Goal: Transaction & Acquisition: Purchase product/service

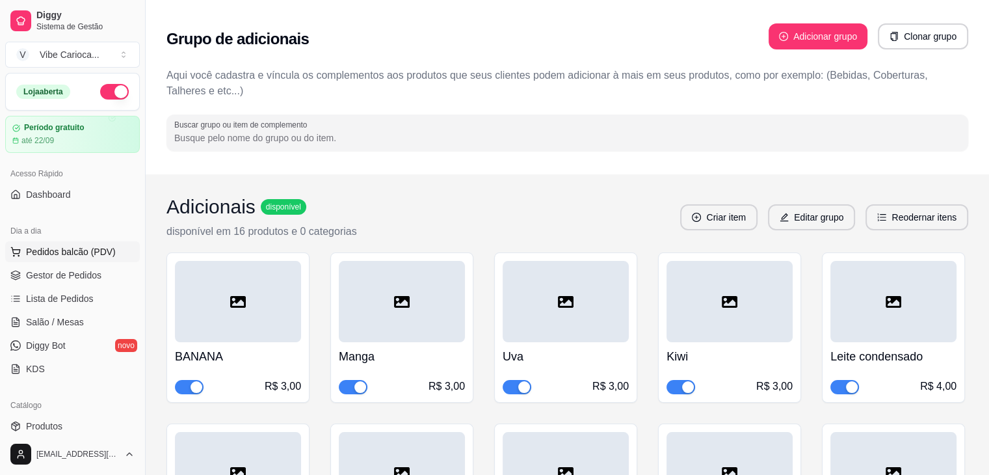
click at [40, 254] on span "Pedidos balcão (PDV)" at bounding box center [71, 251] width 90 height 13
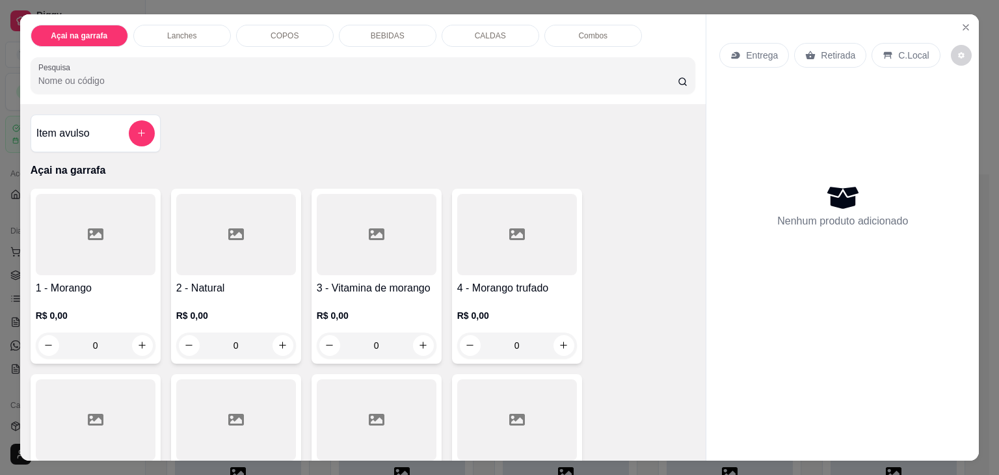
click at [265, 34] on div "COPOS" at bounding box center [285, 36] width 98 height 22
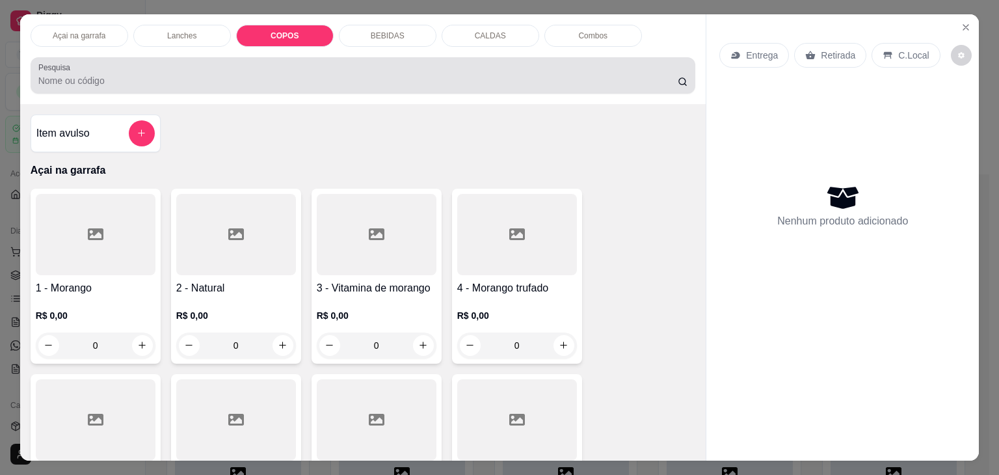
scroll to position [32, 0]
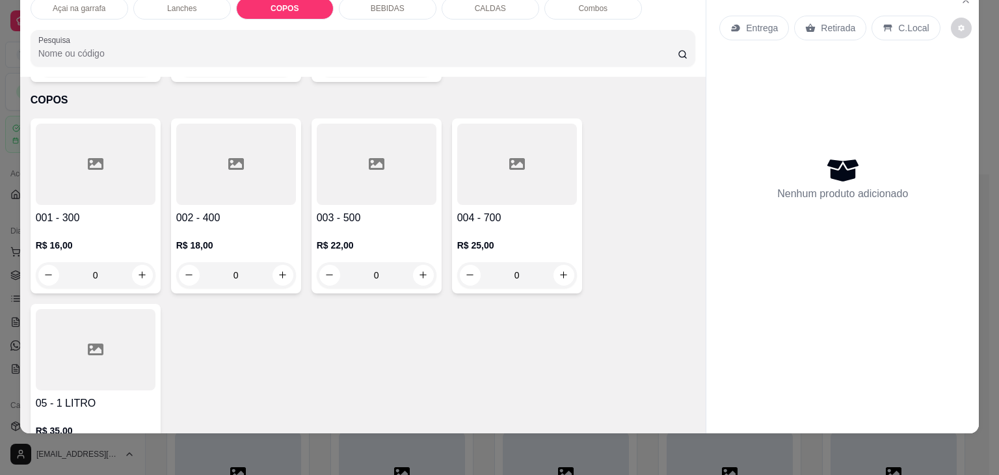
click at [78, 173] on div at bounding box center [96, 164] width 120 height 81
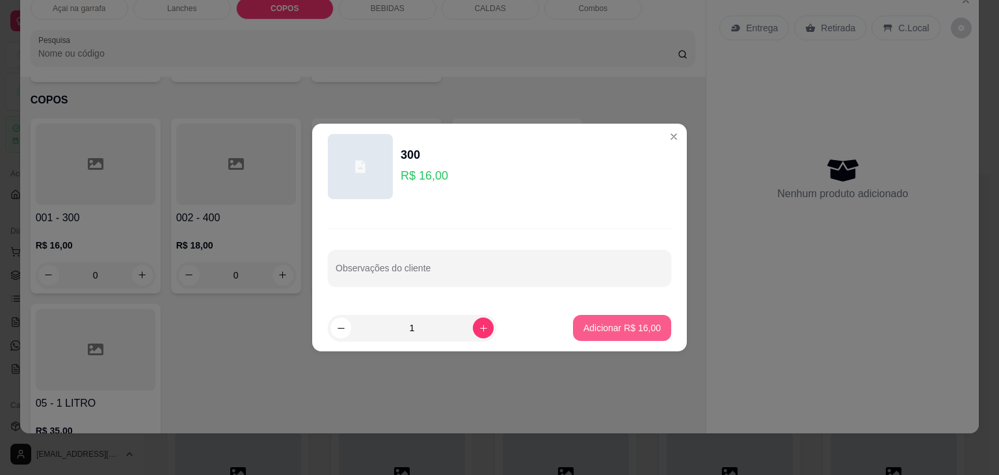
click at [585, 321] on button "Adicionar R$ 16,00" at bounding box center [622, 328] width 98 height 26
type input "1"
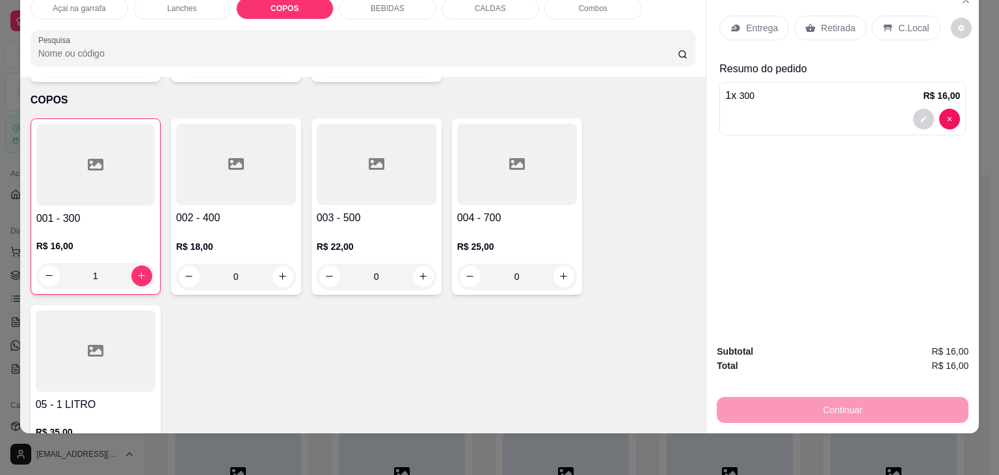
click at [903, 16] on div "C.Local" at bounding box center [906, 28] width 68 height 25
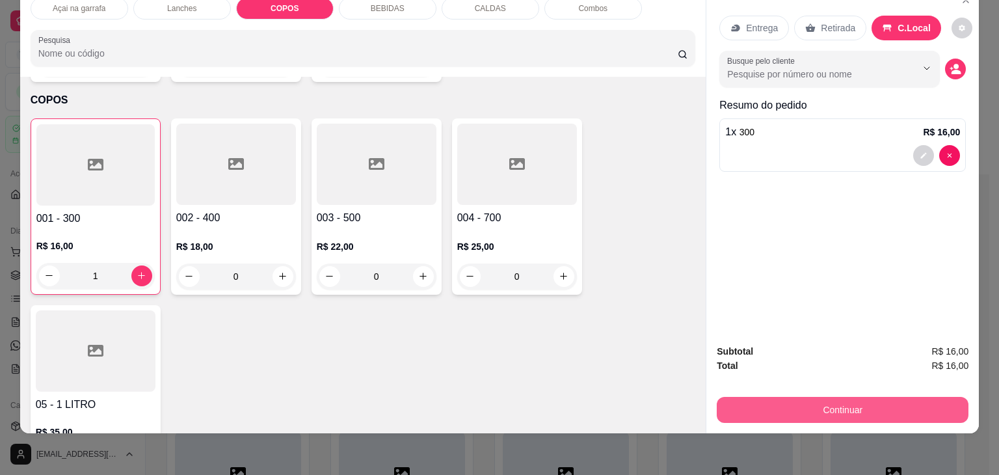
click at [759, 405] on button "Continuar" at bounding box center [843, 410] width 252 height 26
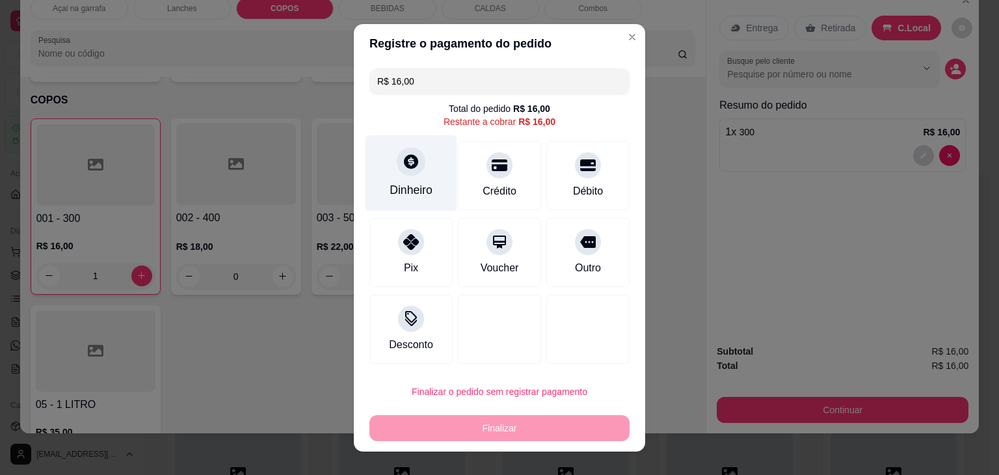
click at [397, 176] on div "Dinheiro" at bounding box center [412, 173] width 92 height 76
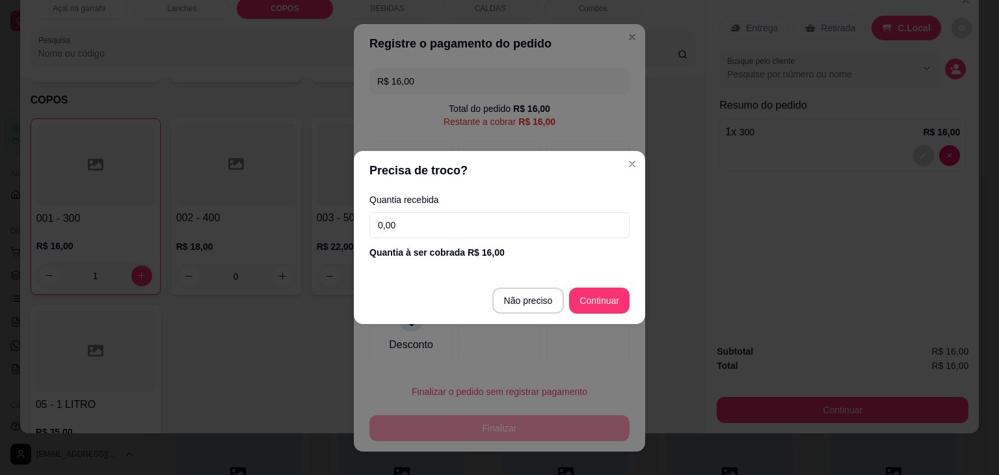
click at [418, 227] on input "0,00" at bounding box center [500, 225] width 260 height 26
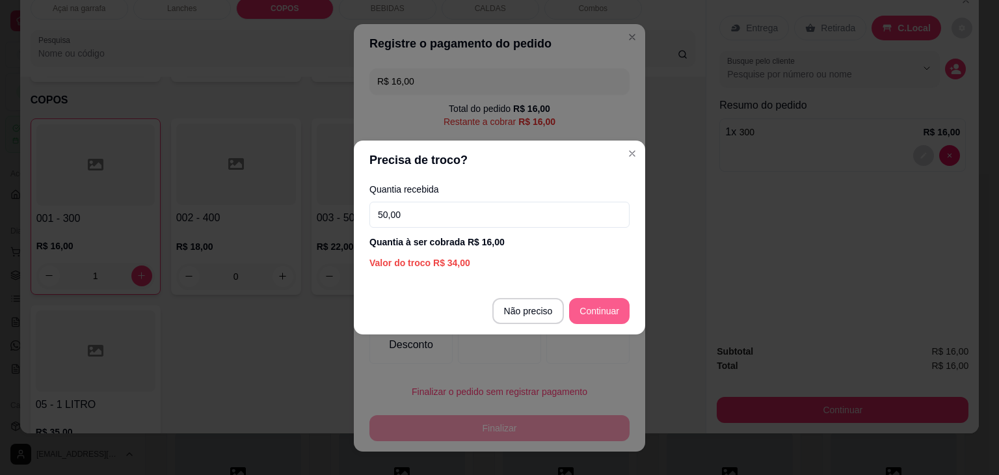
type input "50,00"
type input "R$ 0,00"
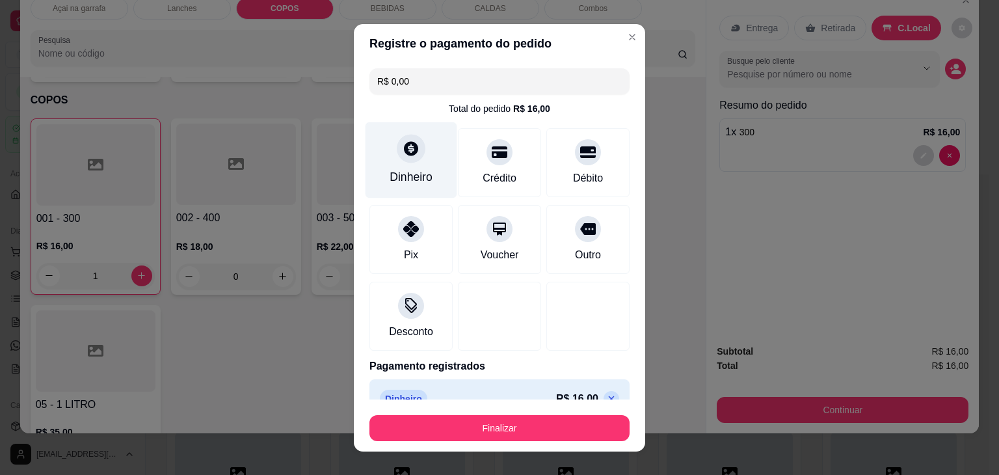
click at [403, 177] on div "Dinheiro" at bounding box center [411, 176] width 43 height 17
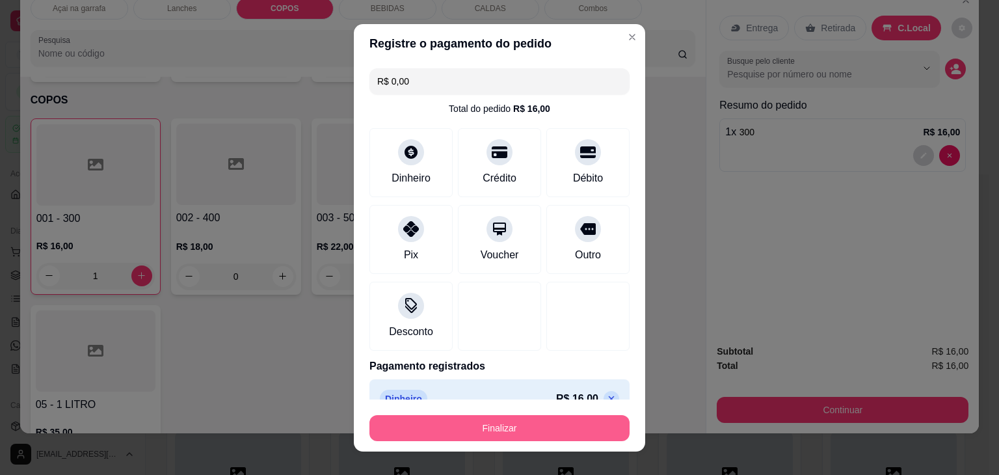
click at [526, 425] on button "Finalizar" at bounding box center [500, 428] width 260 height 26
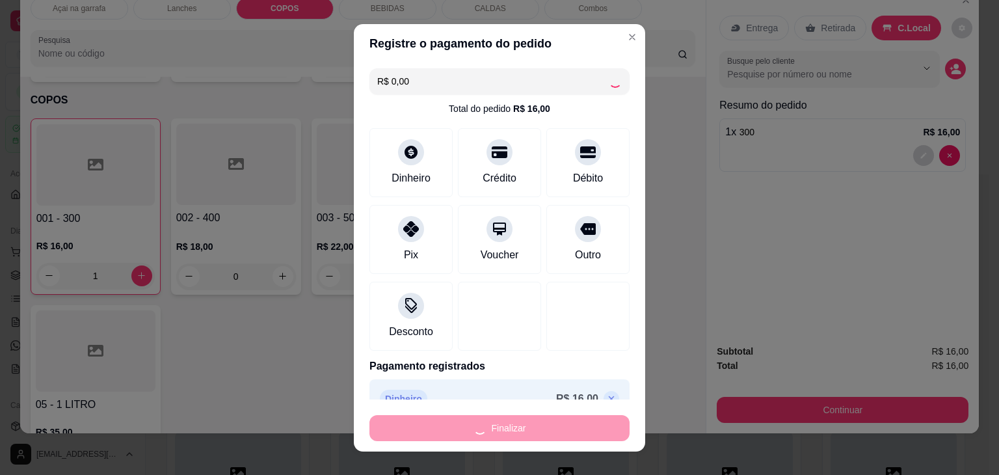
type input "0"
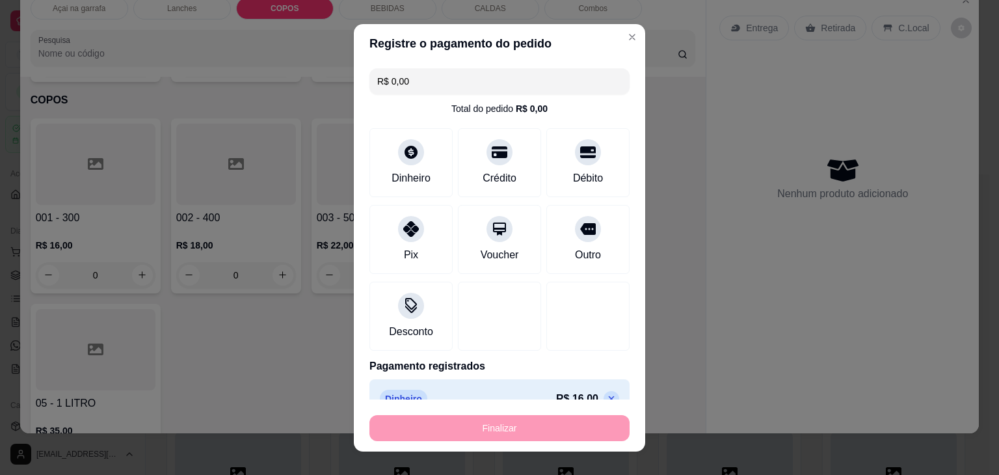
type input "-R$ 16,00"
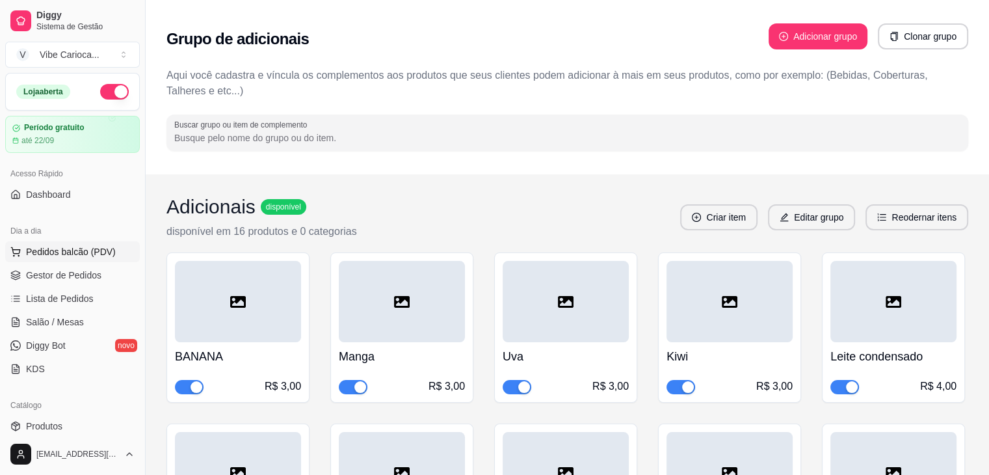
click at [49, 256] on span "Pedidos balcão (PDV)" at bounding box center [71, 251] width 90 height 13
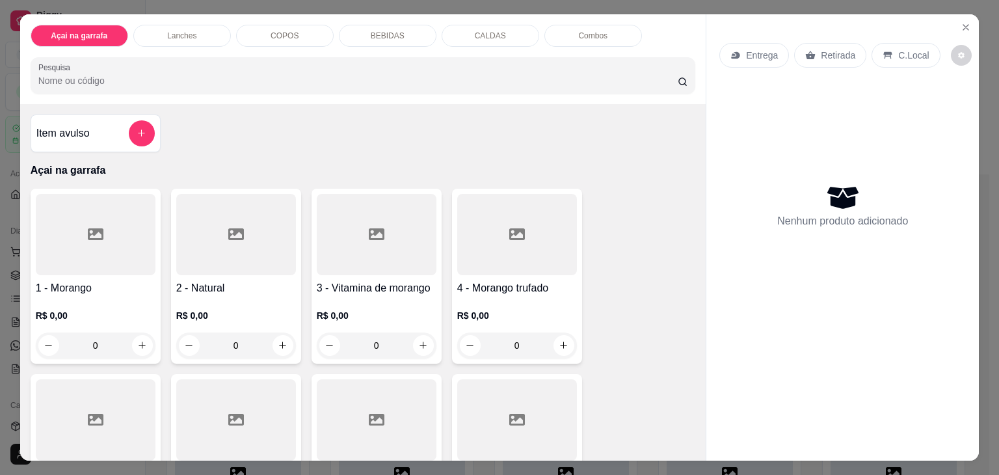
click at [284, 25] on div "COPOS" at bounding box center [285, 36] width 98 height 22
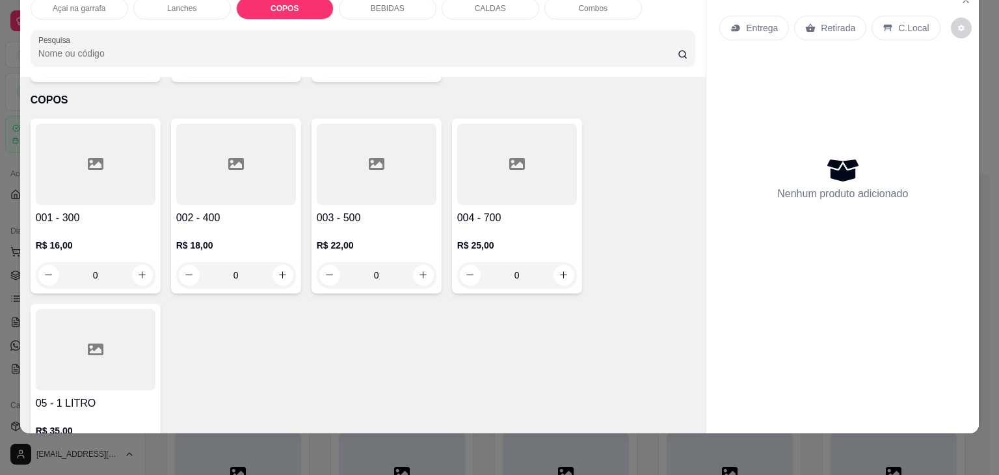
click at [207, 152] on div at bounding box center [236, 164] width 120 height 81
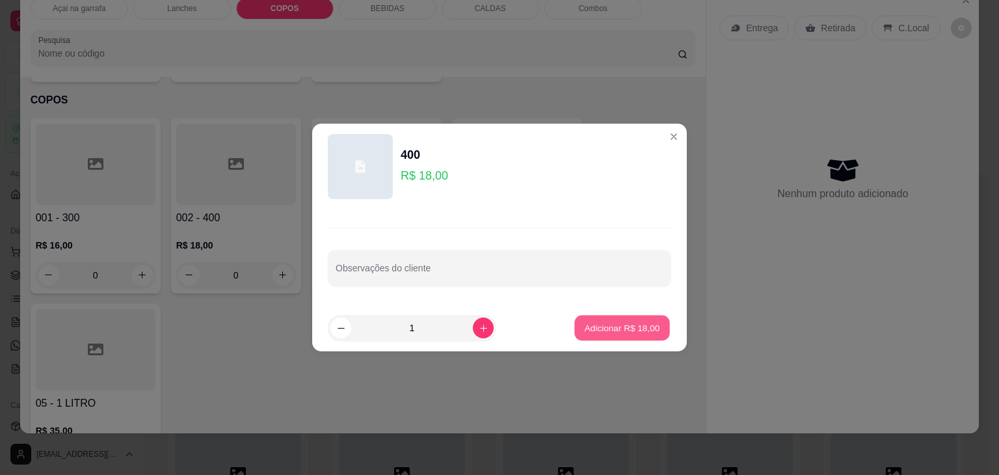
click at [597, 321] on p "Adicionar R$ 18,00" at bounding box center [622, 327] width 75 height 12
type input "1"
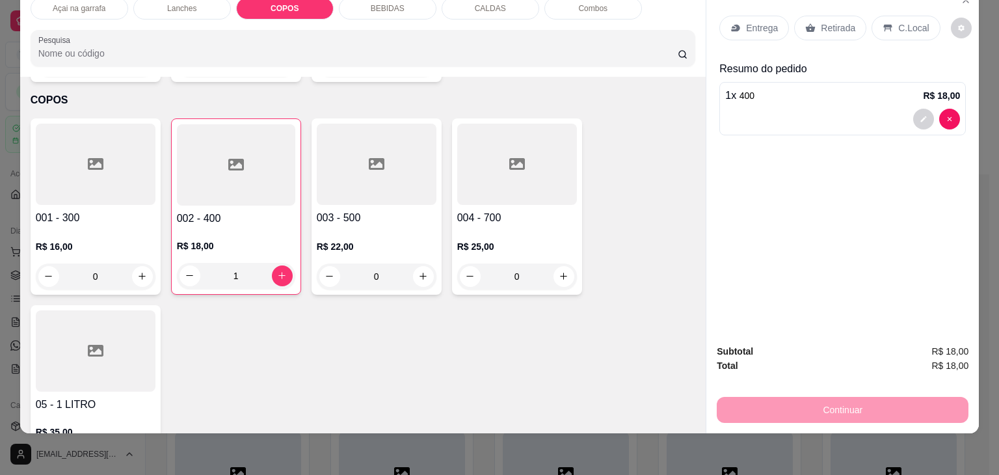
click at [93, 155] on div at bounding box center [96, 164] width 120 height 81
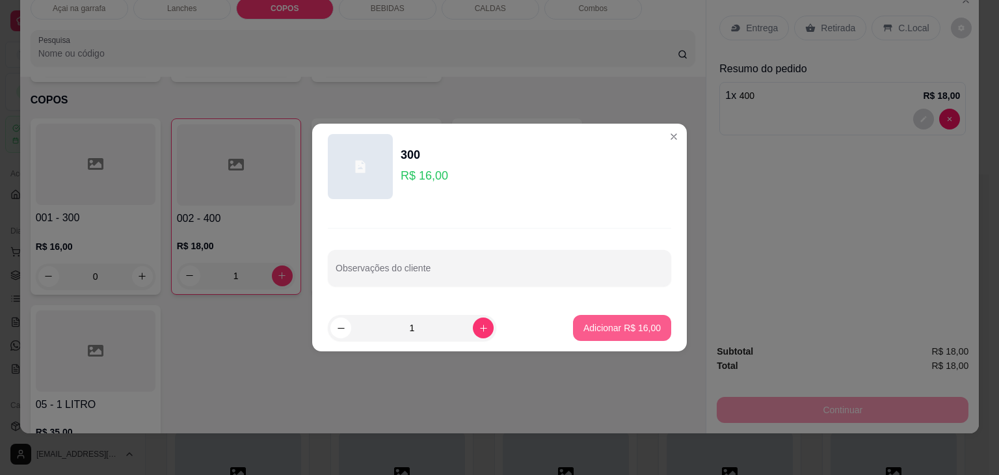
click at [584, 334] on p "Adicionar R$ 16,00" at bounding box center [622, 327] width 77 height 13
type input "1"
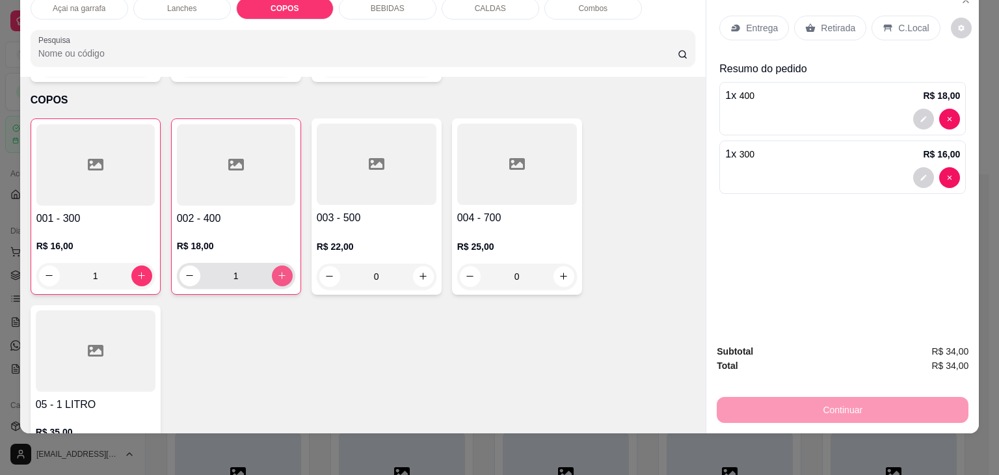
click at [283, 265] on button "increase-product-quantity" at bounding box center [282, 275] width 21 height 21
click at [180, 263] on div "2" at bounding box center [236, 276] width 113 height 26
click at [185, 271] on icon "decrease-product-quantity" at bounding box center [190, 276] width 10 height 10
click at [234, 155] on div at bounding box center [236, 164] width 118 height 81
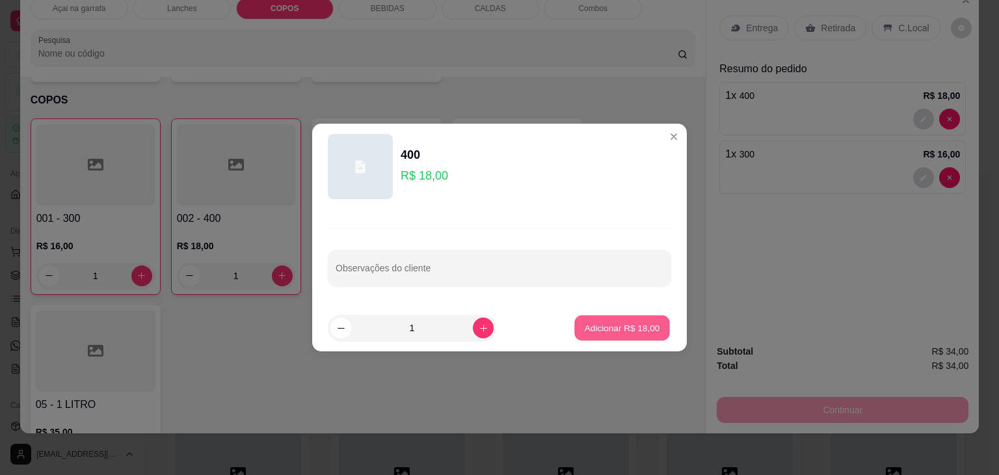
click at [643, 323] on p "Adicionar R$ 18,00" at bounding box center [622, 327] width 75 height 12
type input "2"
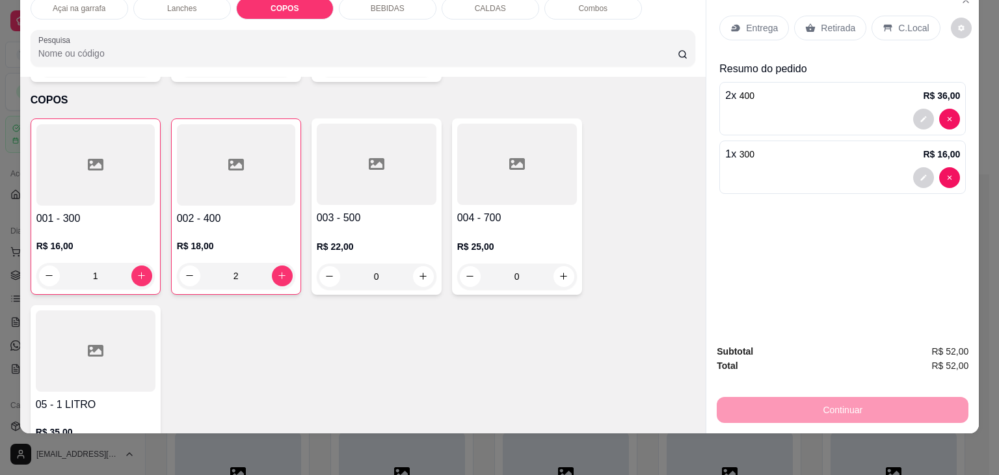
click at [891, 26] on div "C.Local" at bounding box center [906, 28] width 68 height 25
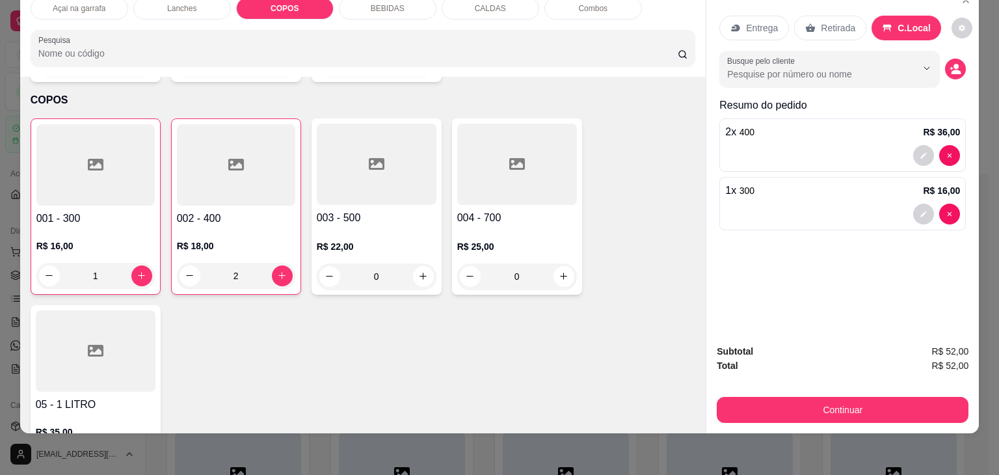
scroll to position [978, 0]
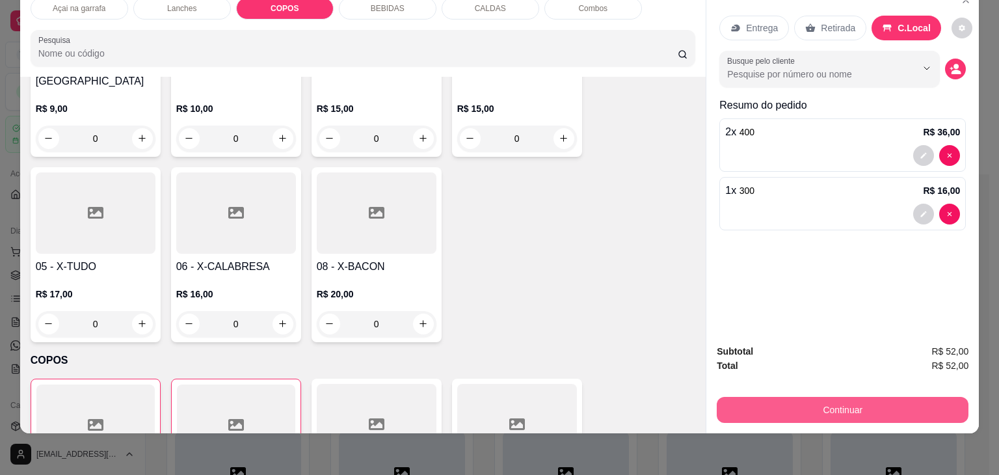
click at [874, 399] on button "Continuar" at bounding box center [843, 410] width 252 height 26
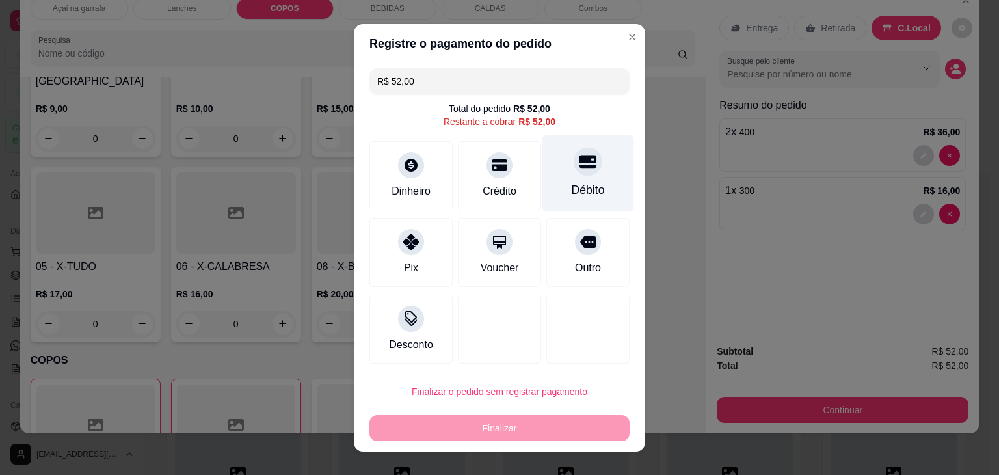
click at [574, 174] on div at bounding box center [588, 161] width 29 height 29
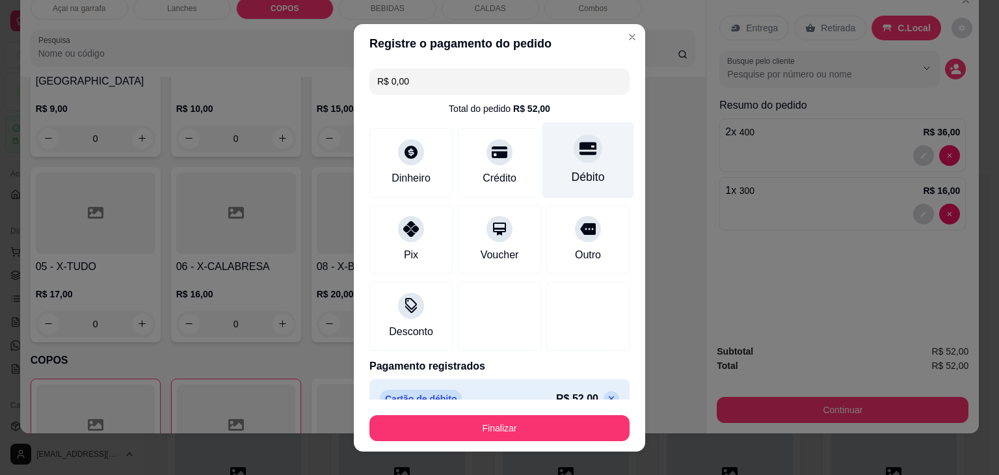
type input "R$ 0,00"
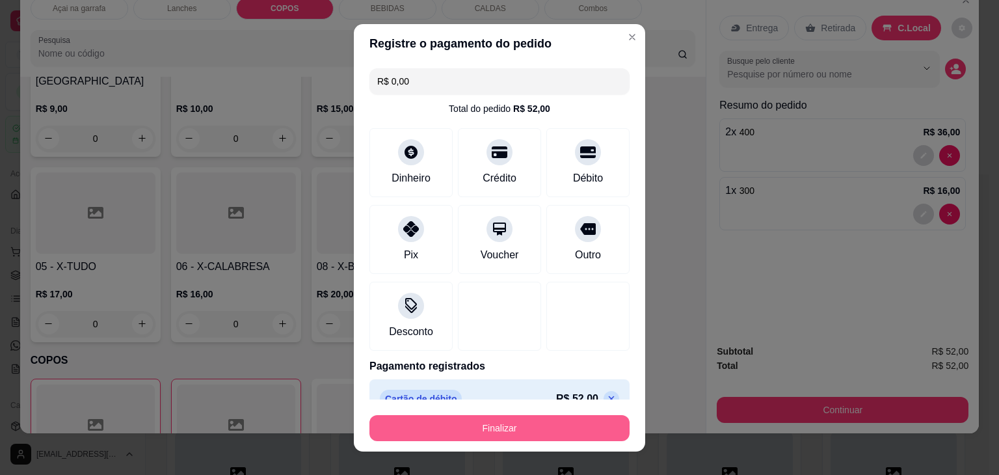
click at [442, 425] on button "Finalizar" at bounding box center [500, 428] width 260 height 26
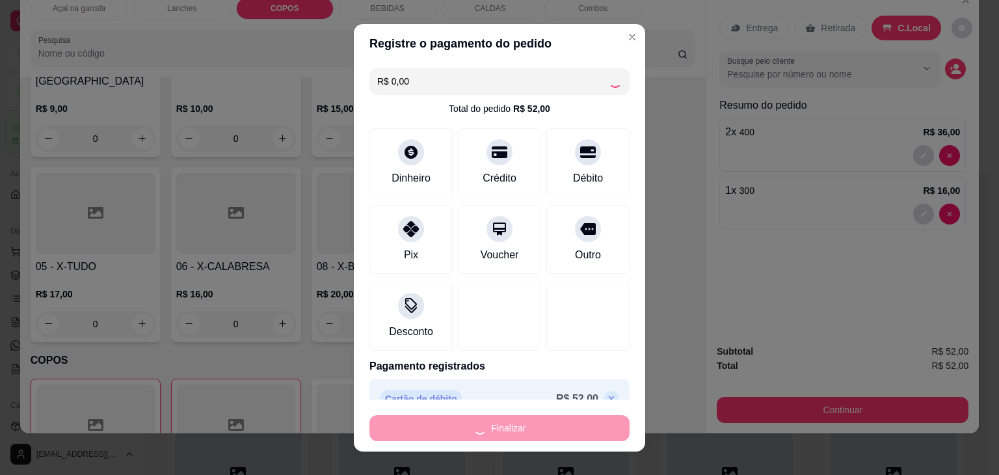
type input "0"
type input "-R$ 52,00"
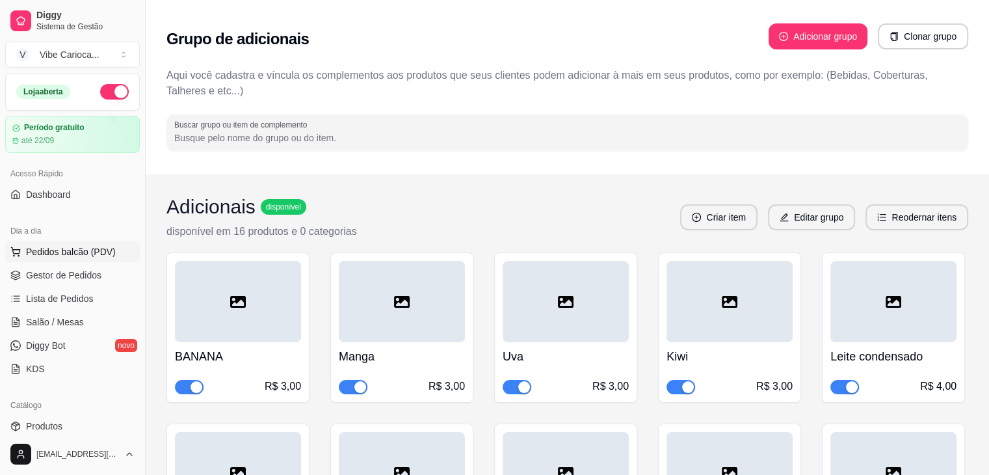
click at [43, 249] on span "Pedidos balcão (PDV)" at bounding box center [71, 251] width 90 height 13
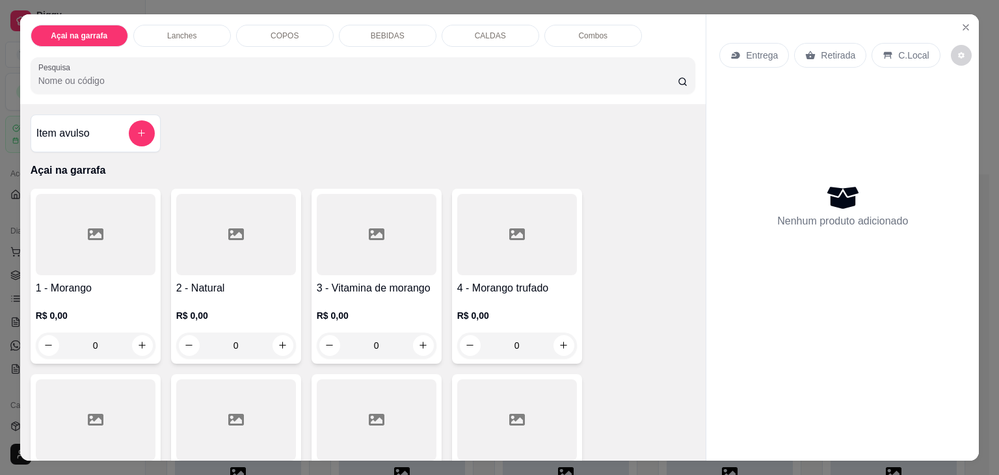
click at [250, 33] on div "COPOS" at bounding box center [285, 36] width 98 height 22
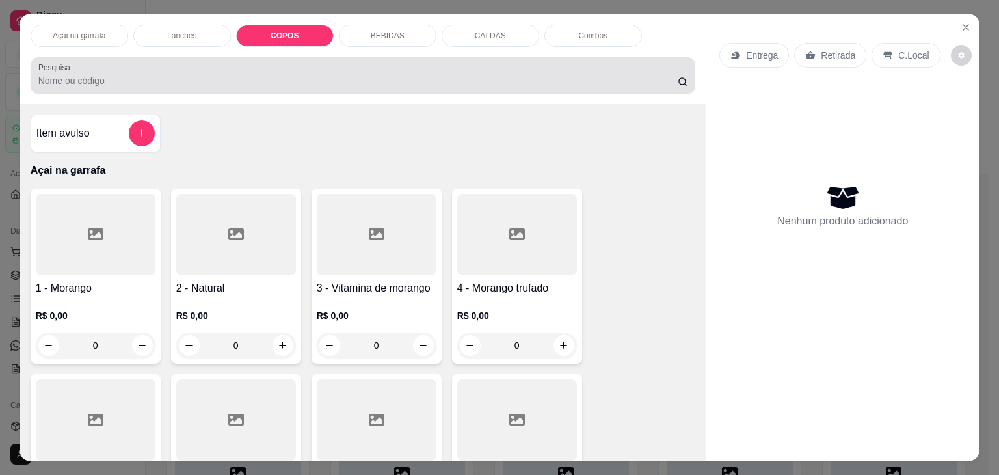
scroll to position [32, 0]
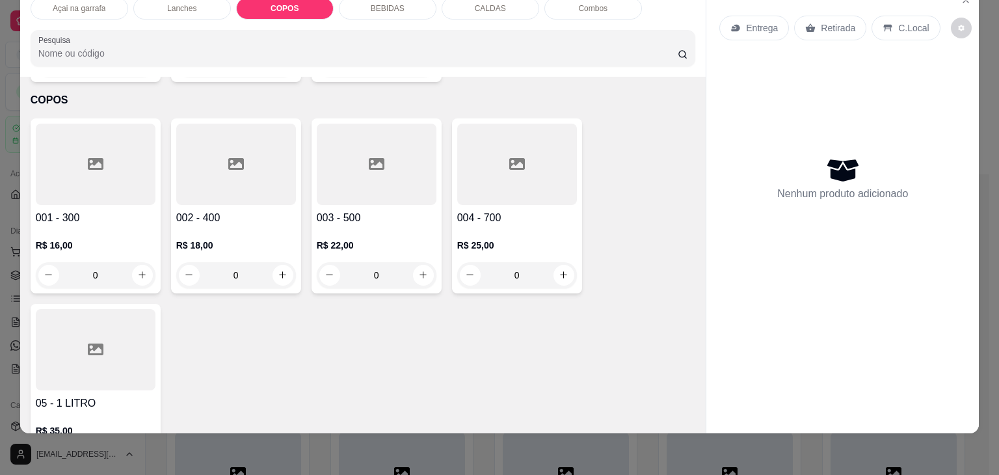
click at [258, 141] on div at bounding box center [236, 164] width 120 height 81
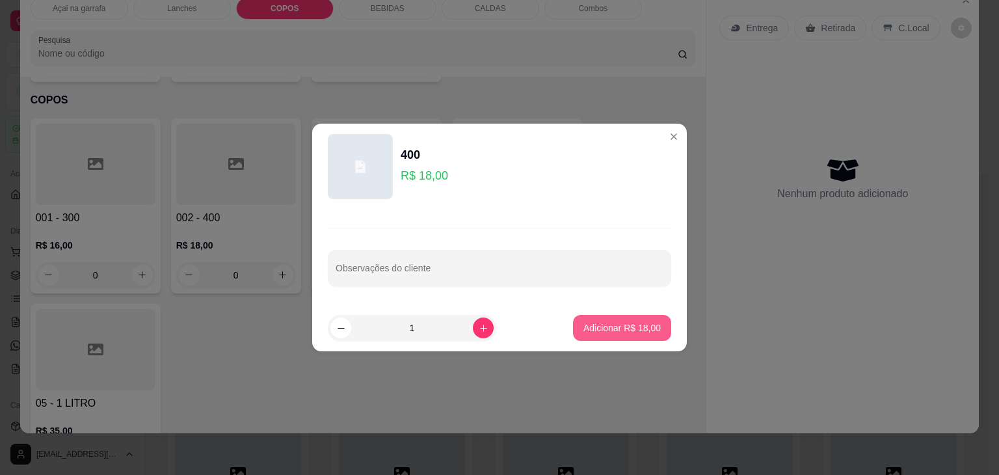
click at [634, 326] on p "Adicionar R$ 18,00" at bounding box center [622, 327] width 77 height 13
type input "1"
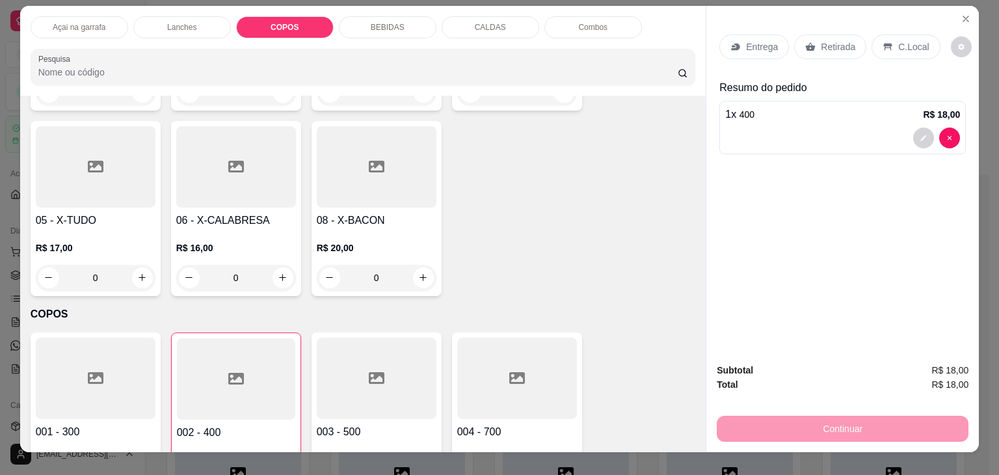
scroll to position [0, 0]
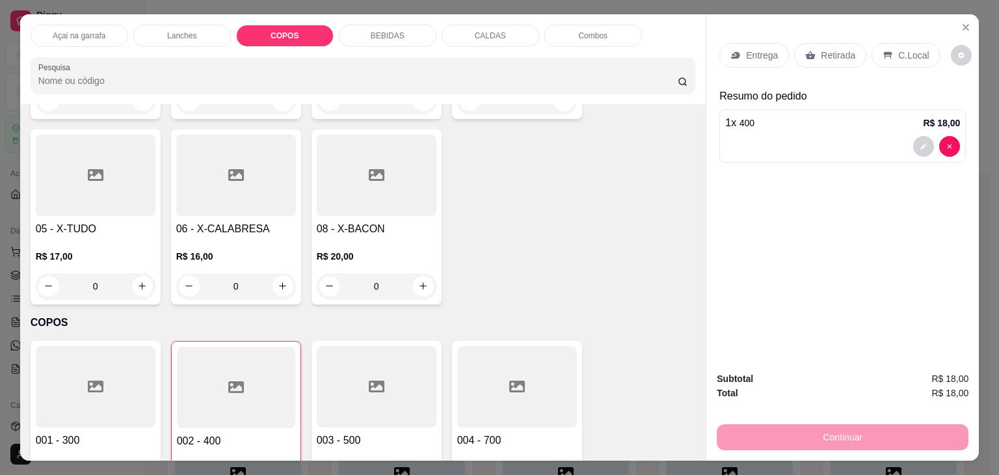
click at [47, 38] on div "Açai na garrafa" at bounding box center [80, 36] width 98 height 22
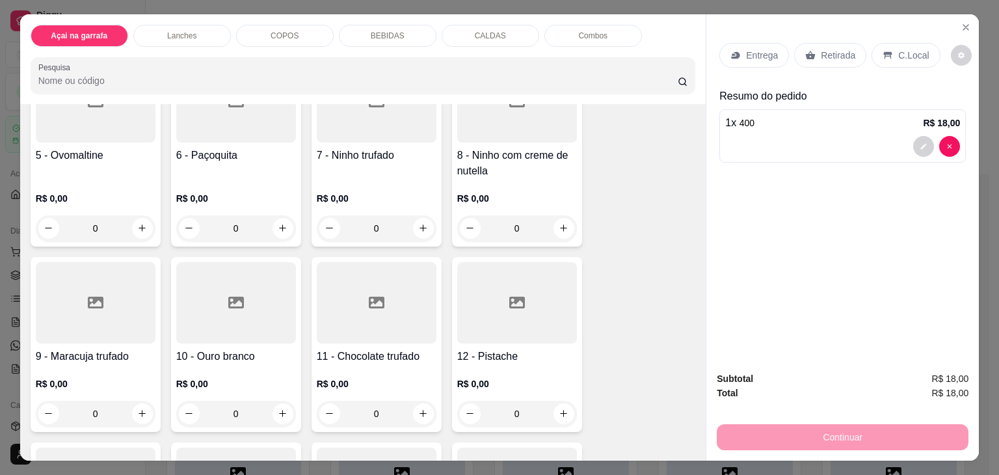
scroll to position [383, 0]
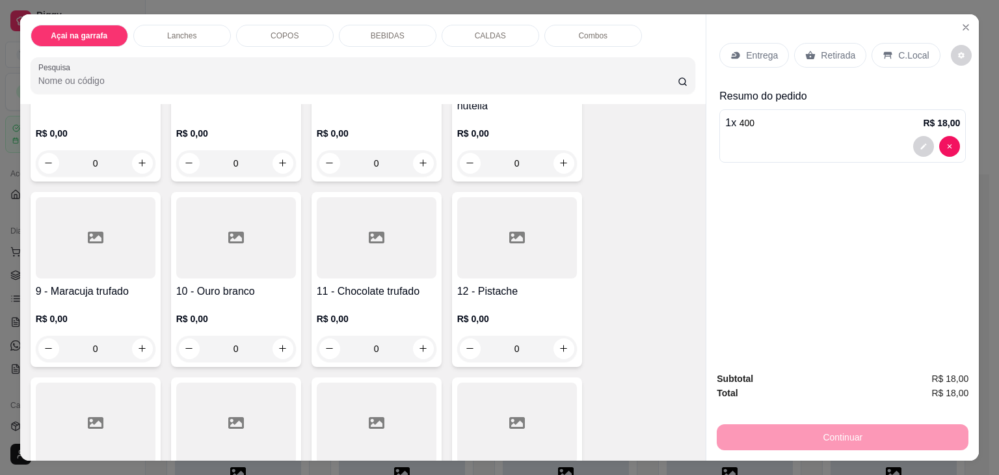
click at [103, 245] on div at bounding box center [96, 237] width 120 height 81
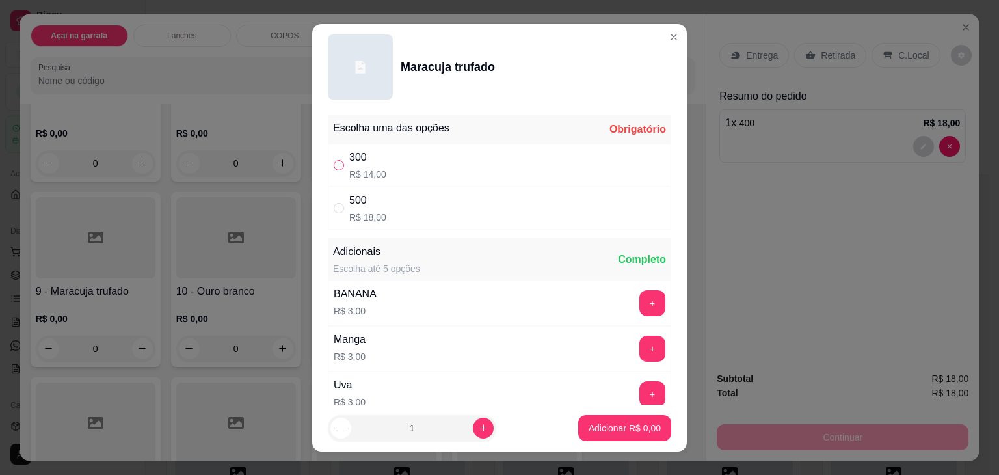
click at [329, 157] on div "300 R$ 14,00" at bounding box center [499, 165] width 343 height 43
radio input "true"
click at [625, 420] on button "Adicionar R$ 14,00" at bounding box center [622, 427] width 96 height 25
type input "1"
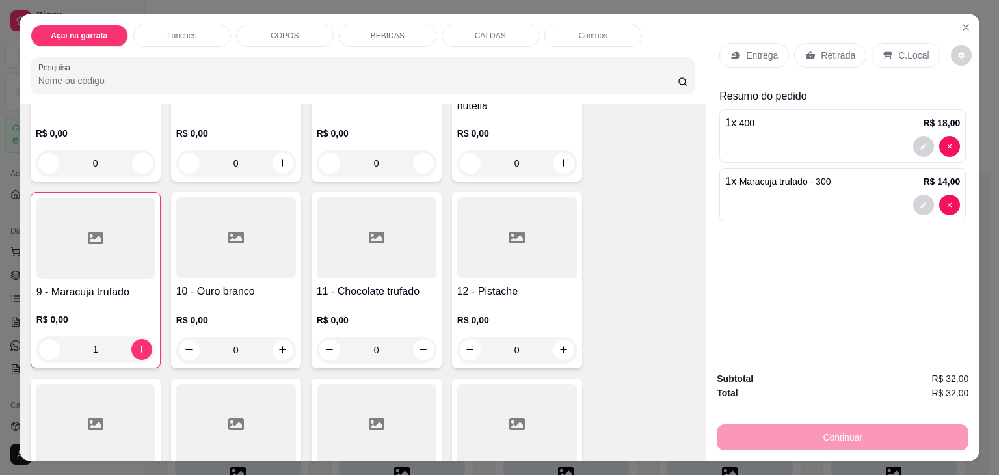
click at [902, 49] on p "C.Local" at bounding box center [913, 55] width 31 height 13
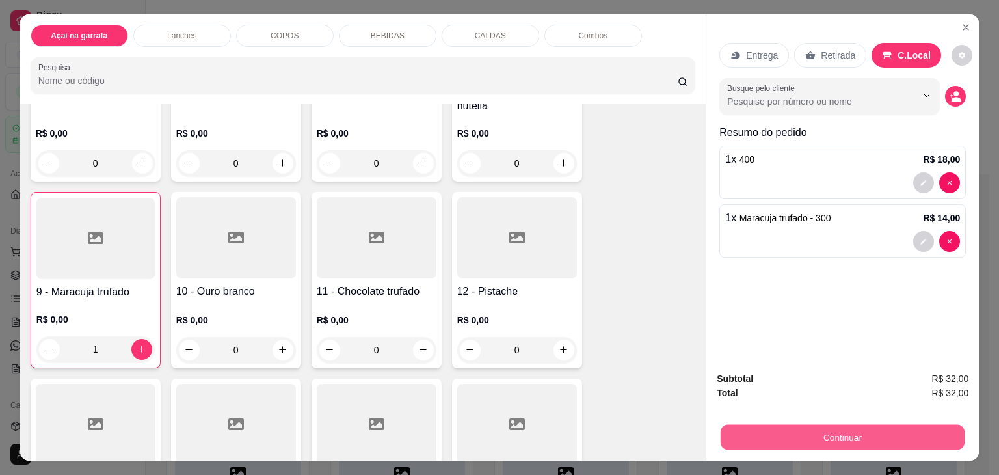
click at [827, 438] on button "Continuar" at bounding box center [843, 437] width 244 height 25
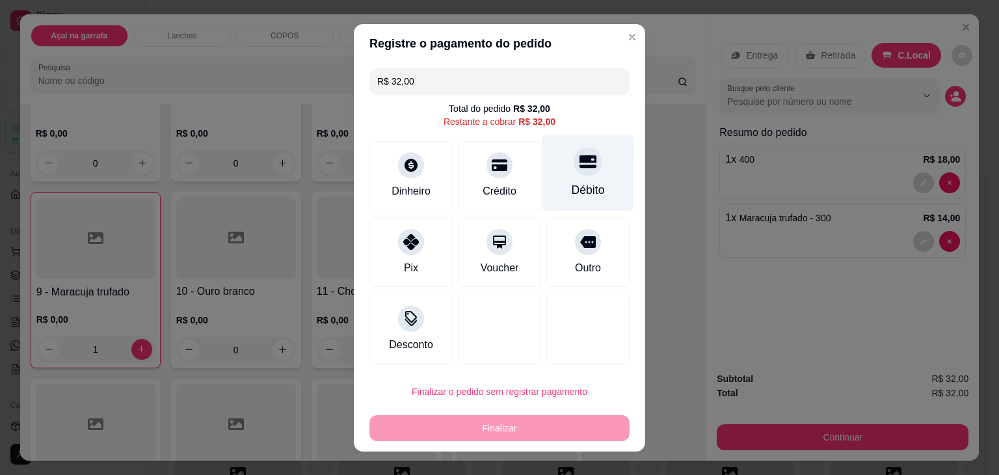
click at [597, 170] on div "Débito" at bounding box center [589, 173] width 92 height 76
type input "R$ 0,00"
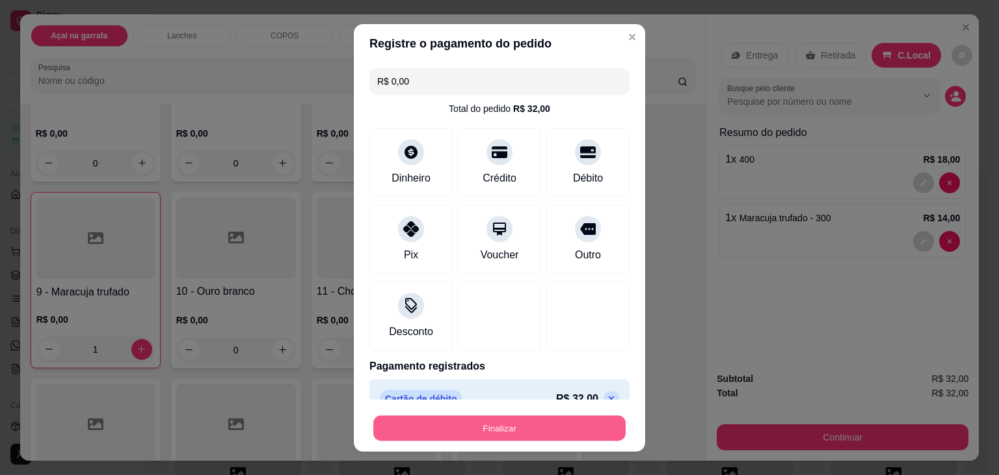
click at [556, 427] on button "Finalizar" at bounding box center [499, 427] width 252 height 25
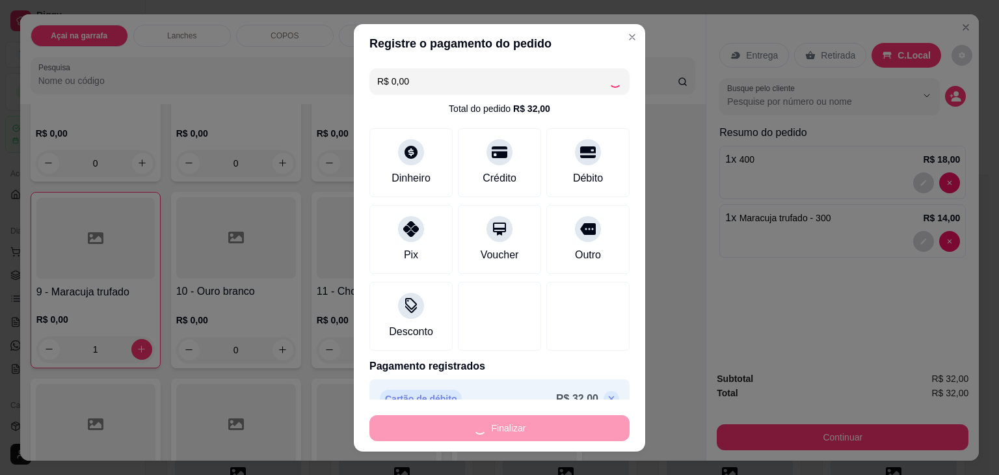
type input "0"
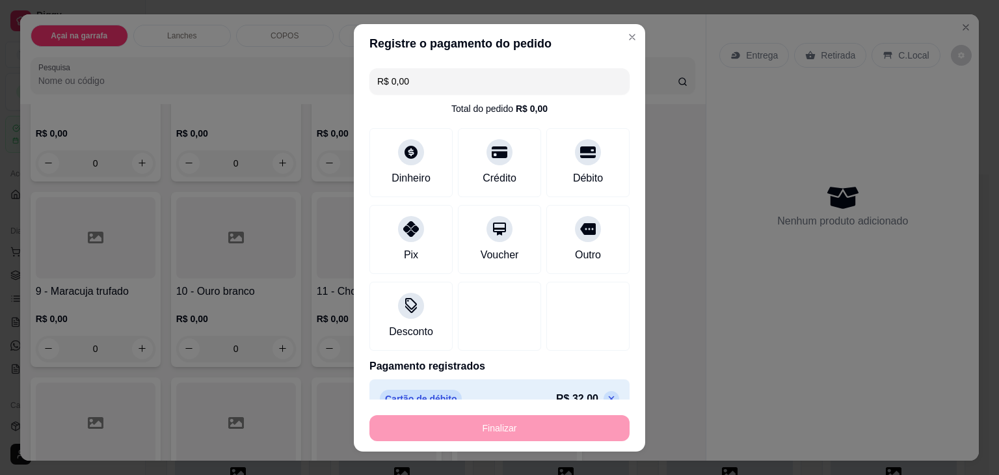
type input "-R$ 32,00"
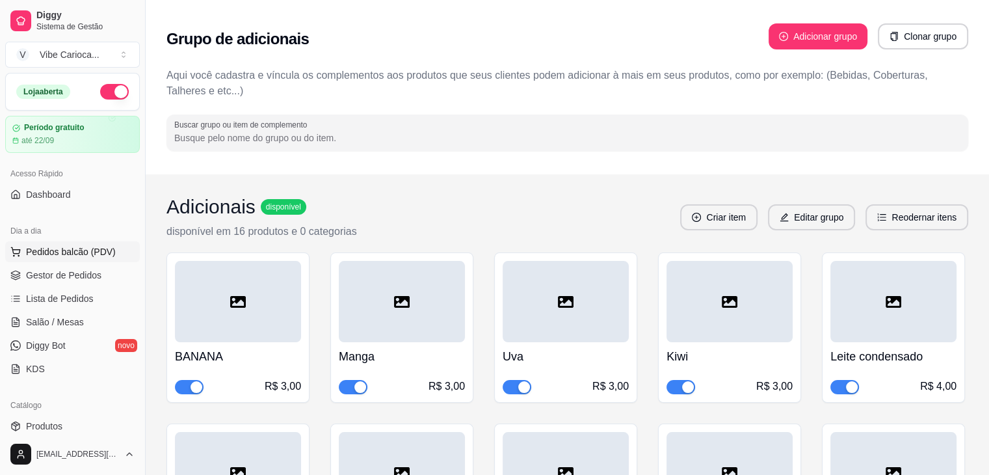
click at [42, 252] on span "Pedidos balcão (PDV)" at bounding box center [71, 251] width 90 height 13
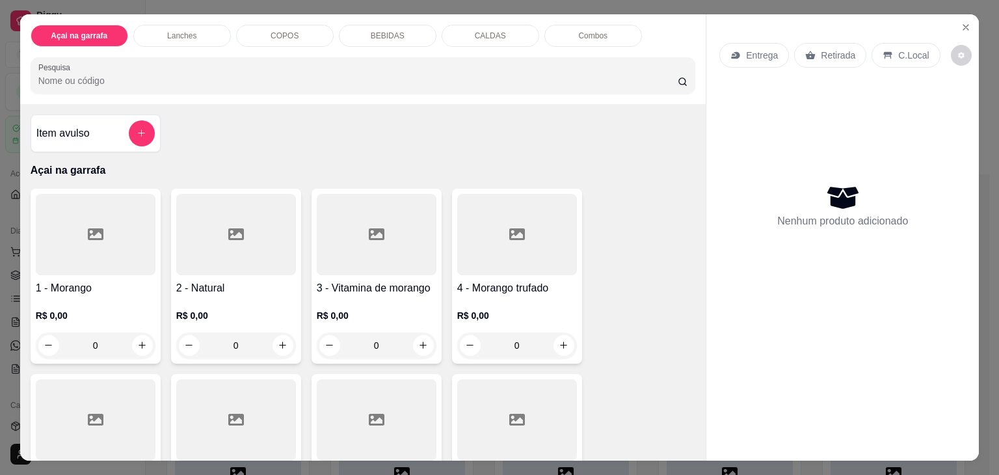
click at [258, 34] on div "COPOS" at bounding box center [285, 36] width 98 height 22
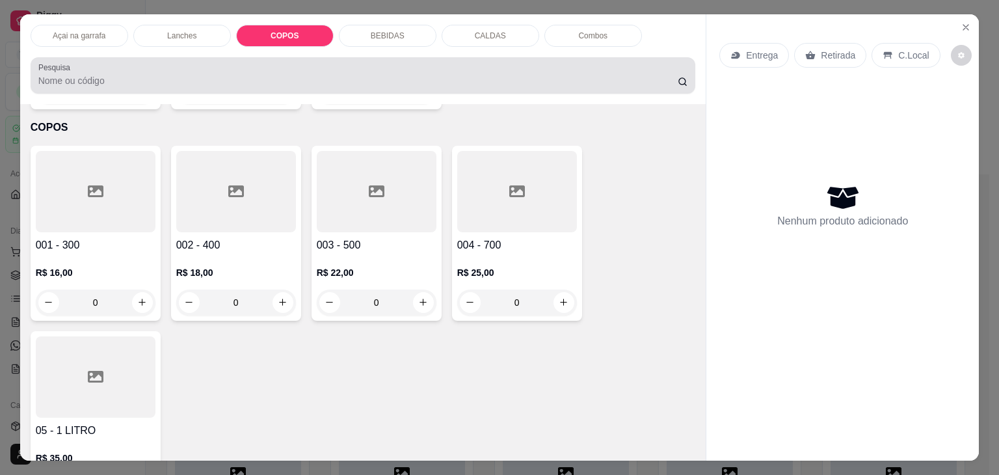
scroll to position [32, 0]
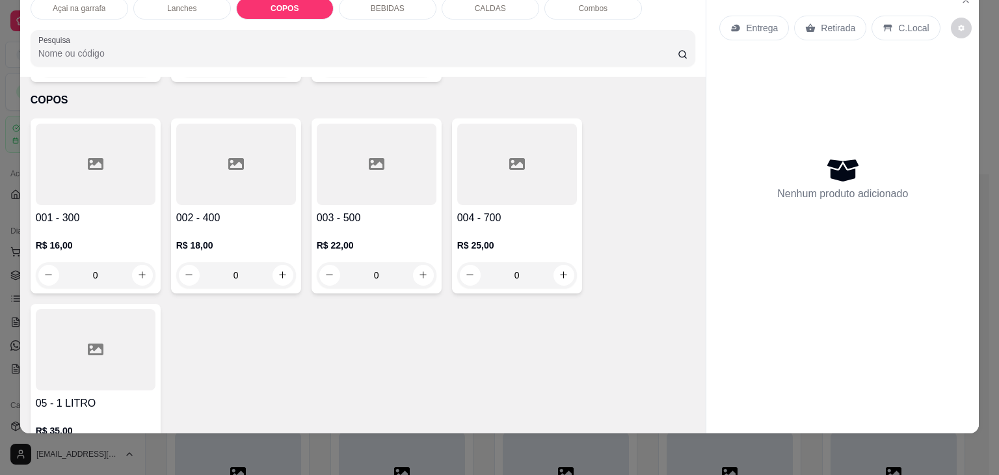
click at [226, 150] on div at bounding box center [236, 164] width 120 height 81
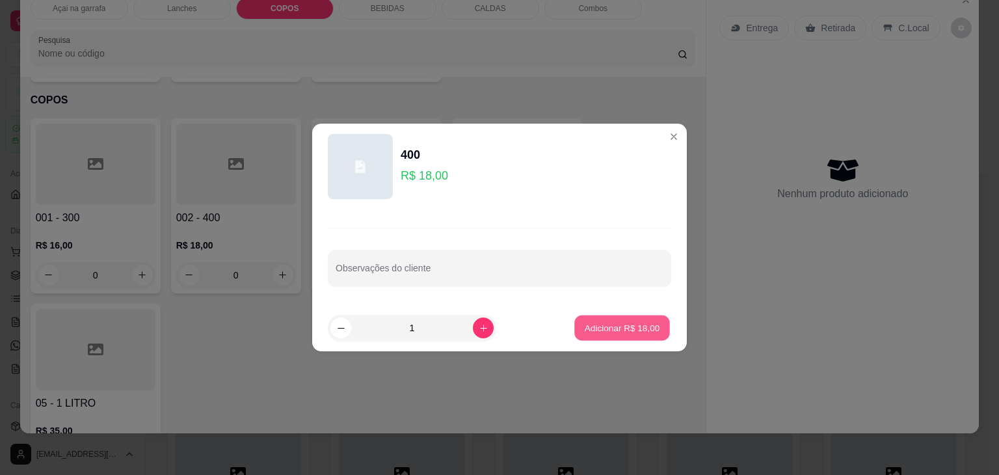
click at [588, 326] on p "Adicionar R$ 18,00" at bounding box center [622, 327] width 75 height 12
type input "1"
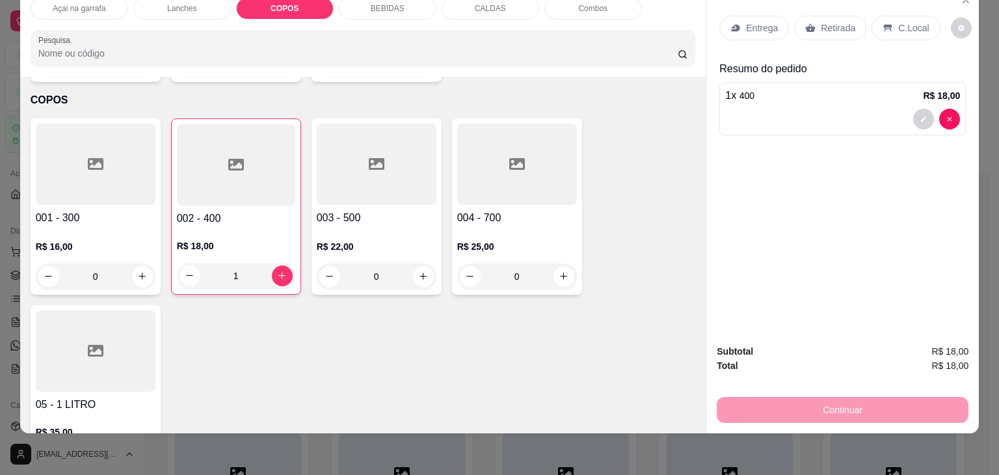
click at [921, 16] on div "C.Local" at bounding box center [906, 28] width 68 height 25
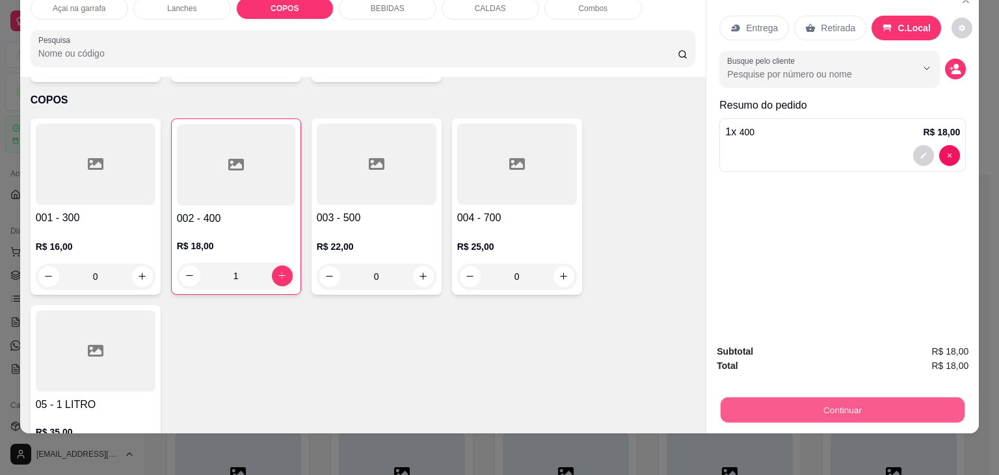
click at [807, 401] on button "Continuar" at bounding box center [843, 409] width 244 height 25
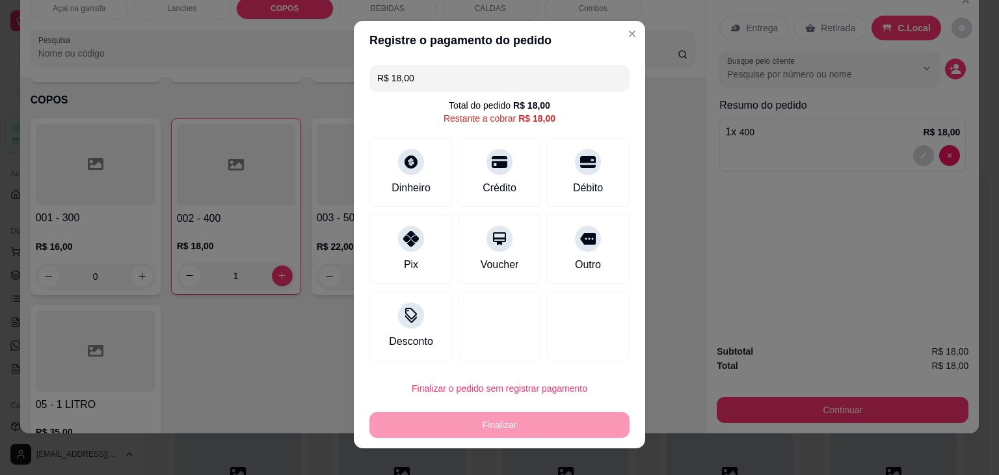
scroll to position [0, 0]
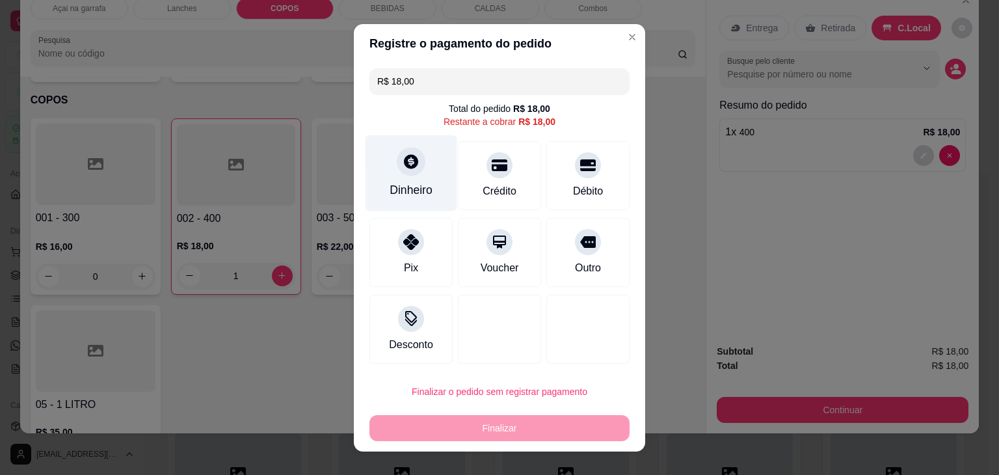
click at [423, 193] on div "Dinheiro" at bounding box center [411, 189] width 43 height 17
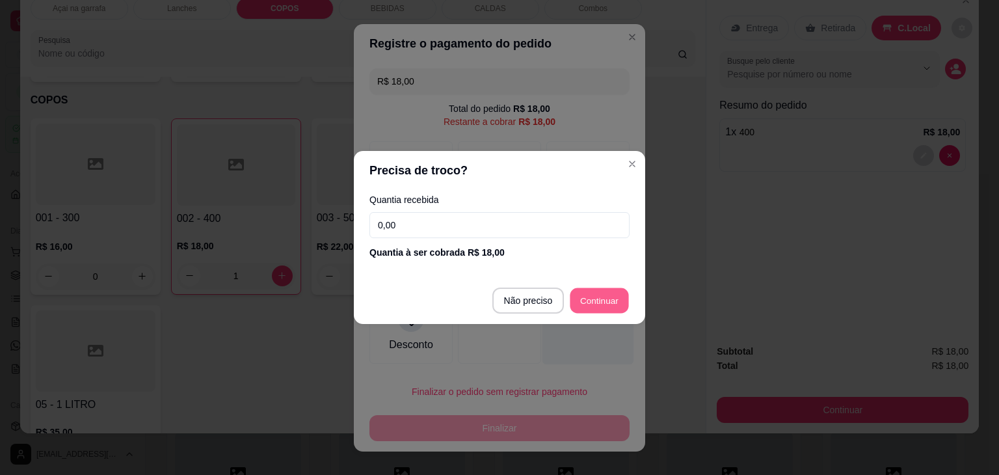
type input "R$ 0,00"
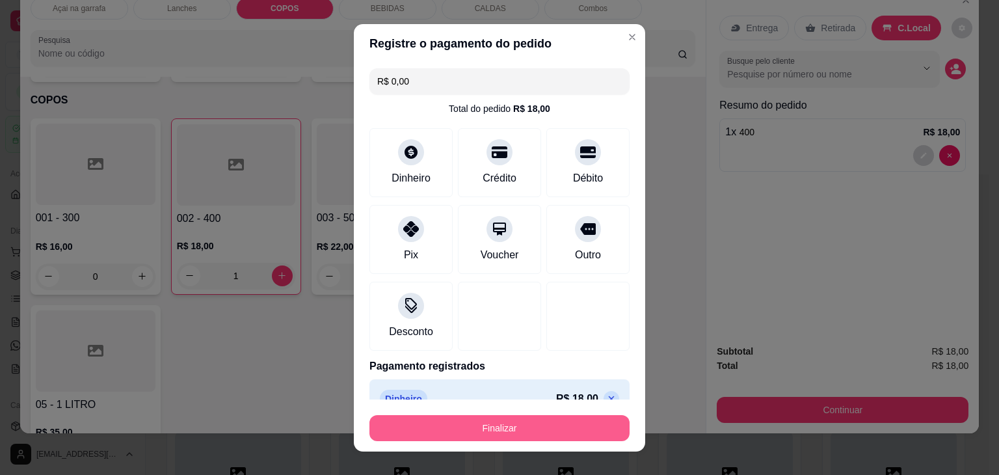
click at [528, 427] on button "Finalizar" at bounding box center [500, 428] width 260 height 26
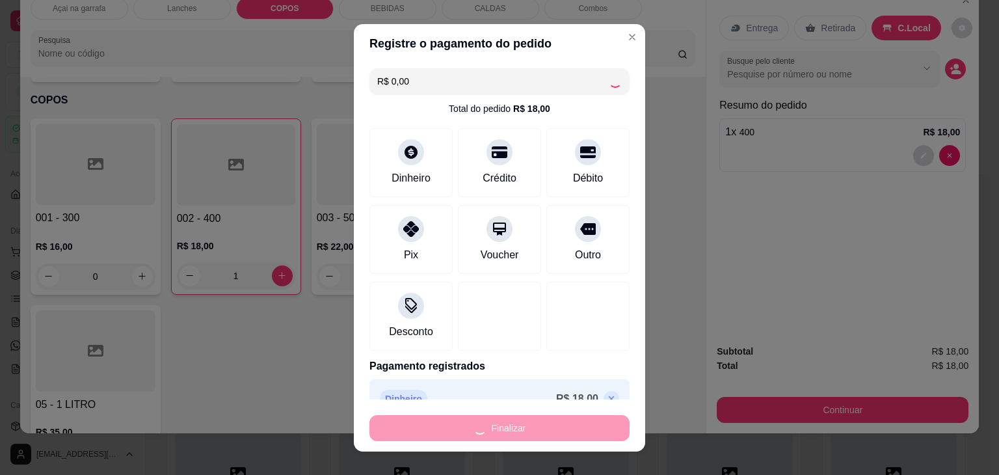
type input "0"
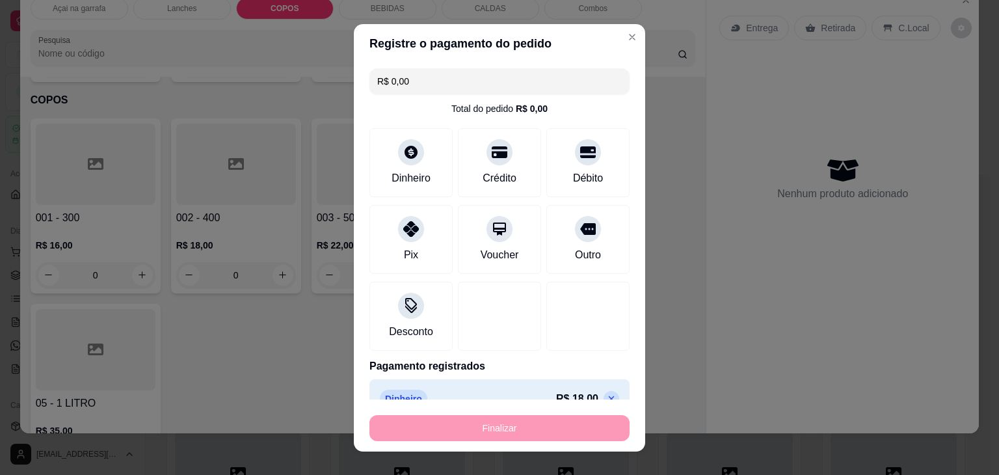
type input "-R$ 18,00"
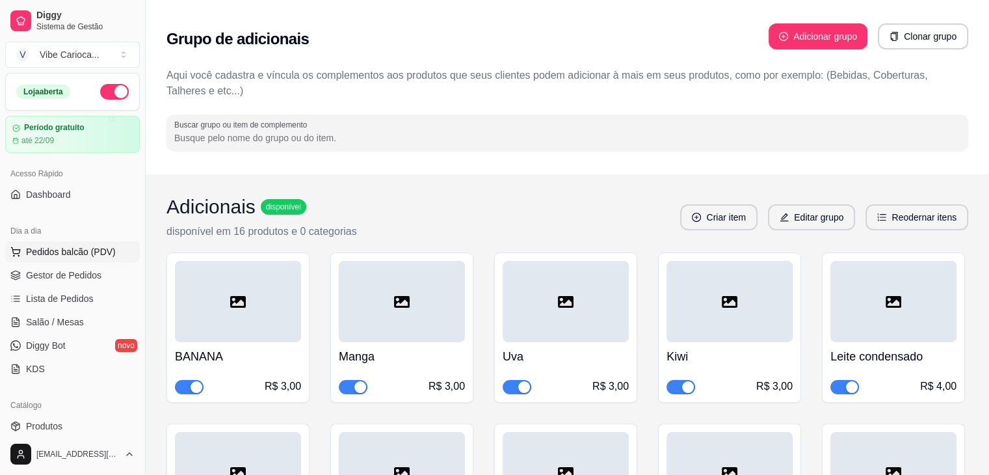
click at [21, 247] on button "Pedidos balcão (PDV)" at bounding box center [72, 251] width 135 height 21
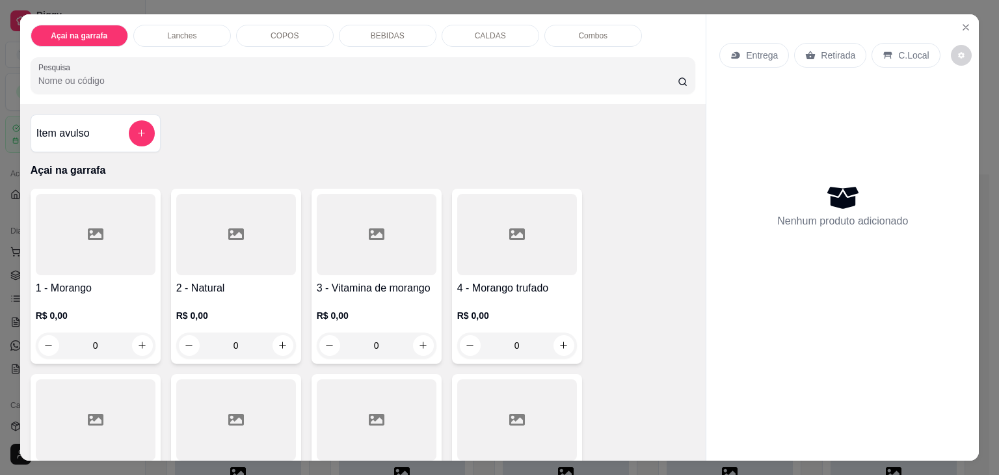
click at [263, 38] on div "COPOS" at bounding box center [285, 36] width 98 height 22
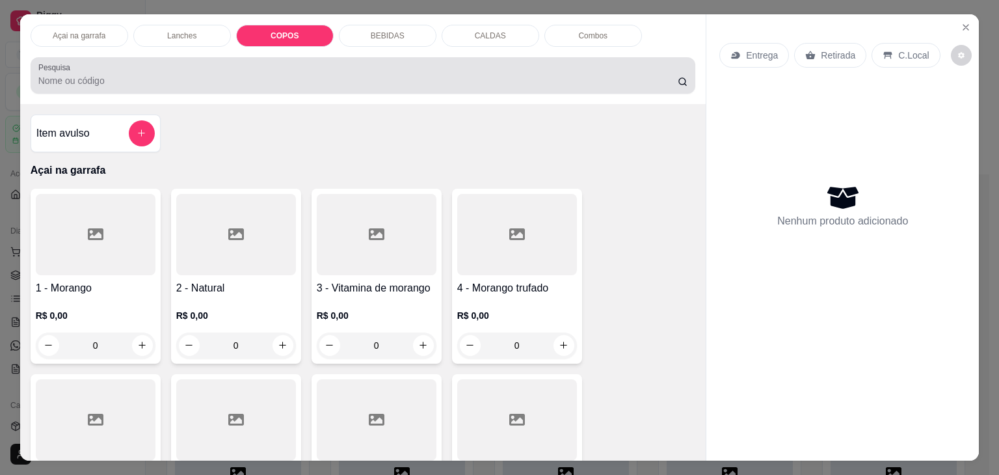
scroll to position [32, 0]
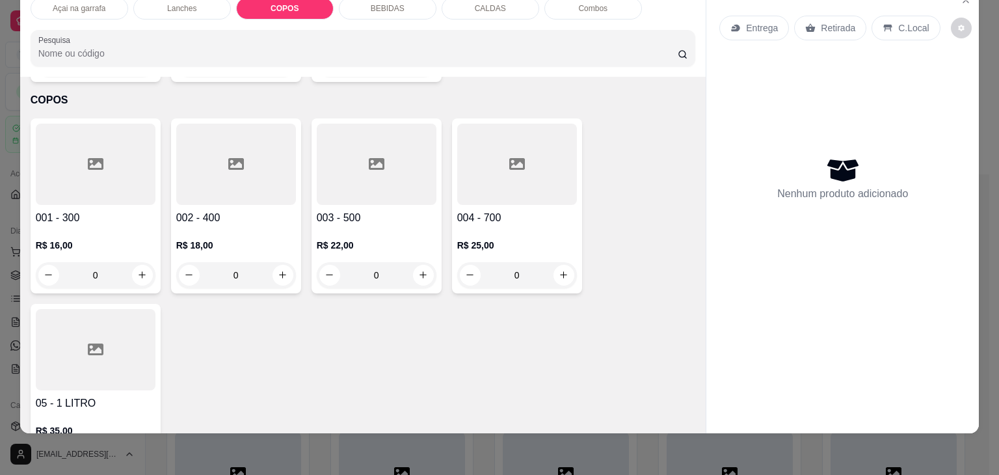
click at [265, 139] on div at bounding box center [236, 164] width 120 height 81
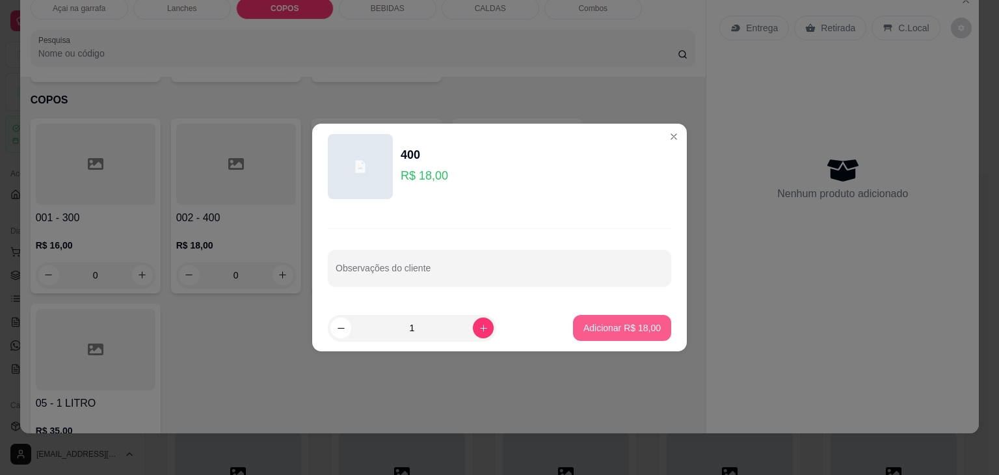
click at [627, 330] on p "Adicionar R$ 18,00" at bounding box center [622, 327] width 77 height 13
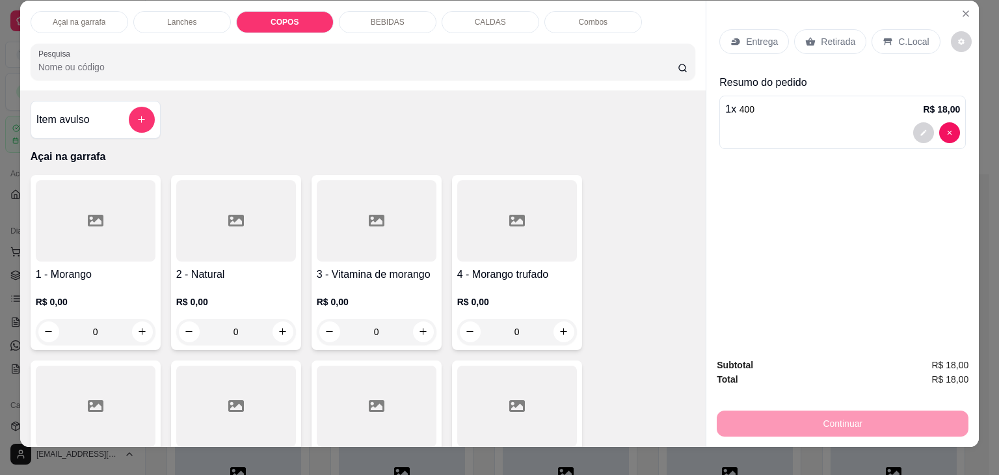
scroll to position [0, 0]
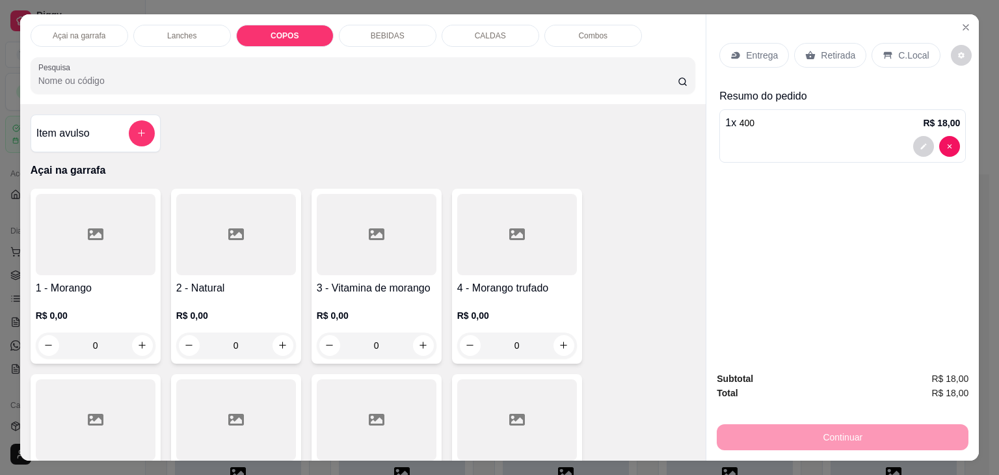
click at [917, 49] on p "C.Local" at bounding box center [913, 55] width 31 height 13
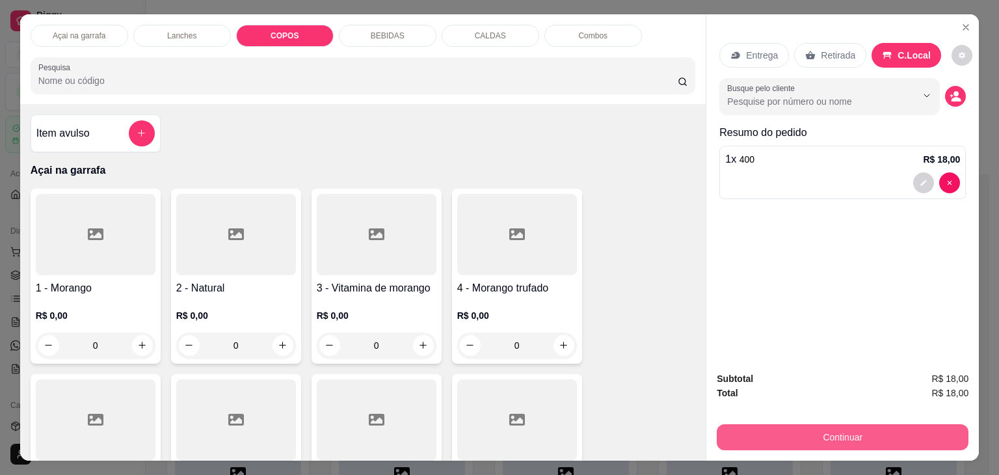
click at [786, 424] on button "Continuar" at bounding box center [843, 437] width 252 height 26
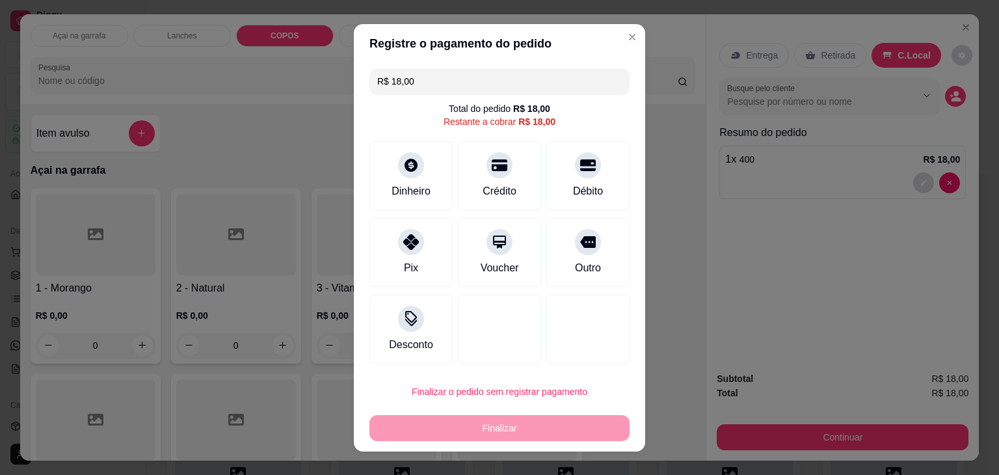
click at [541, 92] on input "R$ 18,00" at bounding box center [499, 81] width 245 height 26
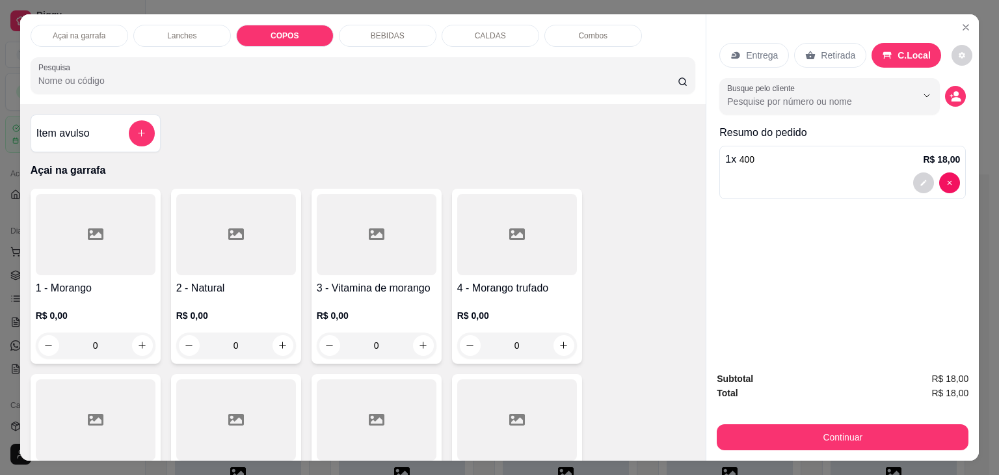
click at [284, 31] on p "COPOS" at bounding box center [285, 36] width 28 height 10
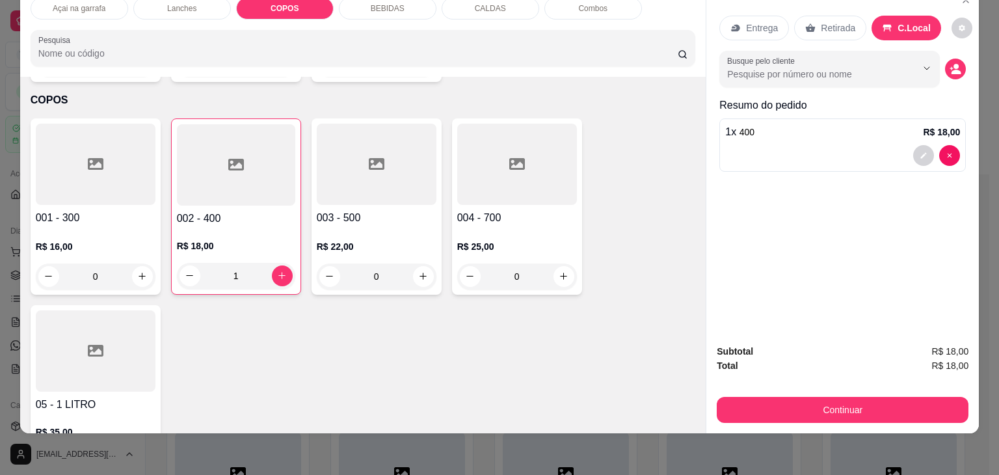
click at [210, 148] on div at bounding box center [236, 164] width 118 height 81
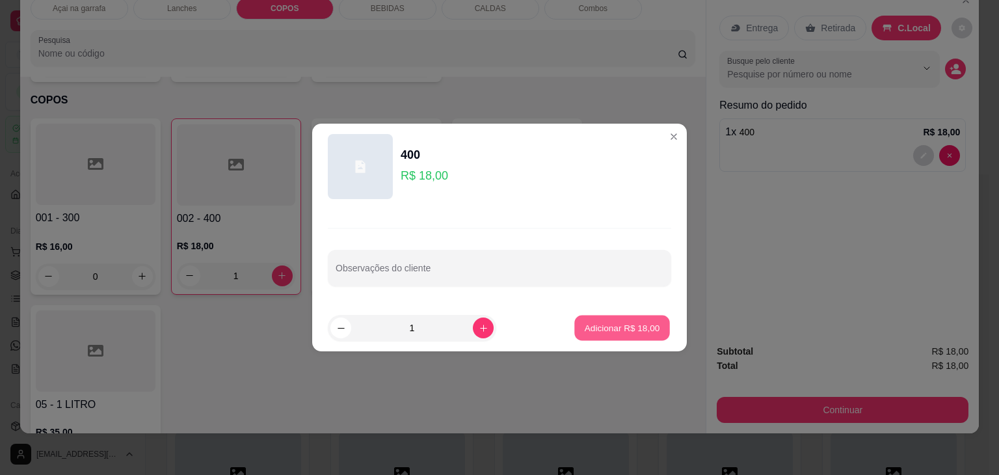
click at [621, 330] on p "Adicionar R$ 18,00" at bounding box center [622, 327] width 75 height 12
type input "2"
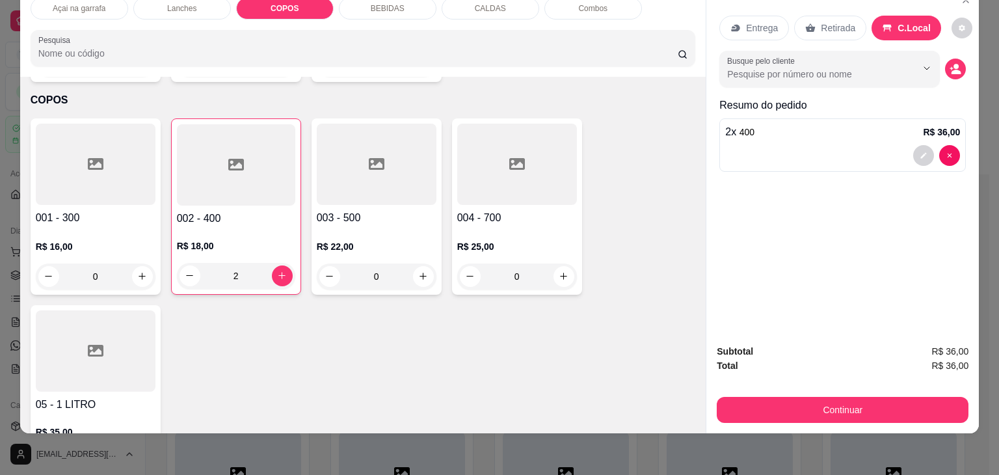
click at [105, 149] on div at bounding box center [96, 164] width 120 height 81
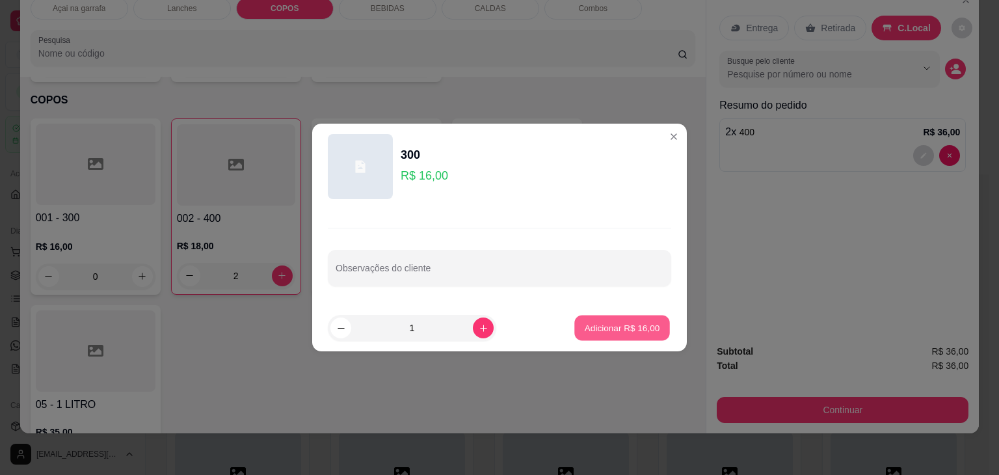
click at [608, 325] on p "Adicionar R$ 16,00" at bounding box center [622, 327] width 75 height 12
type input "1"
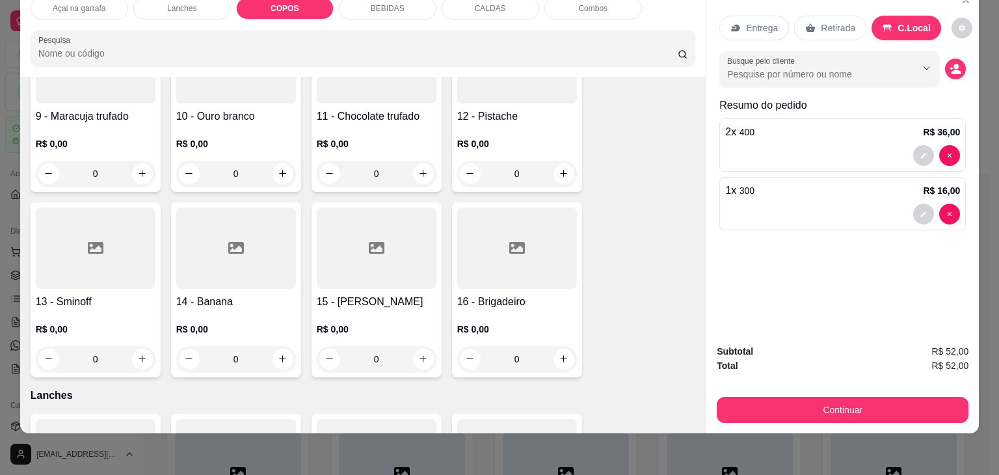
scroll to position [523, 0]
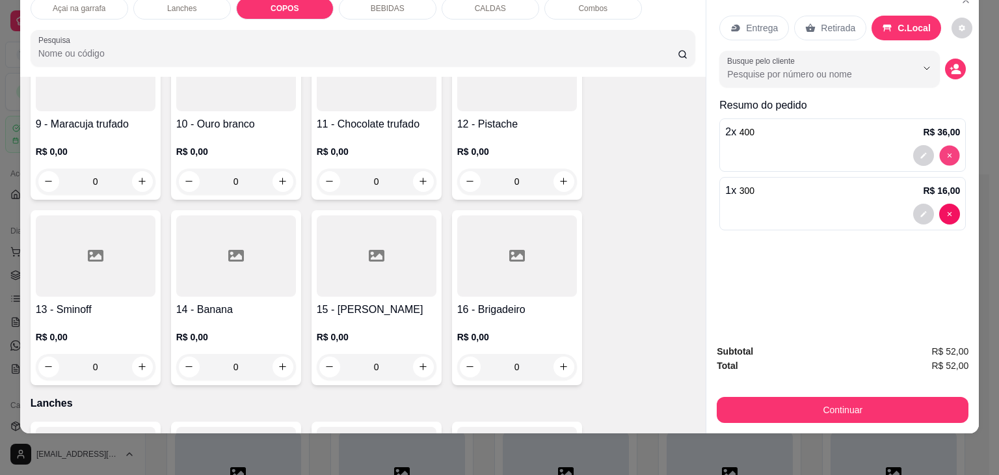
type input "0"
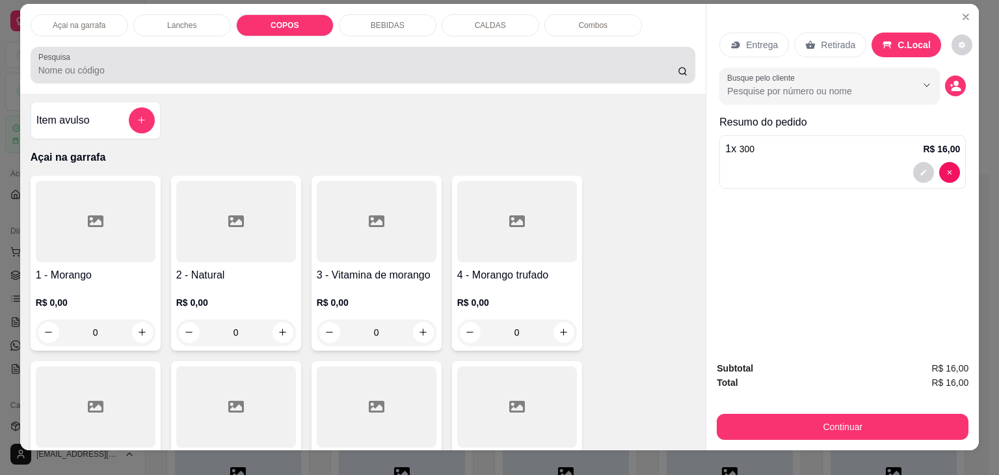
scroll to position [0, 0]
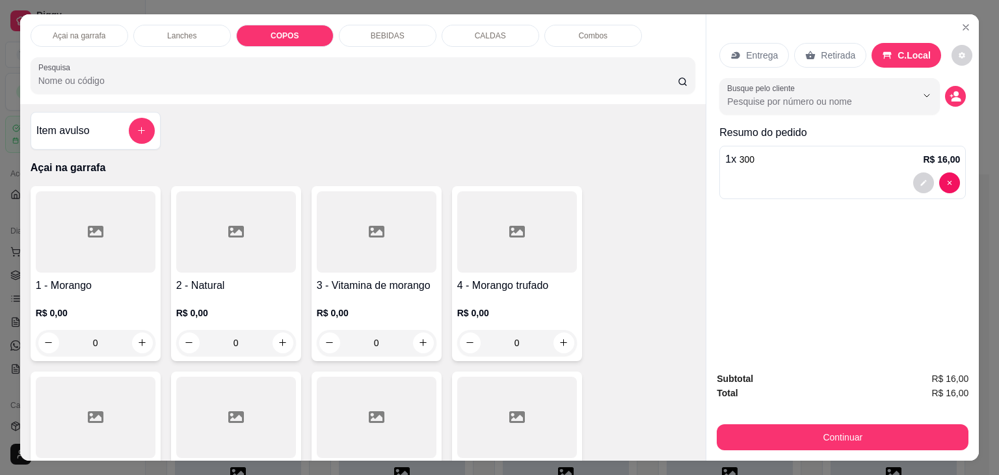
click at [569, 29] on div "Combos" at bounding box center [593, 36] width 98 height 22
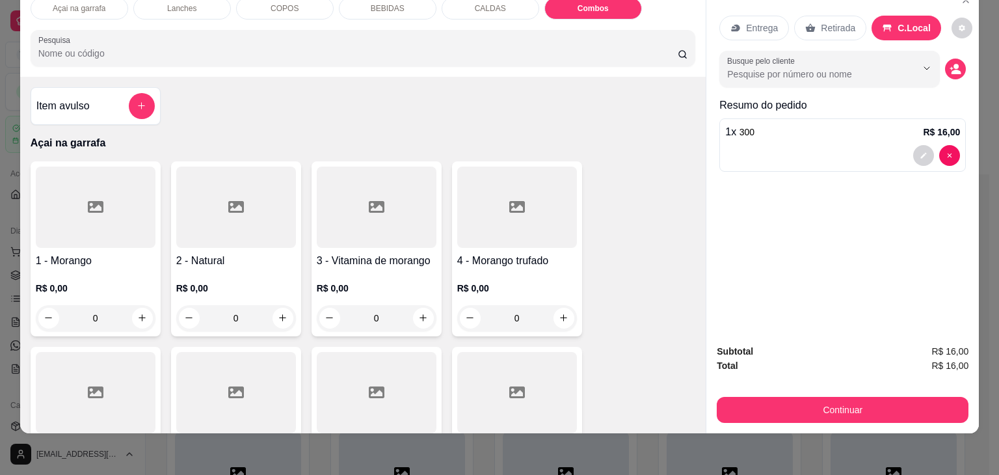
click at [101, 49] on input "Pesquisa" at bounding box center [357, 53] width 639 height 13
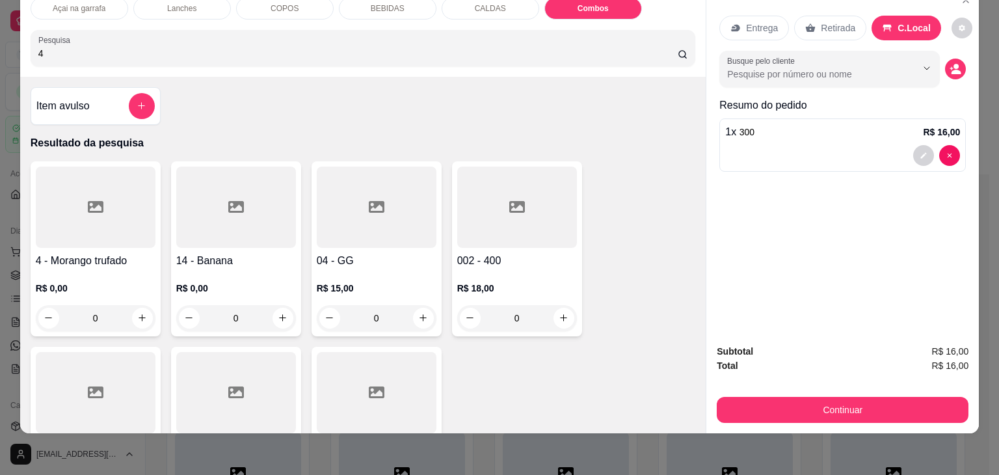
type input "4"
click at [565, 224] on div at bounding box center [517, 207] width 120 height 81
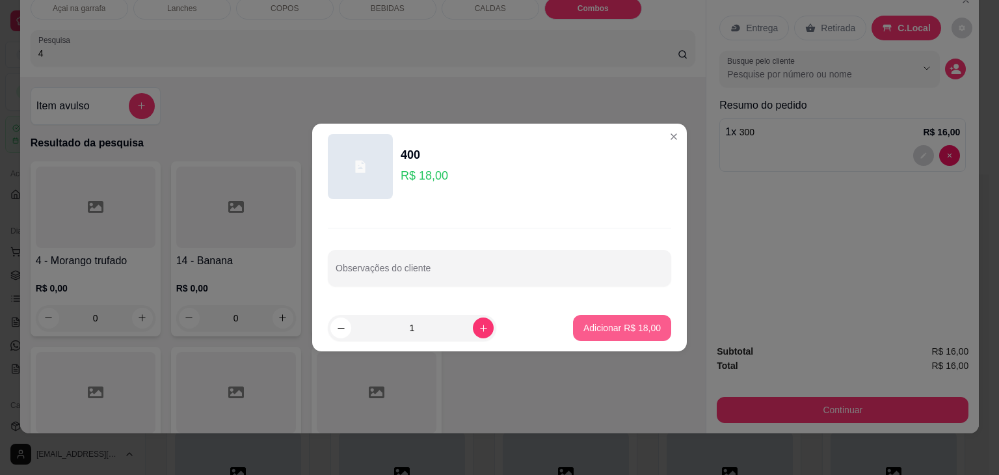
click at [620, 323] on p "Adicionar R$ 18,00" at bounding box center [622, 327] width 77 height 13
type input "1"
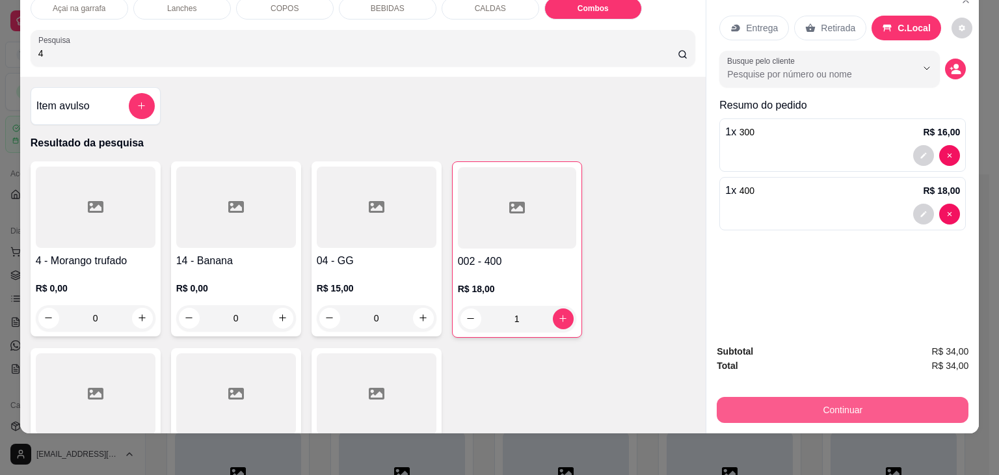
click at [787, 397] on button "Continuar" at bounding box center [843, 410] width 252 height 26
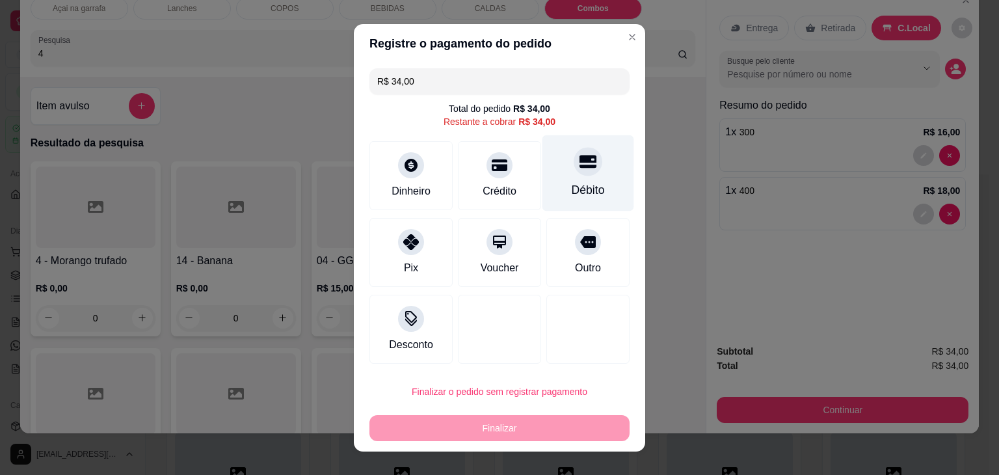
click at [597, 174] on div "Débito" at bounding box center [589, 173] width 92 height 76
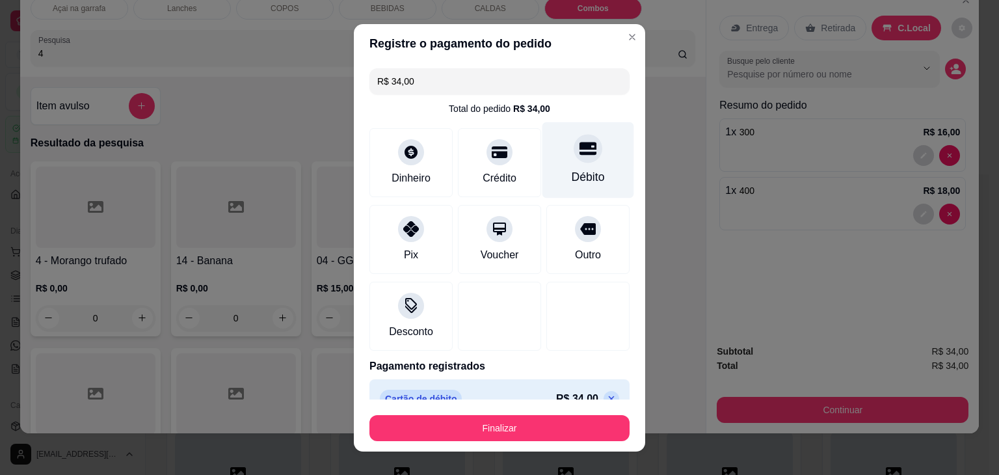
type input "R$ 0,00"
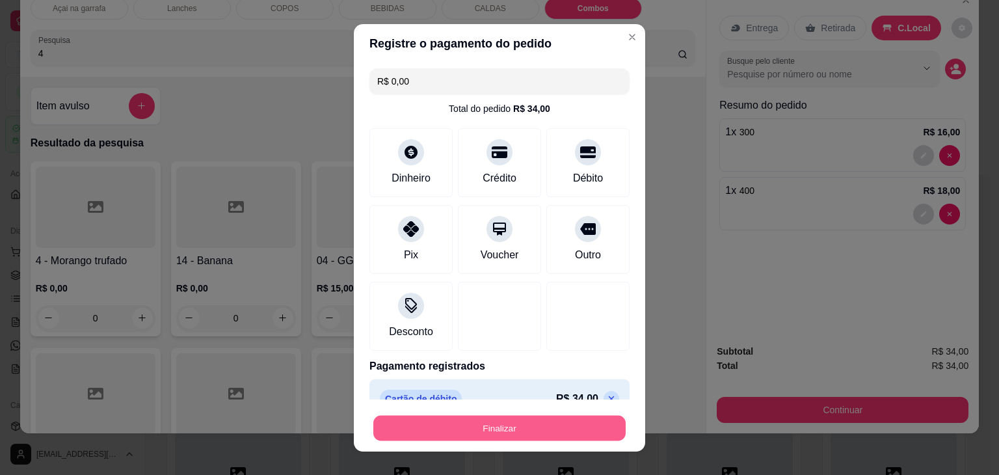
click at [479, 427] on button "Finalizar" at bounding box center [499, 427] width 252 height 25
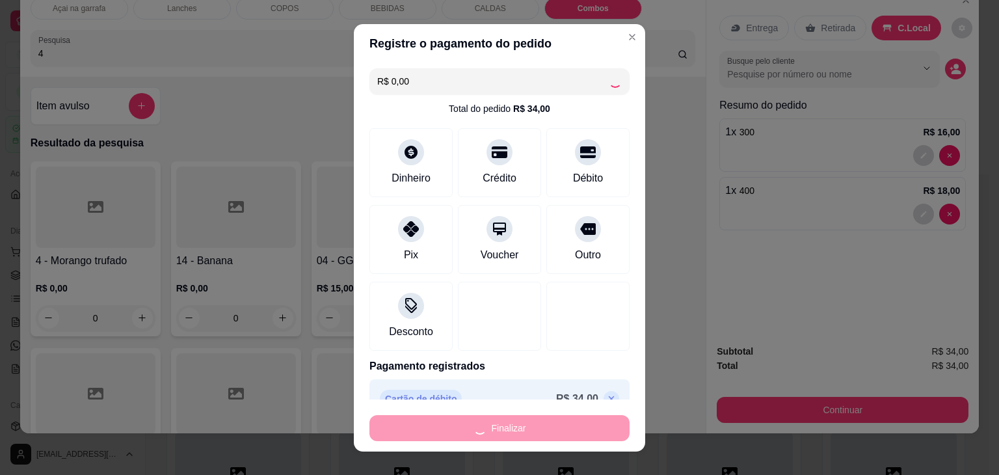
type input "0"
type input "-R$ 34,00"
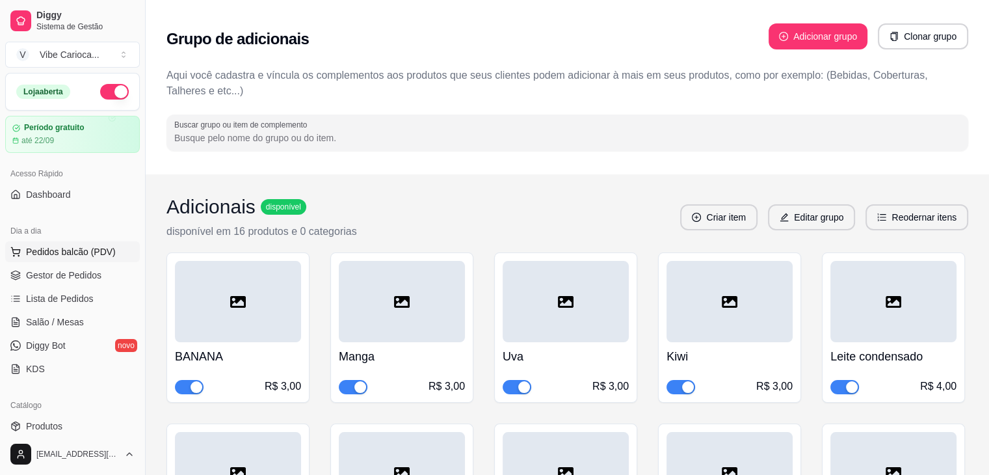
click at [68, 250] on span "Pedidos balcão (PDV)" at bounding box center [71, 251] width 90 height 13
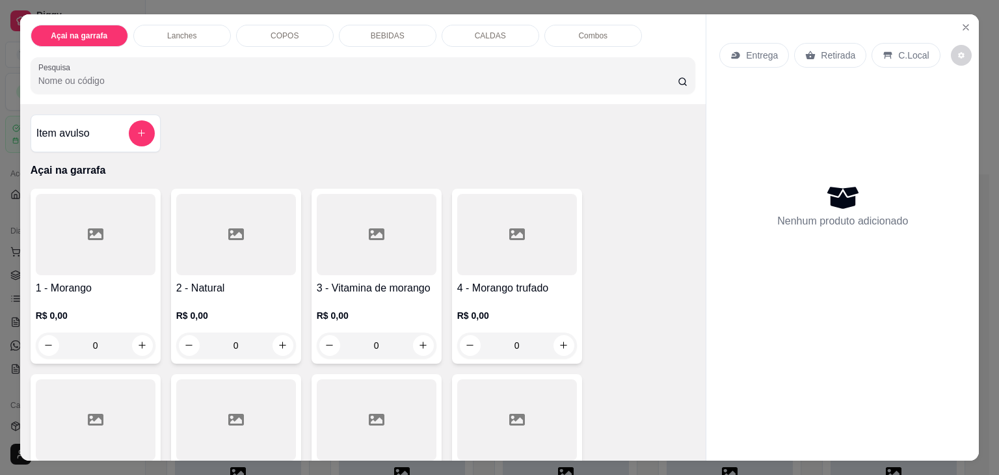
drag, startPoint x: 68, startPoint y: 250, endPoint x: 530, endPoint y: 144, distance: 474.7
click at [530, 144] on div "Item avulso Açai na garrafa 1 - Morango R$ 0,00 0 2 - Natural R$ 0,00 0 3 - Vit…" at bounding box center [363, 282] width 686 height 356
click at [277, 31] on p "COPOS" at bounding box center [285, 36] width 28 height 10
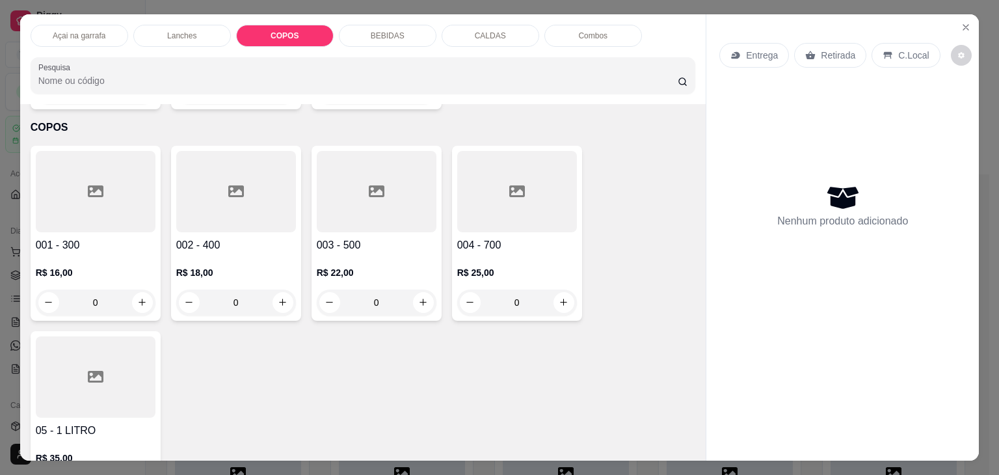
click at [178, 39] on div "Lanches" at bounding box center [182, 36] width 98 height 22
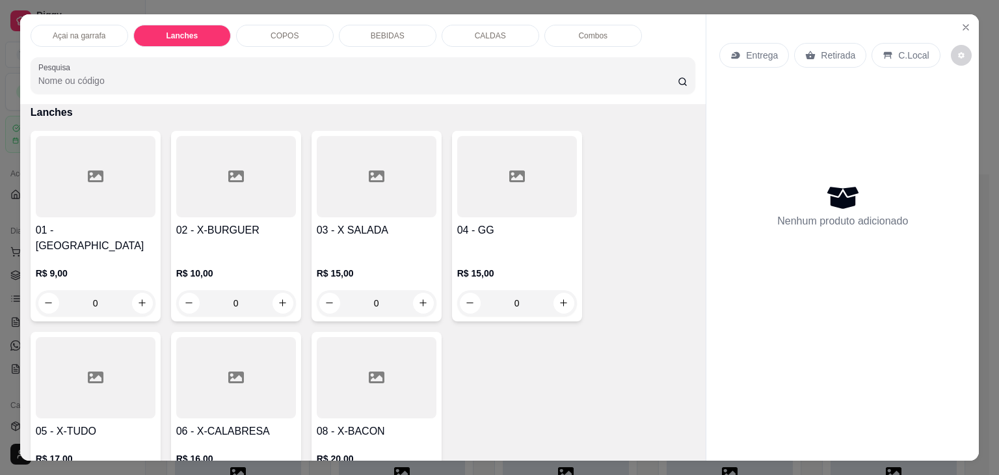
click at [71, 25] on div "Açai na garrafa" at bounding box center [80, 36] width 98 height 22
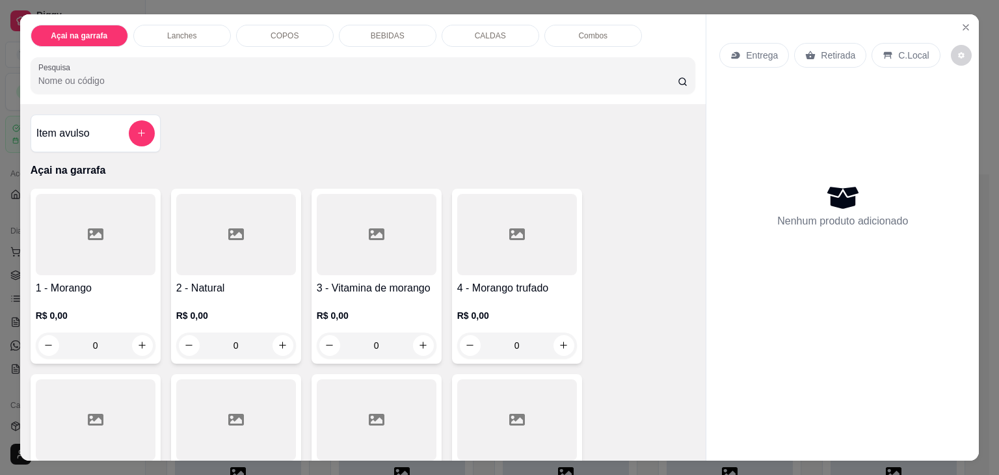
click at [167, 33] on p "Lanches" at bounding box center [181, 36] width 29 height 10
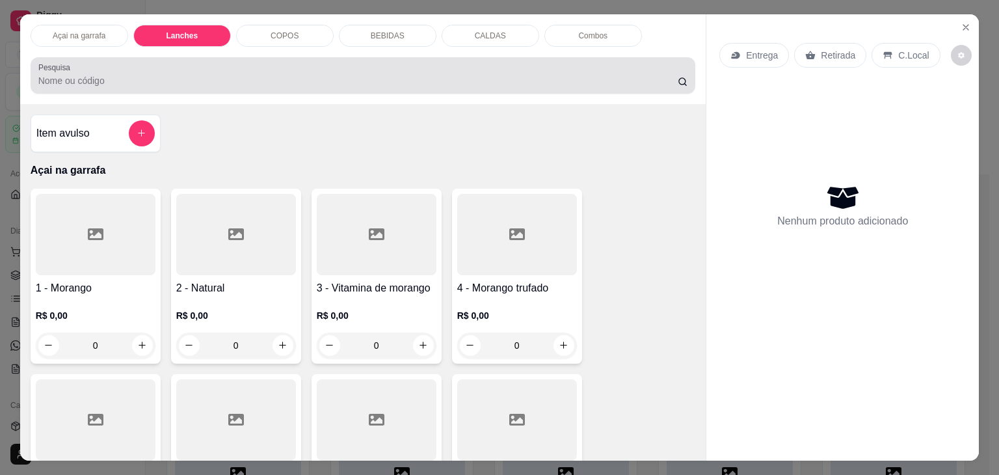
scroll to position [32, 0]
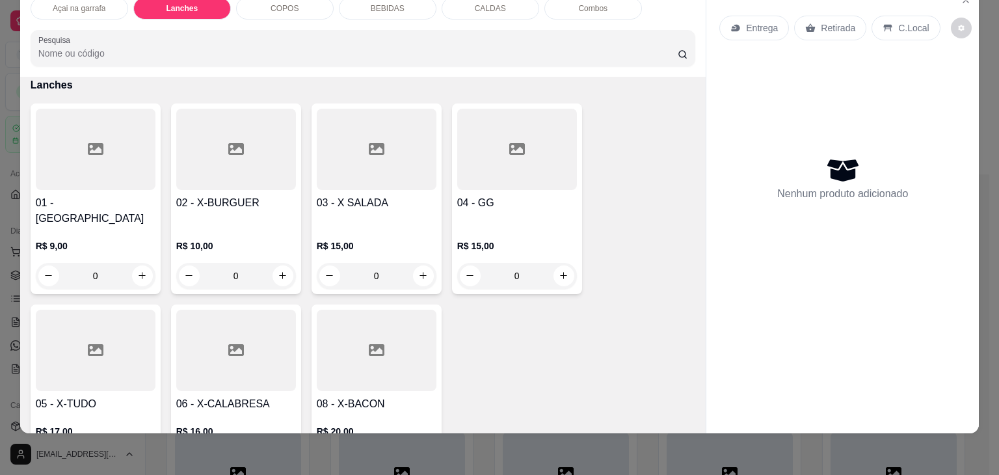
click at [90, 334] on div at bounding box center [96, 350] width 120 height 81
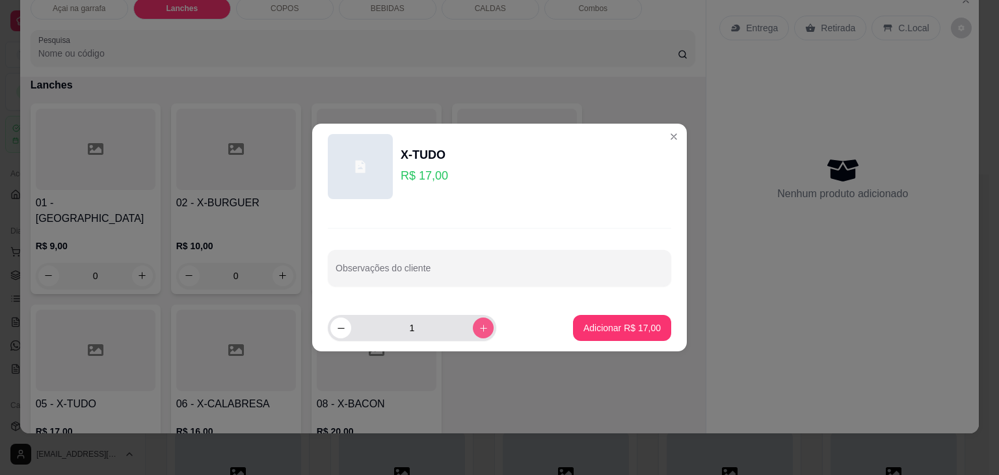
click at [473, 323] on button "increase-product-quantity" at bounding box center [483, 327] width 21 height 21
type input "2"
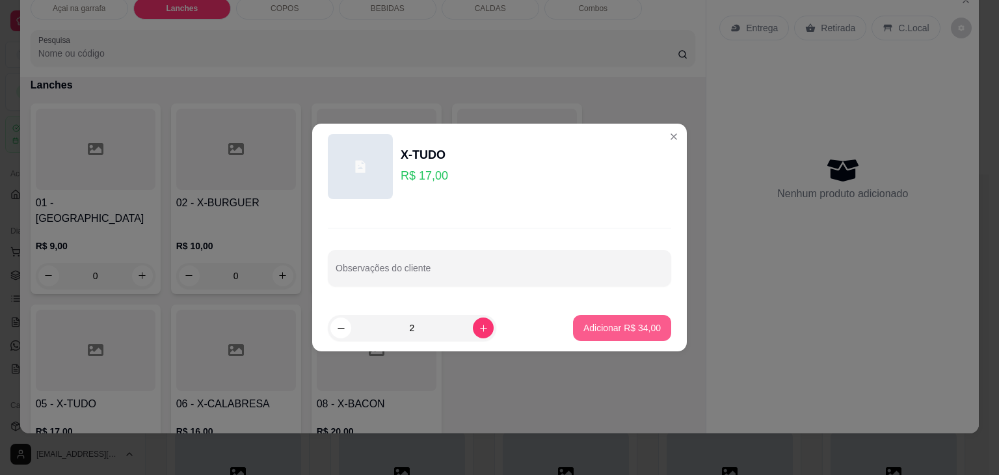
click at [593, 329] on p "Adicionar R$ 34,00" at bounding box center [622, 327] width 77 height 13
type input "2"
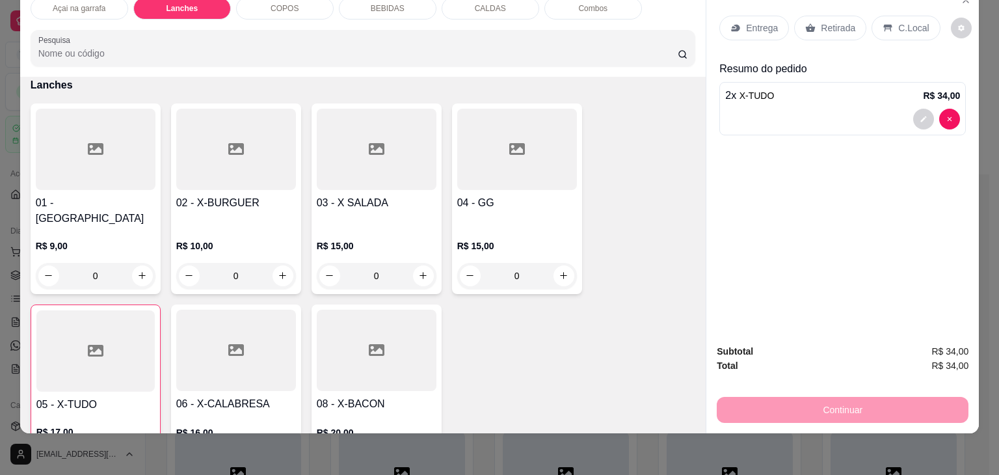
click at [888, 16] on div "C.Local" at bounding box center [906, 28] width 68 height 25
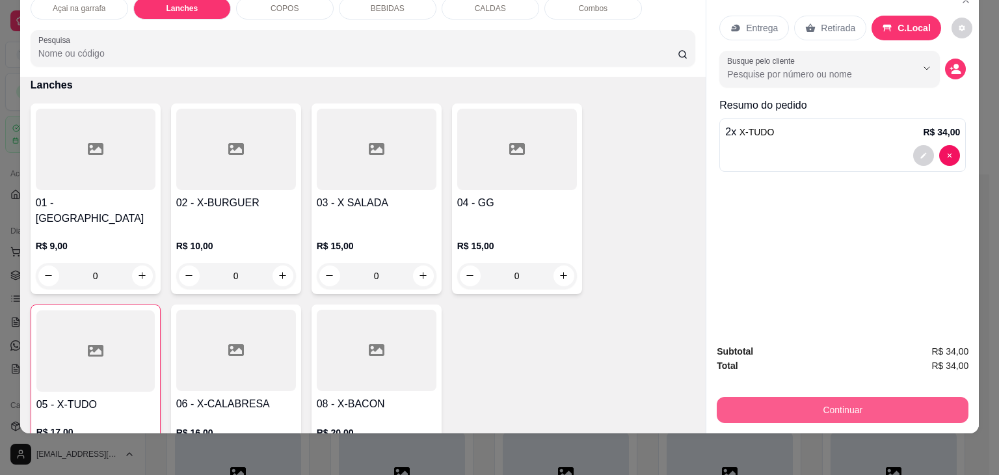
click at [824, 397] on button "Continuar" at bounding box center [843, 410] width 252 height 26
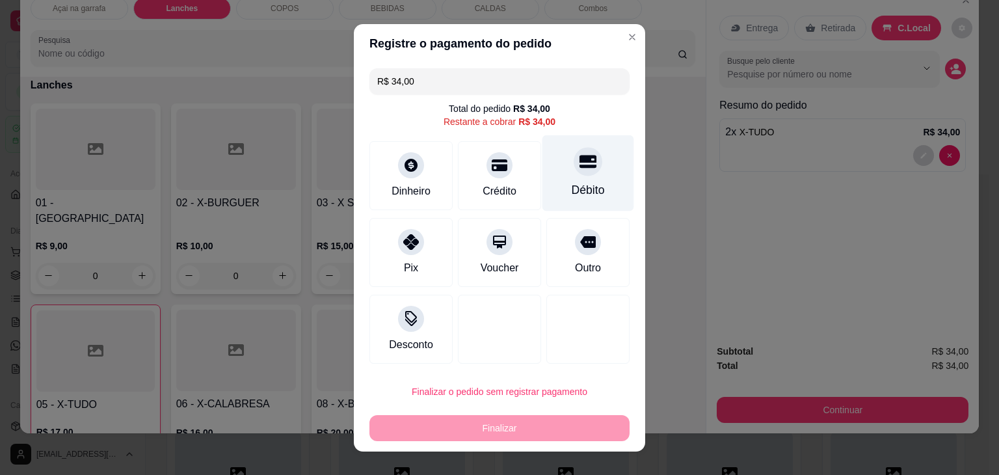
click at [580, 163] on icon at bounding box center [588, 161] width 17 height 17
type input "R$ 0,00"
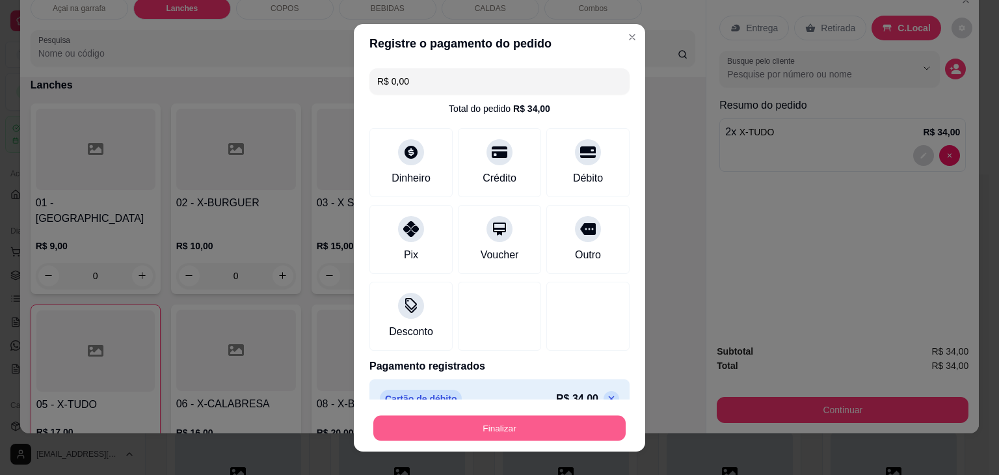
click at [445, 433] on button "Finalizar" at bounding box center [499, 427] width 252 height 25
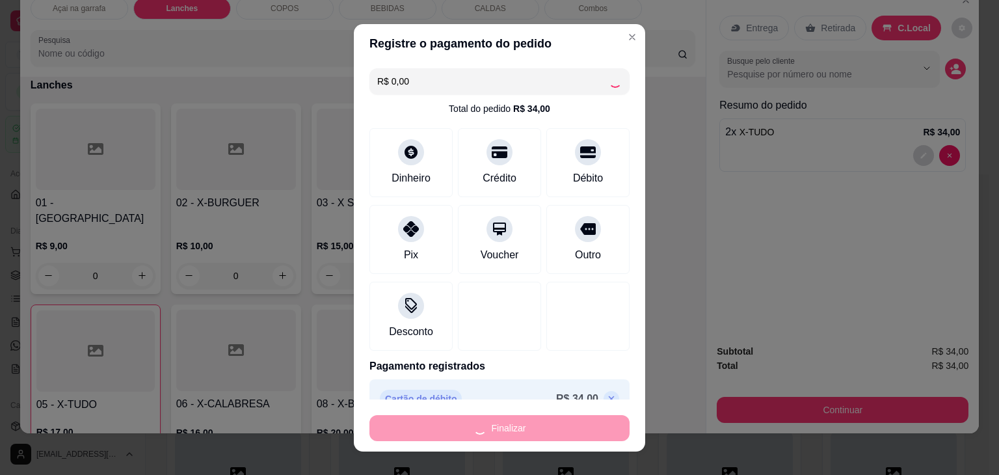
type input "0"
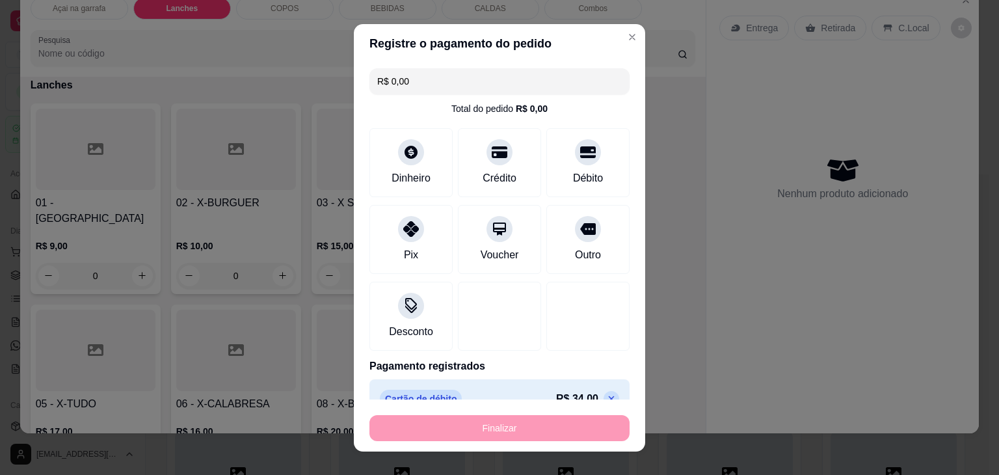
type input "-R$ 34,00"
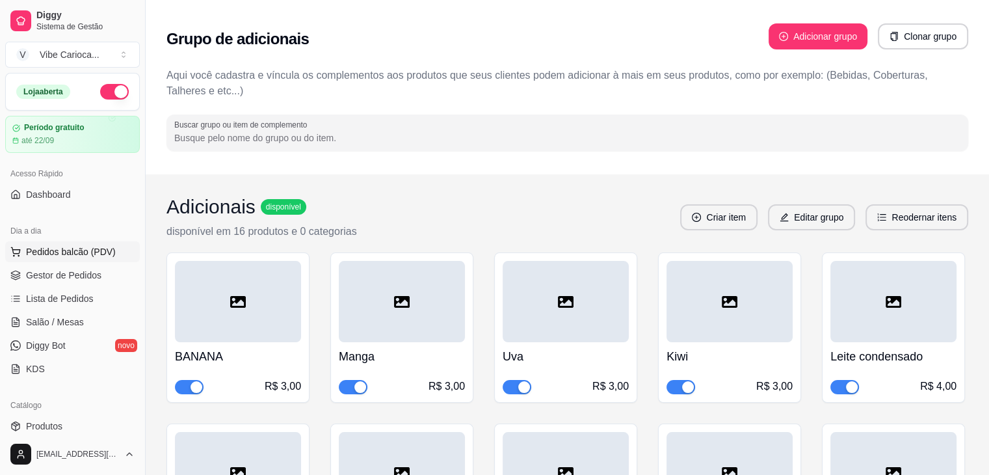
click at [47, 247] on span "Pedidos balcão (PDV)" at bounding box center [71, 251] width 90 height 13
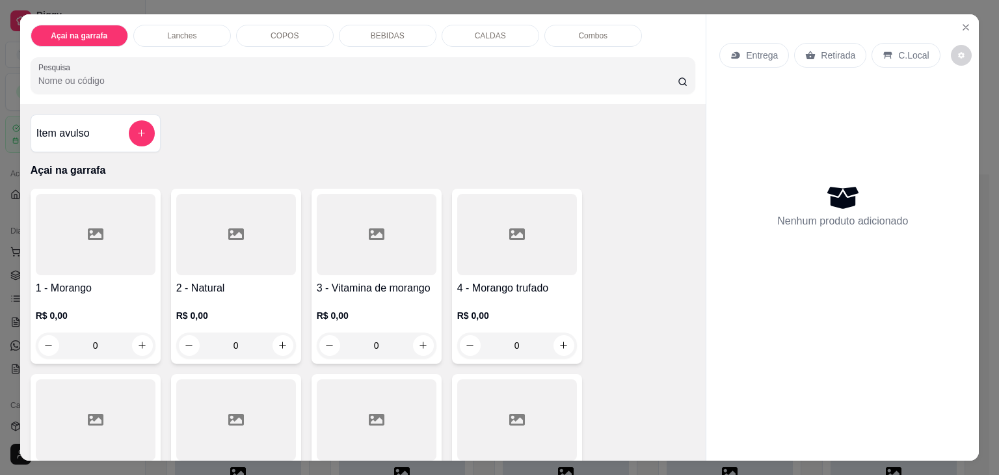
click at [129, 74] on input "Pesquisa" at bounding box center [357, 80] width 639 height 13
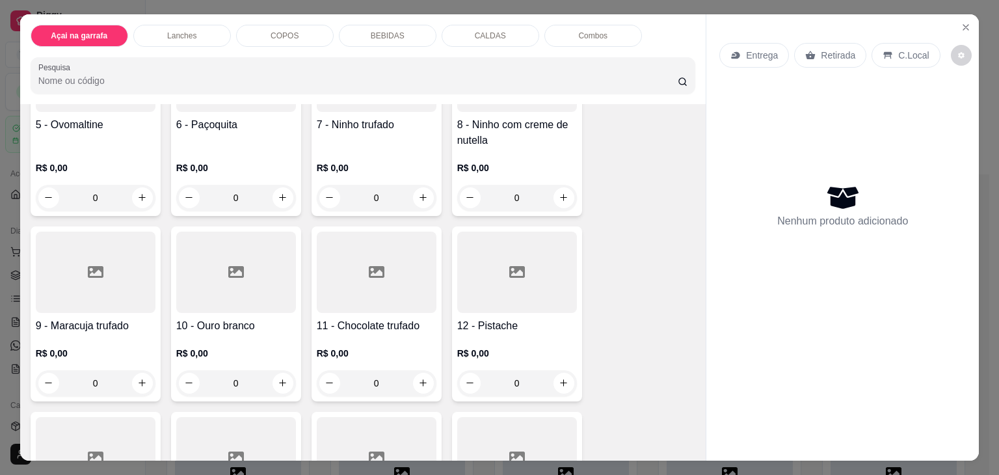
scroll to position [390, 0]
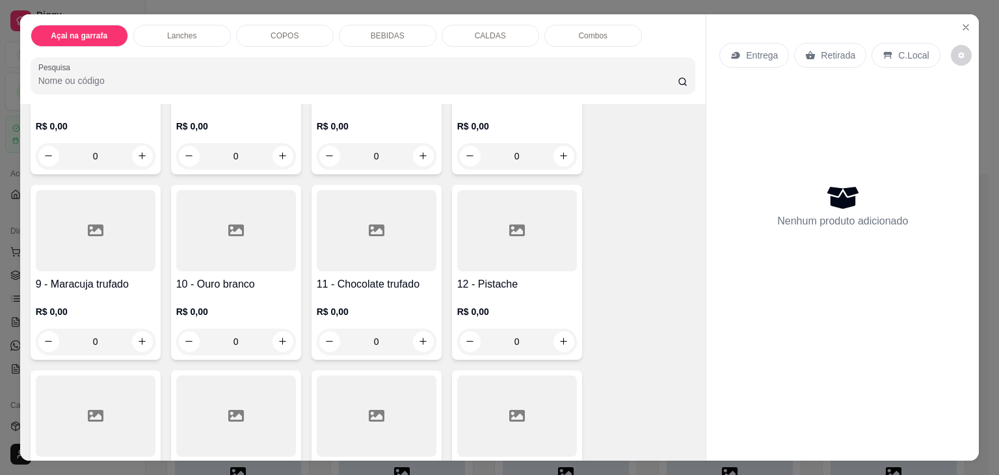
click at [556, 334] on div "0" at bounding box center [517, 342] width 120 height 26
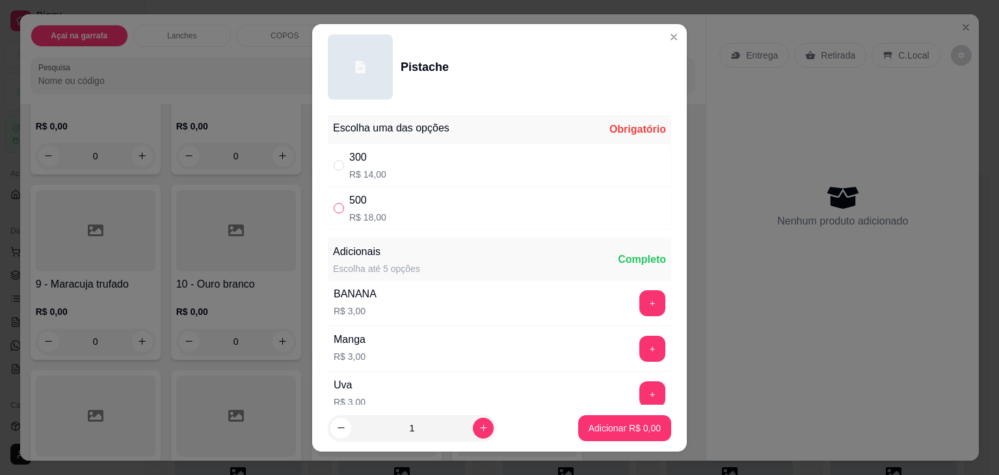
click at [334, 203] on input "" at bounding box center [339, 208] width 10 height 10
radio input "true"
click at [599, 425] on p "Adicionar R$ 18,00" at bounding box center [622, 428] width 75 height 12
type input "1"
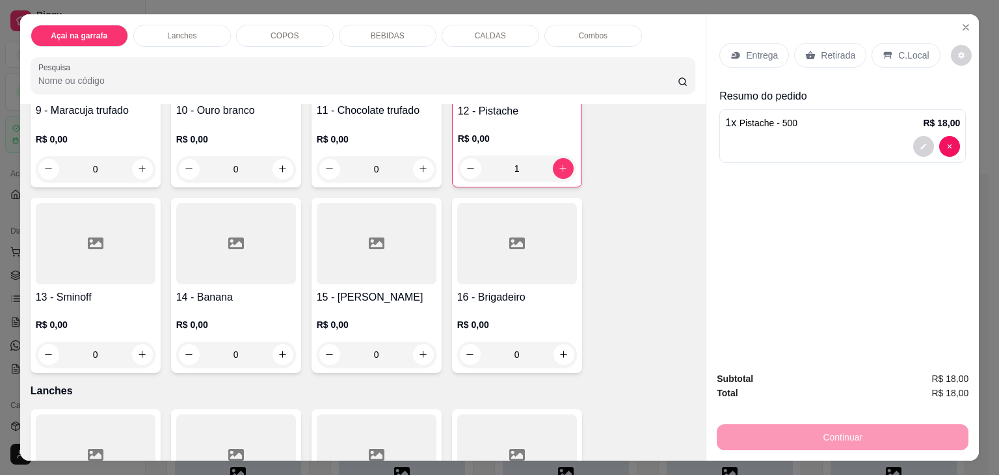
scroll to position [585, 0]
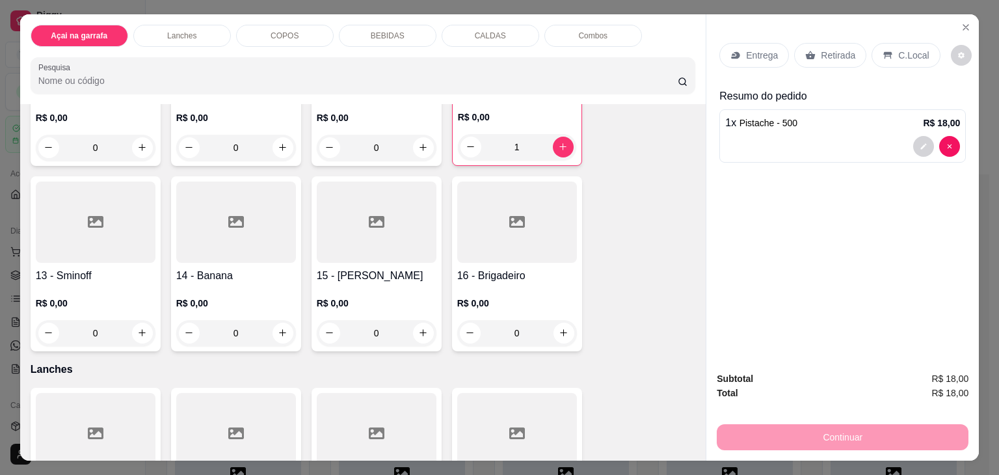
click at [377, 216] on icon at bounding box center [377, 222] width 16 height 12
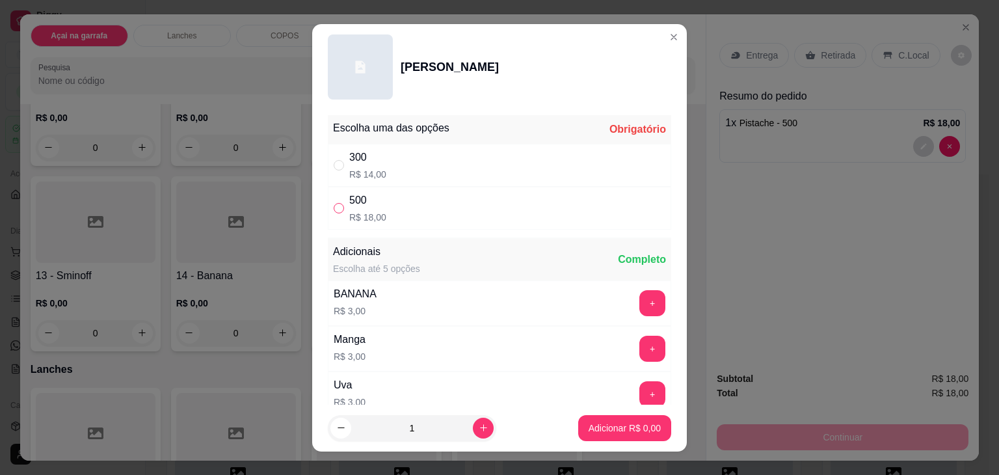
click at [338, 206] on input "" at bounding box center [339, 208] width 10 height 10
radio input "true"
click at [601, 428] on p "Adicionar R$ 18,00" at bounding box center [622, 428] width 75 height 12
type input "1"
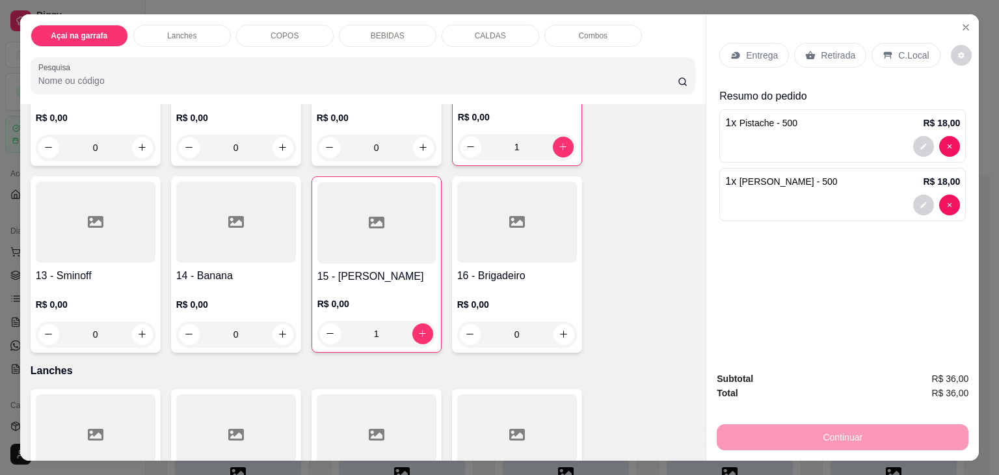
click at [905, 49] on p "C.Local" at bounding box center [913, 55] width 31 height 13
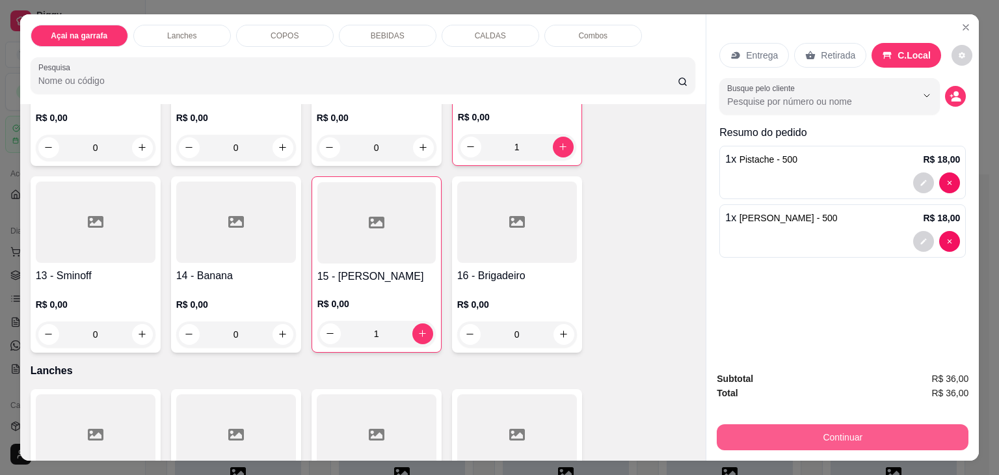
click at [818, 424] on button "Continuar" at bounding box center [843, 437] width 252 height 26
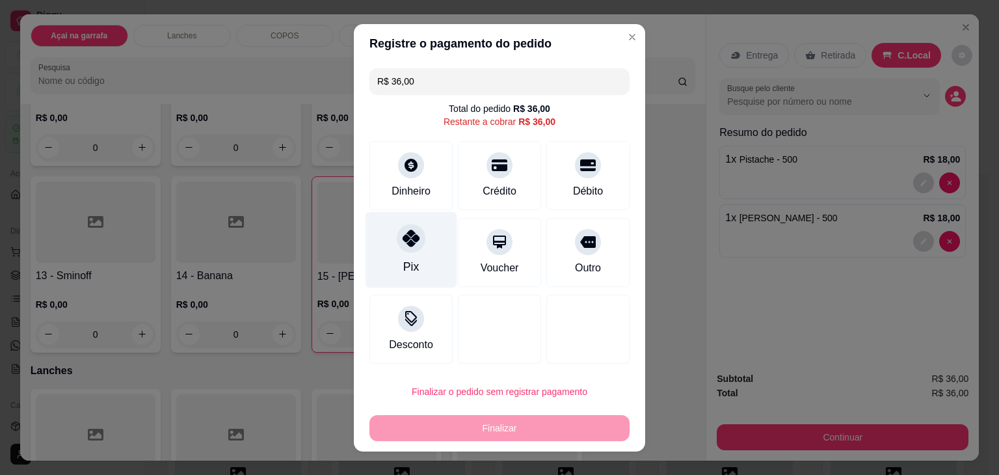
click at [423, 245] on div "Pix" at bounding box center [412, 249] width 92 height 76
type input "R$ 0,00"
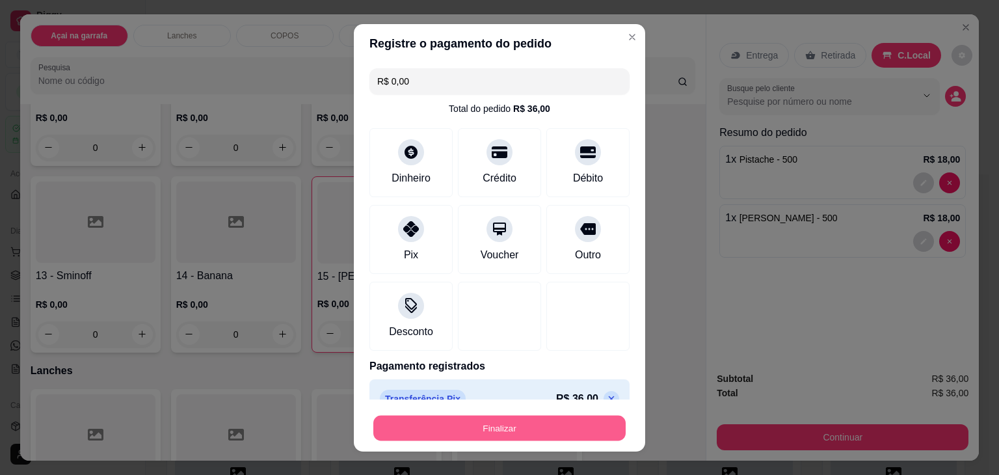
click at [492, 424] on button "Finalizar" at bounding box center [499, 427] width 252 height 25
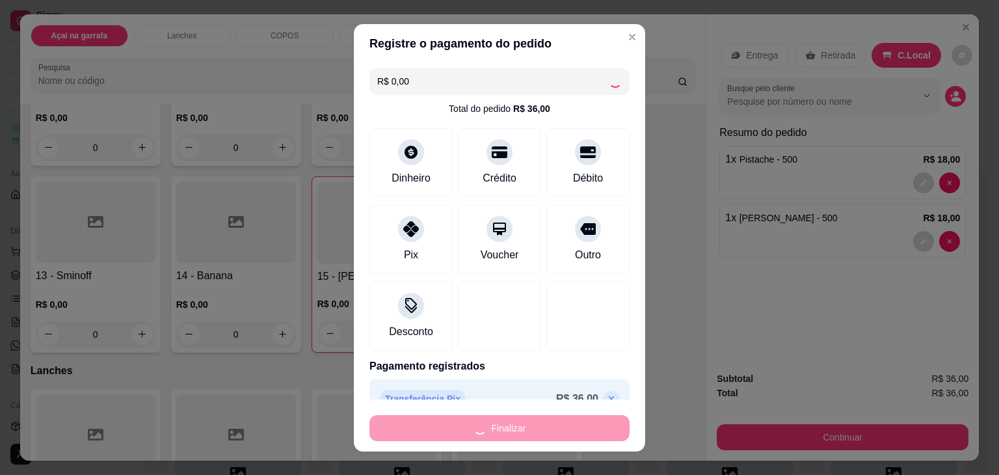
type input "0"
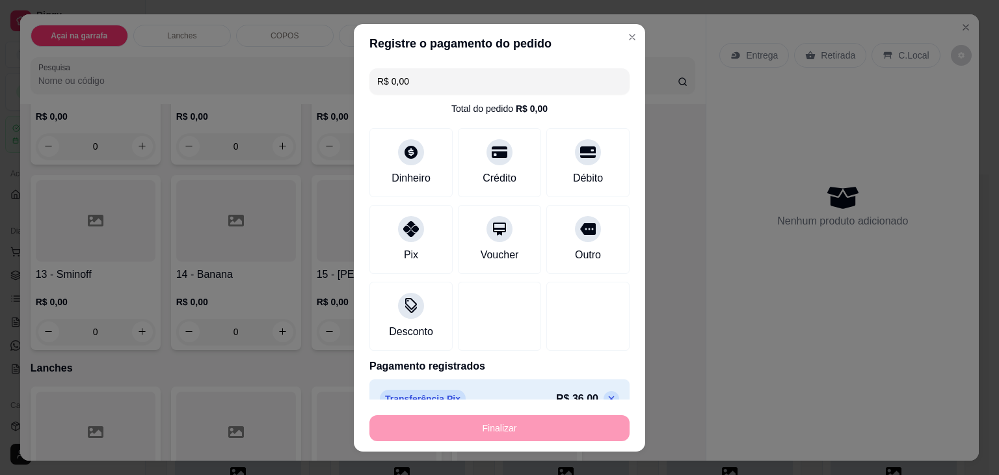
type input "-R$ 36,00"
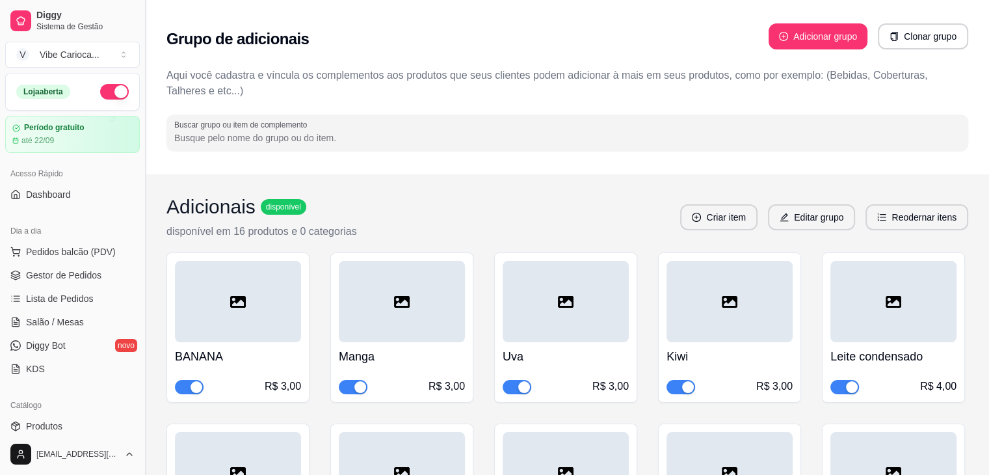
drag, startPoint x: 118, startPoint y: 256, endPoint x: 140, endPoint y: 254, distance: 21.5
click at [121, 253] on button "Pedidos balcão (PDV)" at bounding box center [72, 251] width 135 height 21
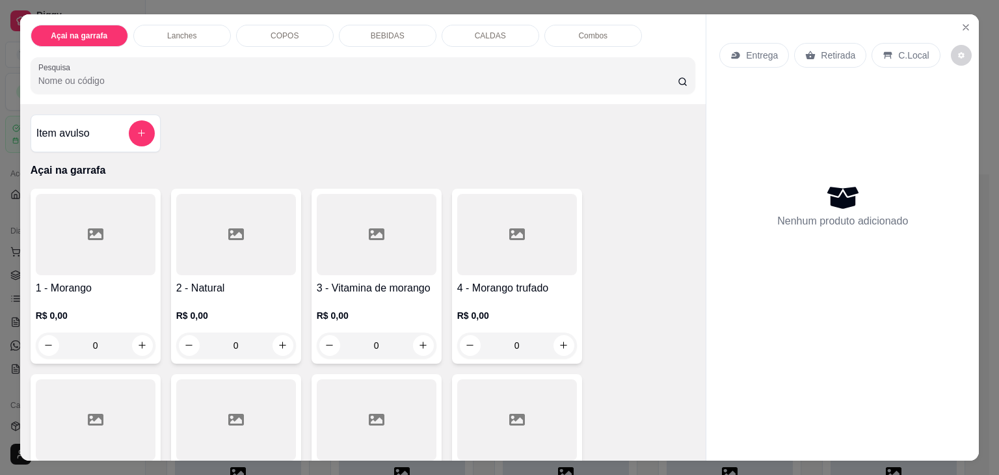
click at [167, 25] on div "Lanches" at bounding box center [182, 36] width 98 height 22
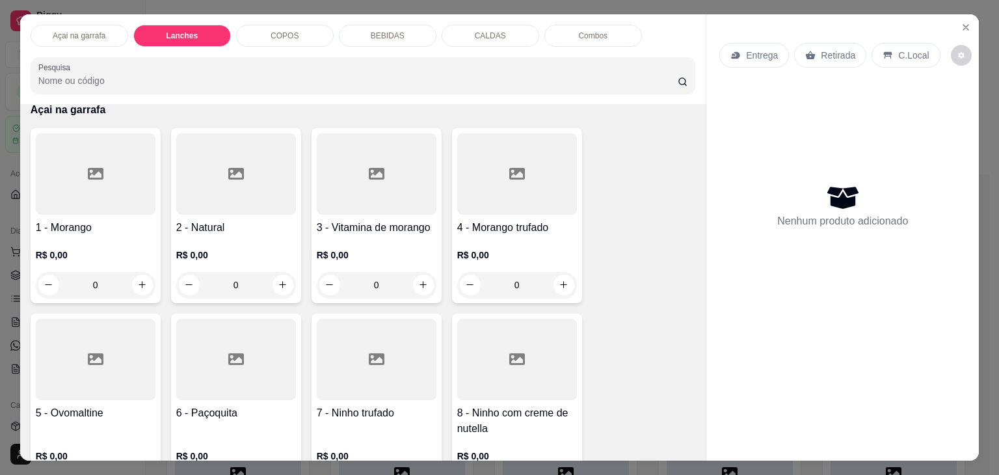
click at [166, 31] on p "Lanches" at bounding box center [182, 36] width 32 height 10
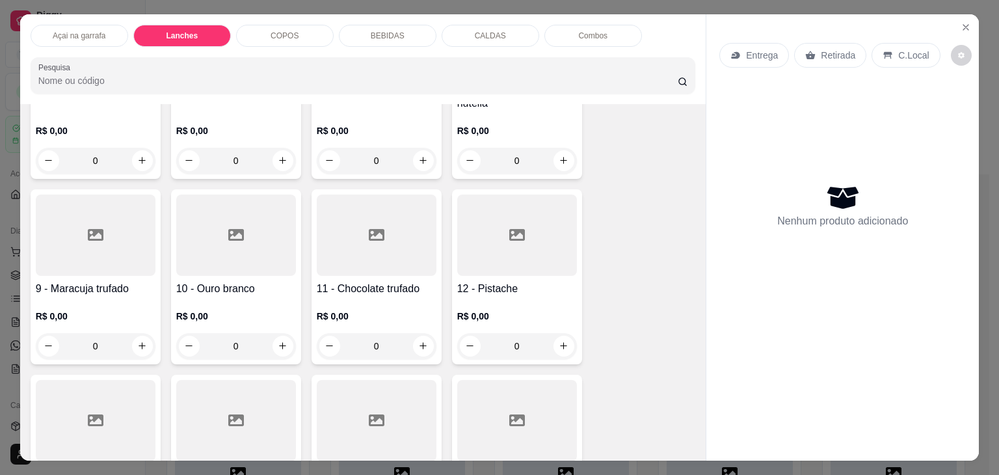
click at [114, 30] on div "Açai na garrafa" at bounding box center [80, 36] width 98 height 22
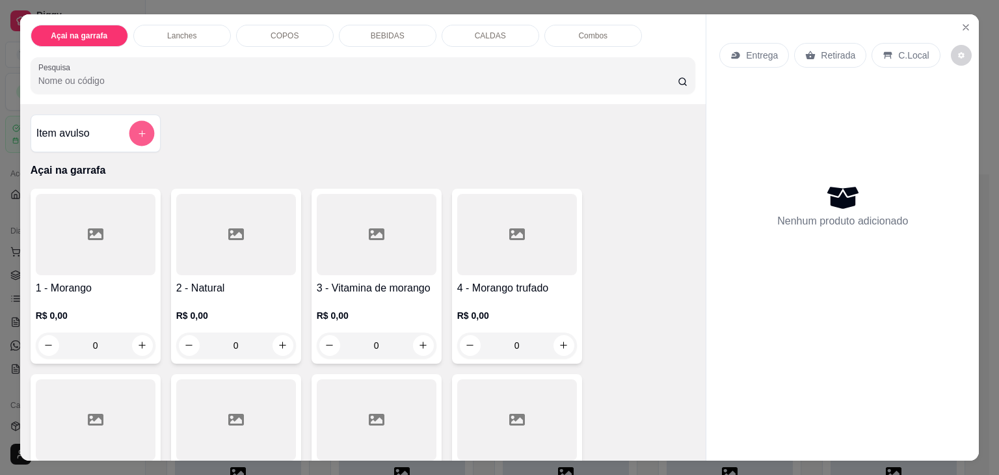
click at [138, 121] on button "add-separate-item" at bounding box center [141, 133] width 25 height 25
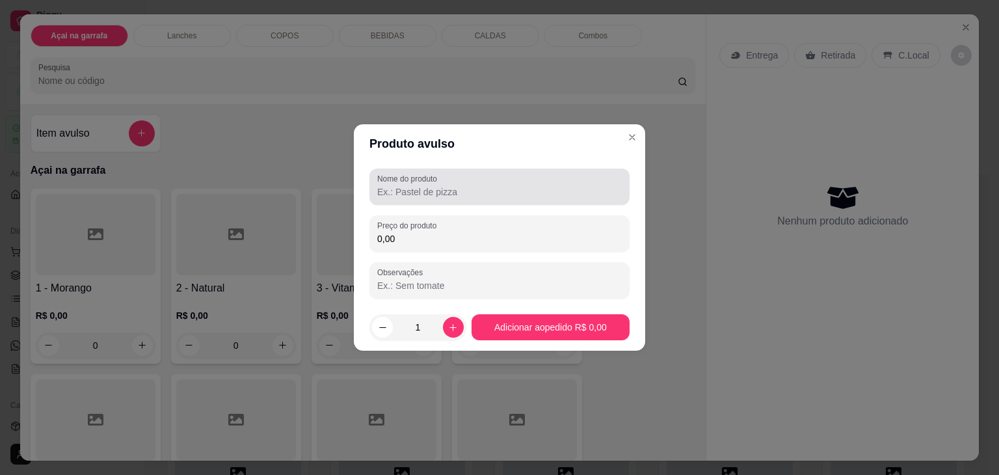
click at [423, 185] on input "Nome do produto" at bounding box center [499, 191] width 245 height 13
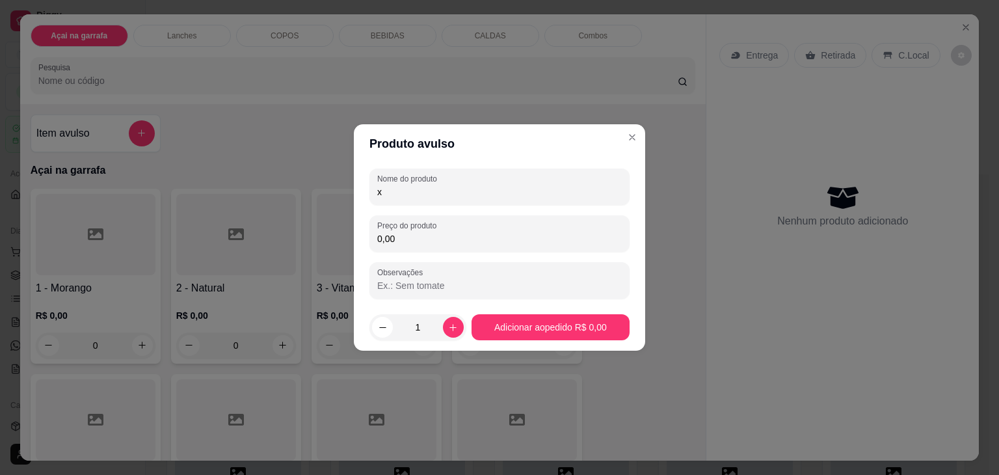
type input "x"
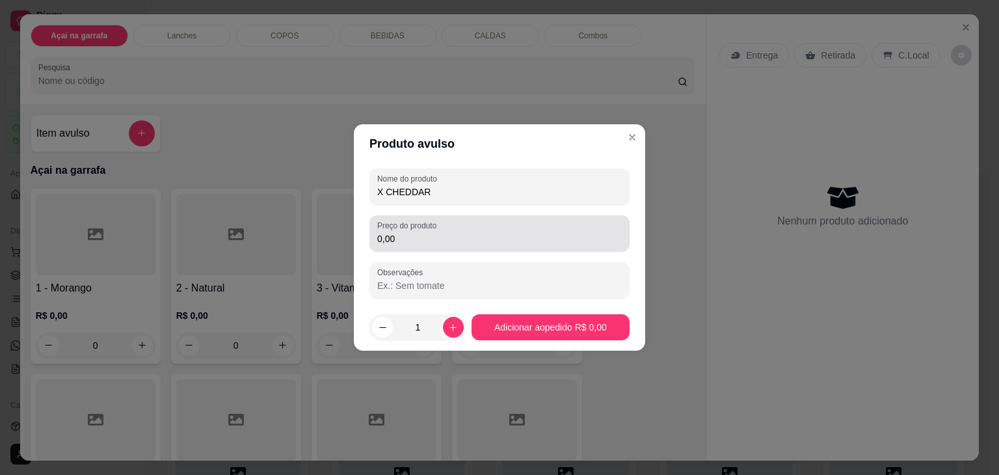
type input "X CHEDDAR"
click at [405, 227] on label "Preço do produto" at bounding box center [409, 225] width 64 height 11
click at [405, 232] on input "0,00" at bounding box center [499, 238] width 245 height 13
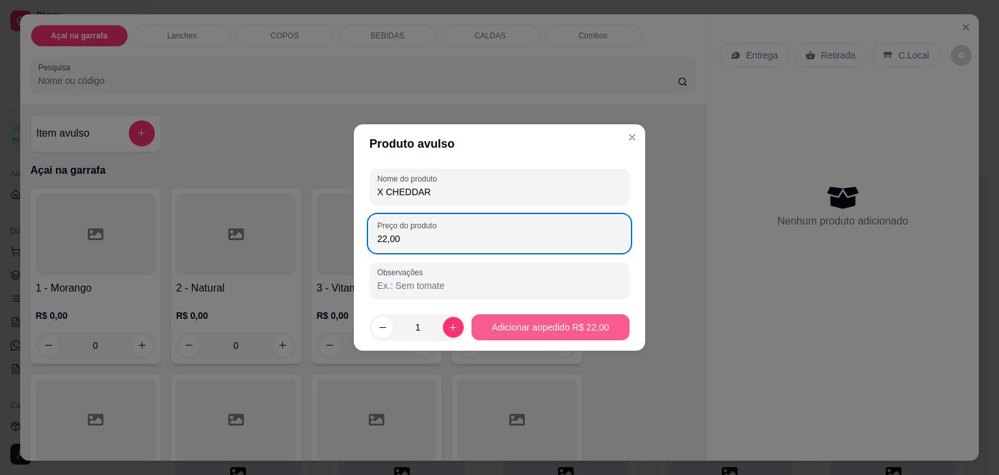
type input "22,00"
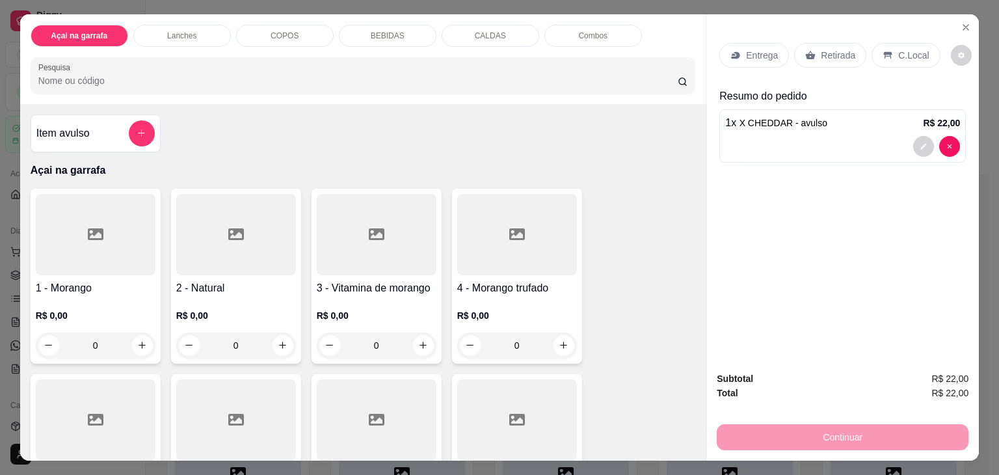
click at [417, 25] on div "BEBIDAS" at bounding box center [388, 36] width 98 height 22
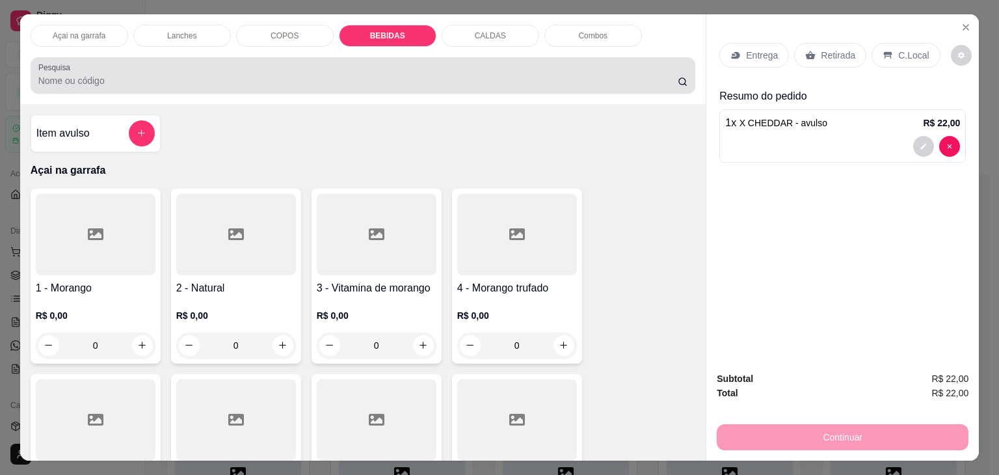
scroll to position [32, 0]
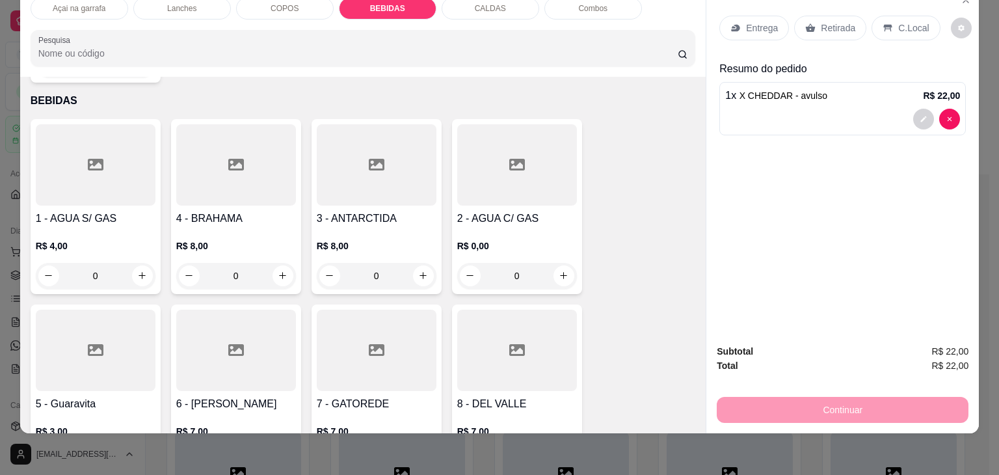
click at [80, 310] on div at bounding box center [96, 350] width 120 height 81
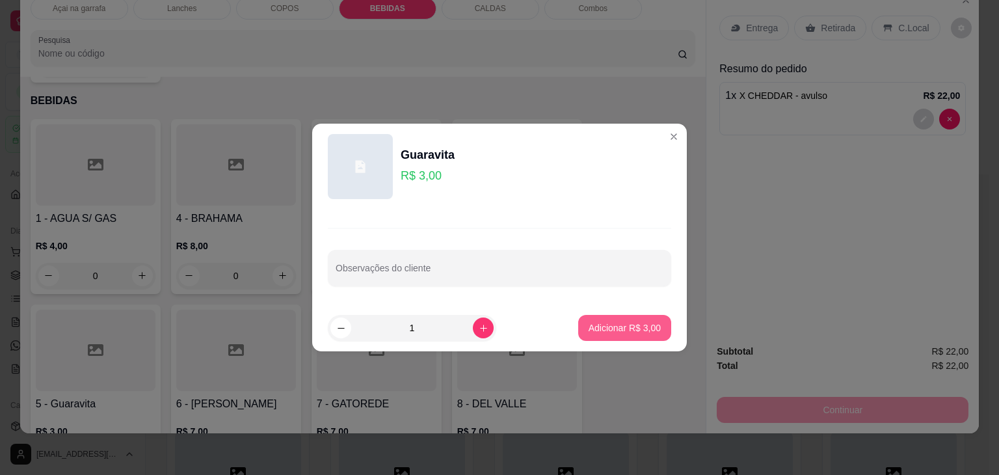
click at [589, 321] on p "Adicionar R$ 3,00" at bounding box center [625, 327] width 72 height 13
type input "1"
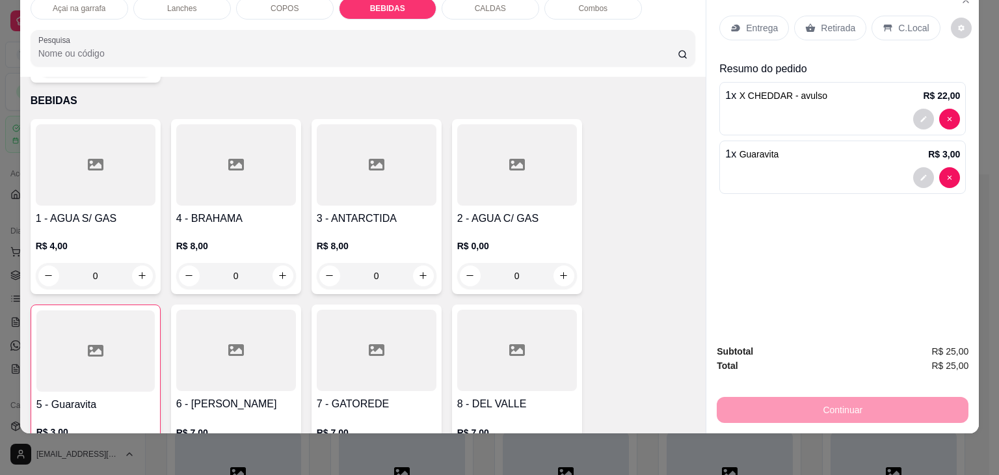
click at [908, 25] on div "C.Local" at bounding box center [906, 28] width 68 height 25
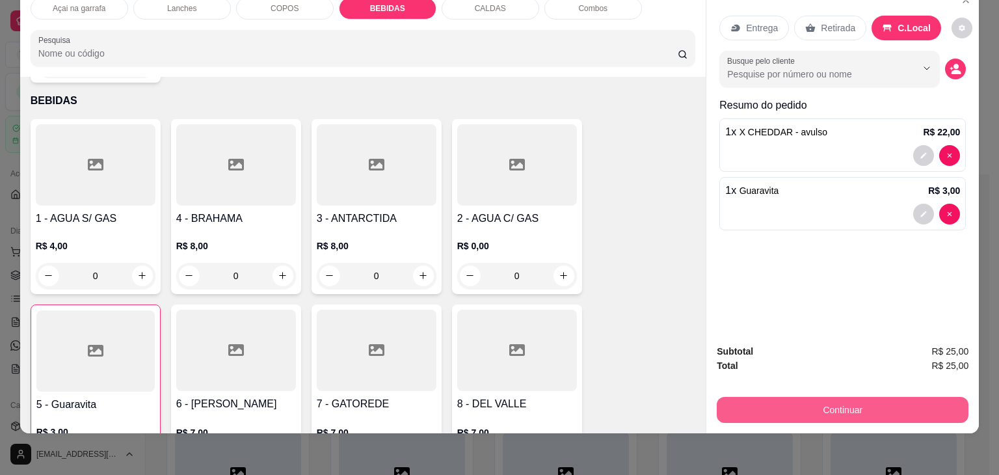
click at [822, 403] on button "Continuar" at bounding box center [843, 410] width 252 height 26
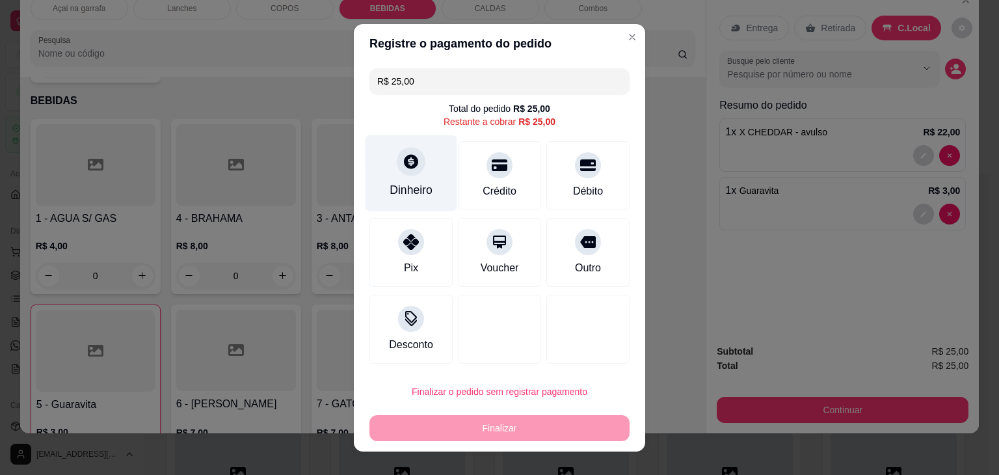
click at [427, 164] on div "Dinheiro" at bounding box center [412, 173] width 92 height 76
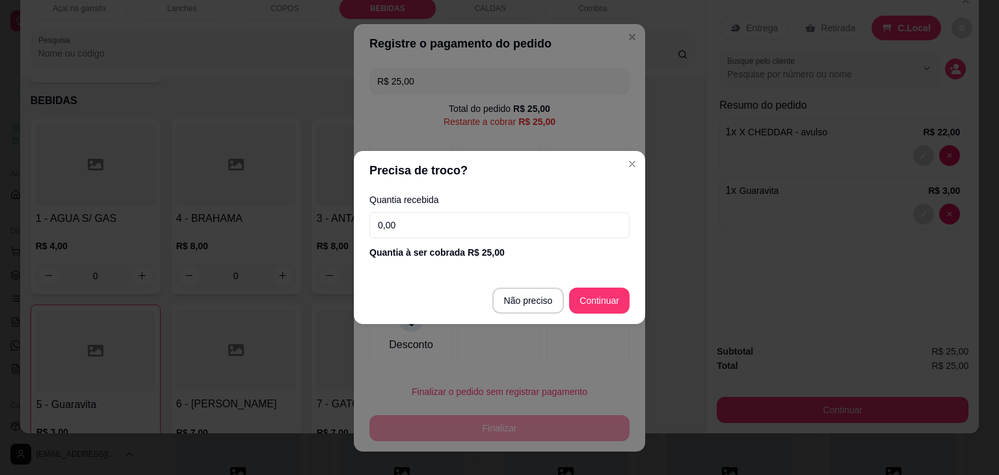
type input "R$ 0,00"
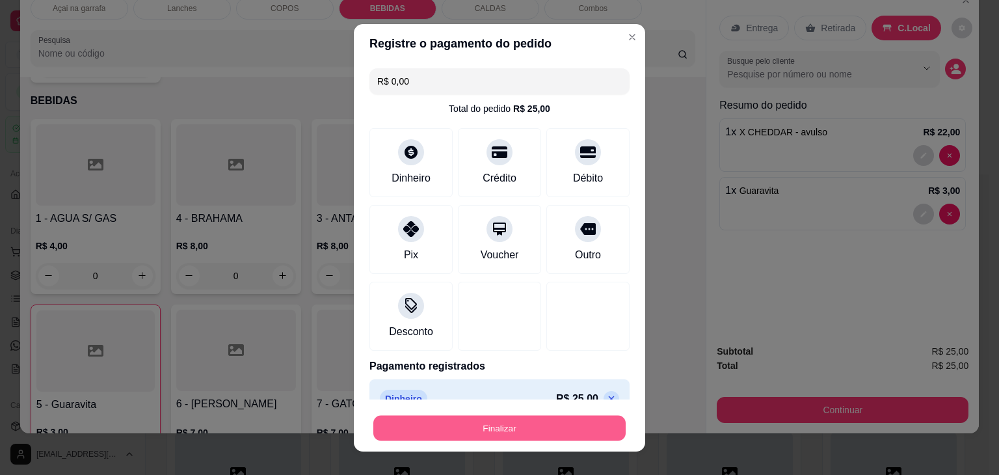
click at [494, 421] on button "Finalizar" at bounding box center [499, 427] width 252 height 25
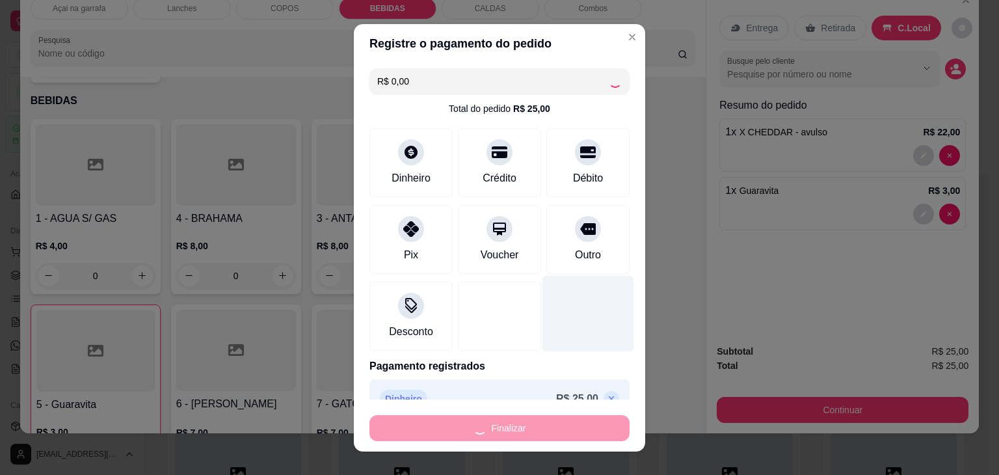
type input "0"
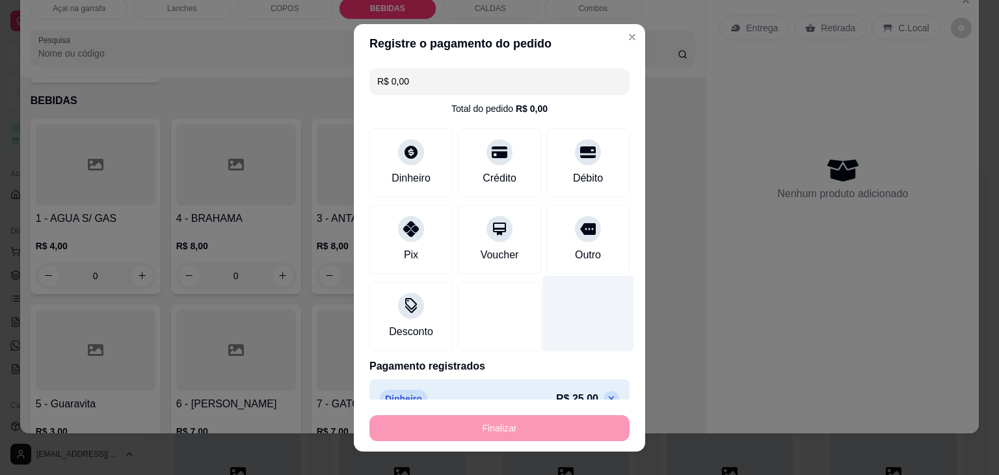
type input "-R$ 25,00"
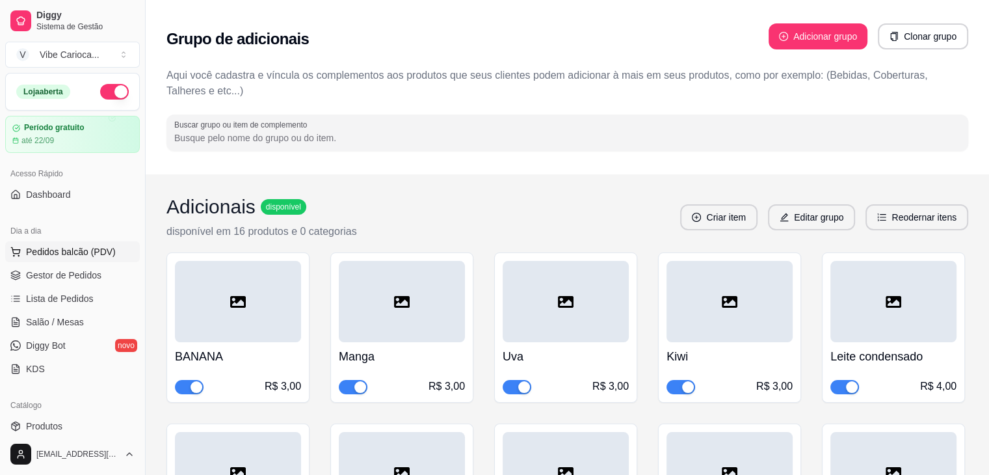
click at [100, 256] on span "Pedidos balcão (PDV)" at bounding box center [71, 251] width 90 height 13
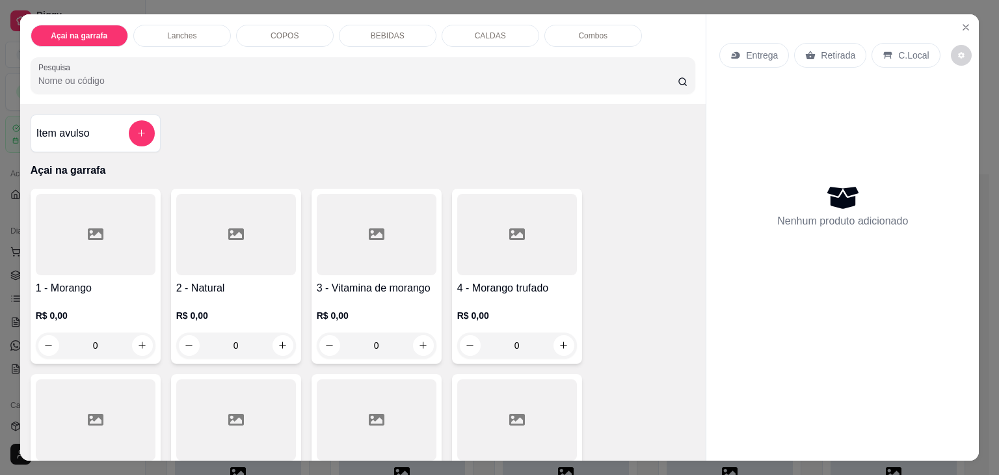
click at [92, 233] on icon at bounding box center [96, 234] width 16 height 12
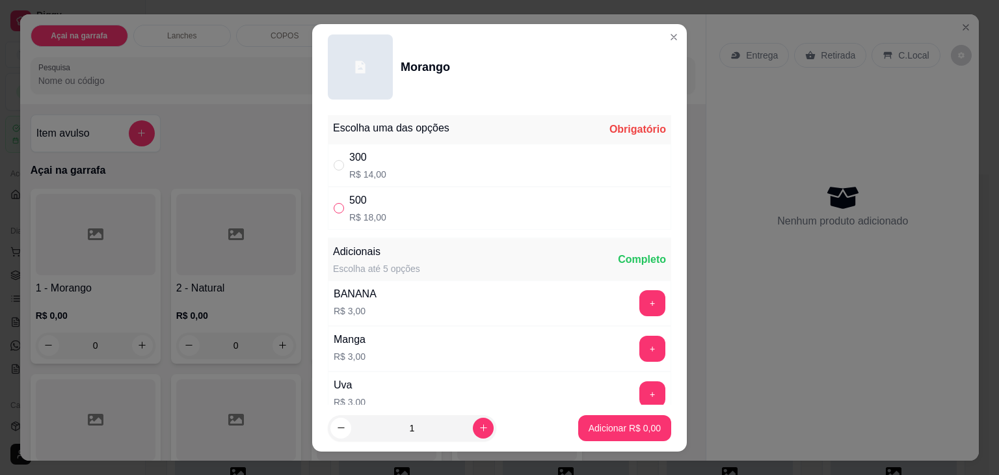
click at [336, 206] on input "" at bounding box center [339, 208] width 10 height 10
radio input "true"
click at [479, 427] on icon "increase-product-quantity" at bounding box center [484, 428] width 10 height 10
type input "2"
click at [600, 440] on div "Adicionar R$ 36,00" at bounding box center [622, 428] width 98 height 26
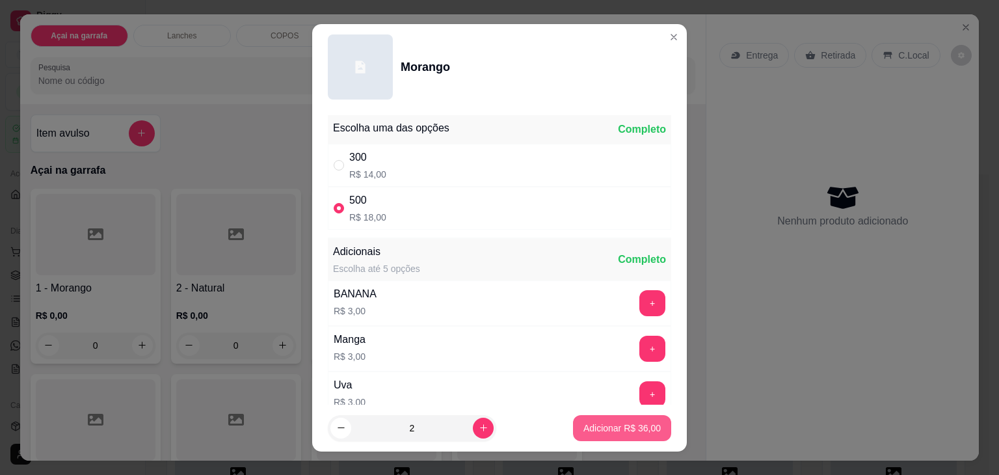
click at [592, 434] on button "Adicionar R$ 36,00" at bounding box center [622, 428] width 98 height 26
type input "2"
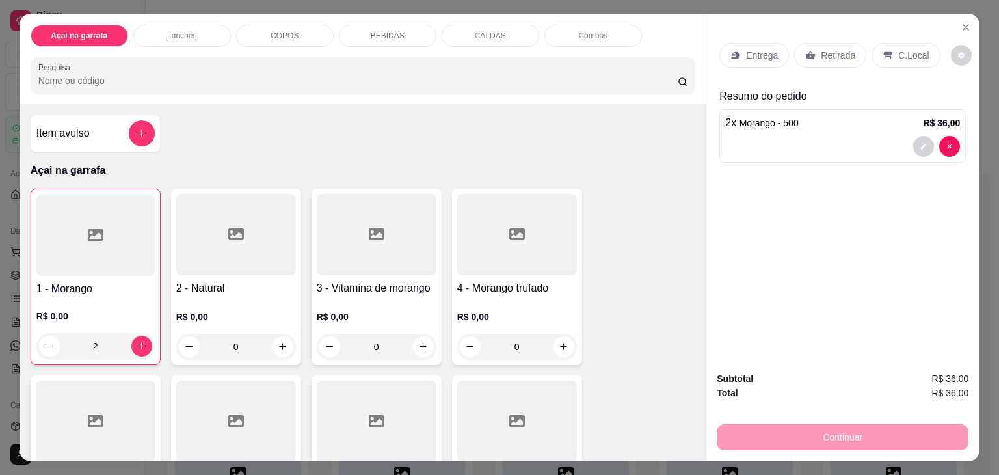
click at [884, 44] on div "C.Local" at bounding box center [906, 55] width 68 height 25
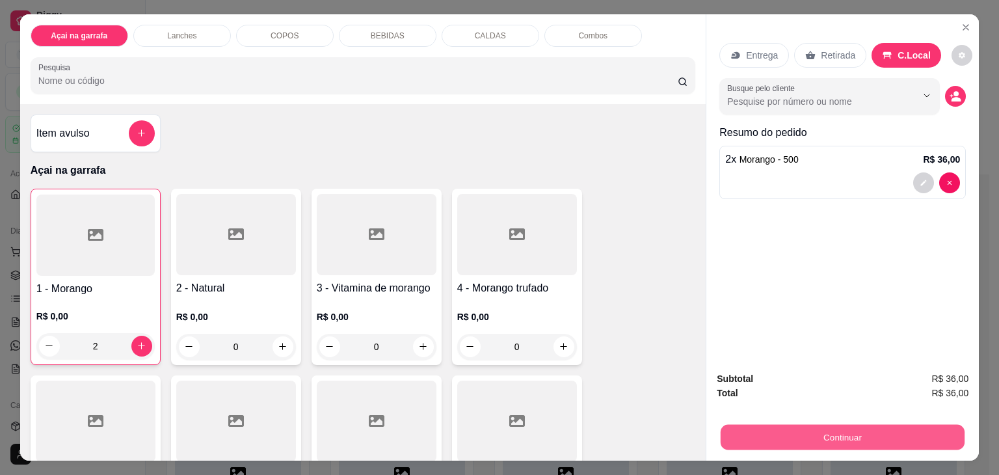
click at [759, 427] on button "Continuar" at bounding box center [843, 437] width 244 height 25
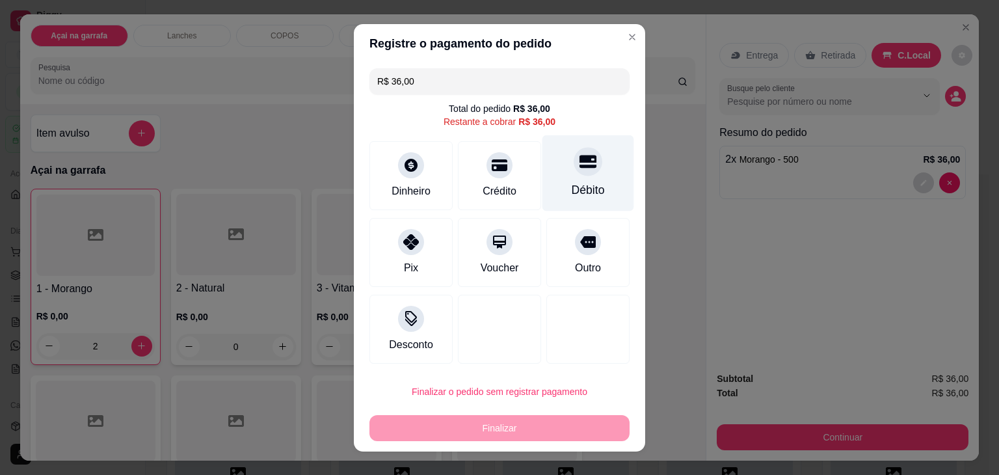
click at [580, 160] on icon at bounding box center [588, 161] width 17 height 13
type input "R$ 0,00"
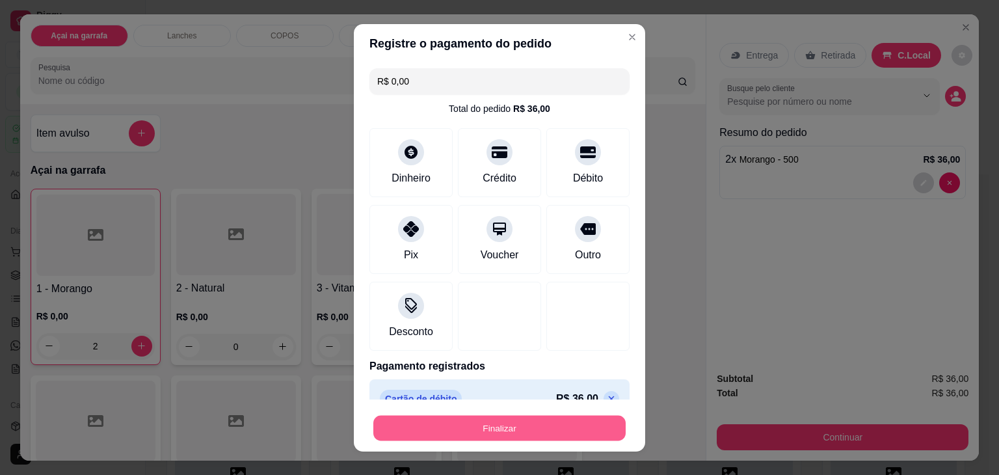
click at [464, 427] on button "Finalizar" at bounding box center [499, 427] width 252 height 25
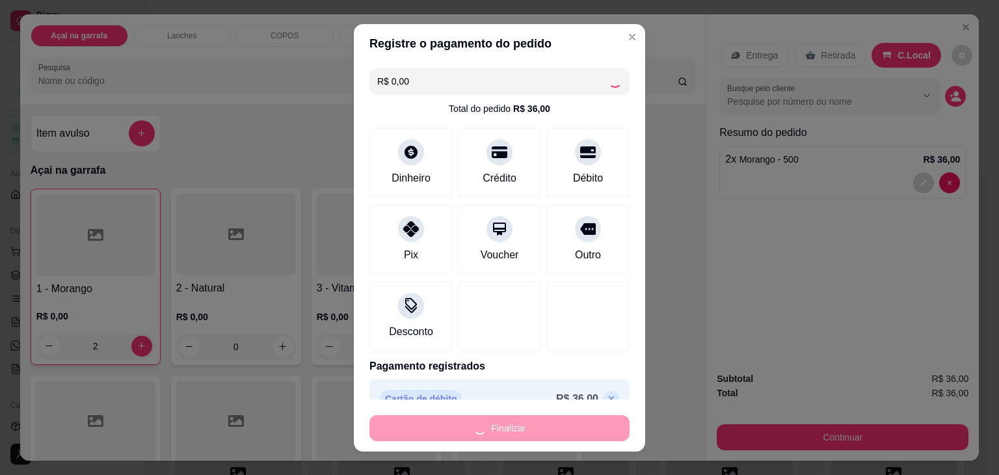
type input "0"
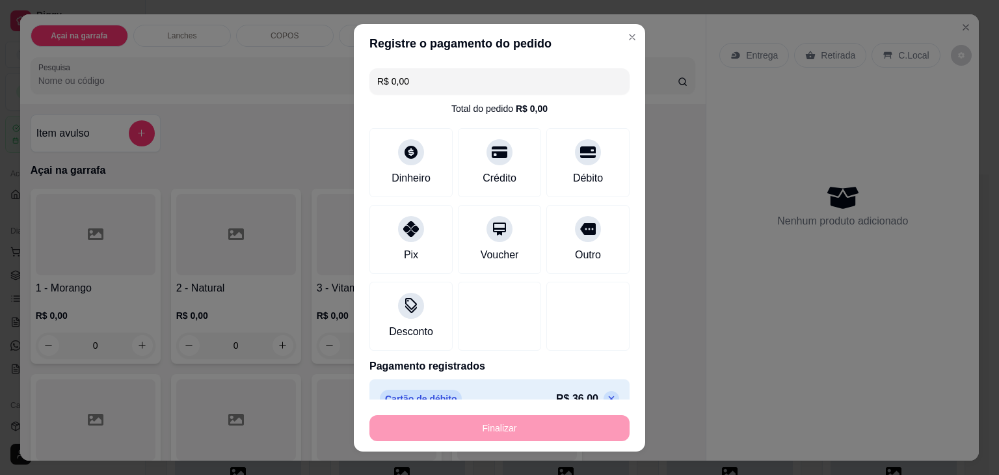
type input "-R$ 36,00"
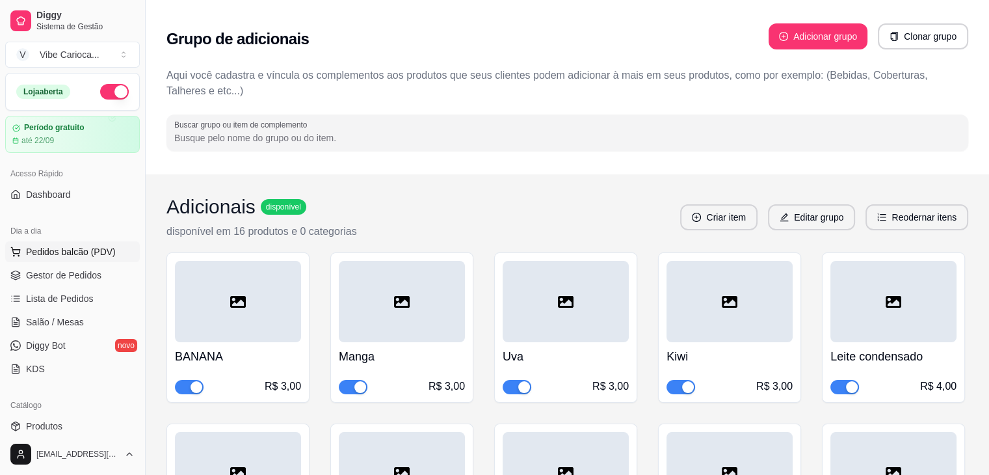
click at [21, 256] on button "Pedidos balcão (PDV)" at bounding box center [72, 251] width 135 height 21
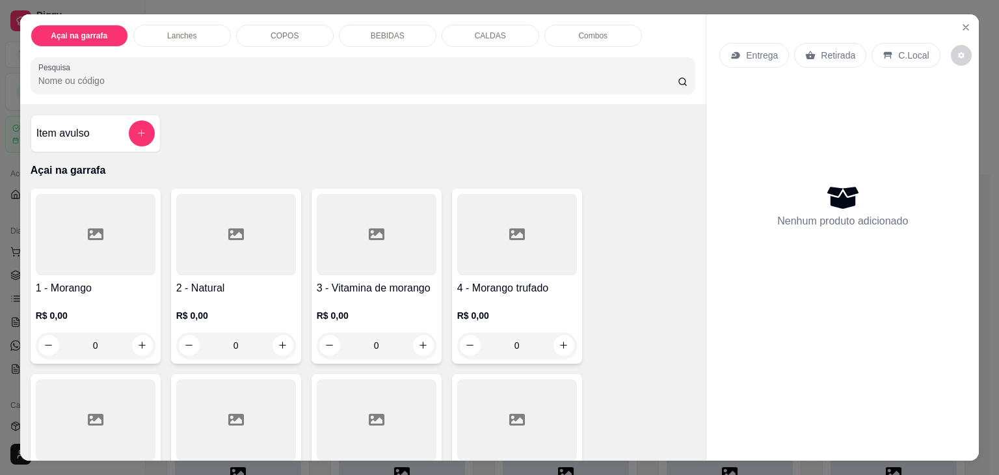
click at [293, 25] on div "COPOS" at bounding box center [285, 36] width 98 height 22
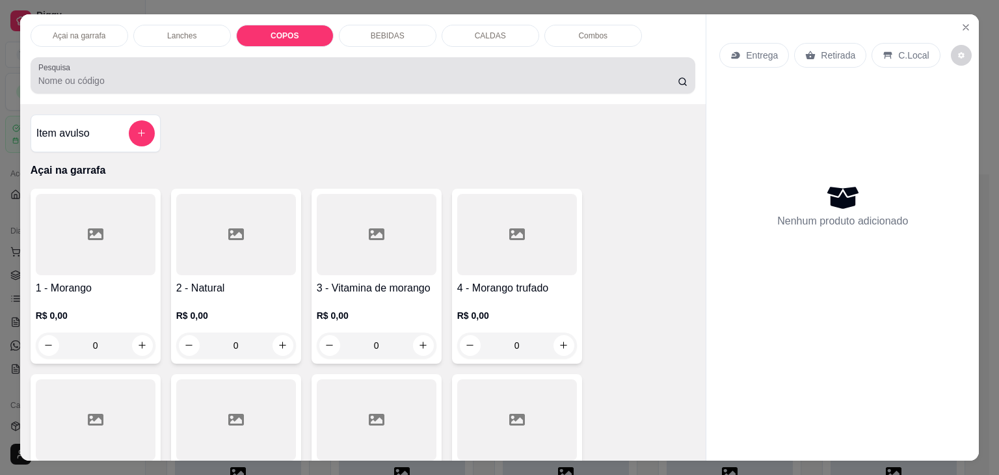
scroll to position [32, 0]
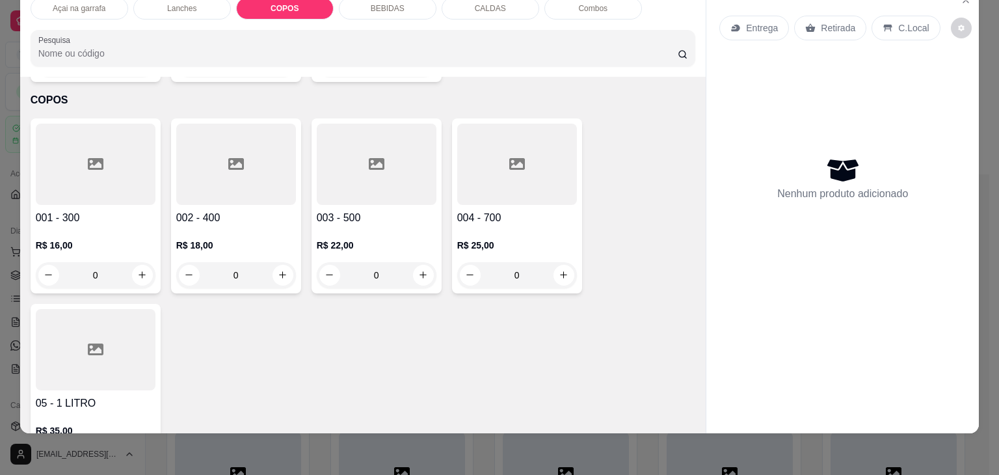
click at [100, 325] on div at bounding box center [96, 349] width 120 height 81
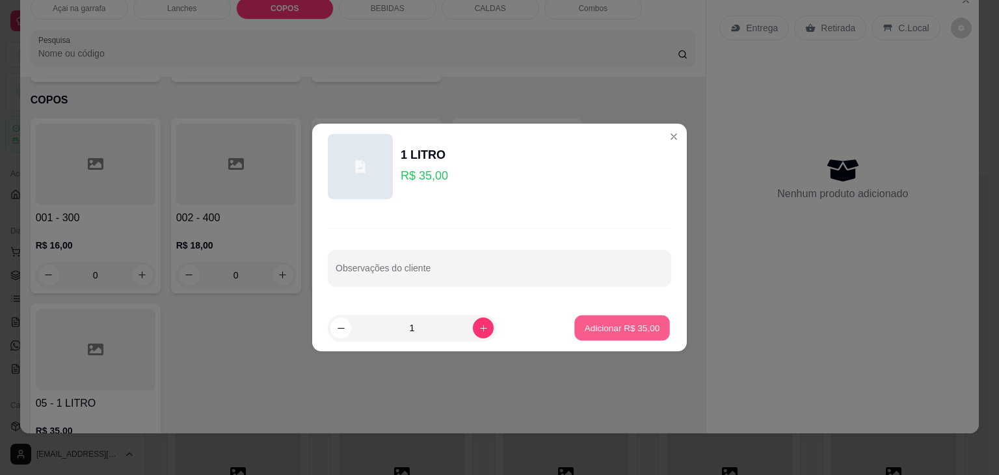
click at [592, 327] on p "Adicionar R$ 35,00" at bounding box center [622, 327] width 75 height 12
type input "1"
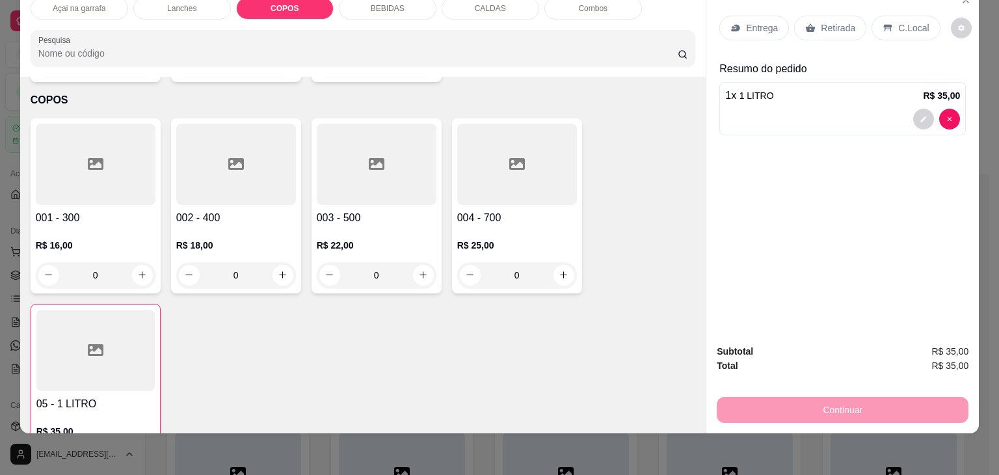
click at [900, 21] on p "C.Local" at bounding box center [913, 27] width 31 height 13
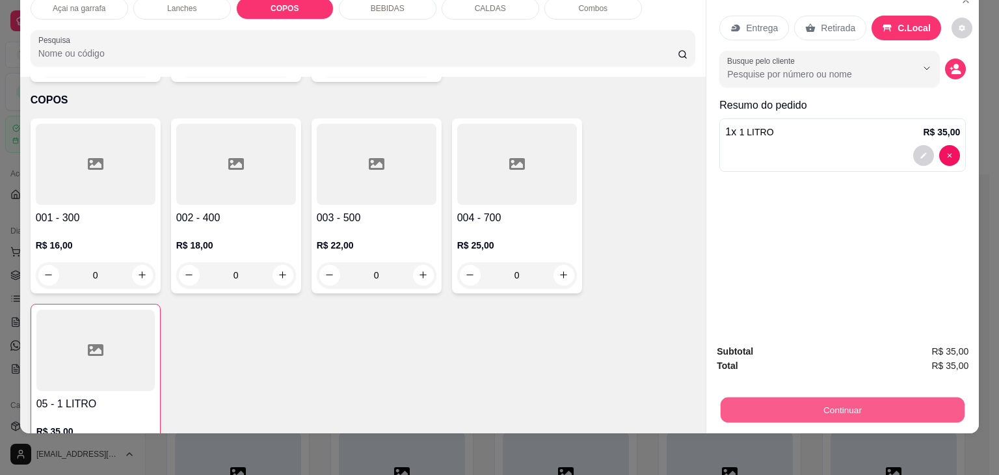
click at [820, 401] on button "Continuar" at bounding box center [843, 409] width 244 height 25
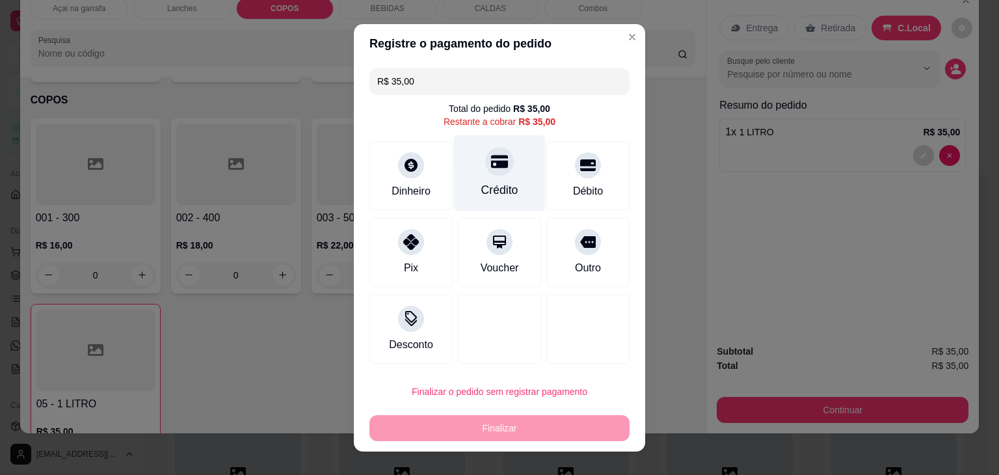
click at [510, 160] on div "Crédito" at bounding box center [500, 173] width 92 height 76
type input "R$ 0,00"
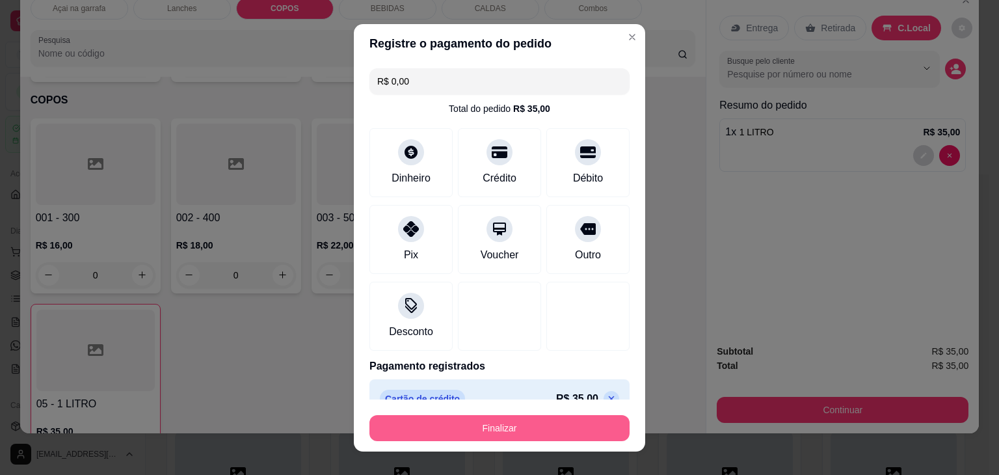
click at [502, 429] on button "Finalizar" at bounding box center [500, 428] width 260 height 26
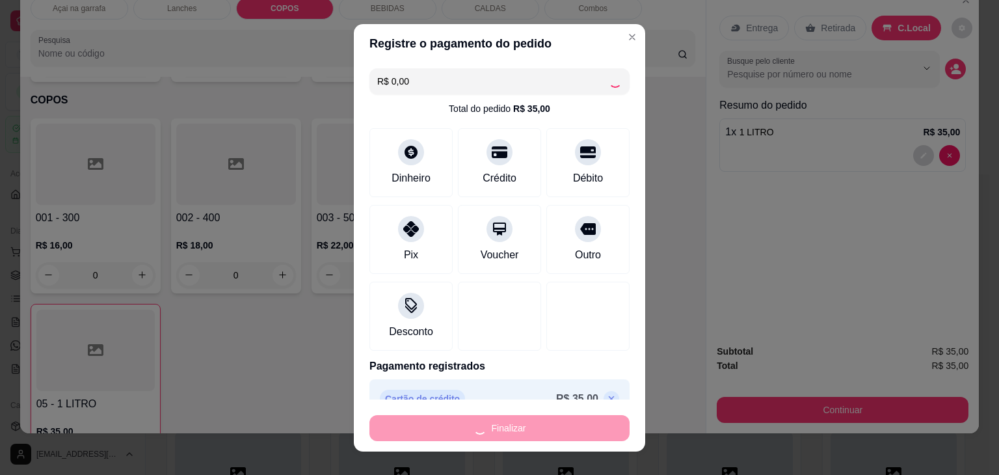
type input "0"
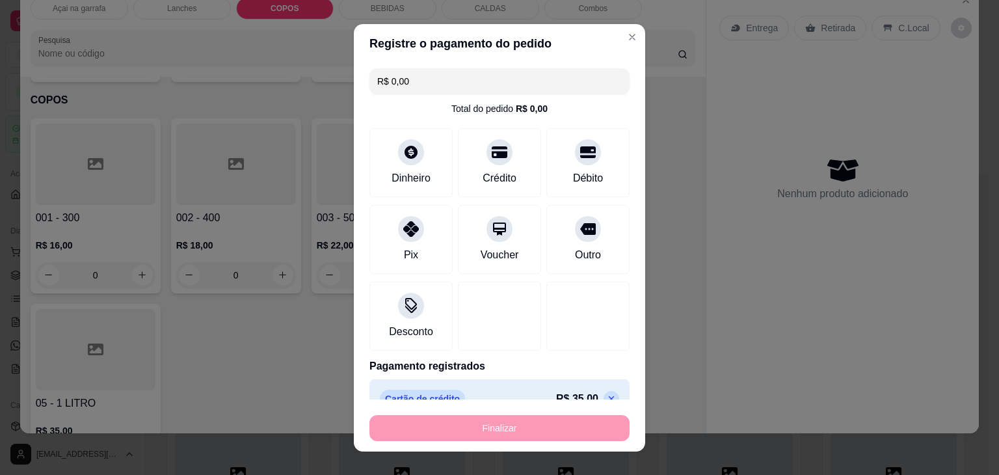
type input "-R$ 35,00"
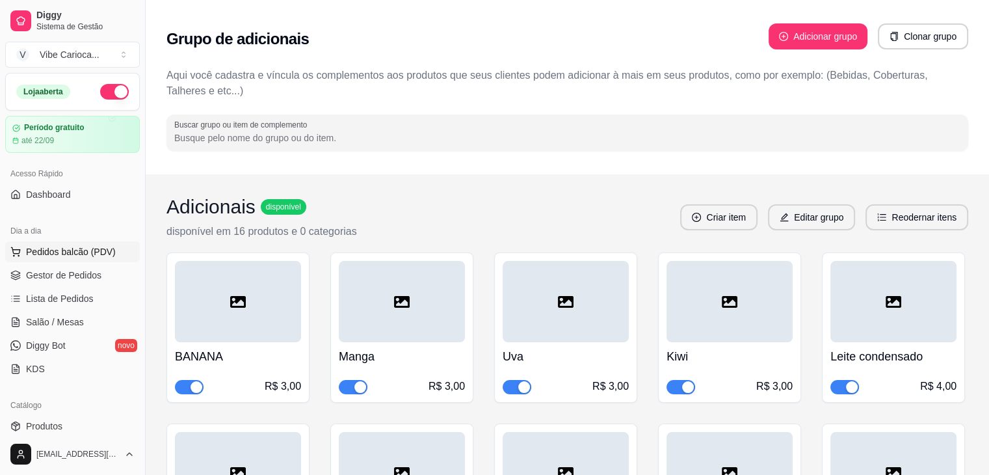
click at [84, 244] on button "Pedidos balcão (PDV)" at bounding box center [72, 251] width 135 height 21
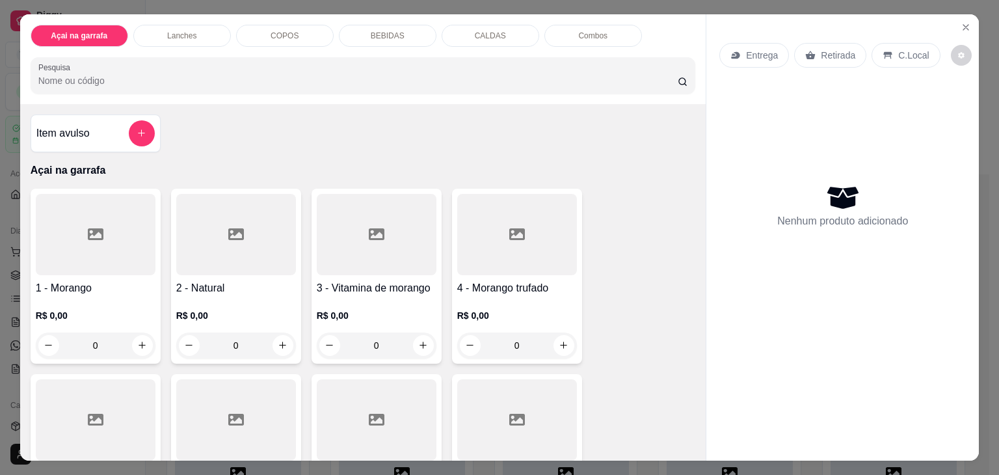
click at [384, 31] on p "BEBIDAS" at bounding box center [388, 36] width 34 height 10
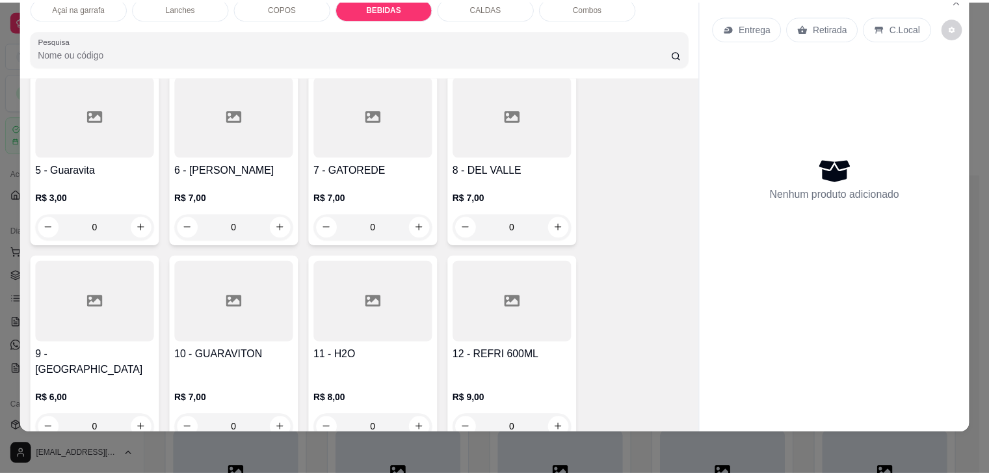
scroll to position [1895, 0]
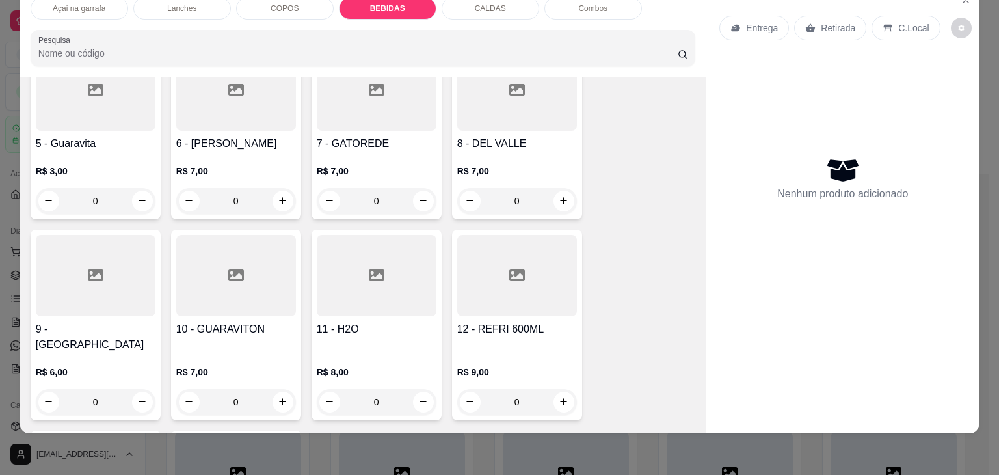
click at [83, 237] on div at bounding box center [96, 275] width 120 height 81
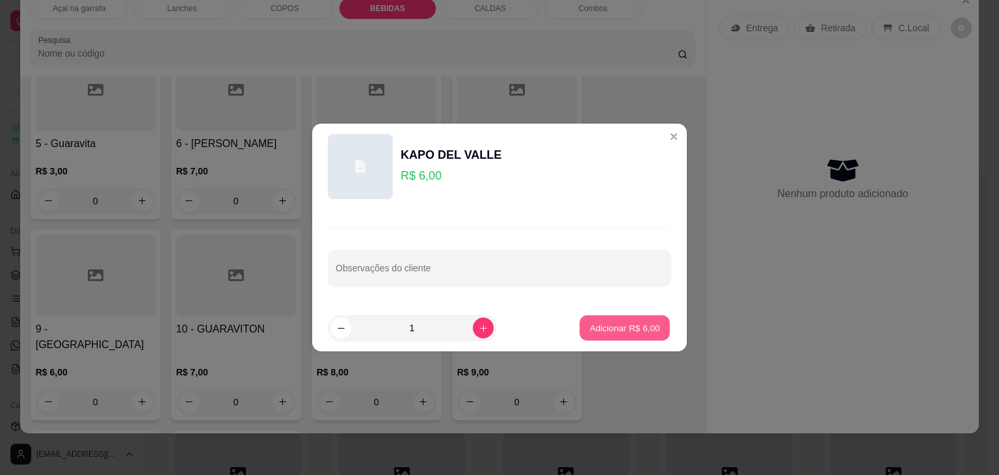
click at [580, 320] on button "Adicionar R$ 6,00" at bounding box center [625, 328] width 90 height 25
type input "1"
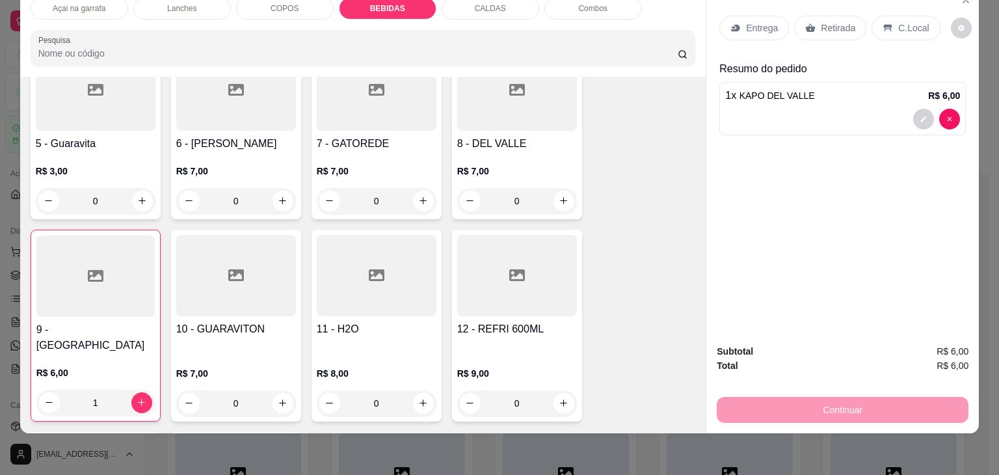
click at [906, 16] on div "C.Local" at bounding box center [906, 28] width 68 height 25
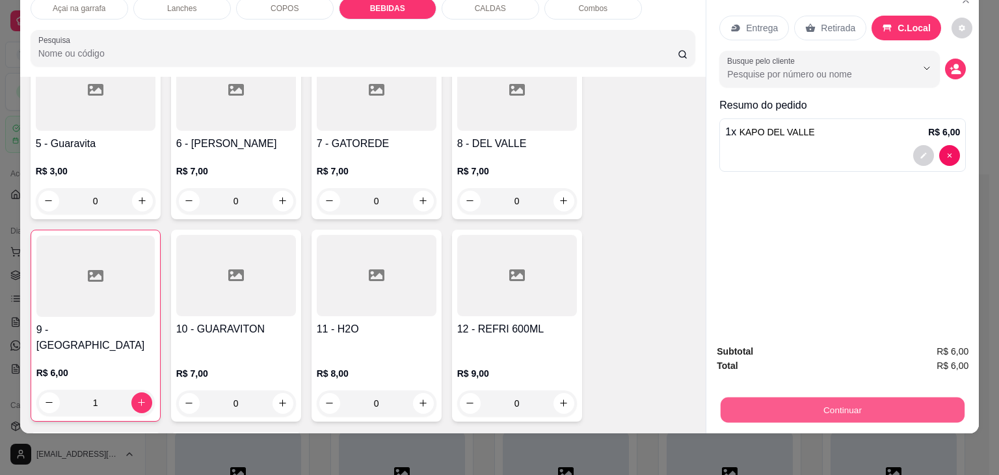
click at [864, 397] on button "Continuar" at bounding box center [843, 409] width 244 height 25
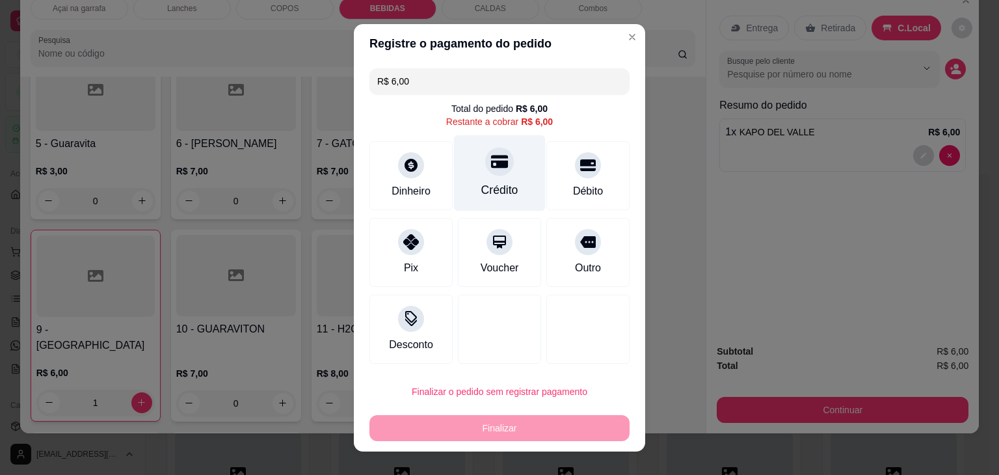
click at [495, 175] on div "Crédito" at bounding box center [500, 173] width 92 height 76
type input "R$ 0,00"
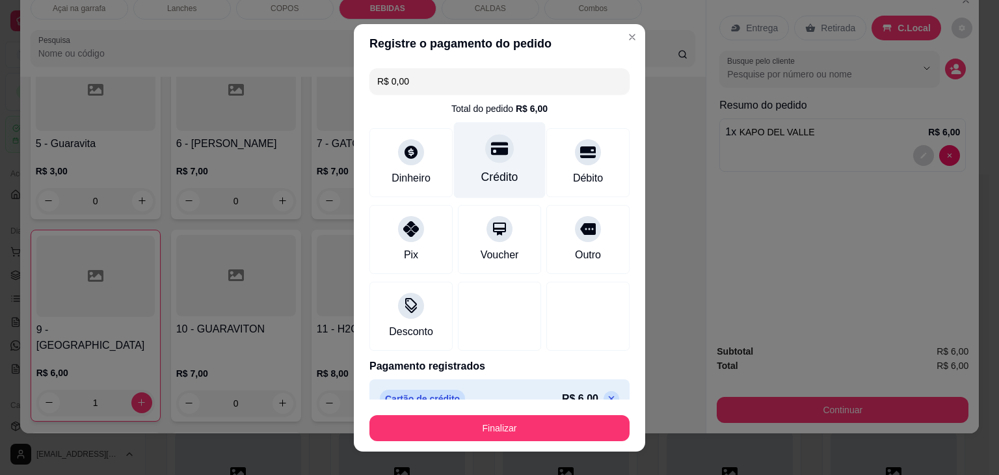
click at [476, 165] on div "Crédito" at bounding box center [500, 160] width 92 height 76
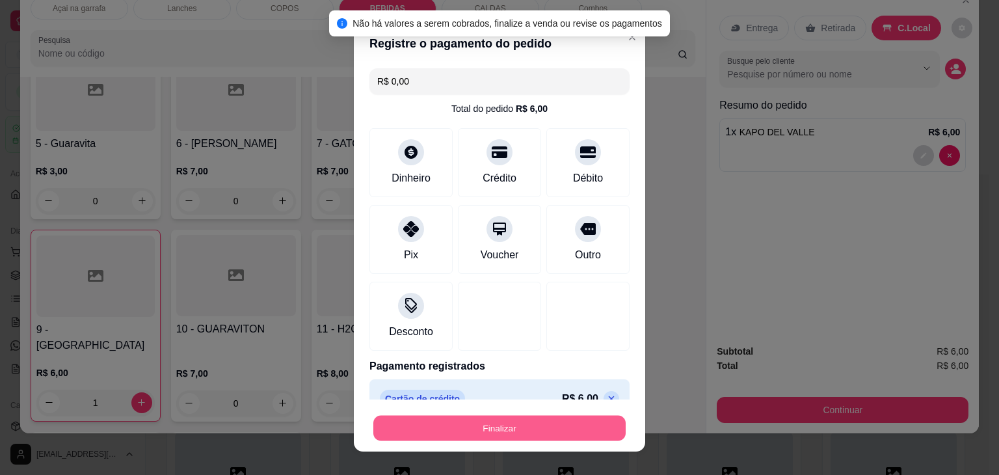
click at [460, 434] on button "Finalizar" at bounding box center [499, 427] width 252 height 25
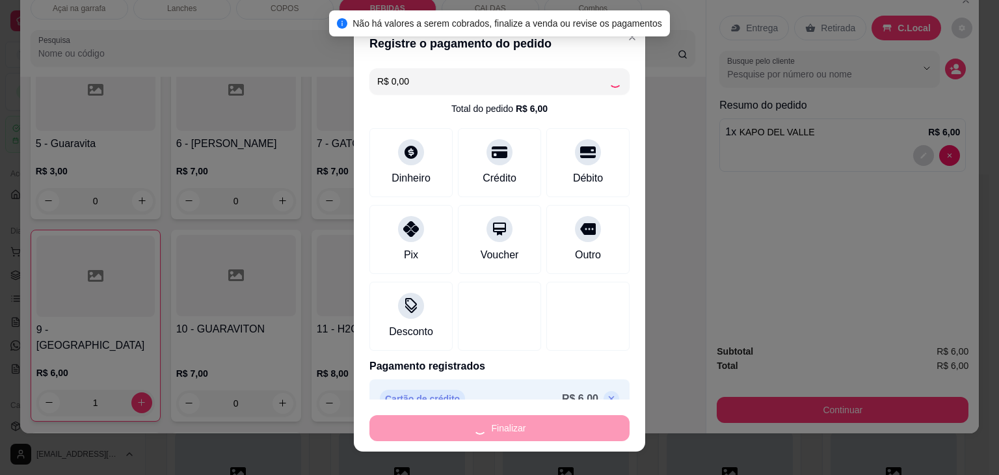
type input "0"
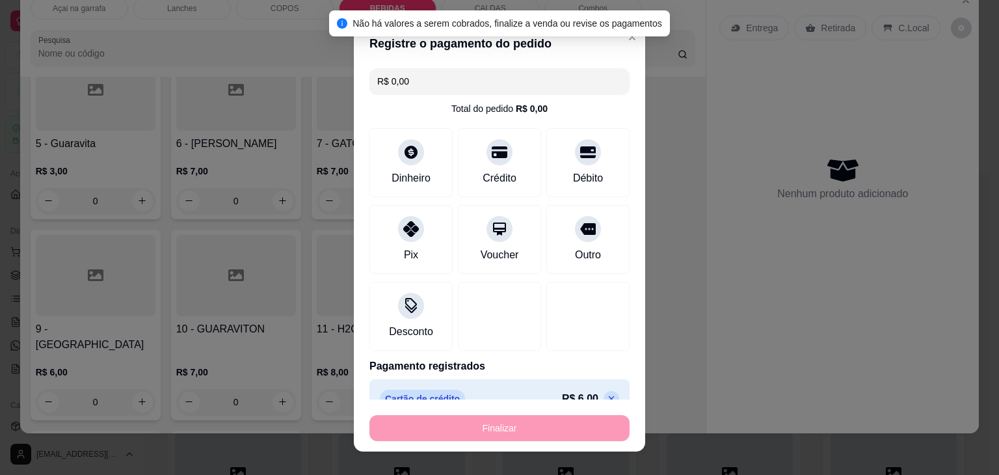
type input "-R$ 6,00"
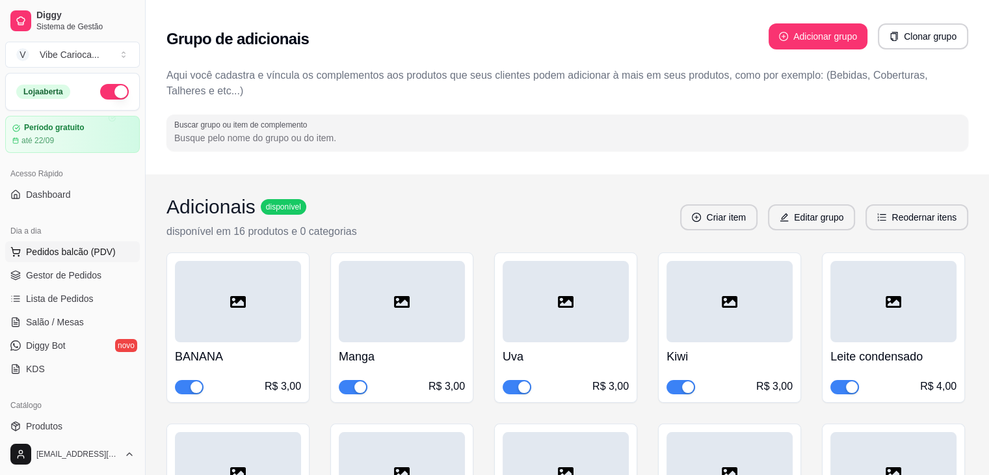
click at [96, 250] on span "Pedidos balcão (PDV)" at bounding box center [71, 251] width 90 height 13
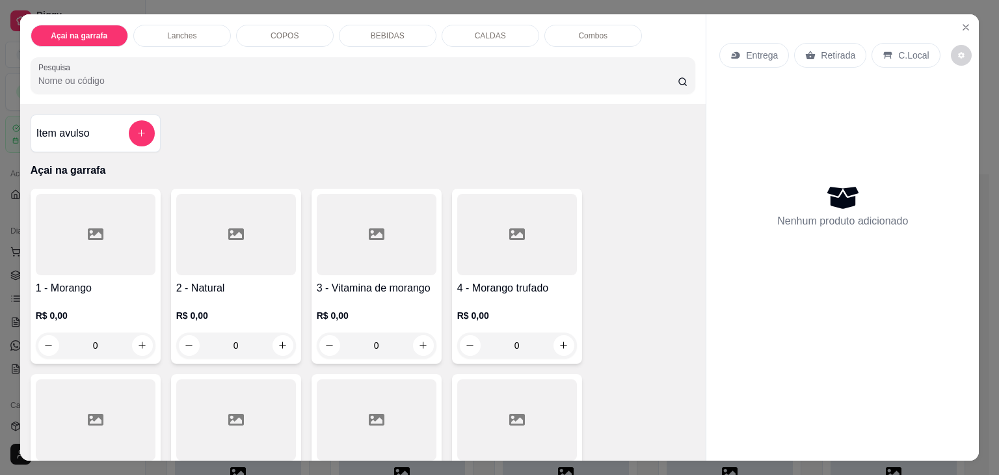
click at [288, 32] on p "COPOS" at bounding box center [285, 36] width 28 height 10
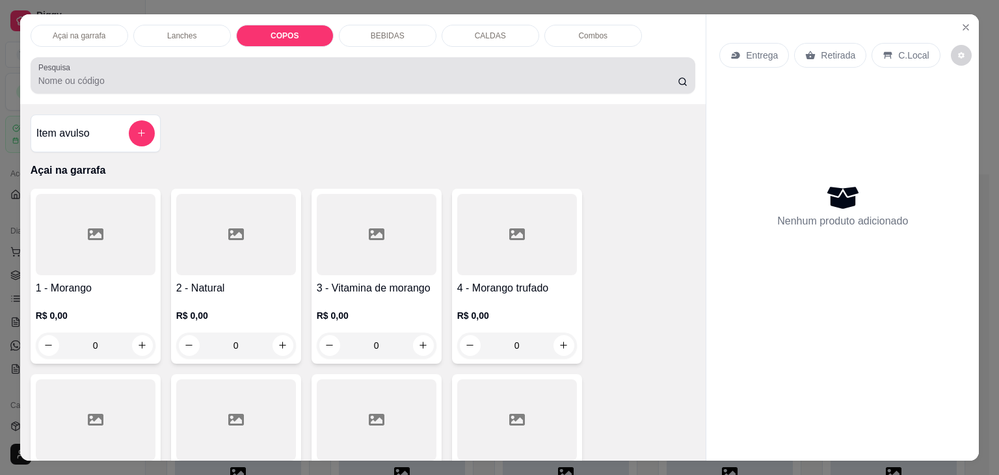
scroll to position [32, 0]
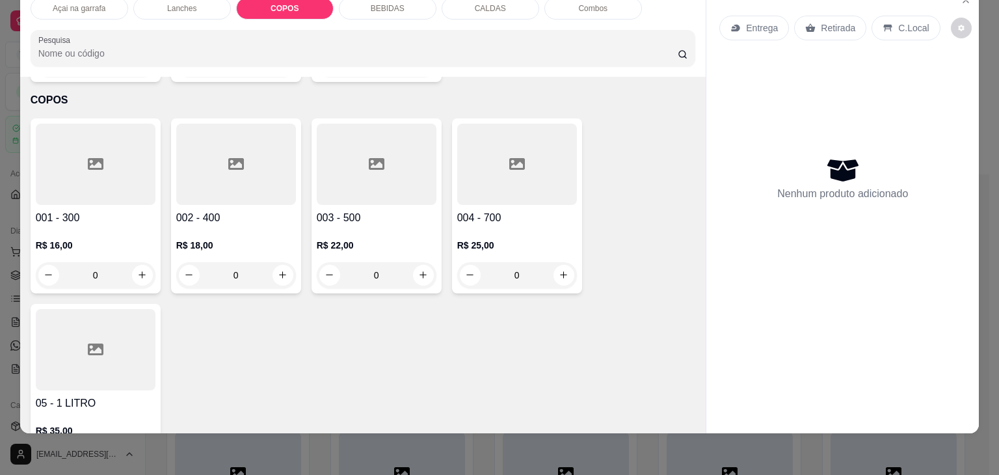
click at [208, 155] on div at bounding box center [236, 164] width 120 height 81
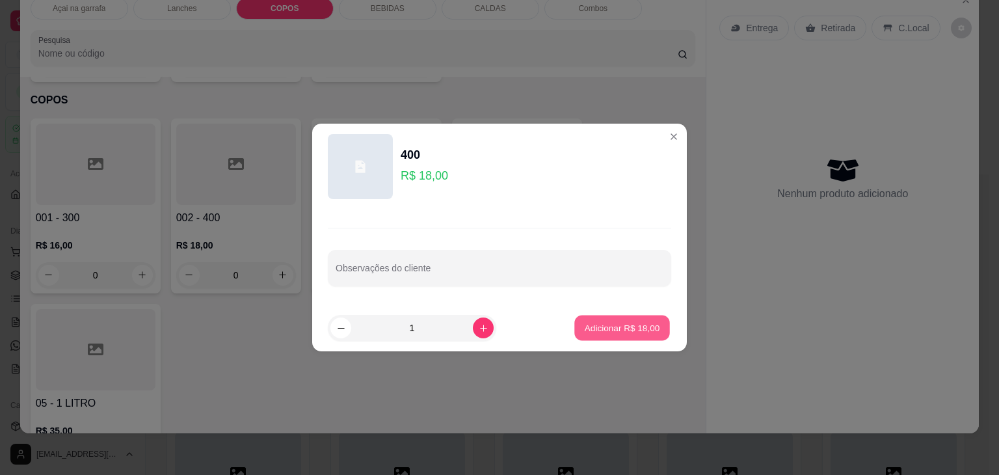
click at [609, 325] on p "Adicionar R$ 18,00" at bounding box center [622, 327] width 75 height 12
type input "1"
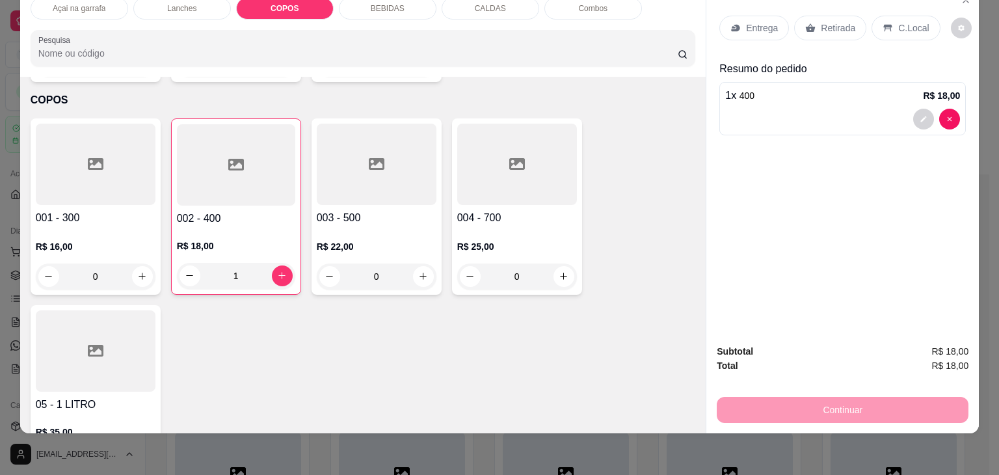
click at [924, 16] on div "C.Local" at bounding box center [906, 28] width 68 height 25
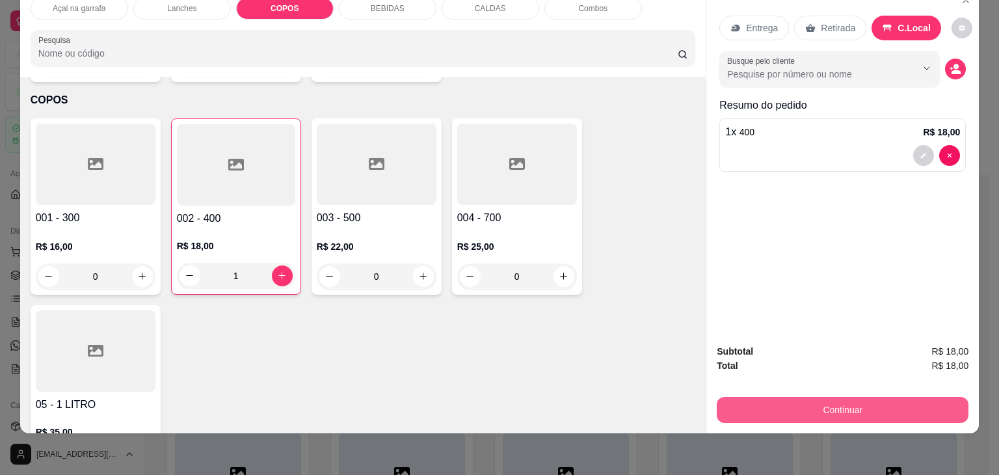
click at [835, 397] on button "Continuar" at bounding box center [843, 410] width 252 height 26
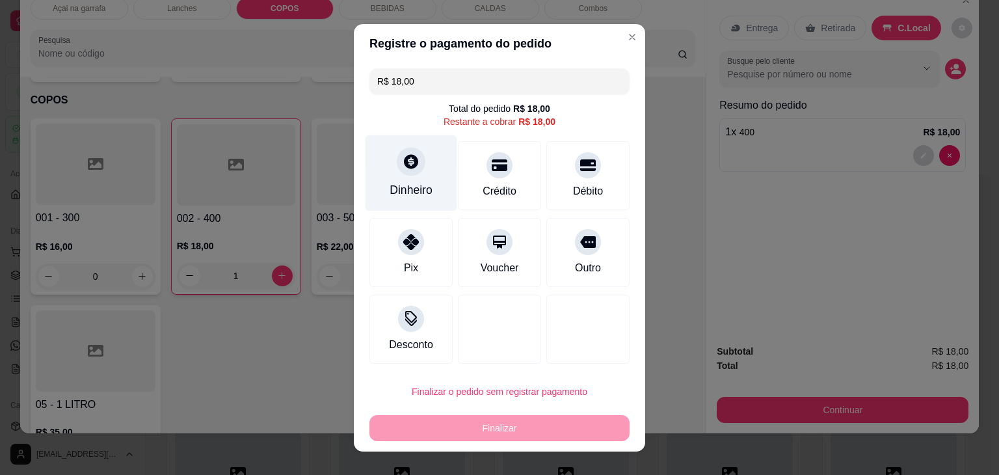
click at [388, 175] on div "Dinheiro" at bounding box center [412, 173] width 92 height 76
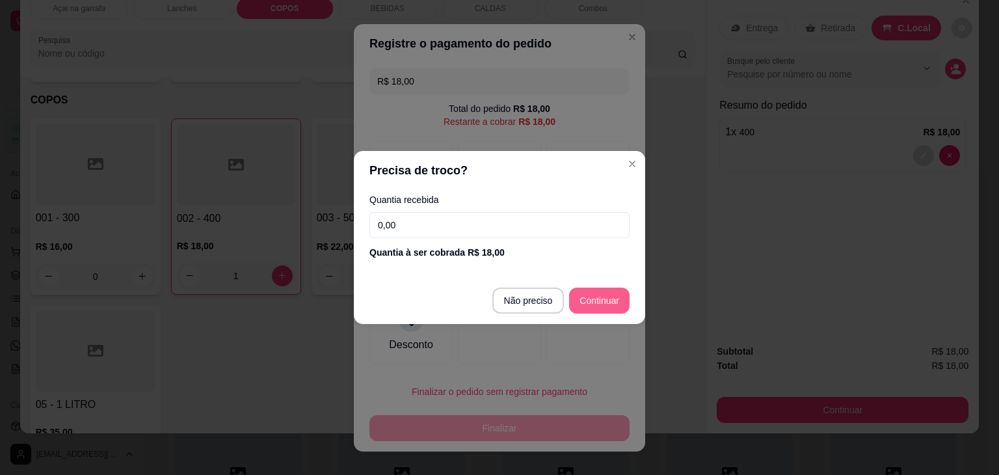
type input "R$ 0,00"
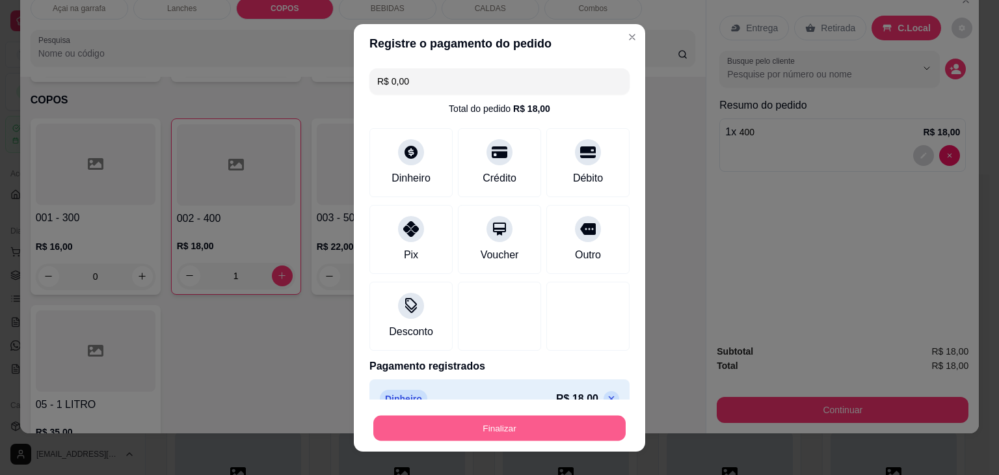
click at [463, 423] on button "Finalizar" at bounding box center [499, 427] width 252 height 25
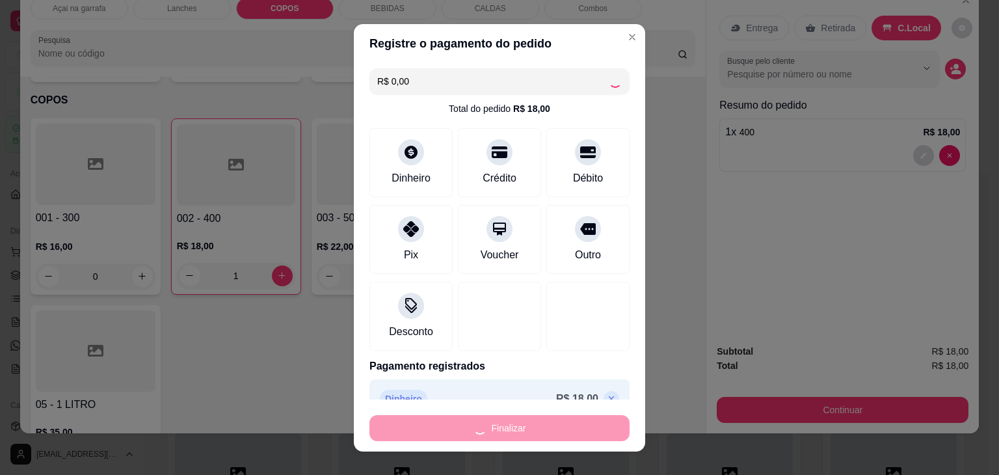
type input "0"
type input "-R$ 18,00"
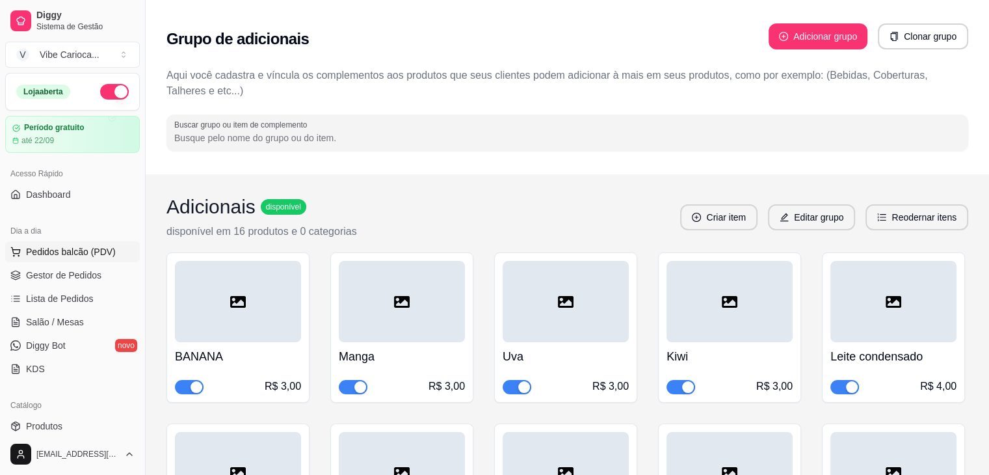
click at [104, 250] on span "Pedidos balcão (PDV)" at bounding box center [71, 251] width 90 height 13
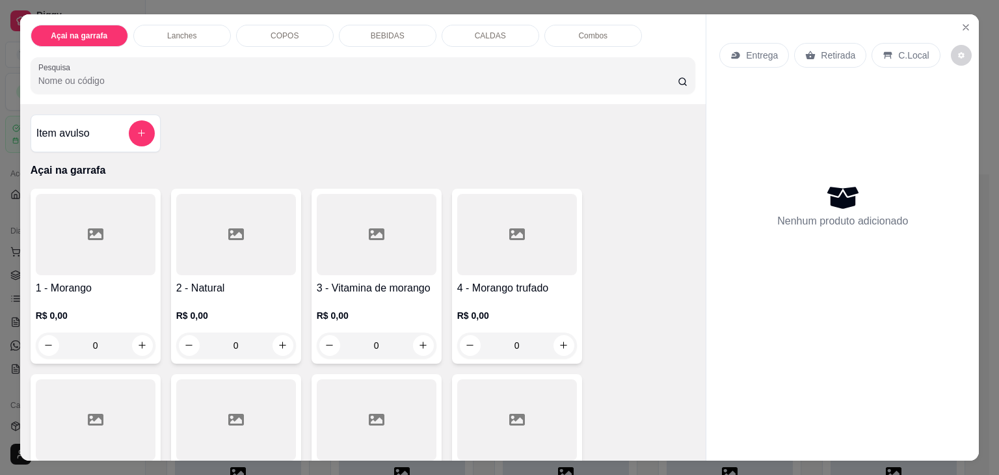
click at [279, 35] on p "COPOS" at bounding box center [285, 36] width 28 height 10
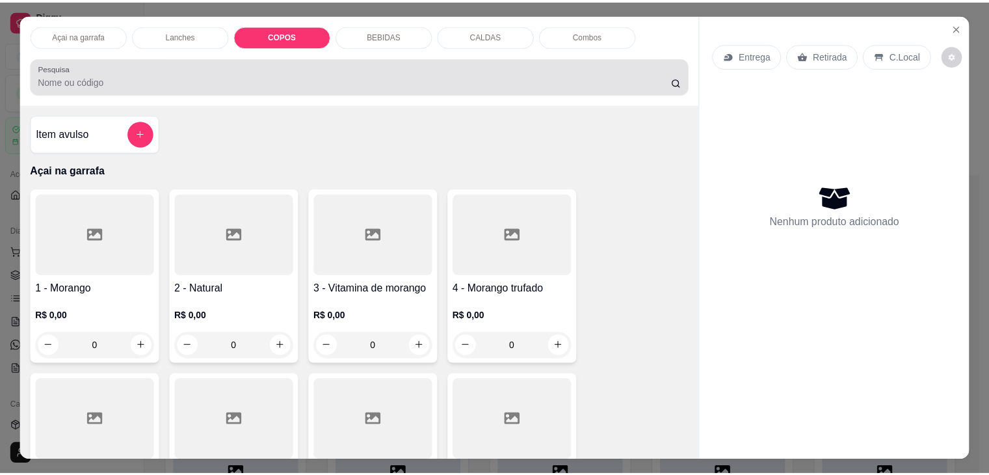
scroll to position [32, 0]
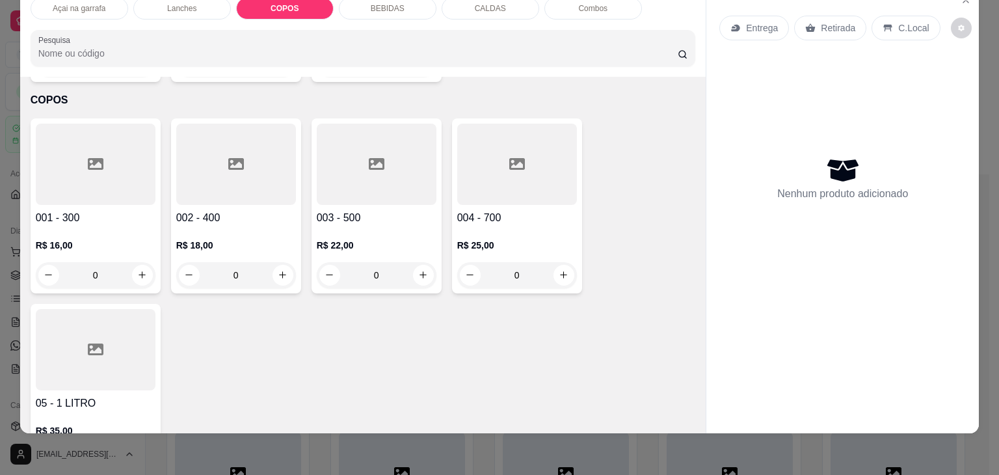
click at [348, 149] on div at bounding box center [377, 164] width 120 height 81
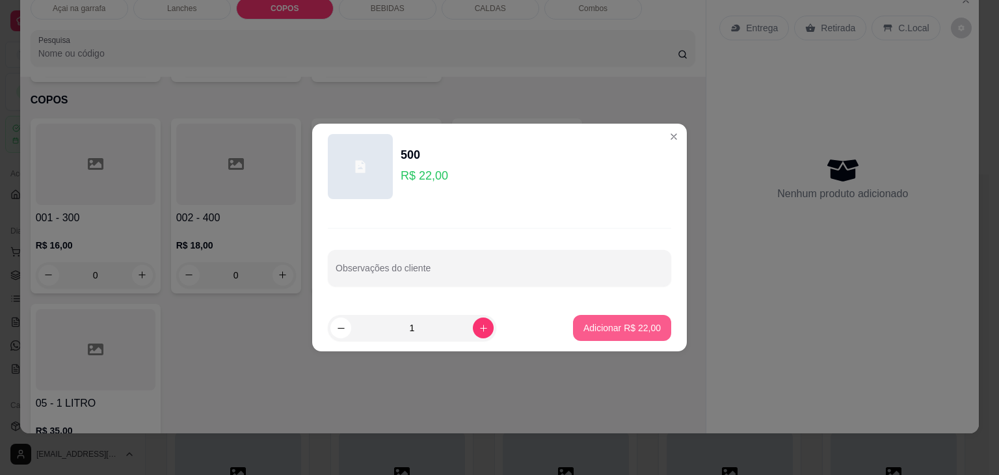
click at [589, 330] on p "Adicionar R$ 22,00" at bounding box center [622, 327] width 77 height 13
type input "1"
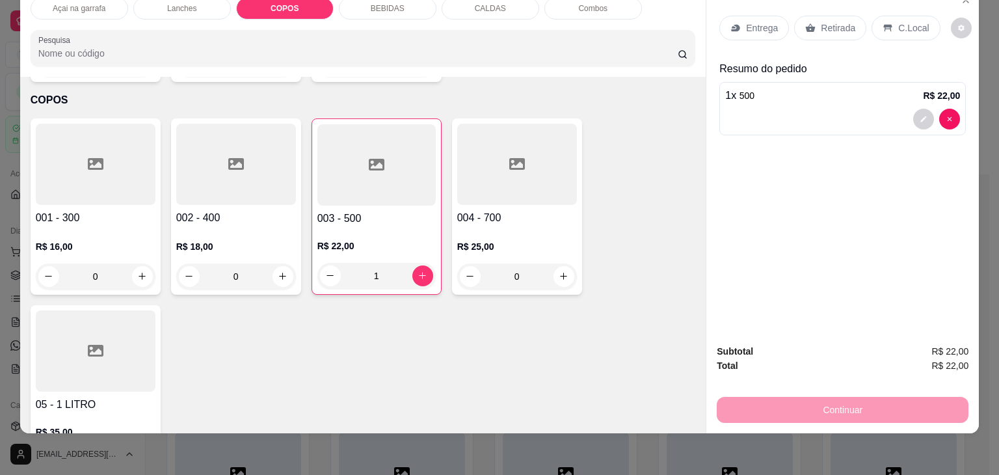
click at [911, 21] on p "C.Local" at bounding box center [913, 27] width 31 height 13
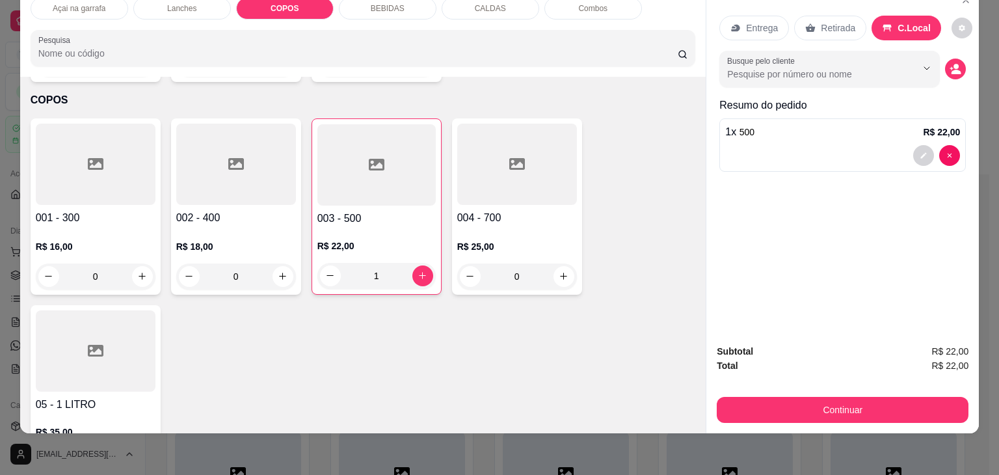
click at [36, 124] on div at bounding box center [96, 164] width 120 height 81
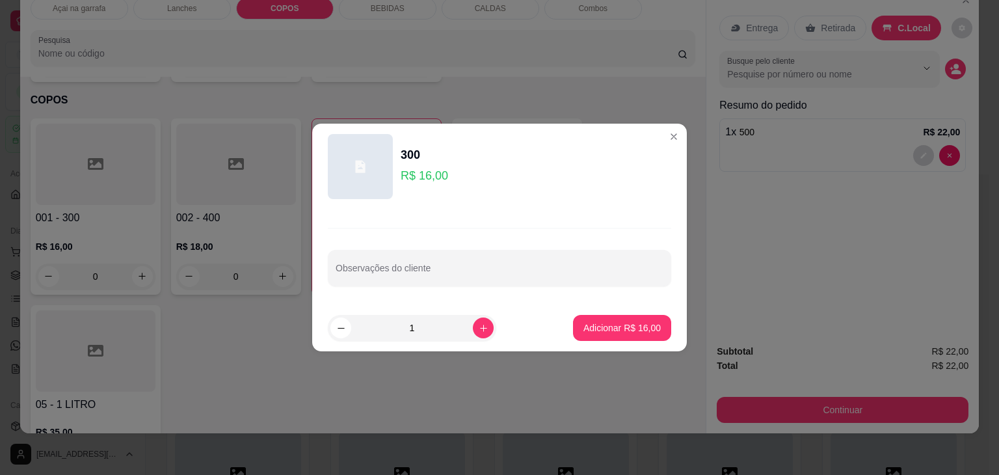
click at [618, 313] on footer "1 Adicionar R$ 16,00" at bounding box center [499, 327] width 375 height 47
click at [608, 329] on p "Adicionar R$ 16,00" at bounding box center [622, 327] width 75 height 12
type input "1"
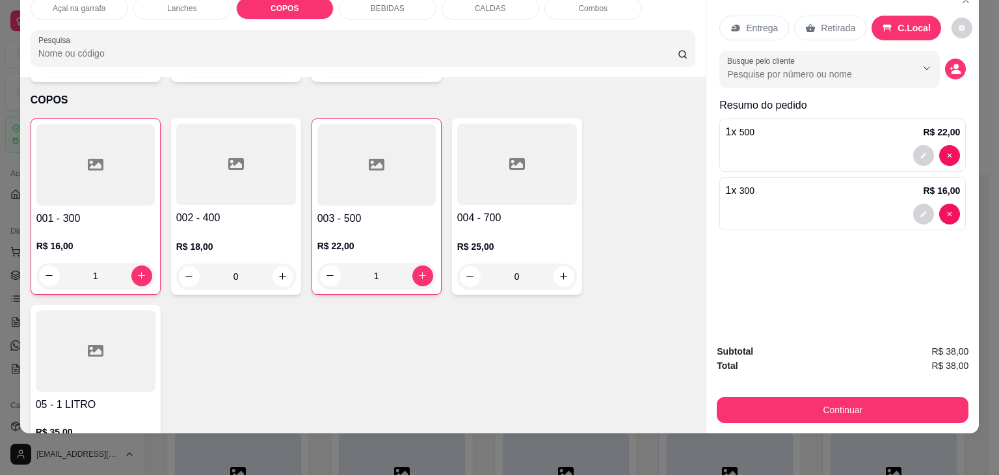
click at [898, 21] on p "C.Local" at bounding box center [914, 27] width 33 height 13
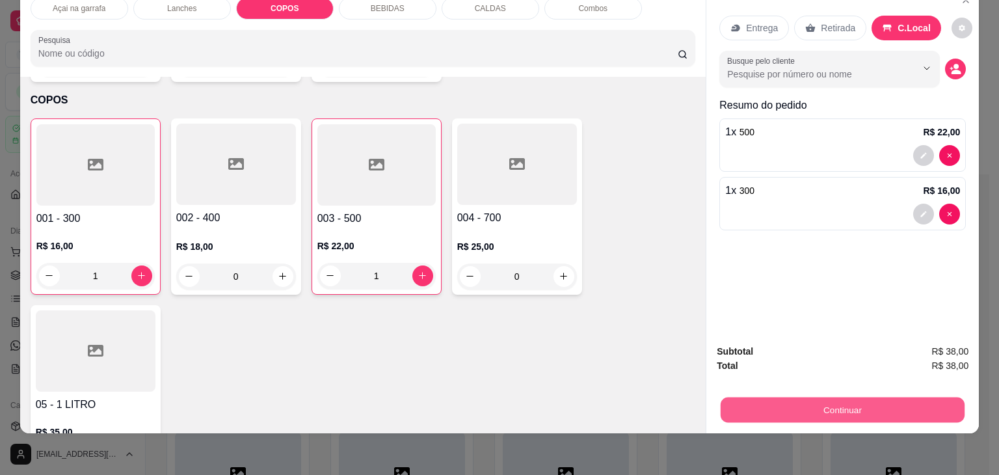
click at [887, 406] on button "Continuar" at bounding box center [843, 409] width 244 height 25
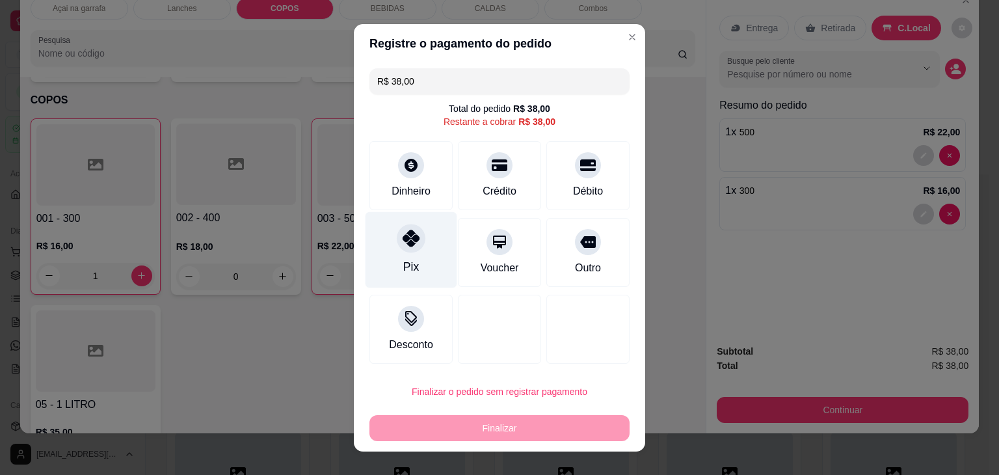
click at [414, 237] on div at bounding box center [411, 238] width 29 height 29
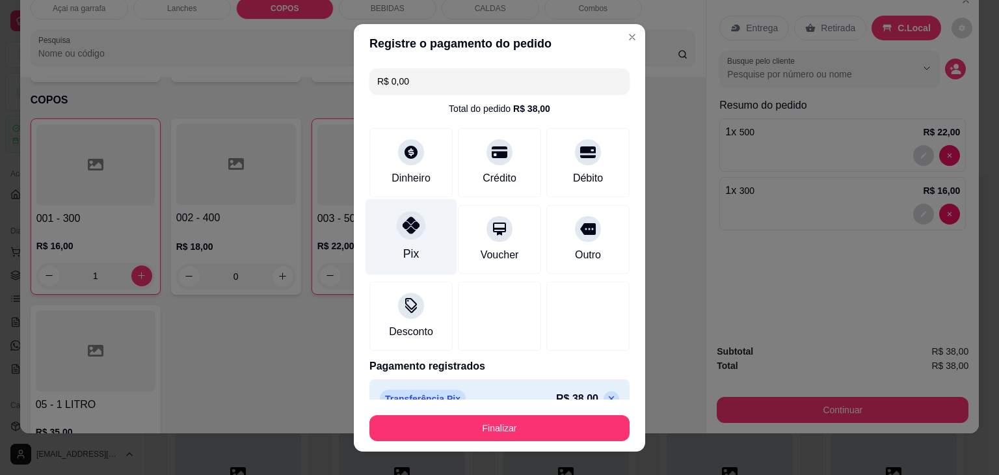
type input "R$ 0,00"
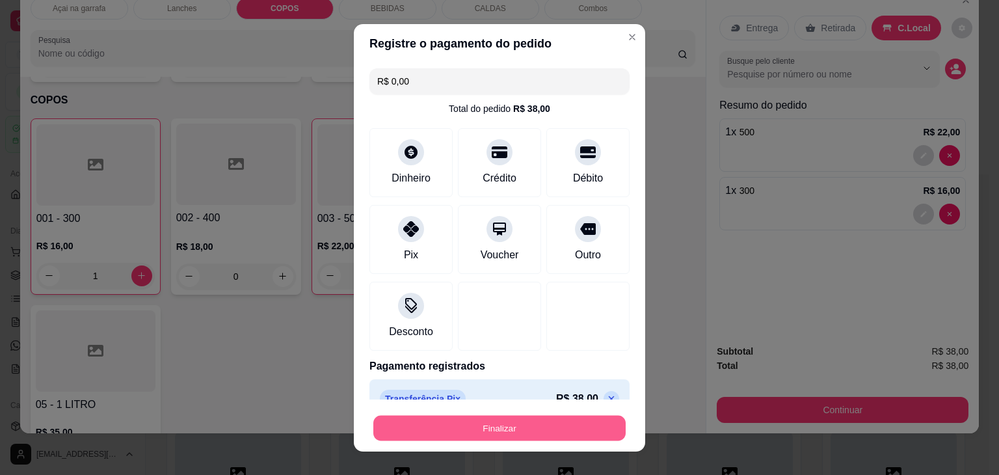
click at [533, 431] on button "Finalizar" at bounding box center [499, 427] width 252 height 25
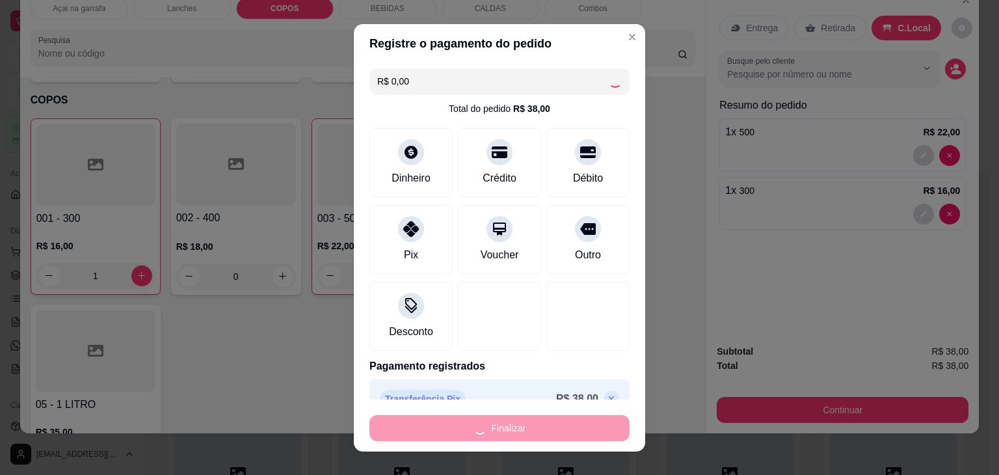
type input "0"
type input "-R$ 38,00"
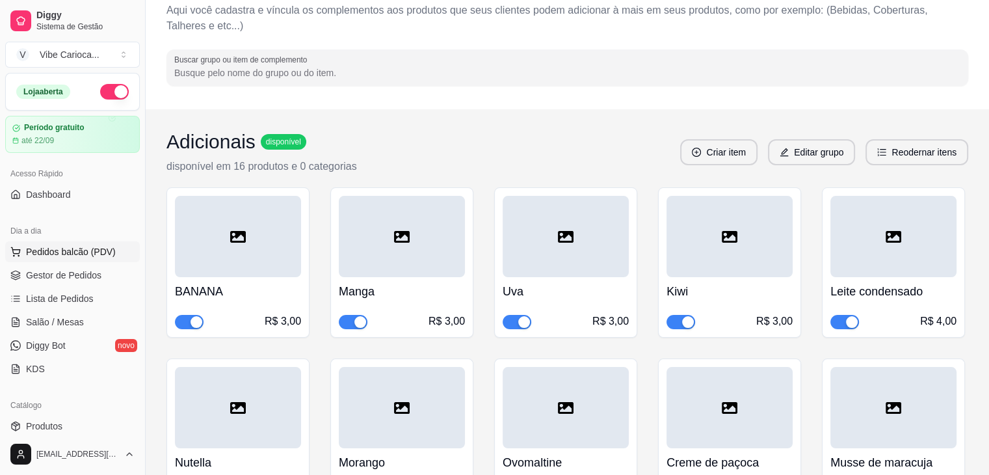
click at [101, 247] on span "Pedidos balcão (PDV)" at bounding box center [71, 251] width 90 height 13
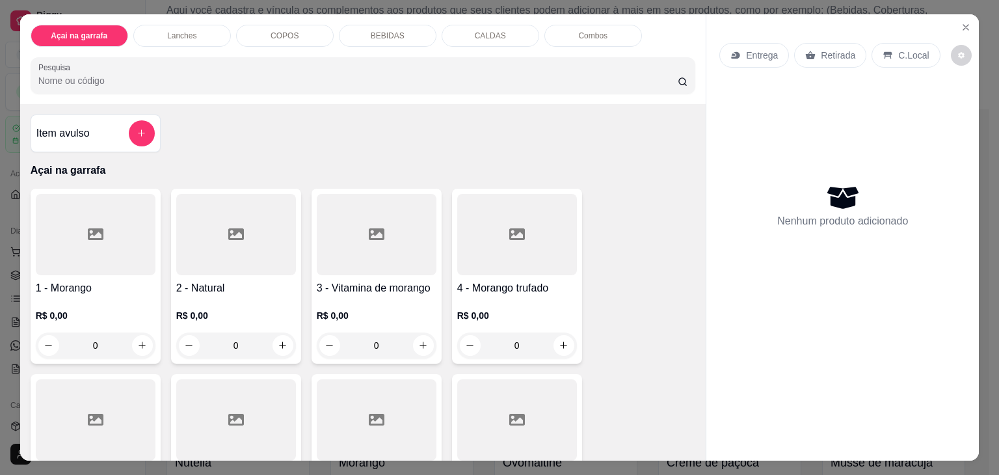
click at [258, 27] on div "COPOS" at bounding box center [285, 36] width 98 height 22
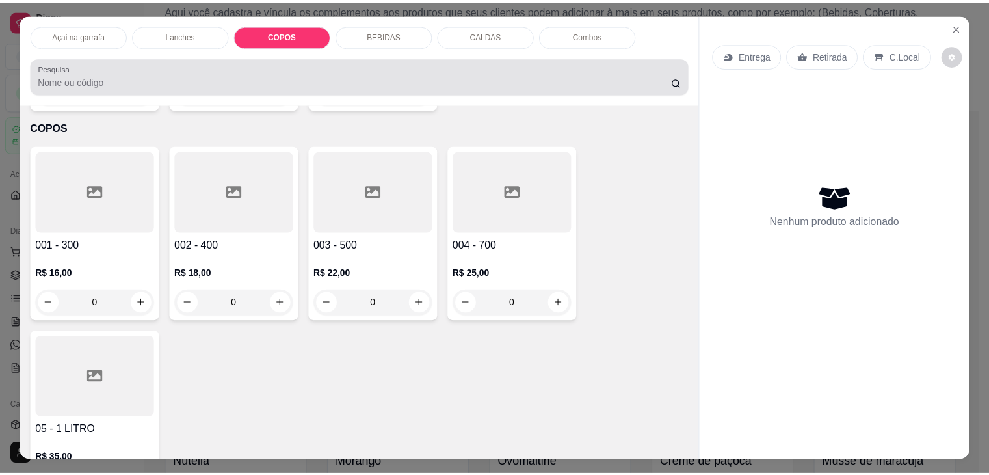
scroll to position [32, 0]
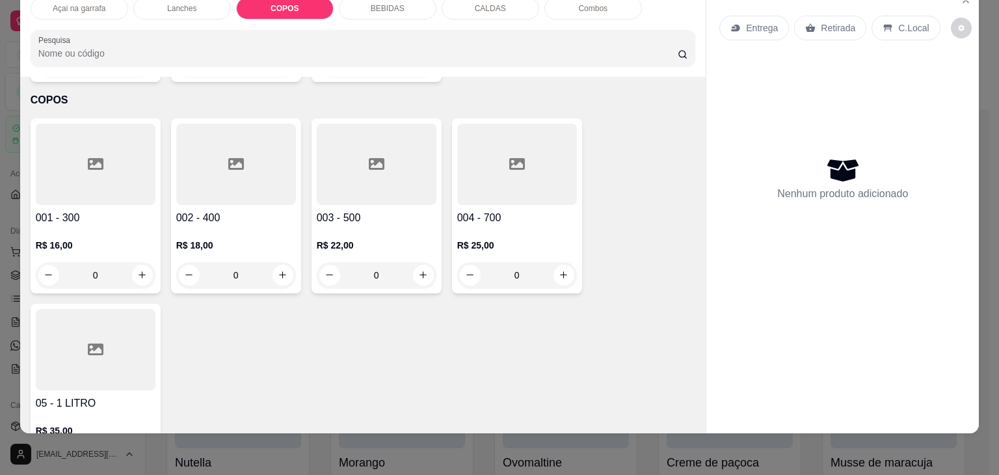
click at [250, 149] on div at bounding box center [236, 164] width 120 height 81
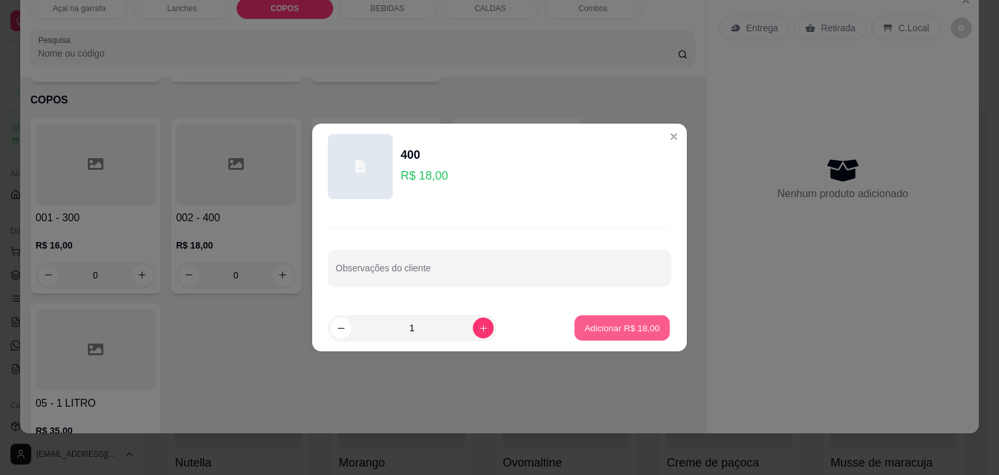
click at [639, 331] on p "Adicionar R$ 18,00" at bounding box center [622, 327] width 75 height 12
type input "1"
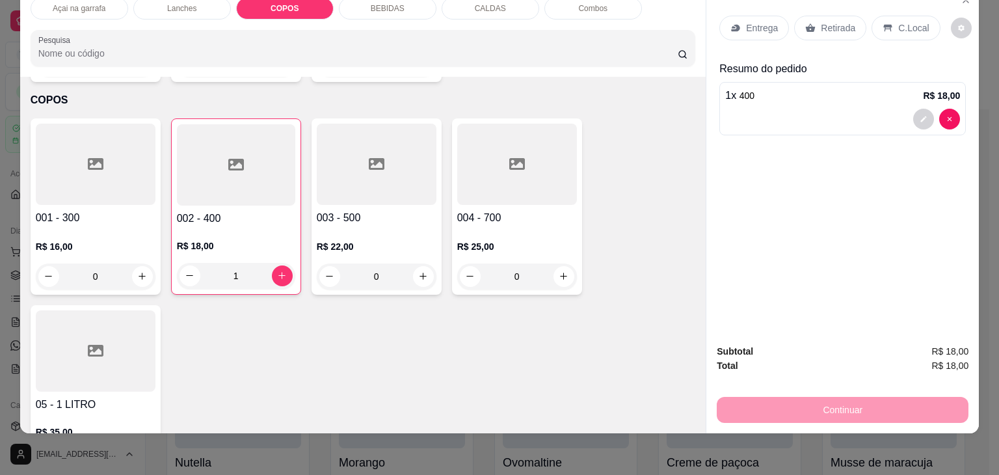
click at [884, 25] on icon at bounding box center [888, 28] width 8 height 7
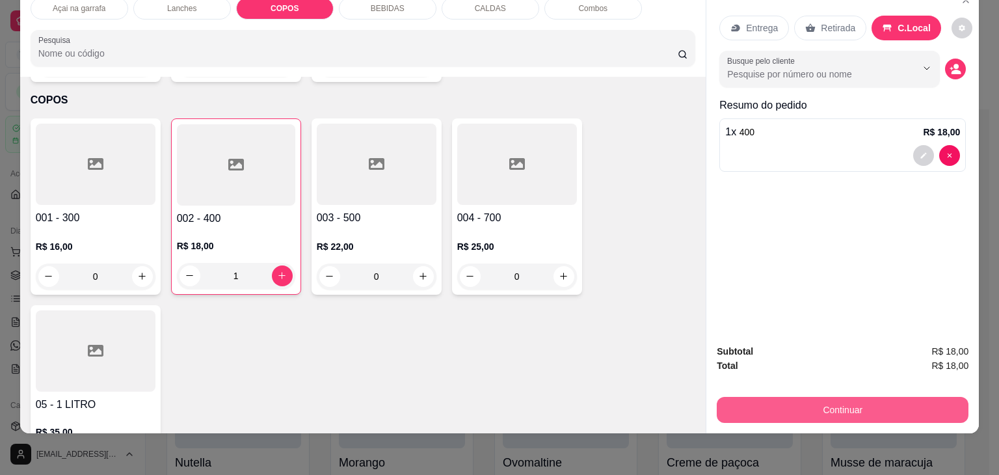
click at [883, 401] on button "Continuar" at bounding box center [843, 410] width 252 height 26
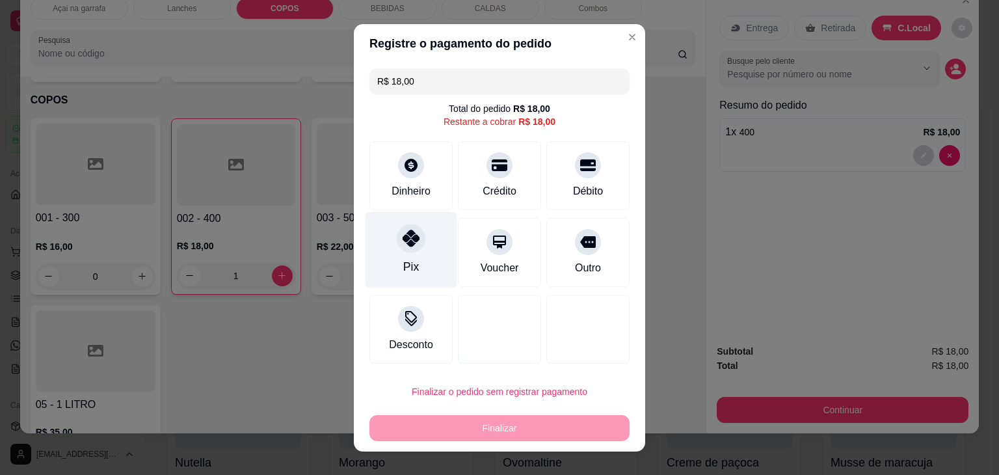
click at [390, 240] on div "Pix" at bounding box center [412, 249] width 92 height 76
type input "R$ 0,00"
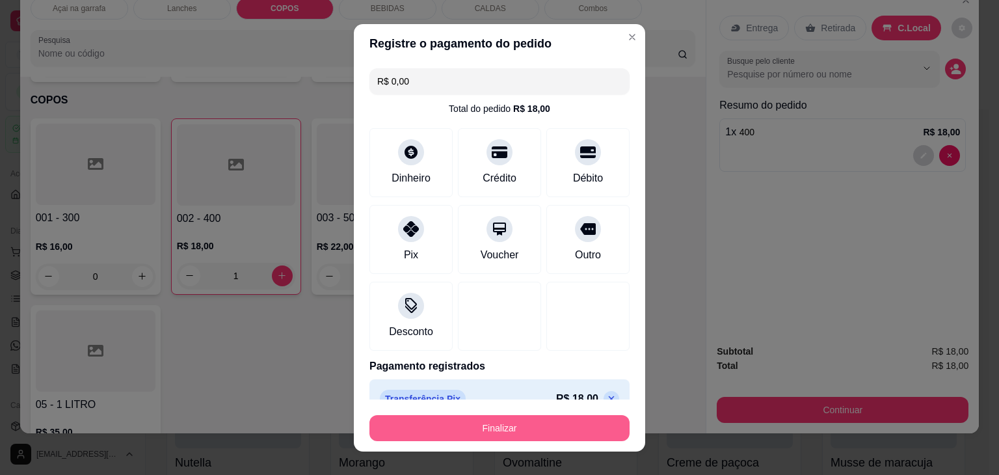
click at [588, 427] on button "Finalizar" at bounding box center [500, 428] width 260 height 26
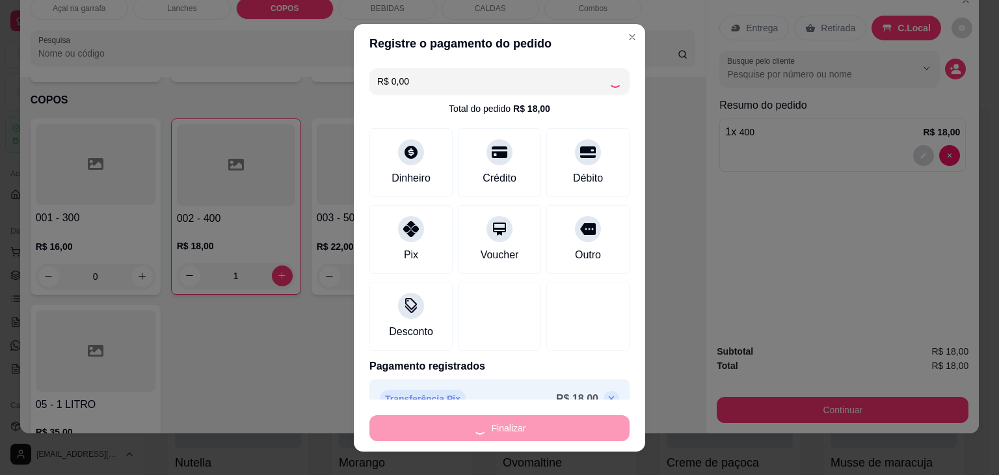
type input "0"
type input "-R$ 18,00"
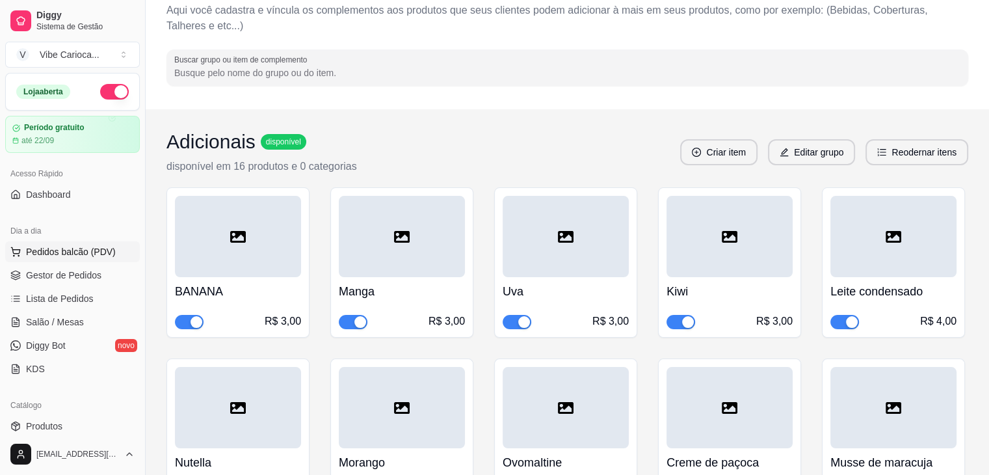
click at [51, 249] on span "Pedidos balcão (PDV)" at bounding box center [71, 251] width 90 height 13
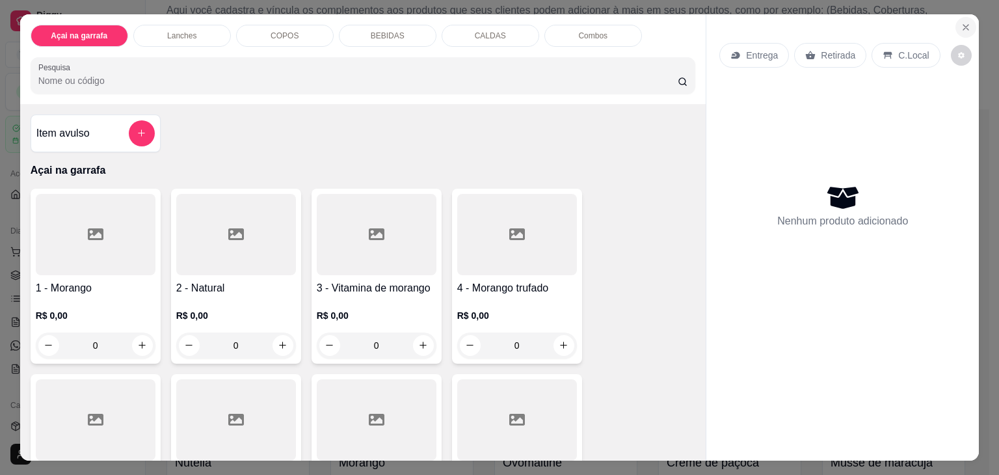
click at [965, 22] on icon "Close" at bounding box center [966, 27] width 10 height 10
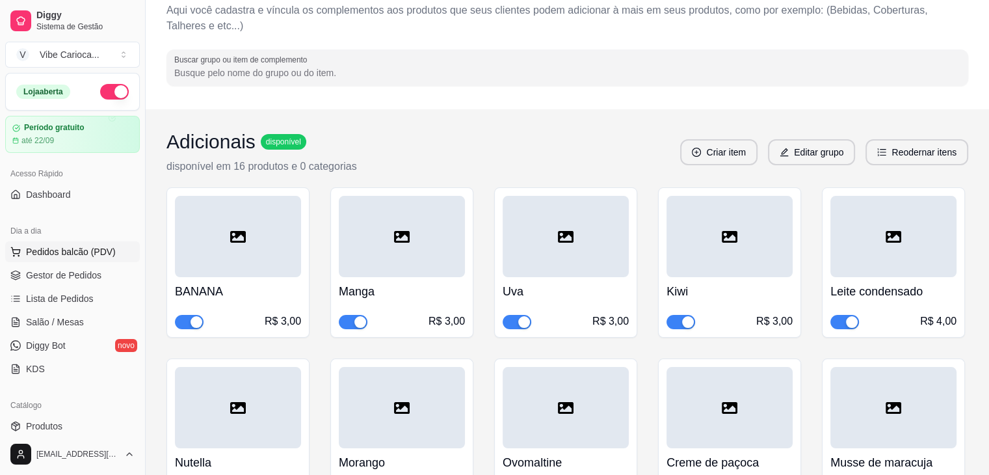
click at [57, 256] on span "Pedidos balcão (PDV)" at bounding box center [71, 251] width 90 height 13
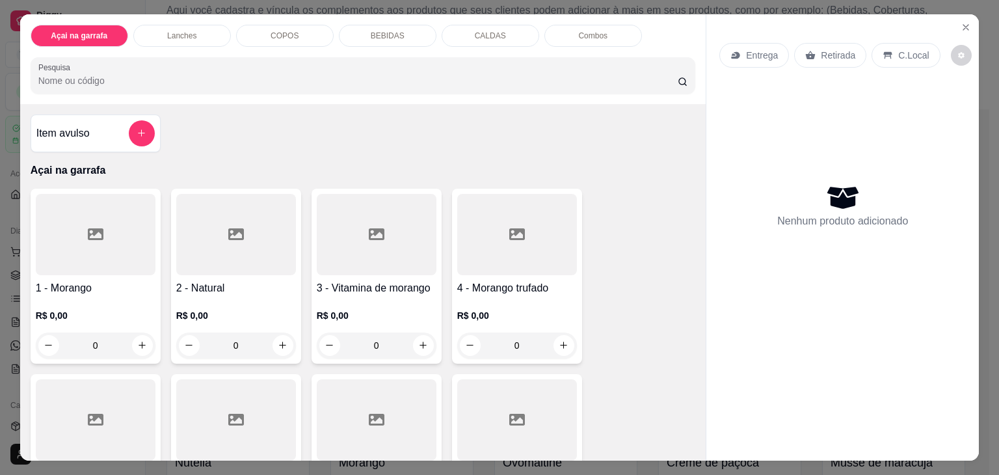
click at [199, 74] on input "Pesquisa" at bounding box center [357, 80] width 639 height 13
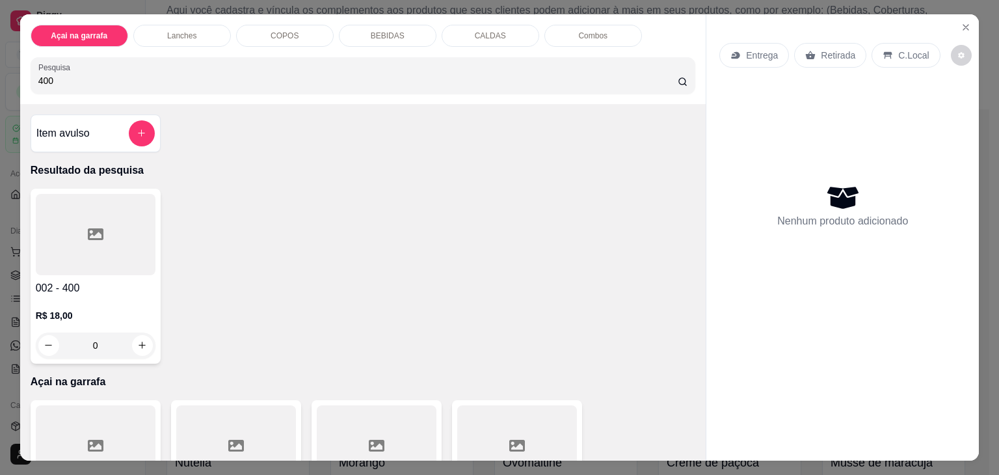
type input "400"
click at [94, 246] on div at bounding box center [96, 234] width 120 height 81
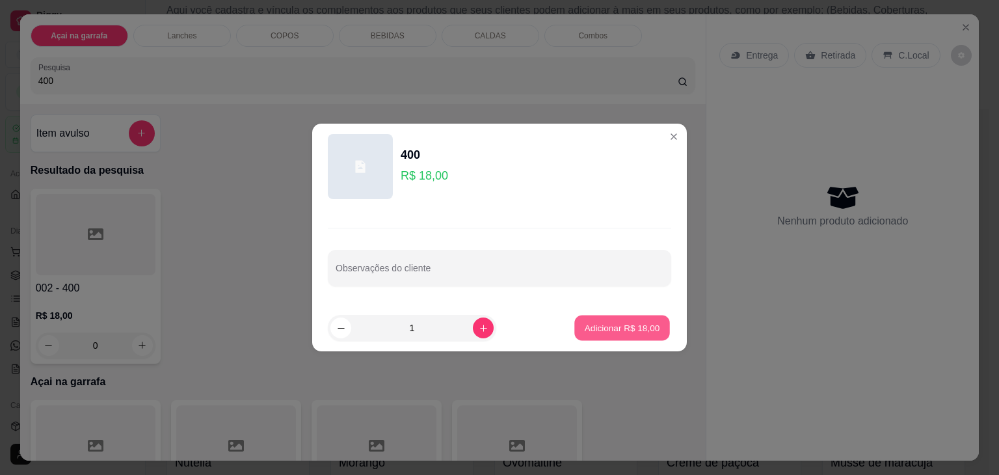
click at [619, 327] on p "Adicionar R$ 18,00" at bounding box center [622, 327] width 75 height 12
type input "1"
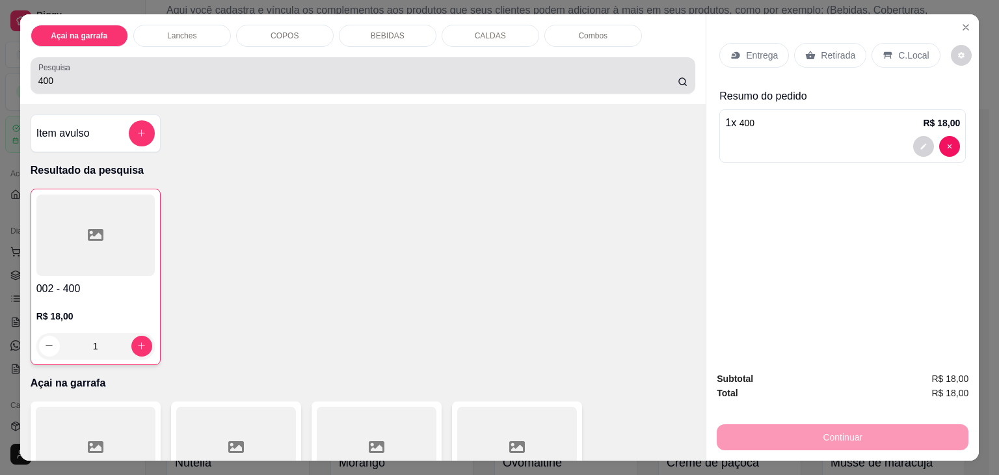
click at [280, 84] on div "Pesquisa 400" at bounding box center [363, 75] width 665 height 36
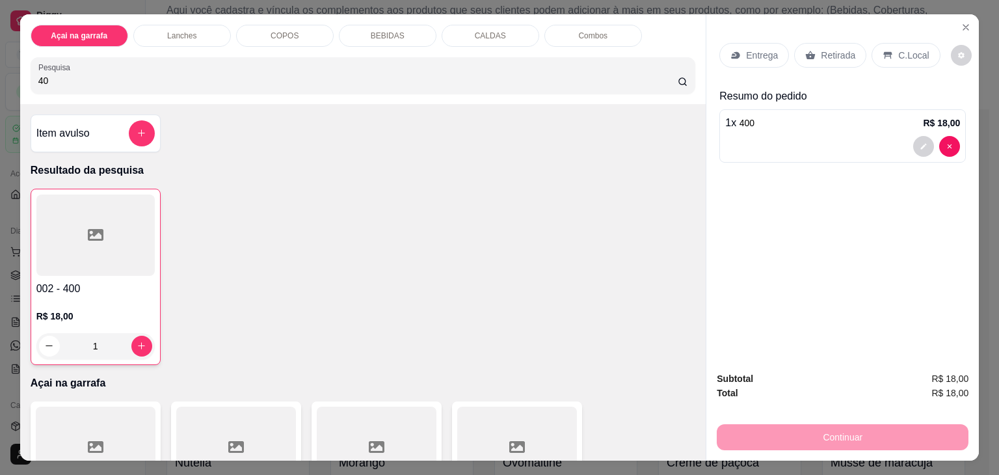
type input "4"
type input "300"
click at [78, 280] on h4 "001 - 300" at bounding box center [96, 288] width 120 height 16
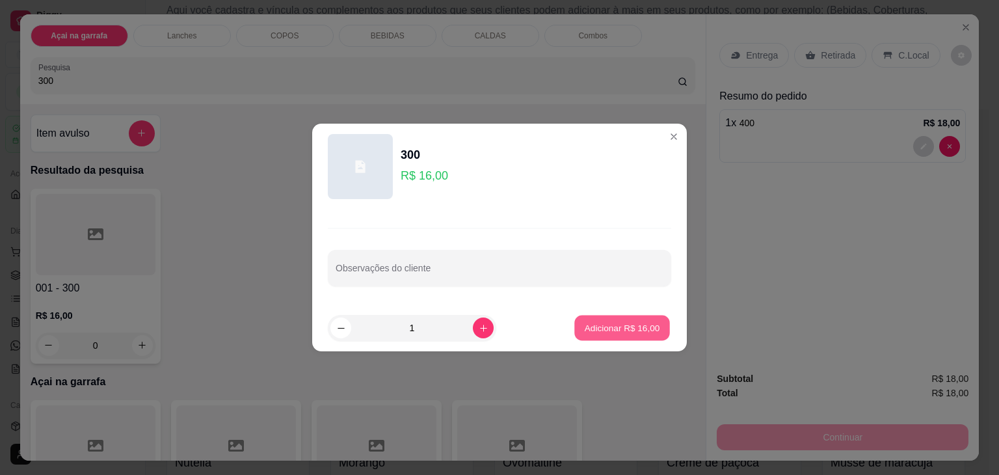
click at [615, 326] on p "Adicionar R$ 16,00" at bounding box center [622, 327] width 75 height 12
type input "1"
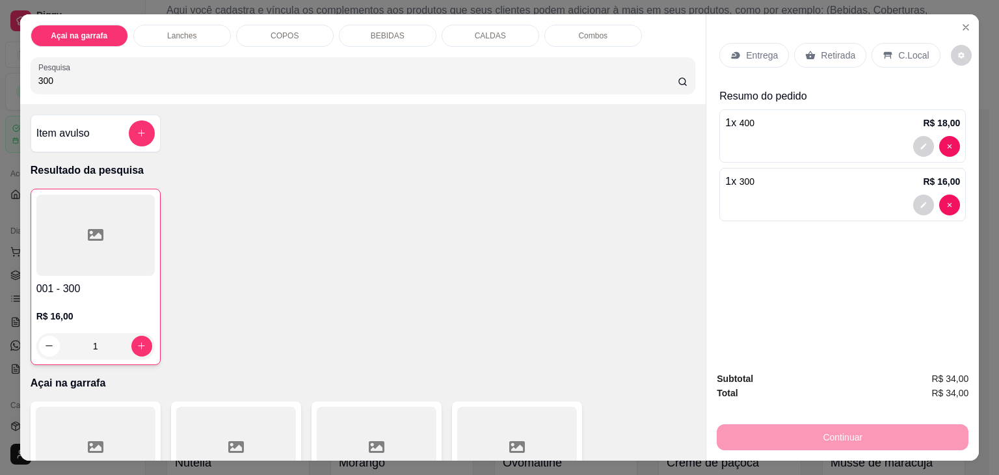
click at [898, 49] on p "C.Local" at bounding box center [913, 55] width 31 height 13
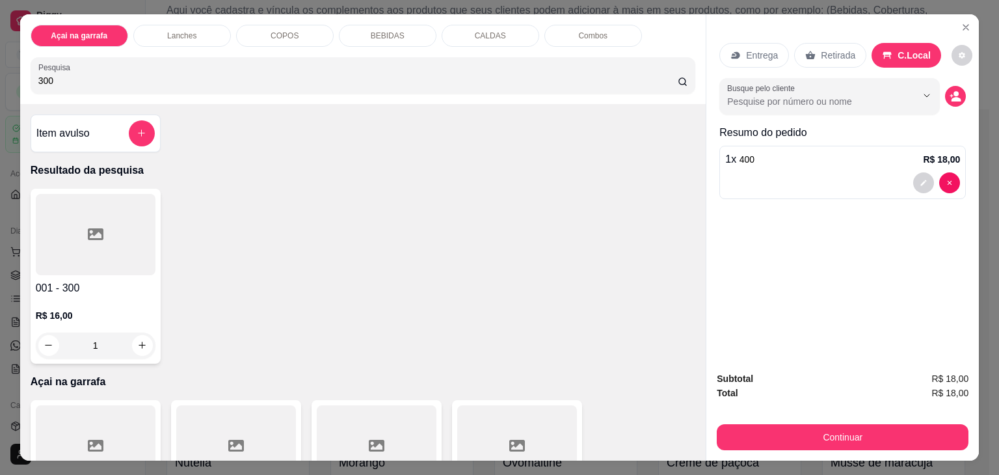
type input "0"
click at [924, 178] on button "decrease-product-quantity" at bounding box center [924, 182] width 20 height 20
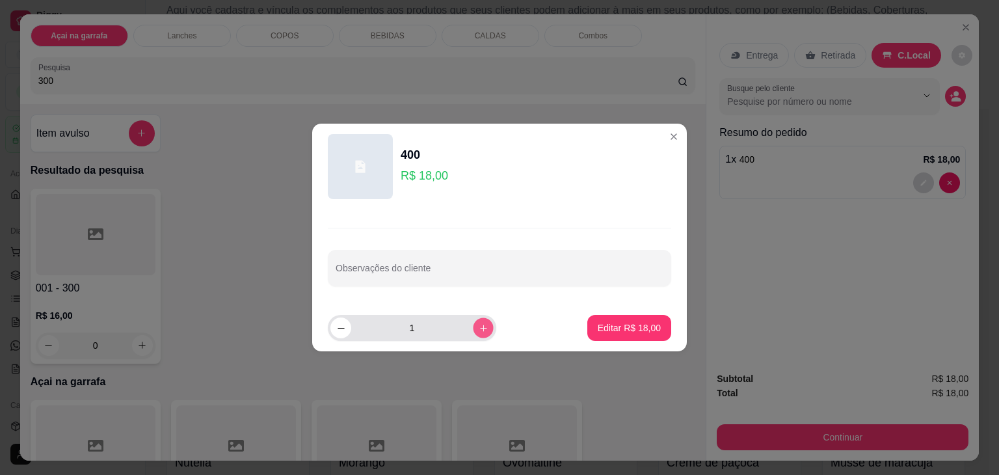
click at [479, 325] on icon "increase-product-quantity" at bounding box center [484, 328] width 10 height 10
click at [333, 331] on button "decrease-product-quantity" at bounding box center [340, 327] width 20 height 20
type input "1"
click at [637, 329] on p "Editar R$ 18,00" at bounding box center [628, 327] width 61 height 12
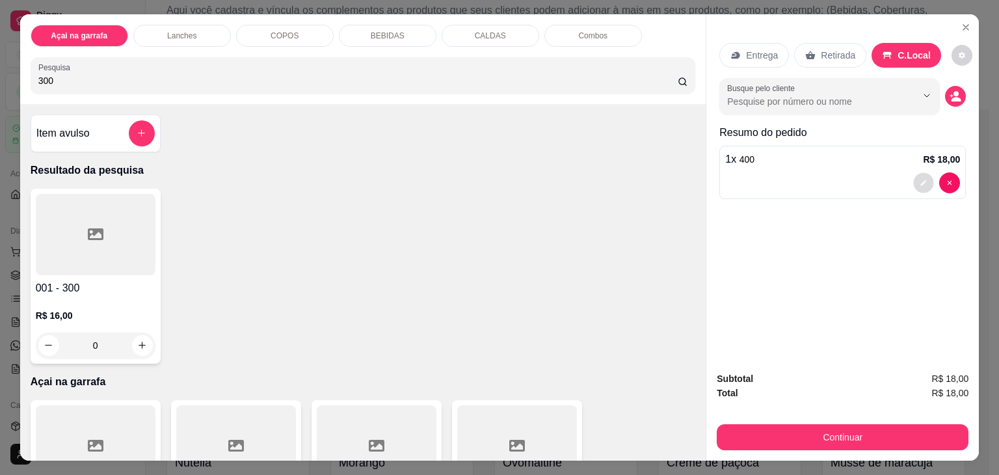
click at [920, 179] on icon "decrease-product-quantity" at bounding box center [924, 183] width 8 height 8
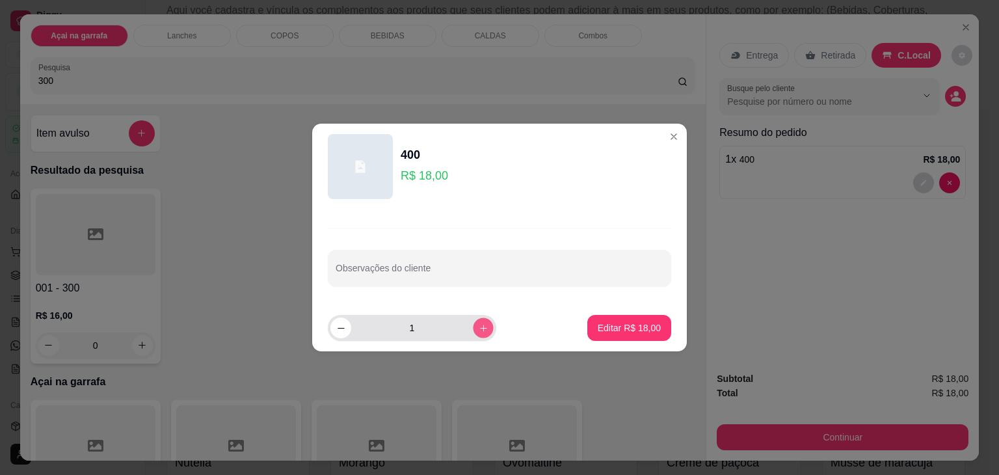
click at [473, 334] on button "increase-product-quantity" at bounding box center [483, 327] width 20 height 20
type input "2"
click at [644, 326] on p "Editar R$ 36,00" at bounding box center [628, 327] width 61 height 12
type input "2"
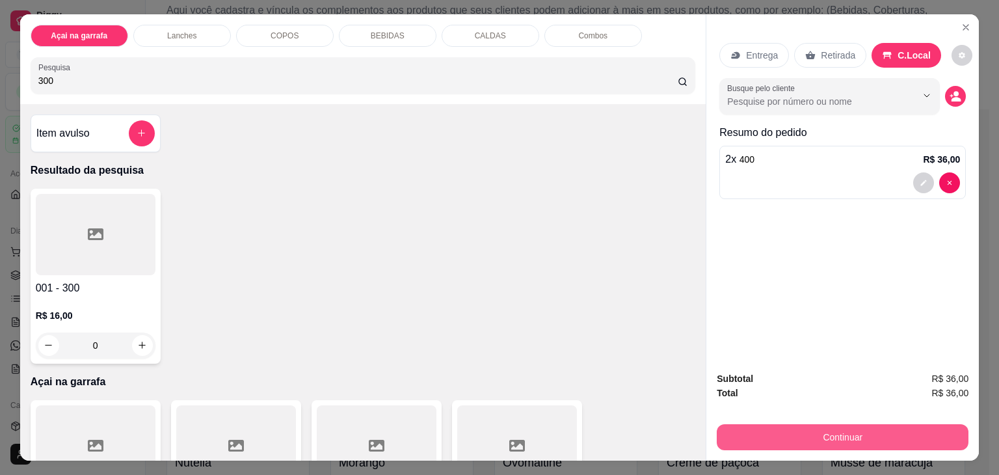
click at [839, 429] on button "Continuar" at bounding box center [843, 437] width 252 height 26
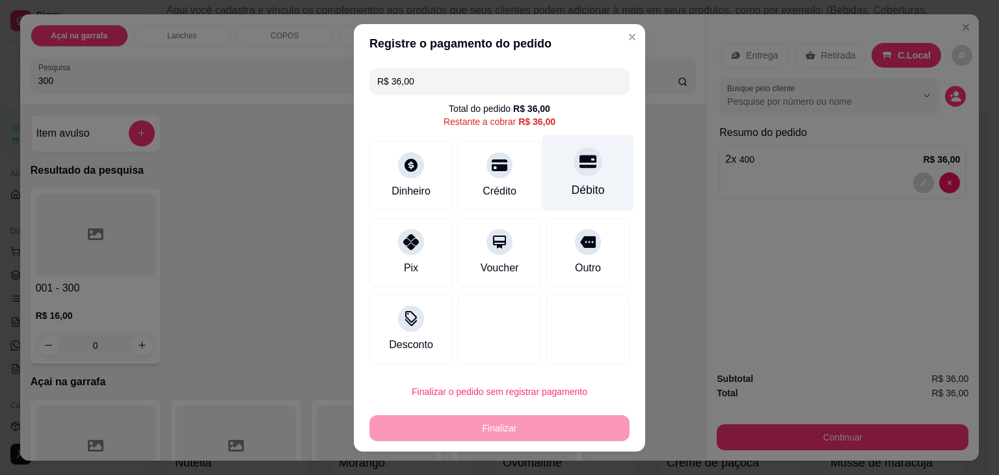
click at [561, 180] on div "Débito" at bounding box center [589, 173] width 92 height 76
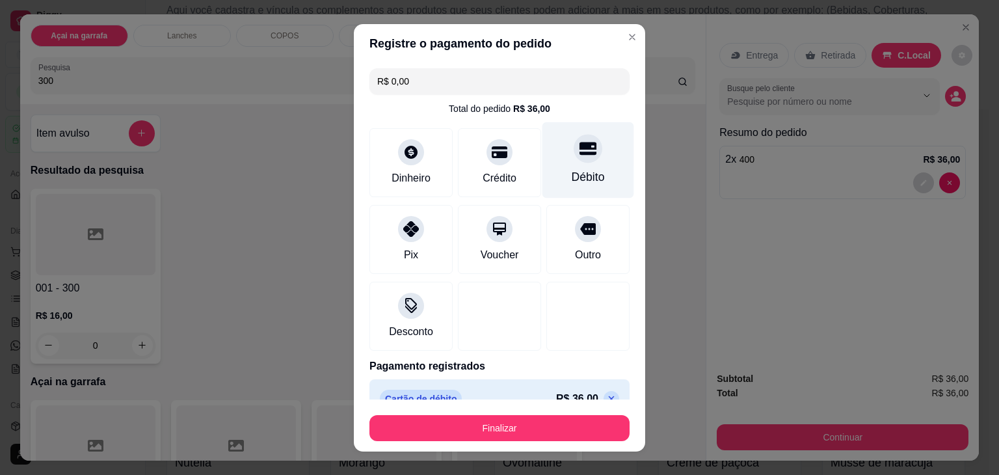
type input "R$ 0,00"
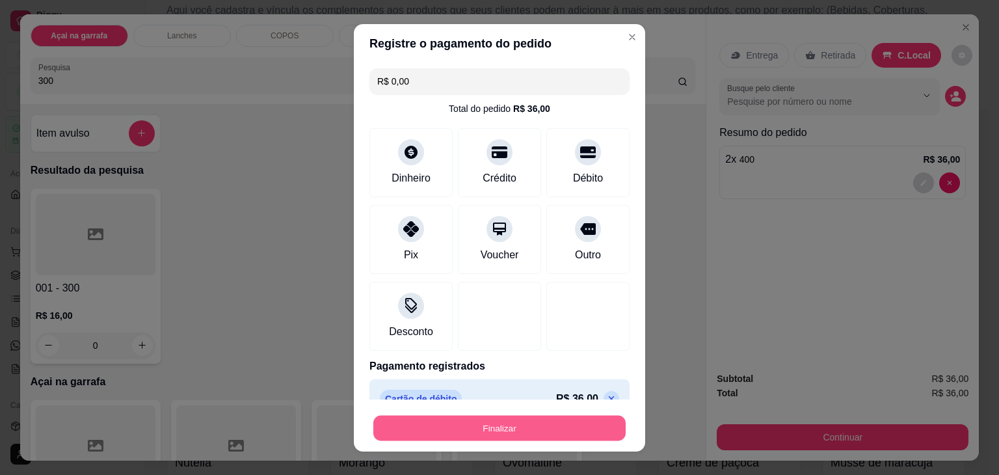
click at [416, 422] on button "Finalizar" at bounding box center [499, 427] width 252 height 25
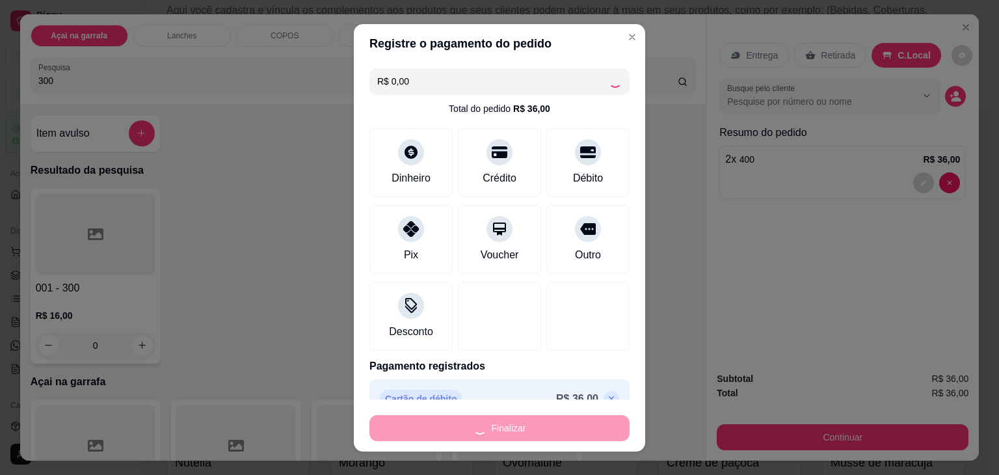
type input "0"
type input "-R$ 36,00"
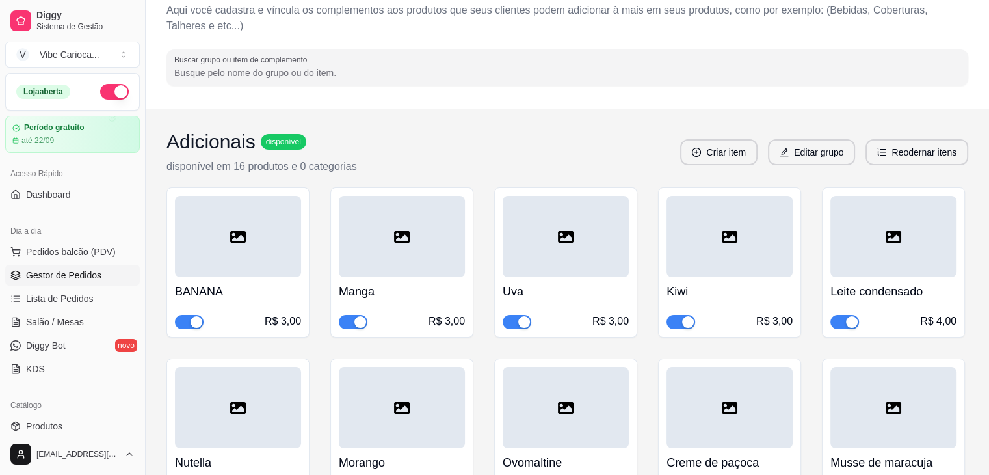
click at [58, 266] on link "Gestor de Pedidos" at bounding box center [72, 275] width 135 height 21
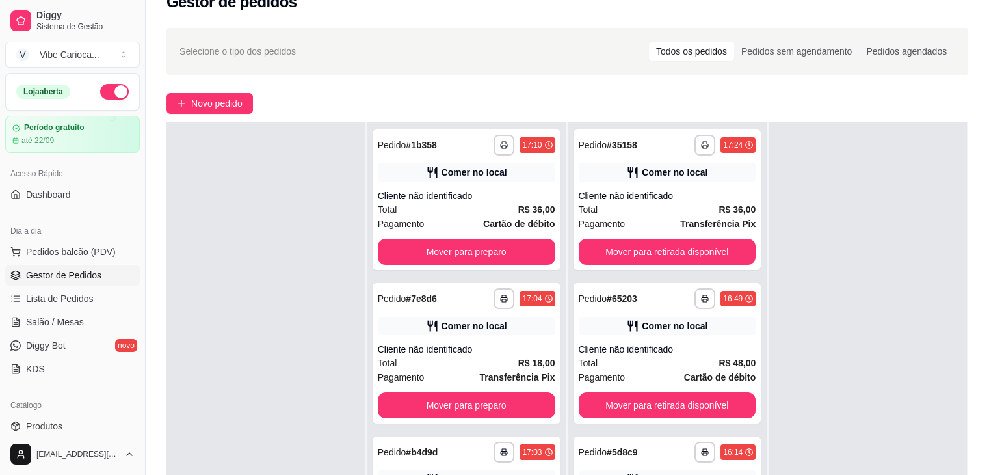
scroll to position [6, 0]
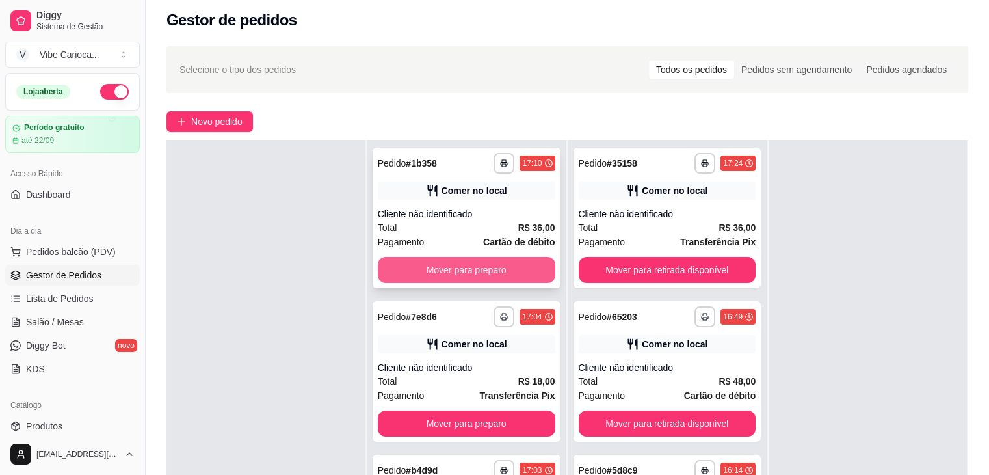
click at [450, 271] on button "Mover para preparo" at bounding box center [467, 270] width 178 height 26
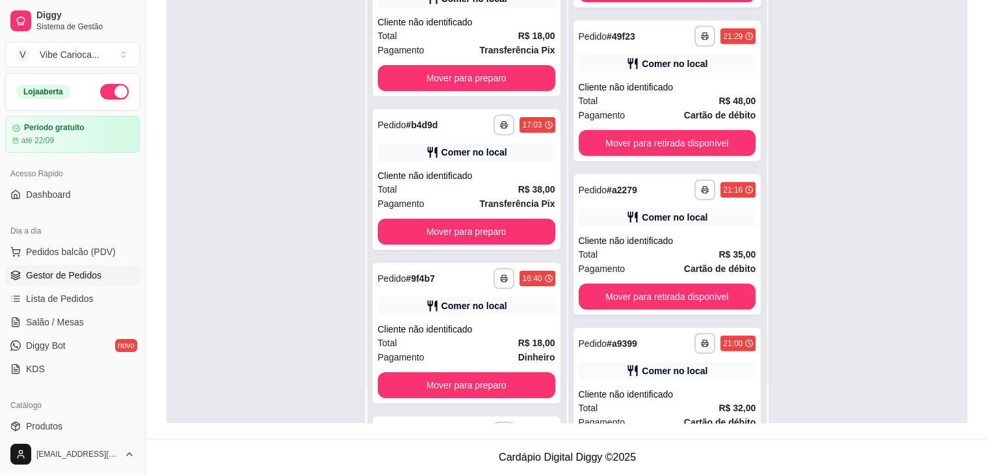
scroll to position [3069, 0]
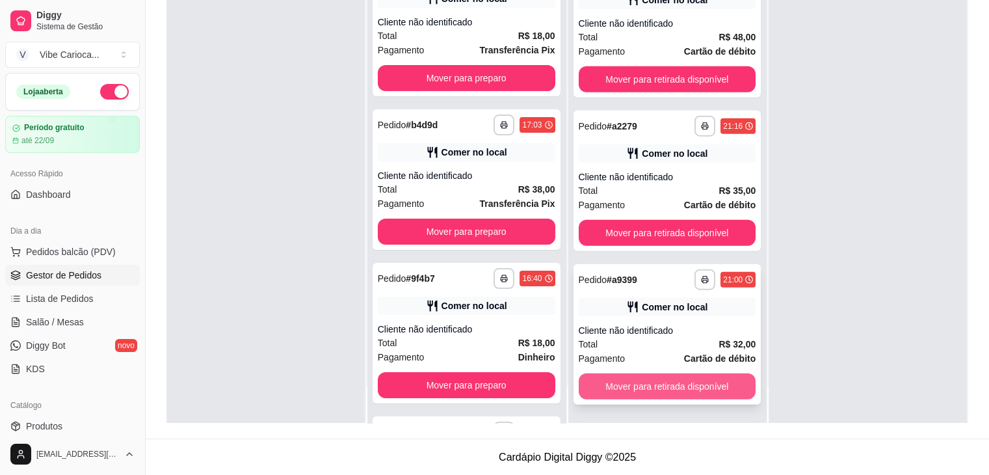
click at [713, 386] on button "Mover para retirada disponível" at bounding box center [668, 386] width 178 height 26
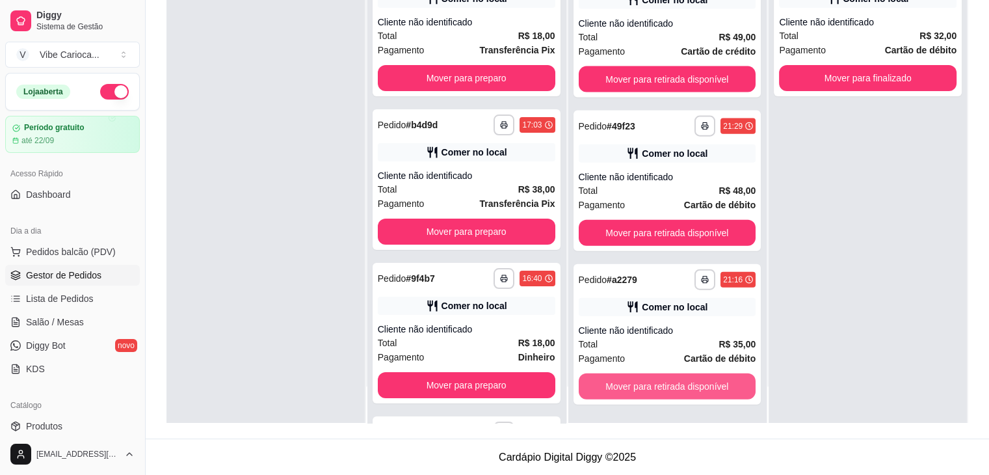
scroll to position [2916, 0]
click at [713, 386] on button "Mover para retirada disponível" at bounding box center [668, 386] width 178 height 26
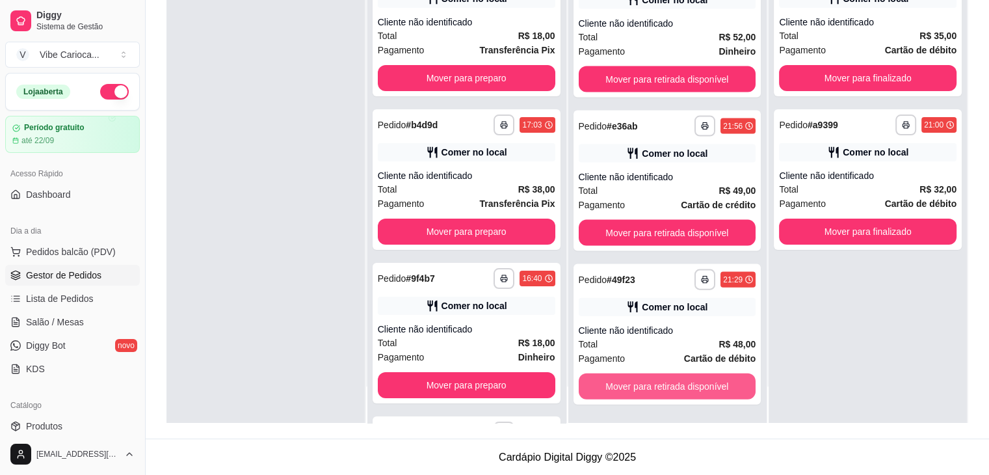
scroll to position [2762, 0]
click at [713, 386] on button "Mover para retirada disponível" at bounding box center [668, 386] width 172 height 25
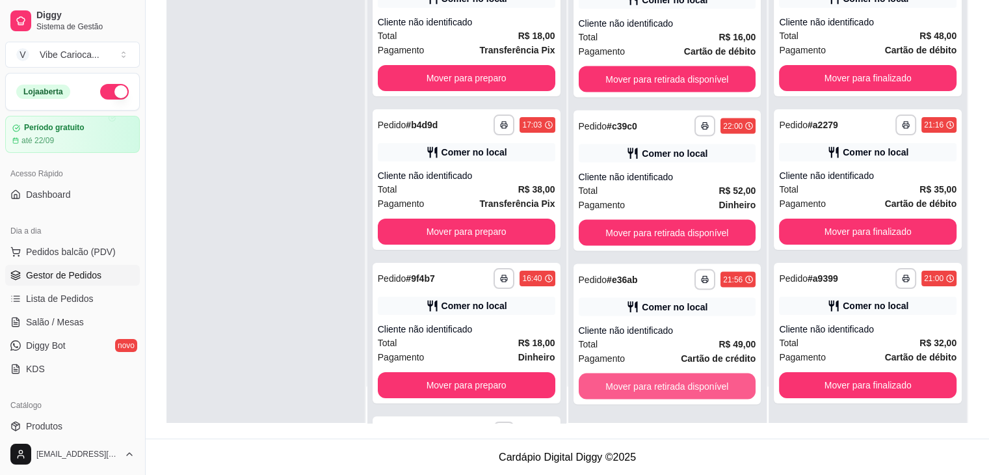
scroll to position [2609, 0]
click at [713, 386] on button "Mover para retirada disponível" at bounding box center [668, 386] width 178 height 26
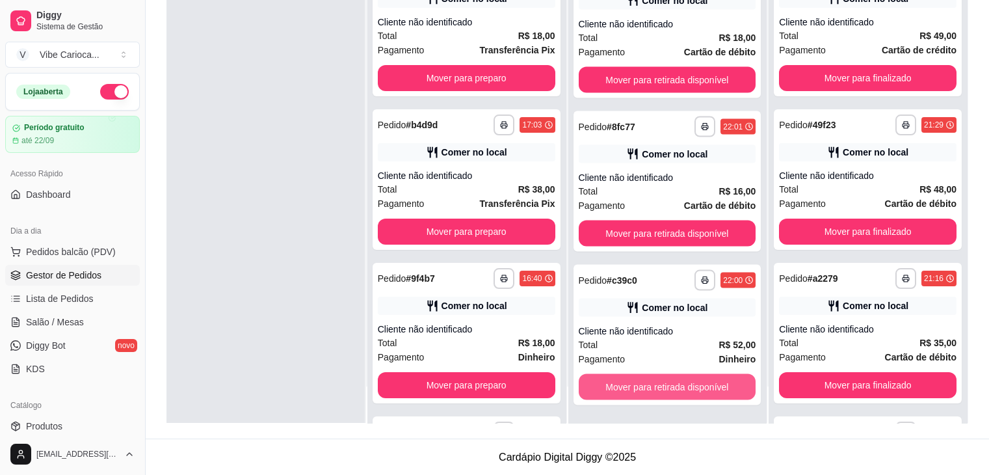
scroll to position [2455, 0]
click at [713, 386] on button "Mover para retirada disponível" at bounding box center [668, 386] width 178 height 26
click at [713, 386] on button "Mover para retirada disponível" at bounding box center [668, 386] width 172 height 25
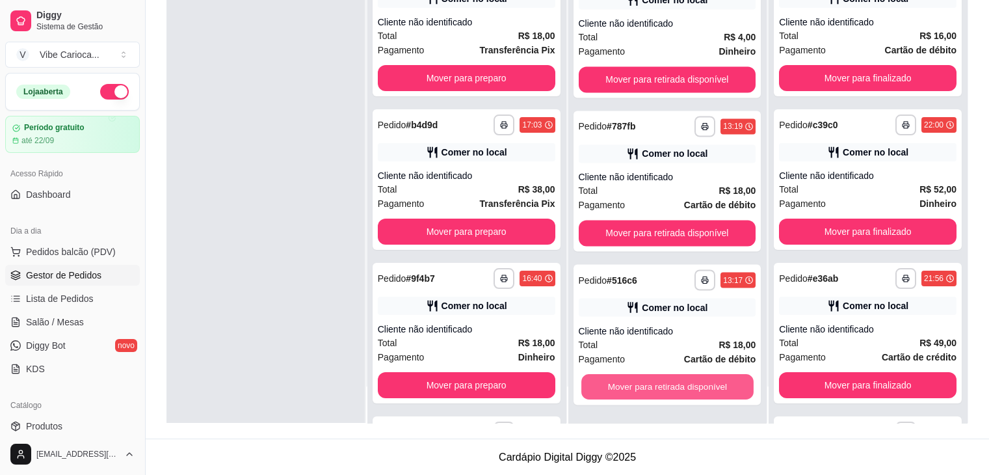
click at [713, 386] on button "Mover para retirada disponível" at bounding box center [668, 386] width 172 height 25
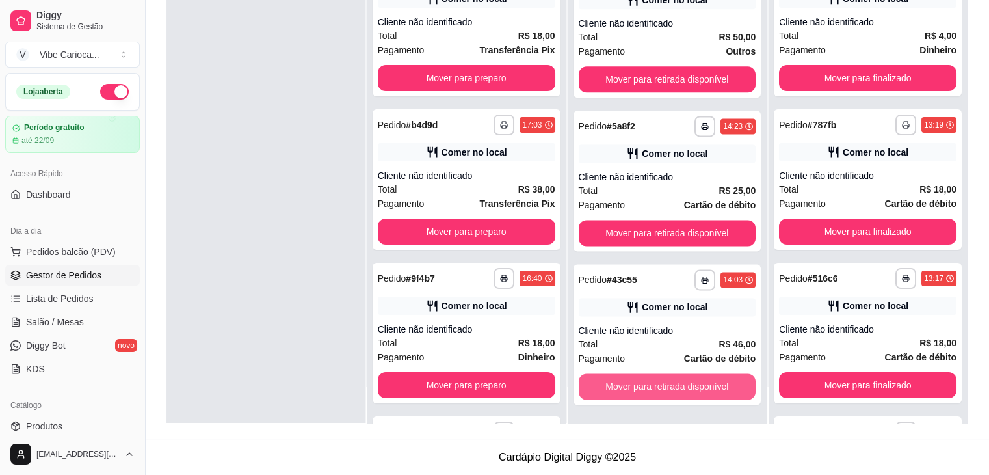
scroll to position [1687, 0]
click at [713, 386] on button "Mover para retirada disponível" at bounding box center [668, 386] width 172 height 25
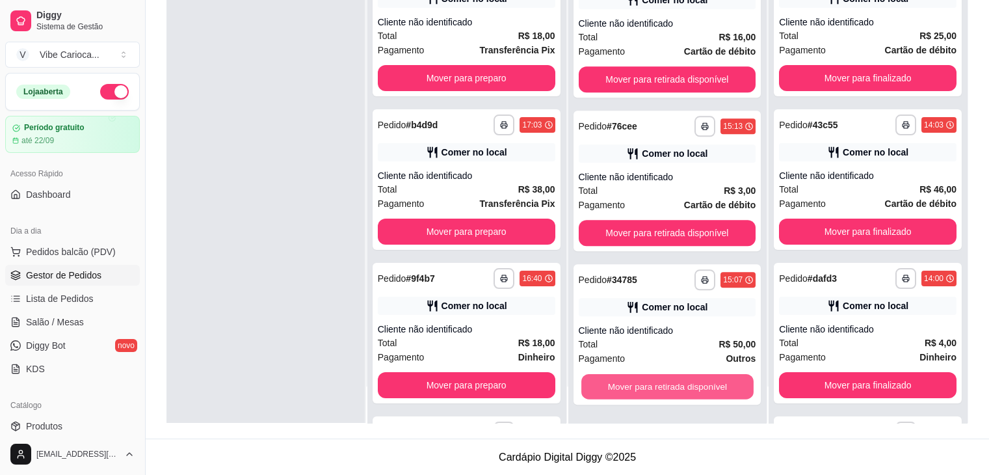
click at [713, 386] on button "Mover para retirada disponível" at bounding box center [668, 386] width 172 height 25
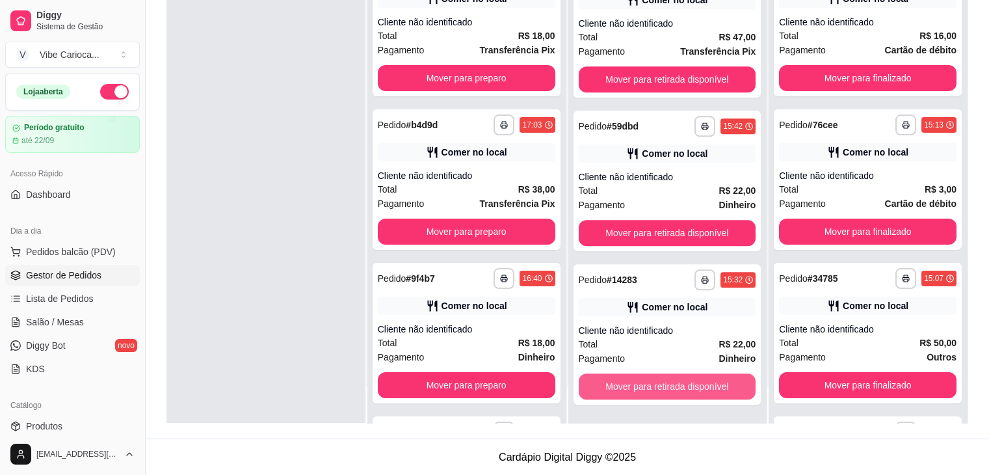
scroll to position [920, 0]
click at [713, 386] on button "Mover para retirada disponível" at bounding box center [668, 386] width 172 height 25
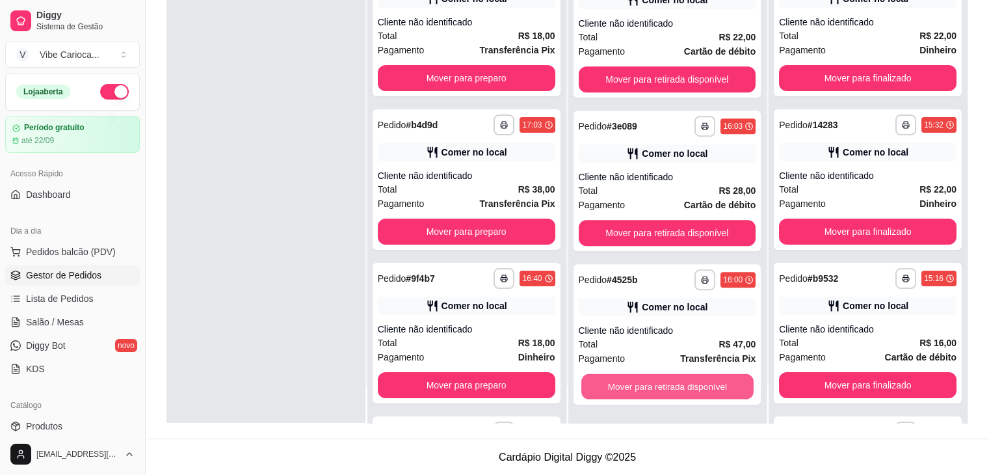
click at [713, 386] on button "Mover para retirada disponível" at bounding box center [668, 386] width 172 height 25
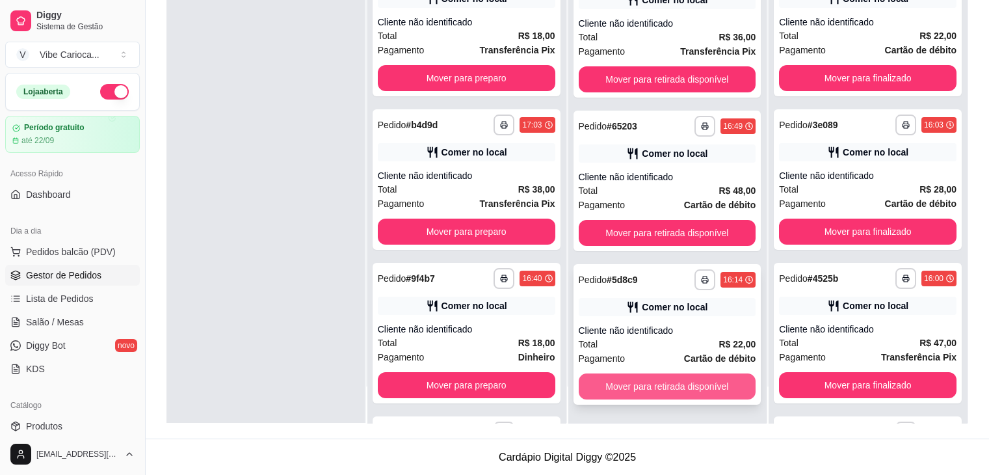
scroll to position [152, 0]
click at [701, 386] on button "Mover para retirada disponível" at bounding box center [668, 386] width 178 height 26
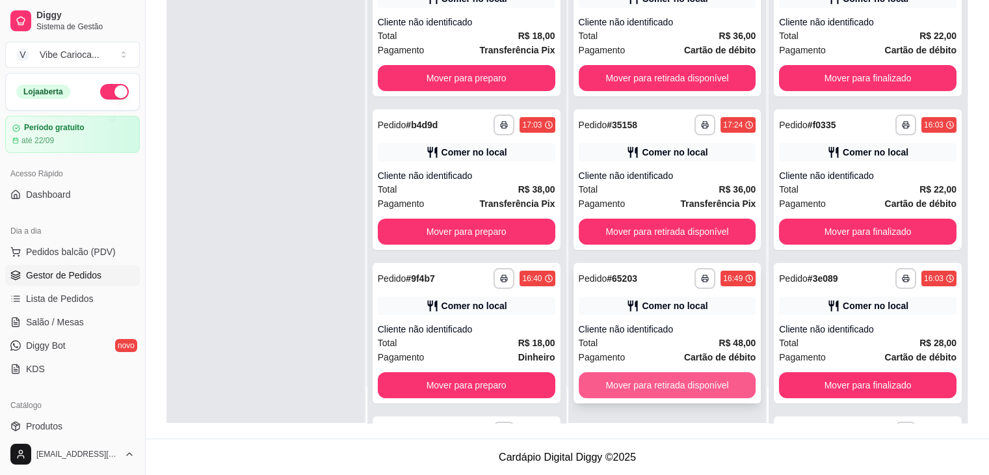
scroll to position [0, 0]
click at [701, 384] on button "Mover para retirada disponível" at bounding box center [668, 385] width 178 height 26
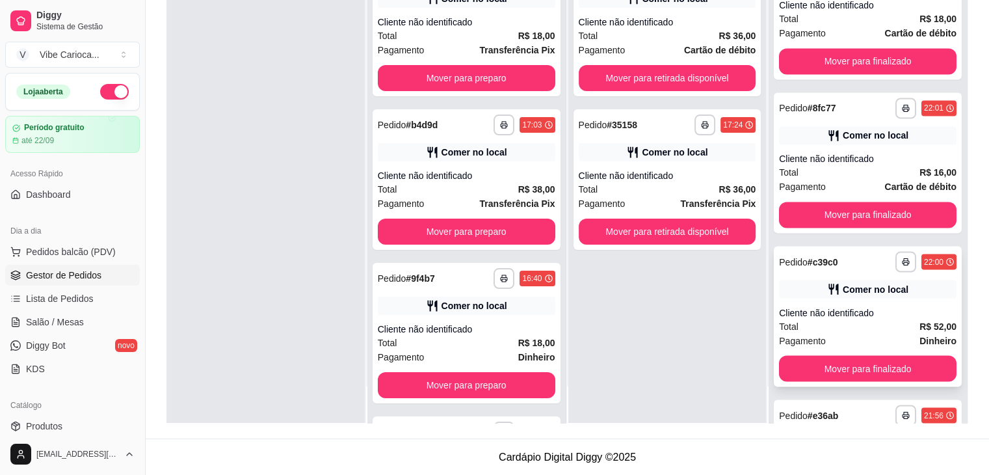
scroll to position [2147, 0]
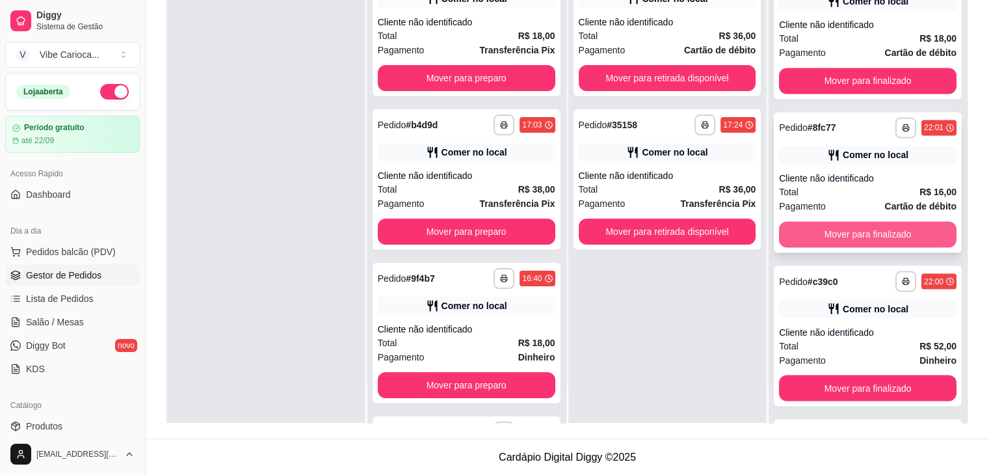
click at [884, 245] on button "Mover para finalizado" at bounding box center [868, 234] width 178 height 26
click at [884, 245] on button "Mover para finalizado" at bounding box center [868, 234] width 172 height 25
click at [884, 245] on button "Mover para finalizado" at bounding box center [868, 234] width 178 height 26
click at [884, 245] on button "Mover para finalizado" at bounding box center [868, 234] width 172 height 25
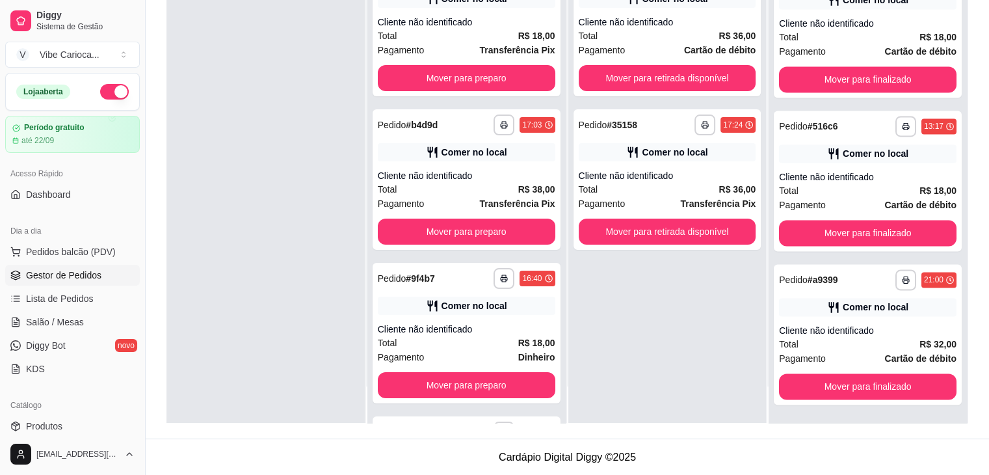
scroll to position [1995, 0]
click at [884, 245] on div "**********" at bounding box center [868, 181] width 188 height 141
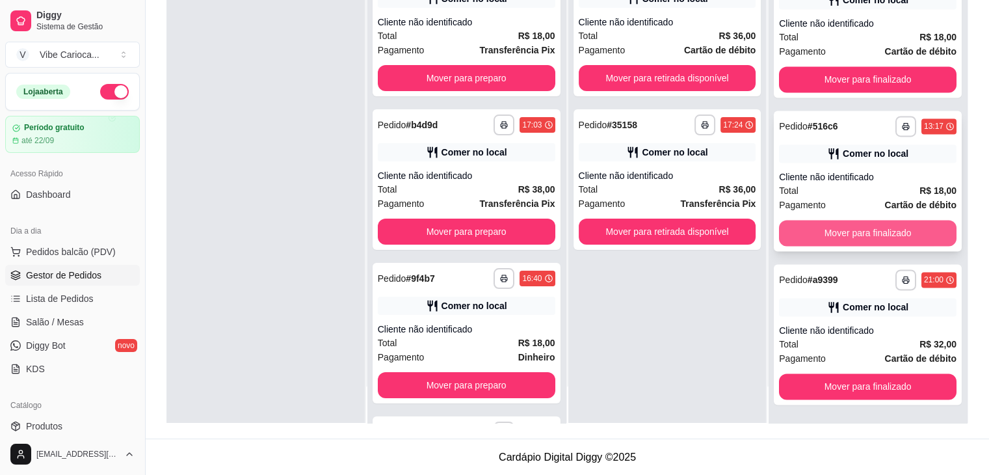
click at [856, 226] on button "Mover para finalizado" at bounding box center [868, 233] width 178 height 26
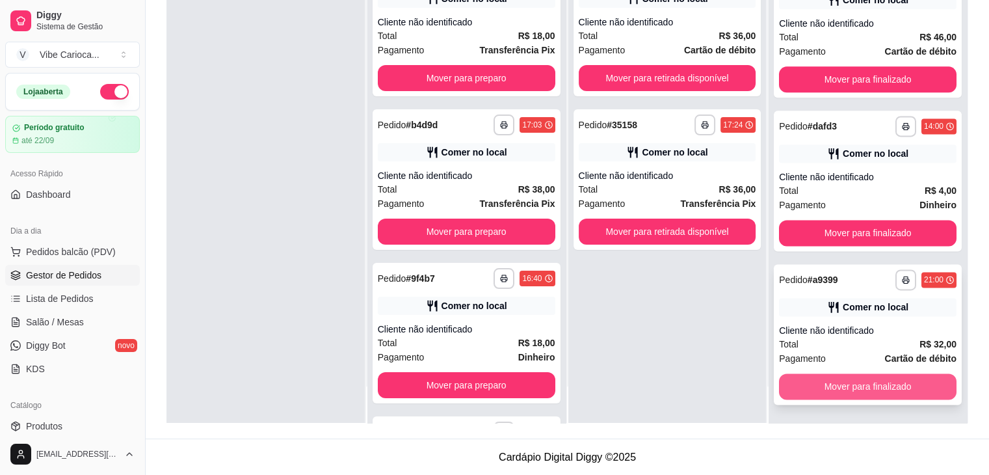
click at [864, 378] on button "Mover para finalizado" at bounding box center [868, 386] width 178 height 26
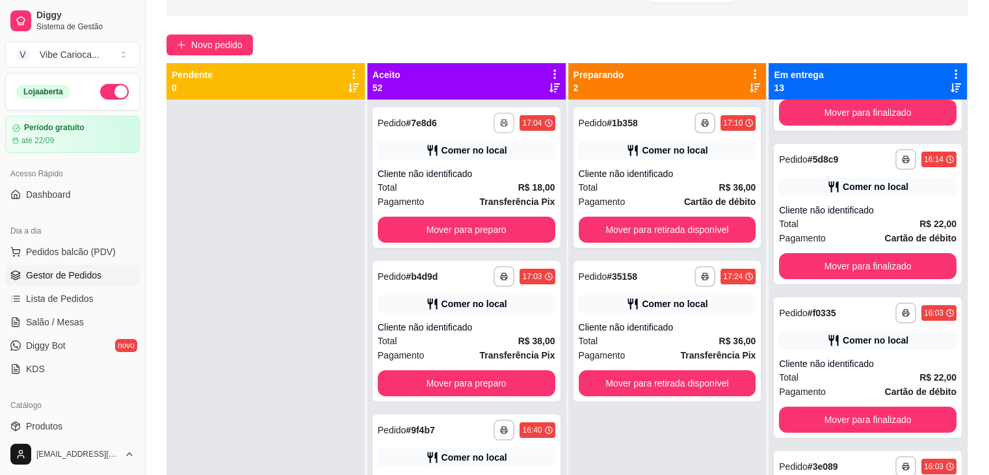
scroll to position [3, 0]
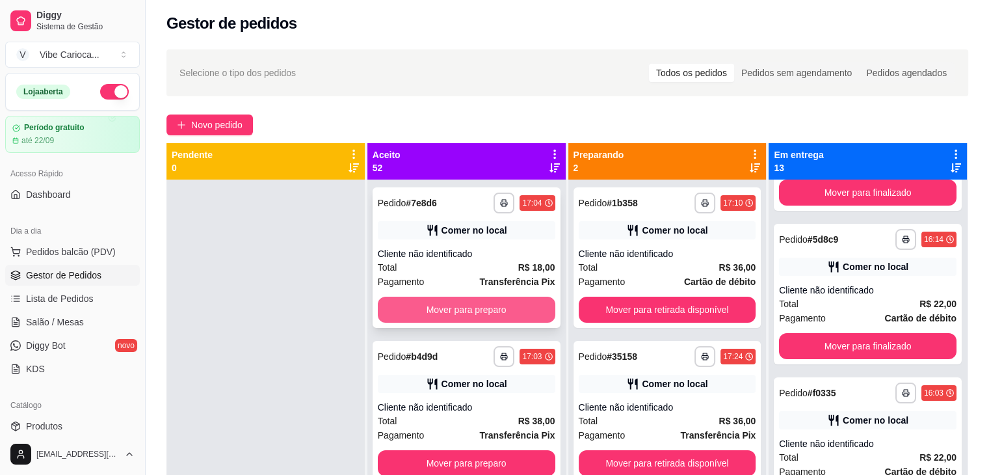
click at [440, 305] on button "Mover para preparo" at bounding box center [467, 310] width 178 height 26
click at [441, 306] on button "Mover para preparo" at bounding box center [467, 310] width 178 height 26
click at [441, 306] on button "Mover para preparo" at bounding box center [467, 309] width 172 height 25
click at [441, 306] on button "Mover para preparo" at bounding box center [467, 310] width 178 height 26
click at [442, 306] on button "Mover para preparo" at bounding box center [467, 309] width 172 height 25
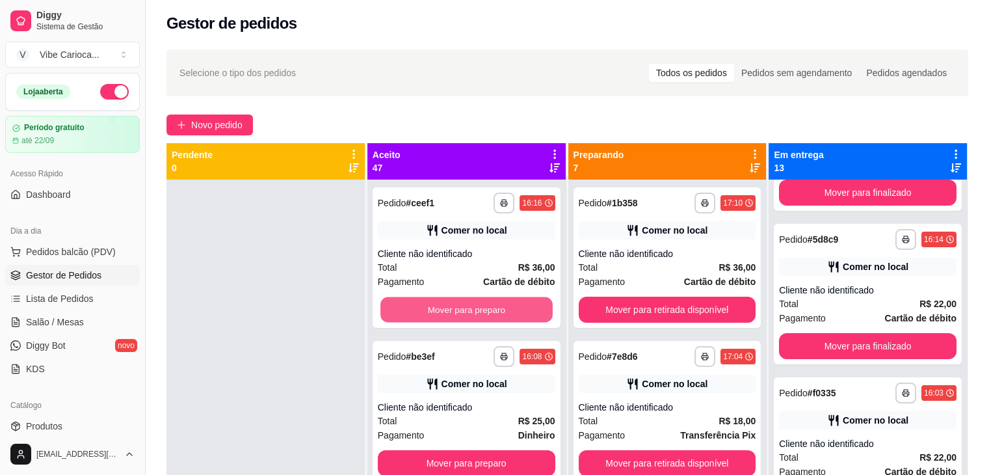
click at [442, 306] on button "Mover para preparo" at bounding box center [467, 309] width 172 height 25
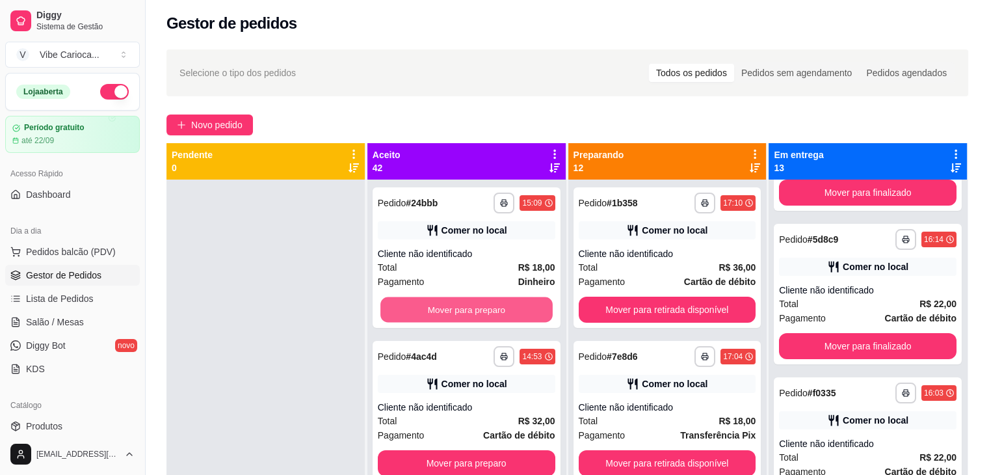
click at [442, 306] on button "Mover para preparo" at bounding box center [467, 309] width 172 height 25
click at [442, 306] on button "Mover para preparo" at bounding box center [467, 310] width 178 height 26
click at [442, 306] on button "Mover para preparo" at bounding box center [467, 309] width 172 height 25
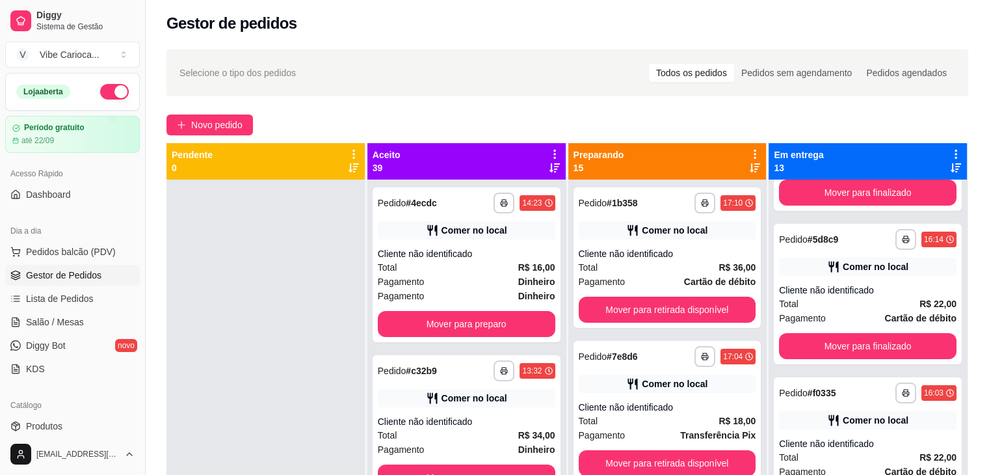
click at [442, 306] on div "**********" at bounding box center [467, 264] width 188 height 155
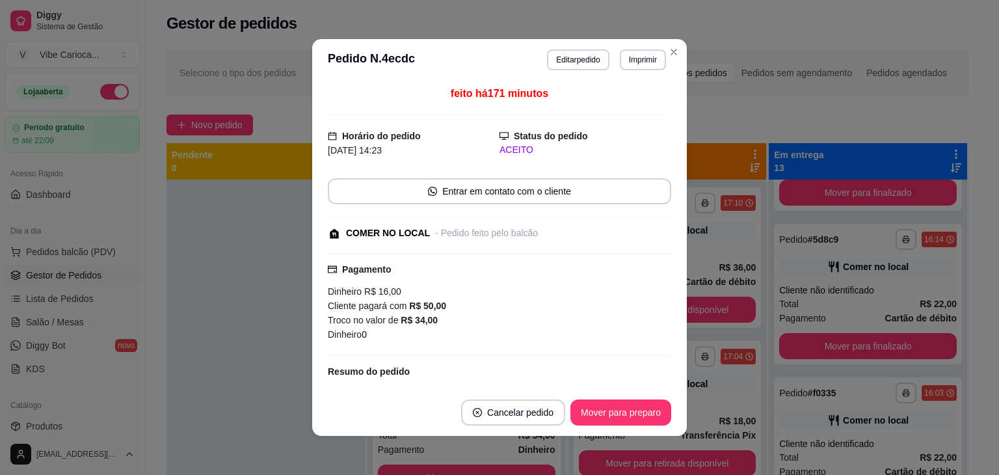
click at [442, 306] on div "Cliente pagará com R$ 50,00" at bounding box center [499, 306] width 343 height 14
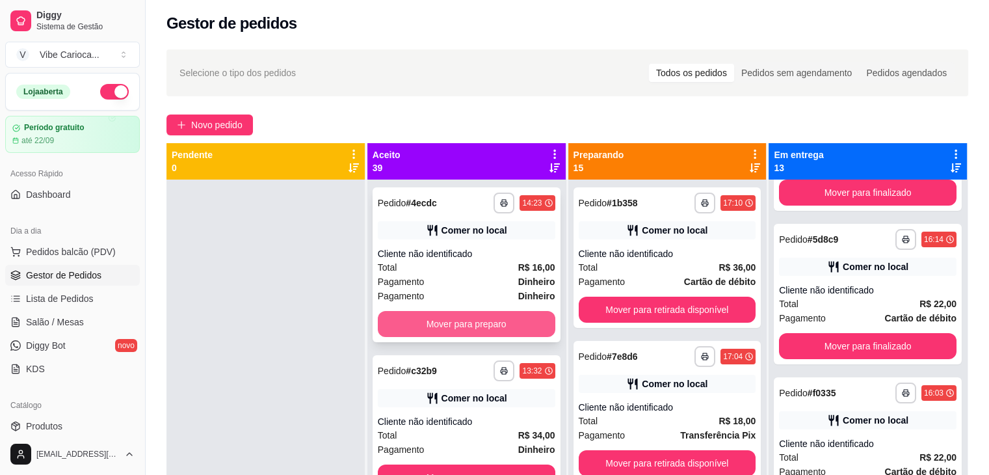
click at [458, 320] on button "Mover para preparo" at bounding box center [467, 324] width 178 height 26
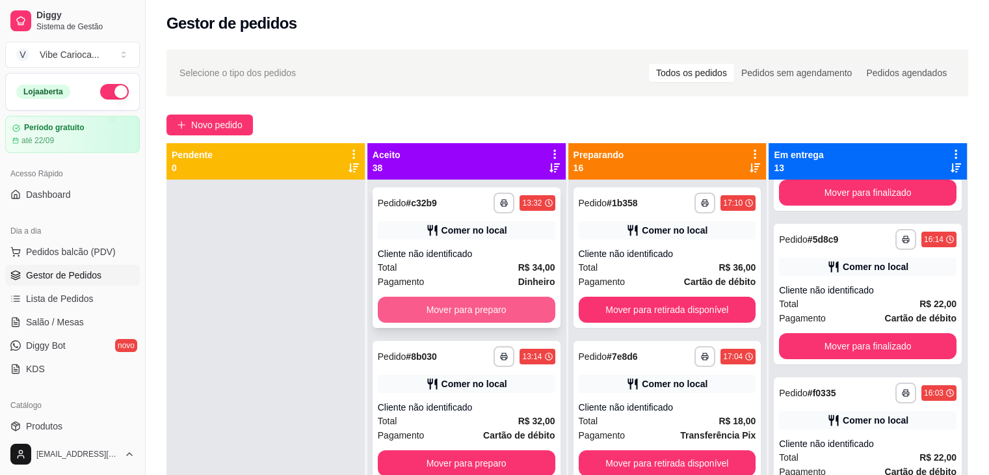
click at [466, 308] on button "Mover para preparo" at bounding box center [467, 310] width 178 height 26
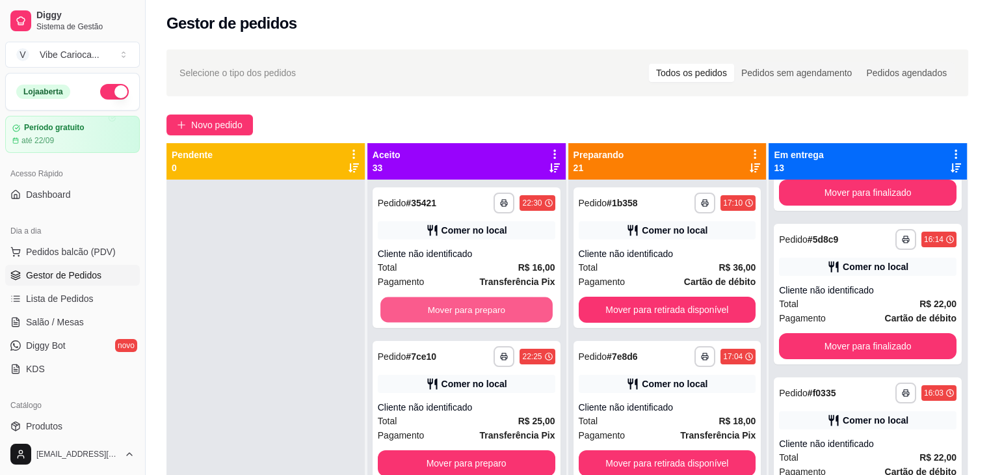
click at [466, 308] on button "Mover para preparo" at bounding box center [467, 309] width 172 height 25
click at [466, 308] on button "Mover para preparo" at bounding box center [467, 310] width 178 height 26
click at [466, 308] on button "Mover para preparo" at bounding box center [467, 309] width 172 height 25
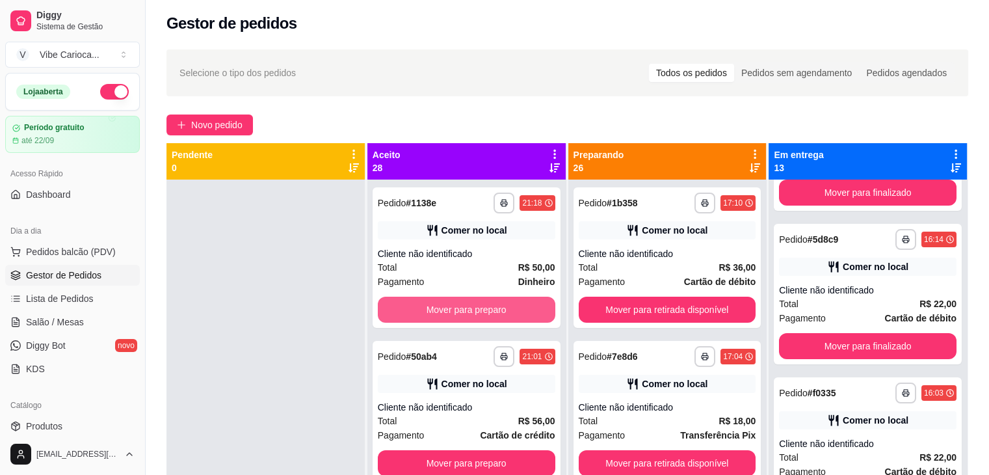
click at [466, 308] on button "Mover para preparo" at bounding box center [467, 310] width 178 height 26
click at [466, 308] on button "Mover para preparo" at bounding box center [467, 309] width 172 height 25
click at [466, 308] on button "Mover para preparo" at bounding box center [467, 310] width 178 height 26
click at [466, 308] on button "Mover para preparo" at bounding box center [467, 309] width 172 height 25
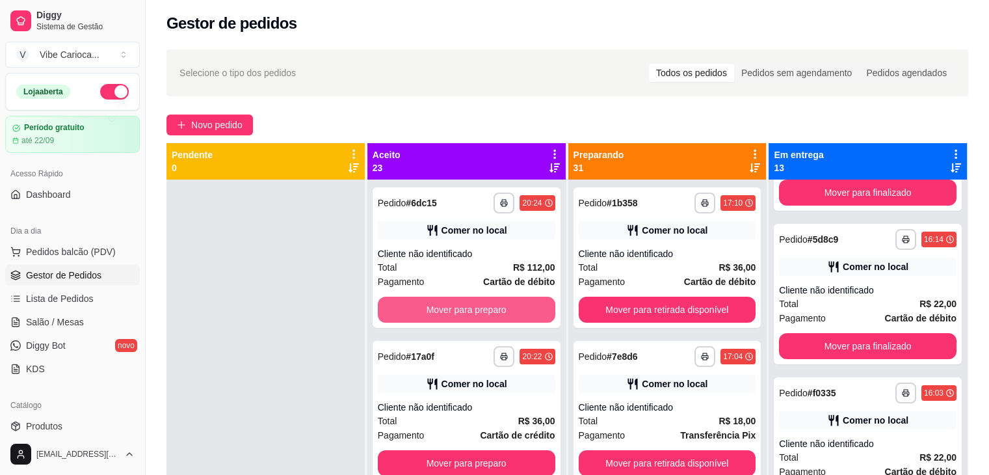
click at [466, 308] on button "Mover para preparo" at bounding box center [467, 310] width 178 height 26
click at [466, 308] on button "Mover para preparo" at bounding box center [467, 309] width 172 height 25
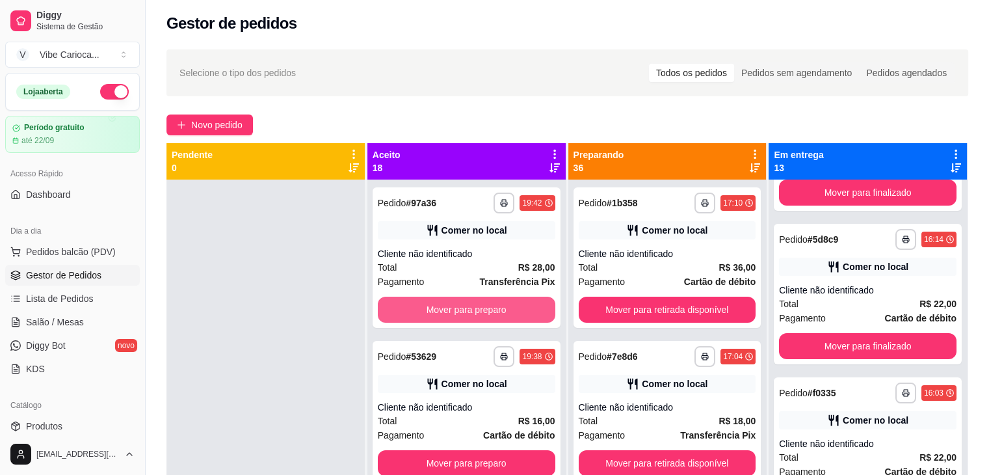
click at [466, 308] on button "Mover para preparo" at bounding box center [467, 310] width 178 height 26
click at [466, 308] on button "Mover para preparo" at bounding box center [467, 309] width 172 height 25
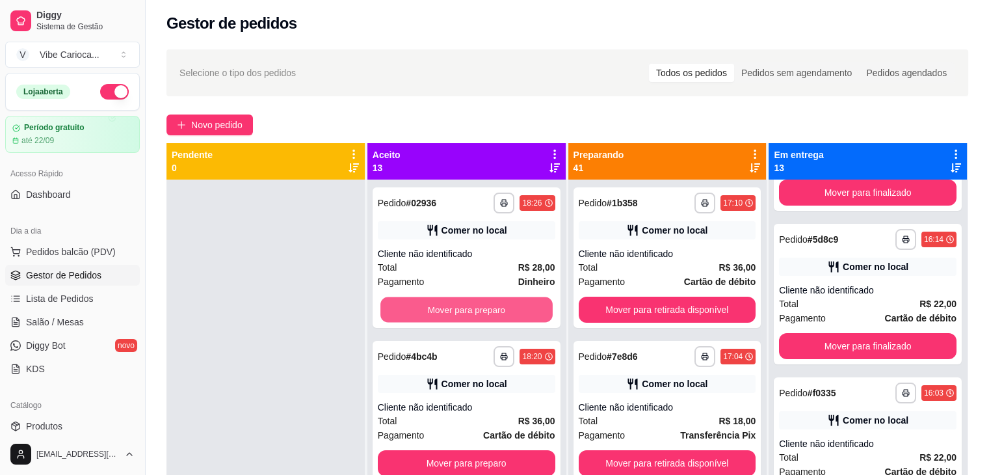
click at [466, 308] on button "Mover para preparo" at bounding box center [467, 309] width 172 height 25
click at [466, 308] on button "Mover para preparo" at bounding box center [467, 310] width 178 height 26
click at [466, 308] on button "Mover para preparo" at bounding box center [467, 309] width 172 height 25
click at [466, 308] on button "Mover para preparo" at bounding box center [467, 310] width 178 height 26
click at [466, 308] on button "Mover para preparo" at bounding box center [467, 309] width 172 height 25
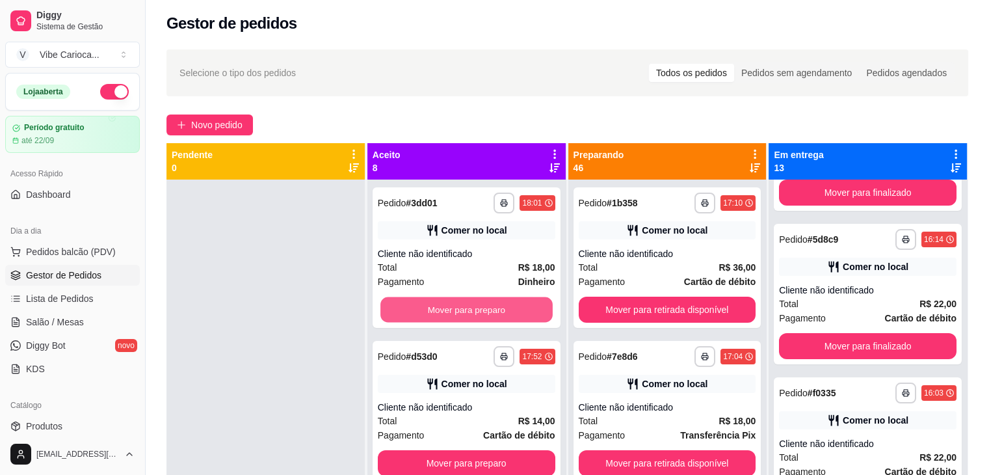
click at [466, 308] on button "Mover para preparo" at bounding box center [467, 309] width 172 height 25
click at [466, 308] on button "Mover para preparo" at bounding box center [467, 310] width 178 height 26
click at [466, 308] on button "Mover para preparo" at bounding box center [467, 309] width 172 height 25
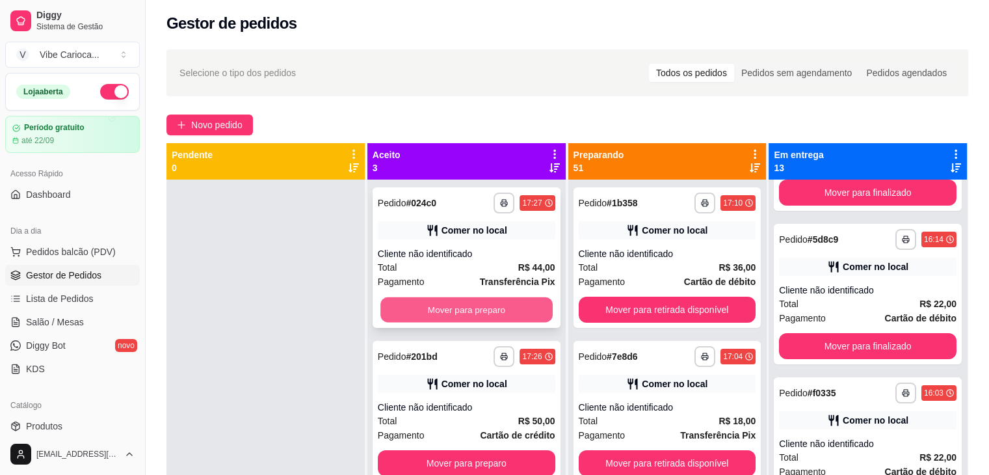
click at [466, 307] on button "Mover para preparo" at bounding box center [467, 309] width 172 height 25
click at [466, 307] on button "Mover para preparo" at bounding box center [467, 310] width 178 height 26
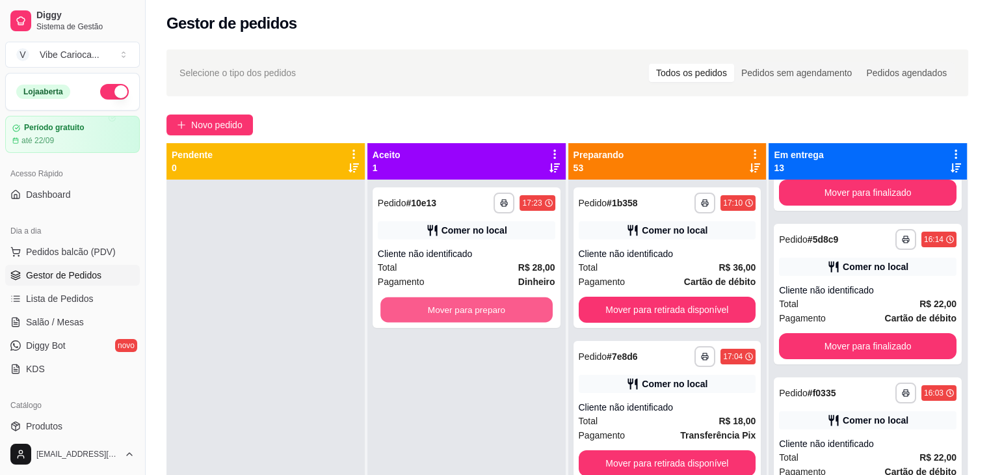
click at [466, 307] on button "Mover para preparo" at bounding box center [467, 309] width 172 height 25
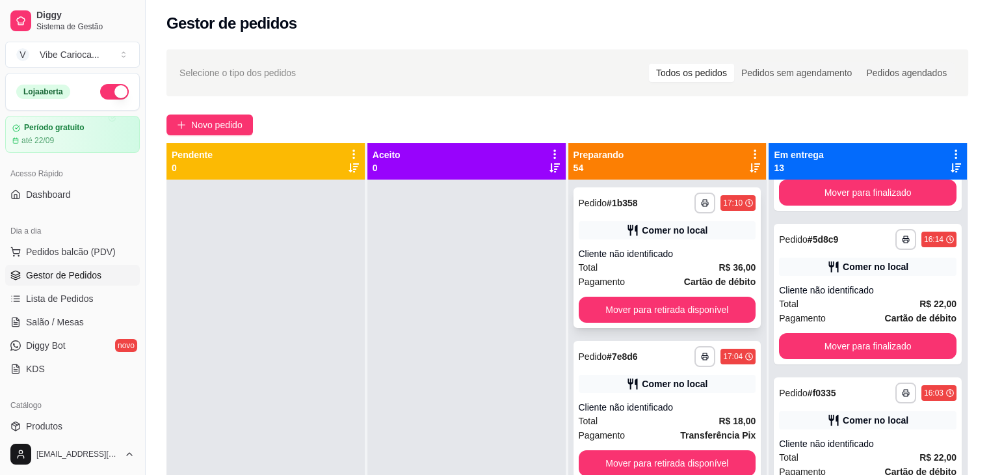
click at [703, 321] on button "Mover para retirada disponível" at bounding box center [668, 310] width 178 height 26
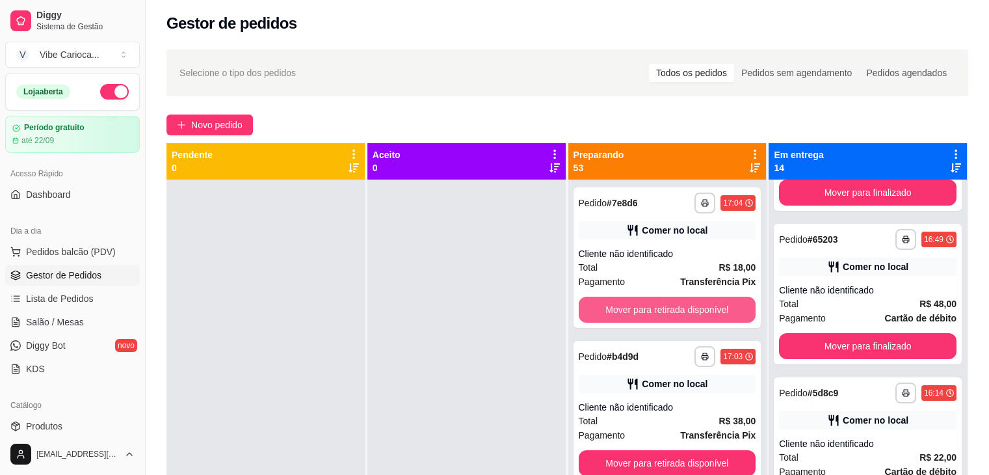
click at [703, 313] on button "Mover para retirada disponível" at bounding box center [668, 310] width 178 height 26
click at [703, 313] on button "Mover para retirada disponível" at bounding box center [668, 309] width 172 height 25
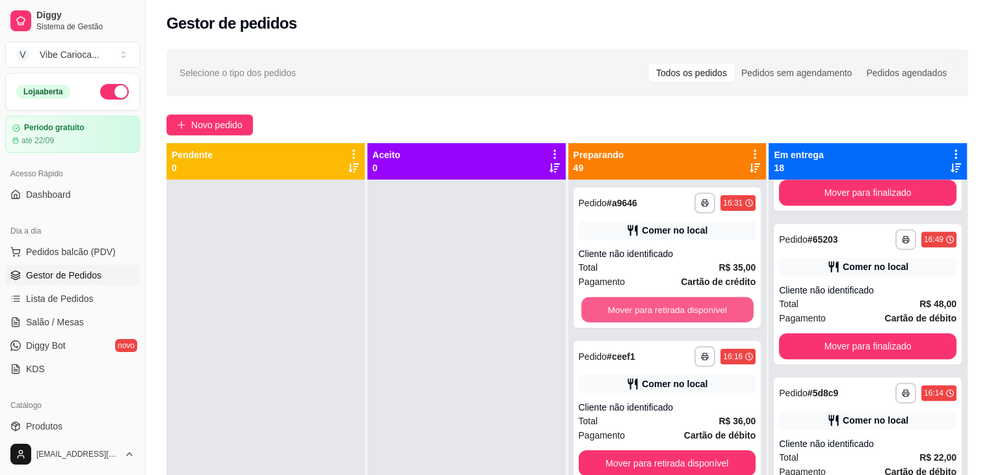
click at [703, 313] on button "Mover para retirada disponível" at bounding box center [668, 309] width 172 height 25
click at [701, 302] on button "Mover para retirada disponível" at bounding box center [668, 309] width 172 height 25
click at [701, 302] on button "Mover para retirada disponível" at bounding box center [668, 310] width 178 height 26
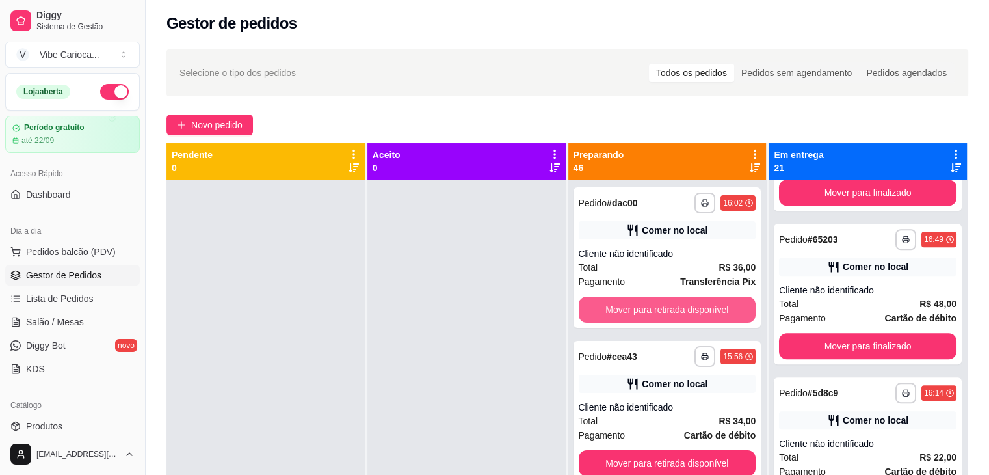
scroll to position [1345, 0]
click at [701, 302] on button "Mover para retirada disponível" at bounding box center [668, 309] width 172 height 25
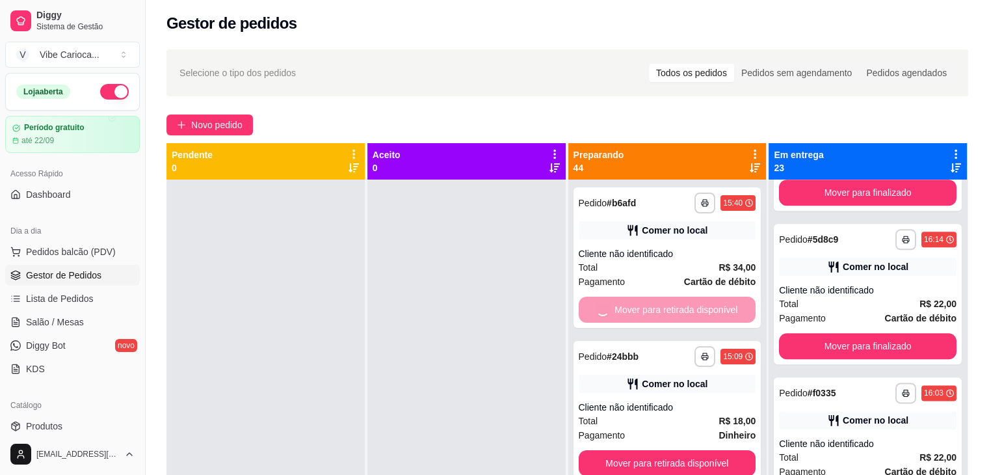
click at [701, 450] on button "Mover para retirada disponível" at bounding box center [668, 463] width 178 height 26
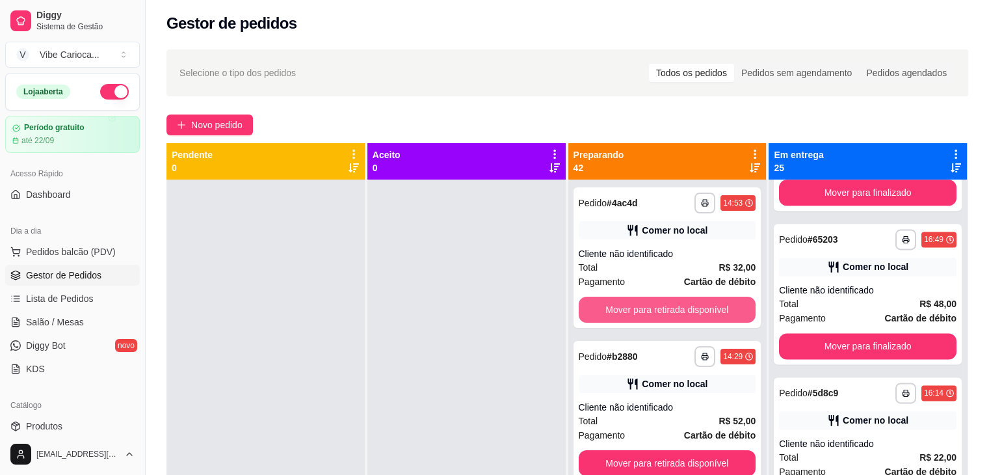
scroll to position [1959, 0]
click at [701, 302] on button "Mover para retirada disponível" at bounding box center [668, 310] width 178 height 26
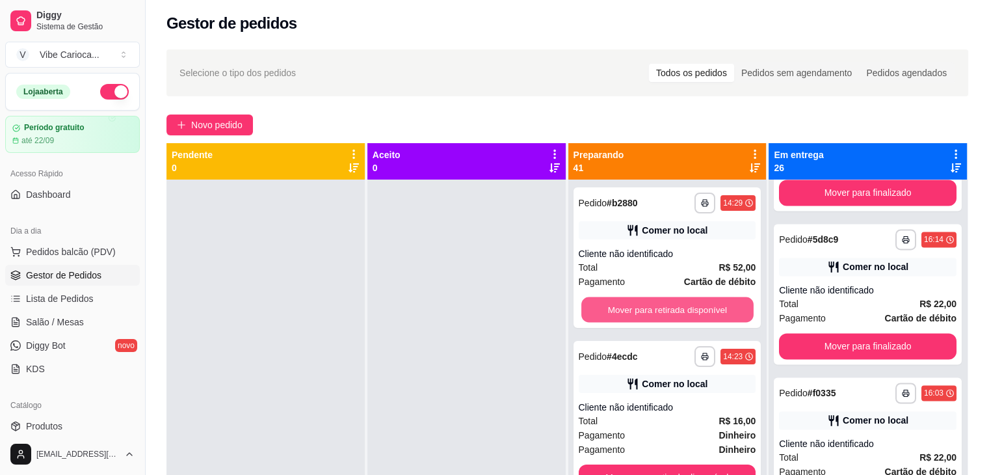
click at [701, 302] on button "Mover para retirada disponível" at bounding box center [668, 309] width 172 height 25
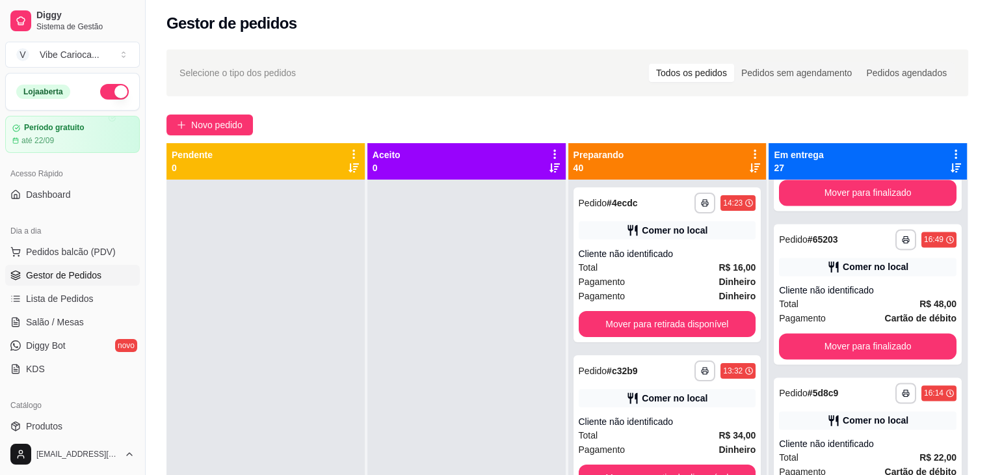
scroll to position [2266, 0]
click at [701, 302] on div "**********" at bounding box center [668, 264] width 188 height 155
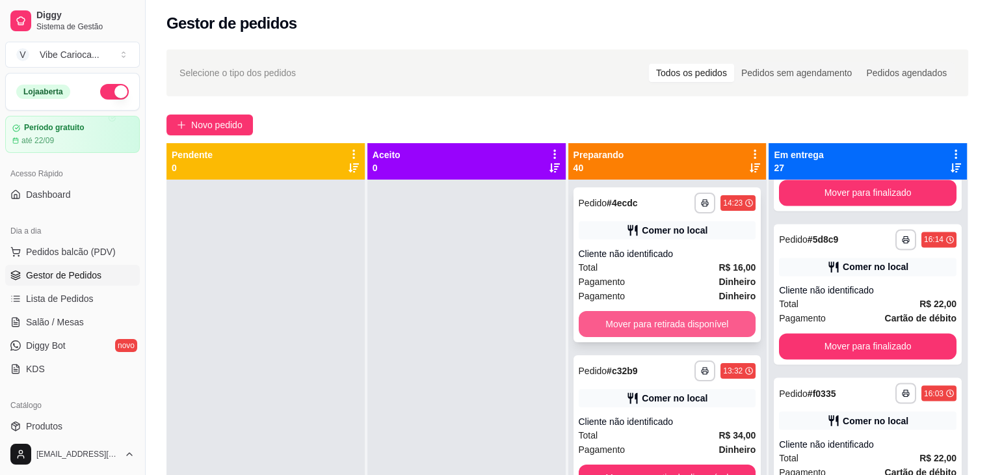
click at [690, 320] on button "Mover para retirada disponível" at bounding box center [668, 324] width 178 height 26
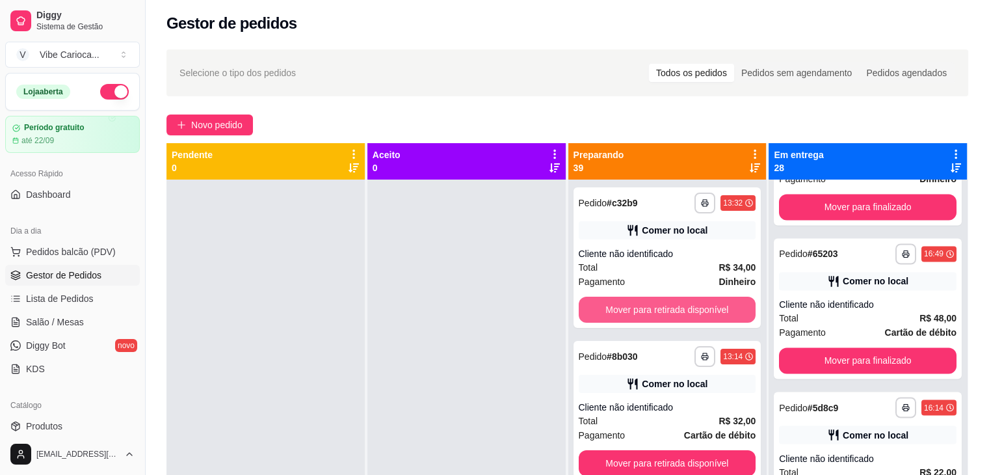
scroll to position [2434, 0]
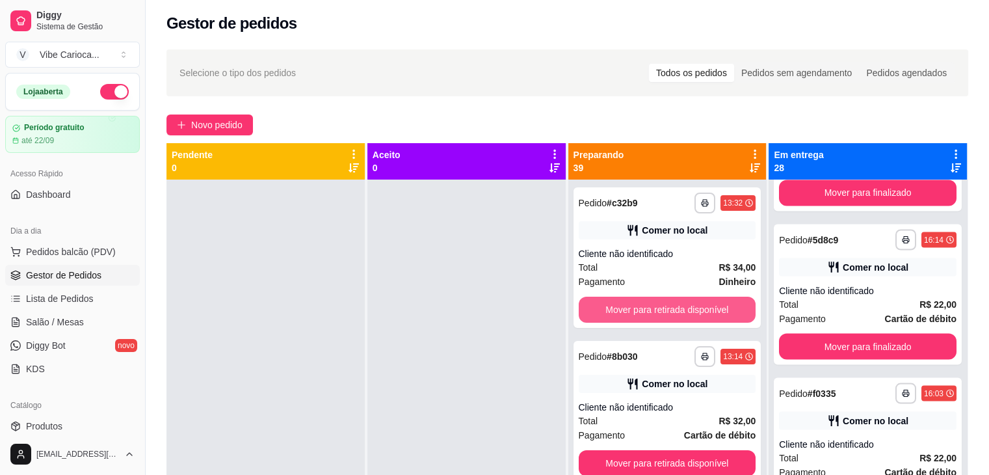
click at [690, 320] on button "Mover para retirada disponível" at bounding box center [668, 310] width 178 height 26
click at [691, 310] on button "Mover para retirada disponível" at bounding box center [668, 309] width 172 height 25
click at [695, 308] on button "Mover para retirada disponível" at bounding box center [668, 310] width 178 height 26
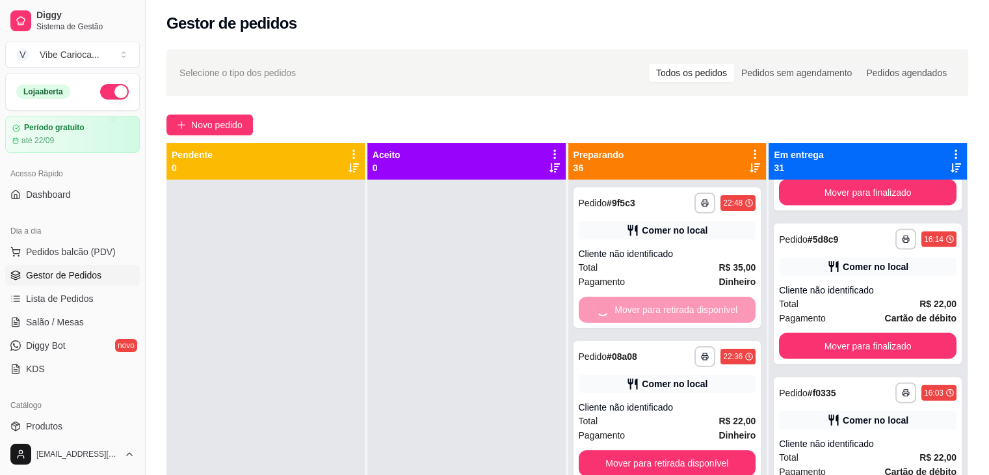
click at [695, 450] on button "Mover para retirada disponível" at bounding box center [668, 463] width 178 height 26
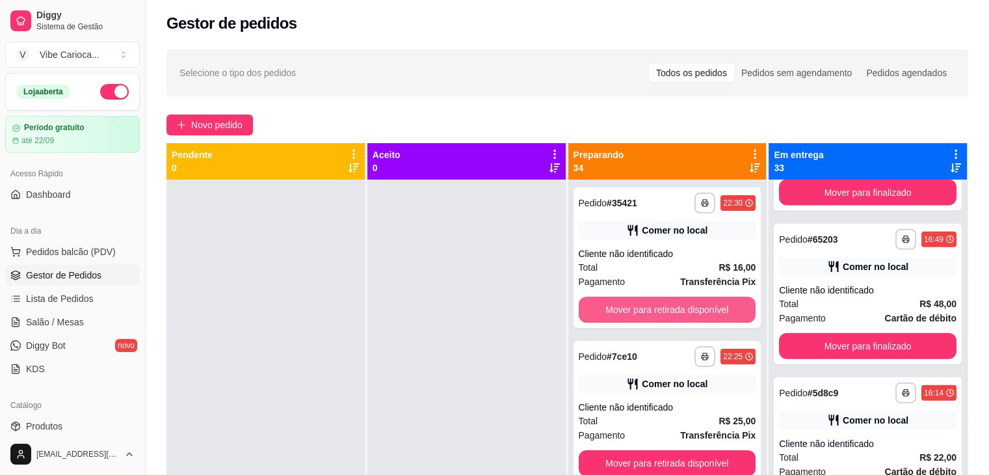
scroll to position [3202, 0]
click at [695, 308] on button "Mover para retirada disponível" at bounding box center [668, 310] width 178 height 26
click at [695, 308] on button "Mover para retirada disponível" at bounding box center [668, 309] width 172 height 25
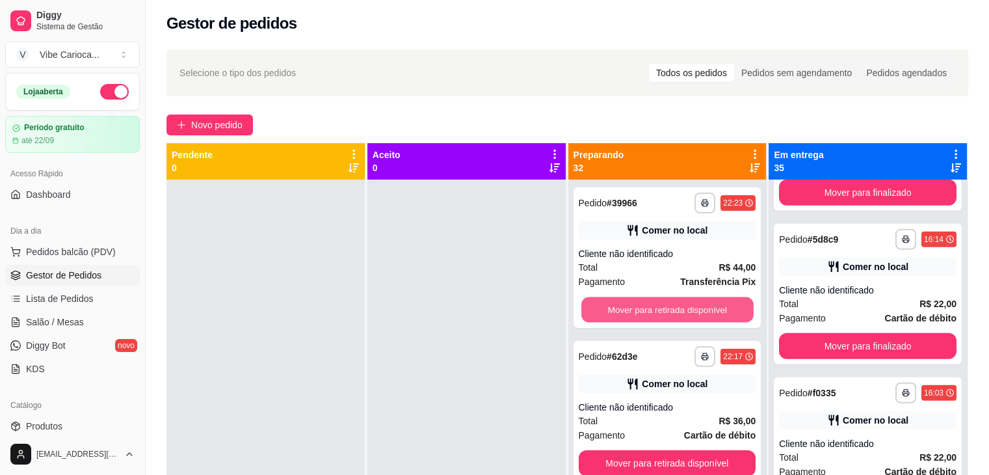
click at [695, 308] on button "Mover para retirada disponível" at bounding box center [668, 309] width 172 height 25
click at [695, 308] on button "Mover para retirada disponível" at bounding box center [668, 310] width 178 height 26
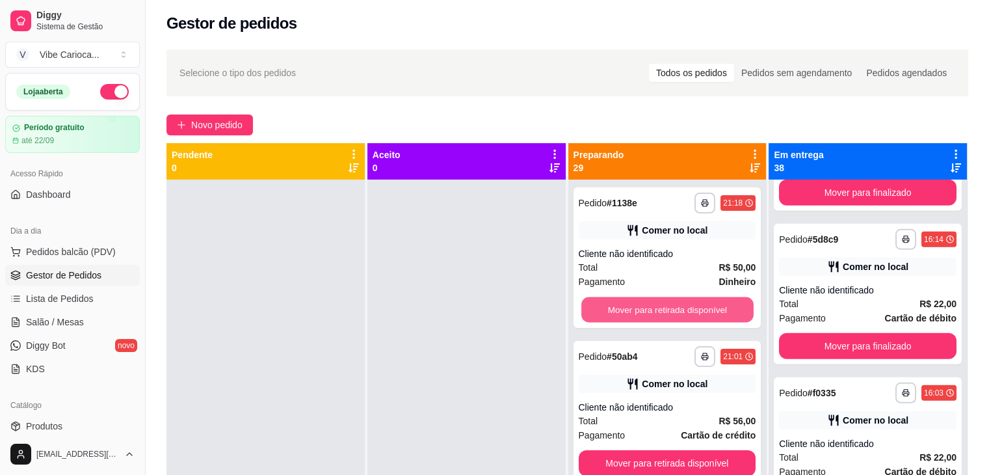
click at [695, 308] on button "Mover para retirada disponível" at bounding box center [668, 309] width 172 height 25
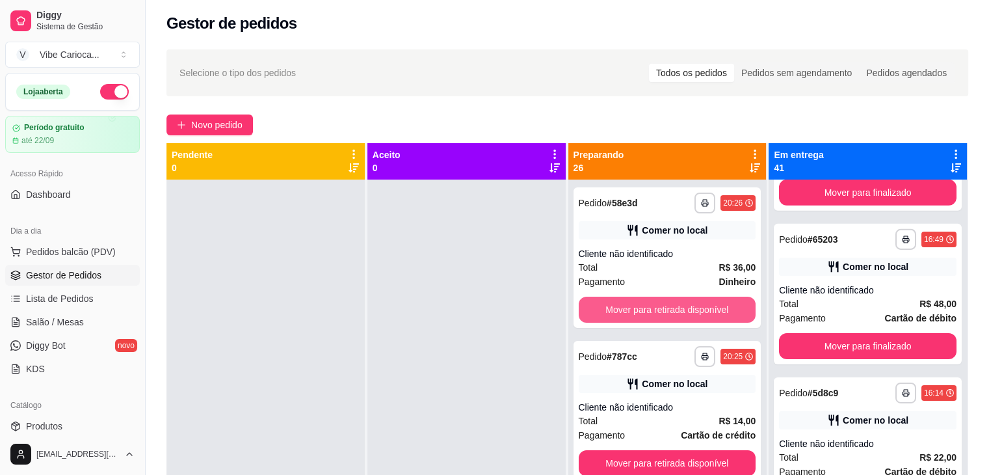
scroll to position [4430, 0]
click at [695, 308] on button "Mover para retirada disponível" at bounding box center [668, 310] width 178 height 26
click at [695, 308] on button "Mover para retirada disponível" at bounding box center [668, 309] width 172 height 25
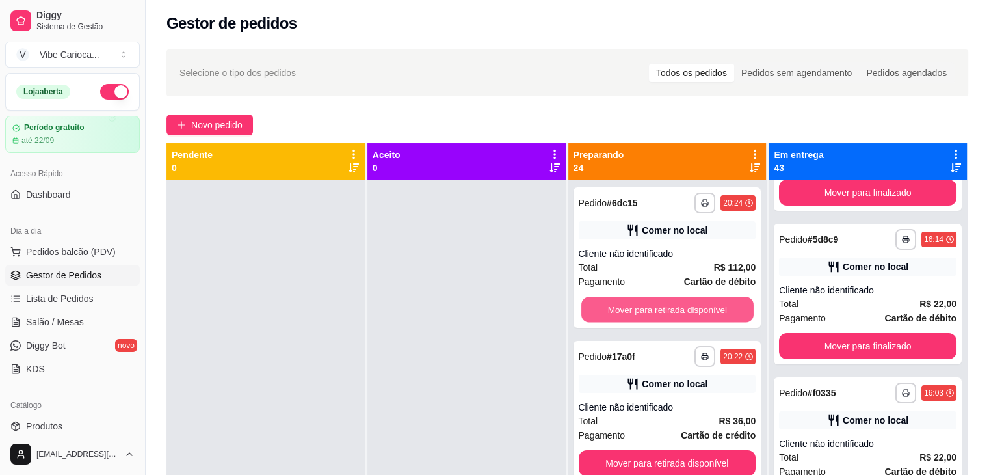
click at [695, 308] on button "Mover para retirada disponível" at bounding box center [668, 309] width 172 height 25
click at [695, 308] on button "Mover para retirada disponível" at bounding box center [668, 310] width 178 height 26
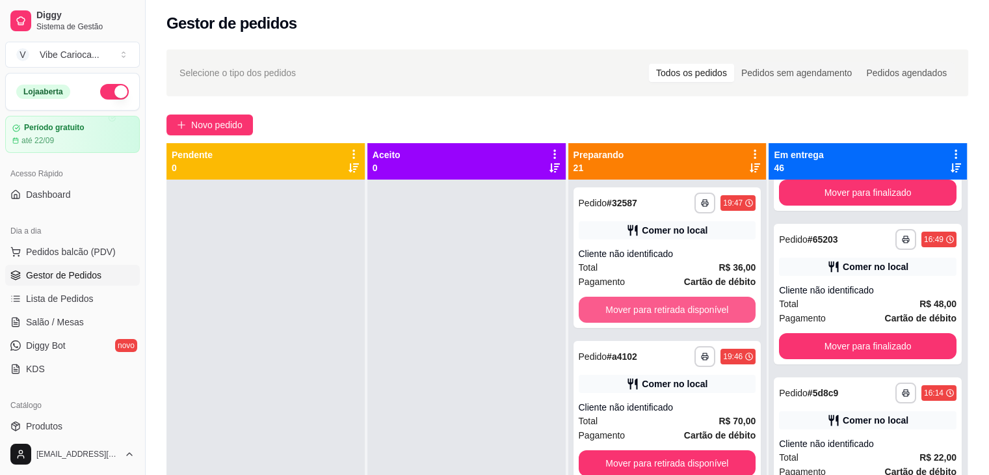
scroll to position [5198, 0]
click at [695, 308] on button "Mover para retirada disponível" at bounding box center [668, 310] width 178 height 26
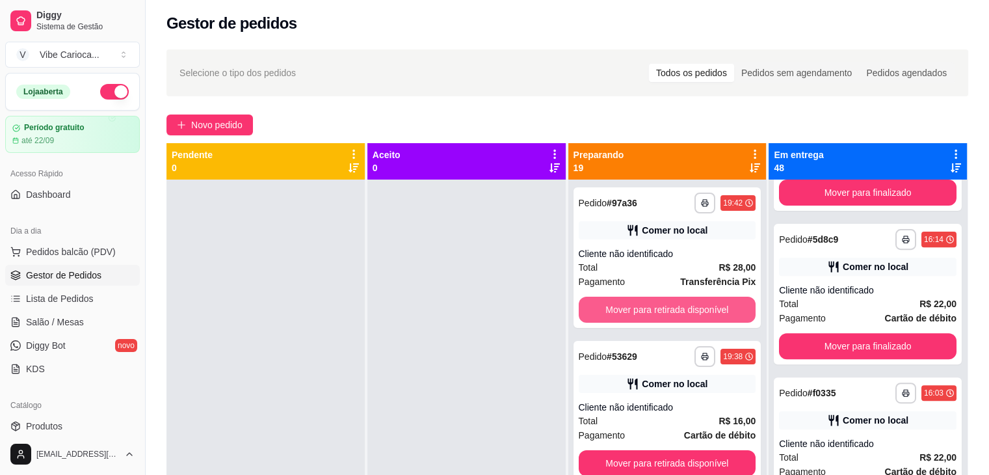
click at [695, 308] on button "Mover para retirada disponível" at bounding box center [668, 310] width 178 height 26
click at [695, 308] on button "Mover para retirada disponível" at bounding box center [668, 309] width 172 height 25
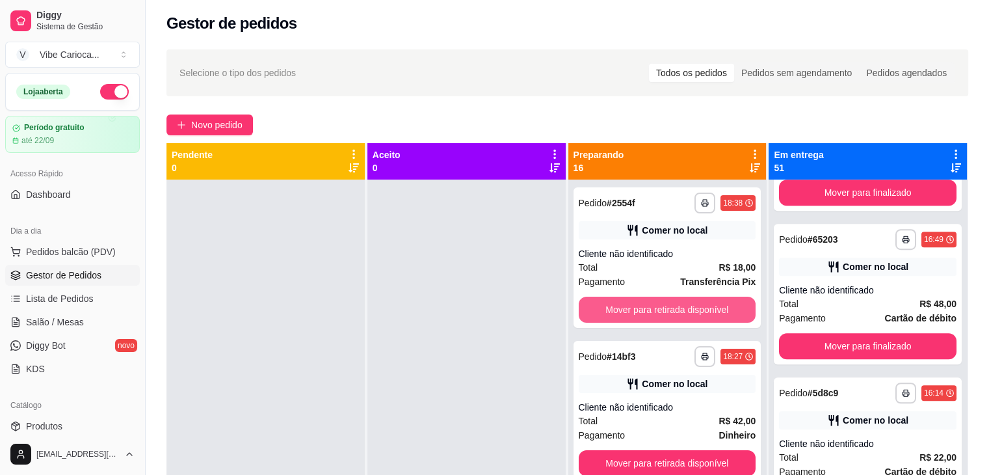
scroll to position [5965, 0]
click at [695, 308] on button "Mover para retirada disponível" at bounding box center [668, 309] width 172 height 25
click at [695, 308] on button "Mover para retirada disponível" at bounding box center [668, 310] width 178 height 26
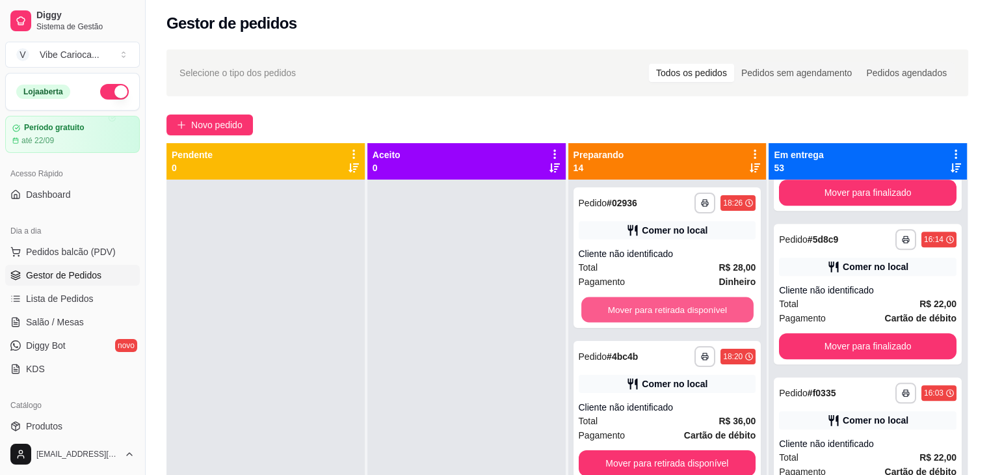
click at [695, 308] on button "Mover para retirada disponível" at bounding box center [668, 309] width 172 height 25
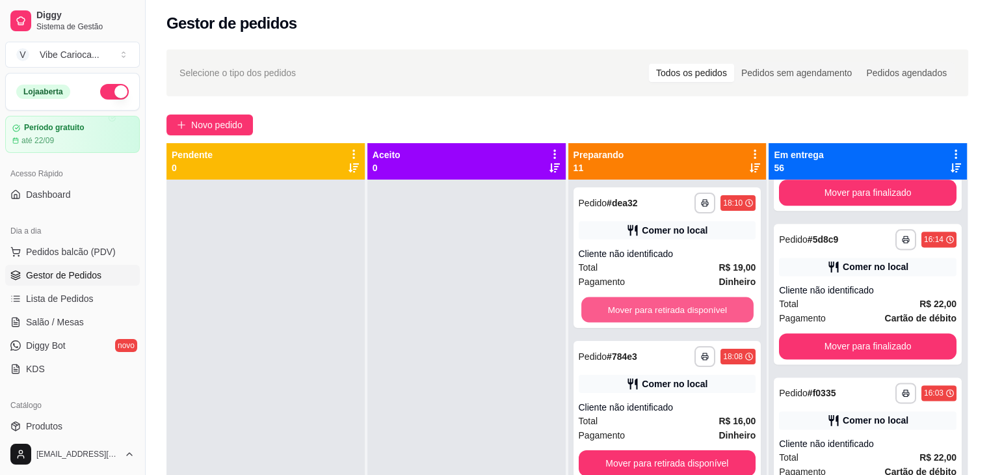
click at [695, 308] on button "Mover para retirada disponível" at bounding box center [668, 309] width 172 height 25
click at [695, 308] on button "Mover para retirada disponível" at bounding box center [668, 310] width 178 height 26
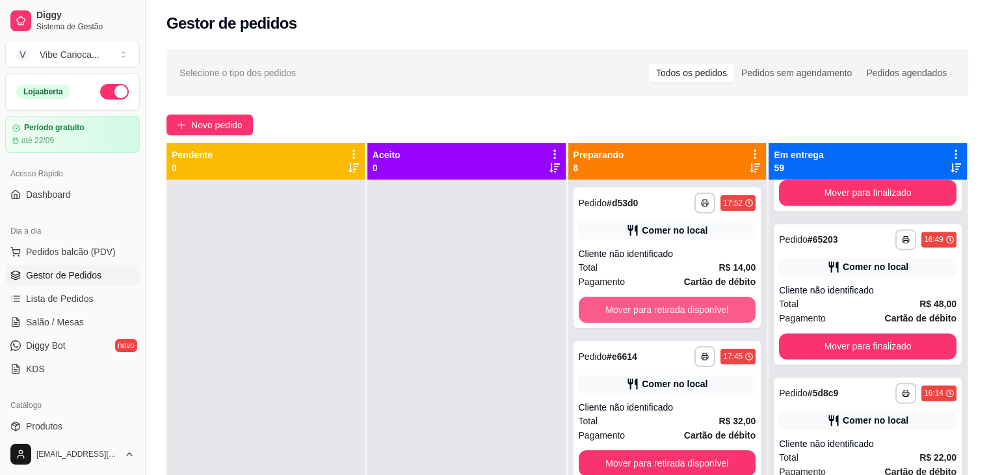
scroll to position [7194, 0]
click at [695, 308] on button "Mover para retirada disponível" at bounding box center [668, 309] width 172 height 25
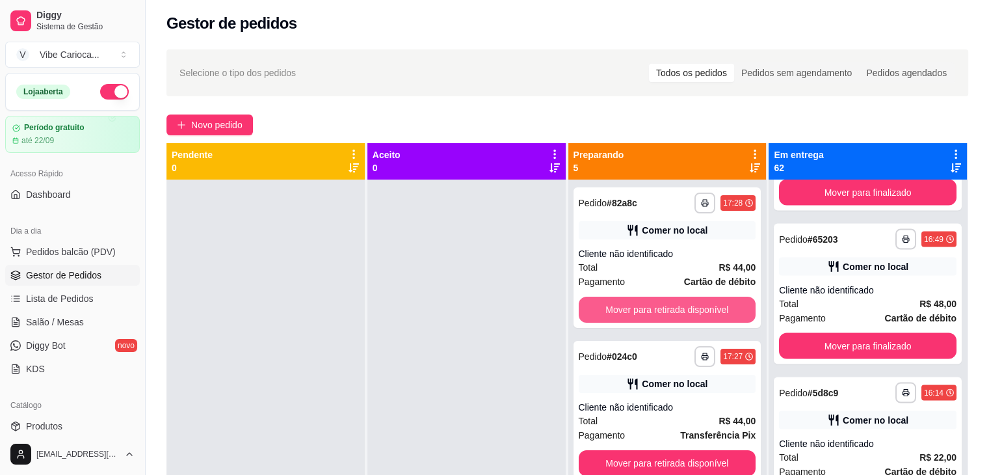
scroll to position [7654, 0]
click at [695, 308] on button "Mover para retirada disponível" at bounding box center [668, 310] width 178 height 26
click at [695, 308] on button "Mover para retirada disponível" at bounding box center [668, 309] width 172 height 25
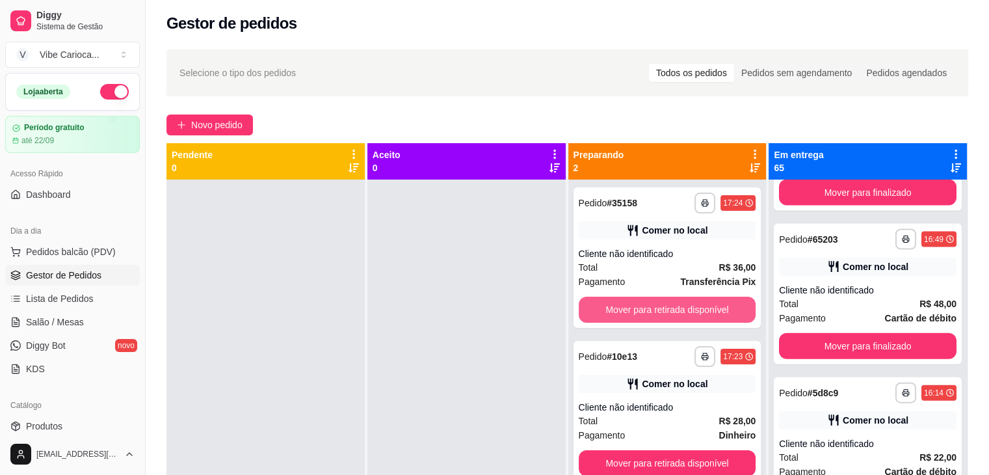
scroll to position [8115, 0]
click at [695, 308] on button "Mover para retirada disponível" at bounding box center [668, 309] width 172 height 25
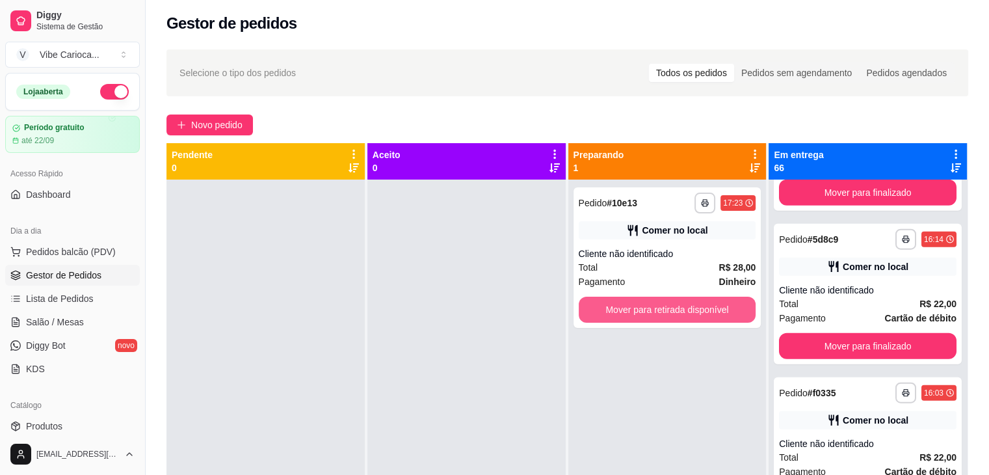
click at [695, 308] on button "Mover para retirada disponível" at bounding box center [668, 310] width 178 height 26
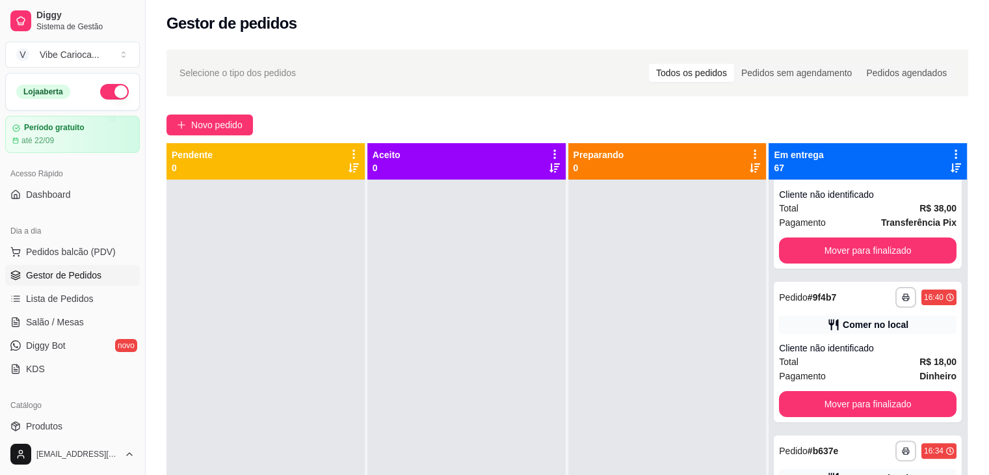
scroll to position [0, 0]
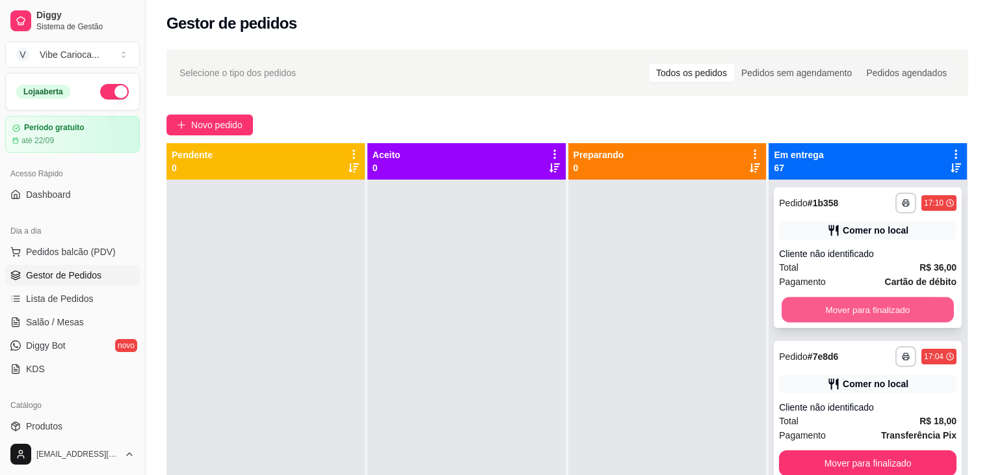
click at [848, 308] on button "Mover para finalizado" at bounding box center [868, 309] width 172 height 25
click at [848, 308] on button "Mover para finalizado" at bounding box center [868, 310] width 178 height 26
click at [846, 307] on button "Mover para finalizado" at bounding box center [868, 309] width 172 height 25
click at [846, 307] on button "Mover para finalizado" at bounding box center [868, 310] width 178 height 26
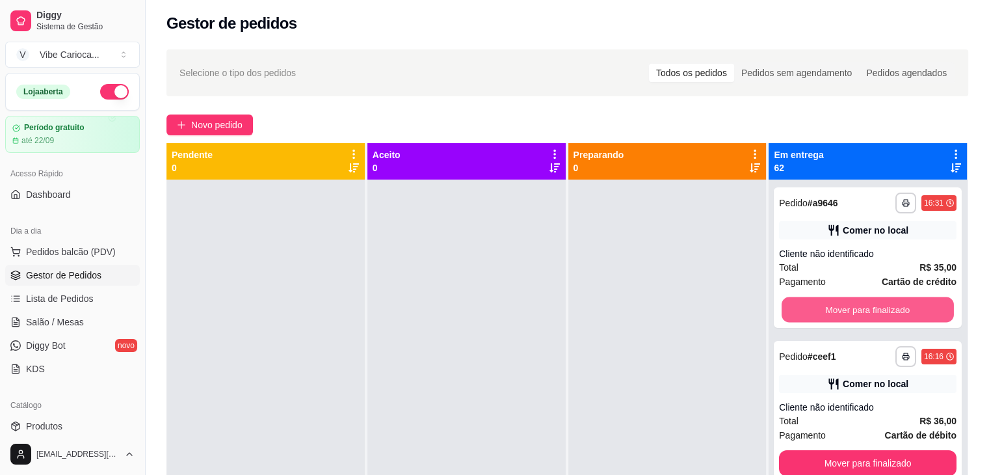
click at [846, 307] on button "Mover para finalizado" at bounding box center [868, 309] width 172 height 25
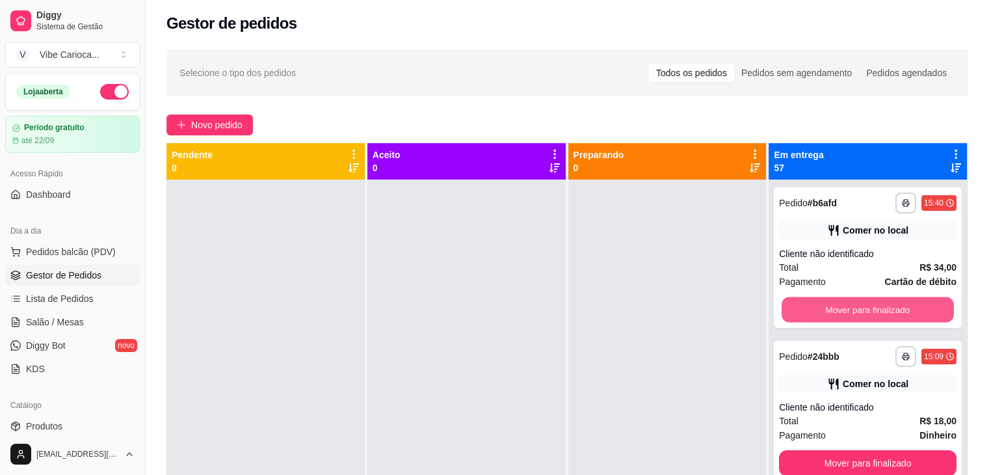
click at [846, 307] on button "Mover para finalizado" at bounding box center [868, 309] width 172 height 25
click at [846, 307] on button "Mover para finalizado" at bounding box center [868, 310] width 178 height 26
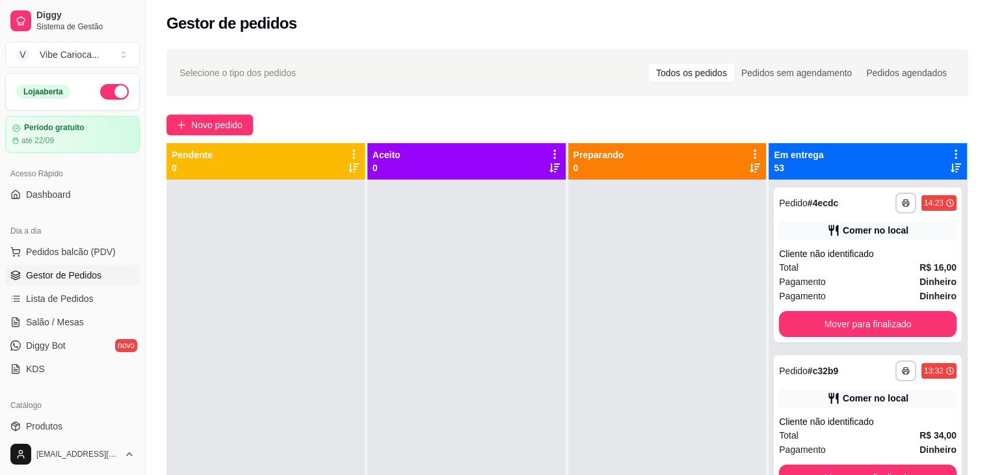
click at [846, 307] on div "**********" at bounding box center [868, 264] width 188 height 155
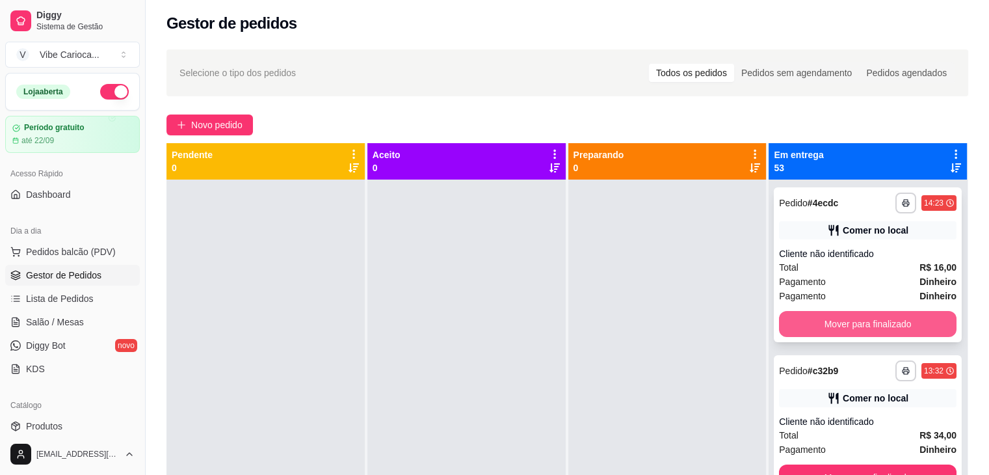
click at [852, 321] on button "Mover para finalizado" at bounding box center [868, 324] width 178 height 26
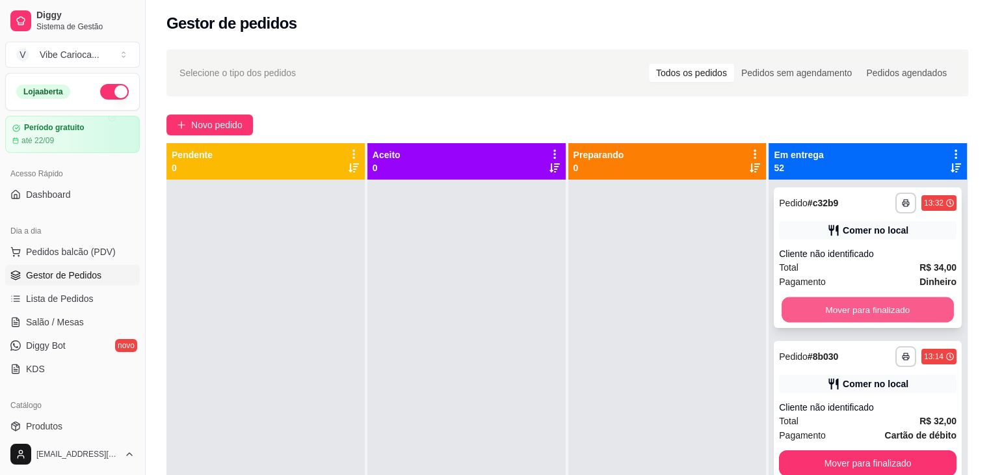
click at [858, 306] on button "Mover para finalizado" at bounding box center [868, 309] width 172 height 25
click at [854, 310] on button "Mover para finalizado" at bounding box center [868, 309] width 172 height 25
click at [851, 312] on button "Mover para finalizado" at bounding box center [868, 309] width 172 height 25
click at [851, 312] on button "Mover para finalizado" at bounding box center [868, 310] width 178 height 26
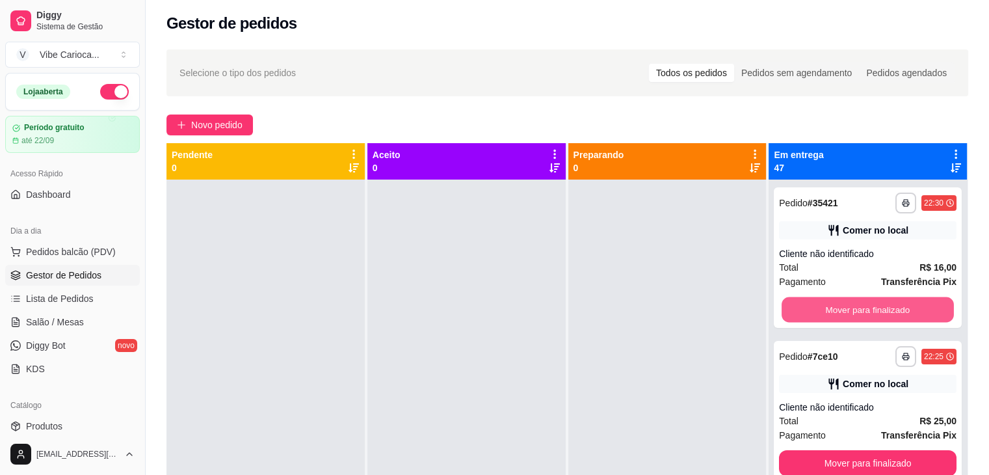
click at [851, 312] on button "Mover para finalizado" at bounding box center [868, 309] width 172 height 25
click at [851, 312] on button "Mover para finalizado" at bounding box center [868, 310] width 178 height 26
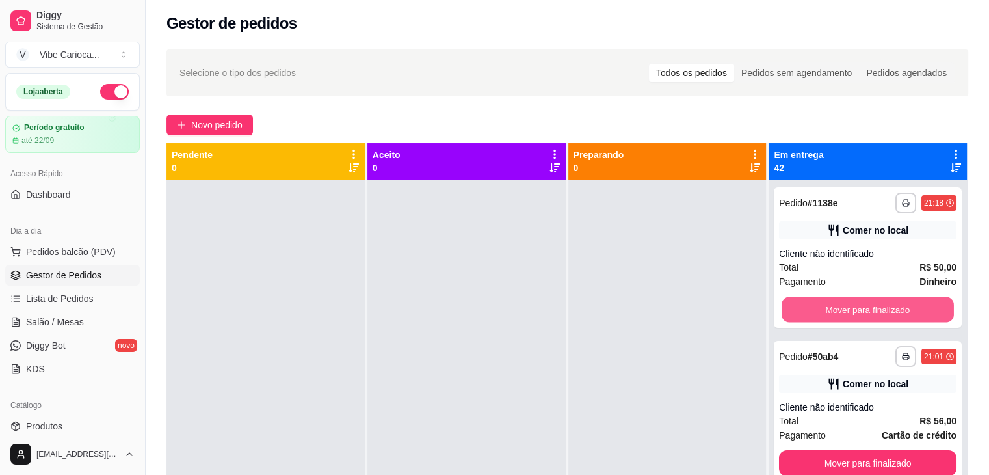
click at [851, 312] on button "Mover para finalizado" at bounding box center [868, 309] width 172 height 25
click at [851, 312] on button "Mover para finalizado" at bounding box center [868, 310] width 178 height 26
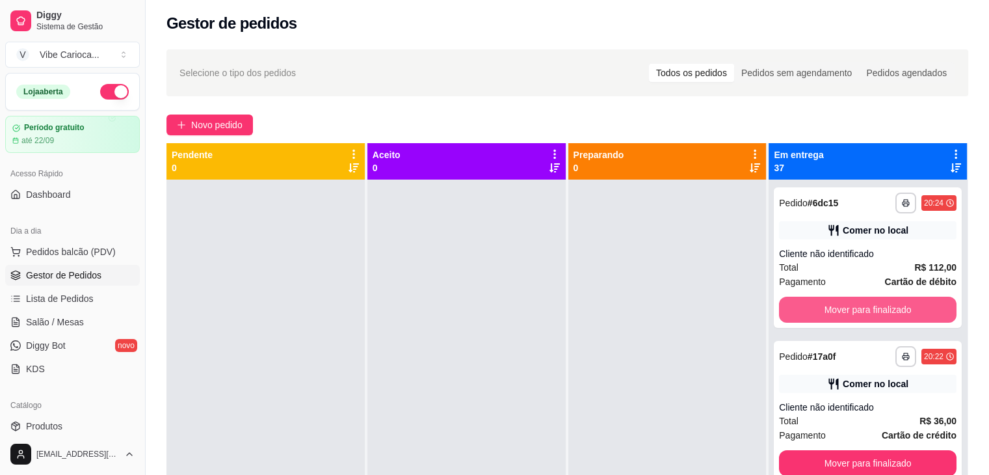
click at [851, 312] on button "Mover para finalizado" at bounding box center [868, 310] width 178 height 26
click at [851, 312] on button "Mover para finalizado" at bounding box center [868, 309] width 172 height 25
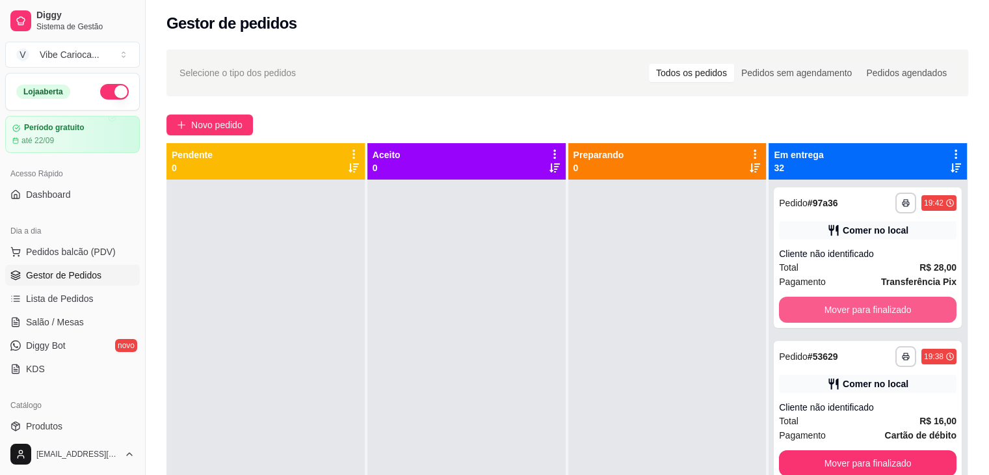
click at [851, 312] on button "Mover para finalizado" at bounding box center [868, 310] width 178 height 26
click at [851, 312] on button "Mover para finalizado" at bounding box center [868, 309] width 172 height 25
click at [851, 312] on button "Mover para finalizado" at bounding box center [868, 310] width 178 height 26
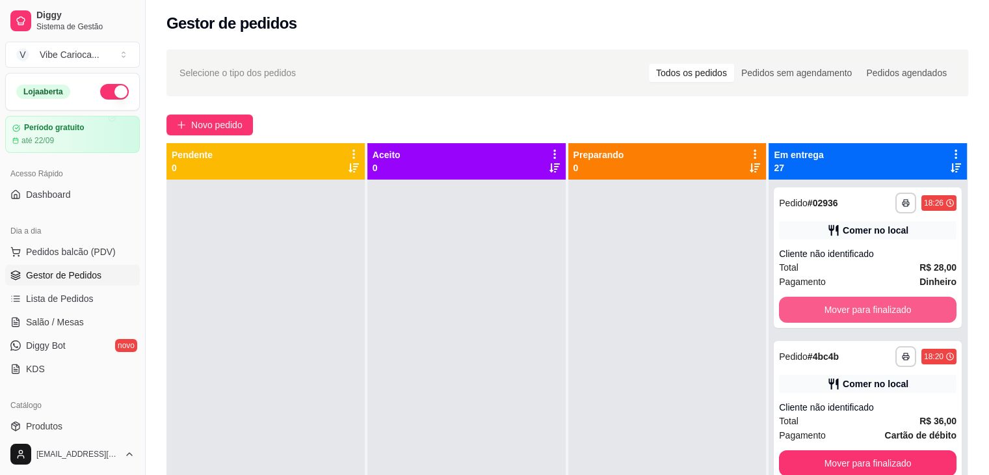
click at [851, 312] on button "Mover para finalizado" at bounding box center [868, 310] width 178 height 26
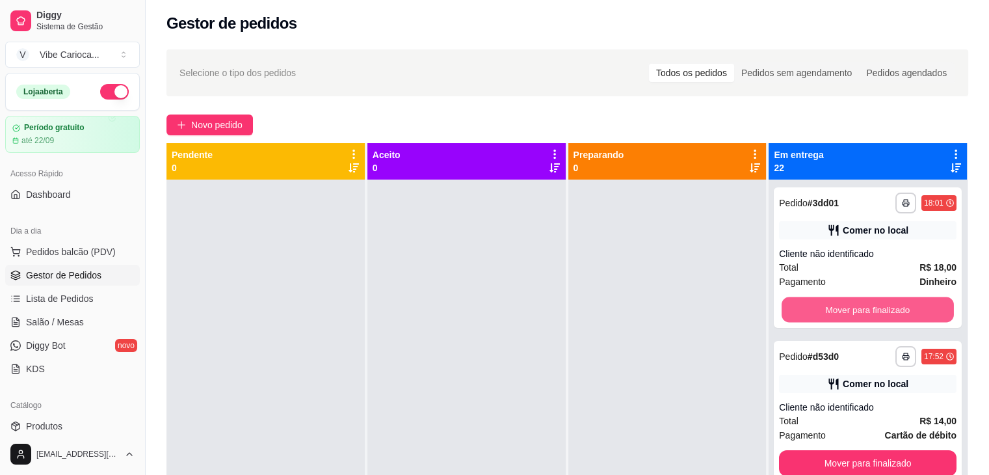
click at [851, 312] on button "Mover para finalizado" at bounding box center [868, 309] width 172 height 25
click at [851, 312] on button "Mover para finalizado" at bounding box center [868, 310] width 178 height 26
click at [851, 312] on button "Mover para finalizado" at bounding box center [868, 309] width 172 height 25
click at [851, 312] on button "Mover para finalizado" at bounding box center [868, 310] width 178 height 26
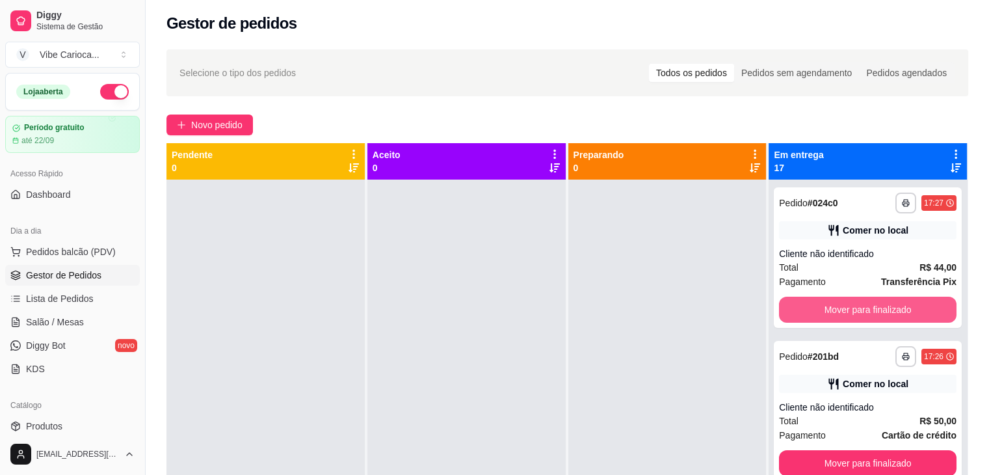
click at [851, 312] on button "Mover para finalizado" at bounding box center [868, 310] width 178 height 26
click at [851, 312] on button "Mover para finalizado" at bounding box center [868, 309] width 172 height 25
click at [851, 312] on button "Mover para finalizado" at bounding box center [868, 310] width 178 height 26
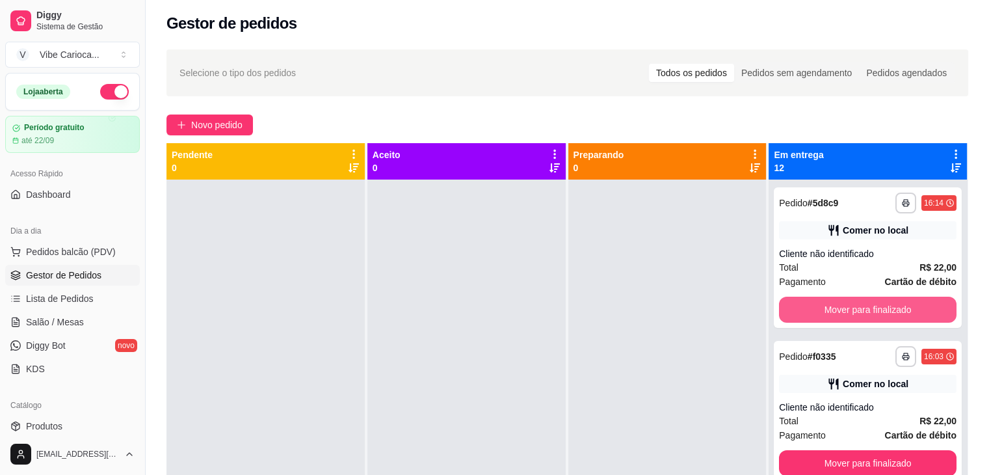
click at [851, 312] on button "Mover para finalizado" at bounding box center [868, 310] width 178 height 26
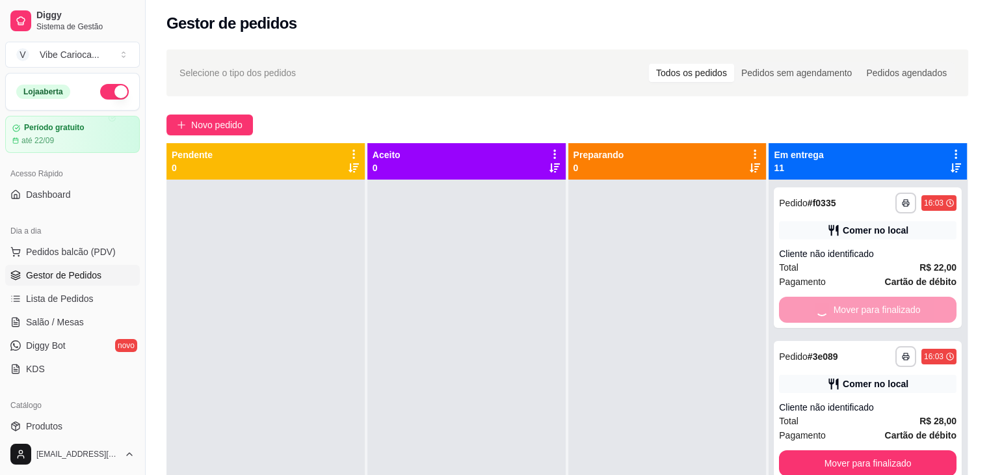
click at [851, 450] on button "Mover para finalizado" at bounding box center [868, 463] width 178 height 26
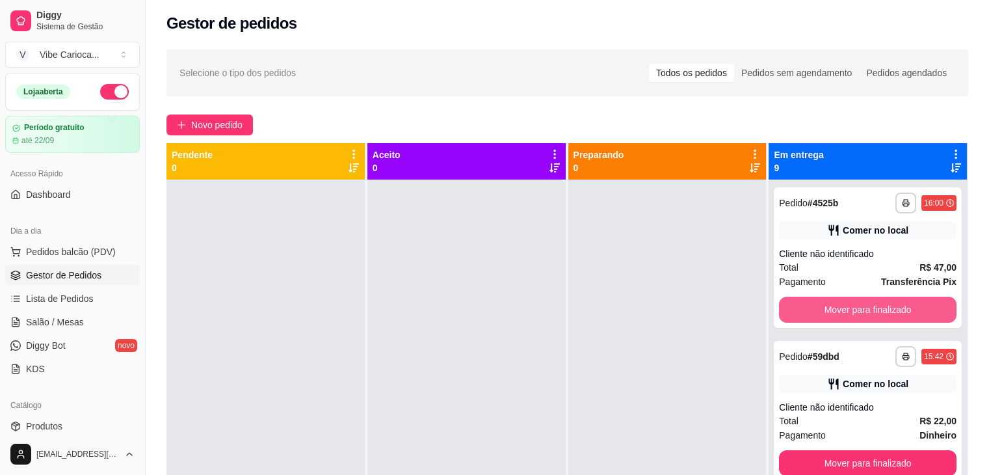
click at [851, 312] on button "Mover para finalizado" at bounding box center [868, 310] width 178 height 26
click at [851, 312] on button "Mover para finalizado" at bounding box center [868, 309] width 172 height 25
click at [851, 312] on button "Mover para finalizado" at bounding box center [868, 310] width 178 height 26
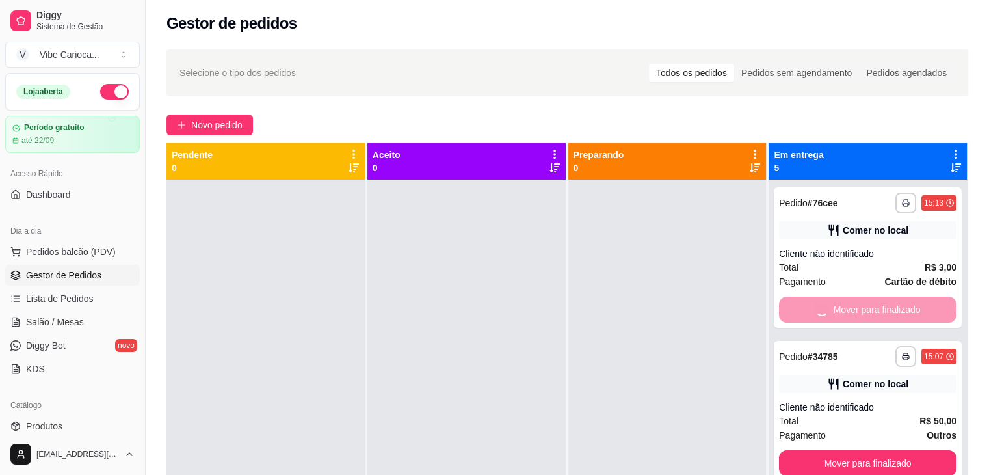
click at [851, 450] on button "Mover para finalizado" at bounding box center [868, 463] width 178 height 26
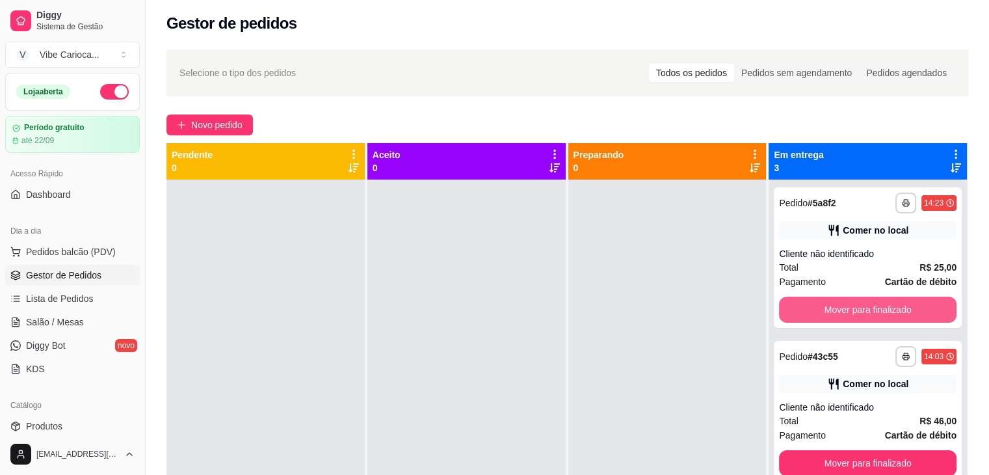
click at [851, 312] on button "Mover para finalizado" at bounding box center [868, 310] width 178 height 26
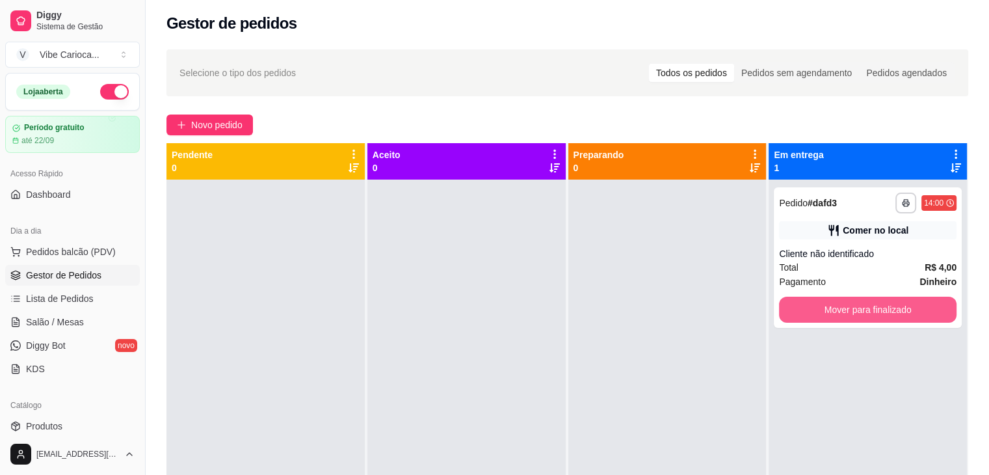
click at [851, 312] on button "Mover para finalizado" at bounding box center [868, 310] width 178 height 26
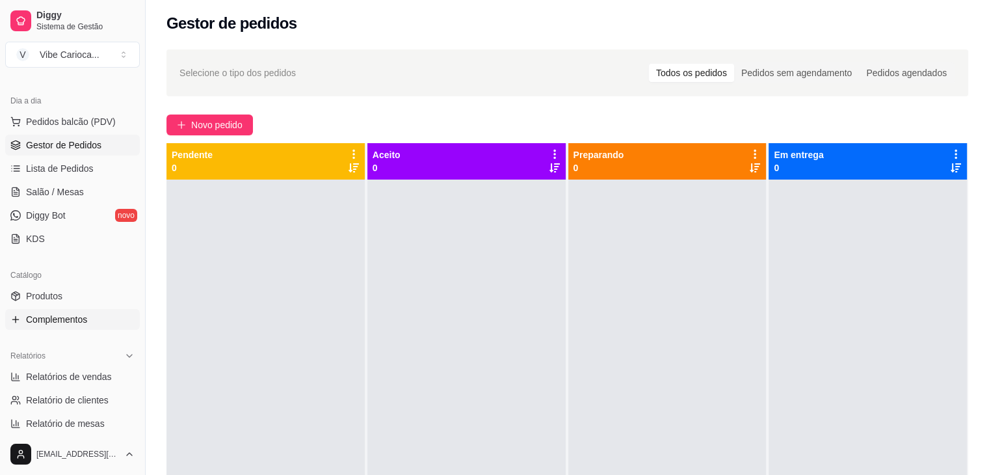
scroll to position [195, 0]
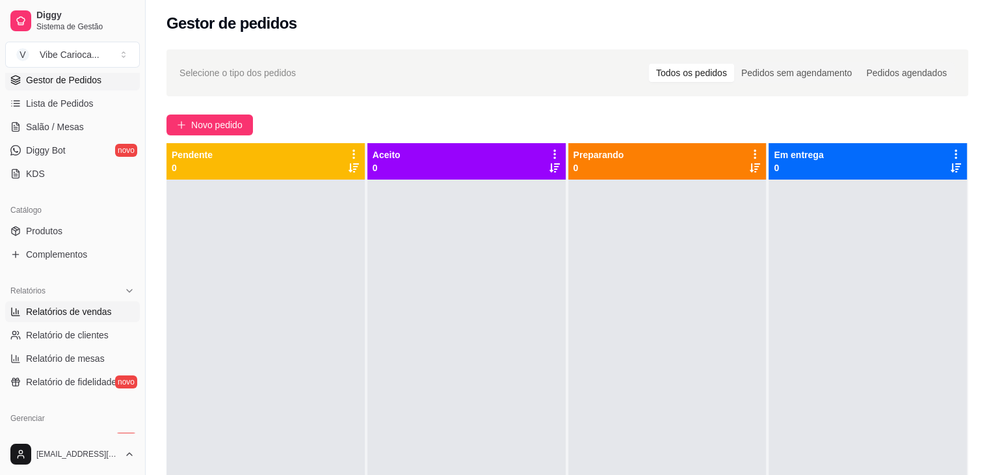
click at [75, 316] on span "Relatórios de vendas" at bounding box center [69, 311] width 86 height 13
select select "ALL"
select select "0"
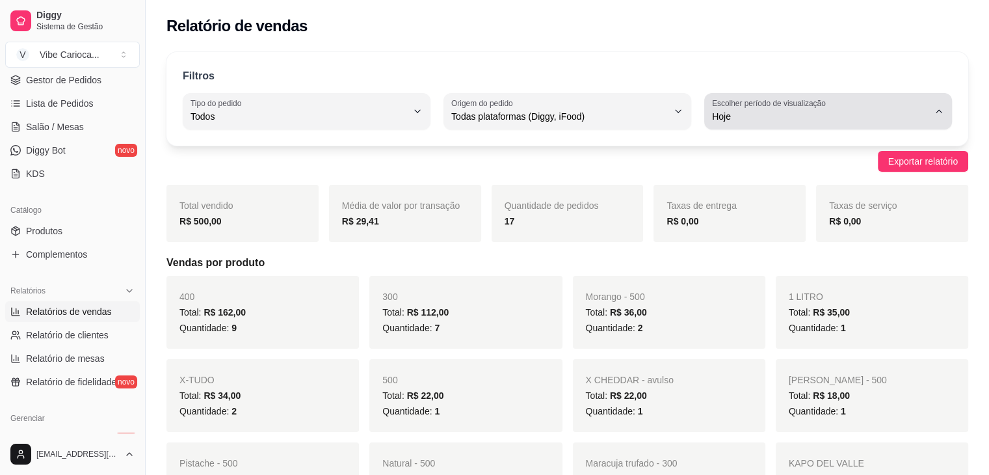
click at [799, 124] on button "Escolher período de visualização Hoje" at bounding box center [829, 111] width 248 height 36
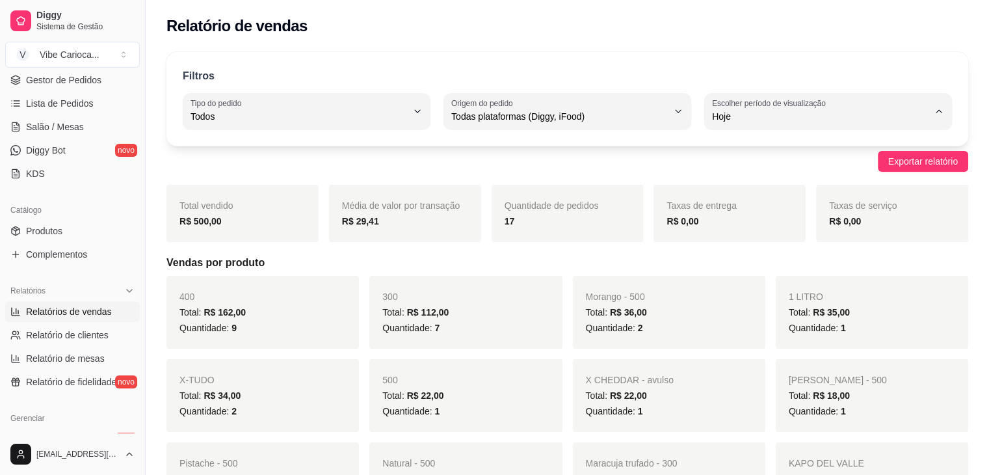
click at [749, 170] on span "Ontem" at bounding box center [822, 168] width 206 height 12
type input "1"
select select "1"
click at [788, 131] on div "Filtros ALL Tipo do pedido Todos Entrega Retirada Mesa Consumo local Tipo do pe…" at bounding box center [568, 99] width 802 height 94
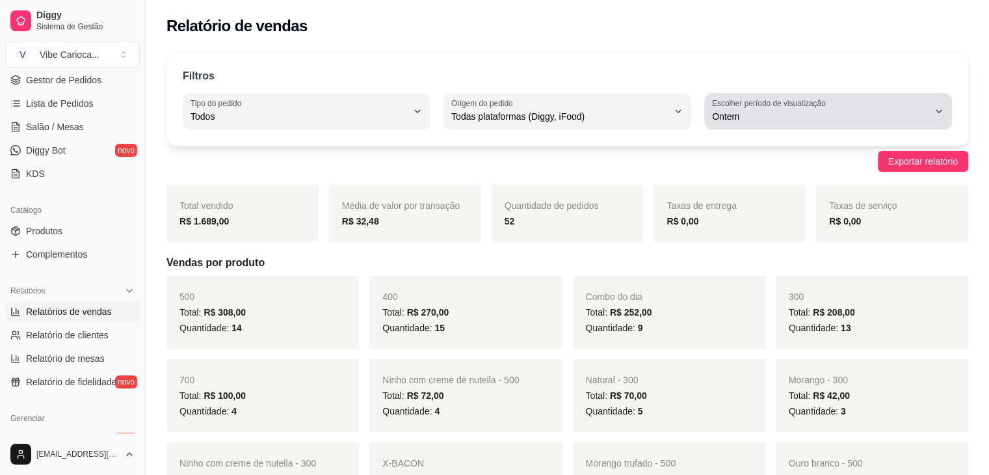
click at [797, 124] on button "Escolher período de visualização Ontem" at bounding box center [829, 111] width 248 height 36
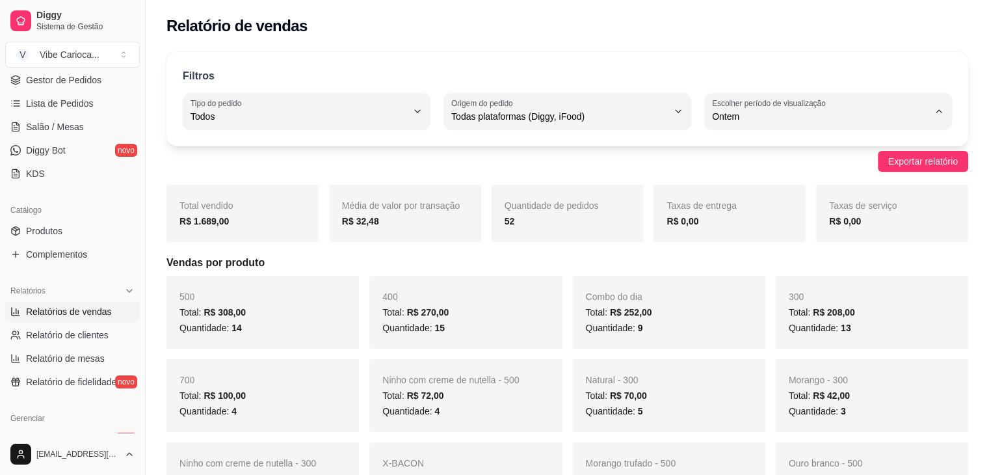
click at [738, 188] on span "7 dias" at bounding box center [822, 189] width 206 height 12
type input "7"
select select "7"
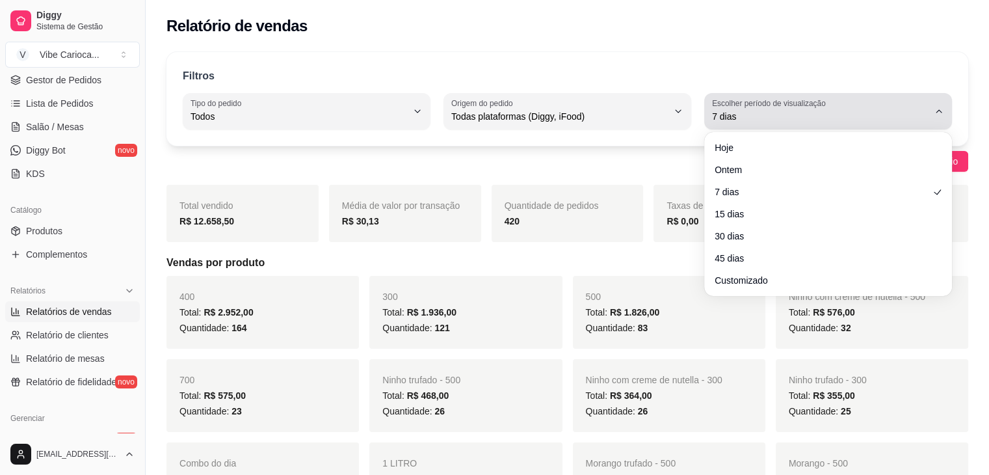
click at [790, 120] on span "7 dias" at bounding box center [820, 116] width 217 height 13
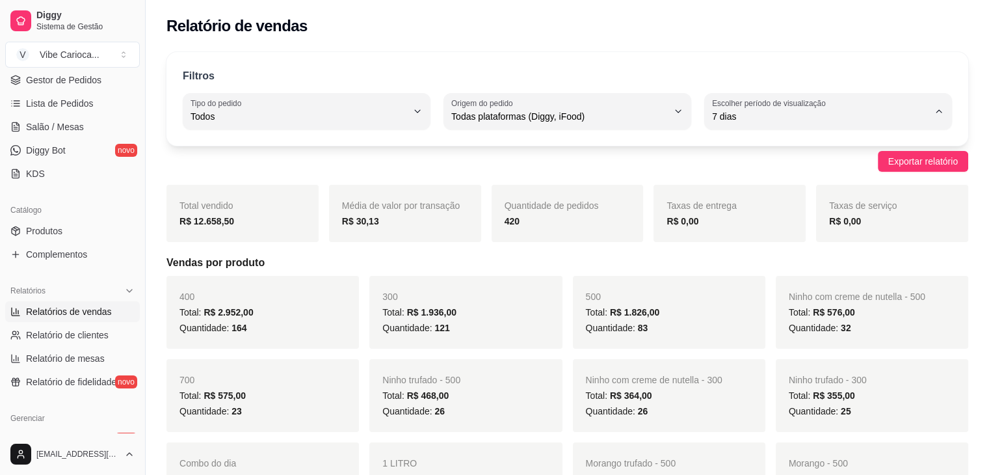
click at [748, 213] on span "15 dias" at bounding box center [822, 210] width 206 height 12
type input "15"
select select "15"
click at [59, 102] on span "Lista de Pedidos" at bounding box center [60, 103] width 68 height 13
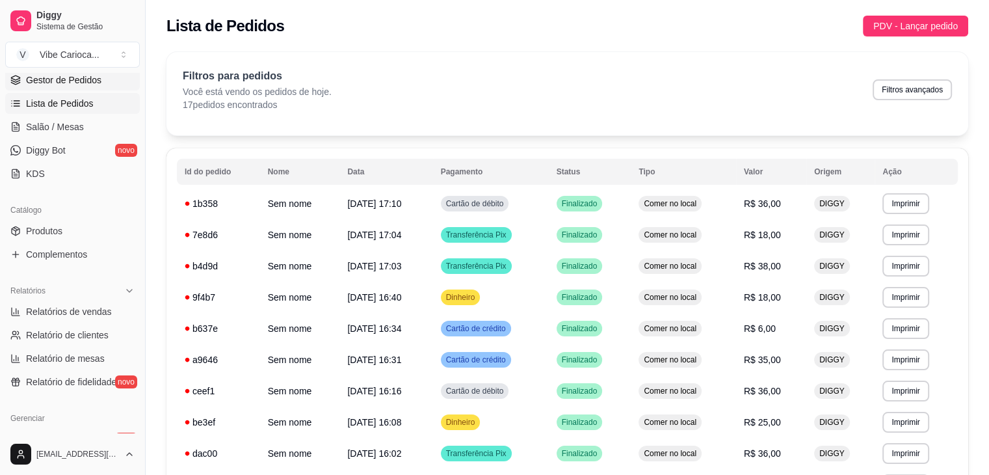
click at [83, 84] on span "Gestor de Pedidos" at bounding box center [63, 80] width 75 height 13
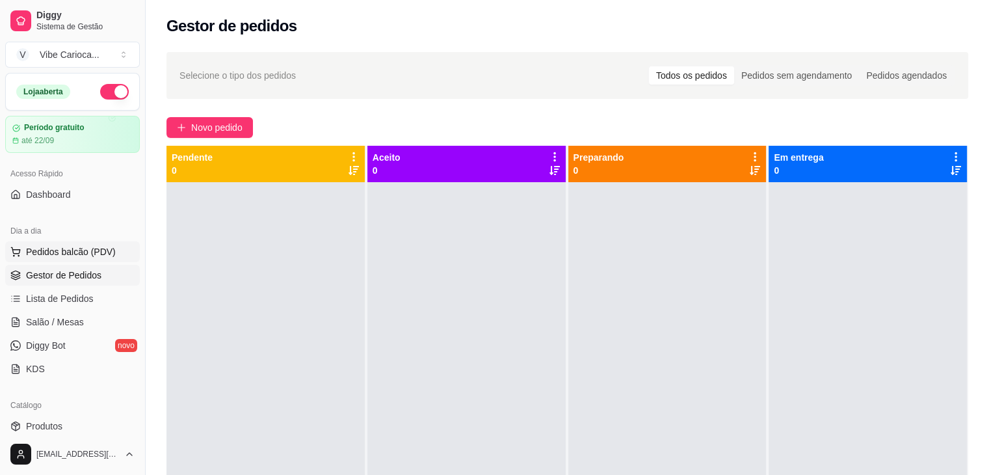
click at [55, 255] on span "Pedidos balcão (PDV)" at bounding box center [71, 251] width 90 height 13
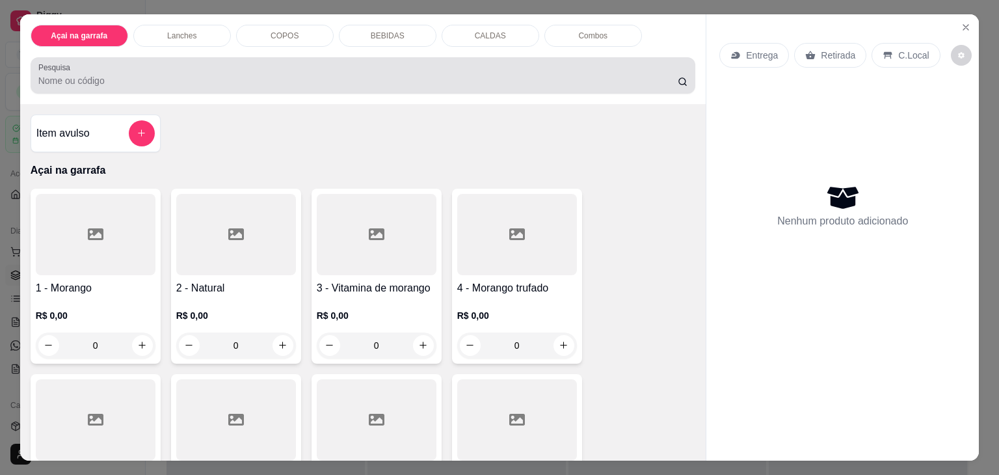
click at [293, 74] on input "Pesquisa" at bounding box center [357, 80] width 639 height 13
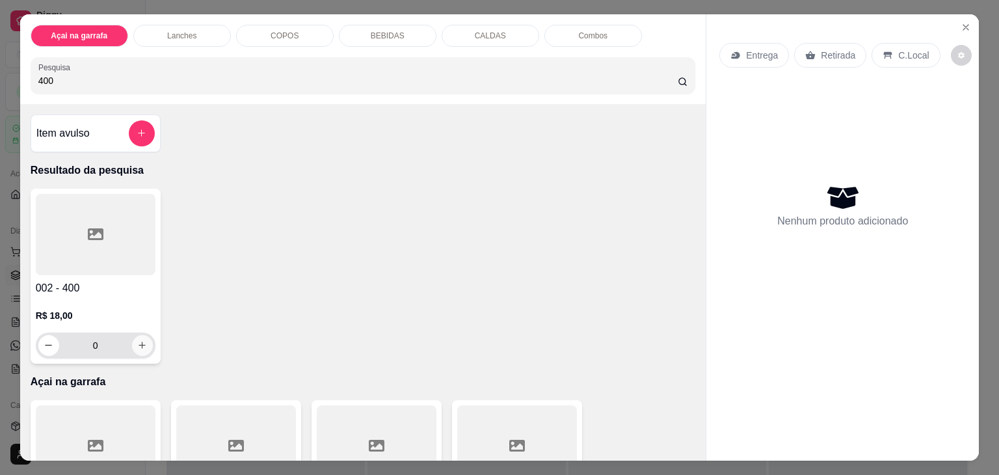
type input "400"
click at [132, 345] on button "increase-product-quantity" at bounding box center [142, 345] width 21 height 21
type input "1"
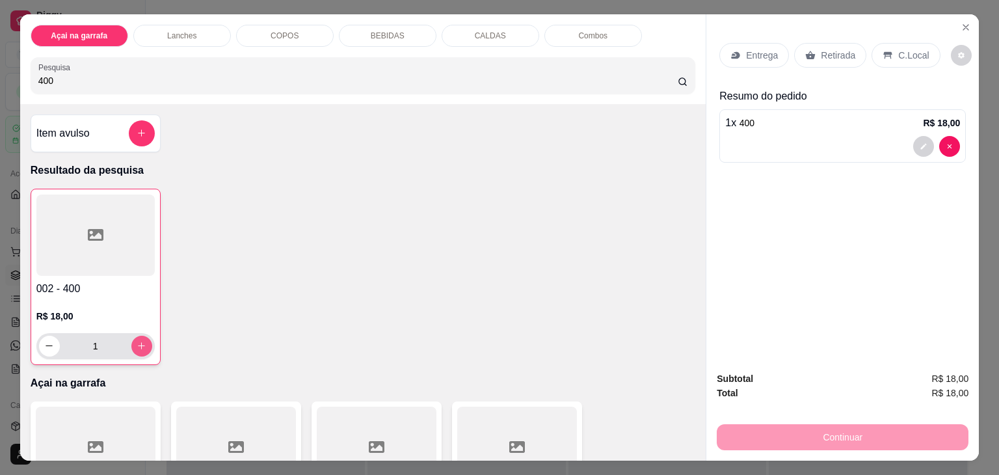
click at [131, 342] on button "increase-product-quantity" at bounding box center [141, 346] width 21 height 21
type input "2"
click at [898, 50] on p "C.Local" at bounding box center [913, 55] width 31 height 13
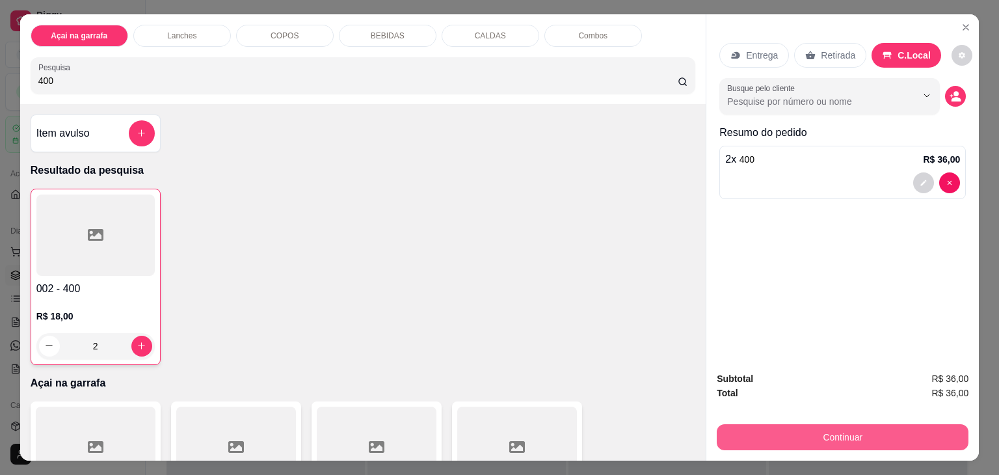
click at [796, 428] on button "Continuar" at bounding box center [843, 437] width 252 height 26
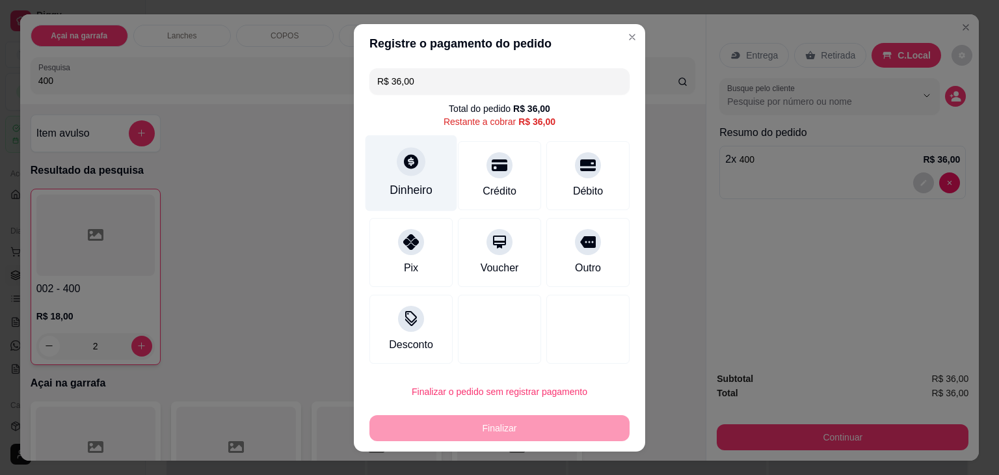
click at [433, 165] on div "Dinheiro" at bounding box center [412, 173] width 92 height 76
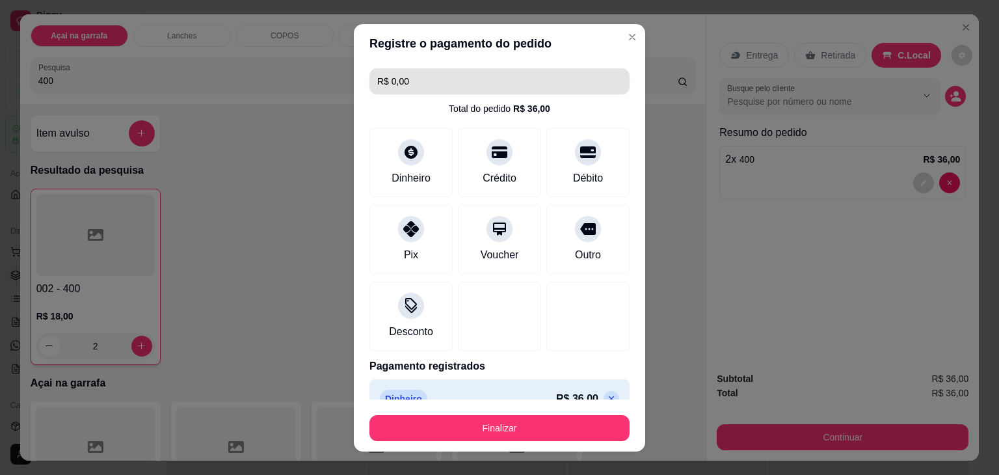
click at [493, 76] on input "R$ 0,00" at bounding box center [499, 81] width 245 height 26
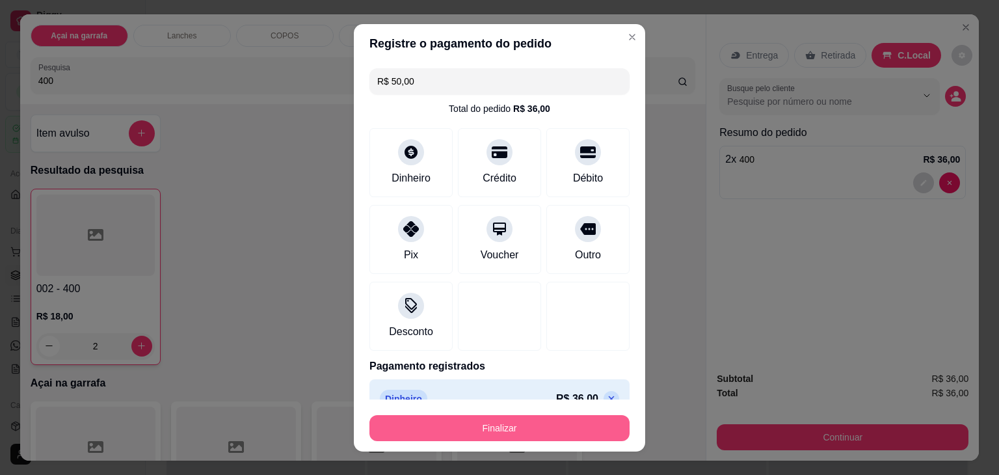
type input "R$ 50,00"
click at [464, 430] on button "Finalizar" at bounding box center [500, 428] width 260 height 26
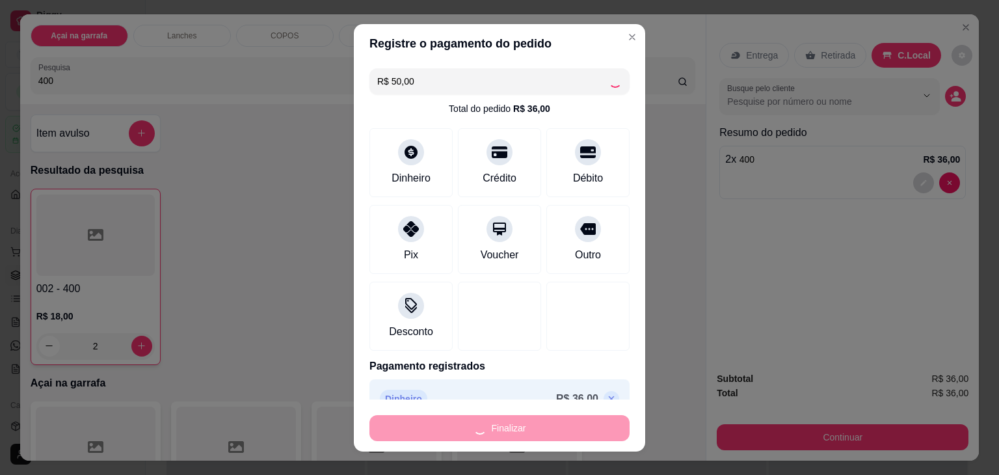
type input "0"
type input "-R$ 36,00"
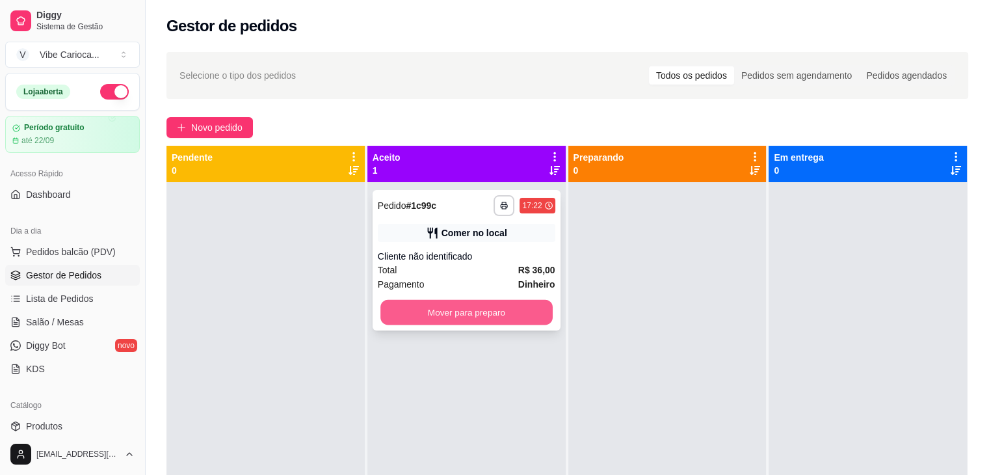
click at [528, 321] on button "Mover para preparo" at bounding box center [467, 312] width 172 height 25
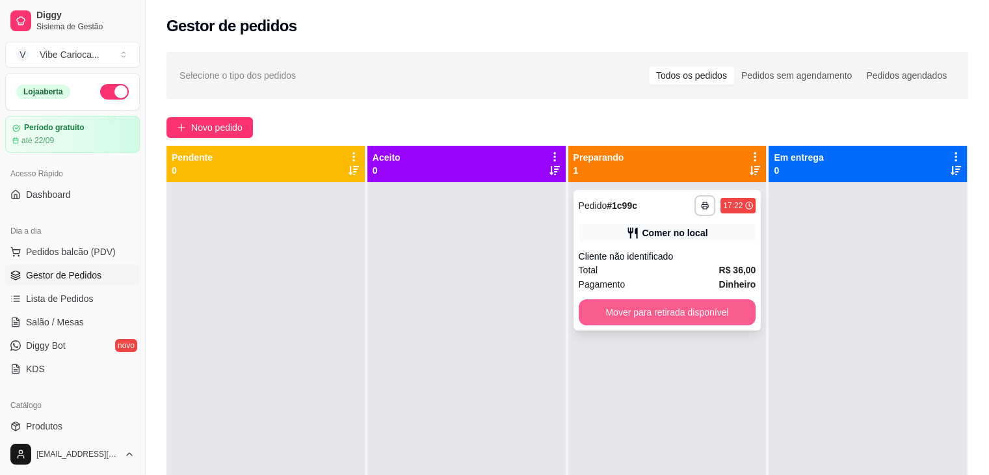
click at [591, 317] on button "Mover para retirada disponível" at bounding box center [668, 312] width 178 height 26
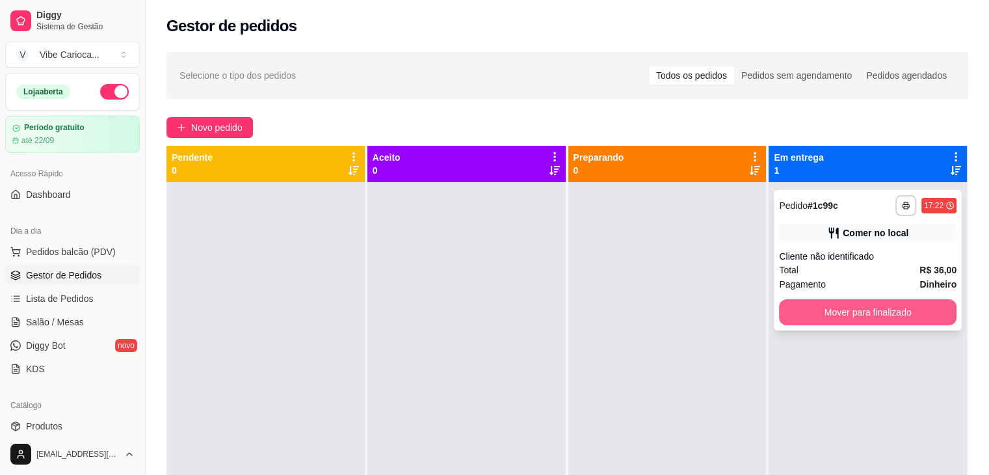
click at [803, 315] on button "Mover para finalizado" at bounding box center [868, 312] width 178 height 26
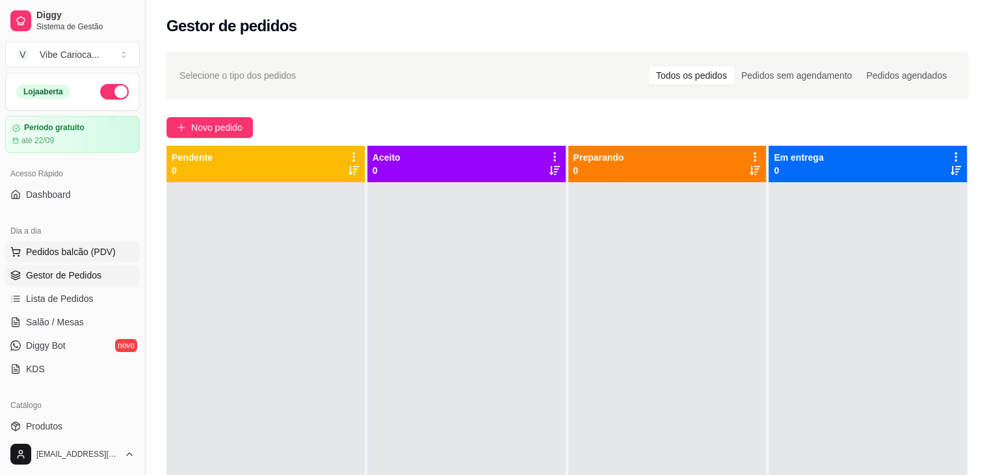
click at [99, 256] on span "Pedidos balcão (PDV)" at bounding box center [71, 251] width 90 height 13
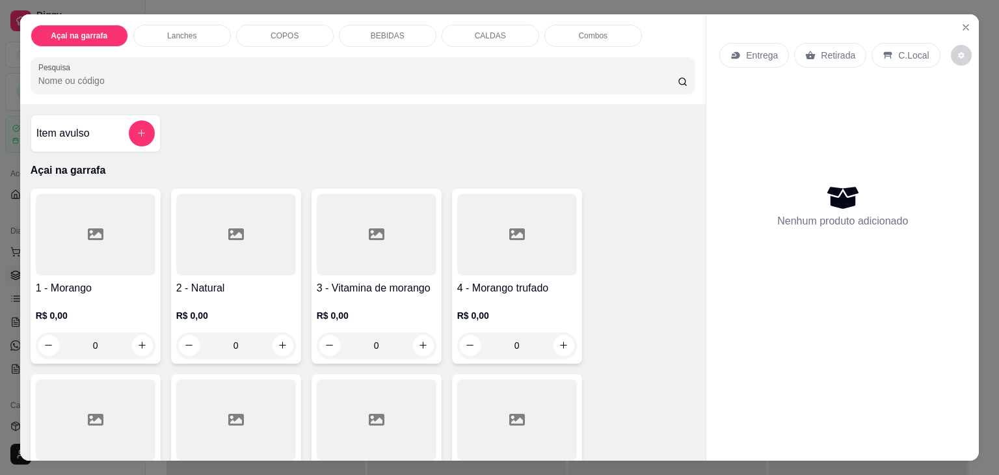
click at [483, 74] on input "Pesquisa" at bounding box center [357, 80] width 639 height 13
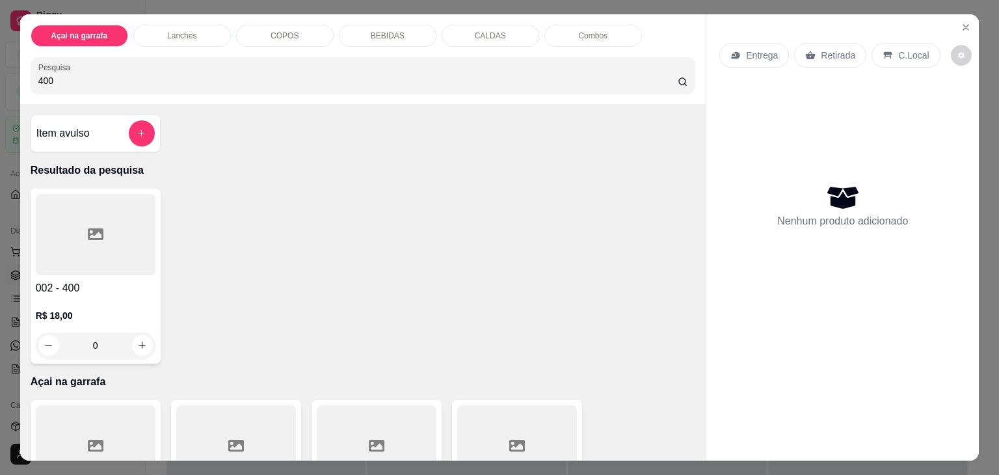
type input "400"
click at [60, 232] on div at bounding box center [96, 234] width 120 height 81
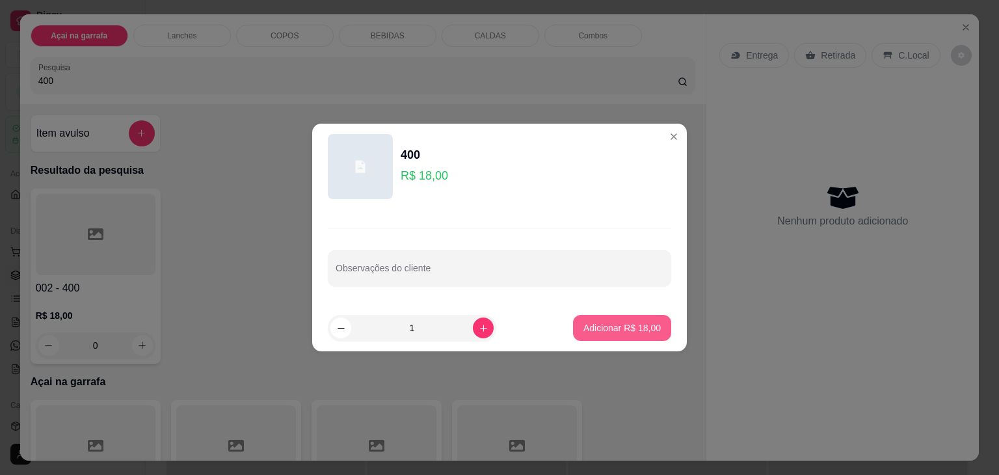
click at [584, 328] on p "Adicionar R$ 18,00" at bounding box center [622, 327] width 77 height 13
type input "1"
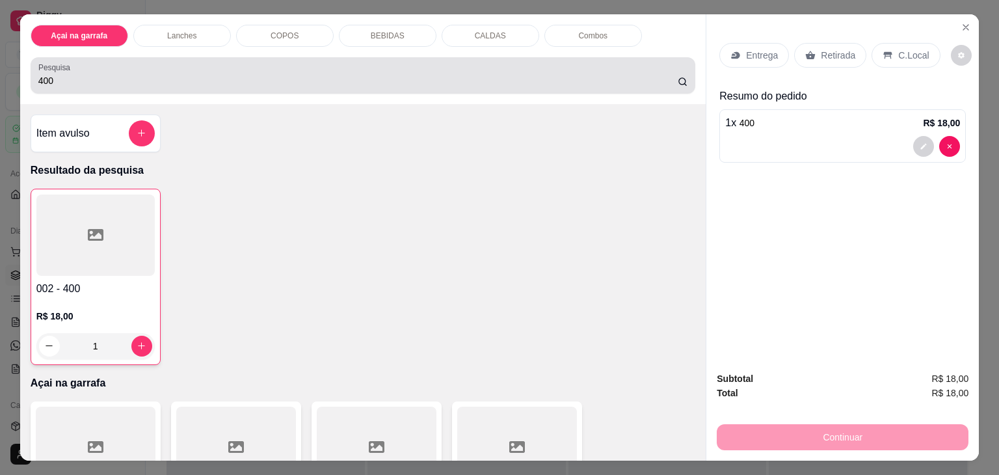
click at [215, 75] on input "400" at bounding box center [357, 80] width 639 height 13
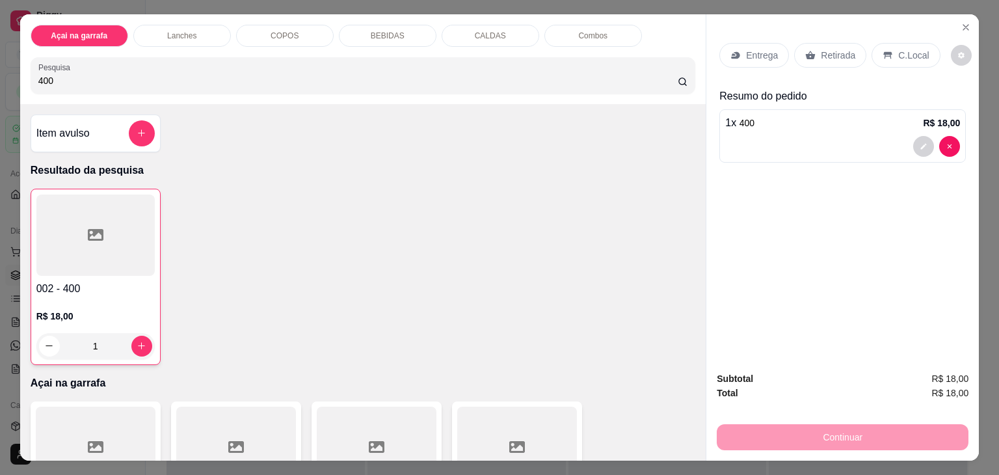
click at [215, 75] on input "400" at bounding box center [357, 80] width 639 height 13
type input "300"
click at [92, 74] on input "300" at bounding box center [357, 80] width 639 height 13
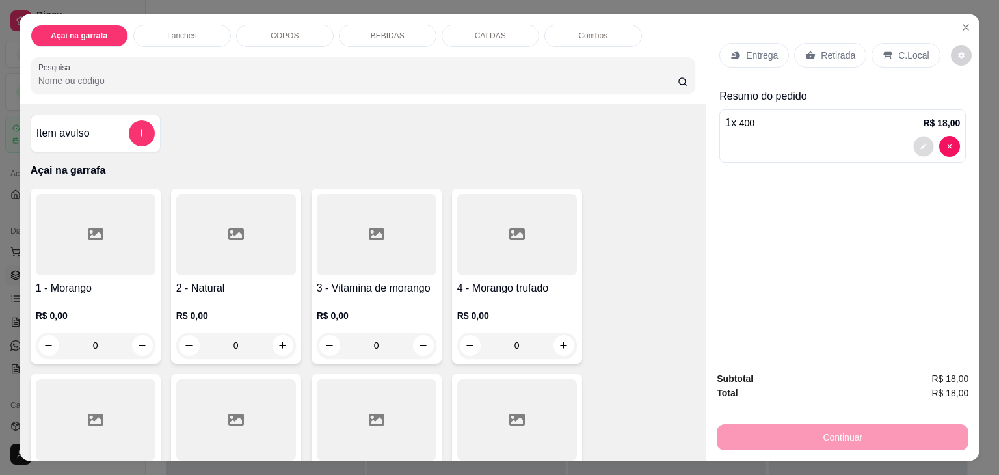
click at [921, 144] on icon "decrease-product-quantity" at bounding box center [924, 147] width 6 height 6
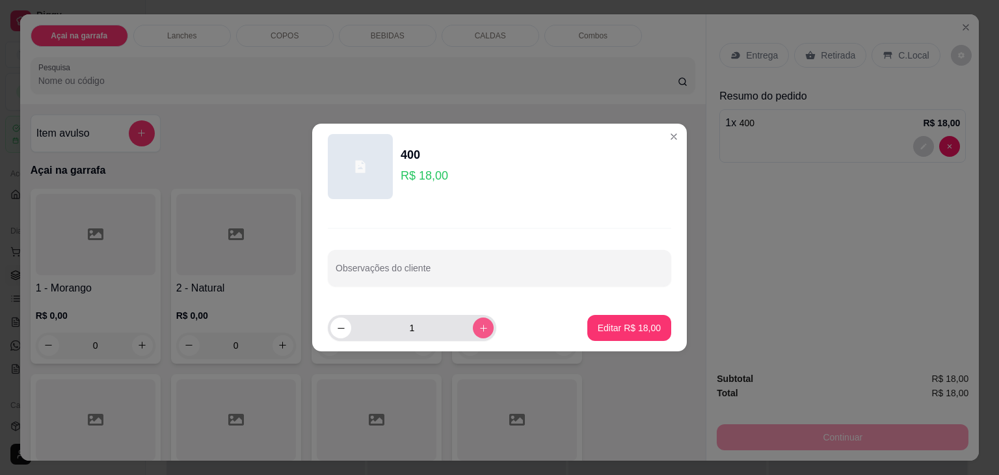
click at [473, 330] on button "increase-product-quantity" at bounding box center [483, 327] width 21 height 21
type input "2"
click at [625, 331] on p "Editar R$ 36,00" at bounding box center [629, 327] width 63 height 13
type input "2"
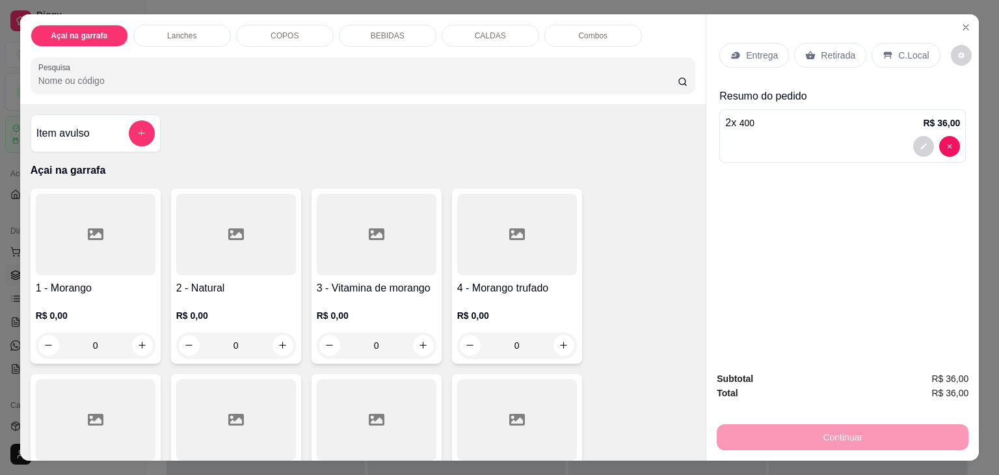
click at [904, 54] on p "C.Local" at bounding box center [913, 55] width 31 height 13
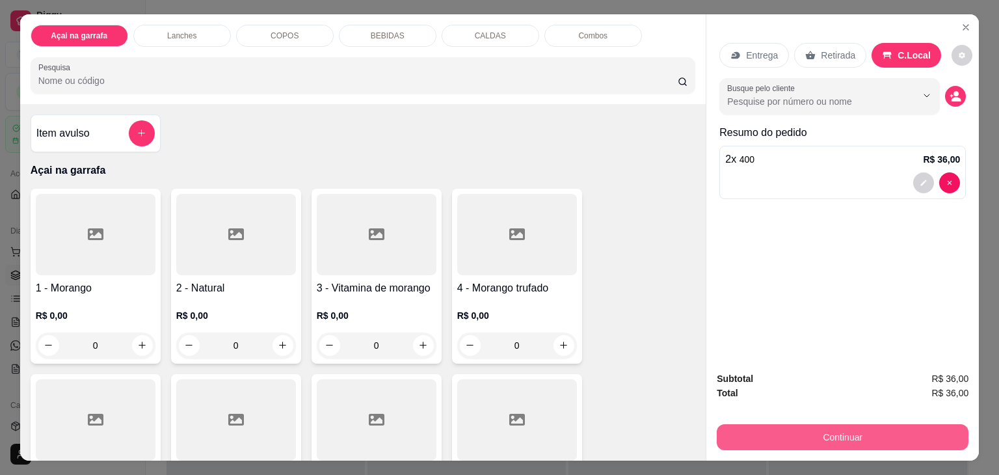
click at [840, 434] on button "Continuar" at bounding box center [843, 437] width 252 height 26
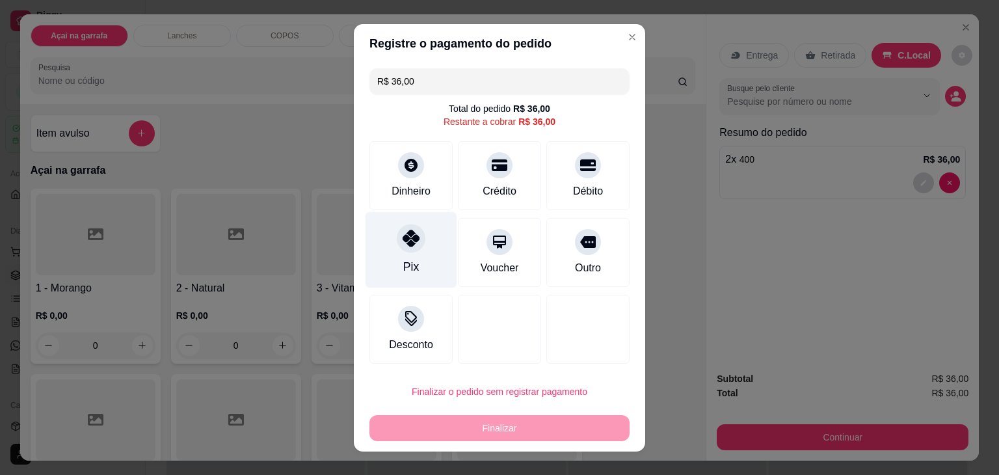
click at [414, 234] on div at bounding box center [411, 238] width 29 height 29
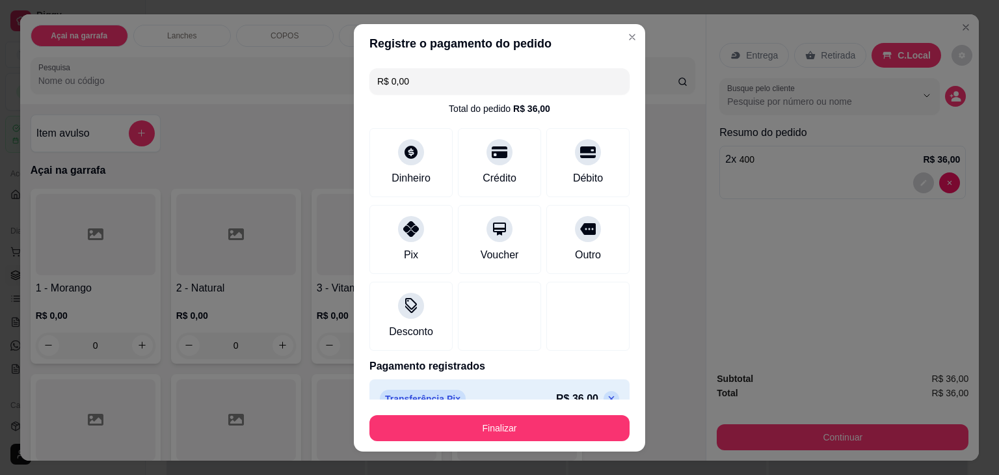
click at [464, 77] on input "R$ 0,00" at bounding box center [499, 81] width 245 height 26
click at [425, 243] on div "Pix" at bounding box center [412, 236] width 92 height 76
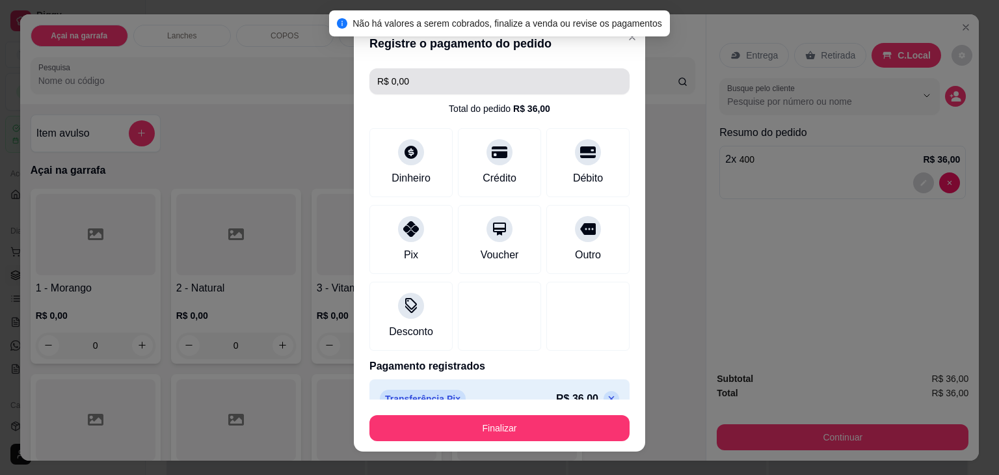
click at [442, 68] on input "R$ 0,00" at bounding box center [499, 81] width 245 height 26
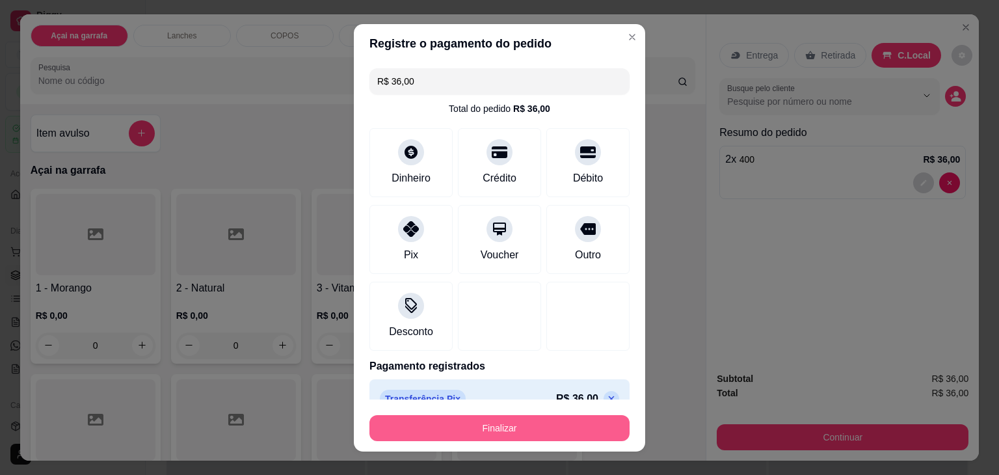
type input "R$ 36,00"
click at [461, 426] on button "Finalizar" at bounding box center [499, 427] width 252 height 25
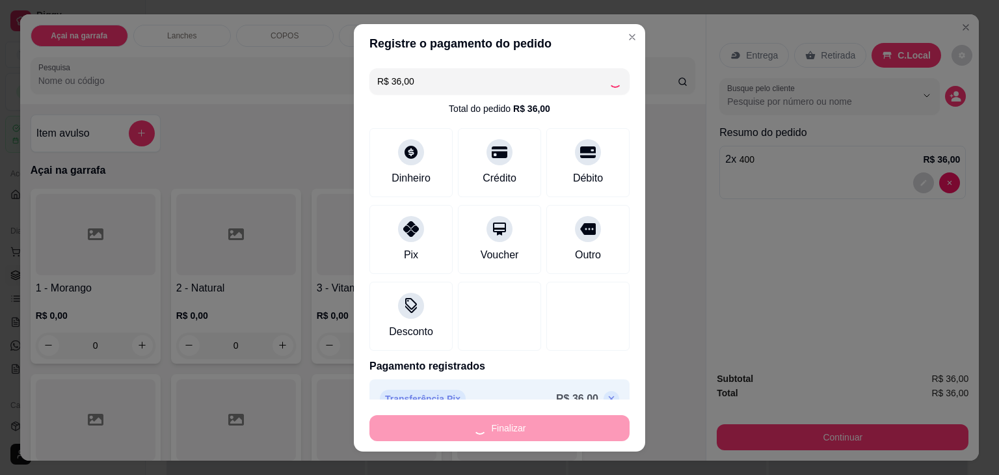
type input "0"
type input "-R$ 36,00"
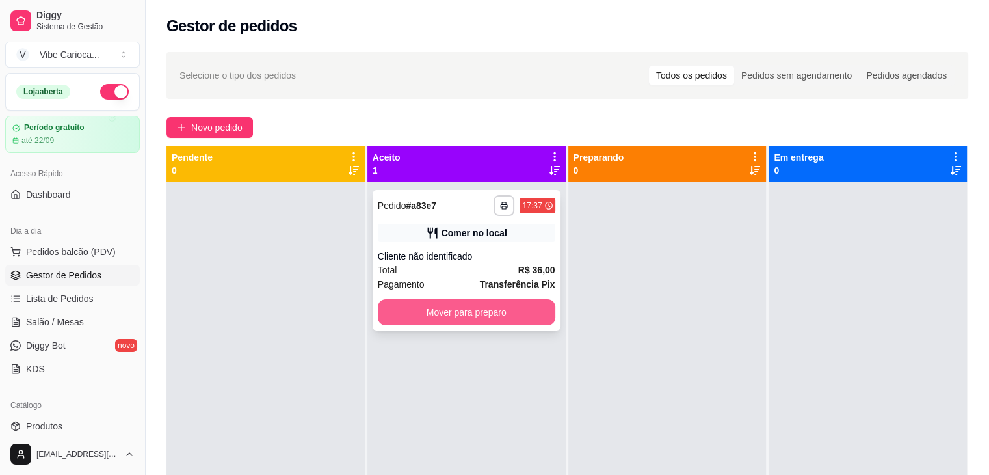
click at [523, 319] on button "Mover para preparo" at bounding box center [467, 312] width 178 height 26
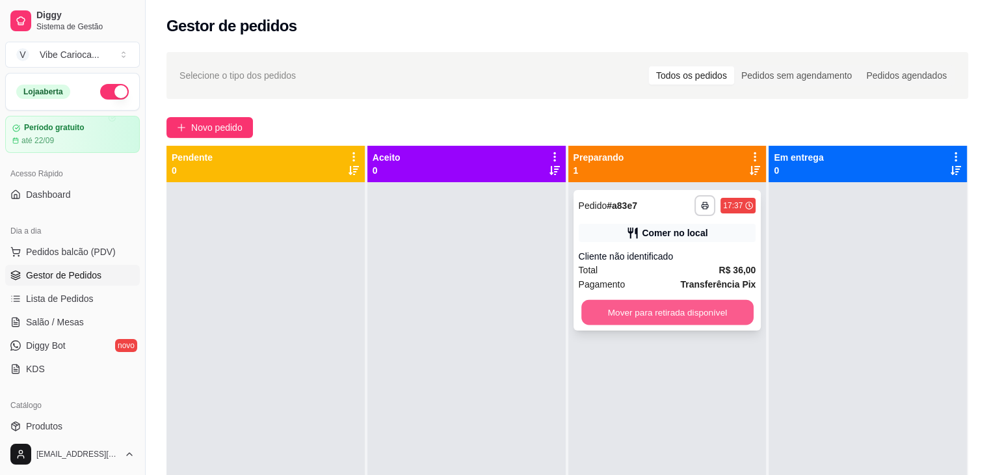
click at [665, 312] on button "Mover para retirada disponível" at bounding box center [668, 312] width 172 height 25
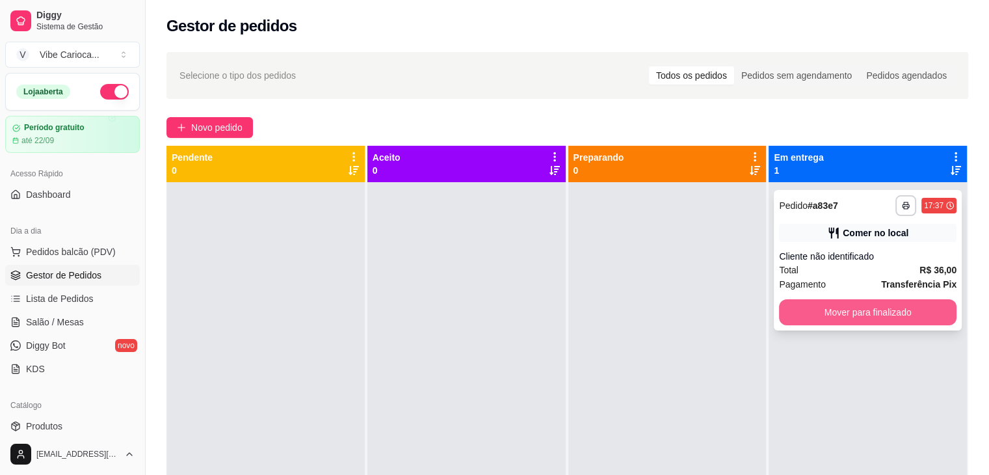
click at [885, 307] on button "Mover para finalizado" at bounding box center [868, 312] width 178 height 26
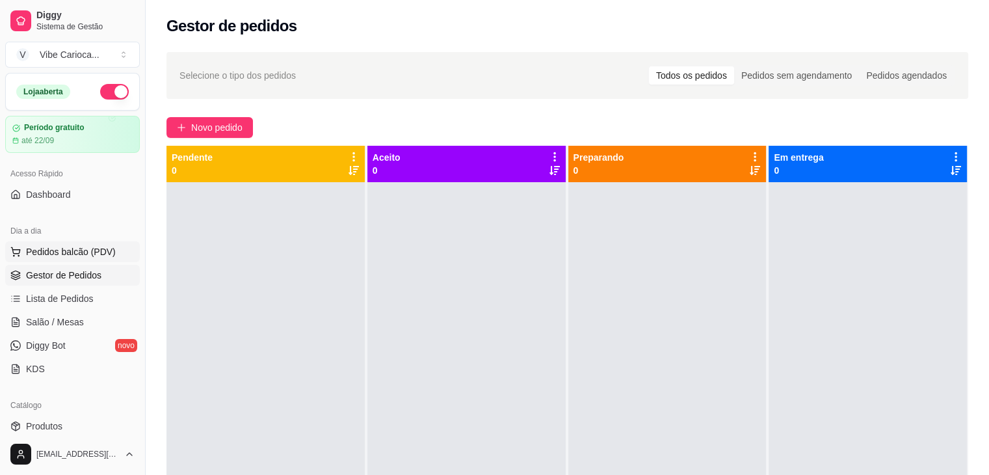
click at [36, 247] on span "Pedidos balcão (PDV)" at bounding box center [71, 251] width 90 height 13
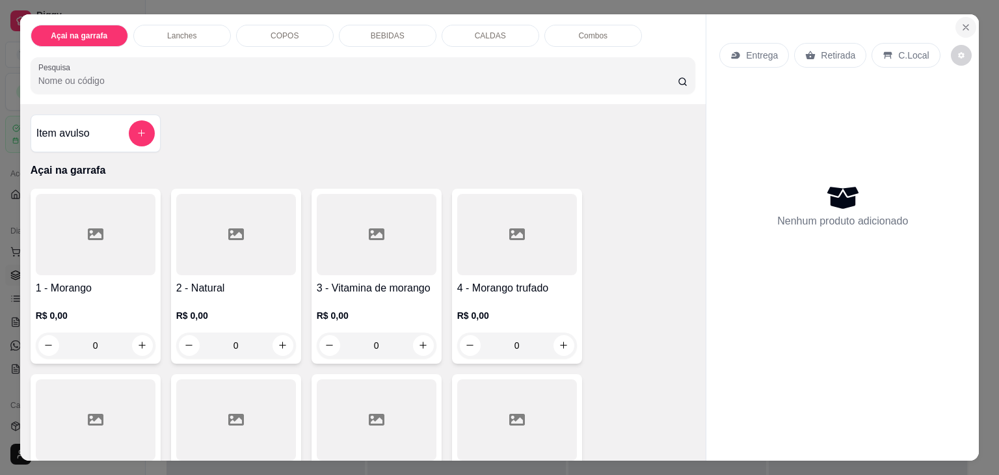
click at [961, 22] on icon "Close" at bounding box center [966, 27] width 10 height 10
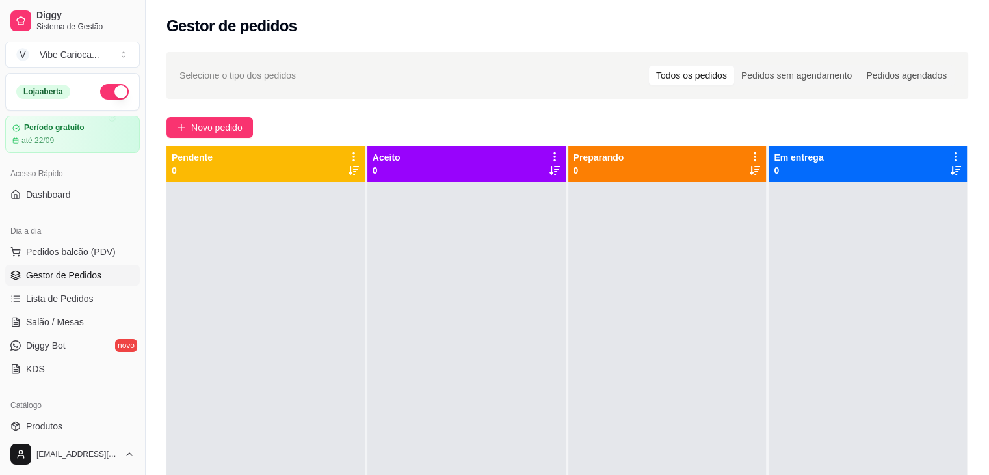
drag, startPoint x: 57, startPoint y: 246, endPoint x: 73, endPoint y: 237, distance: 18.3
click at [58, 246] on span "Pedidos balcão (PDV)" at bounding box center [71, 251] width 90 height 13
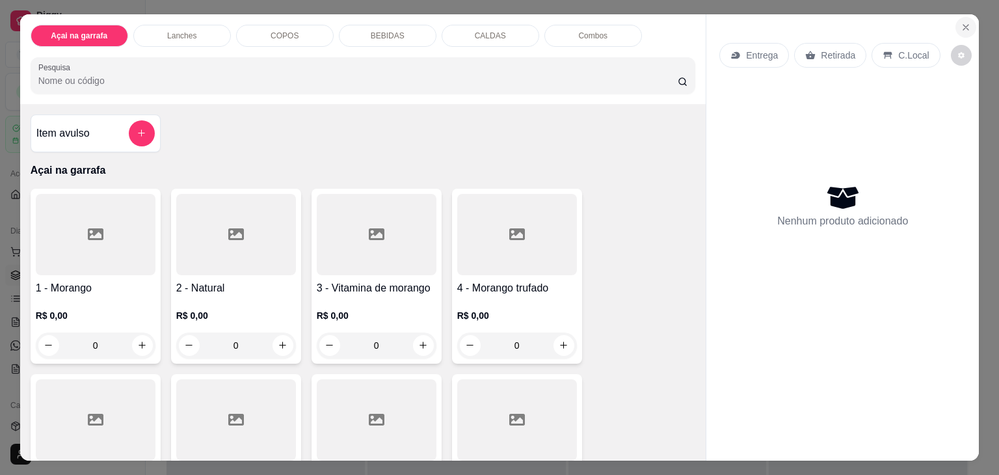
click at [960, 31] on button "Close" at bounding box center [966, 27] width 21 height 21
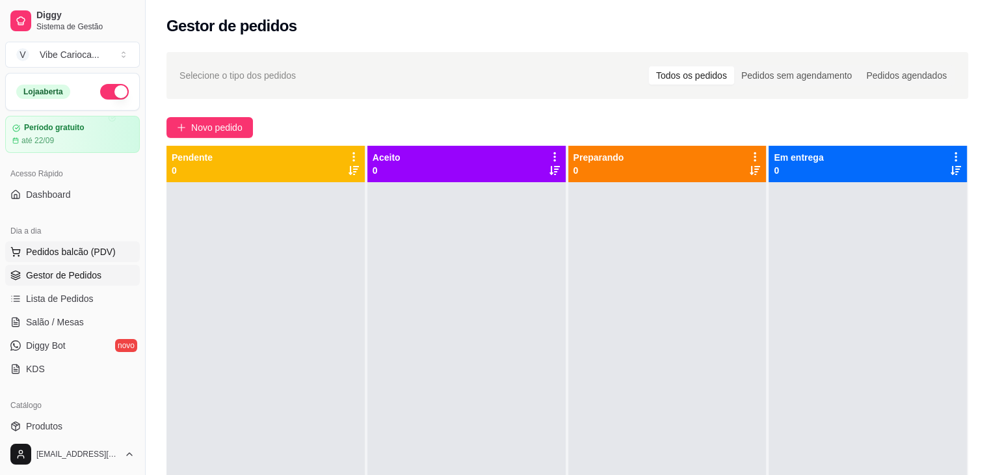
click at [36, 258] on button "Pedidos balcão (PDV)" at bounding box center [72, 251] width 135 height 21
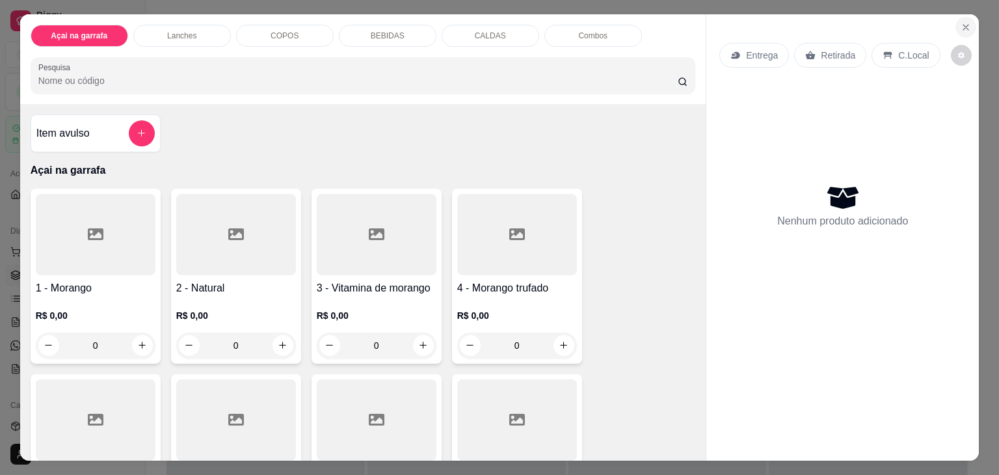
click at [961, 24] on icon "Close" at bounding box center [966, 27] width 10 height 10
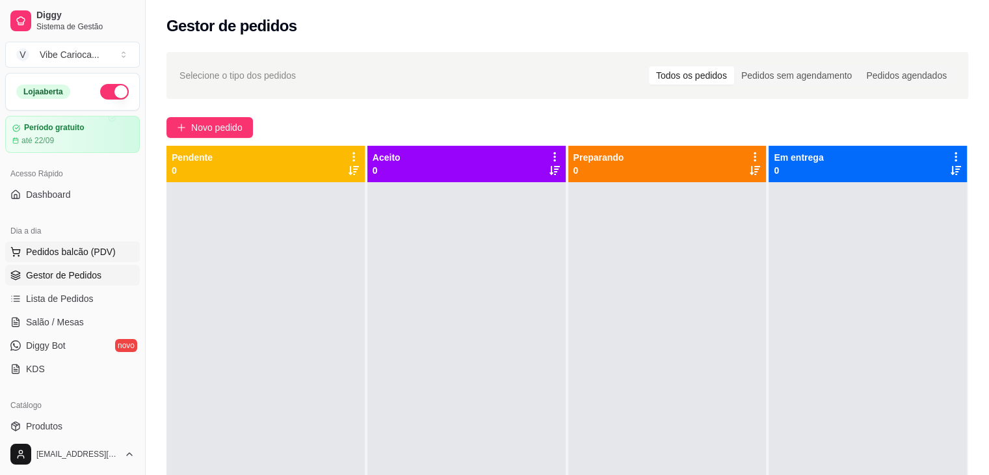
click at [72, 249] on span "Pedidos balcão (PDV)" at bounding box center [71, 251] width 90 height 13
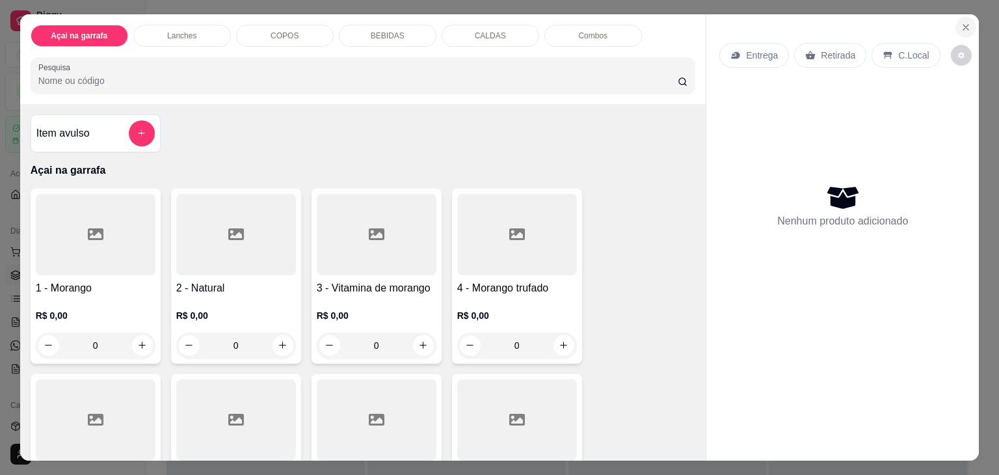
click at [960, 31] on button "Close" at bounding box center [966, 27] width 21 height 21
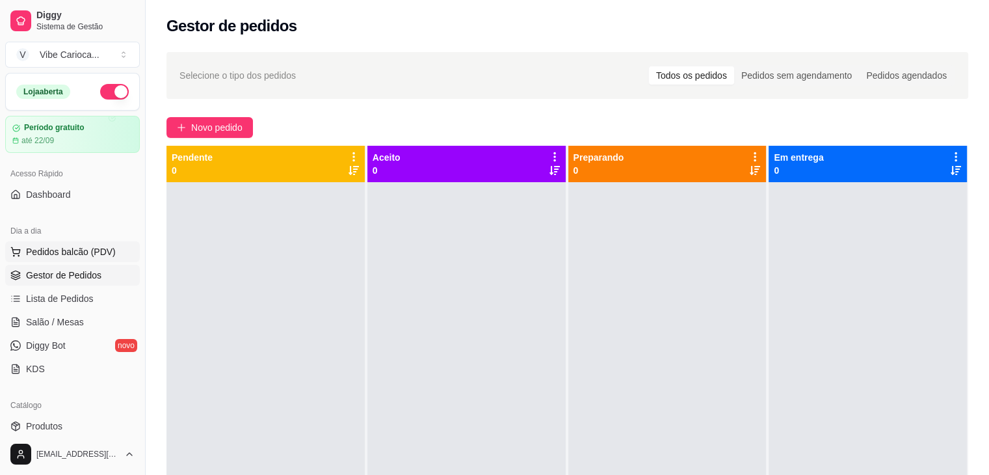
click at [67, 247] on span "Pedidos balcão (PDV)" at bounding box center [71, 251] width 90 height 13
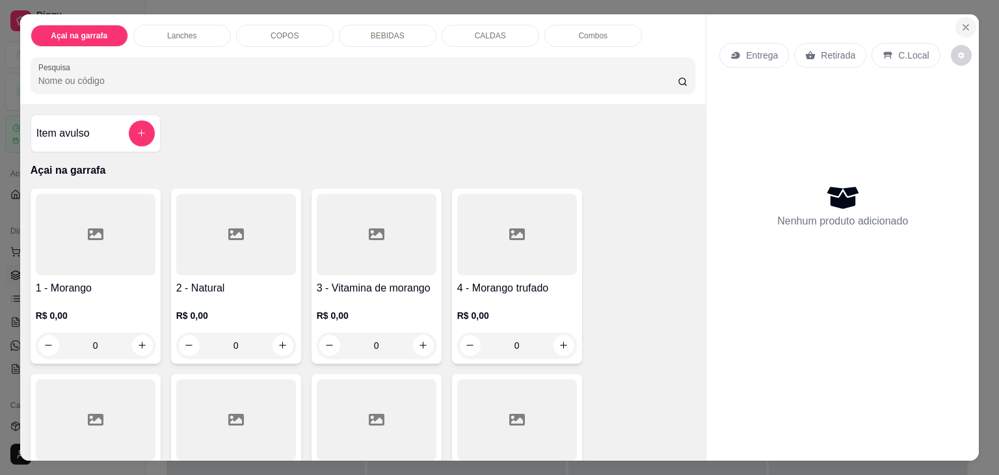
click at [956, 17] on button "Close" at bounding box center [966, 27] width 21 height 21
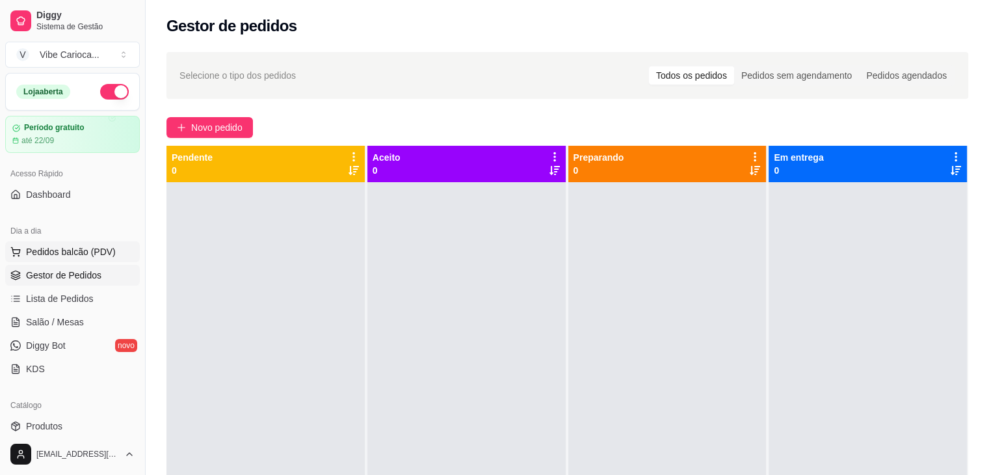
click at [81, 253] on span "Pedidos balcão (PDV)" at bounding box center [71, 251] width 90 height 13
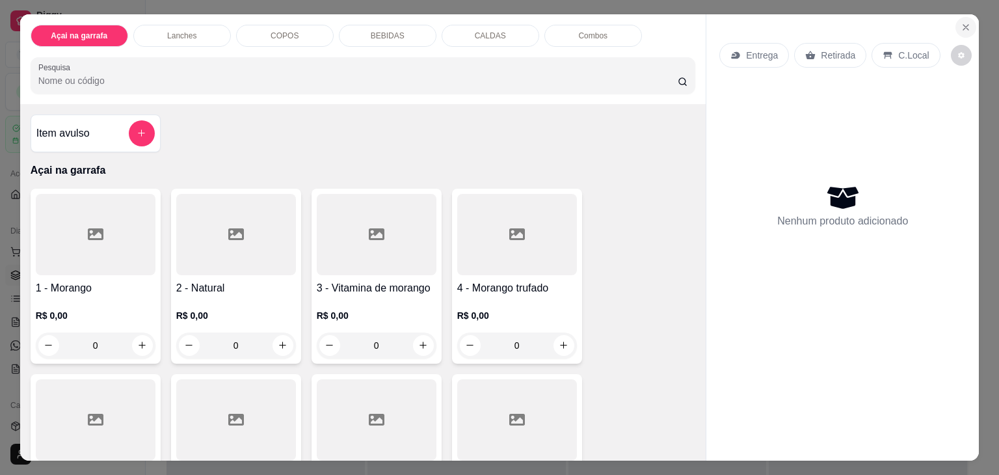
click at [963, 22] on icon "Close" at bounding box center [966, 27] width 10 height 10
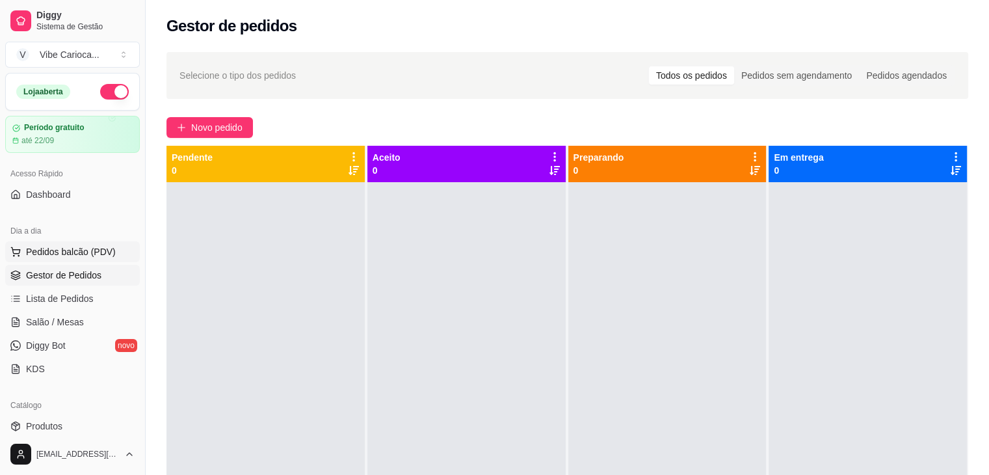
click at [82, 252] on span "Pedidos balcão (PDV)" at bounding box center [71, 251] width 90 height 13
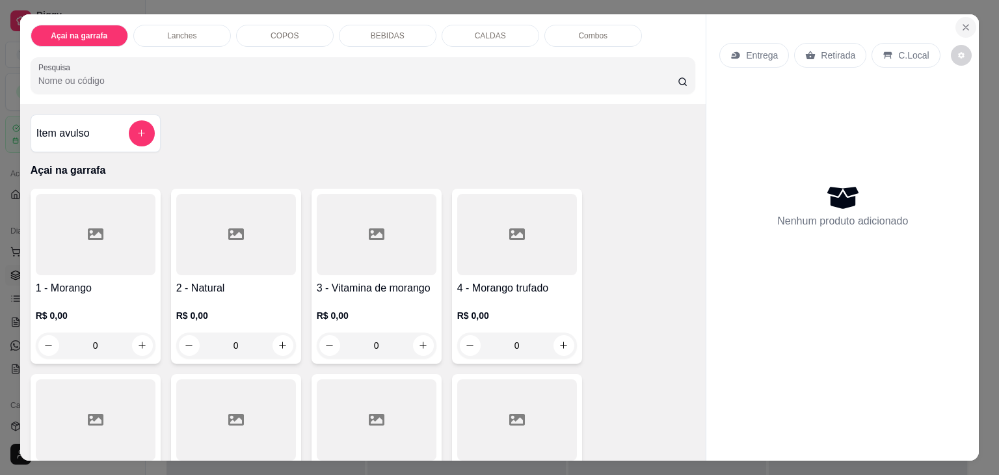
click at [956, 21] on button "Close" at bounding box center [966, 27] width 21 height 21
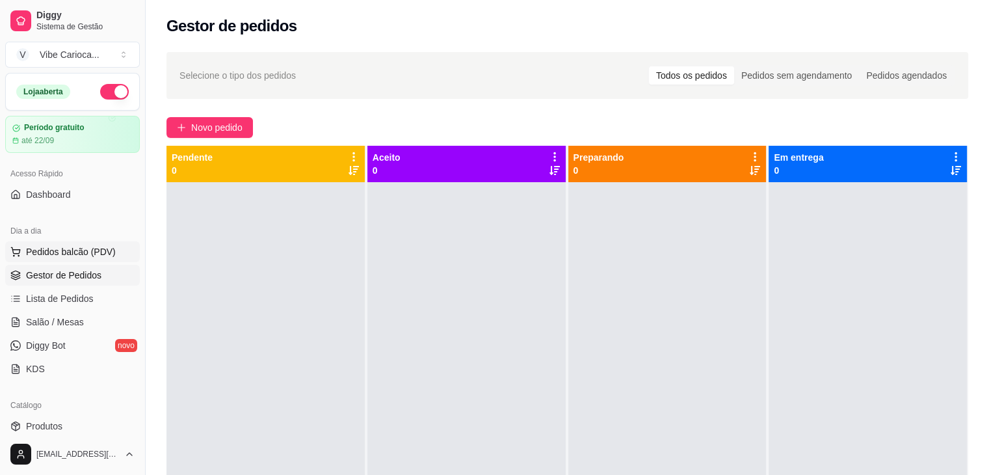
click at [83, 258] on button "Pedidos balcão (PDV)" at bounding box center [72, 251] width 135 height 21
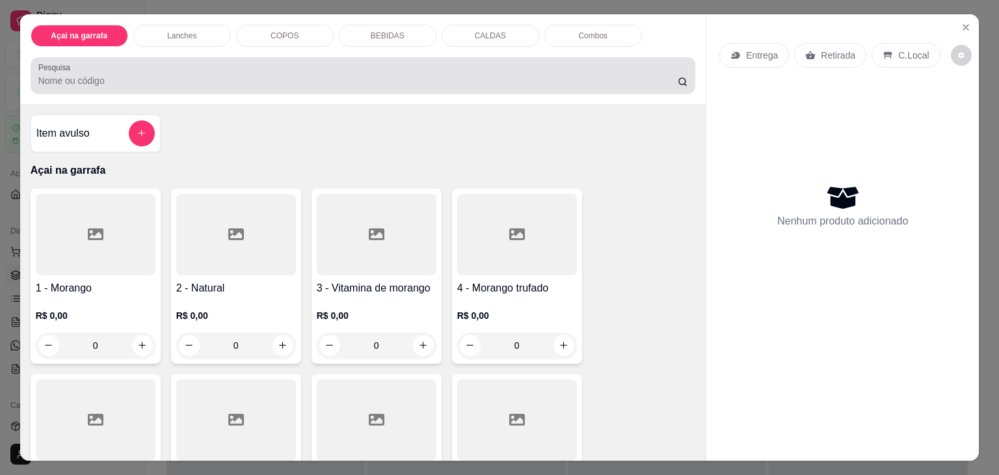
click at [256, 68] on div at bounding box center [363, 75] width 650 height 26
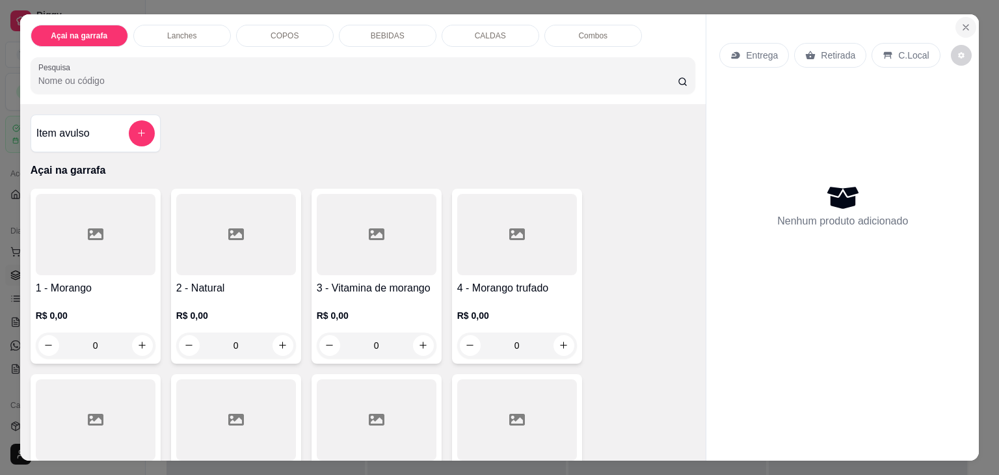
click at [961, 26] on icon "Close" at bounding box center [966, 27] width 10 height 10
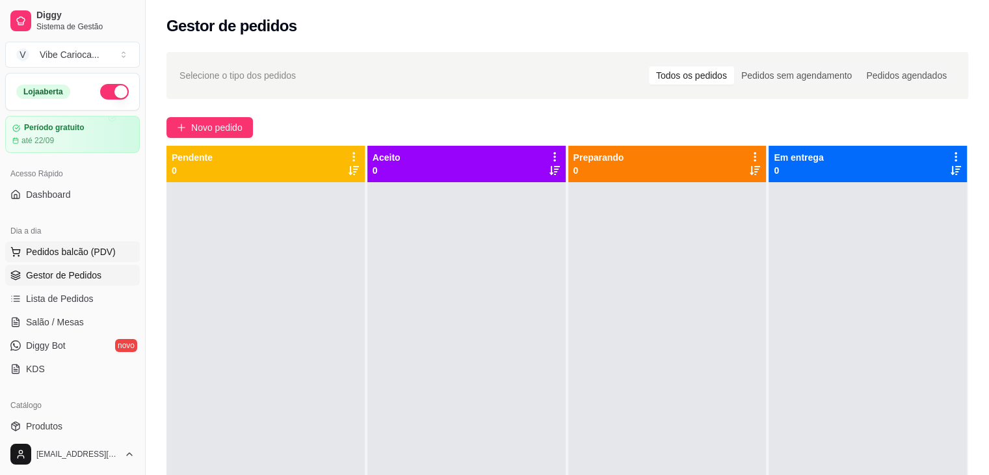
click at [96, 255] on span "Pedidos balcão (PDV)" at bounding box center [71, 251] width 90 height 13
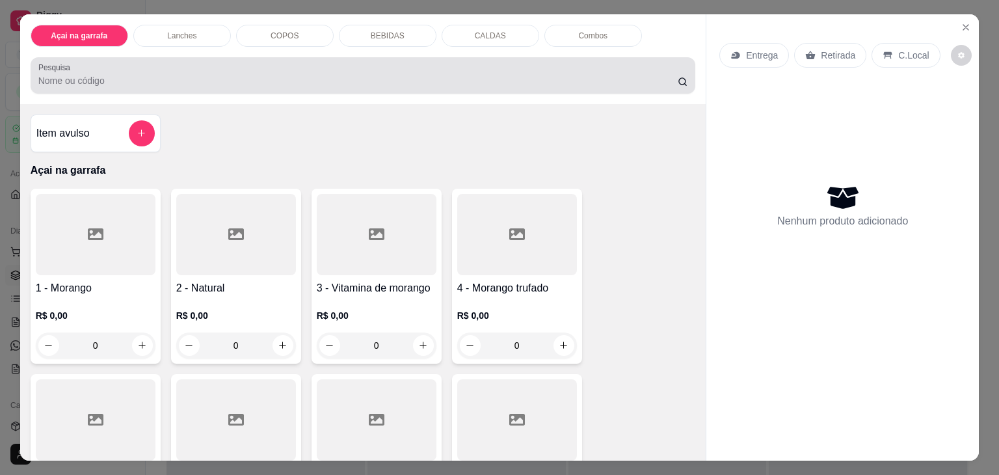
click at [357, 74] on input "Pesquisa" at bounding box center [357, 80] width 639 height 13
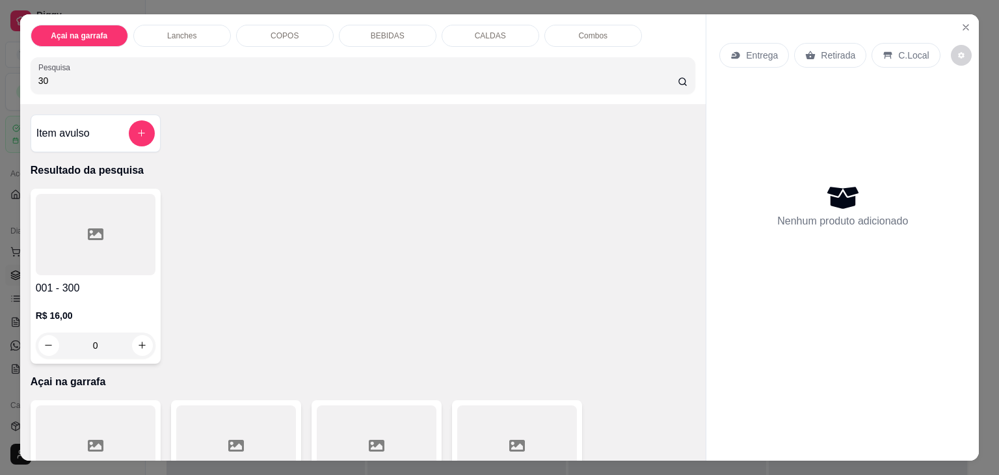
type input "3"
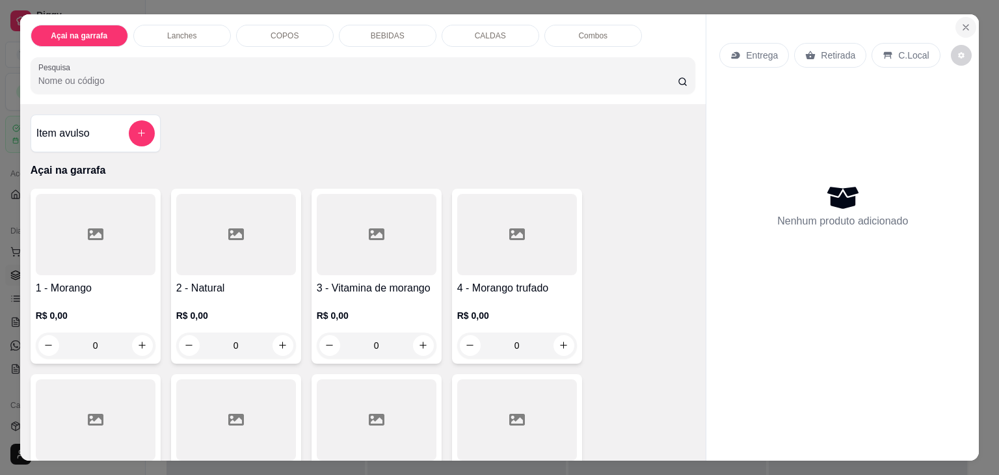
click at [965, 22] on icon "Close" at bounding box center [966, 27] width 10 height 10
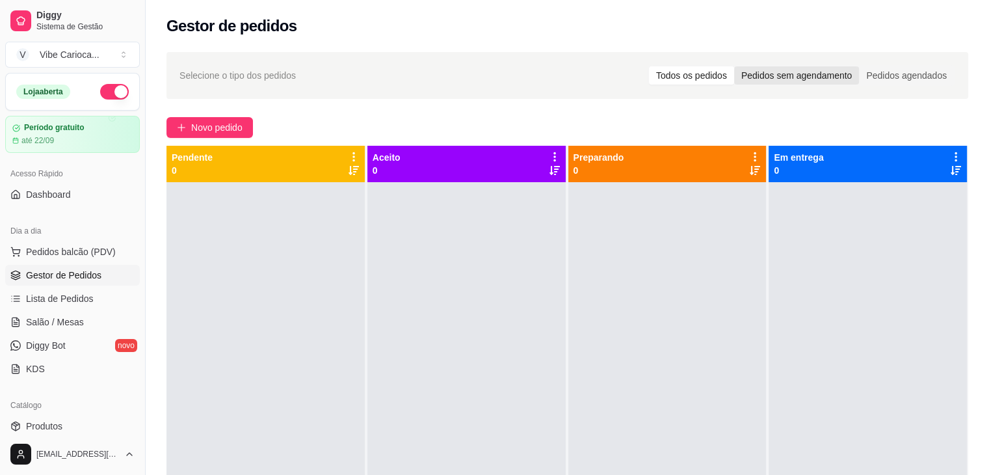
click at [794, 76] on div "Pedidos sem agendamento" at bounding box center [796, 75] width 125 height 18
click at [734, 66] on input "Pedidos sem agendamento" at bounding box center [734, 66] width 0 height 0
click at [705, 70] on div "Todos os pedidos" at bounding box center [691, 75] width 85 height 18
click at [649, 66] on input "Todos os pedidos" at bounding box center [649, 66] width 0 height 0
click at [61, 250] on span "Pedidos balcão (PDV)" at bounding box center [71, 251] width 90 height 13
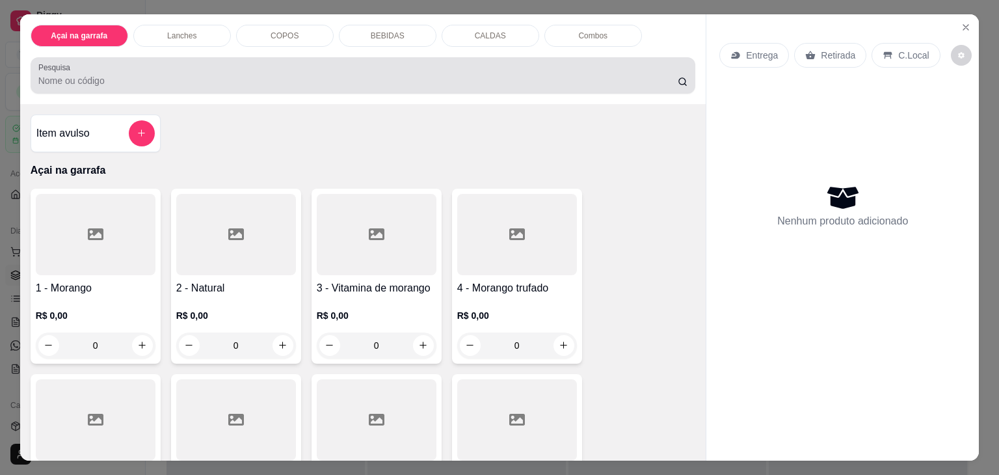
click at [168, 77] on input "Pesquisa" at bounding box center [357, 80] width 639 height 13
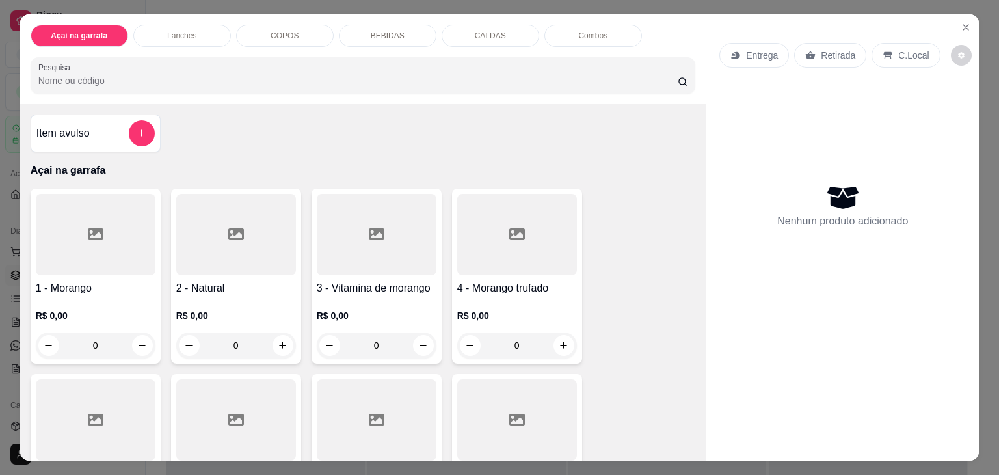
click at [343, 74] on input "Pesquisa" at bounding box center [357, 80] width 639 height 13
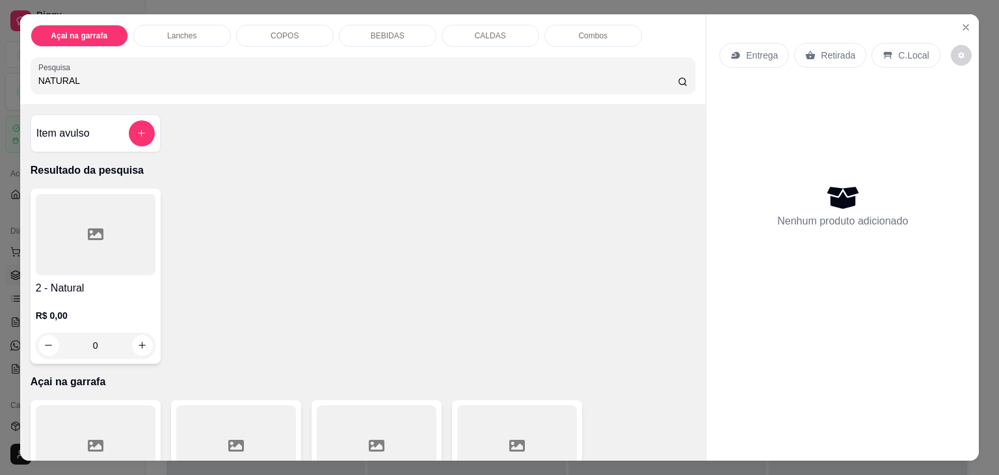
type input "NATURAL"
click at [94, 231] on icon at bounding box center [96, 234] width 16 height 16
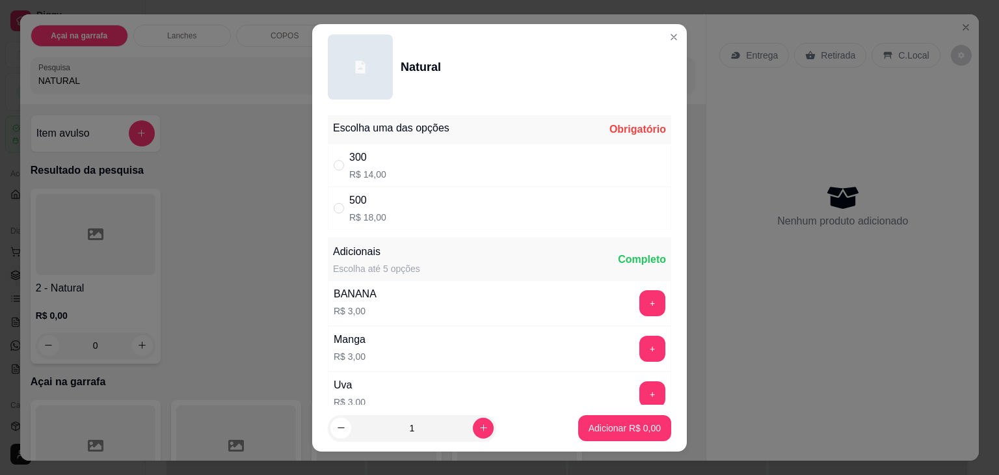
click at [357, 160] on div "300" at bounding box center [367, 158] width 37 height 16
radio input "true"
click at [625, 422] on p "Adicionar R$ 14,00" at bounding box center [622, 428] width 75 height 12
type input "1"
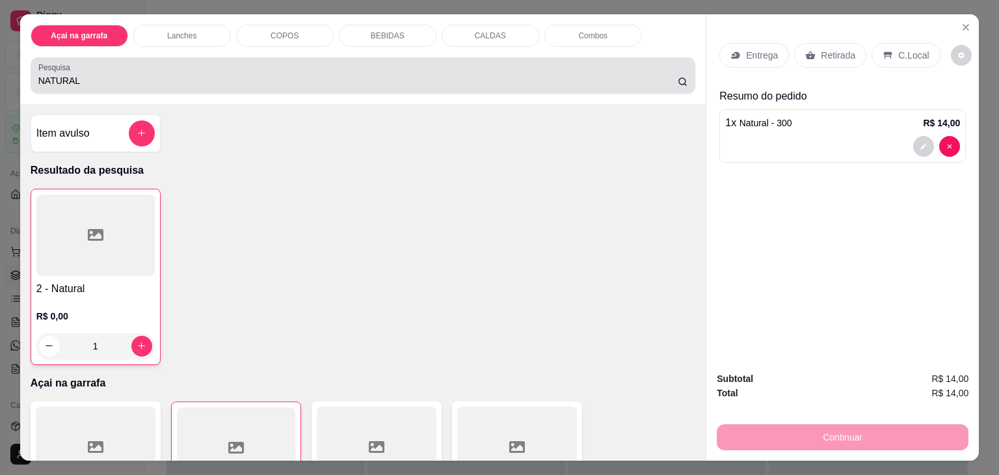
click at [359, 75] on input "NATURAL" at bounding box center [357, 80] width 639 height 13
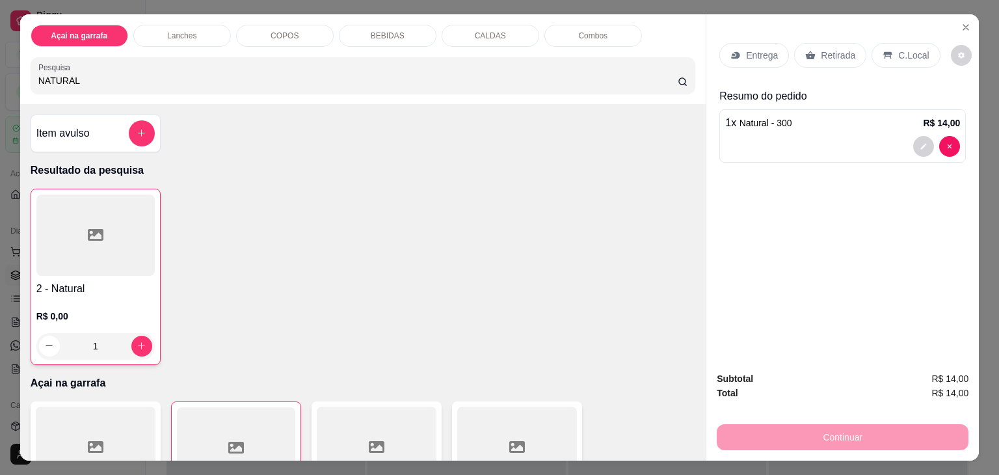
click at [359, 75] on input "NATURAL" at bounding box center [357, 80] width 639 height 13
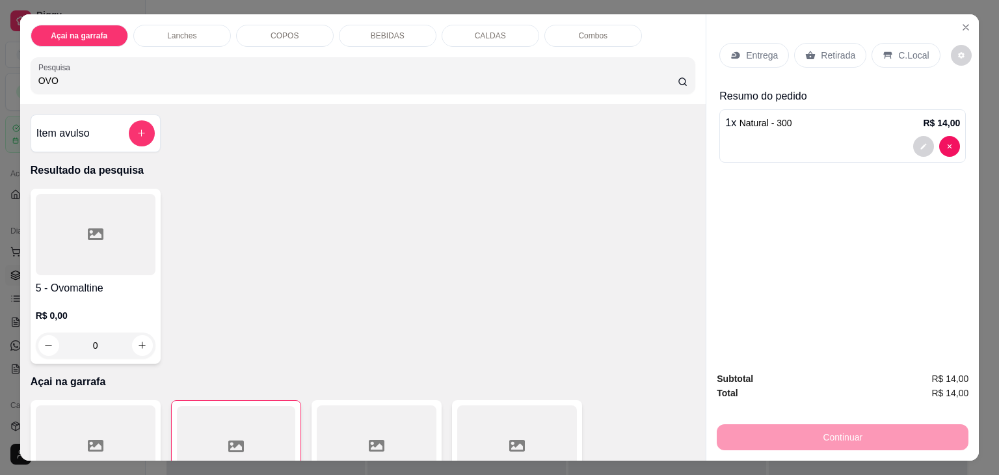
type input "OVO"
click at [116, 263] on div at bounding box center [96, 234] width 120 height 81
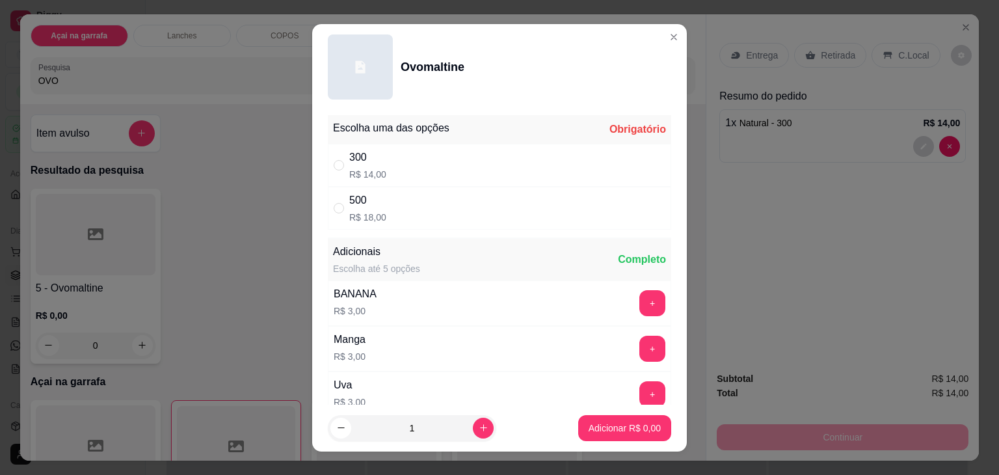
click at [349, 169] on p "R$ 14,00" at bounding box center [367, 174] width 37 height 13
radio input "true"
click at [626, 427] on p "Adicionar R$ 14,00" at bounding box center [622, 428] width 77 height 13
type input "1"
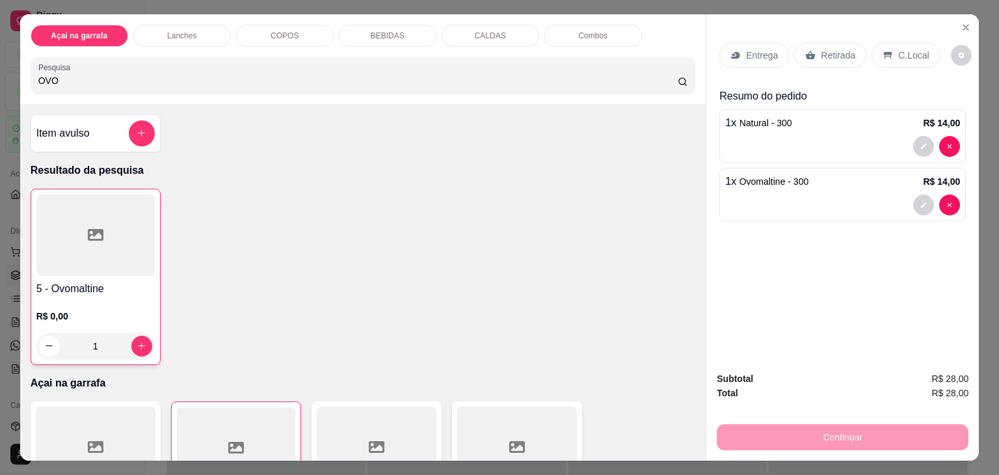
click at [898, 53] on p "C.Local" at bounding box center [913, 55] width 31 height 13
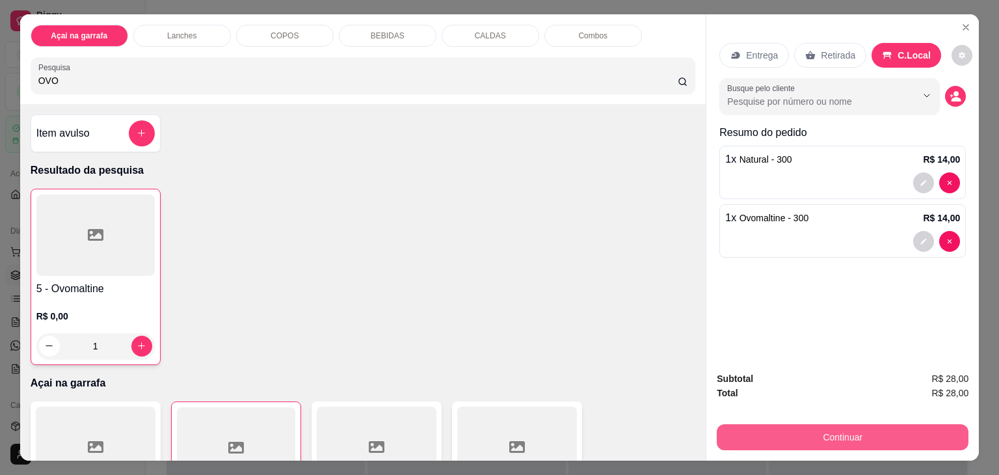
click at [841, 433] on button "Continuar" at bounding box center [843, 437] width 252 height 26
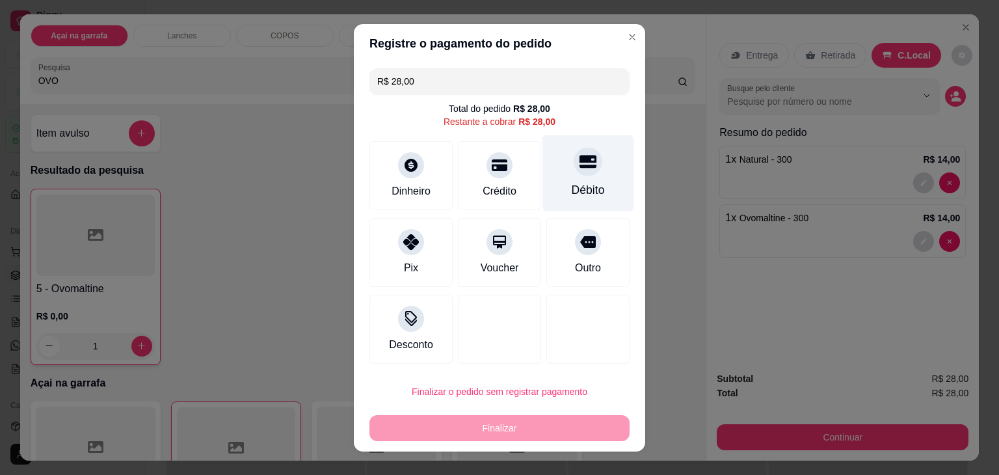
click at [574, 168] on div at bounding box center [588, 161] width 29 height 29
type input "R$ 0,00"
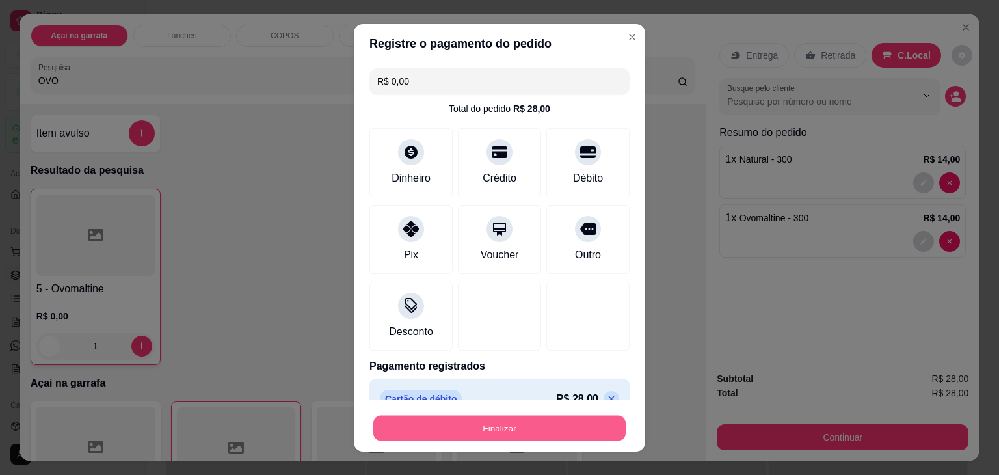
click at [435, 419] on button "Finalizar" at bounding box center [499, 427] width 252 height 25
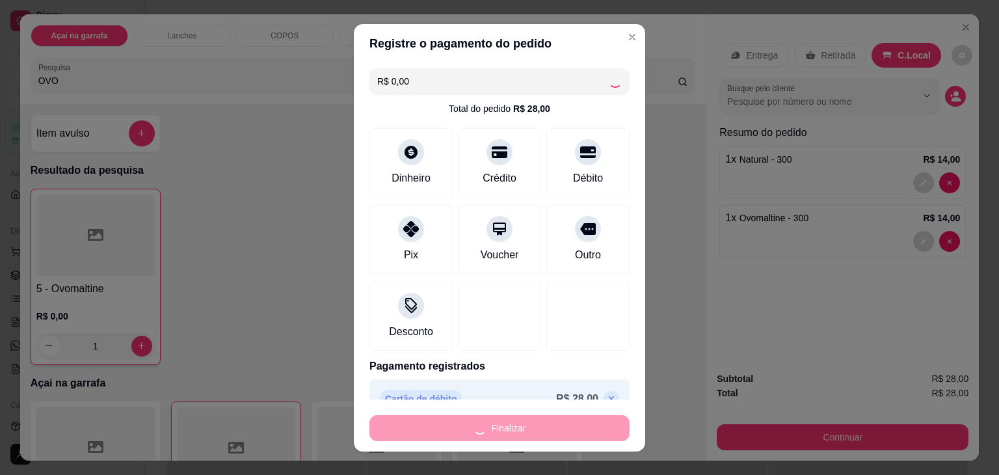
type input "0"
type input "-R$ 28,00"
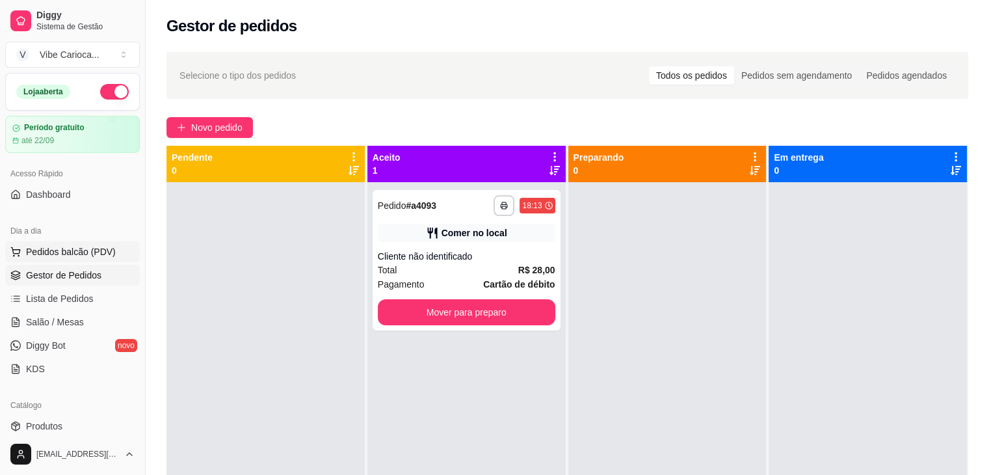
click at [38, 251] on span "Pedidos balcão (PDV)" at bounding box center [71, 251] width 90 height 13
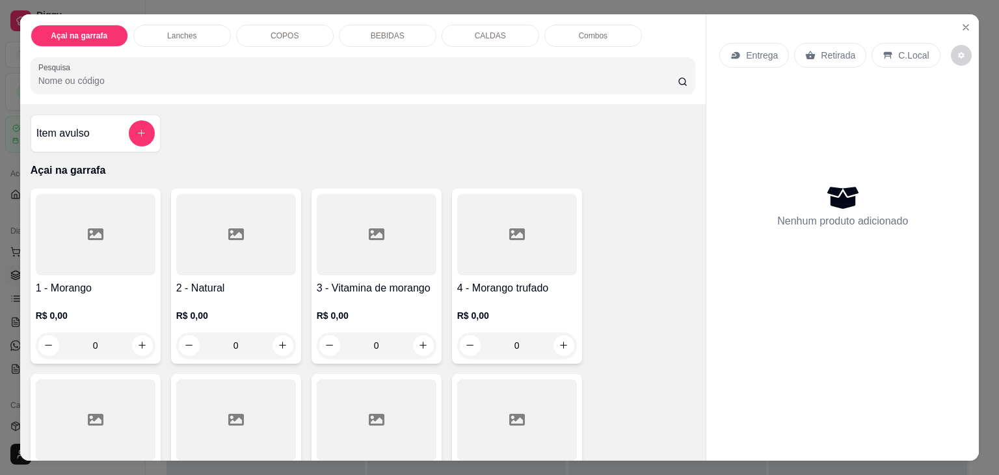
click at [157, 76] on input "Pesquisa" at bounding box center [357, 80] width 639 height 13
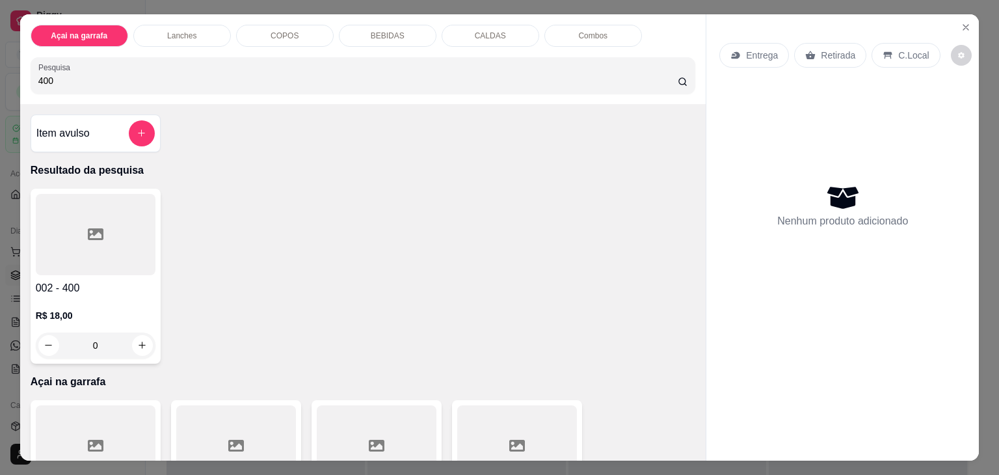
type input "400"
click at [42, 280] on h4 "002 - 400" at bounding box center [96, 288] width 120 height 16
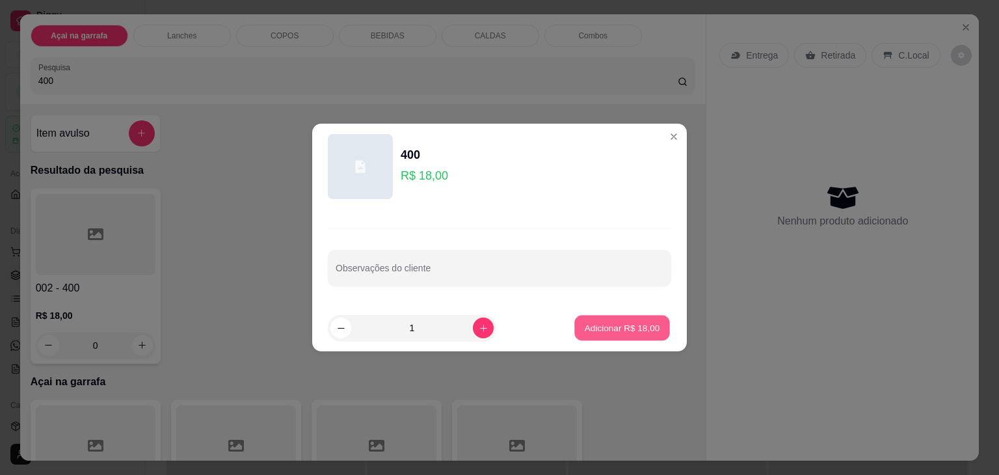
click at [591, 331] on p "Adicionar R$ 18,00" at bounding box center [622, 327] width 75 height 12
type input "1"
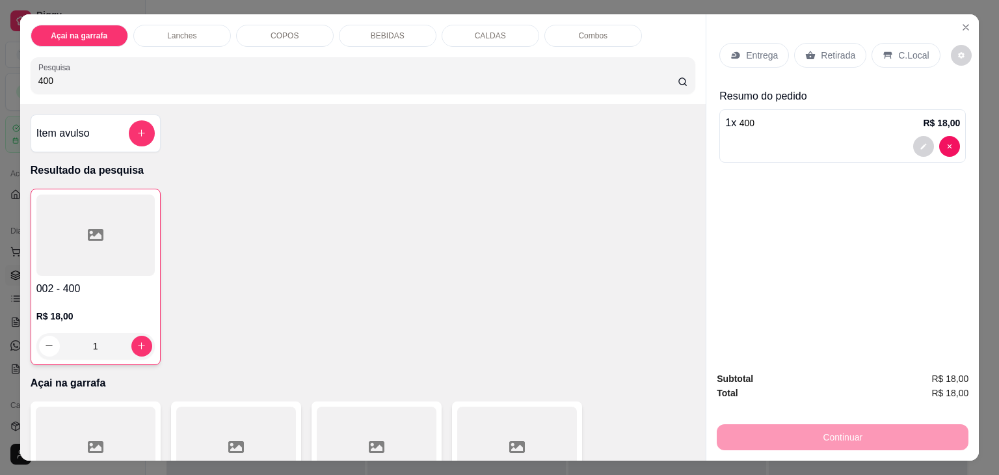
click at [915, 49] on p "C.Local" at bounding box center [913, 55] width 31 height 13
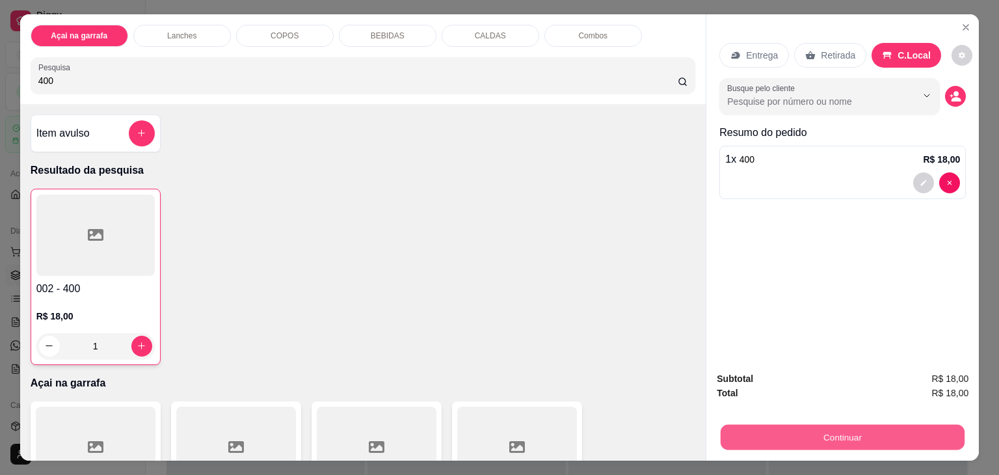
click at [759, 428] on button "Continuar" at bounding box center [843, 437] width 244 height 25
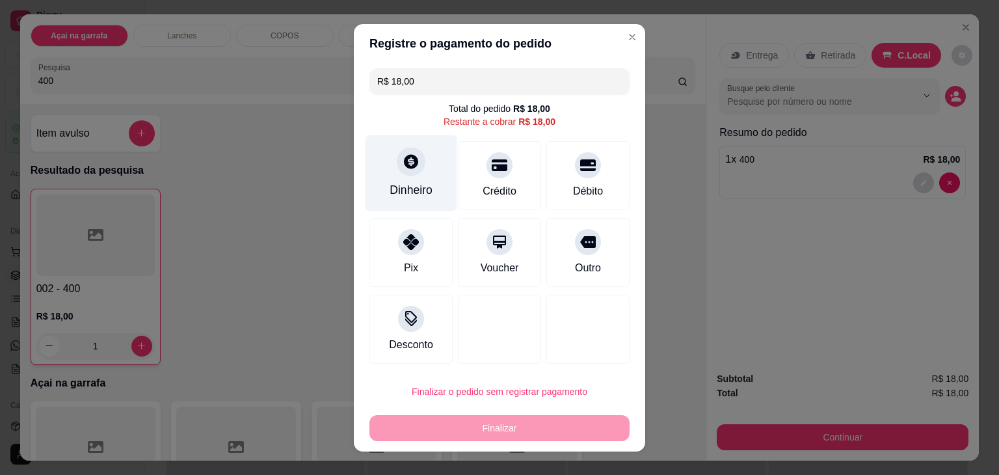
click at [417, 157] on div at bounding box center [411, 161] width 29 height 29
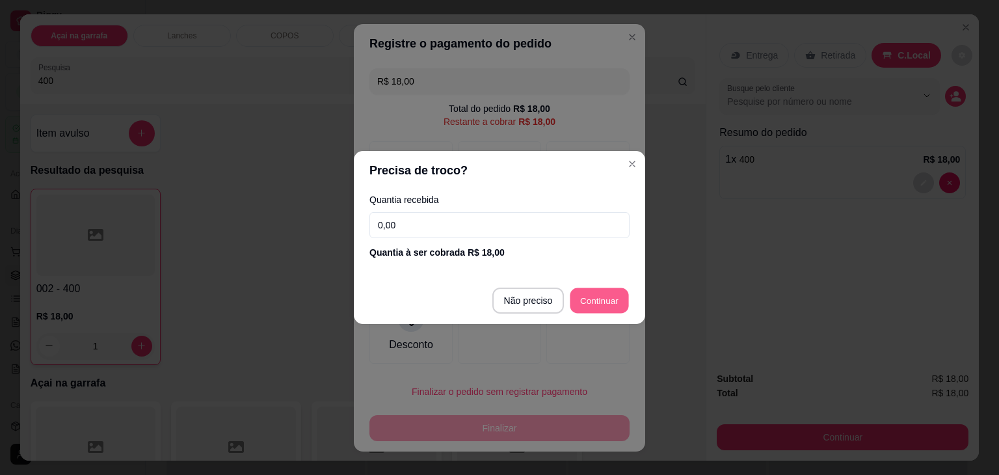
type input "R$ 0,00"
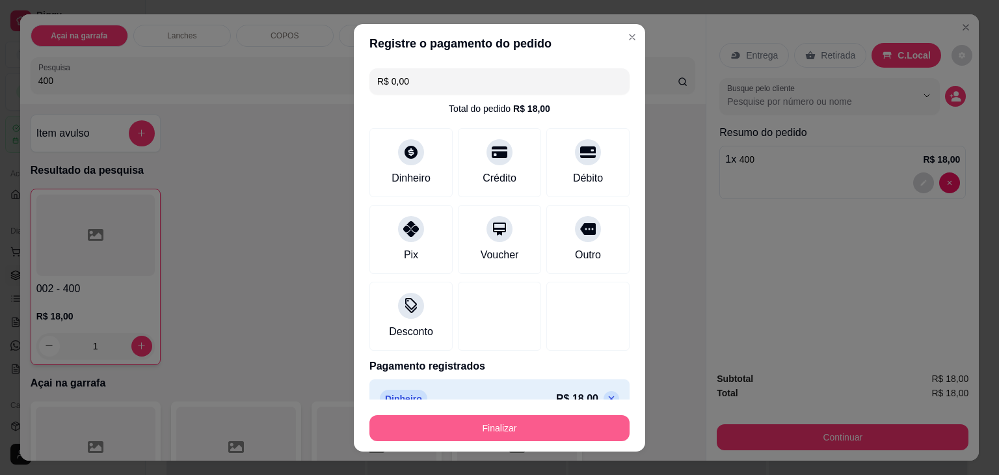
click at [485, 436] on button "Finalizar" at bounding box center [500, 428] width 260 height 26
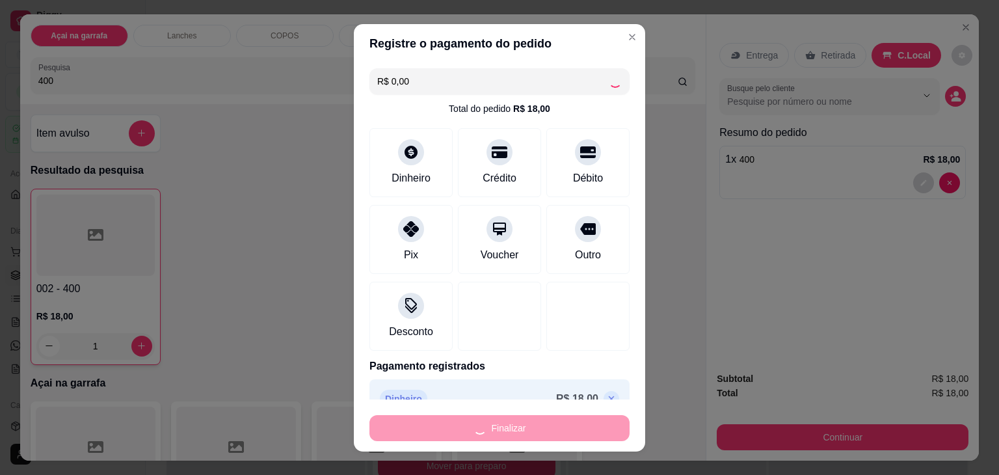
type input "0"
type input "-R$ 18,00"
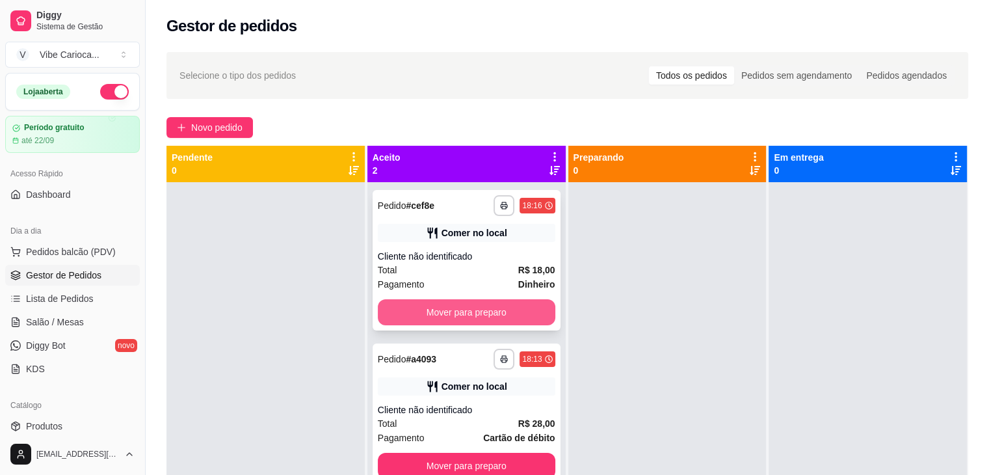
click at [512, 311] on button "Mover para preparo" at bounding box center [467, 312] width 178 height 26
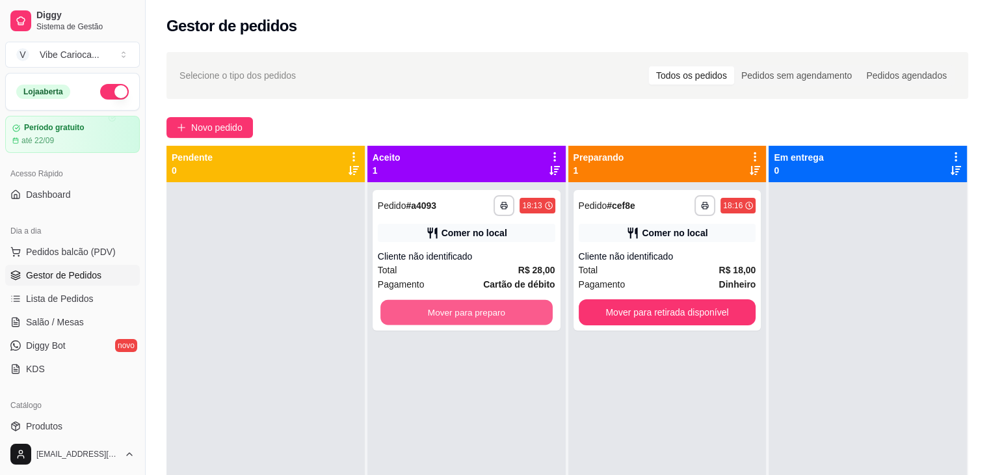
click at [512, 311] on button "Mover para preparo" at bounding box center [467, 312] width 172 height 25
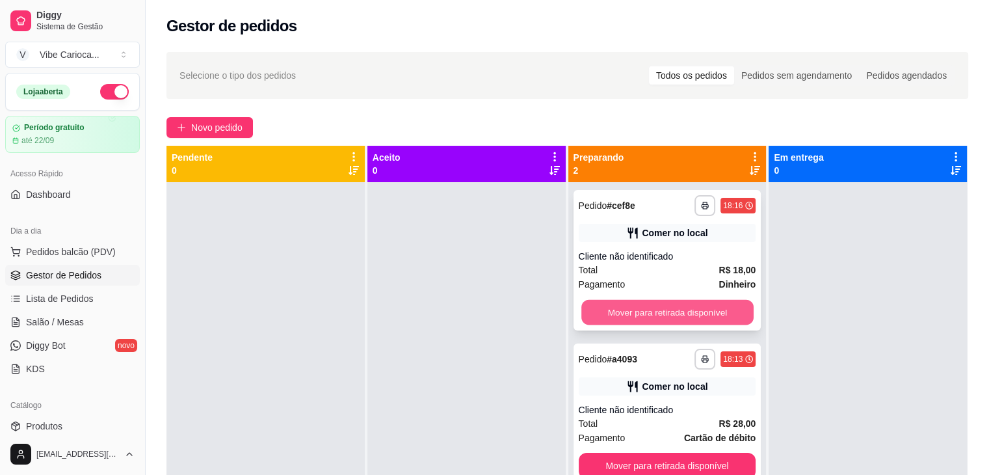
click at [706, 304] on button "Mover para retirada disponível" at bounding box center [668, 312] width 172 height 25
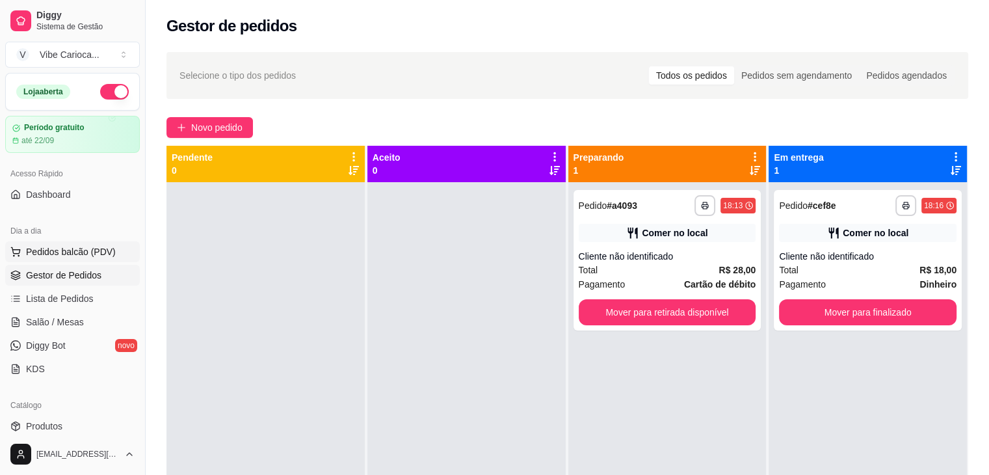
click at [79, 247] on span "Pedidos balcão (PDV)" at bounding box center [71, 251] width 90 height 13
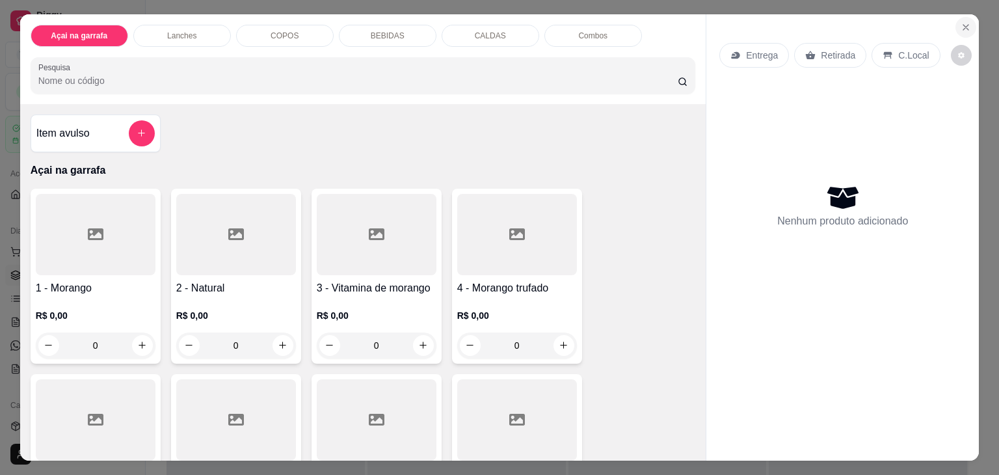
click at [965, 22] on icon "Close" at bounding box center [966, 27] width 10 height 10
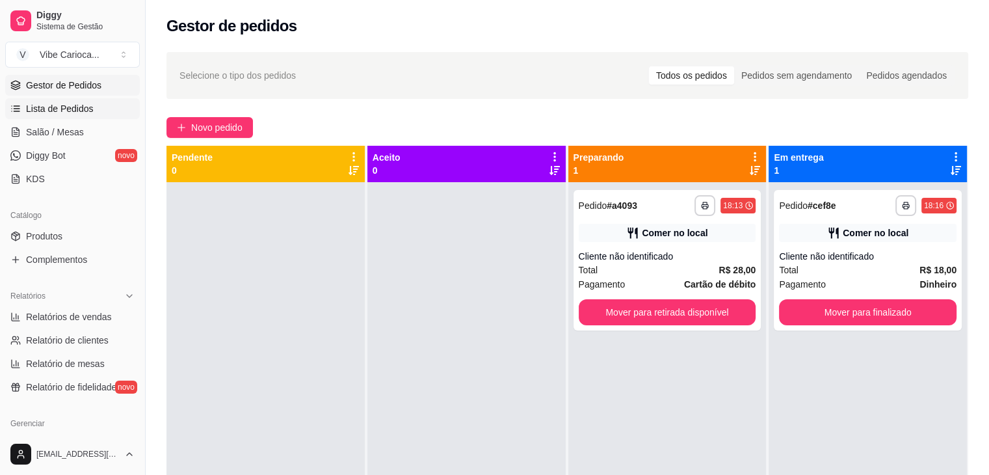
scroll to position [195, 0]
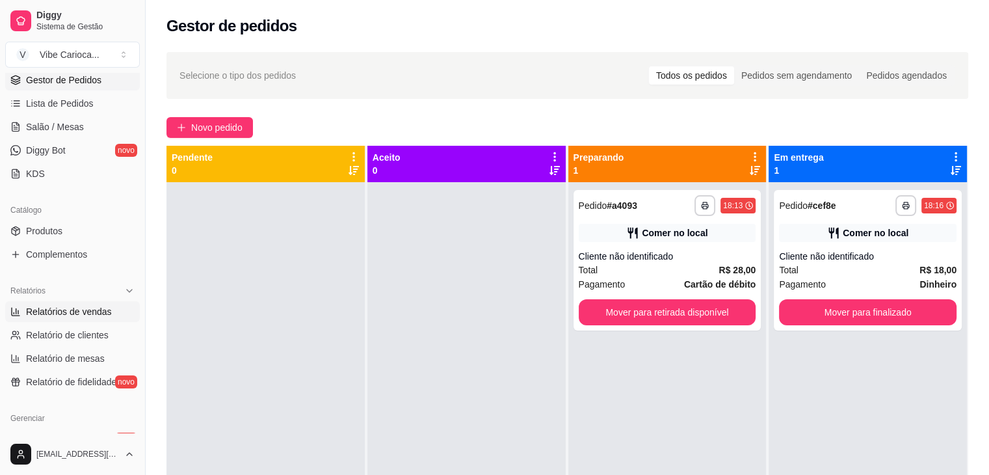
click at [72, 314] on span "Relatórios de vendas" at bounding box center [69, 311] width 86 height 13
select select "ALL"
select select "0"
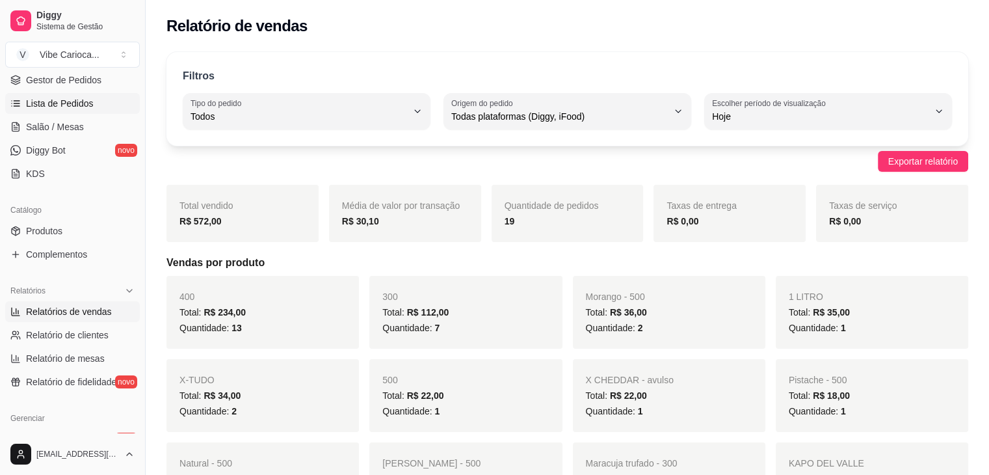
click at [79, 112] on link "Lista de Pedidos" at bounding box center [72, 103] width 135 height 21
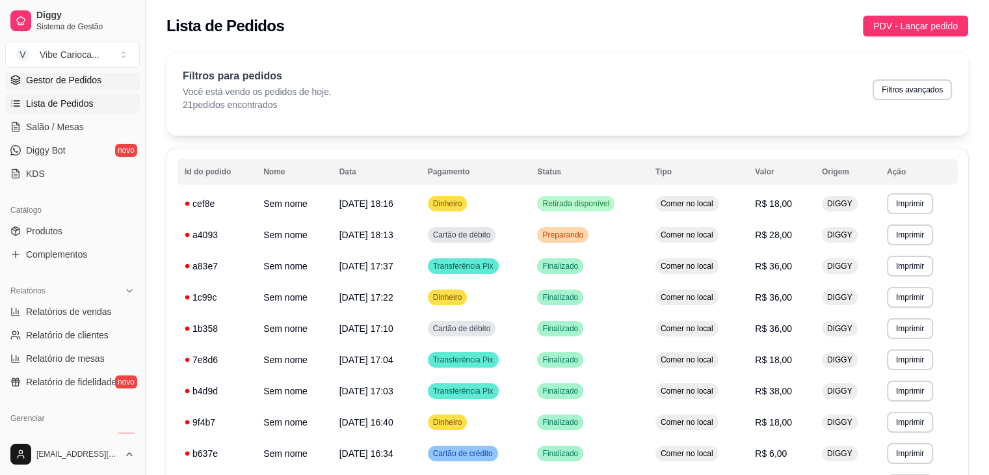
click at [83, 87] on link "Gestor de Pedidos" at bounding box center [72, 80] width 135 height 21
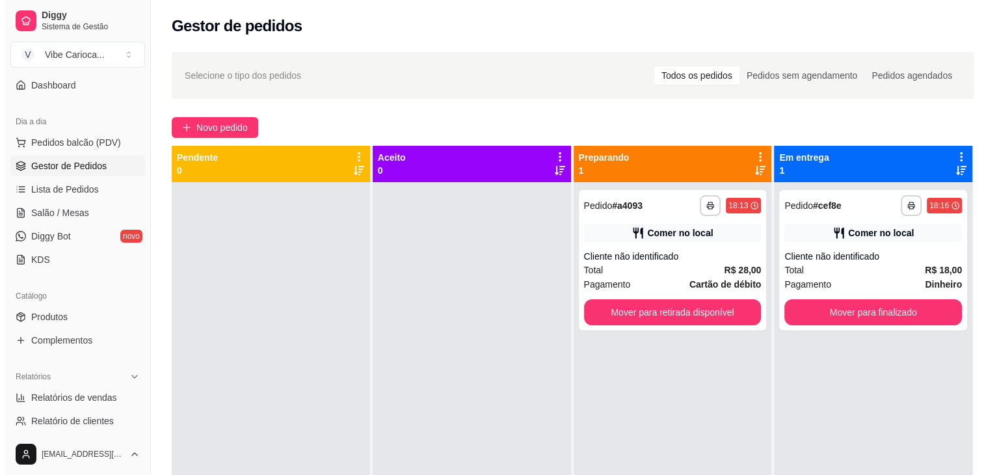
scroll to position [101, 0]
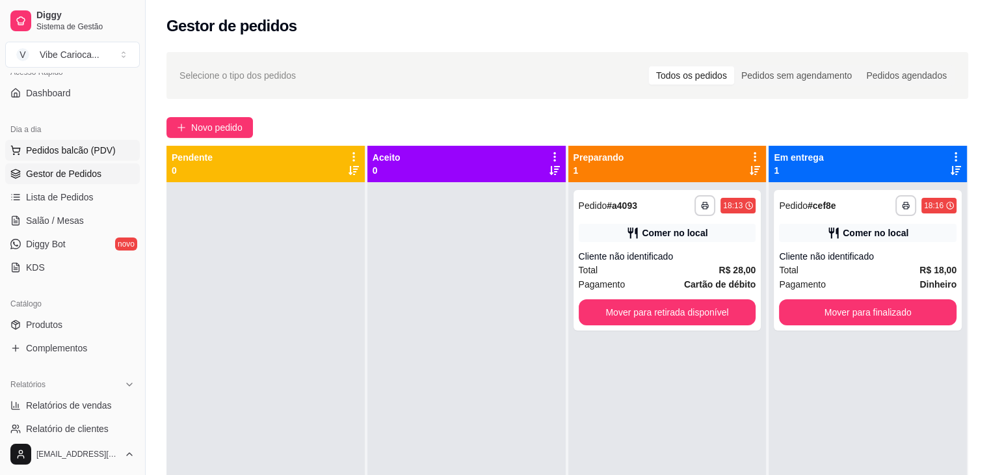
click at [93, 155] on button "Pedidos balcão (PDV)" at bounding box center [72, 150] width 135 height 21
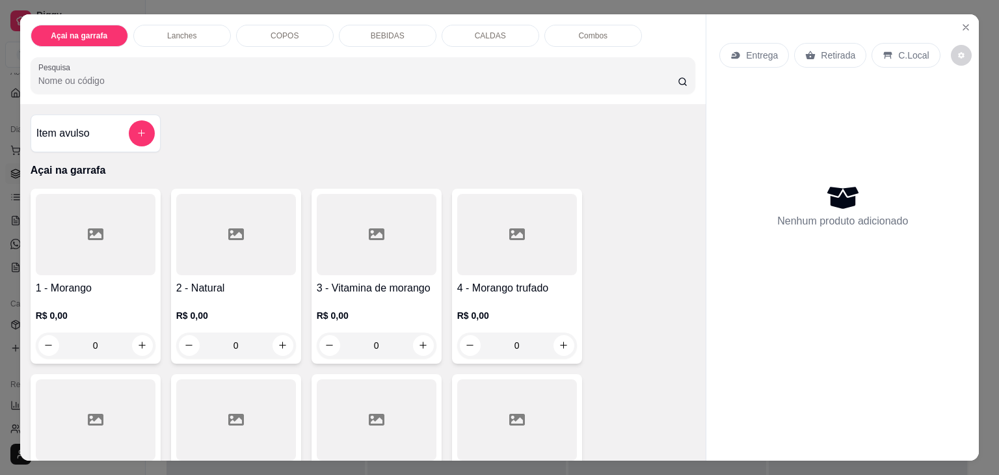
click at [537, 111] on div "Item avulso Açai na garrafa 1 - Morango R$ 0,00 0 2 - Natural R$ 0,00 0 3 - Vit…" at bounding box center [363, 282] width 686 height 356
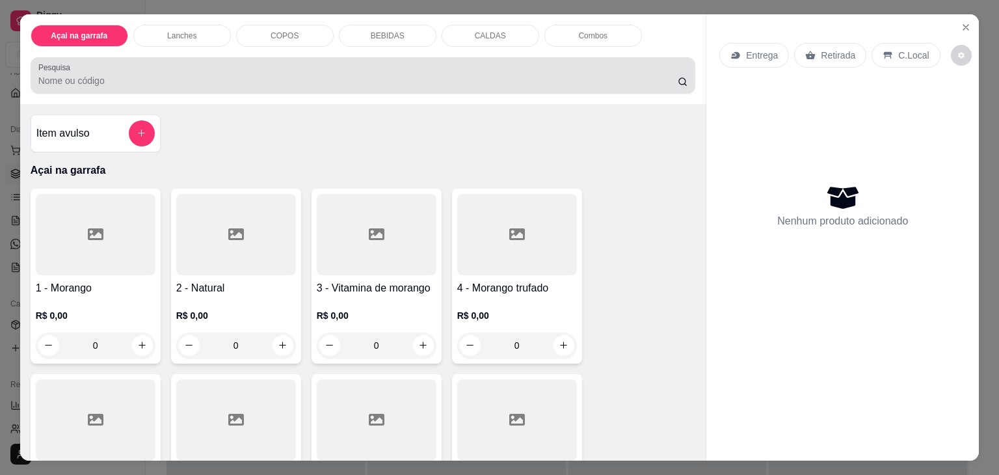
click at [141, 62] on div at bounding box center [363, 75] width 650 height 26
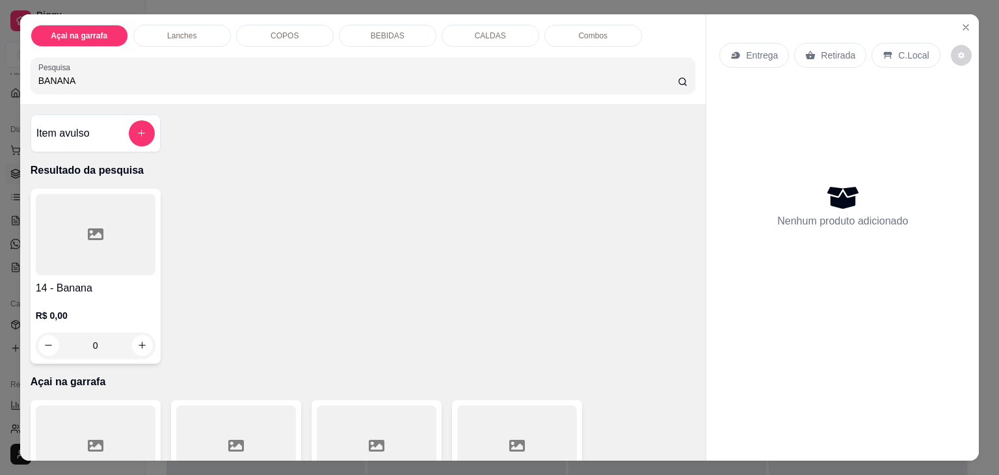
type input "BANANA"
click at [152, 222] on div "14 - Banana R$ 0,00 0" at bounding box center [96, 276] width 130 height 175
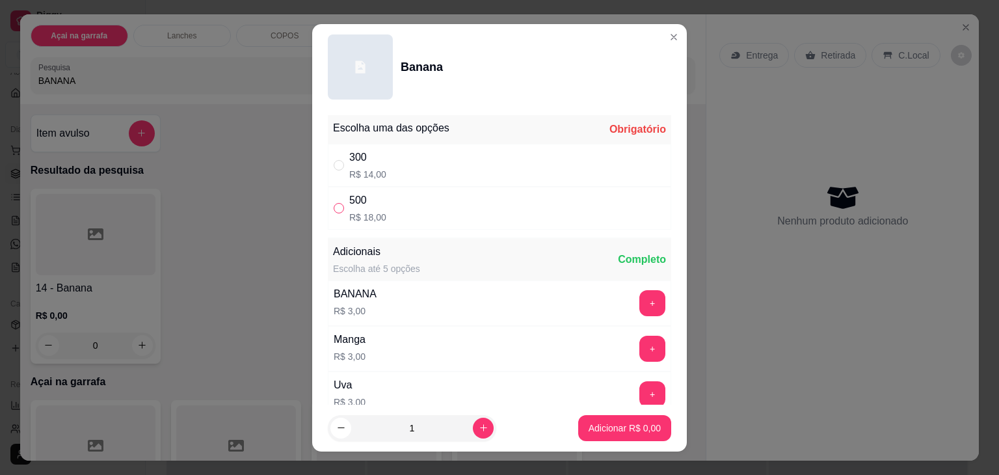
click at [338, 201] on label "" at bounding box center [339, 208] width 10 height 14
click at [338, 203] on input "" at bounding box center [339, 208] width 10 height 10
click at [334, 209] on input "" at bounding box center [339, 208] width 10 height 10
radio input "true"
click at [617, 419] on button "Adicionar R$ 18,00" at bounding box center [622, 428] width 98 height 26
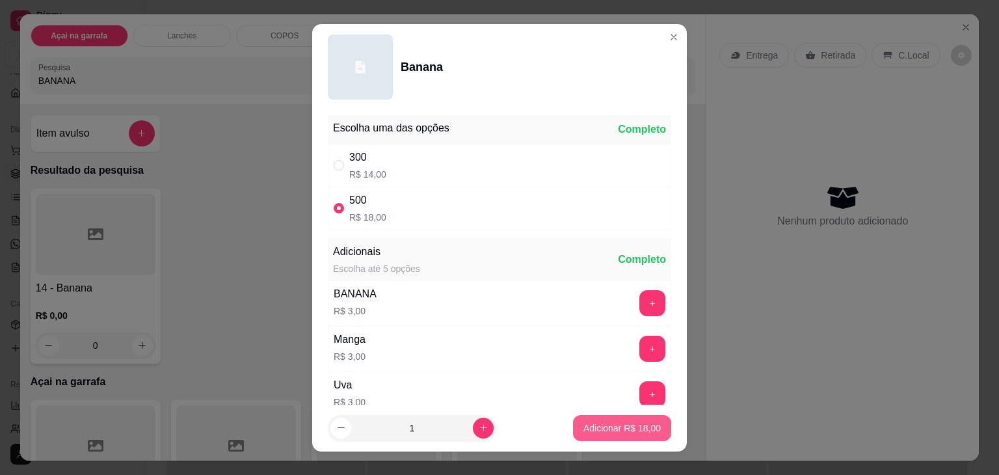
type input "1"
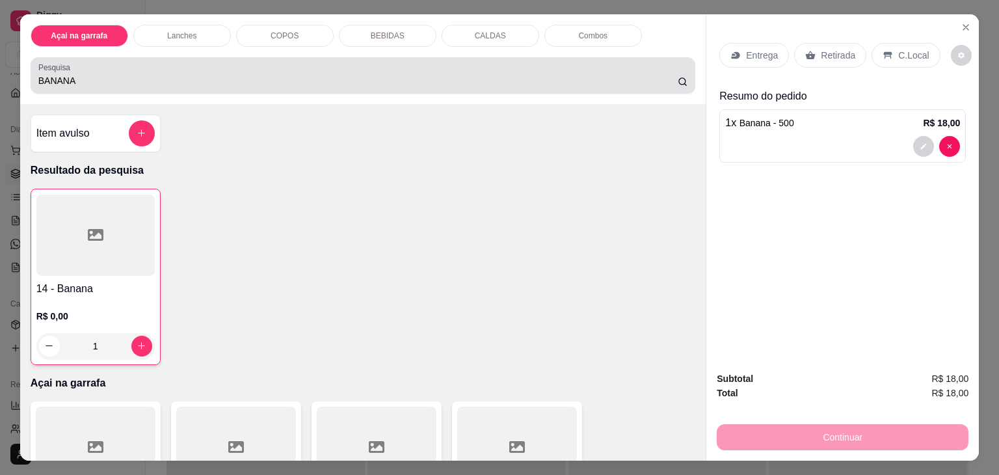
click at [191, 84] on div "Pesquisa BANANA" at bounding box center [363, 75] width 665 height 36
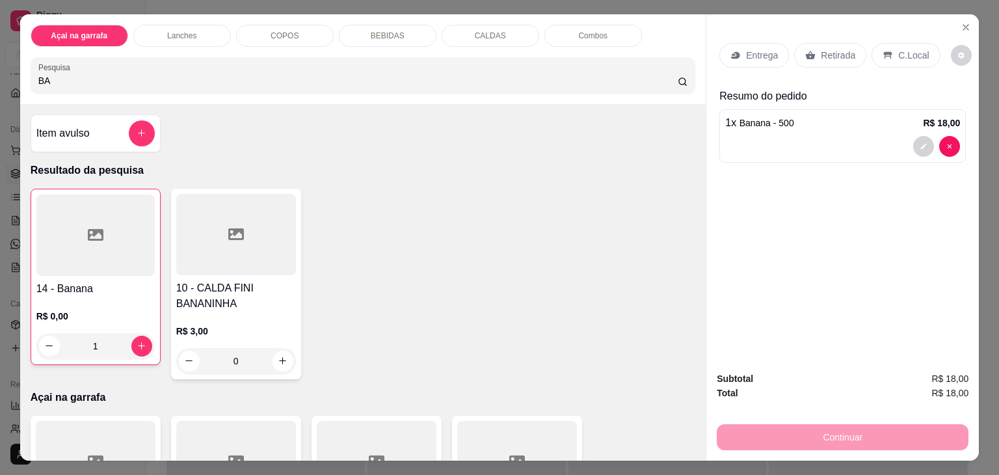
type input "B"
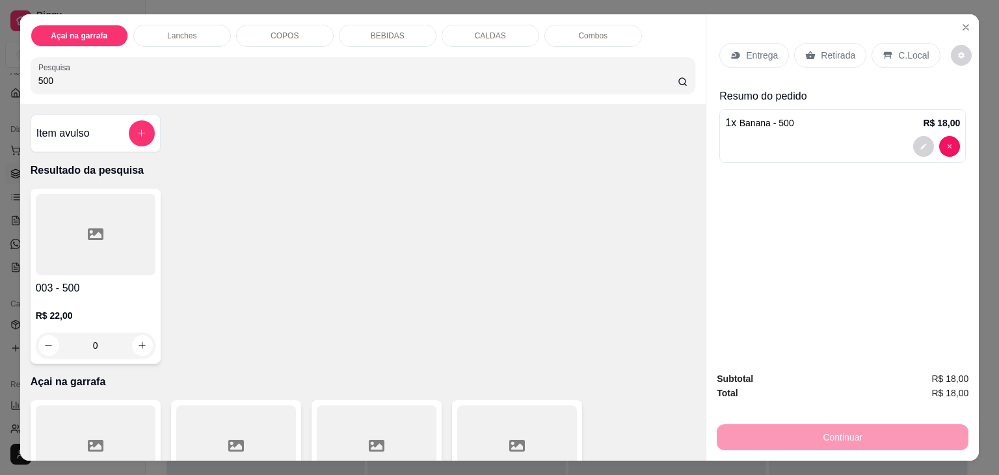
type input "500"
click at [117, 217] on div at bounding box center [96, 234] width 120 height 81
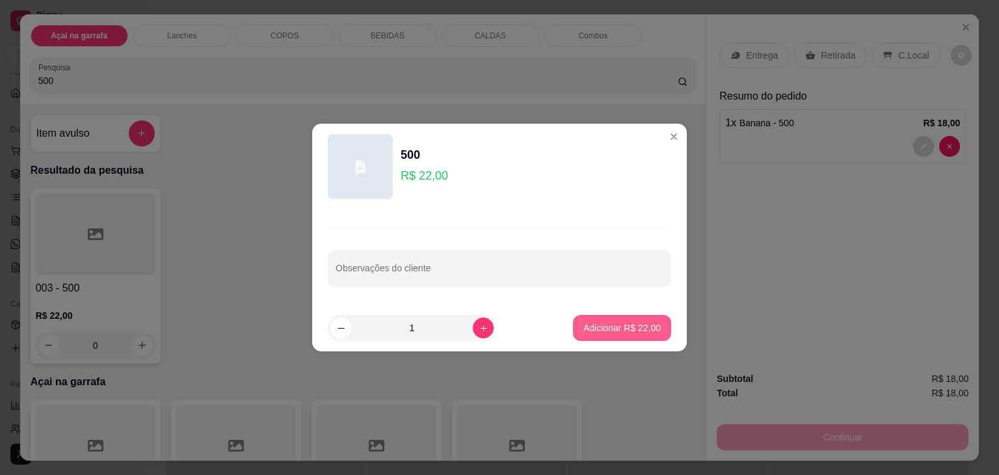
click at [634, 332] on p "Adicionar R$ 22,00" at bounding box center [622, 327] width 77 height 13
type input "1"
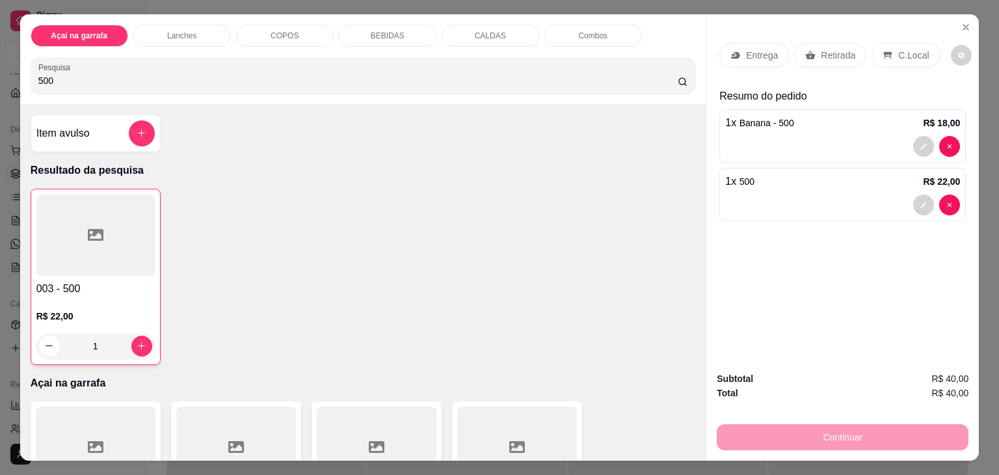
click at [898, 49] on p "C.Local" at bounding box center [913, 55] width 31 height 13
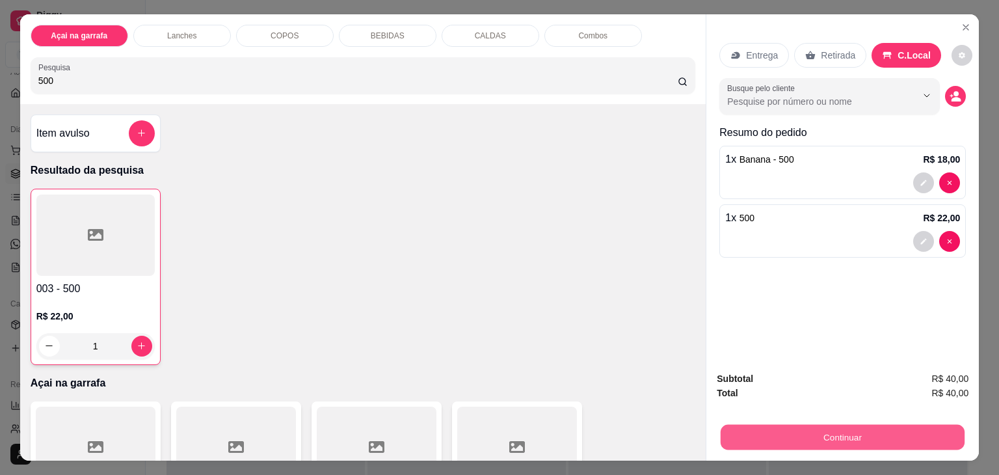
click at [817, 425] on button "Continuar" at bounding box center [843, 437] width 244 height 25
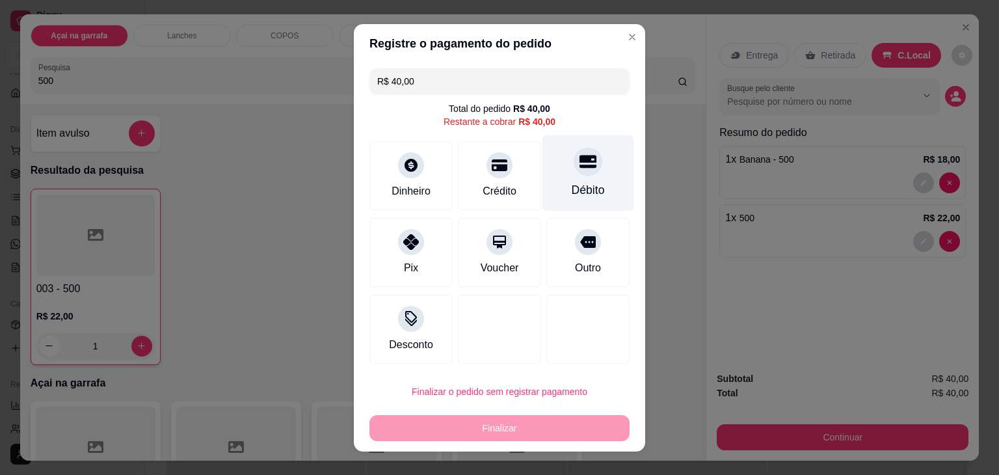
click at [572, 189] on div "Débito" at bounding box center [588, 189] width 33 height 17
type input "R$ 0,00"
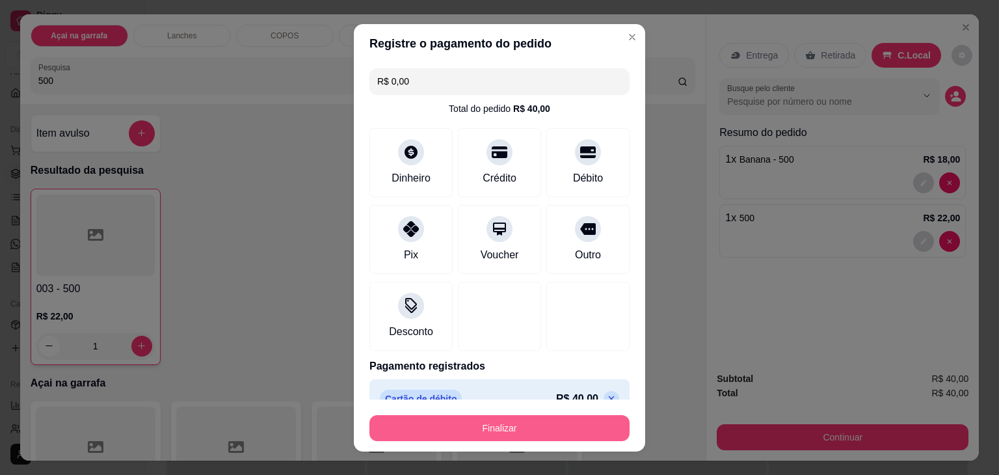
click at [447, 427] on button "Finalizar" at bounding box center [500, 428] width 260 height 26
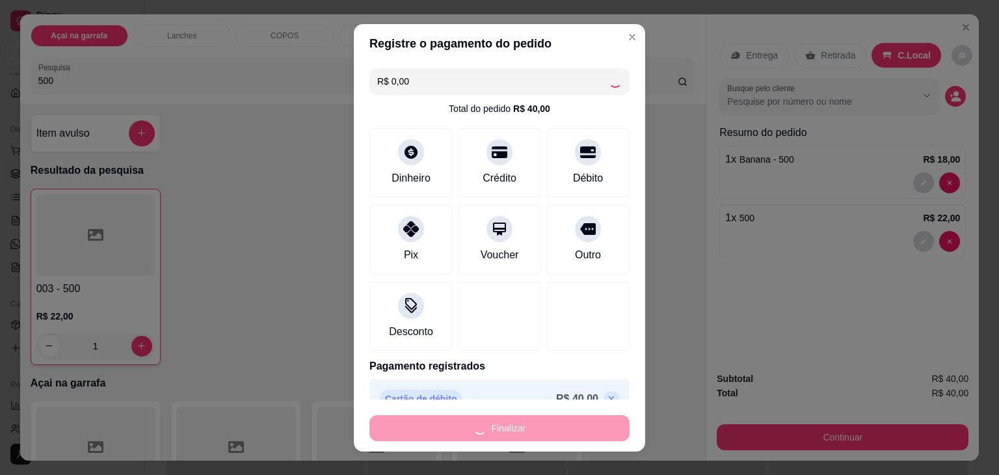
type input "0"
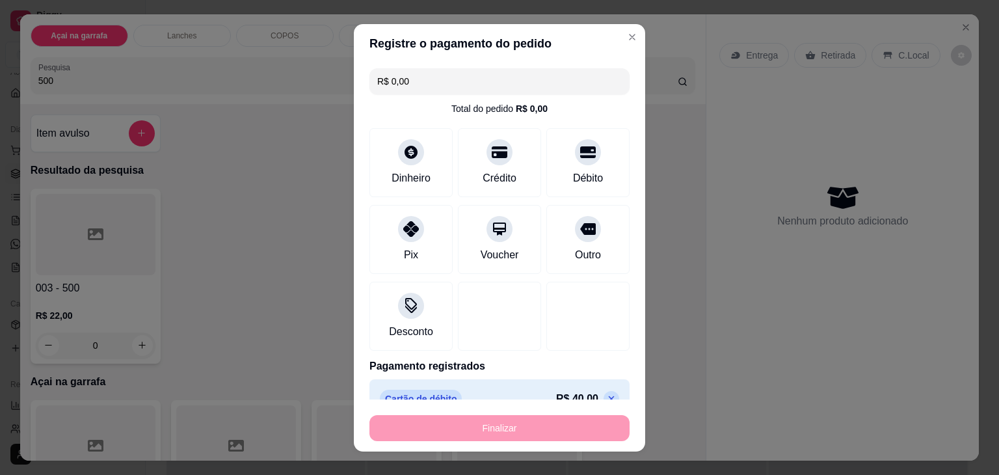
type input "-R$ 40,00"
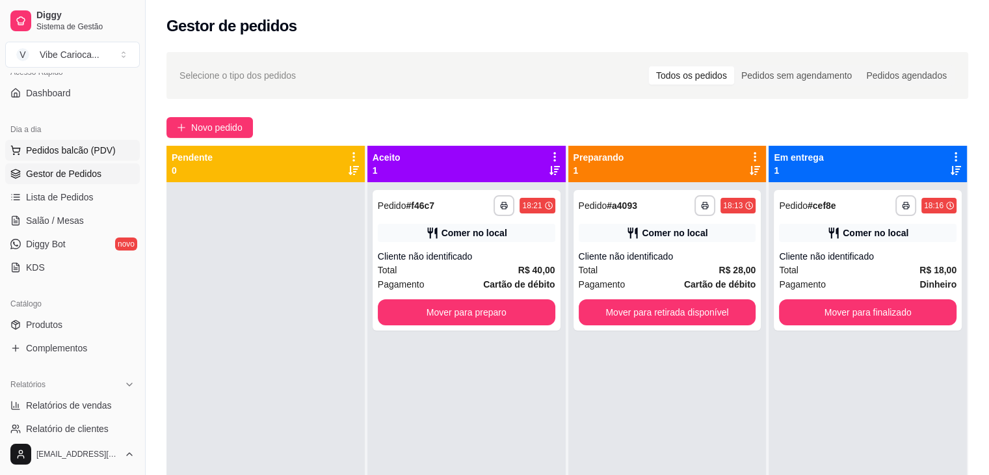
click at [31, 146] on span "Pedidos balcão (PDV)" at bounding box center [71, 150] width 90 height 13
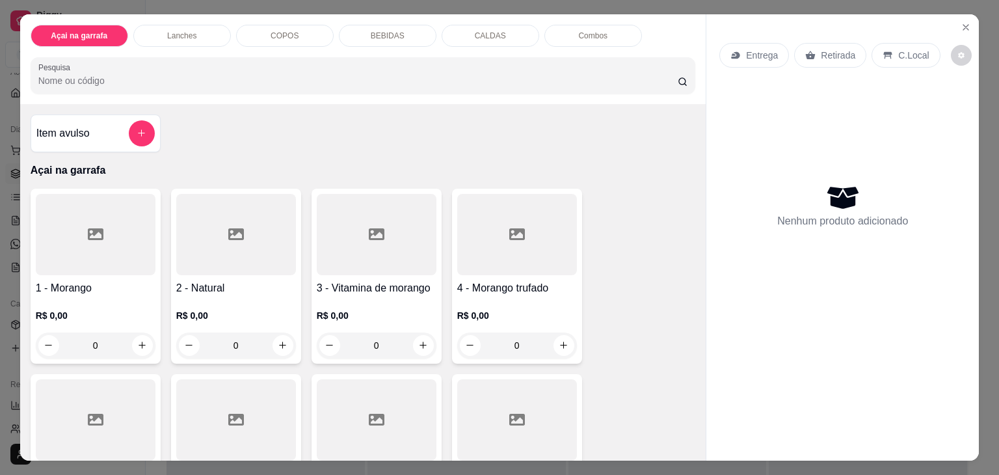
click at [323, 79] on input "Pesquisa" at bounding box center [357, 80] width 639 height 13
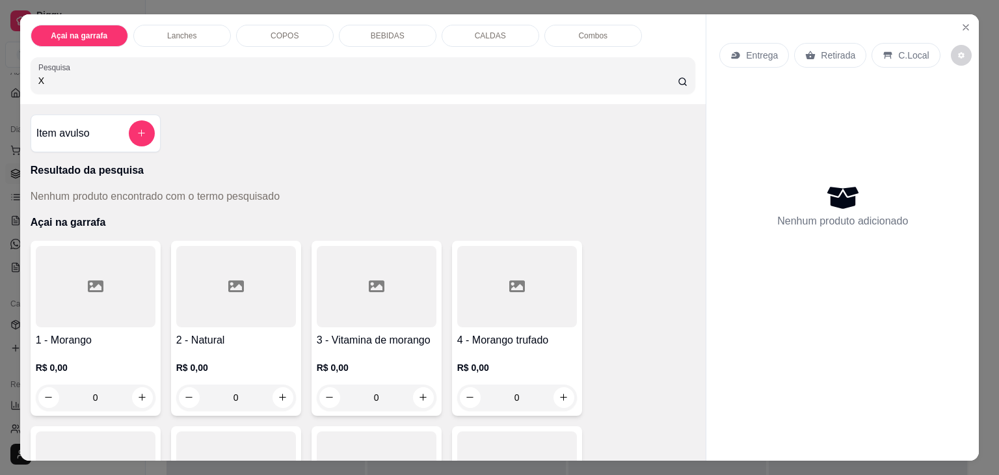
type input "X"
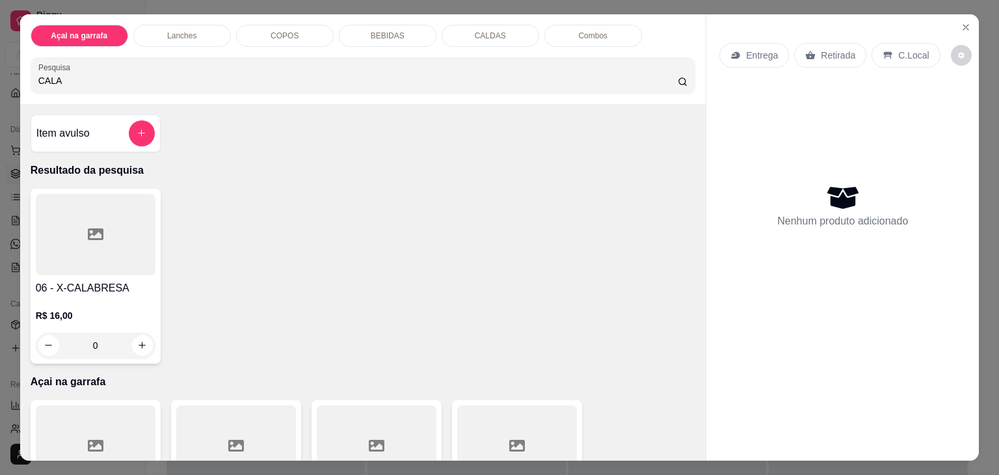
type input "CALA"
click at [76, 269] on div at bounding box center [96, 234] width 120 height 81
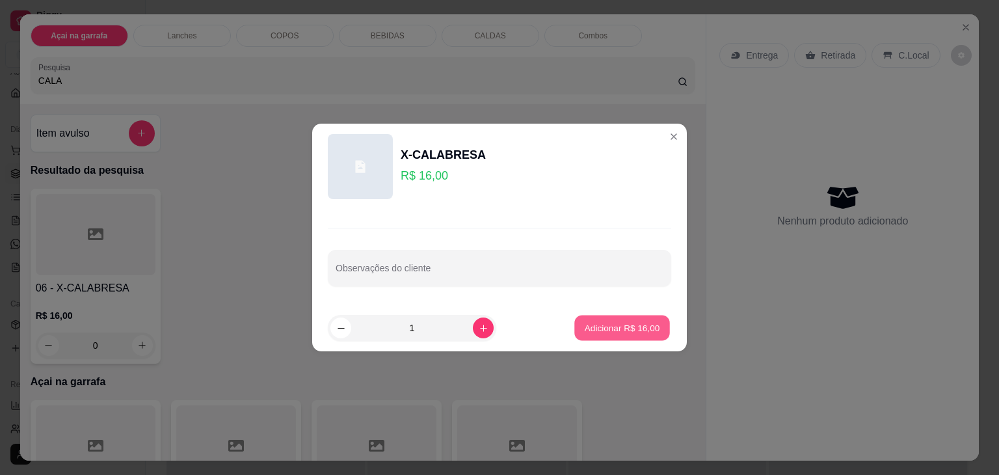
click at [630, 326] on p "Adicionar R$ 16,00" at bounding box center [622, 327] width 75 height 12
type input "1"
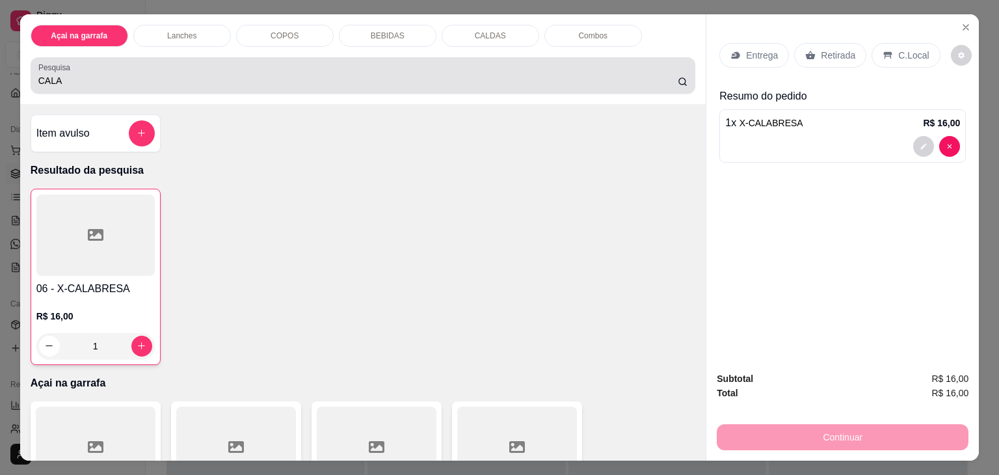
click at [107, 74] on input "CALA" at bounding box center [357, 80] width 639 height 13
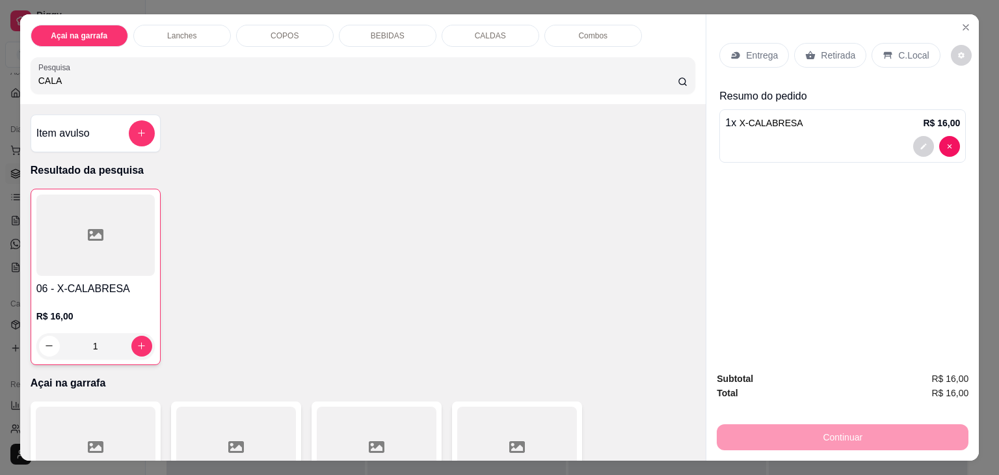
click at [107, 74] on input "CALA" at bounding box center [357, 80] width 639 height 13
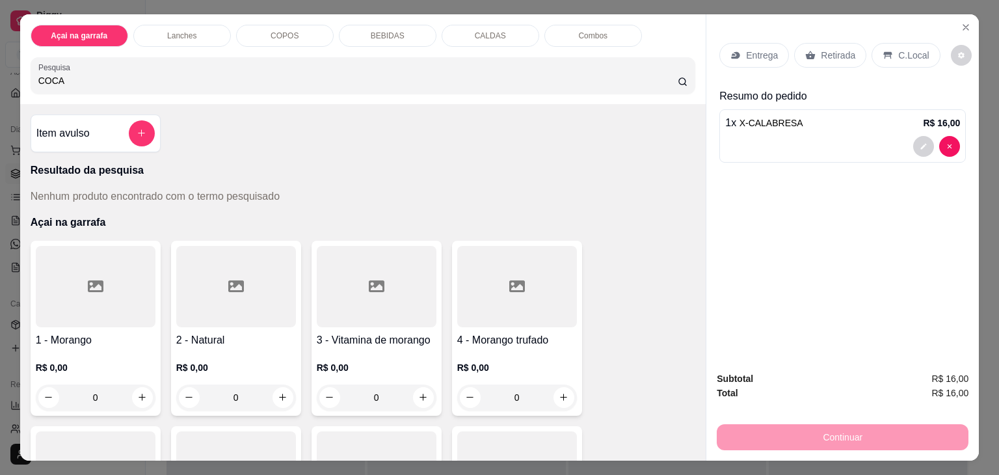
type input "COCA"
click at [416, 25] on div "BEBIDAS" at bounding box center [388, 36] width 98 height 22
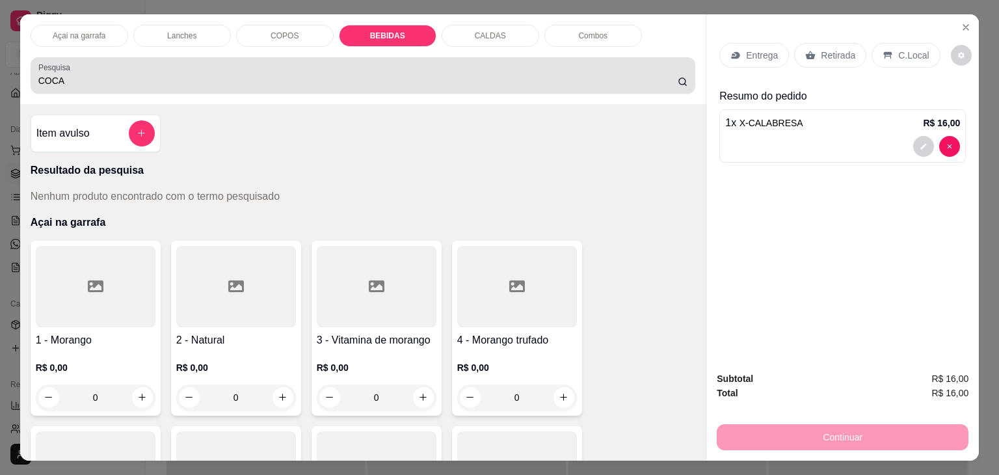
scroll to position [32, 0]
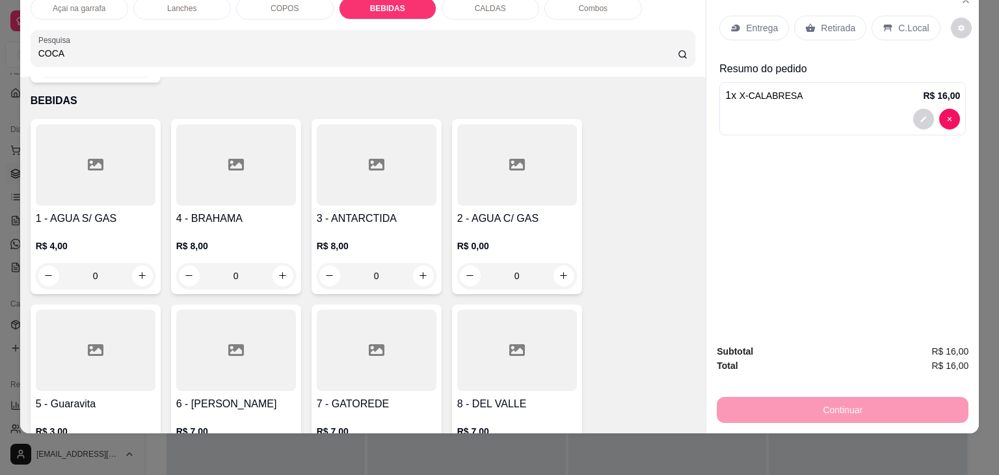
drag, startPoint x: 83, startPoint y: 42, endPoint x: 0, endPoint y: 45, distance: 83.3
click at [0, 45] on div "Açai na garrafa Lanches COPOS BEBIDAS CALDAS Combos Pesquisa COCA Item avulso R…" at bounding box center [499, 237] width 999 height 475
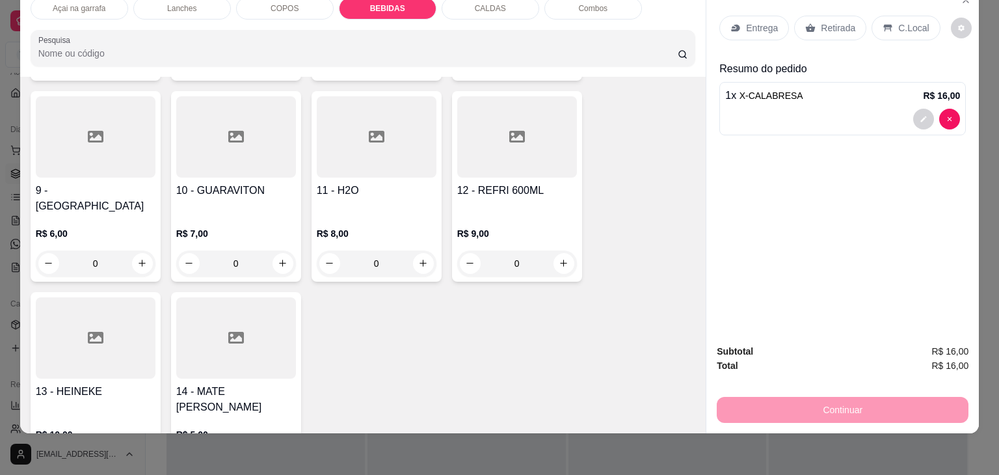
scroll to position [2091, 0]
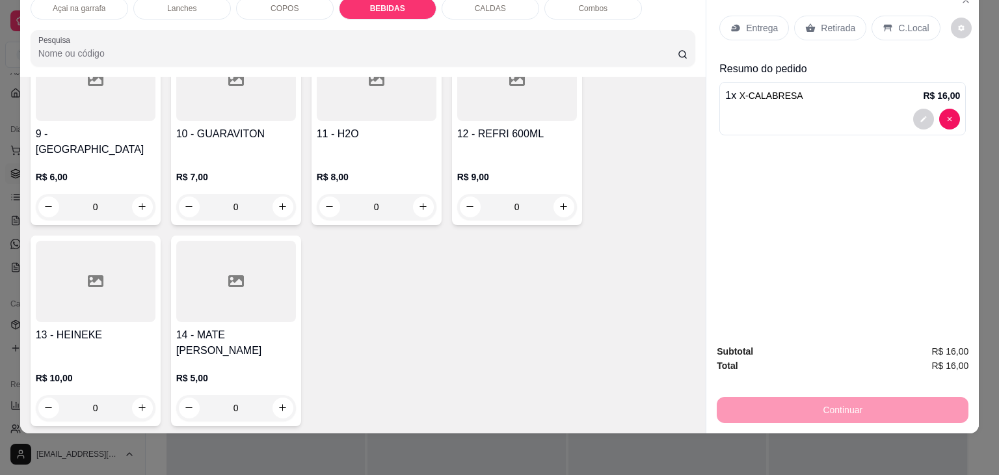
click at [515, 126] on h4 "12 - REFRI 600ML" at bounding box center [517, 134] width 120 height 16
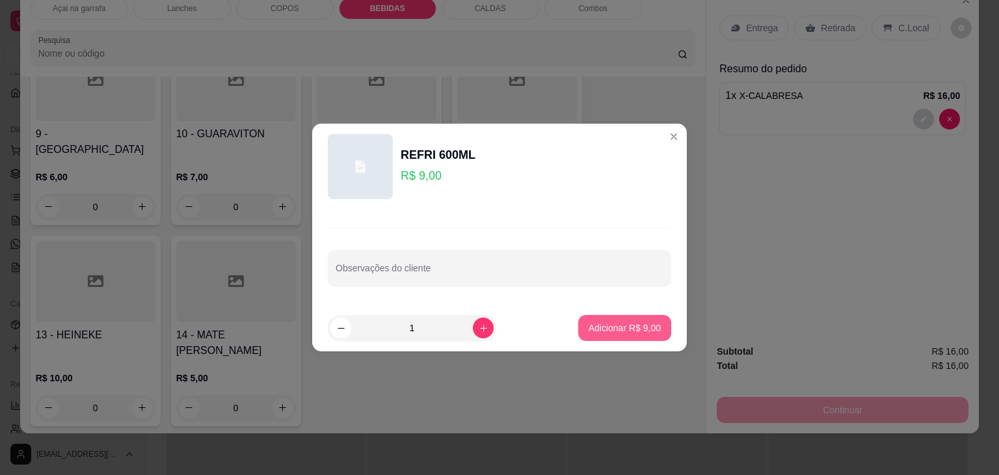
click at [614, 334] on p "Adicionar R$ 9,00" at bounding box center [625, 327] width 72 height 13
type input "1"
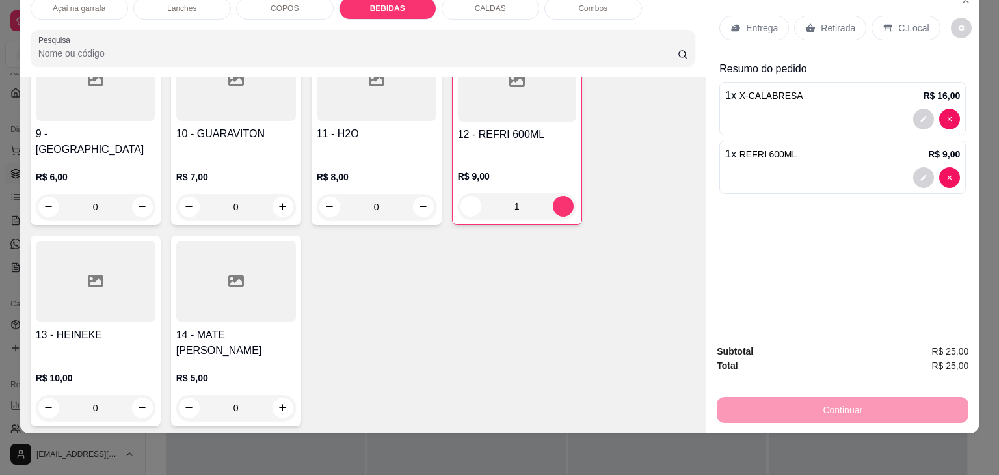
scroll to position [0, 0]
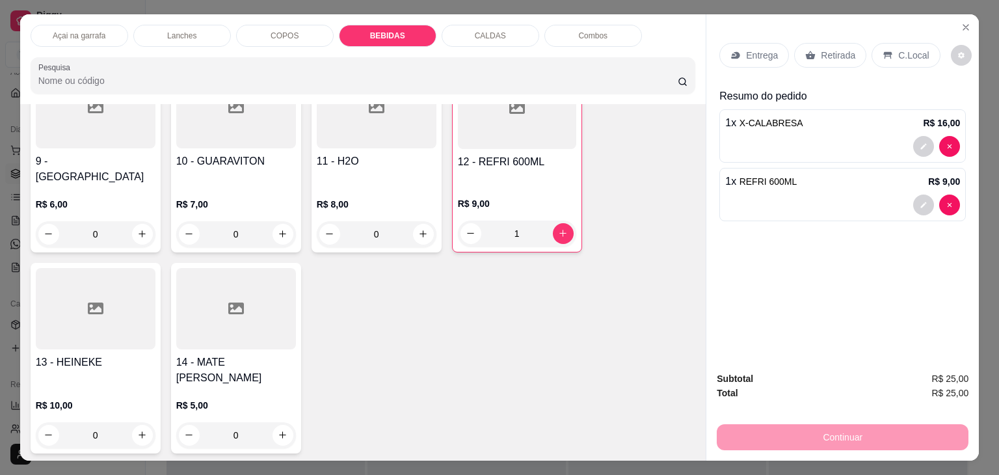
click at [910, 49] on p "C.Local" at bounding box center [913, 55] width 31 height 13
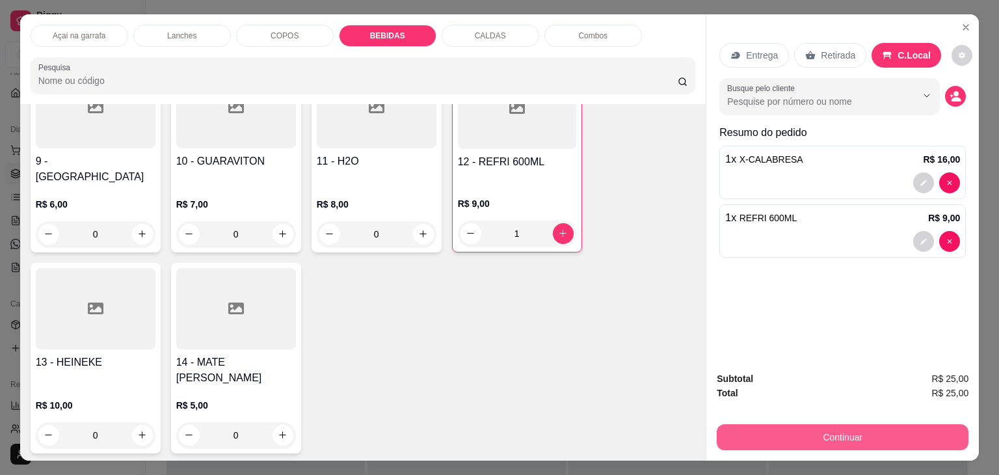
click at [801, 426] on button "Continuar" at bounding box center [843, 437] width 252 height 26
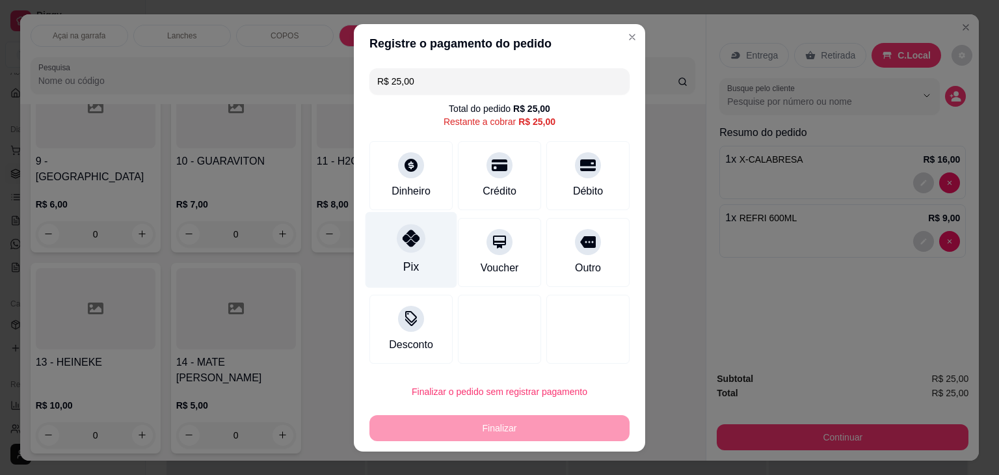
click at [417, 245] on div at bounding box center [411, 238] width 29 height 29
type input "R$ 0,00"
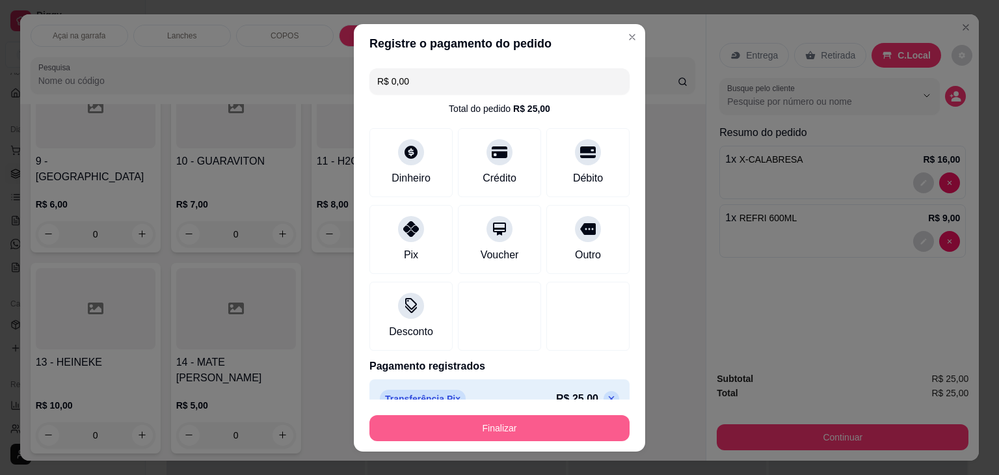
click at [458, 428] on button "Finalizar" at bounding box center [500, 428] width 260 height 26
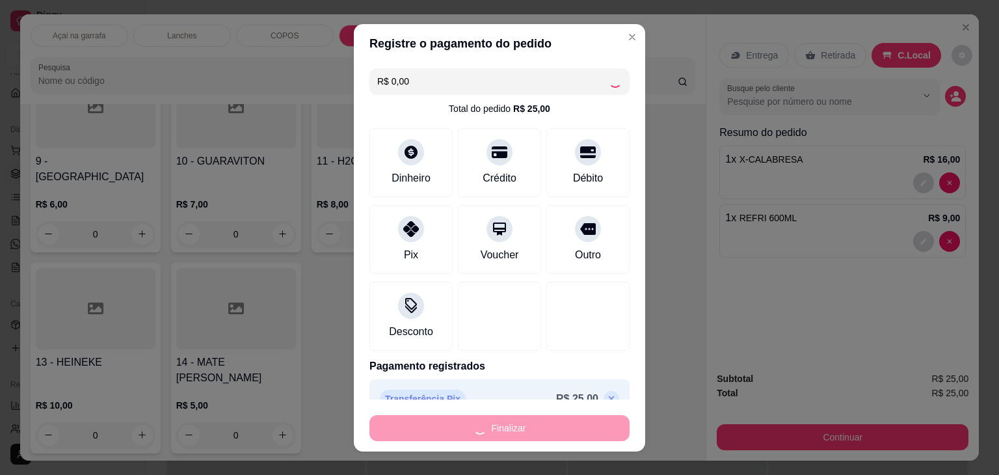
type input "0"
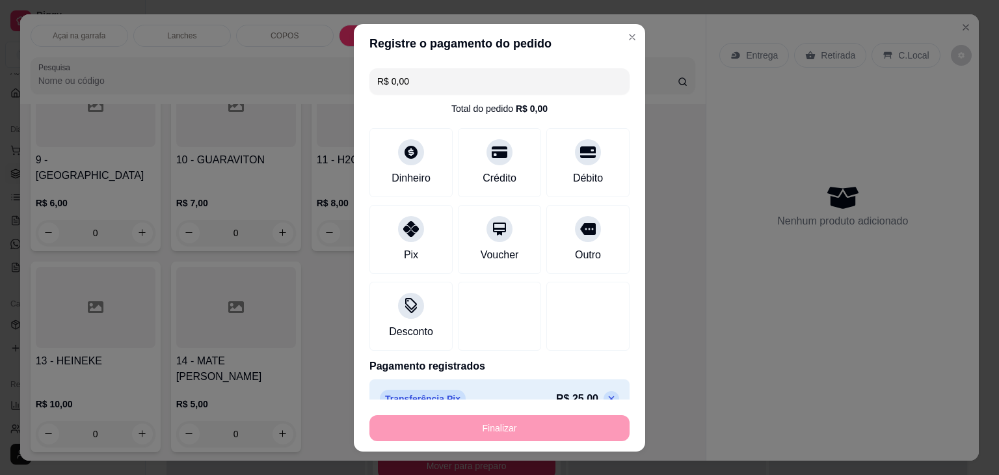
type input "-R$ 25,00"
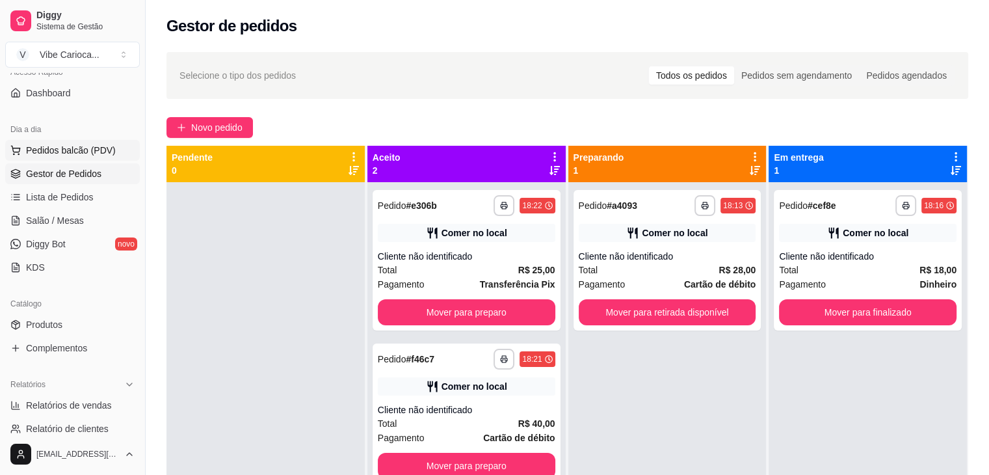
click at [81, 152] on span "Pedidos balcão (PDV)" at bounding box center [71, 150] width 90 height 13
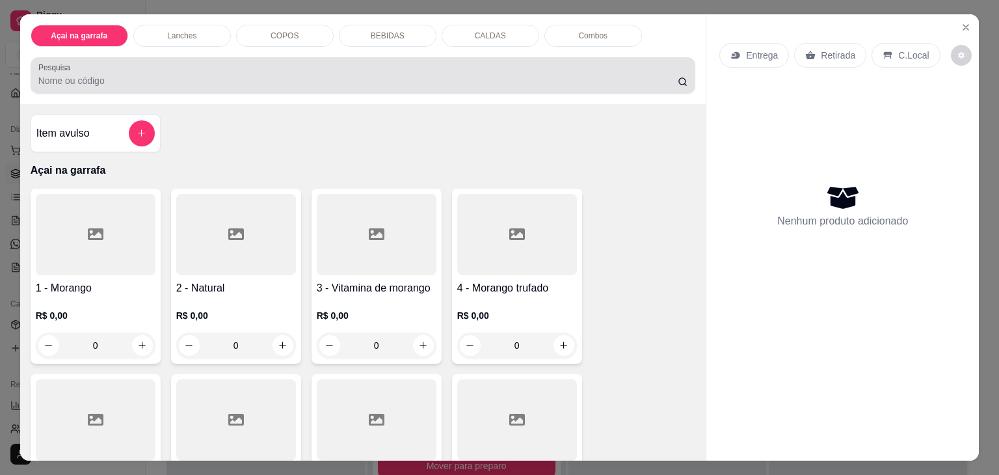
click at [155, 62] on div at bounding box center [363, 75] width 650 height 26
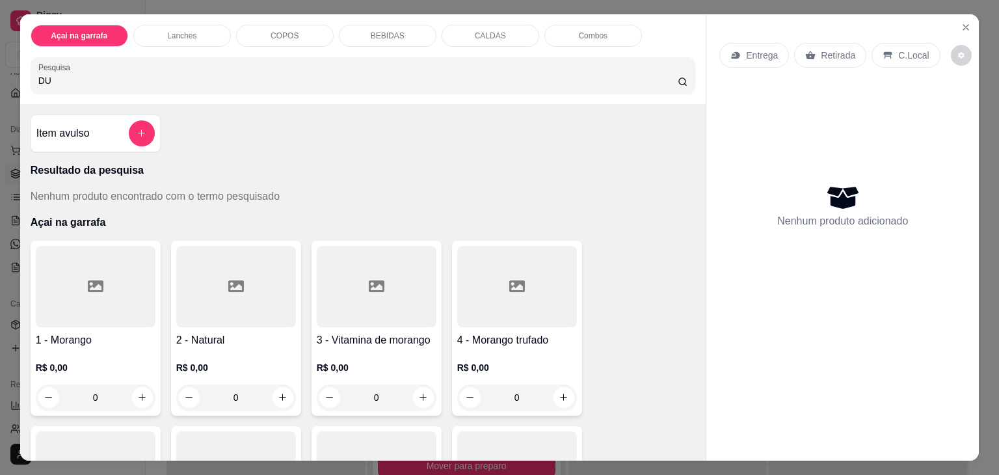
type input "D"
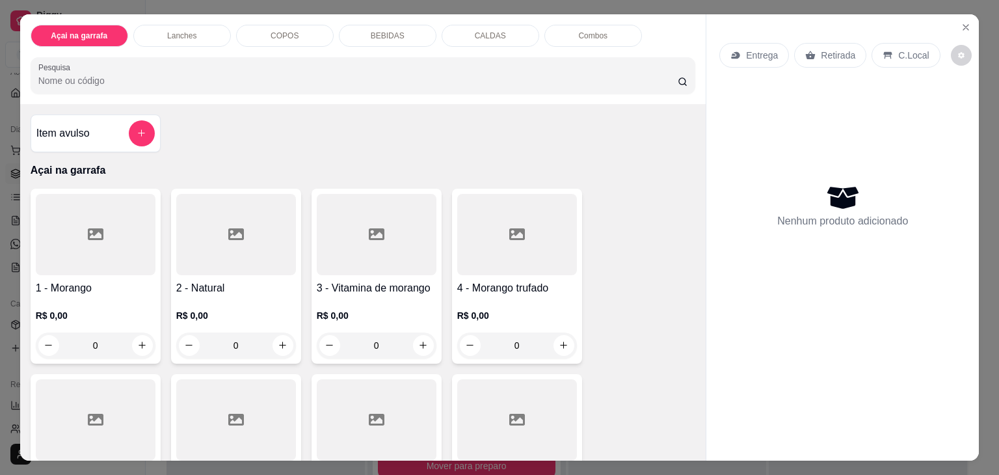
click at [175, 37] on div "Lanches" at bounding box center [182, 36] width 98 height 22
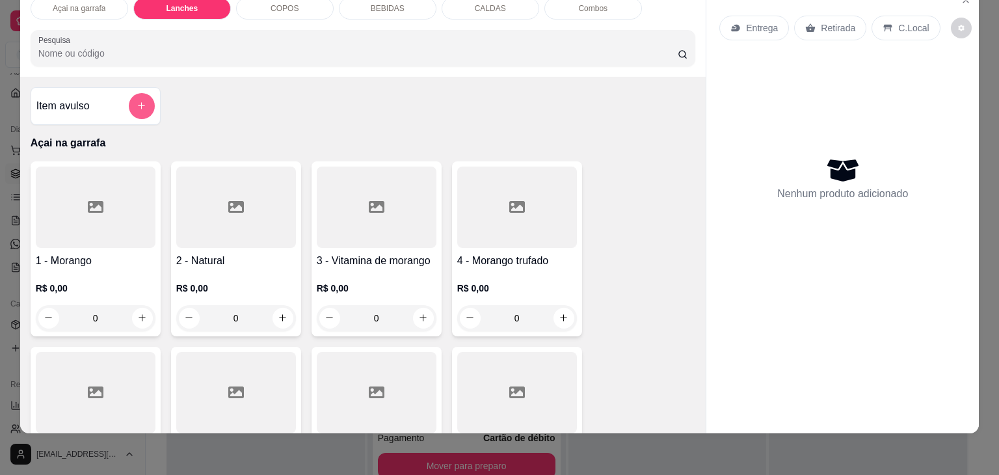
click at [129, 96] on button "add-separate-item" at bounding box center [142, 106] width 26 height 26
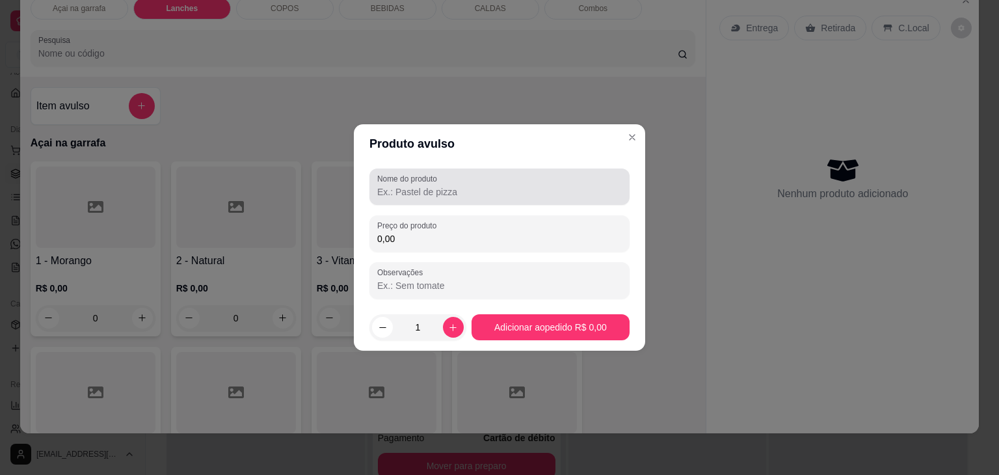
click at [464, 189] on input "Nome do produto" at bounding box center [499, 191] width 245 height 13
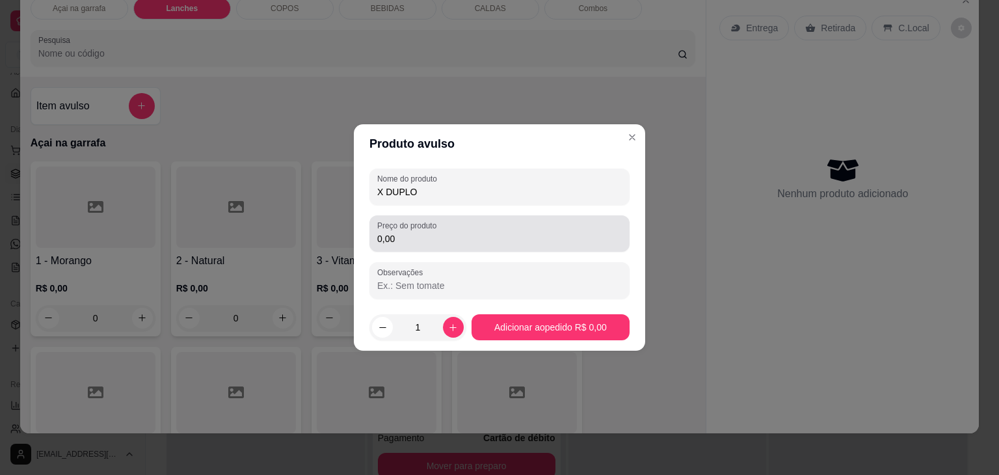
type input "X DUPLO"
click at [412, 230] on label "Preço do produto" at bounding box center [409, 225] width 64 height 11
click at [412, 232] on input "0,00" at bounding box center [499, 238] width 245 height 13
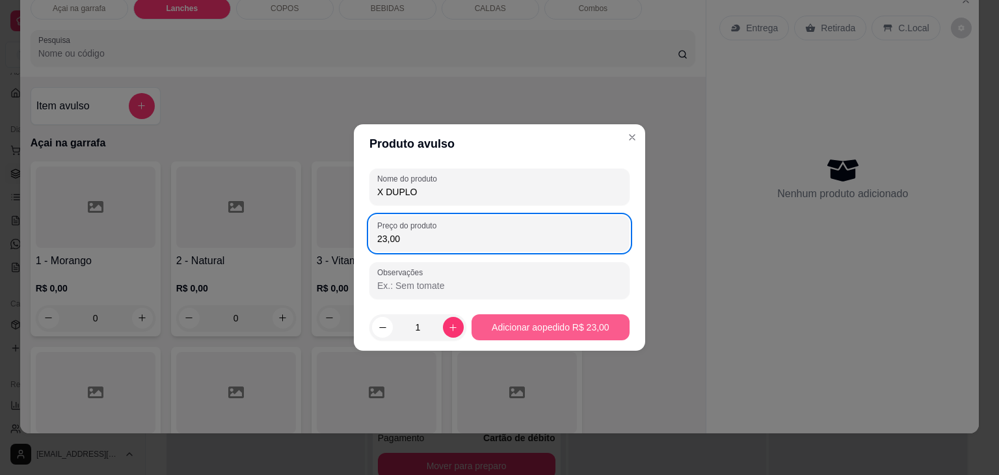
type input "23,00"
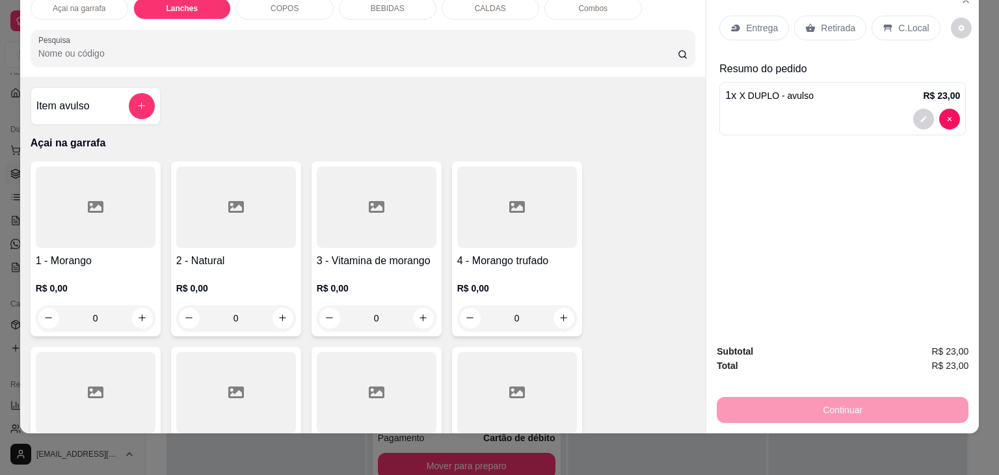
click at [910, 21] on p "C.Local" at bounding box center [913, 27] width 31 height 13
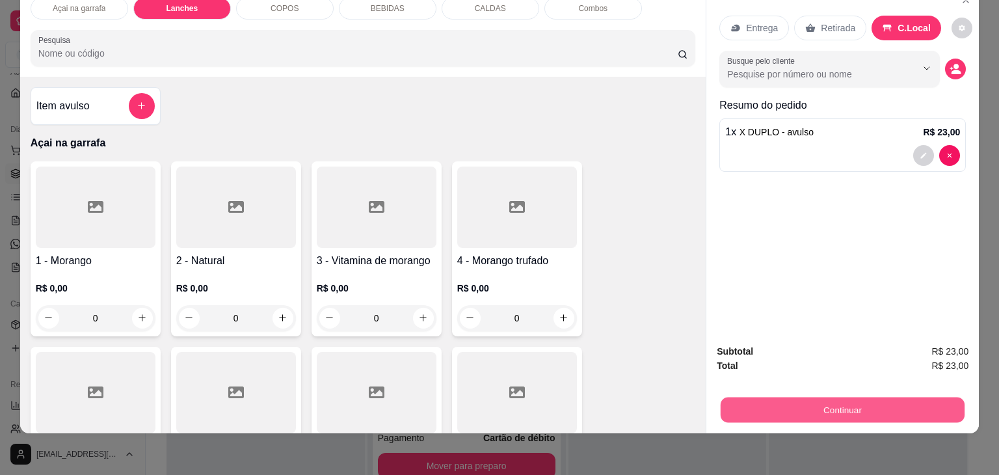
click at [805, 399] on button "Continuar" at bounding box center [843, 409] width 244 height 25
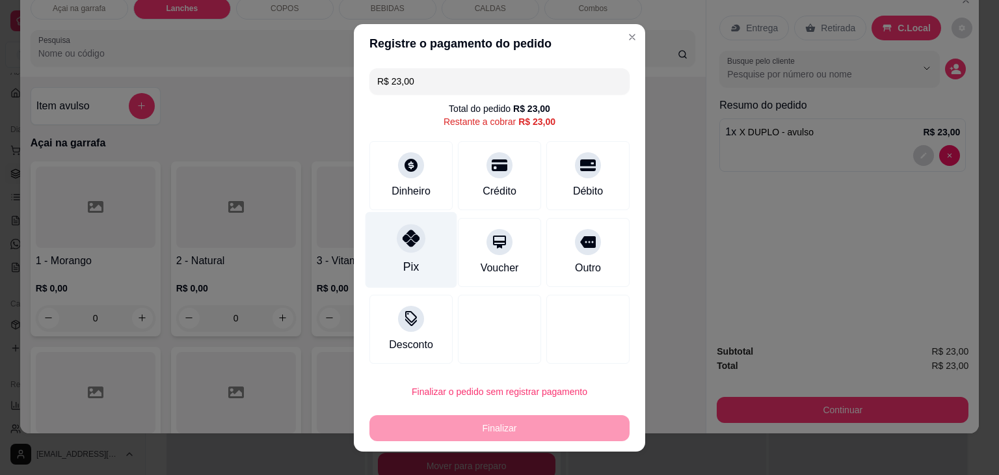
click at [414, 237] on div at bounding box center [411, 238] width 29 height 29
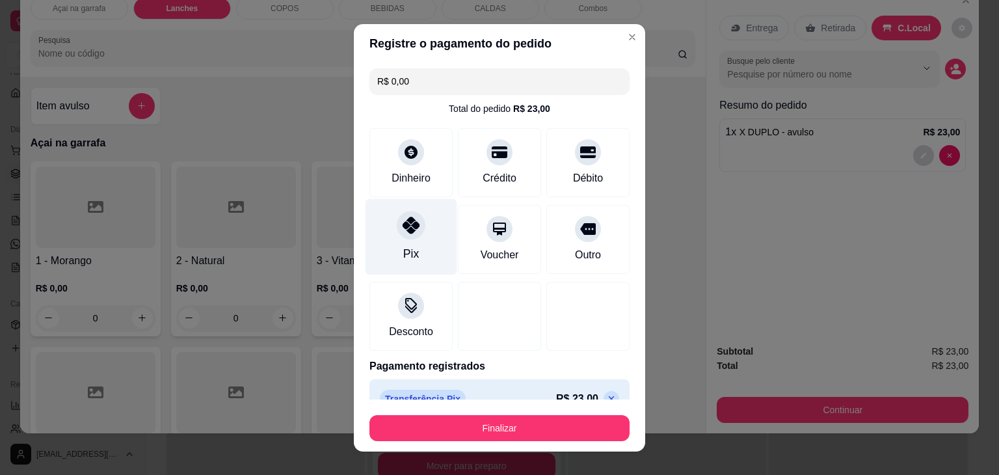
click at [410, 227] on icon at bounding box center [411, 225] width 17 height 17
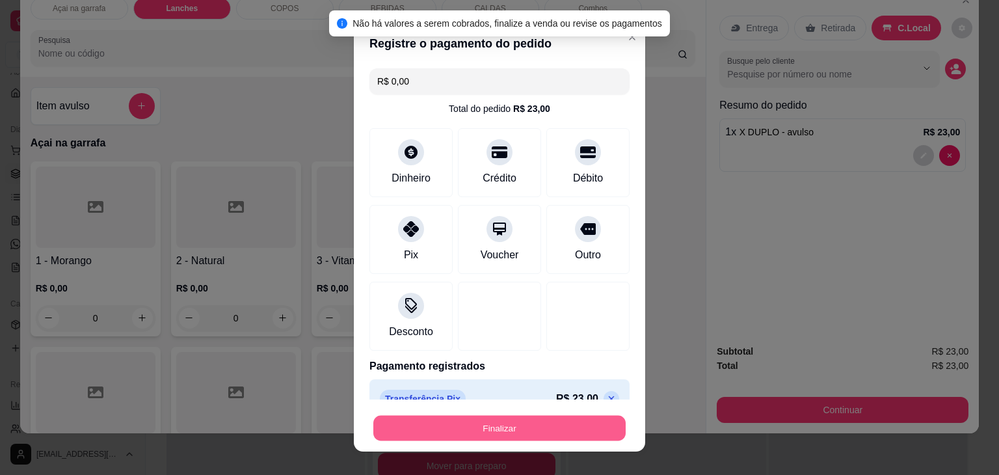
click at [487, 424] on button "Finalizar" at bounding box center [499, 427] width 252 height 25
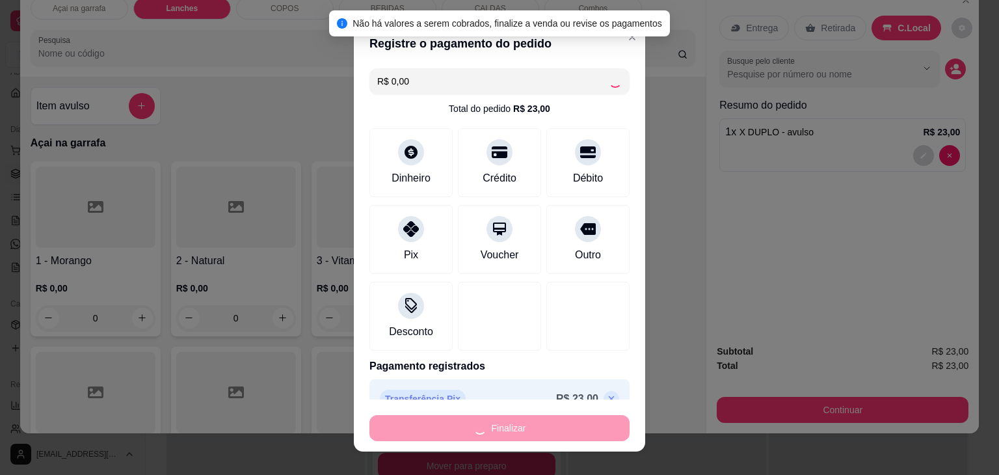
type input "-R$ 23,00"
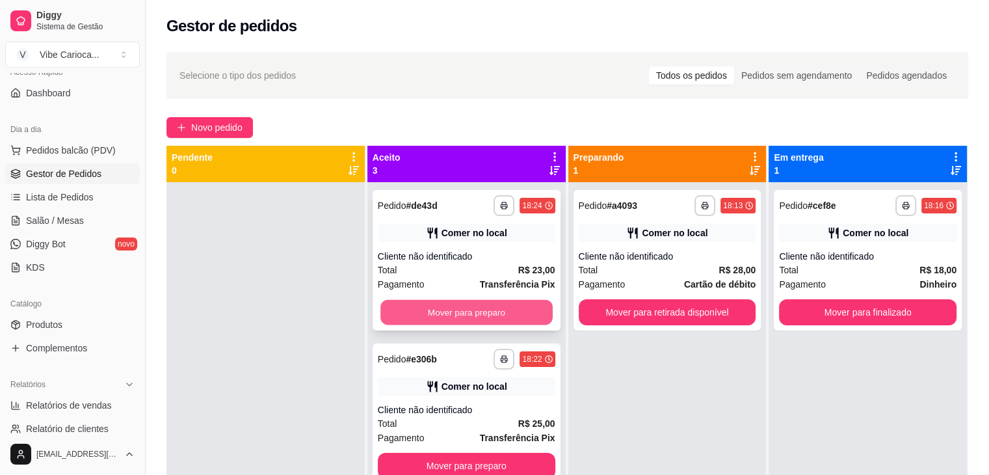
click at [504, 304] on button "Mover para preparo" at bounding box center [467, 312] width 172 height 25
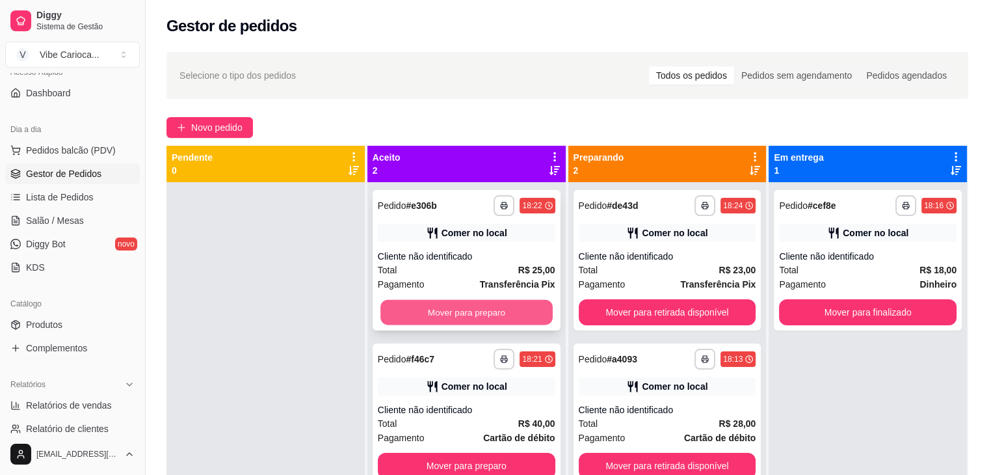
click at [505, 306] on button "Mover para preparo" at bounding box center [467, 312] width 172 height 25
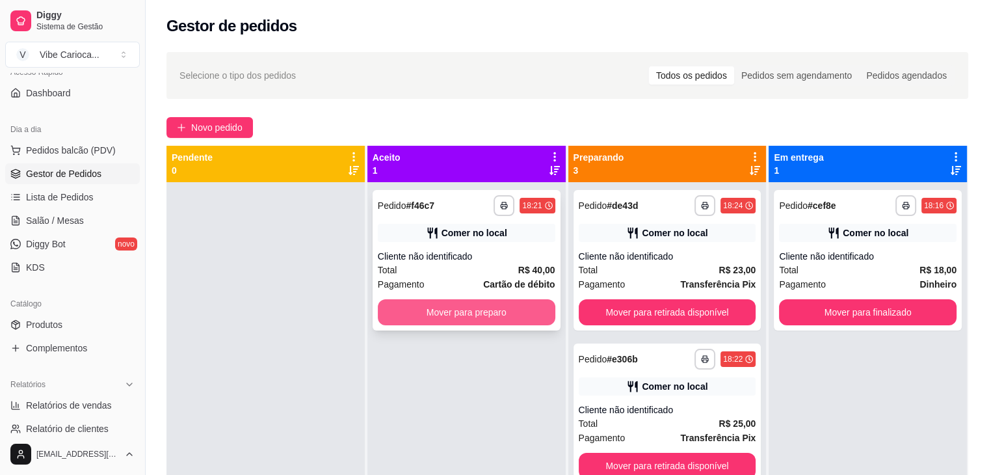
click at [521, 313] on button "Mover para preparo" at bounding box center [467, 312] width 178 height 26
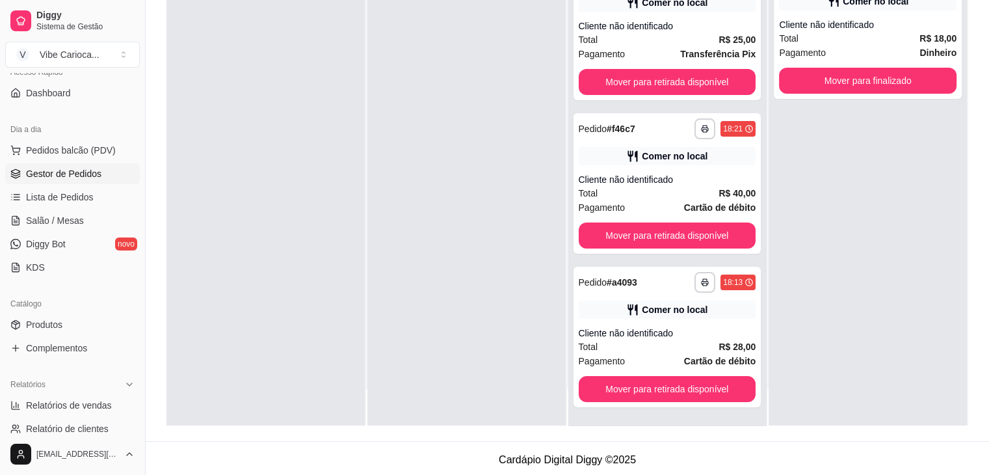
scroll to position [198, 0]
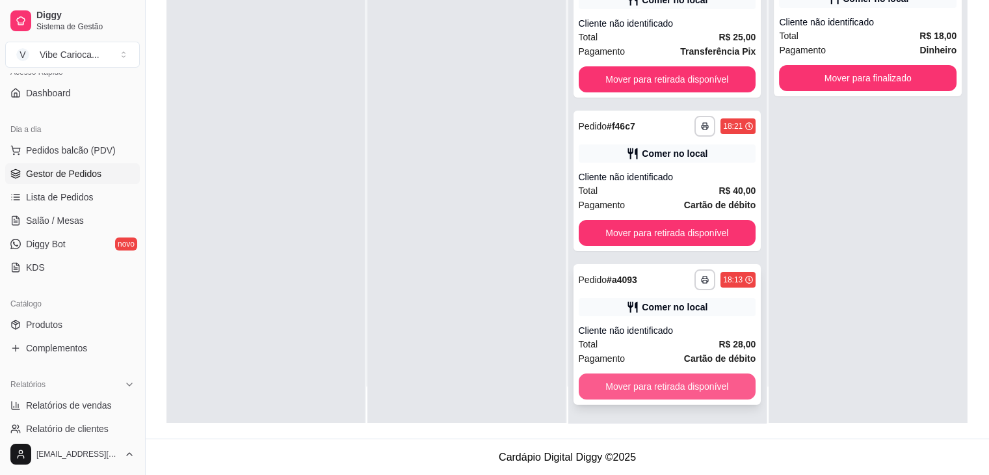
click at [618, 390] on button "Mover para retirada disponível" at bounding box center [668, 386] width 178 height 26
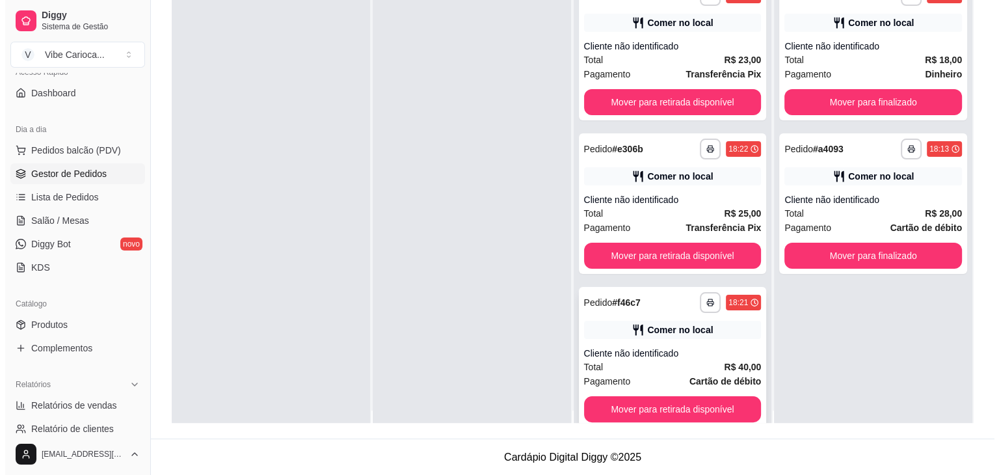
scroll to position [0, 0]
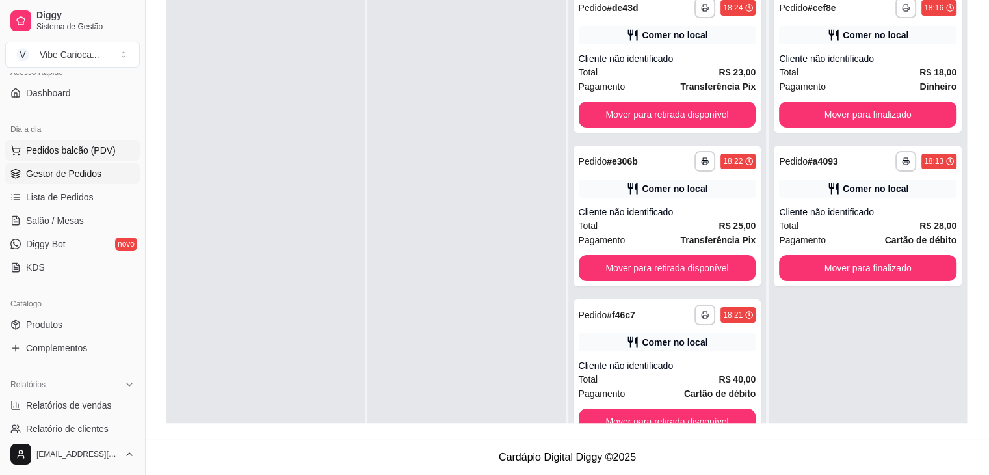
click at [36, 144] on span "Pedidos balcão (PDV)" at bounding box center [71, 150] width 90 height 13
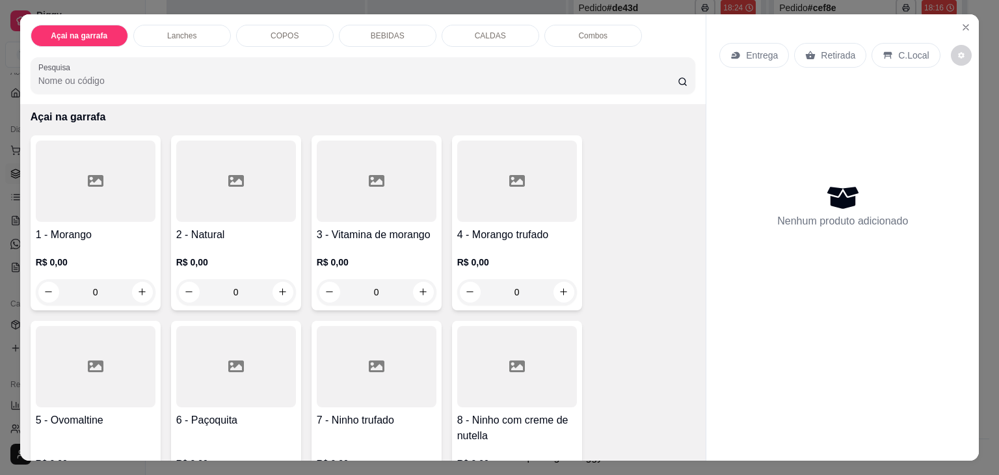
scroll to position [130, 0]
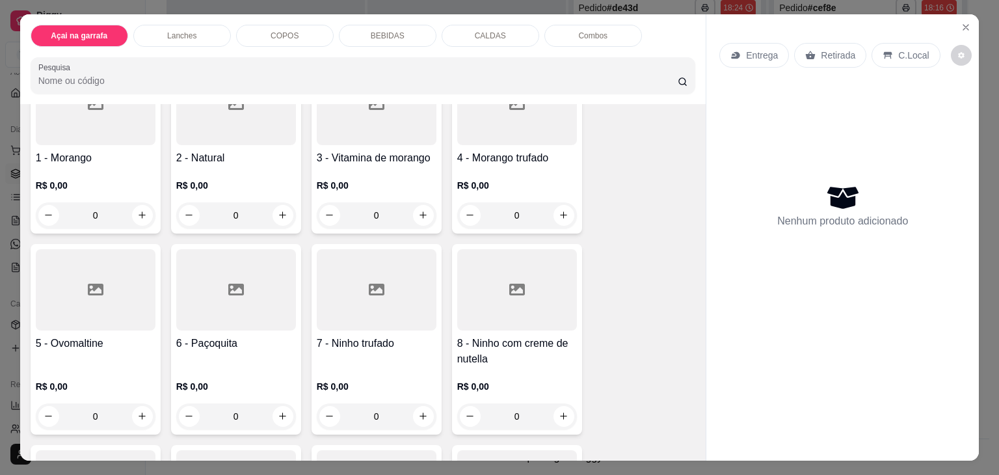
click at [486, 281] on div at bounding box center [517, 289] width 120 height 81
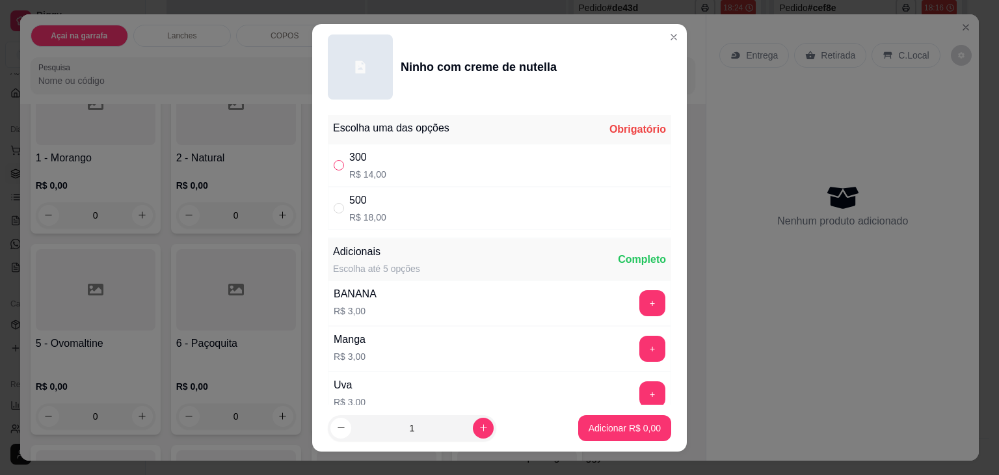
click at [334, 165] on input "" at bounding box center [339, 165] width 10 height 10
radio input "true"
click at [606, 427] on p "Adicionar R$ 14,00" at bounding box center [622, 428] width 75 height 12
type input "1"
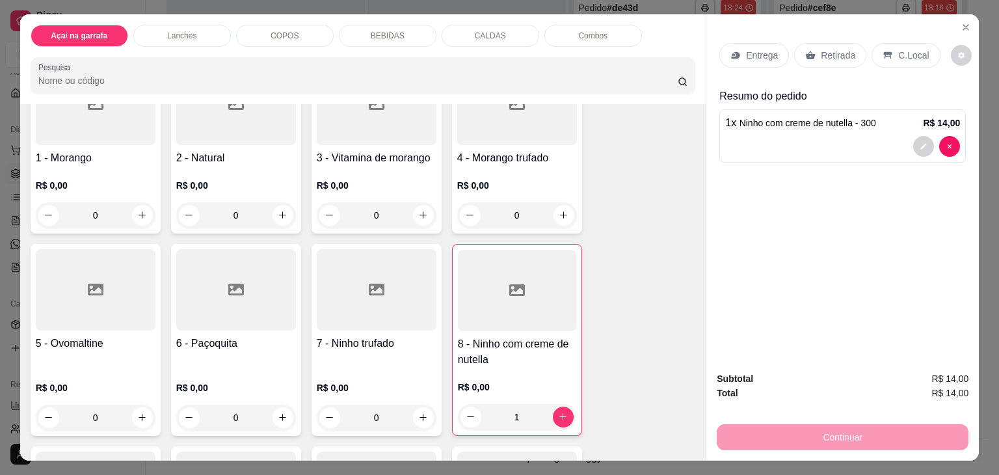
click at [909, 53] on p "C.Local" at bounding box center [913, 55] width 31 height 13
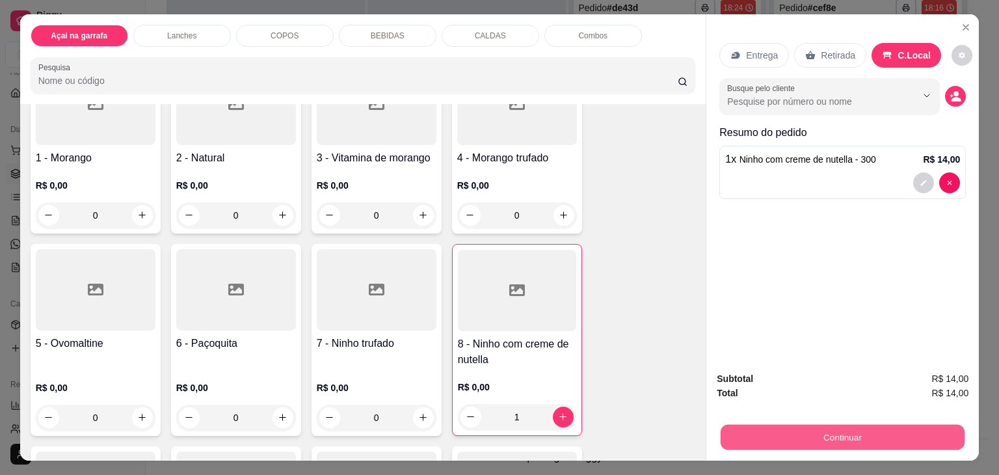
click at [827, 435] on button "Continuar" at bounding box center [843, 437] width 244 height 25
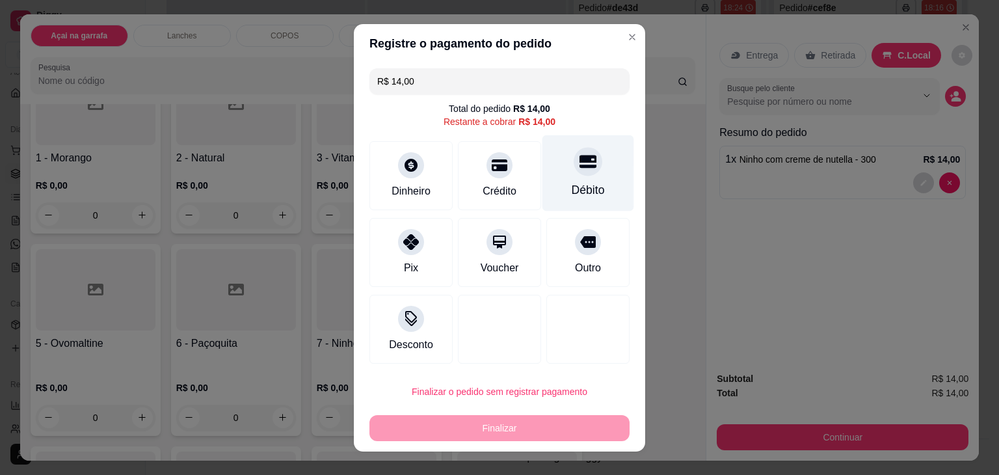
click at [576, 174] on div at bounding box center [588, 161] width 29 height 29
type input "R$ 0,00"
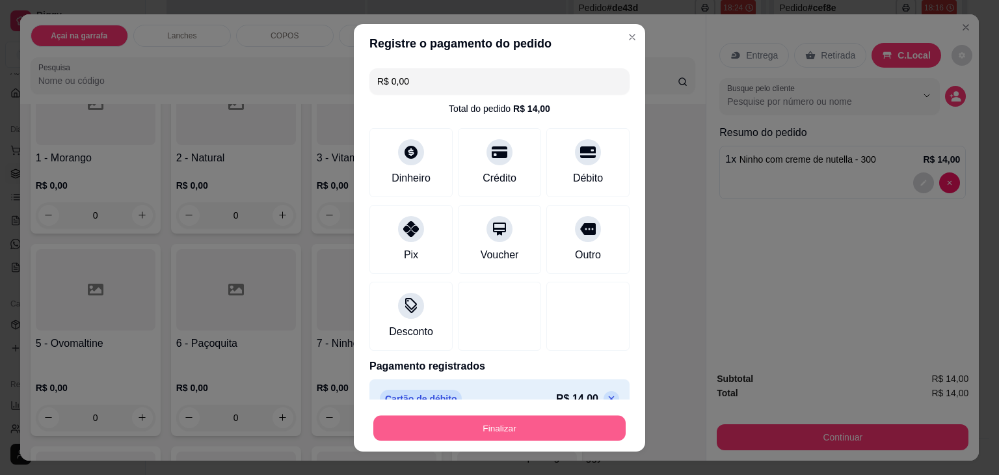
click at [474, 422] on button "Finalizar" at bounding box center [499, 427] width 252 height 25
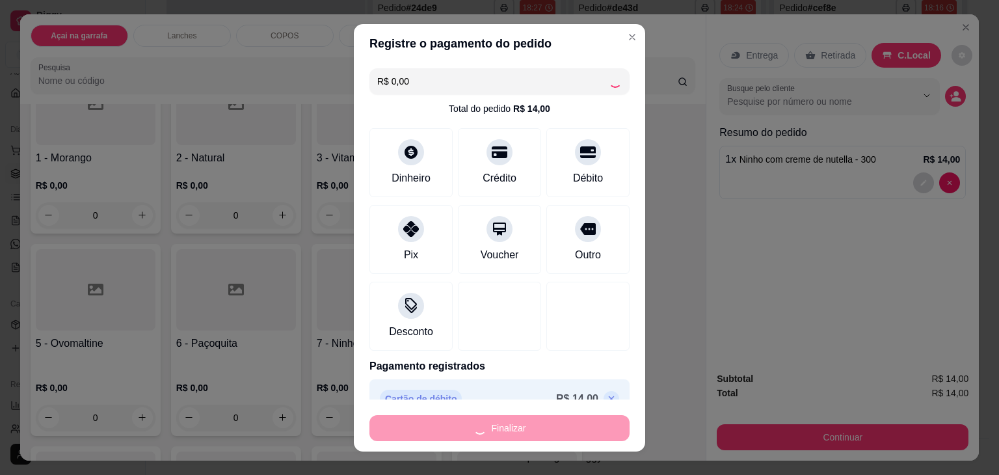
type input "0"
type input "-R$ 14,00"
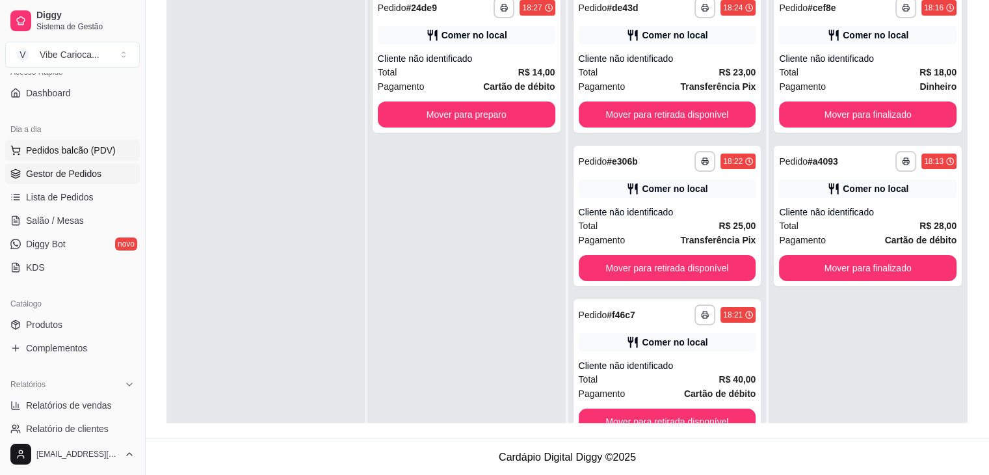
click at [37, 146] on span "Pedidos balcão (PDV)" at bounding box center [71, 150] width 90 height 13
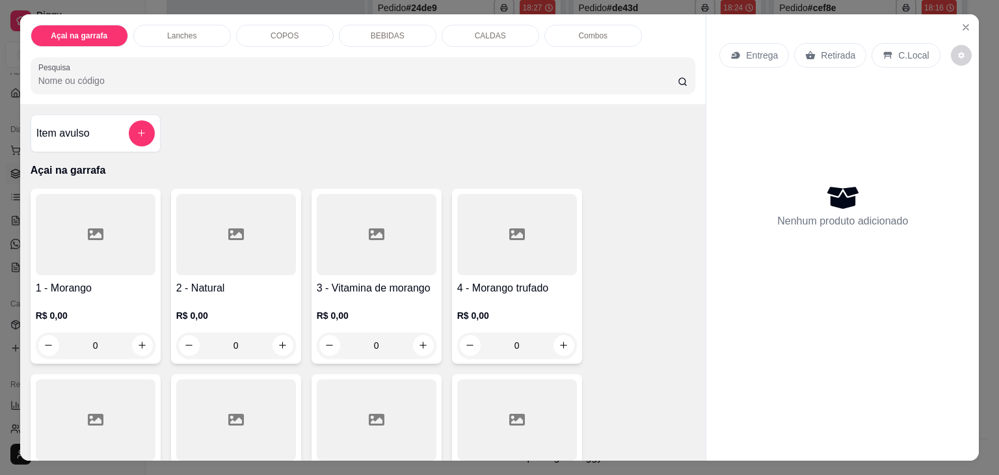
click at [371, 31] on p "BEBIDAS" at bounding box center [388, 36] width 34 height 10
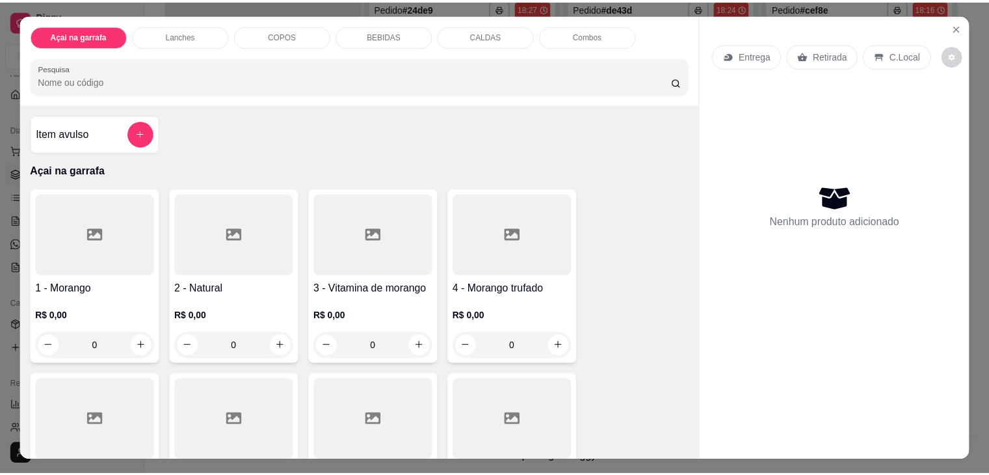
scroll to position [32, 0]
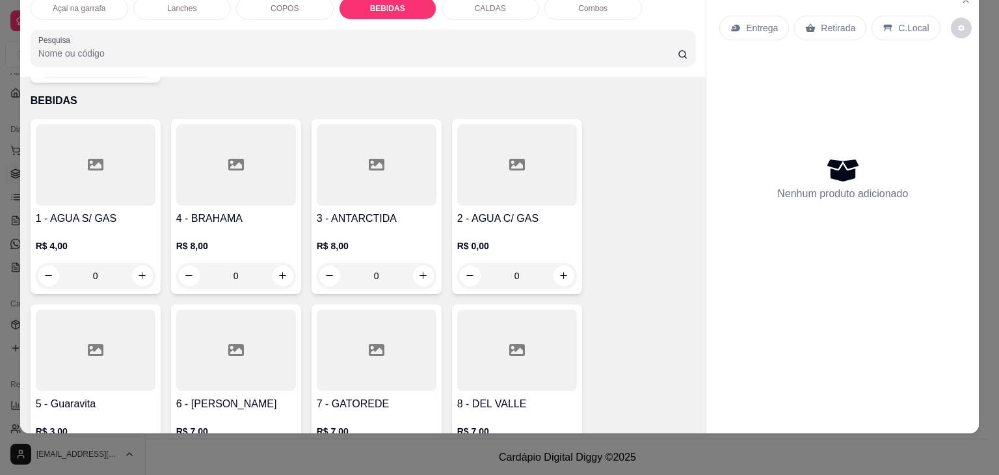
click at [85, 174] on div at bounding box center [96, 164] width 120 height 81
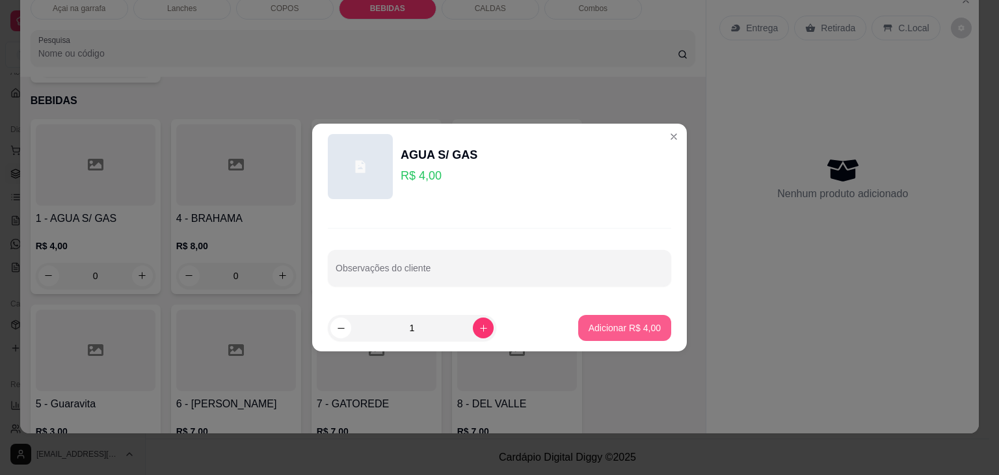
click at [623, 331] on p "Adicionar R$ 4,00" at bounding box center [625, 327] width 72 height 13
type input "1"
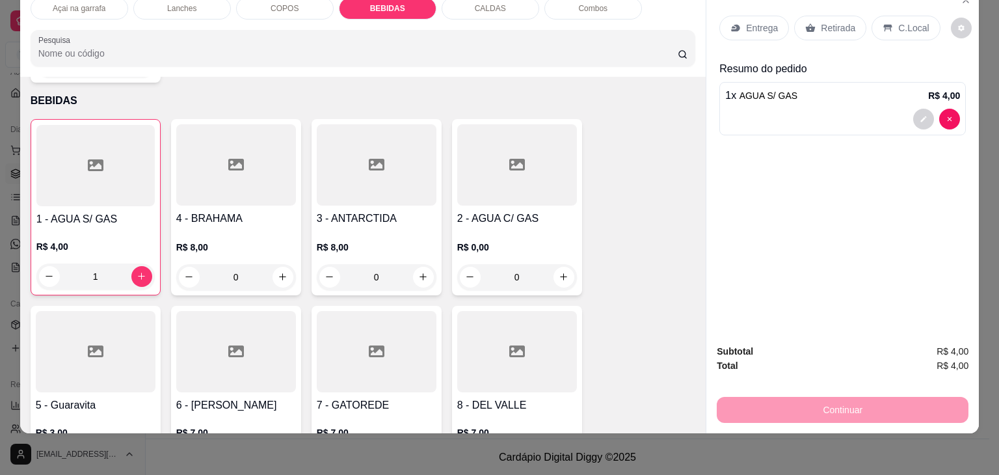
click at [887, 16] on div "C.Local" at bounding box center [906, 28] width 68 height 25
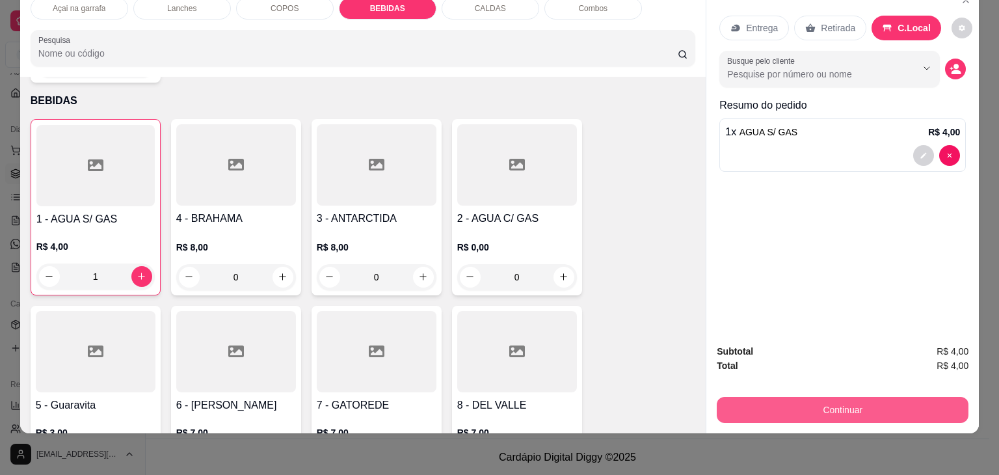
click at [864, 397] on button "Continuar" at bounding box center [843, 410] width 252 height 26
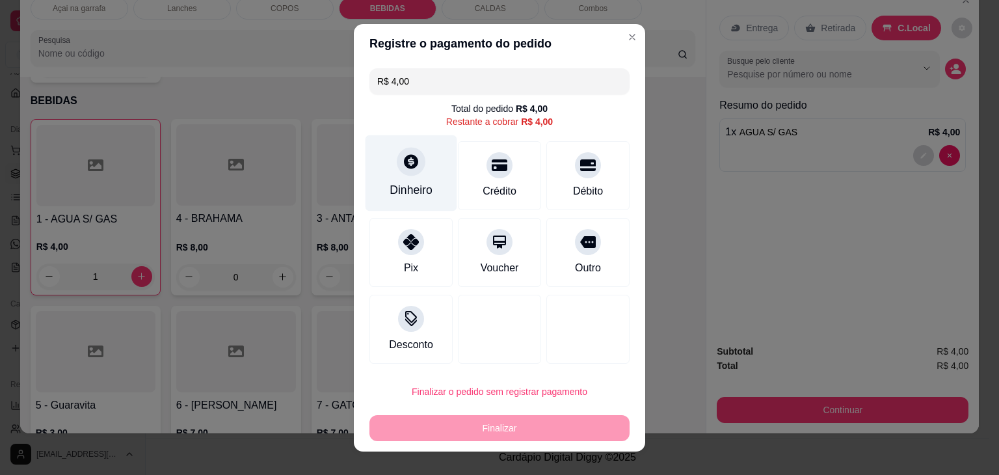
click at [412, 180] on div "Dinheiro" at bounding box center [412, 173] width 92 height 76
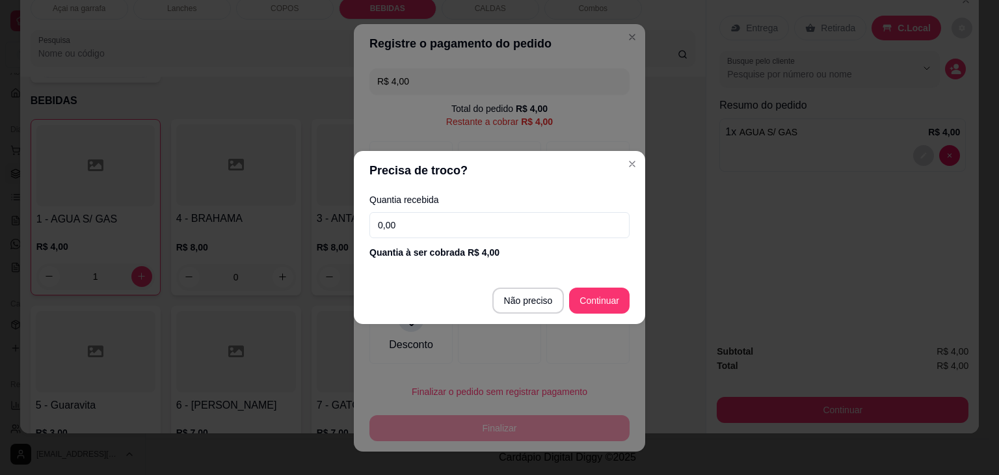
click at [442, 193] on div "Quantia recebida 0,00 Quantia à ser cobrada R$ 4,00" at bounding box center [499, 227] width 291 height 74
click at [437, 219] on input "0,00" at bounding box center [500, 225] width 260 height 26
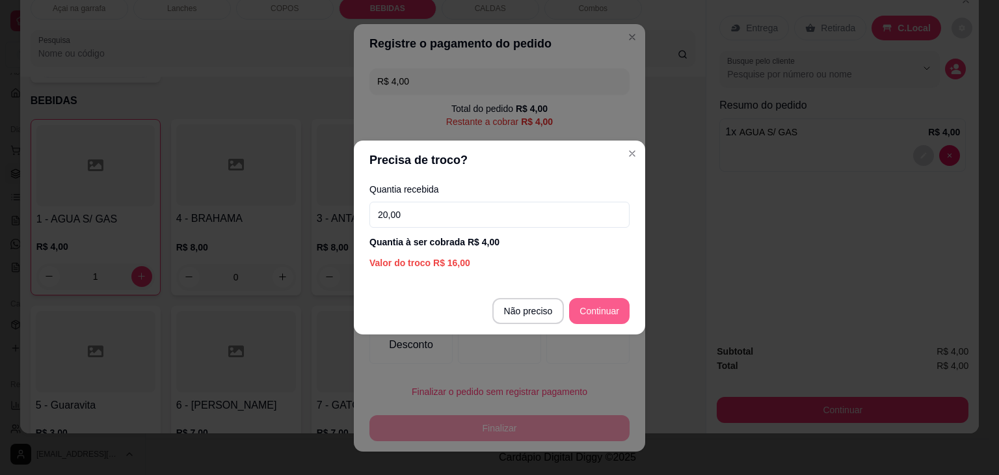
type input "20,00"
type input "R$ 0,00"
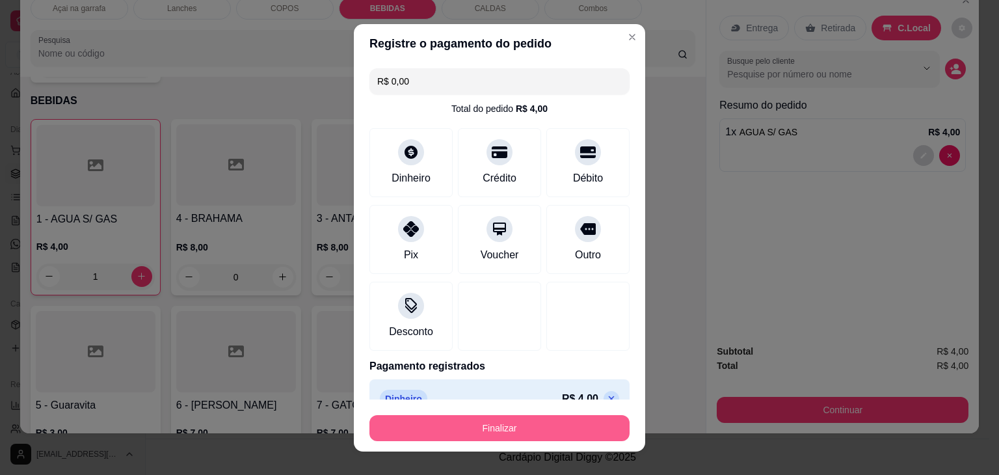
click at [411, 425] on button "Finalizar" at bounding box center [500, 428] width 260 height 26
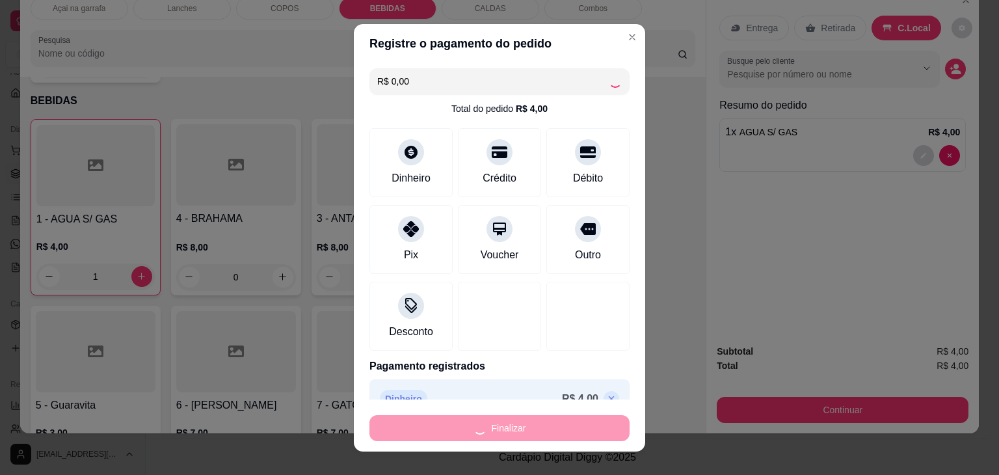
type input "0"
type input "-R$ 4,00"
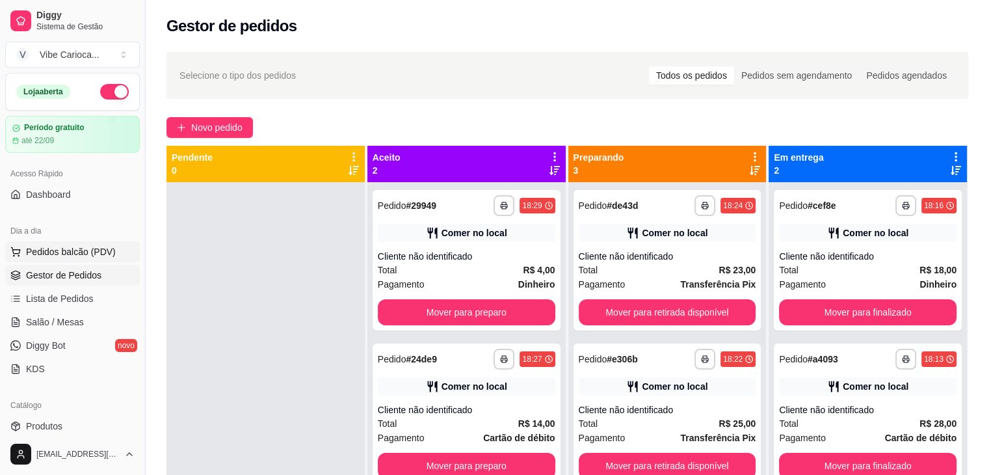
click at [61, 250] on span "Pedidos balcão (PDV)" at bounding box center [71, 251] width 90 height 13
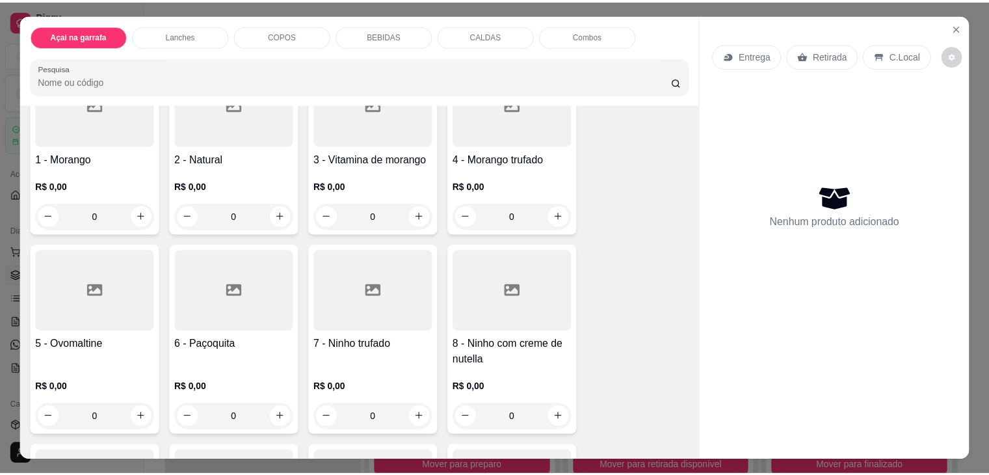
scroll to position [130, 0]
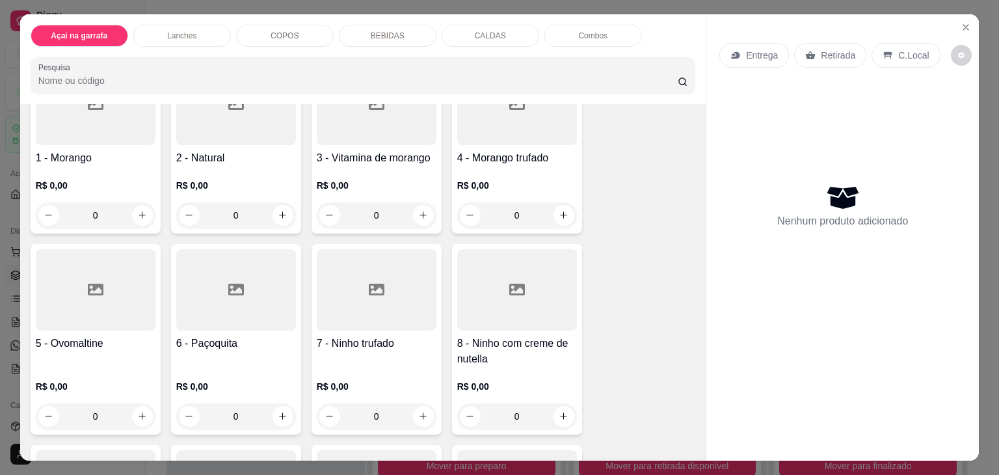
click at [529, 303] on div at bounding box center [517, 289] width 120 height 81
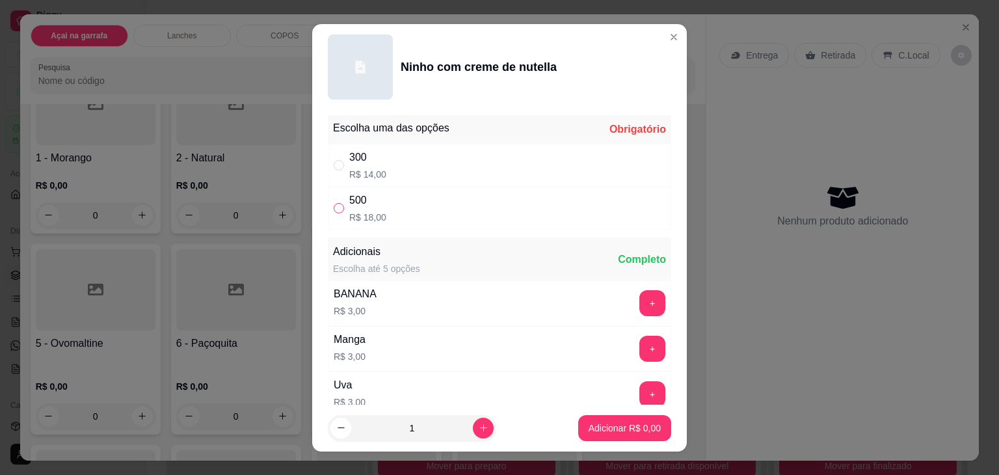
click at [338, 210] on input "" at bounding box center [339, 208] width 10 height 10
radio input "true"
click at [338, 168] on input "" at bounding box center [339, 165] width 10 height 10
radio input "true"
radio input "false"
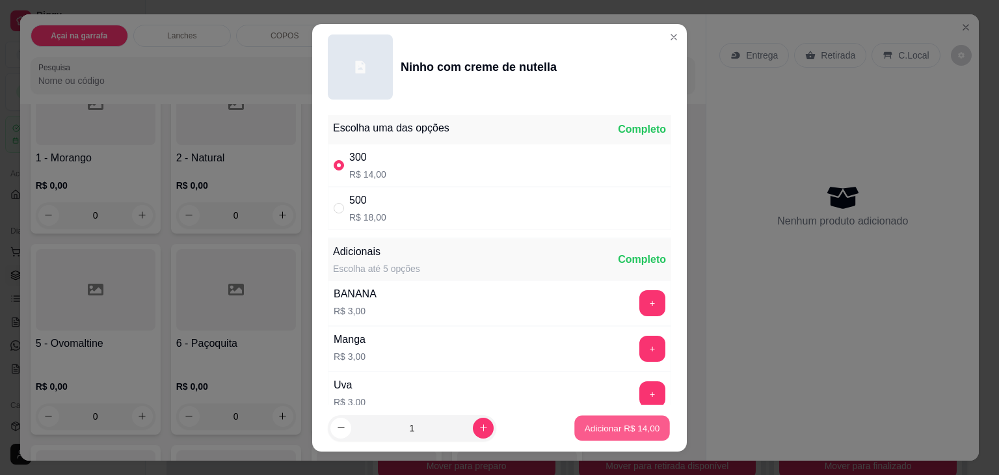
click at [585, 429] on p "Adicionar R$ 14,00" at bounding box center [622, 428] width 75 height 12
type input "1"
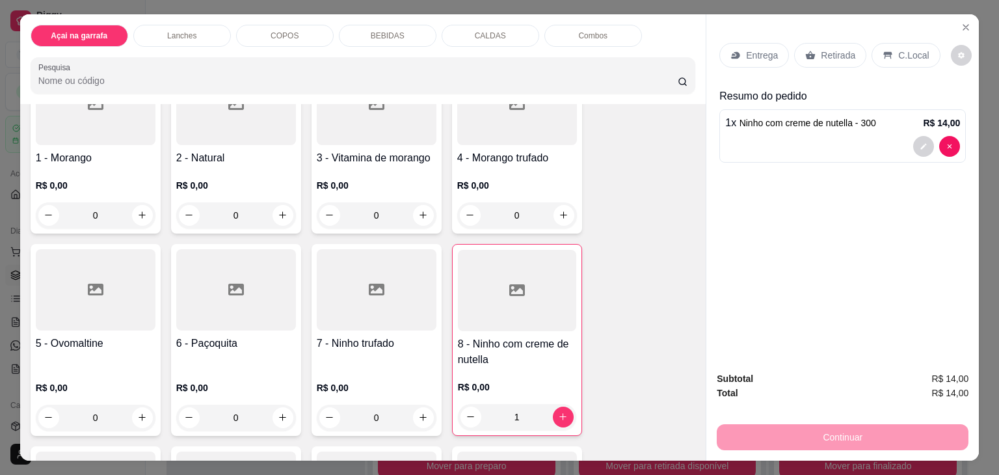
click at [898, 50] on p "C.Local" at bounding box center [913, 55] width 31 height 13
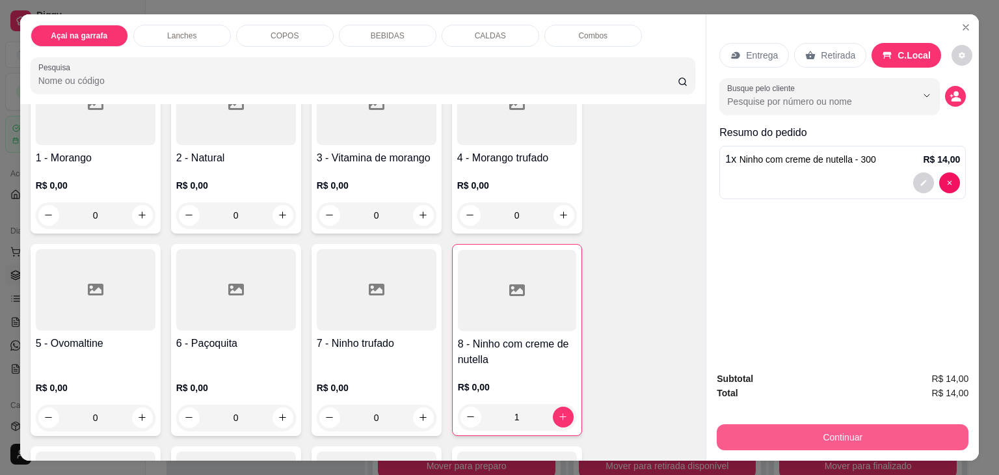
click at [775, 427] on button "Continuar" at bounding box center [843, 437] width 252 height 26
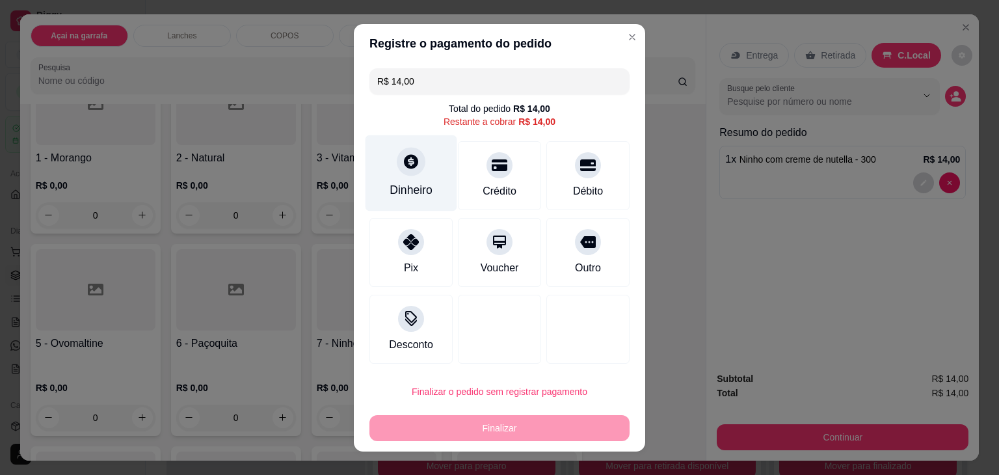
click at [397, 163] on div at bounding box center [411, 161] width 29 height 29
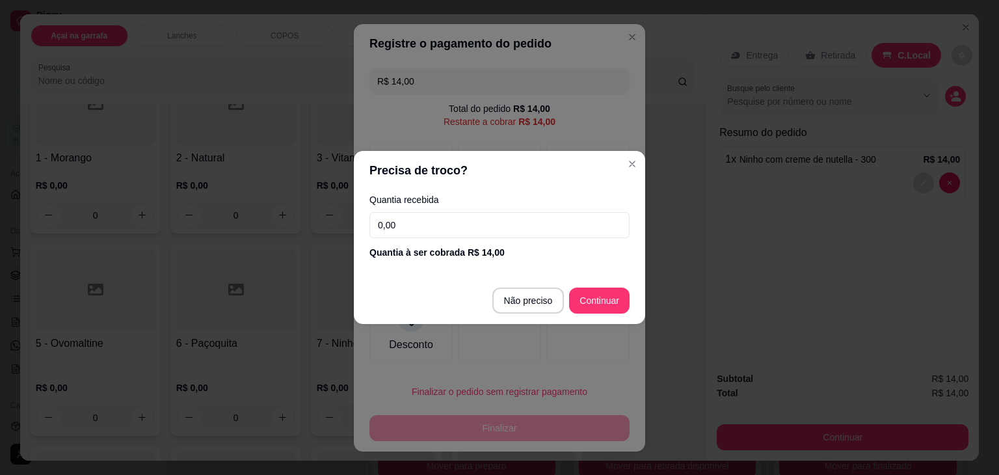
click at [531, 224] on input "0,00" at bounding box center [500, 225] width 260 height 26
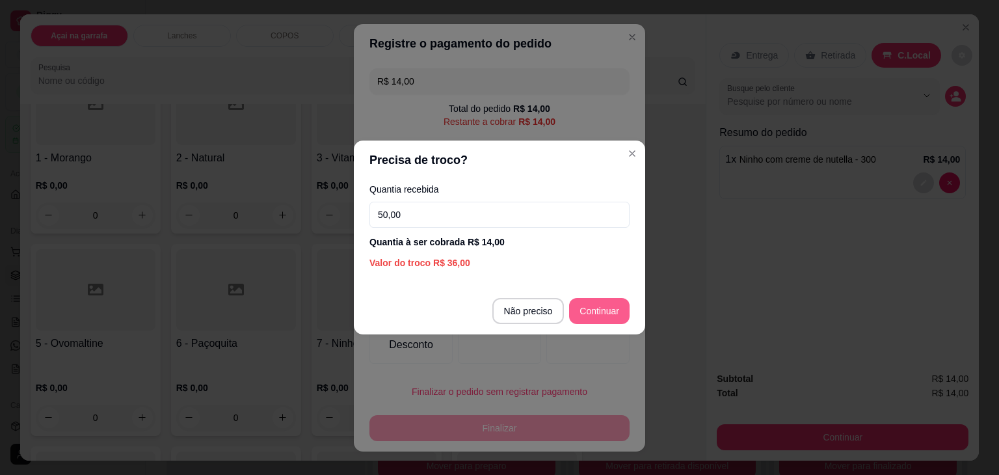
type input "50,00"
type input "R$ 0,00"
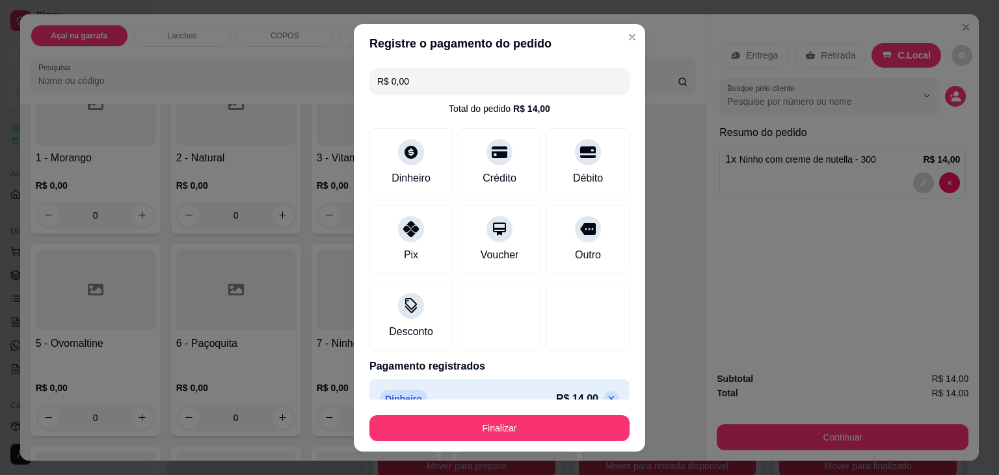
click at [486, 407] on footer "Finalizar" at bounding box center [499, 425] width 291 height 52
click at [476, 423] on button "Finalizar" at bounding box center [500, 428] width 260 height 26
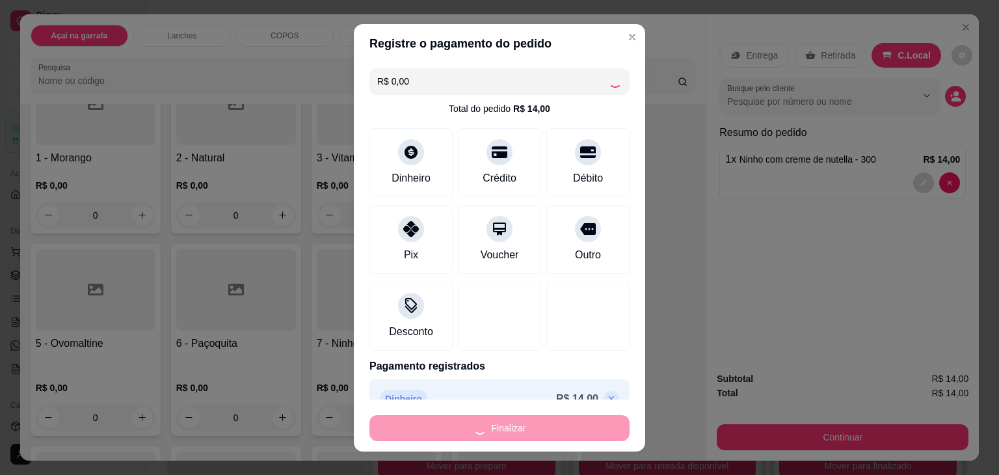
type input "0"
type input "-R$ 14,00"
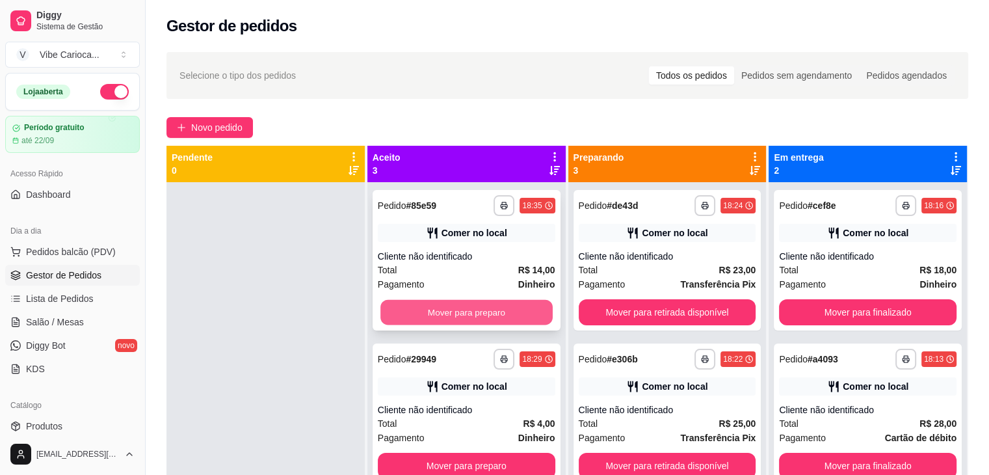
click at [485, 314] on button "Mover para preparo" at bounding box center [467, 312] width 172 height 25
click at [485, 314] on button "Mover para preparo" at bounding box center [467, 312] width 178 height 26
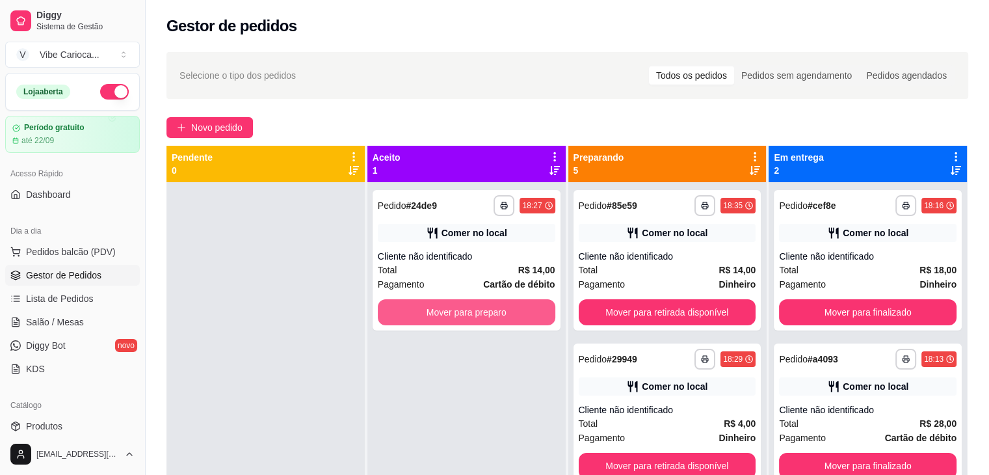
click at [485, 314] on button "Mover para preparo" at bounding box center [467, 312] width 178 height 26
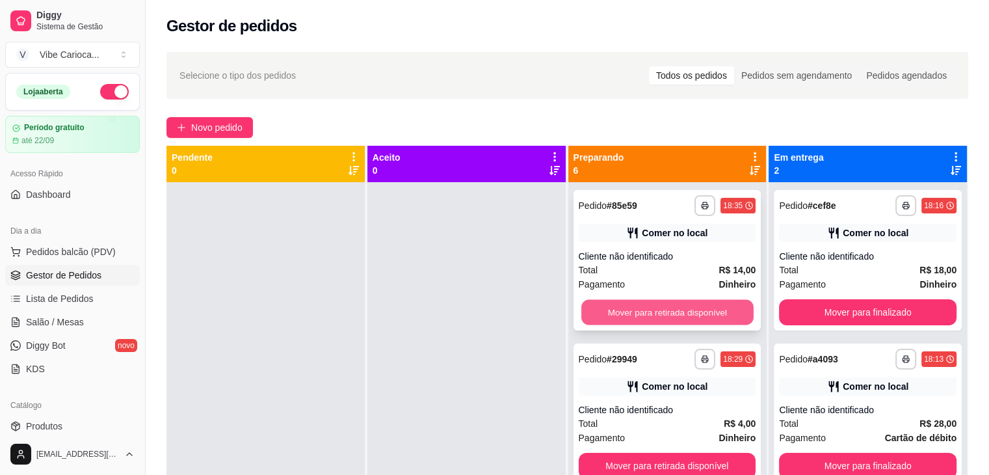
click at [591, 312] on button "Mover para retirada disponível" at bounding box center [668, 312] width 172 height 25
click at [591, 312] on button "Mover para retirada disponível" at bounding box center [668, 312] width 178 height 26
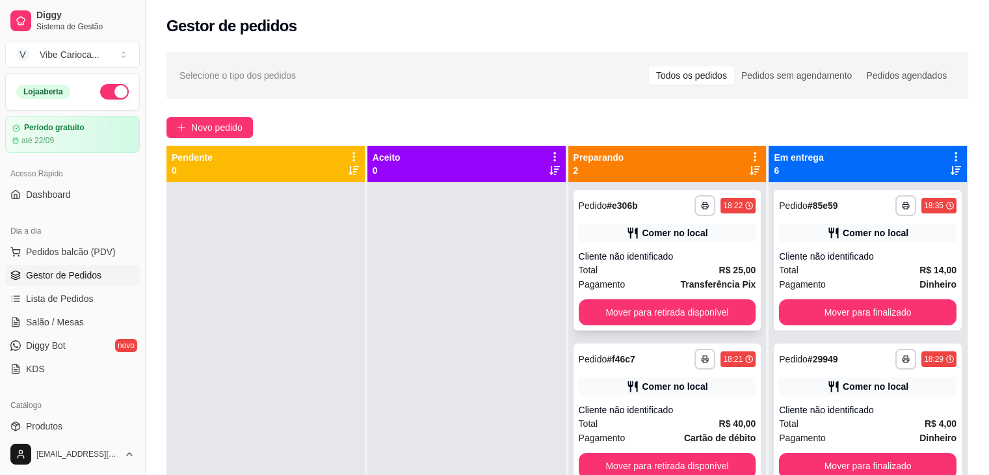
click at [574, 318] on div "**********" at bounding box center [668, 260] width 188 height 141
click at [85, 250] on span "Pedidos balcão (PDV)" at bounding box center [71, 251] width 90 height 13
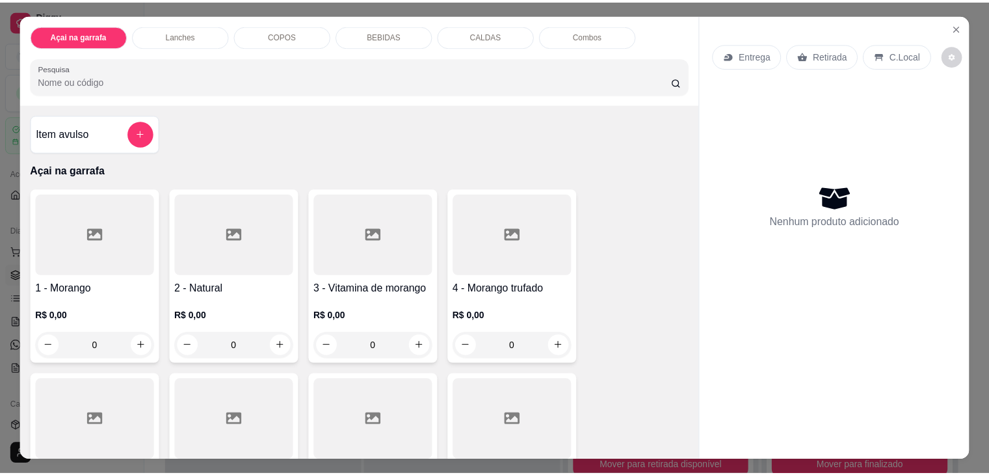
scroll to position [130, 0]
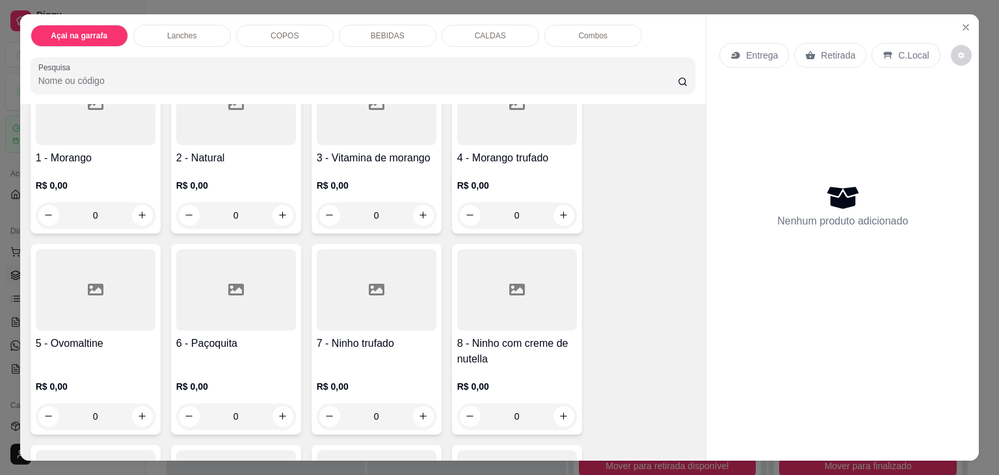
click at [520, 276] on div at bounding box center [517, 289] width 120 height 81
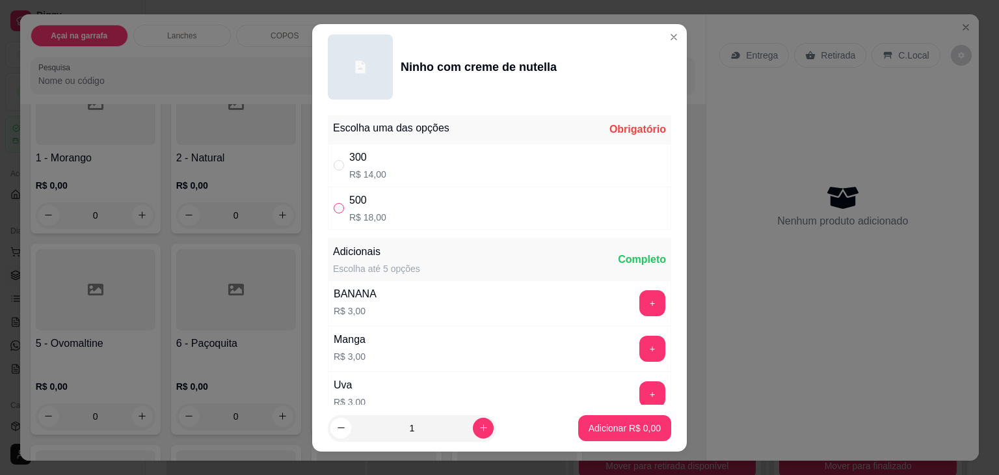
click at [337, 206] on input "" at bounding box center [339, 208] width 10 height 10
radio input "true"
click at [574, 420] on button "Adicionar R$ 18,00" at bounding box center [622, 427] width 96 height 25
type input "1"
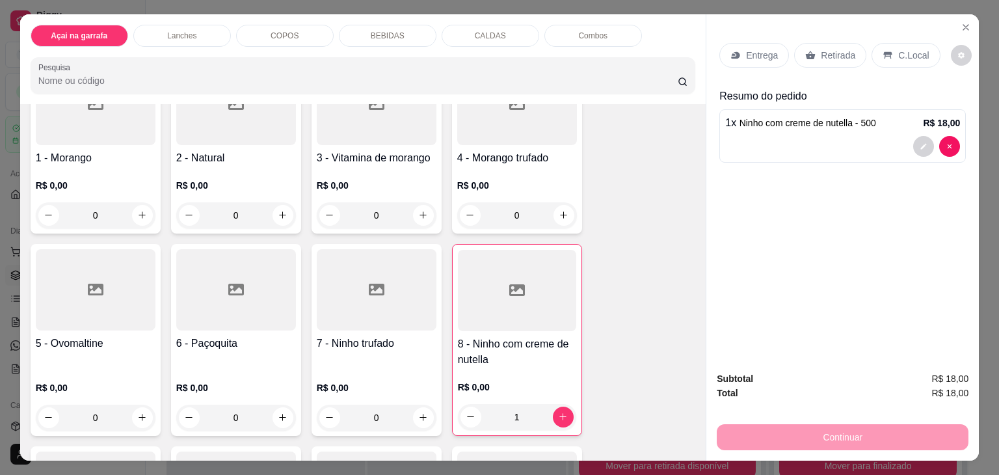
click at [884, 52] on icon at bounding box center [888, 55] width 8 height 7
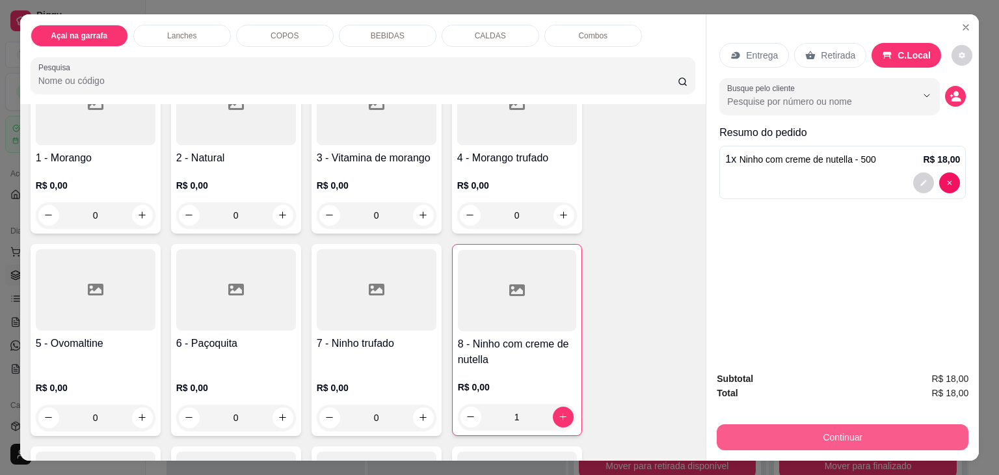
click at [843, 426] on button "Continuar" at bounding box center [843, 437] width 252 height 26
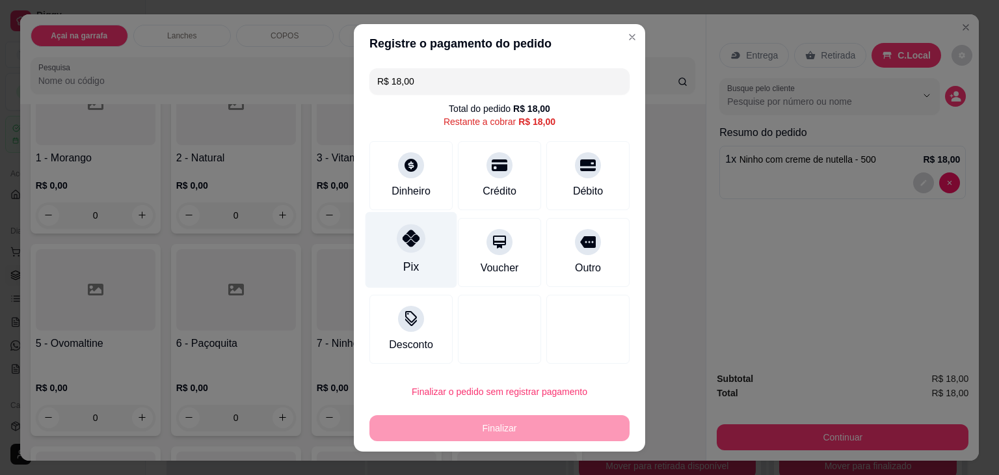
click at [371, 242] on div "Pix" at bounding box center [412, 249] width 92 height 76
type input "R$ 0,00"
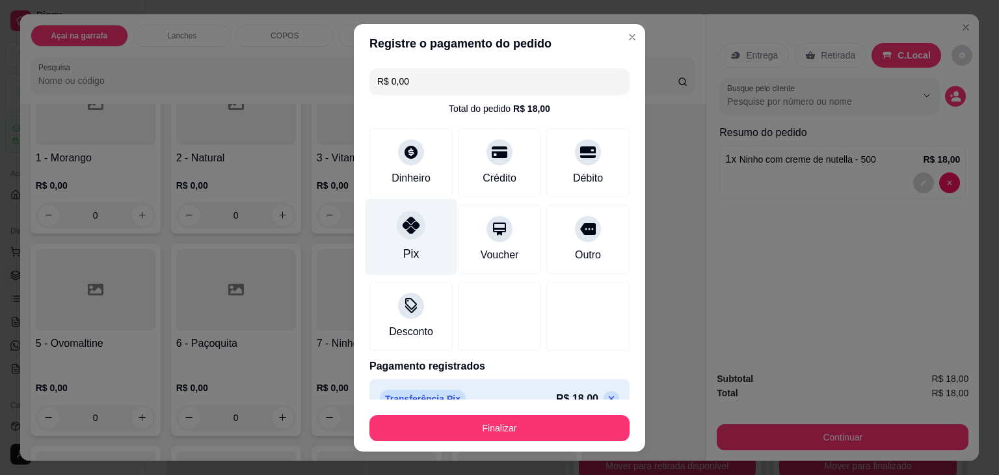
click at [392, 245] on div "Pix" at bounding box center [412, 236] width 92 height 76
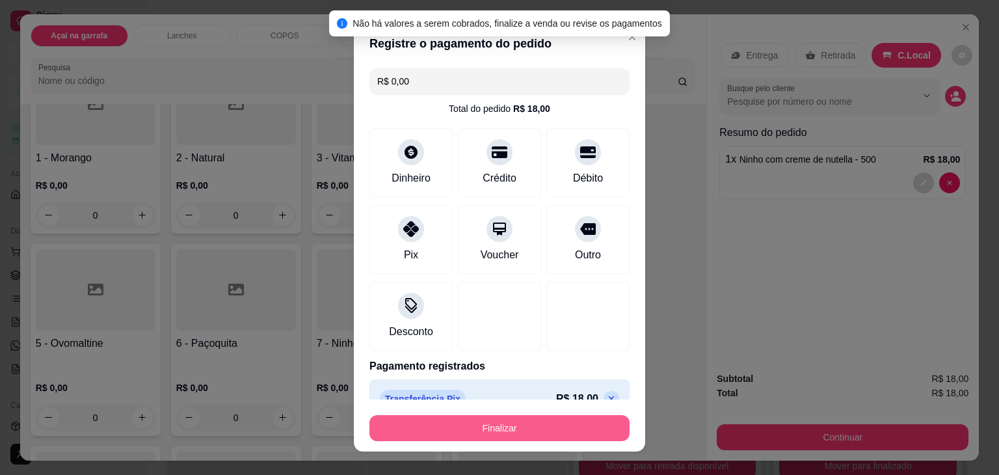
click at [482, 420] on button "Finalizar" at bounding box center [500, 428] width 260 height 26
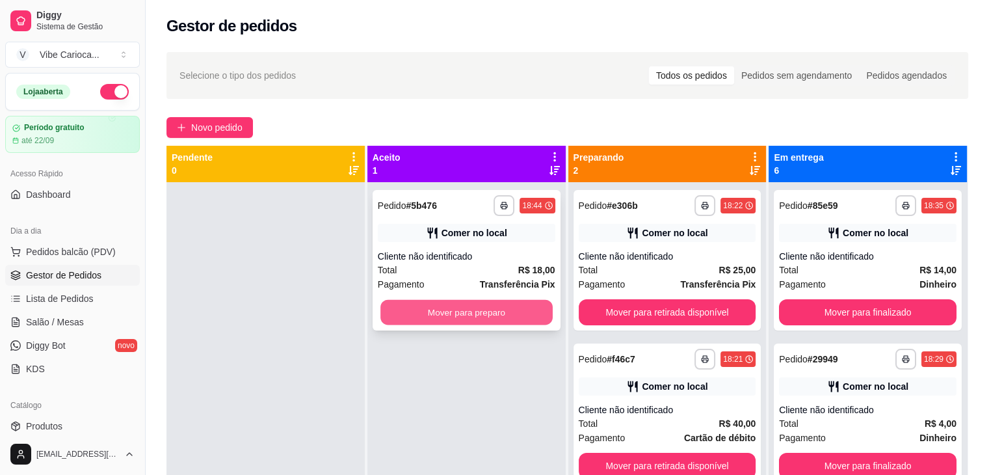
click at [442, 312] on button "Mover para preparo" at bounding box center [467, 312] width 172 height 25
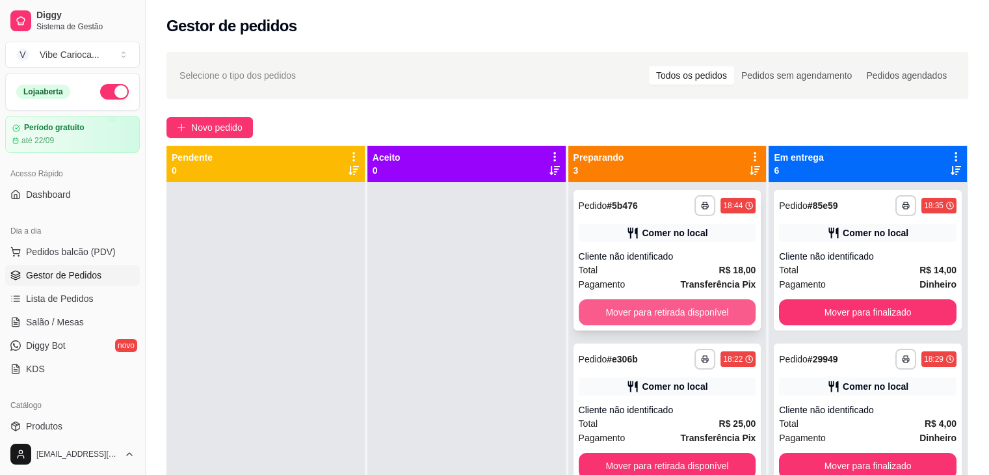
click at [654, 321] on button "Mover para retirada disponível" at bounding box center [668, 312] width 178 height 26
click at [656, 320] on button "Mover para retirada disponível" at bounding box center [668, 312] width 178 height 26
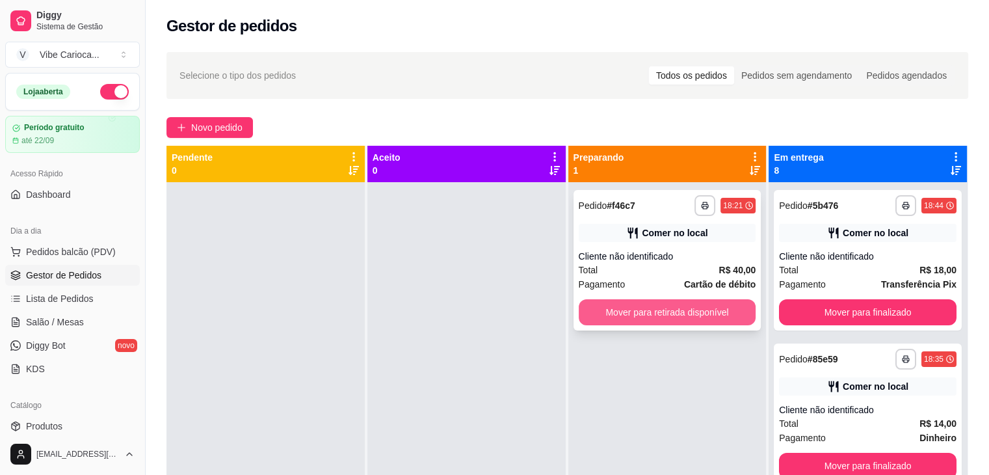
click at [658, 316] on button "Mover para retirada disponível" at bounding box center [668, 312] width 178 height 26
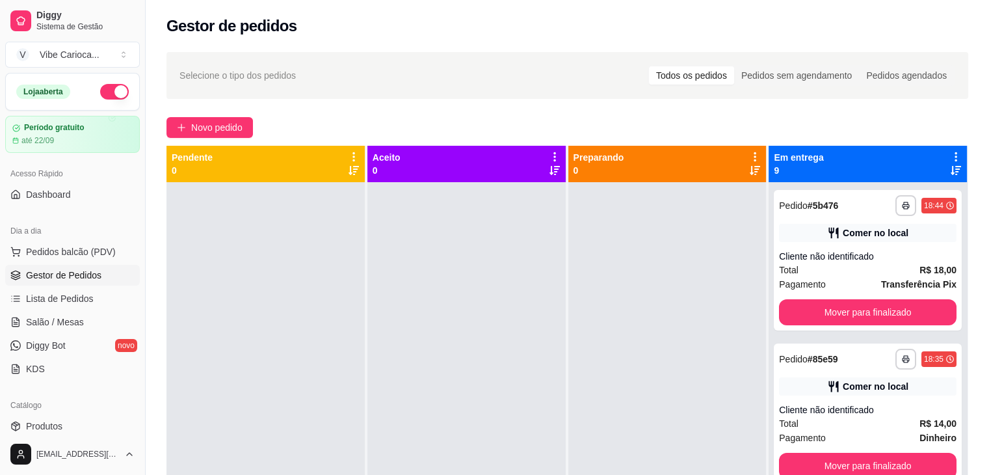
click at [839, 338] on div "**********" at bounding box center [868, 419] width 198 height 475
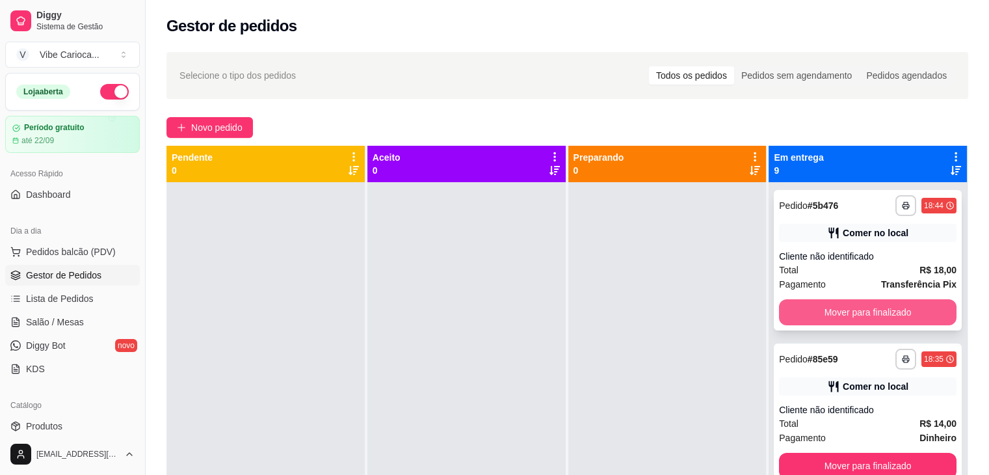
click at [839, 319] on button "Mover para finalizado" at bounding box center [868, 312] width 178 height 26
click at [839, 319] on button "Mover para finalizado" at bounding box center [868, 312] width 172 height 25
click at [839, 319] on button "Mover para finalizado" at bounding box center [868, 312] width 178 height 26
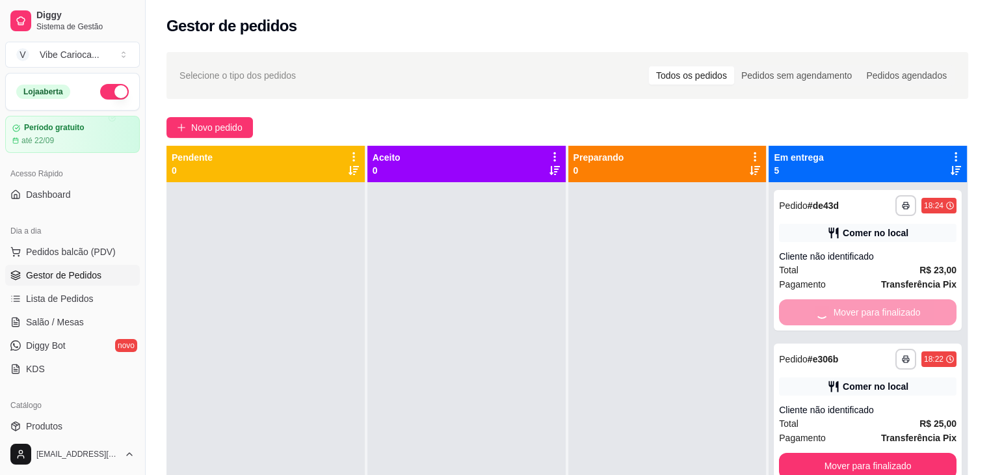
click at [839, 453] on button "Mover para finalizado" at bounding box center [868, 466] width 178 height 26
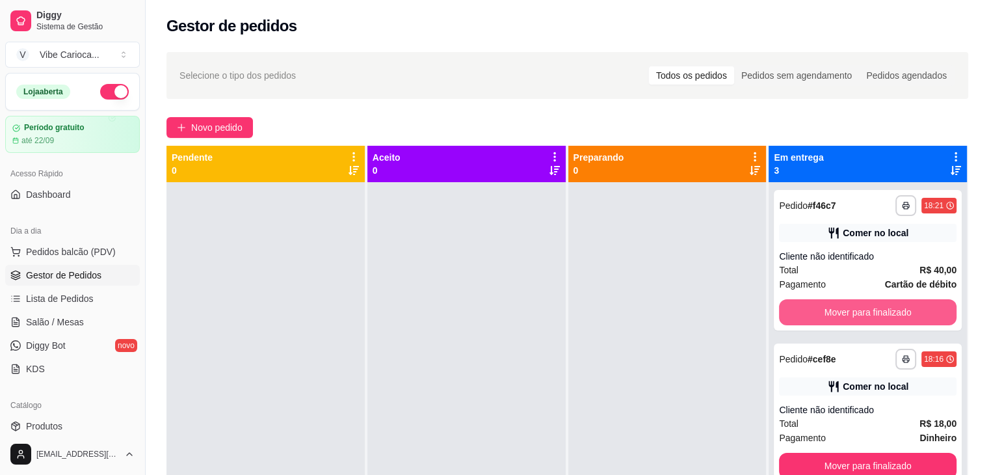
click at [839, 319] on button "Mover para finalizado" at bounding box center [868, 312] width 178 height 26
click at [839, 319] on button "Mover para finalizado" at bounding box center [868, 312] width 172 height 25
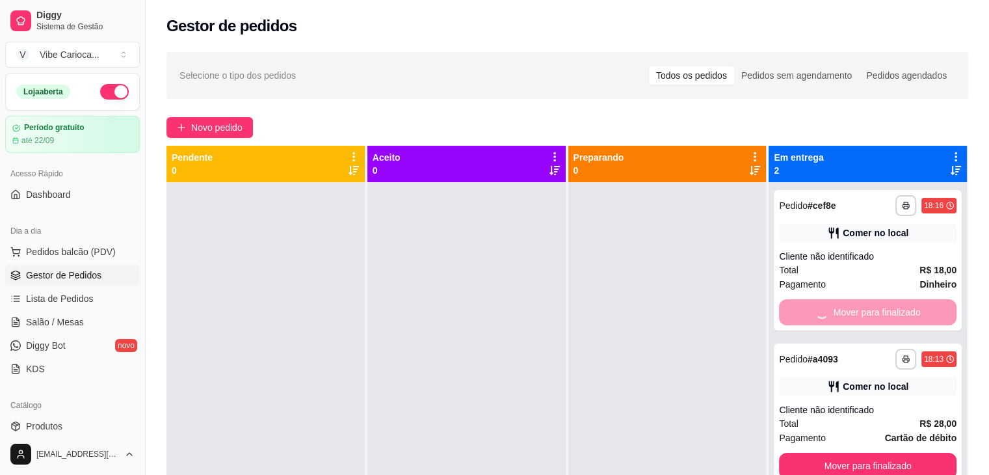
click at [839, 319] on div "Mover para finalizado" at bounding box center [868, 312] width 178 height 26
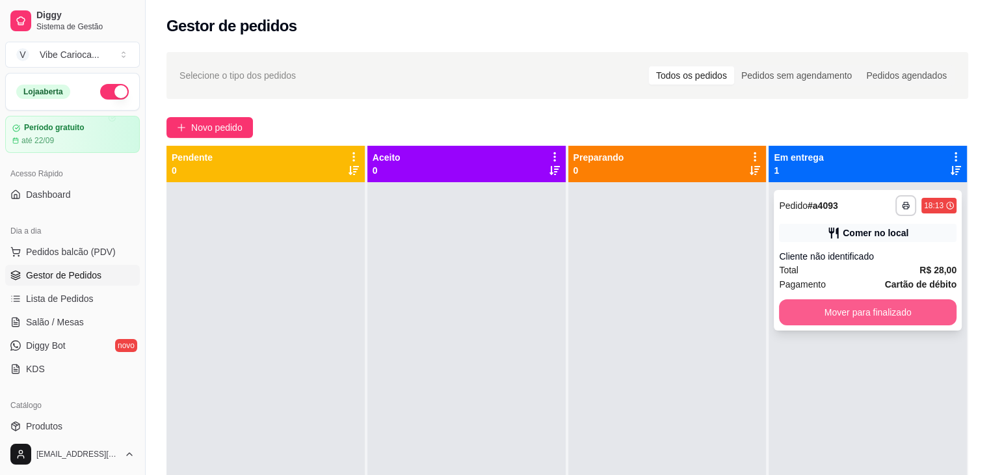
click at [898, 312] on button "Mover para finalizado" at bounding box center [868, 312] width 178 height 26
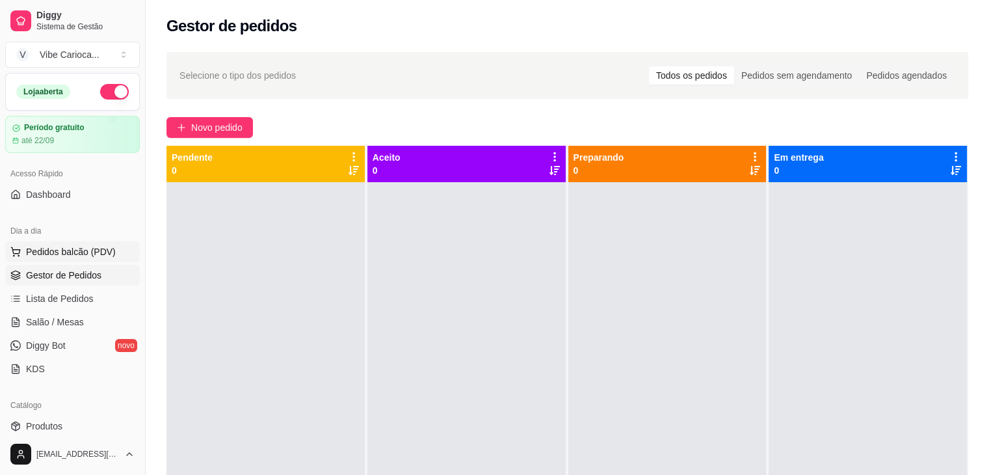
click at [16, 250] on icon at bounding box center [15, 252] width 10 height 10
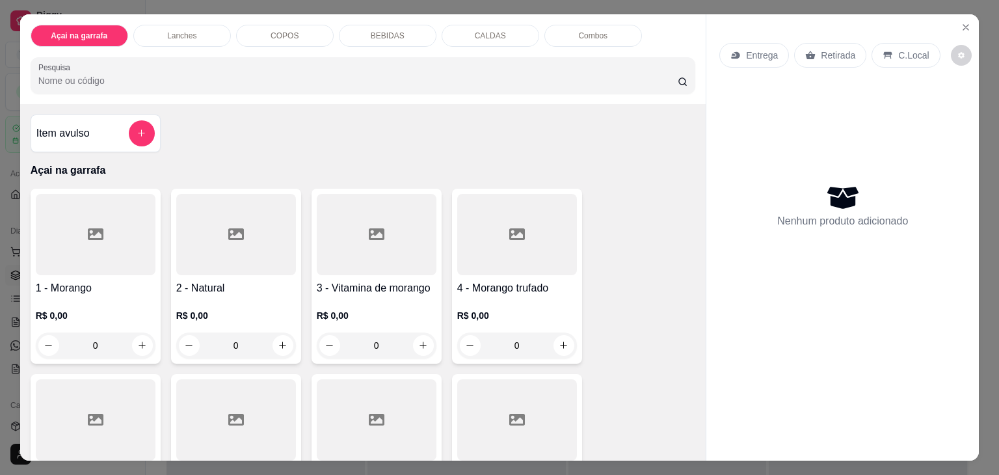
click at [261, 34] on div "COPOS" at bounding box center [285, 36] width 98 height 22
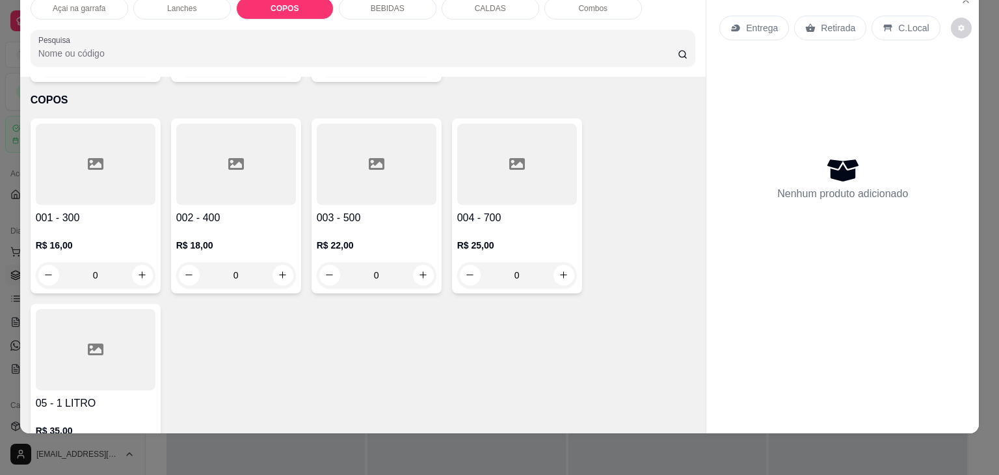
click at [202, 149] on div at bounding box center [236, 164] width 120 height 81
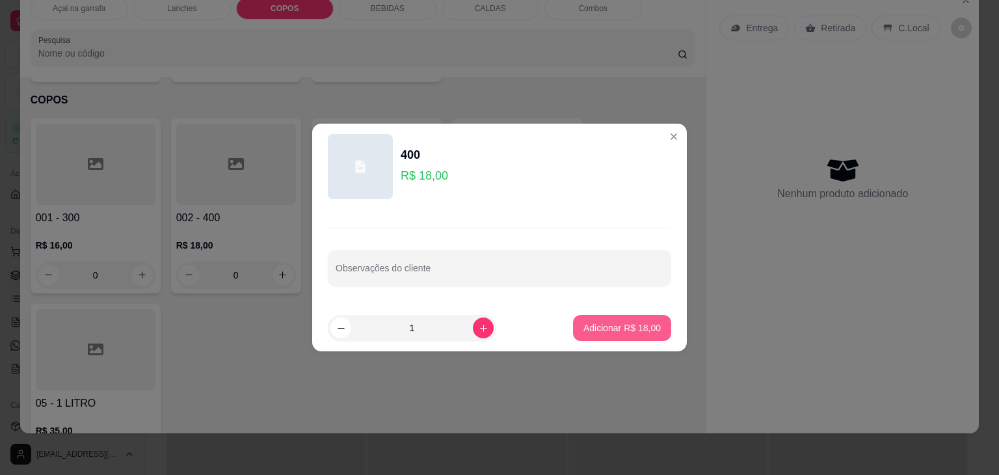
click at [584, 329] on p "Adicionar R$ 18,00" at bounding box center [622, 327] width 77 height 13
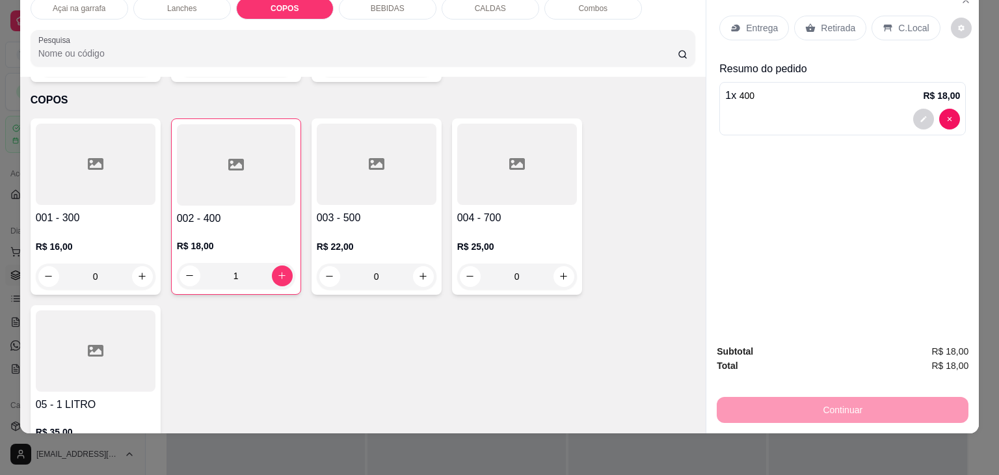
click at [884, 25] on icon at bounding box center [888, 28] width 8 height 7
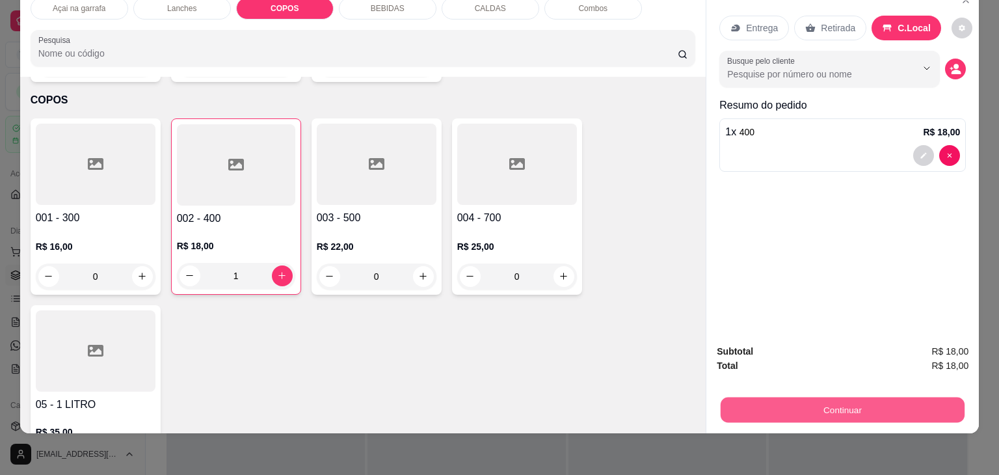
click at [809, 400] on button "Continuar" at bounding box center [843, 409] width 244 height 25
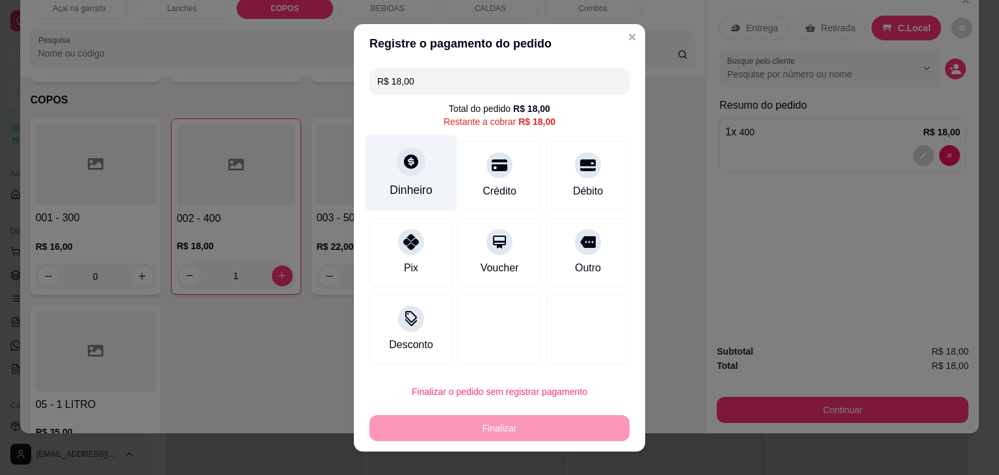
click at [404, 189] on div "Dinheiro" at bounding box center [411, 189] width 43 height 17
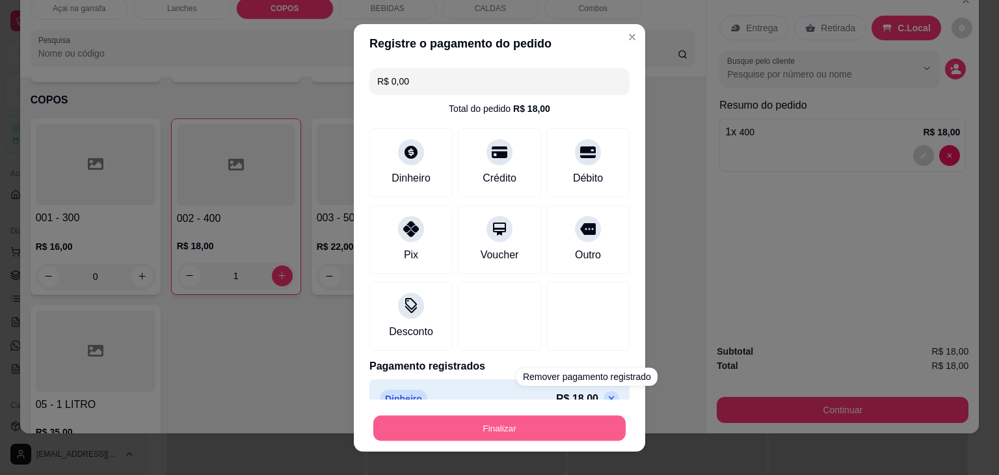
click at [531, 438] on button "Finalizar" at bounding box center [499, 427] width 252 height 25
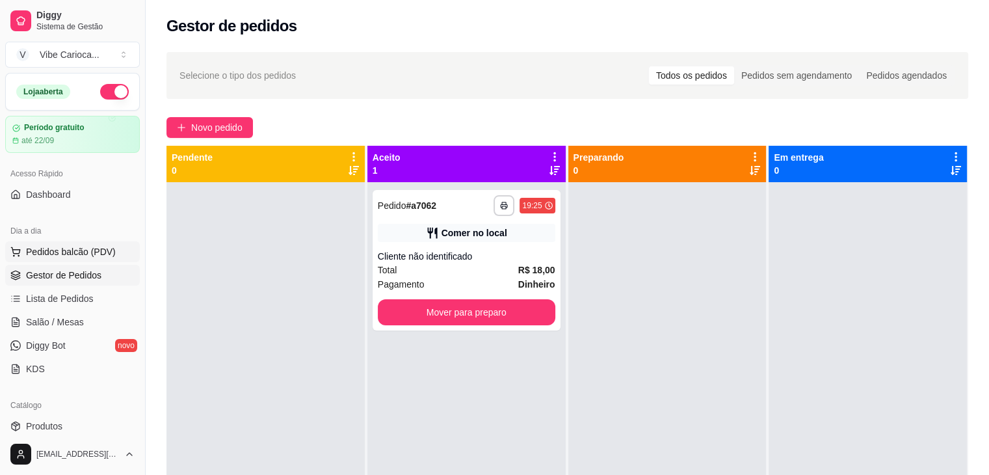
click at [44, 250] on span "Pedidos balcão (PDV)" at bounding box center [71, 251] width 90 height 13
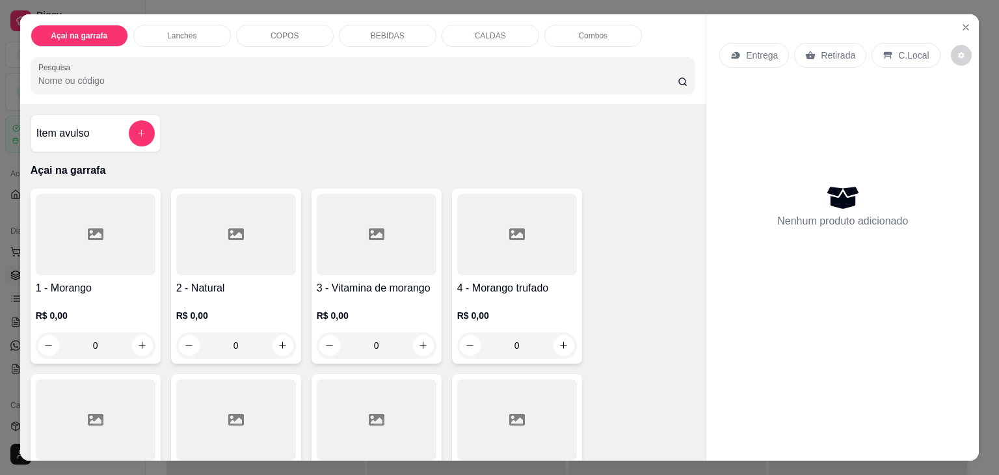
click at [176, 31] on p "Lanches" at bounding box center [181, 36] width 29 height 10
click at [144, 128] on button "add-separate-item" at bounding box center [141, 133] width 25 height 25
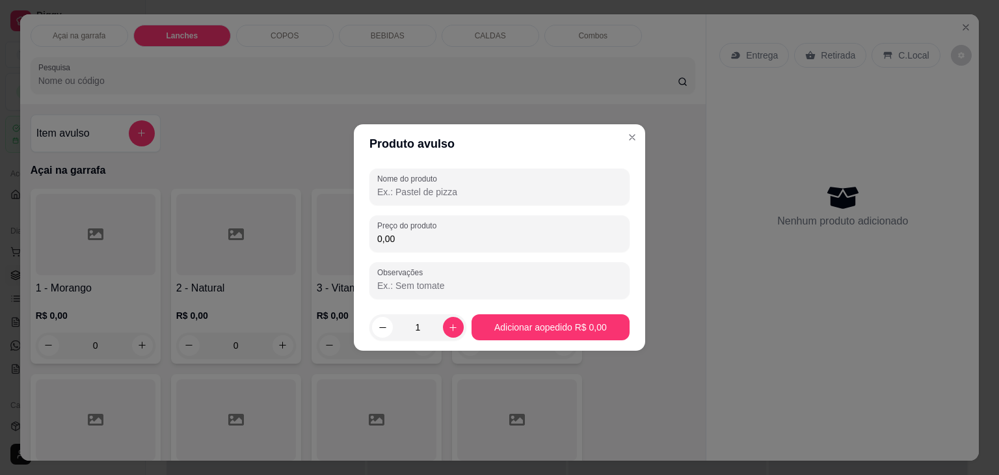
click at [477, 192] on input "Nome do produto" at bounding box center [499, 191] width 245 height 13
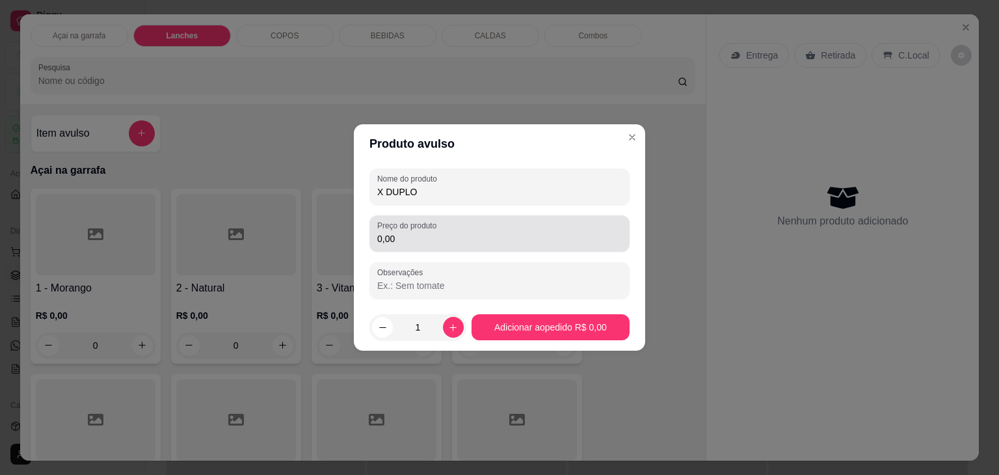
click at [435, 248] on div "Preço do produto 0,00" at bounding box center [500, 233] width 260 height 36
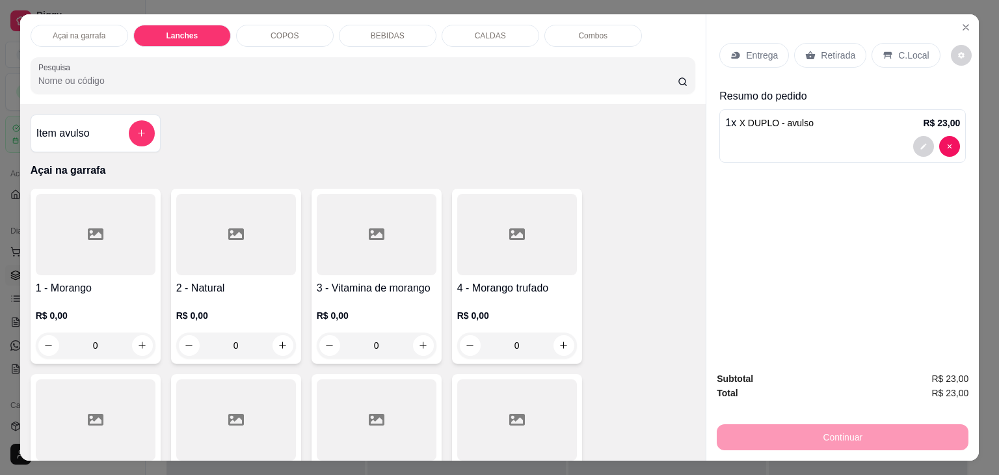
click at [154, 27] on div "Lanches" at bounding box center [182, 36] width 98 height 22
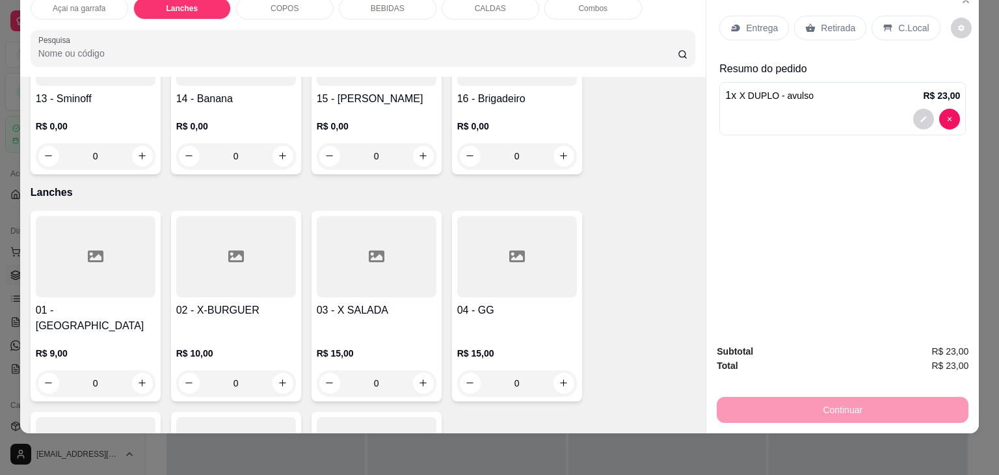
scroll to position [776, 0]
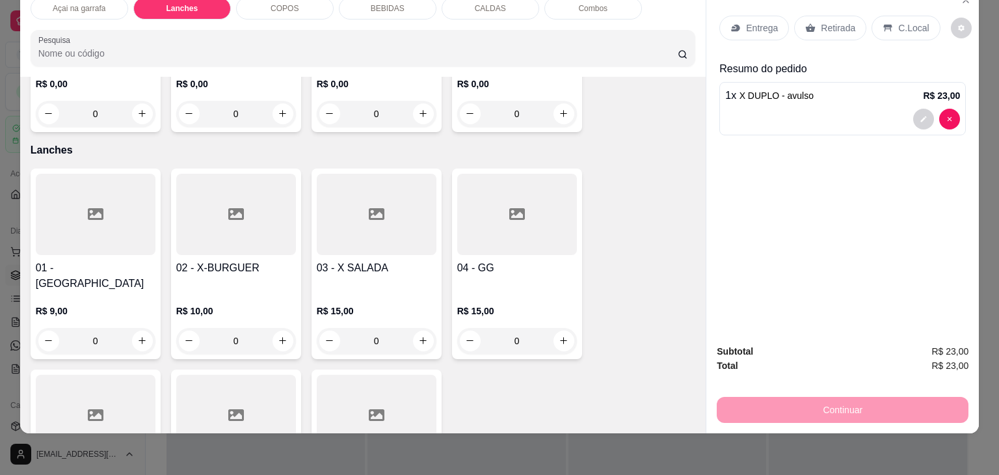
click at [202, 184] on div at bounding box center [236, 214] width 120 height 81
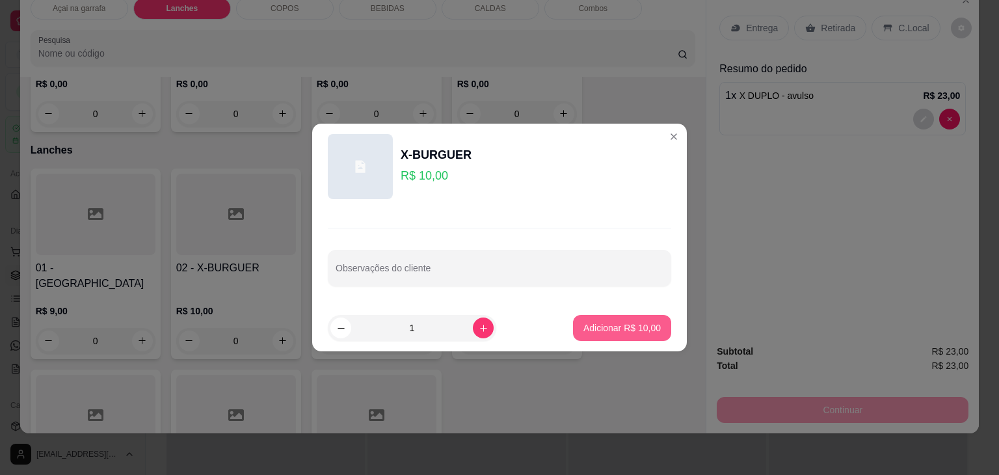
click at [607, 329] on p "Adicionar R$ 10,00" at bounding box center [622, 327] width 77 height 13
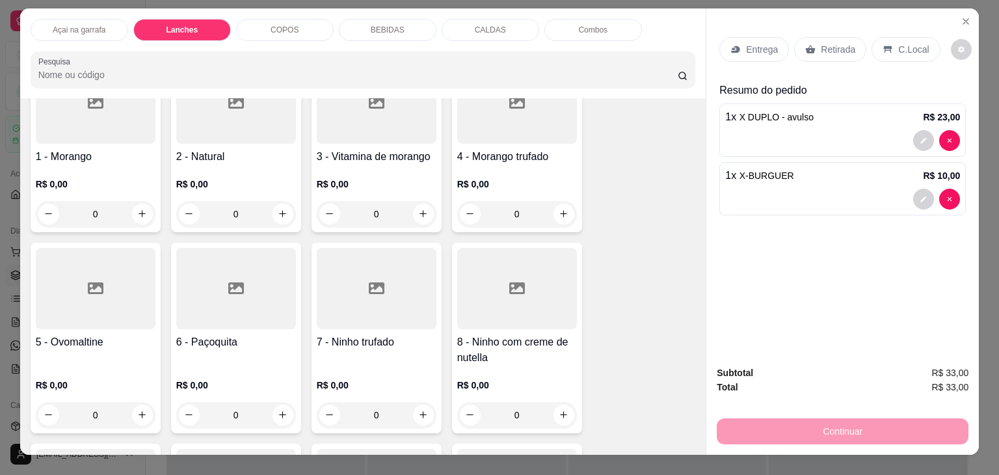
scroll to position [0, 0]
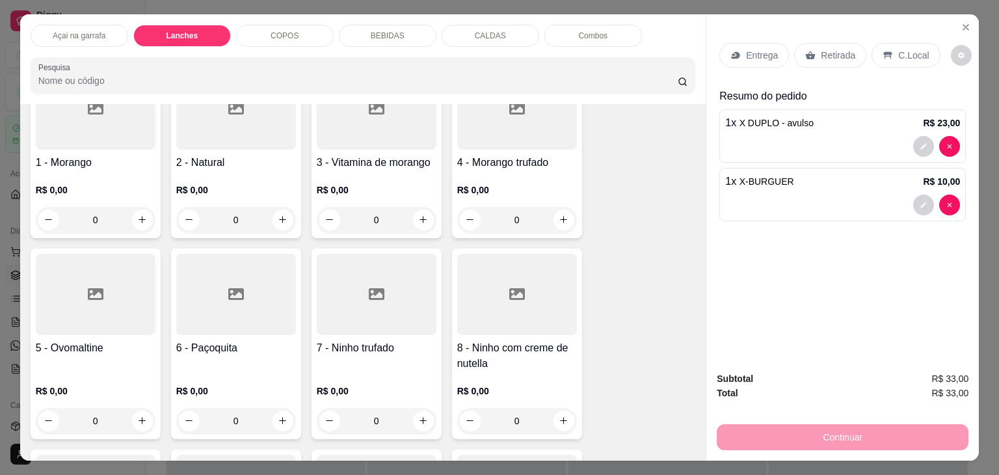
click at [379, 31] on p "BEBIDAS" at bounding box center [388, 36] width 34 height 10
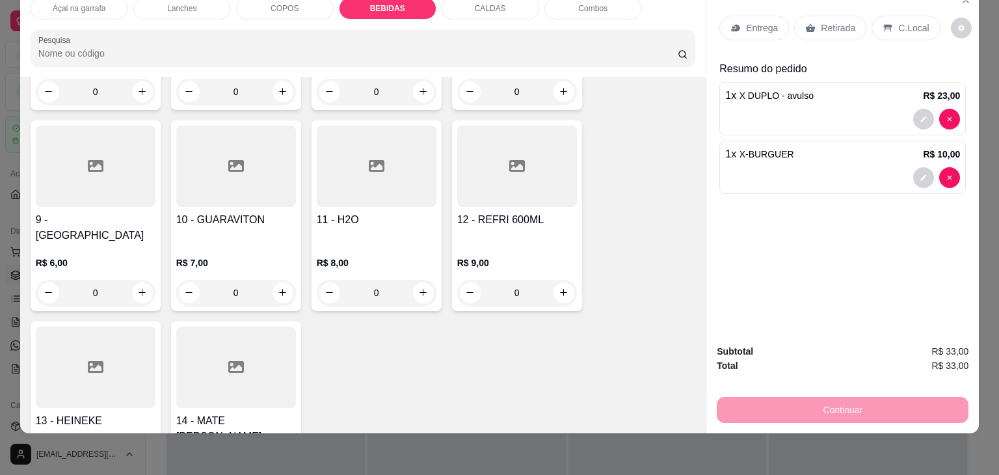
scroll to position [2026, 0]
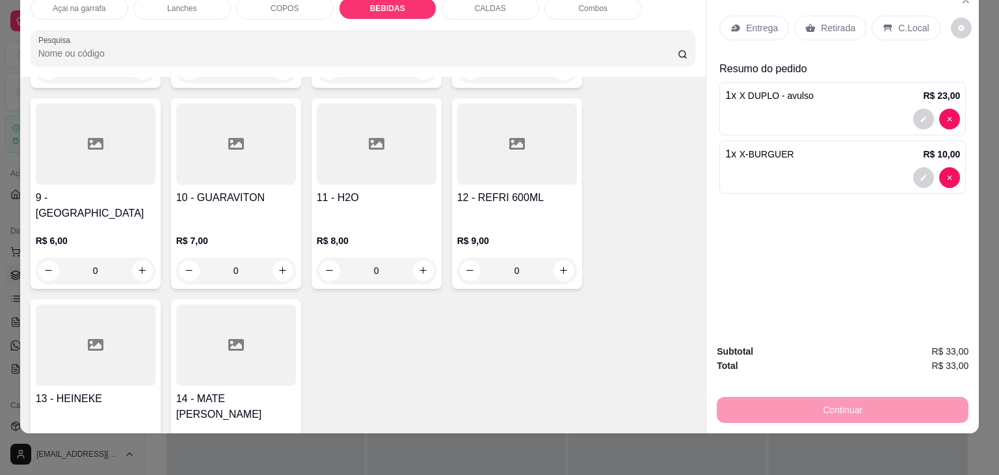
click at [474, 131] on div at bounding box center [517, 143] width 120 height 81
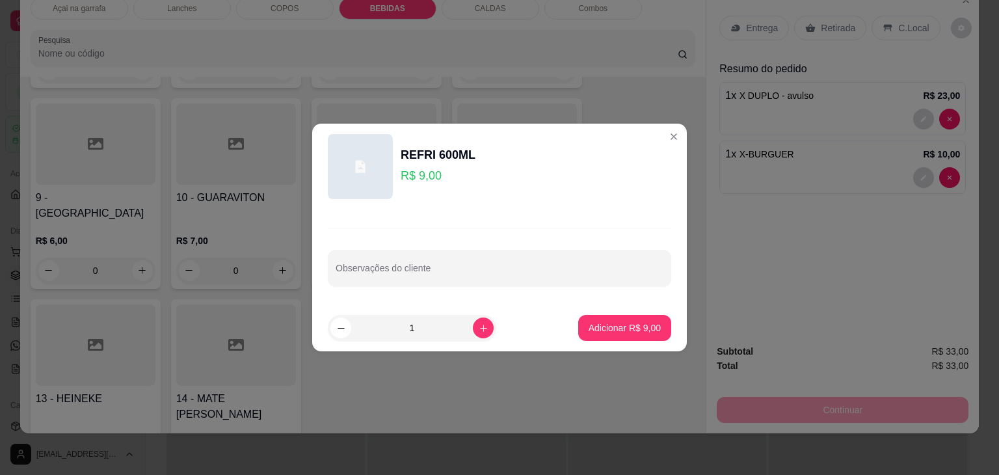
click at [647, 342] on footer "1 Adicionar R$ 9,00" at bounding box center [499, 327] width 375 height 47
click at [642, 333] on p "Adicionar R$ 9,00" at bounding box center [624, 327] width 70 height 12
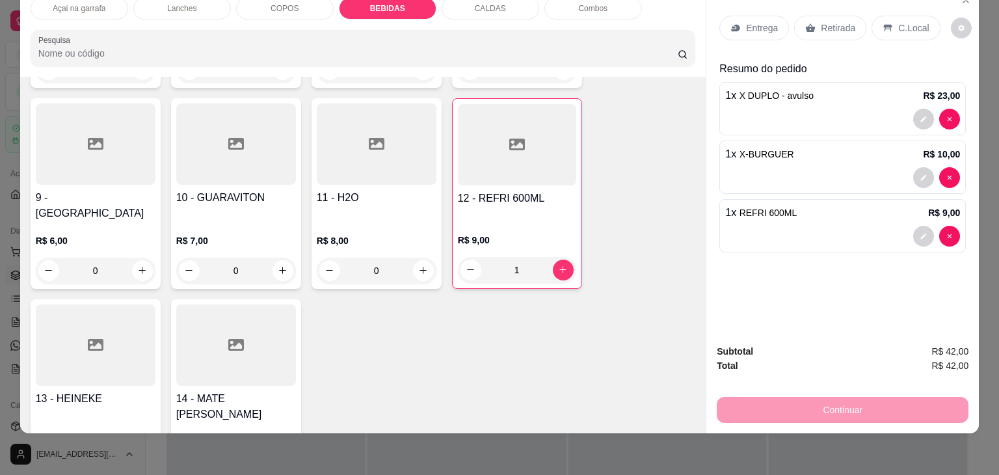
click at [917, 21] on p "C.Local" at bounding box center [913, 27] width 31 height 13
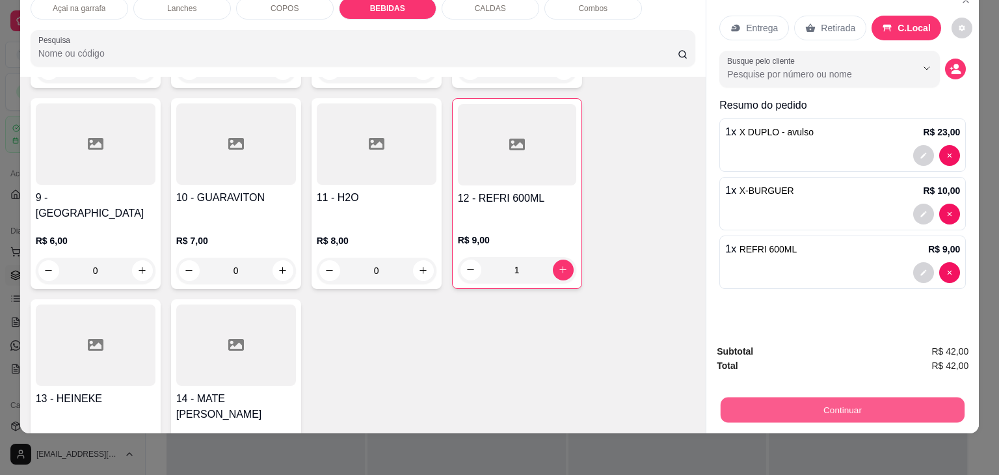
click at [810, 404] on button "Continuar" at bounding box center [843, 409] width 244 height 25
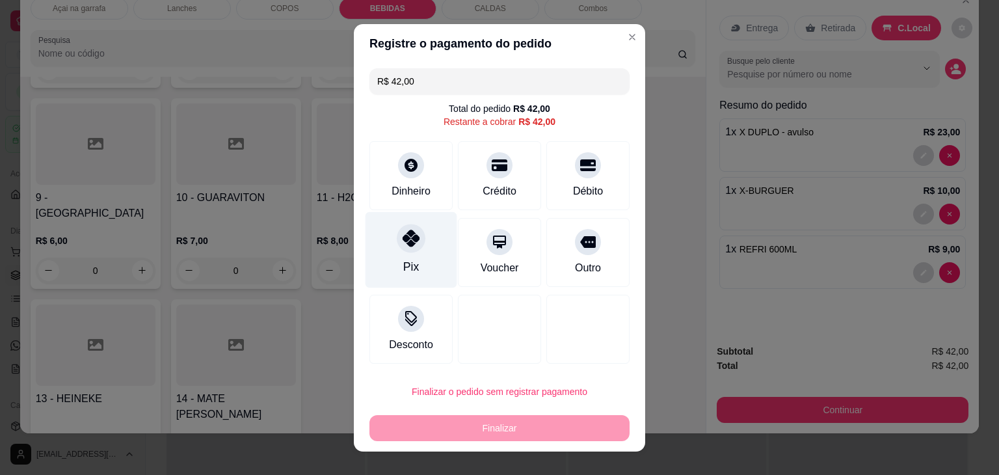
click at [417, 250] on div "Pix" at bounding box center [412, 249] width 92 height 76
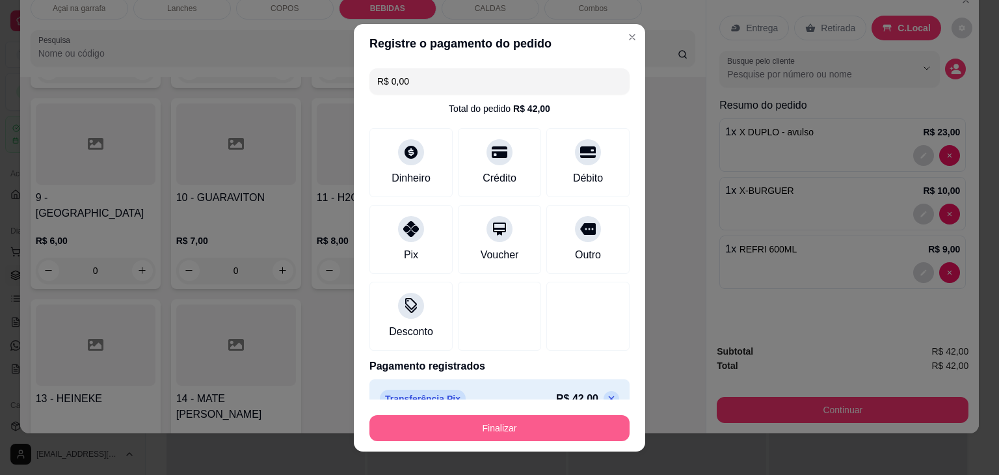
click at [435, 433] on button "Finalizar" at bounding box center [500, 428] width 260 height 26
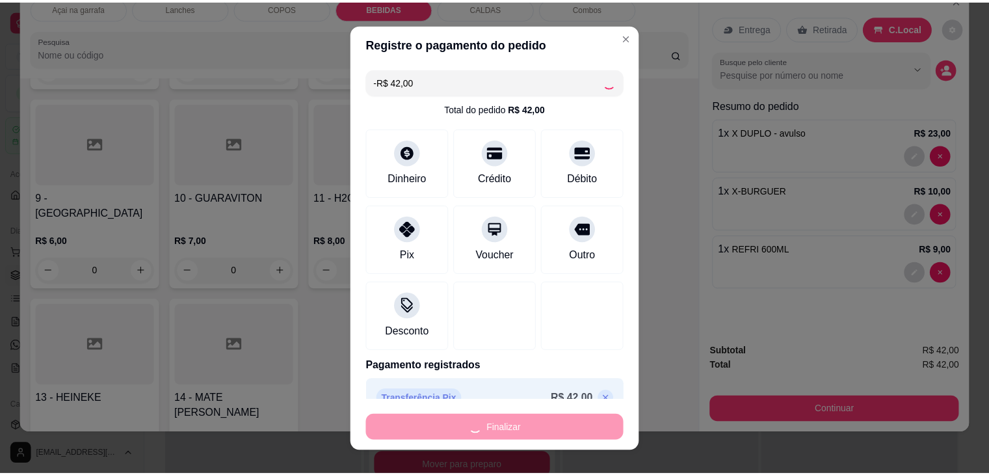
scroll to position [2025, 0]
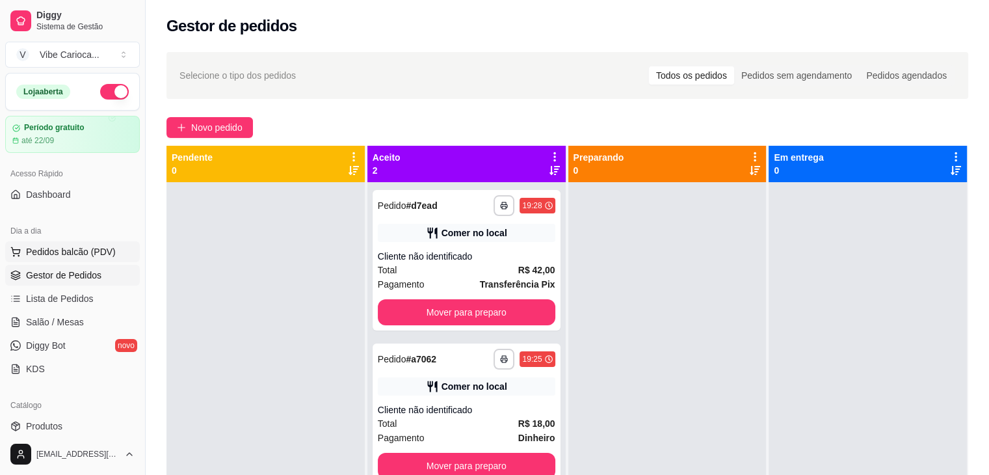
click at [83, 249] on span "Pedidos balcão (PDV)" at bounding box center [71, 251] width 90 height 13
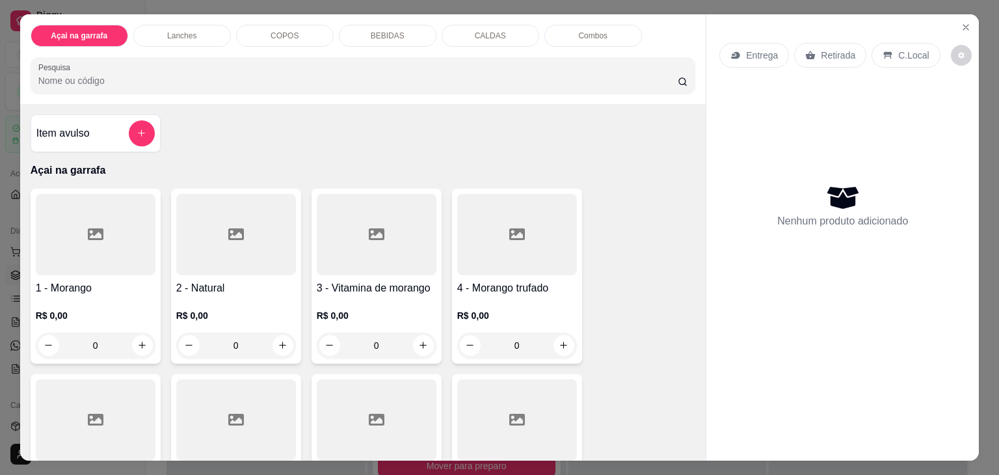
click at [256, 29] on div "COPOS" at bounding box center [285, 36] width 98 height 22
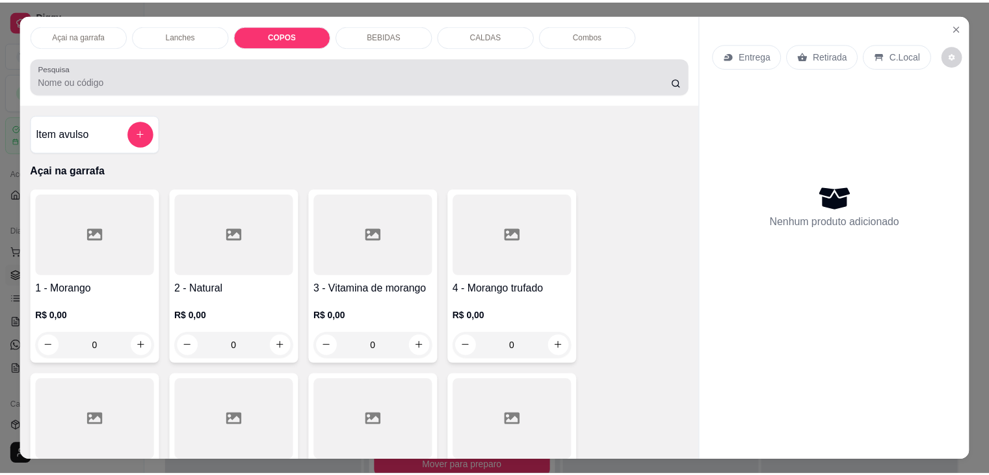
scroll to position [32, 0]
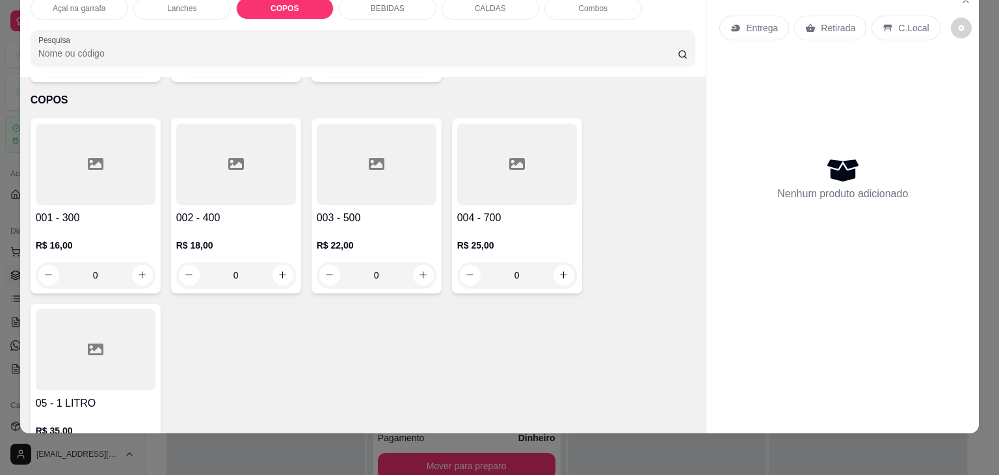
click at [213, 166] on div at bounding box center [236, 164] width 120 height 81
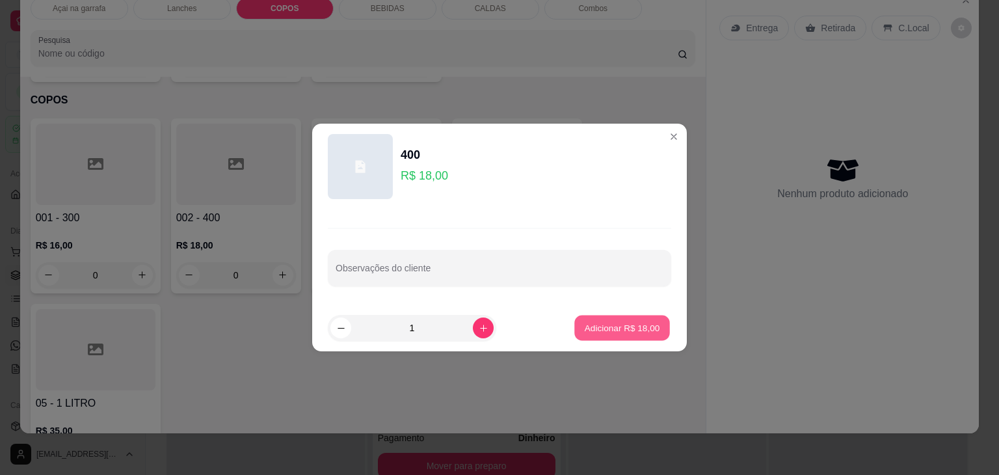
click at [638, 334] on button "Adicionar R$ 18,00" at bounding box center [622, 328] width 96 height 25
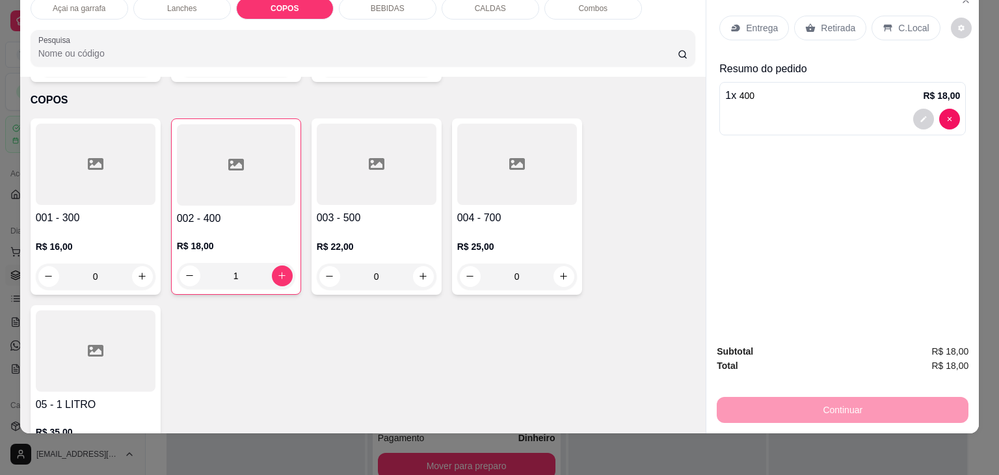
click at [917, 21] on p "C.Local" at bounding box center [913, 27] width 31 height 13
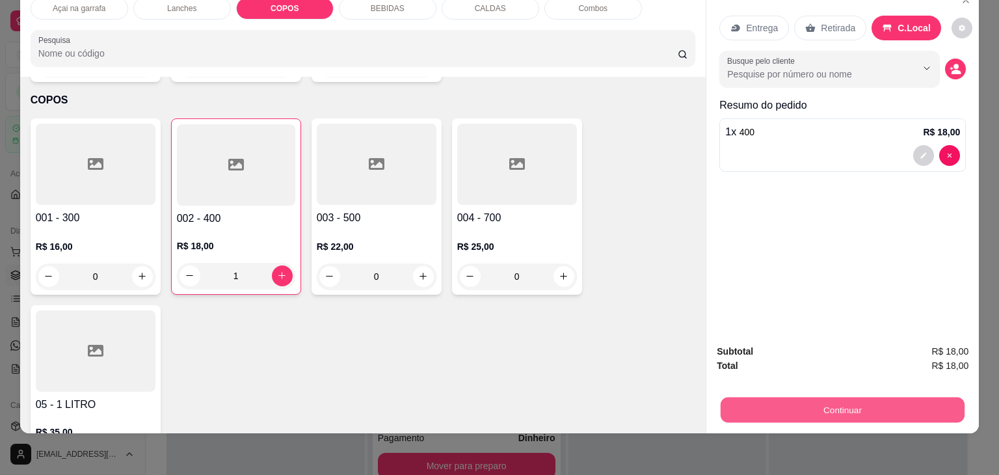
click at [863, 401] on button "Continuar" at bounding box center [843, 409] width 244 height 25
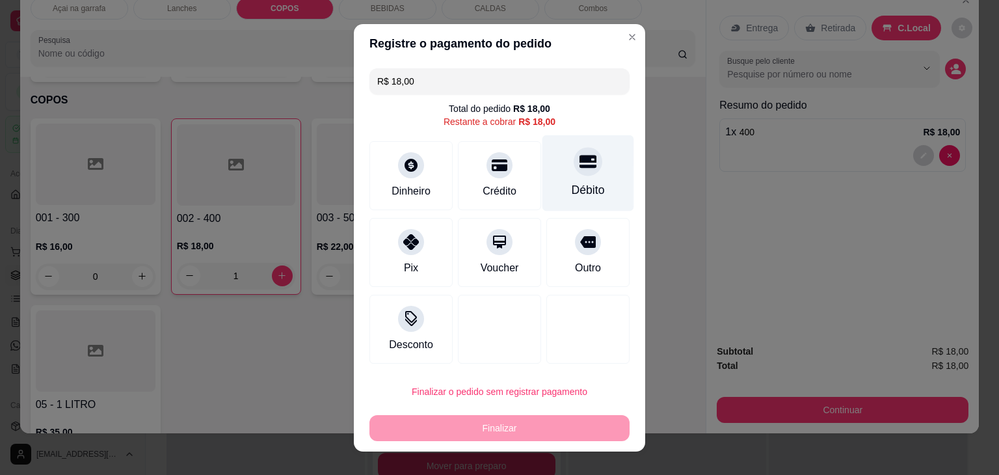
click at [557, 172] on div "Débito" at bounding box center [589, 173] width 92 height 76
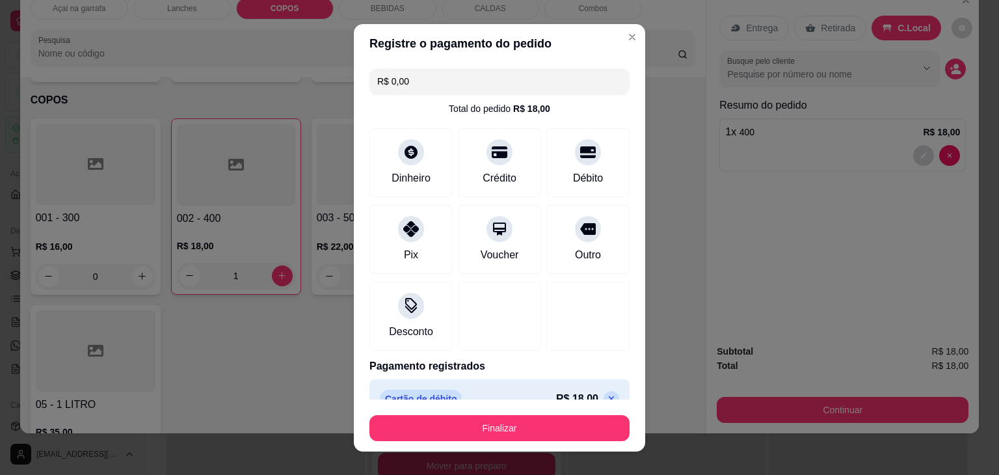
click at [462, 411] on div "Finalizar" at bounding box center [500, 425] width 260 height 31
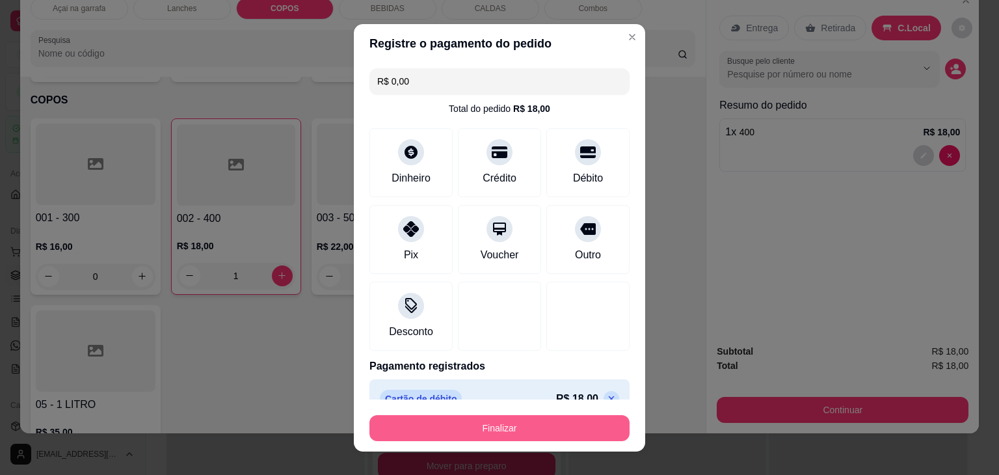
click at [452, 433] on button "Finalizar" at bounding box center [500, 428] width 260 height 26
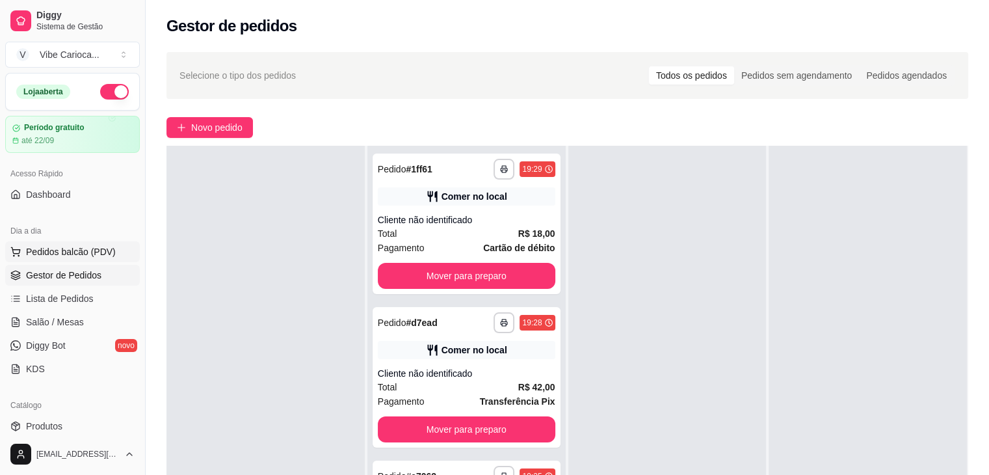
click at [82, 247] on span "Pedidos balcão (PDV)" at bounding box center [71, 251] width 90 height 13
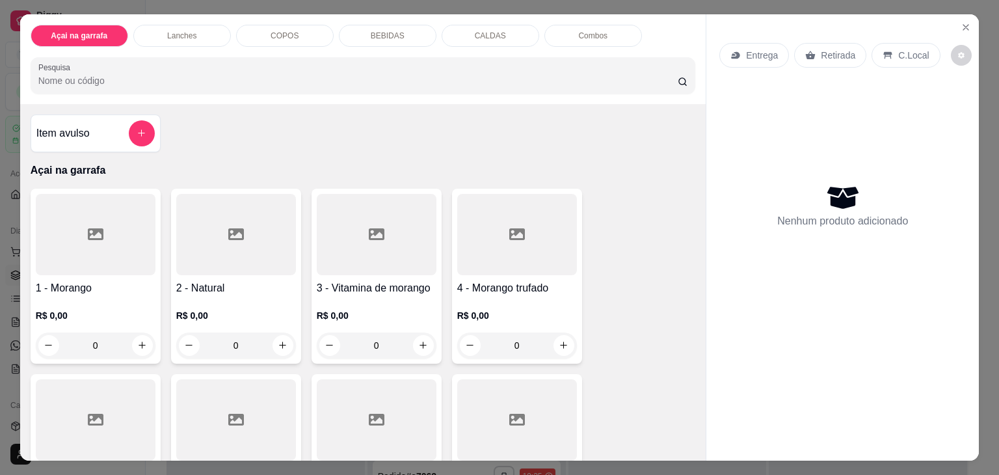
click at [273, 25] on div "COPOS" at bounding box center [285, 36] width 98 height 22
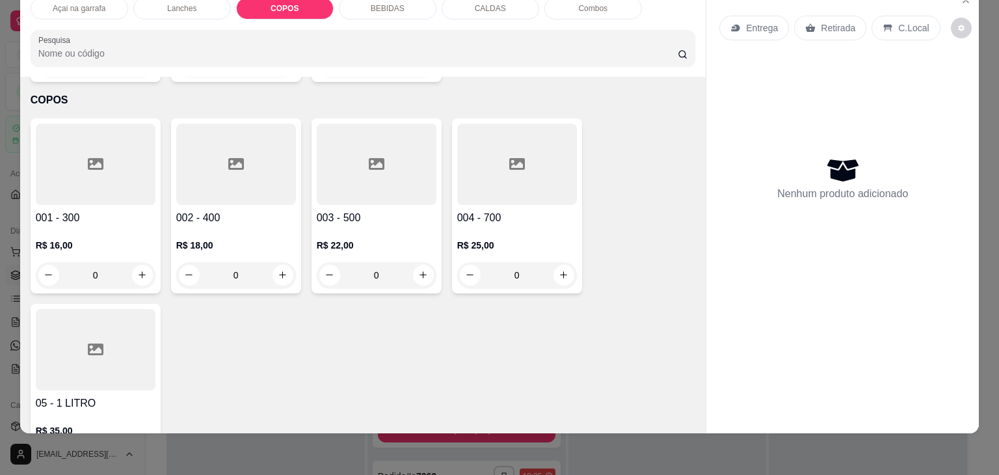
click at [86, 149] on div at bounding box center [96, 164] width 120 height 81
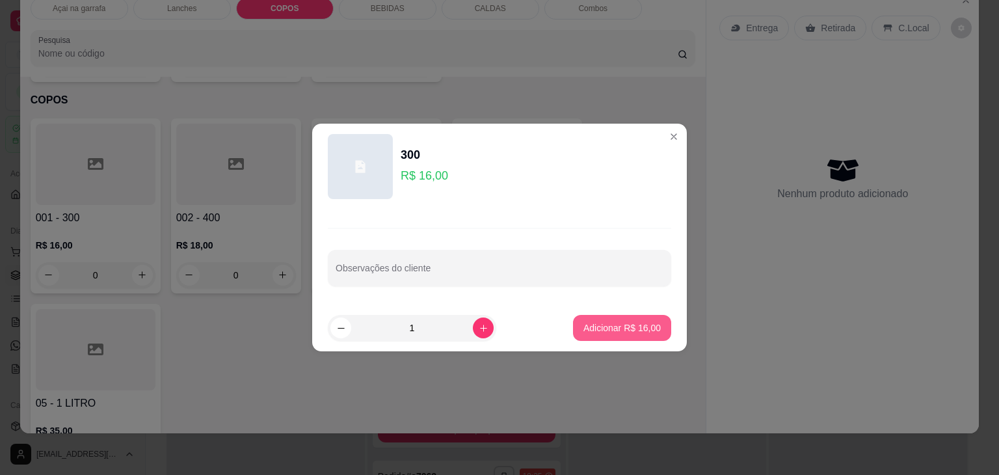
click at [619, 329] on p "Adicionar R$ 16,00" at bounding box center [622, 327] width 77 height 13
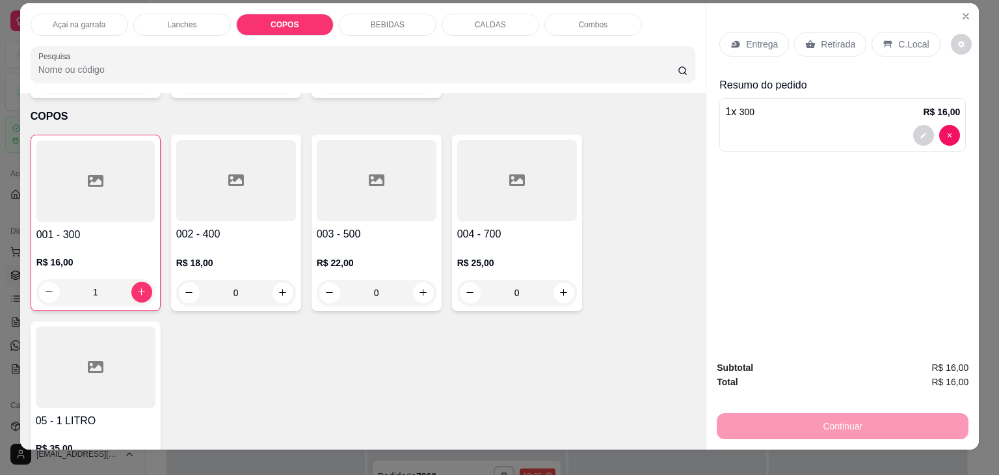
scroll to position [0, 0]
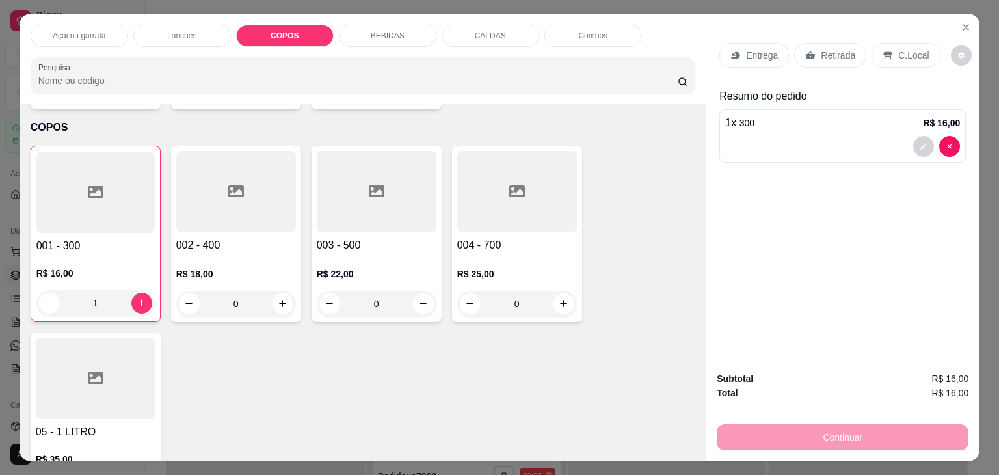
click at [888, 47] on div "C.Local" at bounding box center [906, 55] width 68 height 25
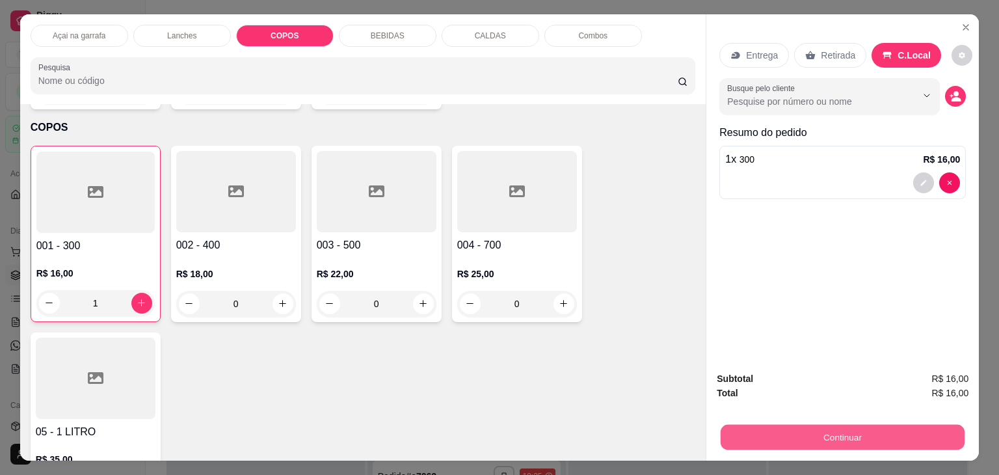
click at [860, 426] on button "Continuar" at bounding box center [843, 437] width 244 height 25
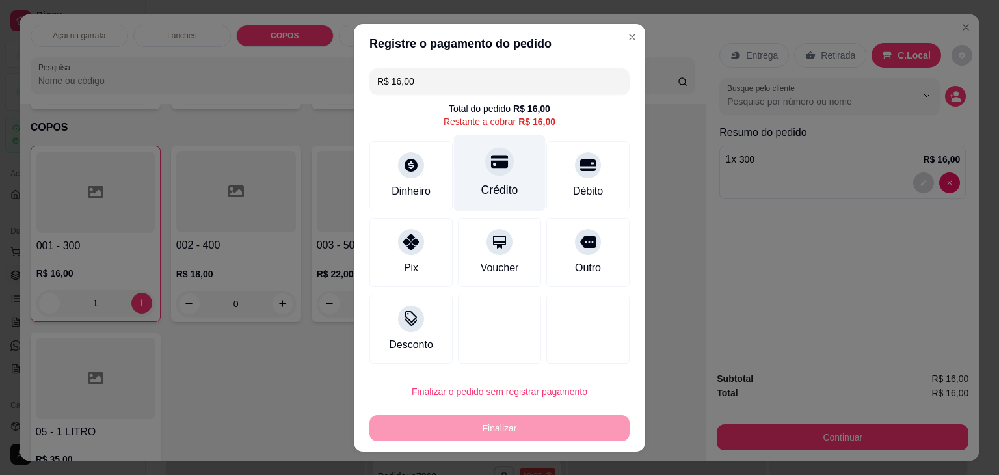
click at [491, 167] on icon at bounding box center [499, 161] width 17 height 13
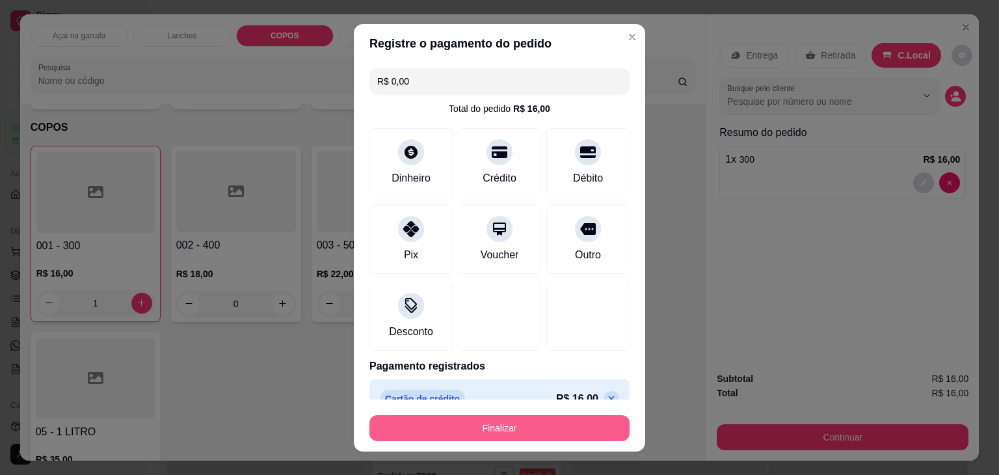
click at [506, 429] on button "Finalizar" at bounding box center [500, 428] width 260 height 26
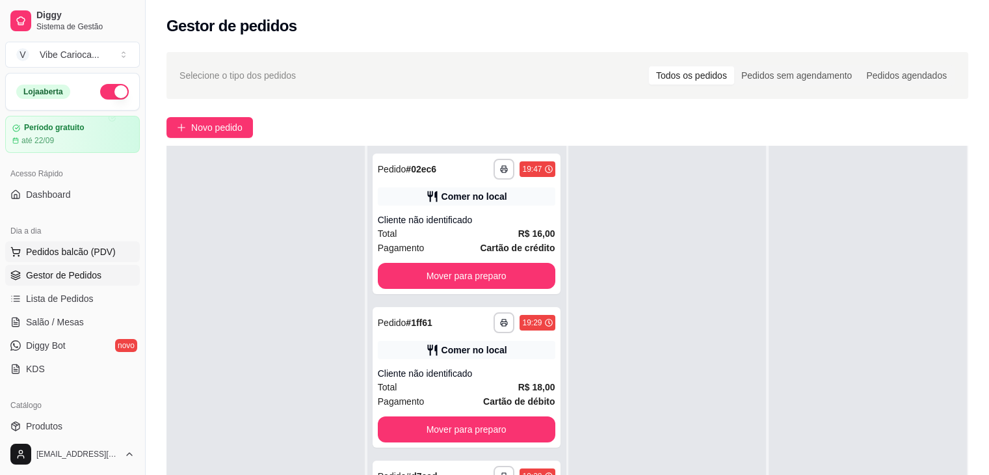
click at [86, 250] on span "Pedidos balcão (PDV)" at bounding box center [71, 251] width 90 height 13
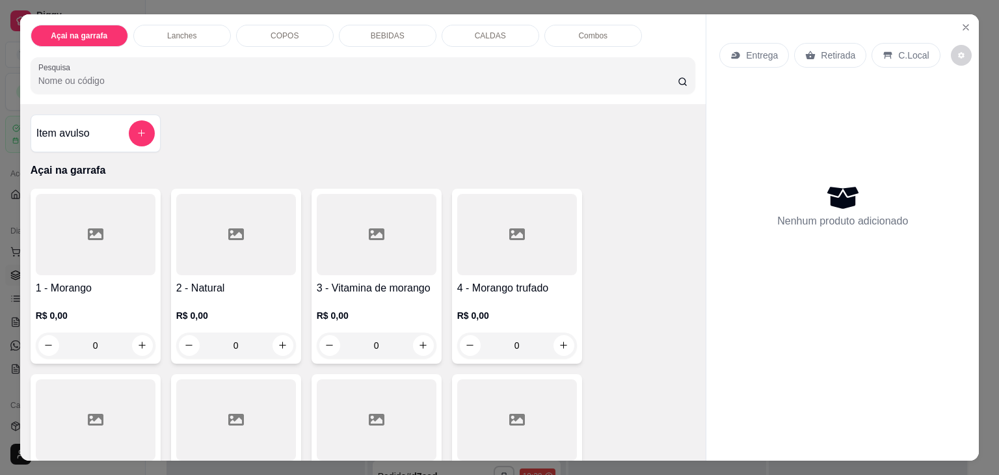
click at [279, 31] on p "COPOS" at bounding box center [285, 36] width 28 height 10
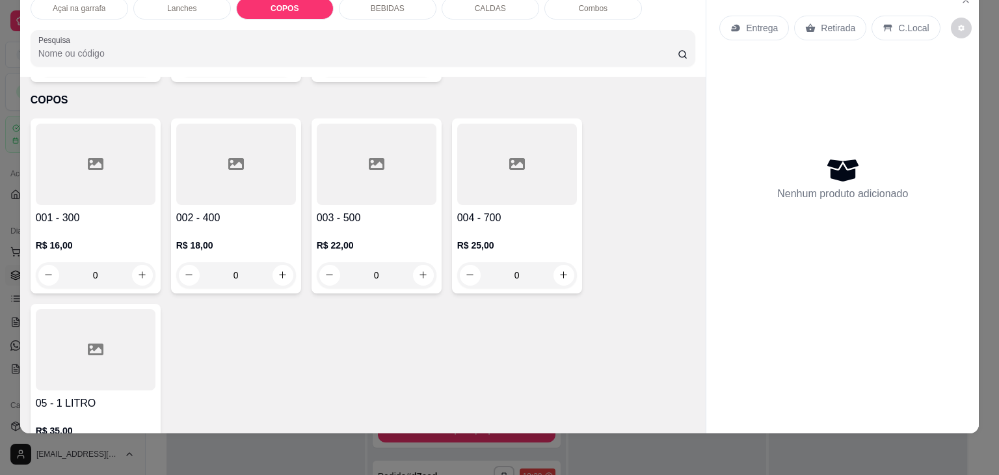
click at [412, 142] on div at bounding box center [377, 164] width 120 height 81
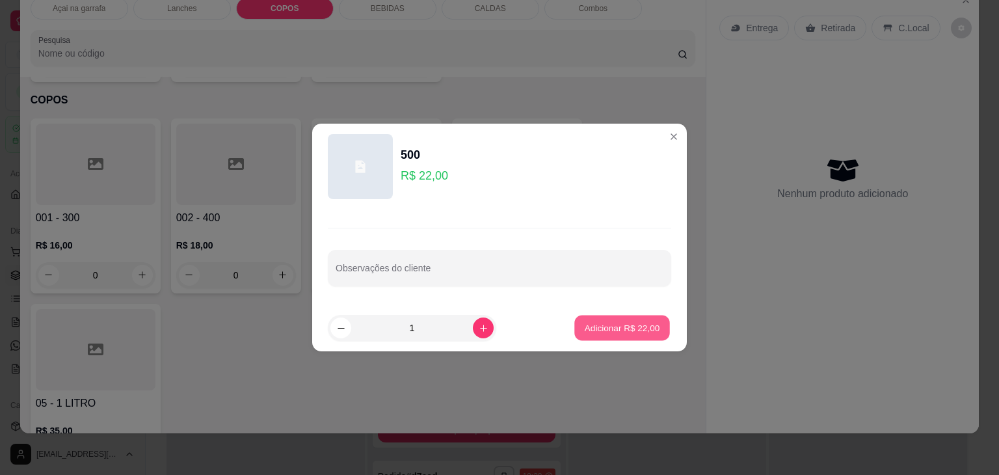
click at [635, 331] on p "Adicionar R$ 22,00" at bounding box center [622, 327] width 75 height 12
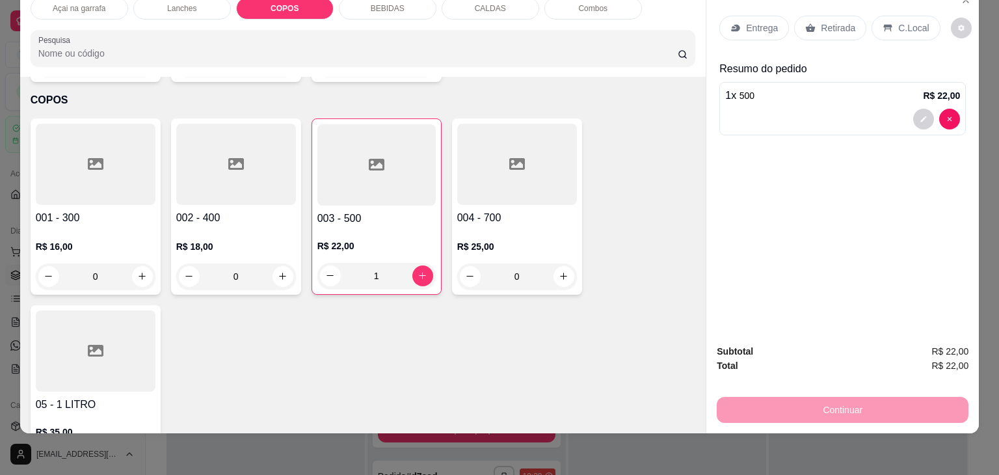
click at [889, 18] on div "C.Local" at bounding box center [906, 28] width 68 height 25
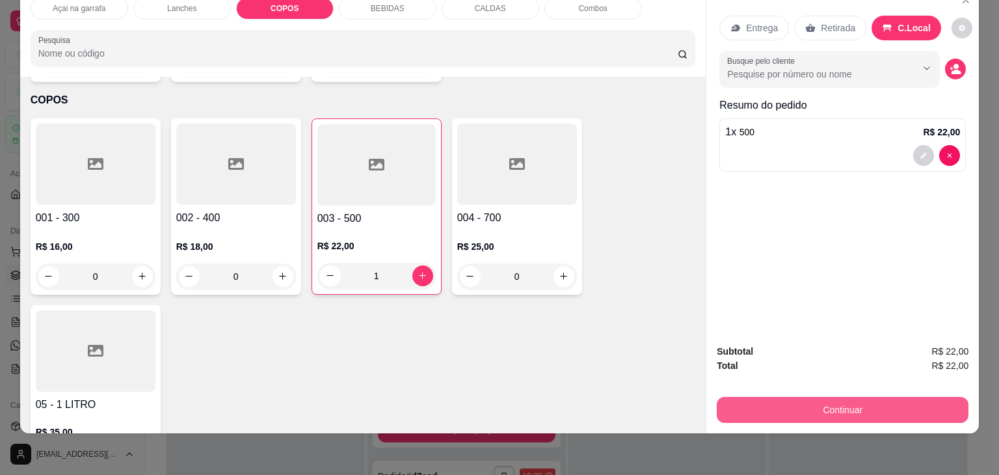
click at [766, 397] on button "Continuar" at bounding box center [843, 410] width 252 height 26
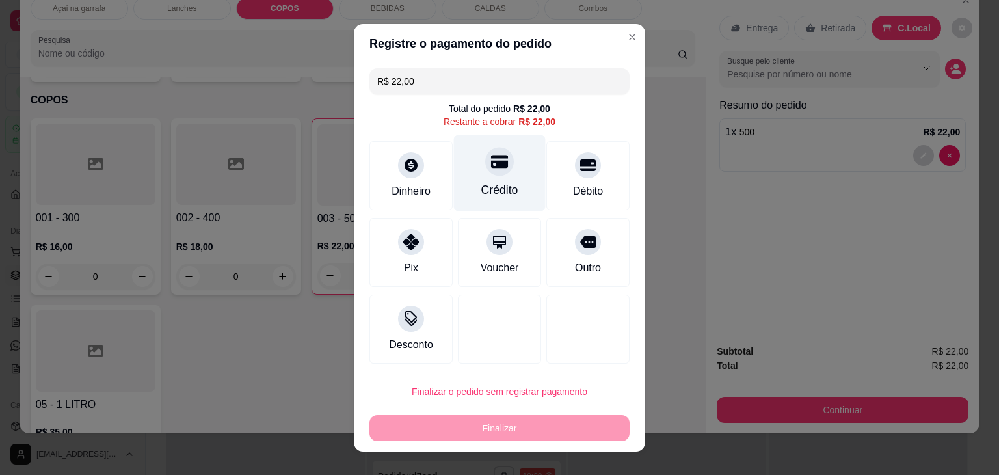
click at [491, 165] on icon at bounding box center [499, 161] width 17 height 13
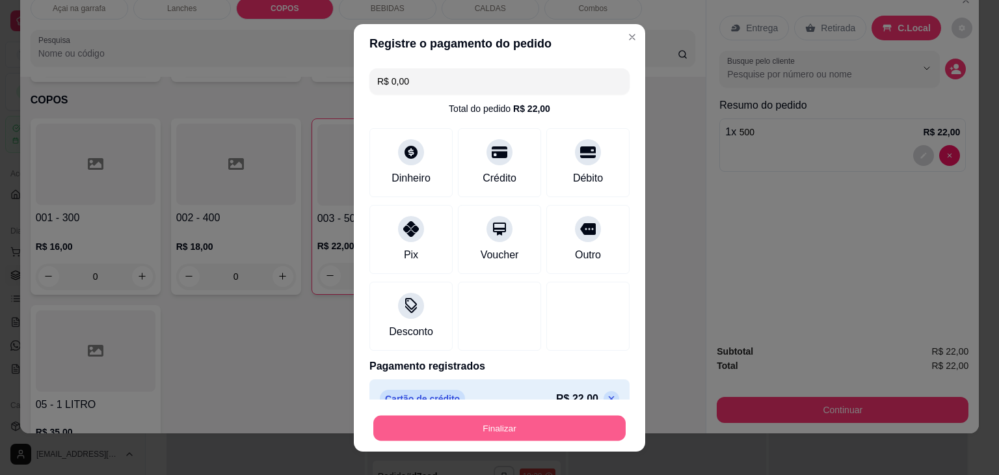
click at [427, 430] on button "Finalizar" at bounding box center [499, 427] width 252 height 25
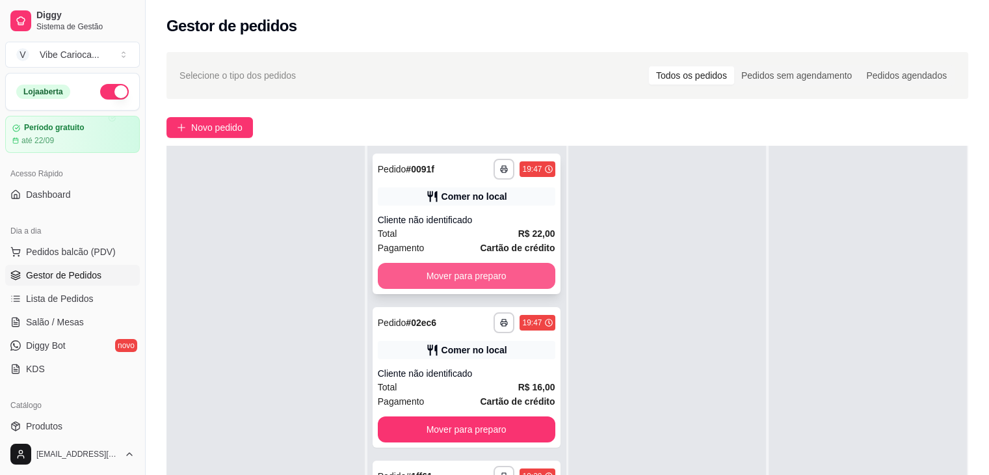
click at [479, 269] on button "Mover para preparo" at bounding box center [467, 276] width 178 height 26
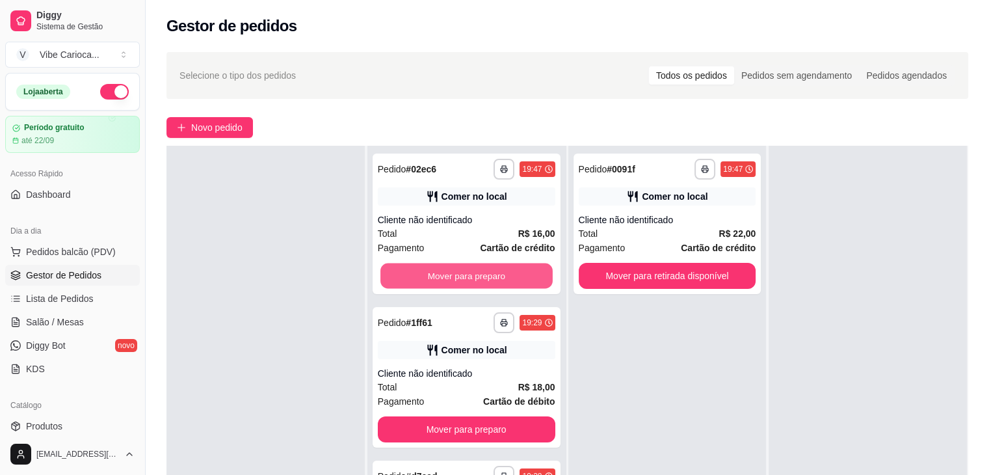
click at [481, 267] on button "Mover para preparo" at bounding box center [467, 275] width 172 height 25
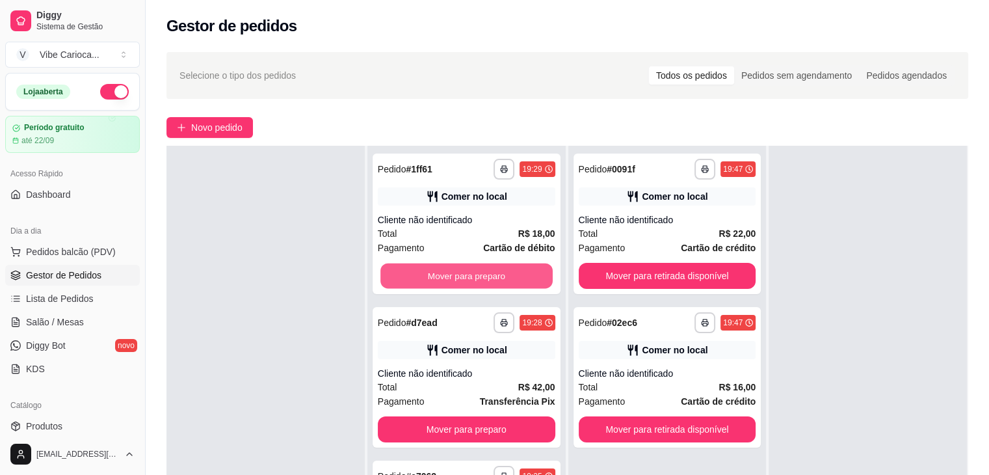
click at [481, 267] on button "Mover para preparo" at bounding box center [467, 275] width 172 height 25
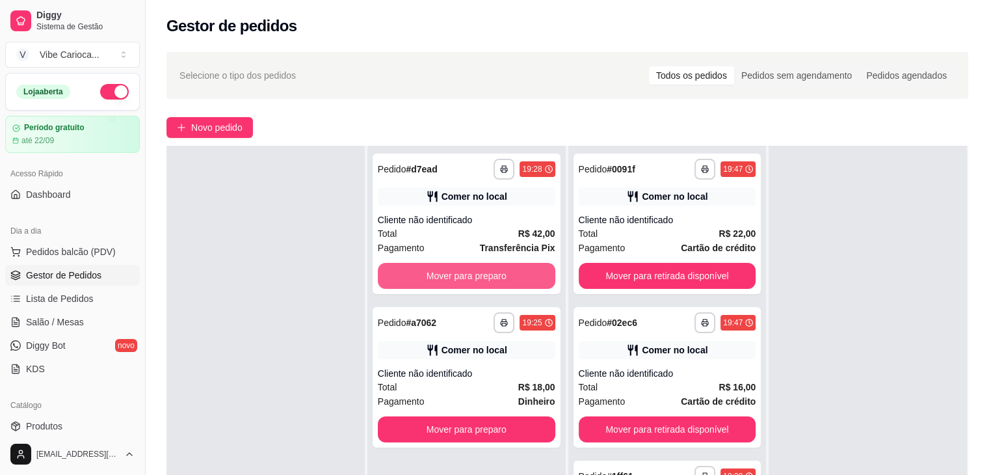
click at [481, 267] on button "Mover para preparo" at bounding box center [467, 276] width 178 height 26
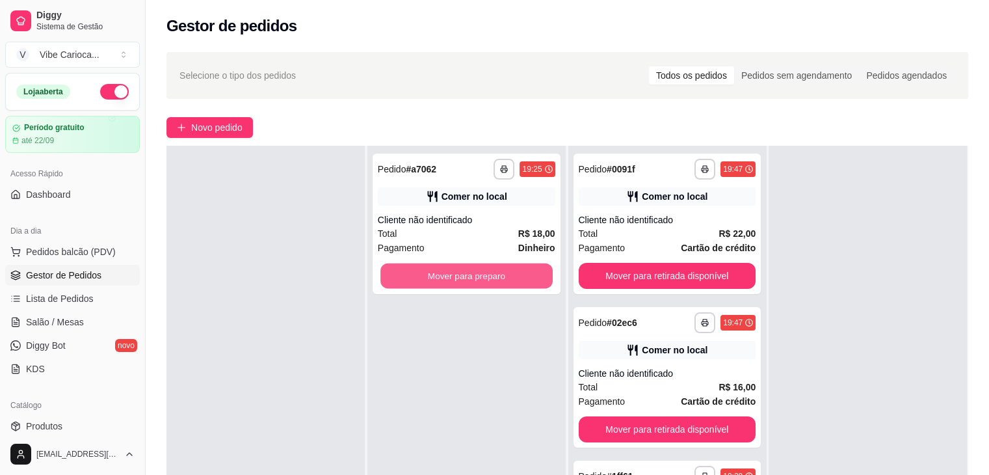
click at [484, 269] on button "Mover para preparo" at bounding box center [467, 275] width 172 height 25
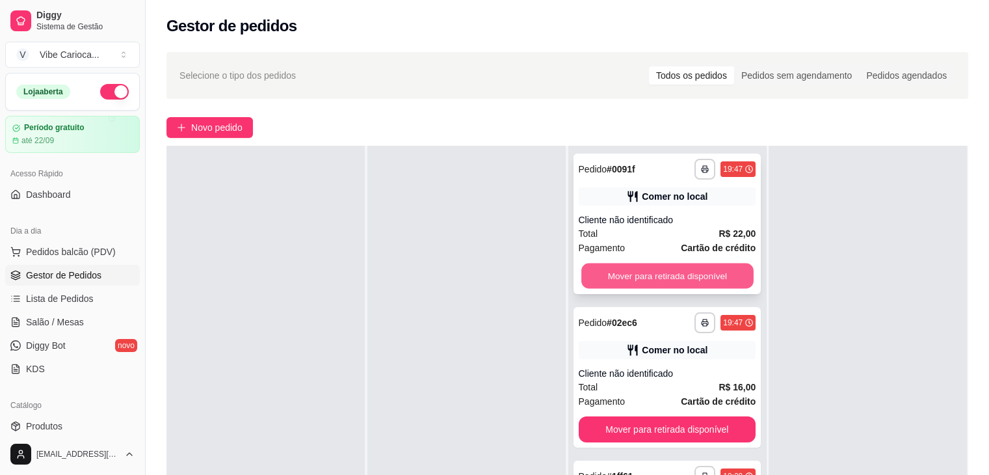
click at [692, 272] on button "Mover para retirada disponível" at bounding box center [668, 275] width 172 height 25
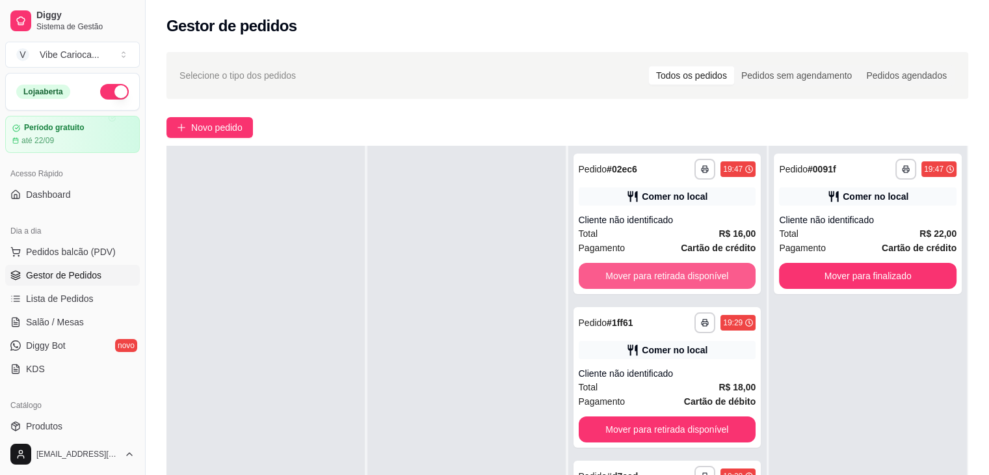
click at [692, 272] on button "Mover para retirada disponível" at bounding box center [668, 276] width 178 height 26
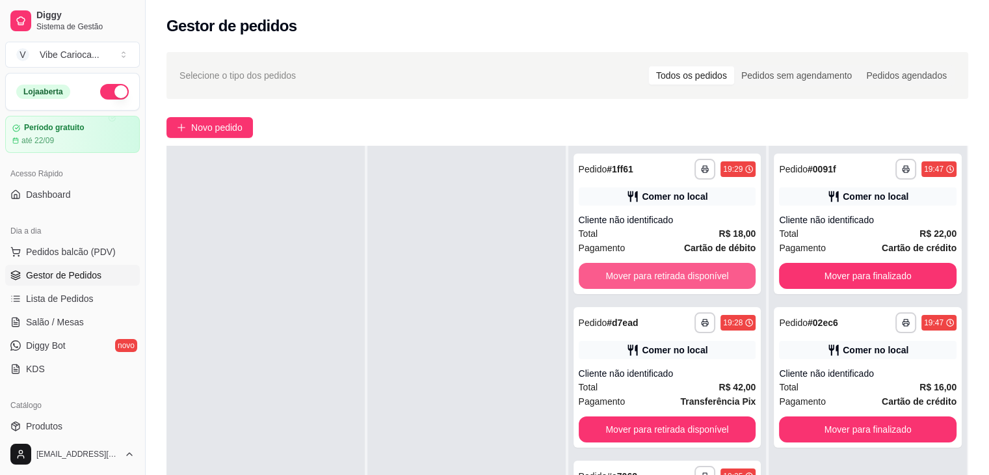
click at [692, 272] on button "Mover para retirada disponível" at bounding box center [668, 276] width 178 height 26
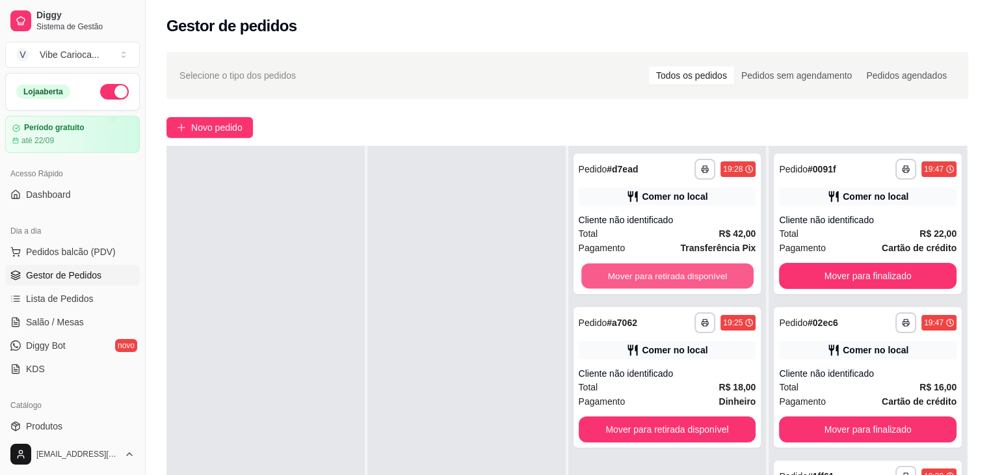
click at [692, 272] on button "Mover para retirada disponível" at bounding box center [668, 275] width 172 height 25
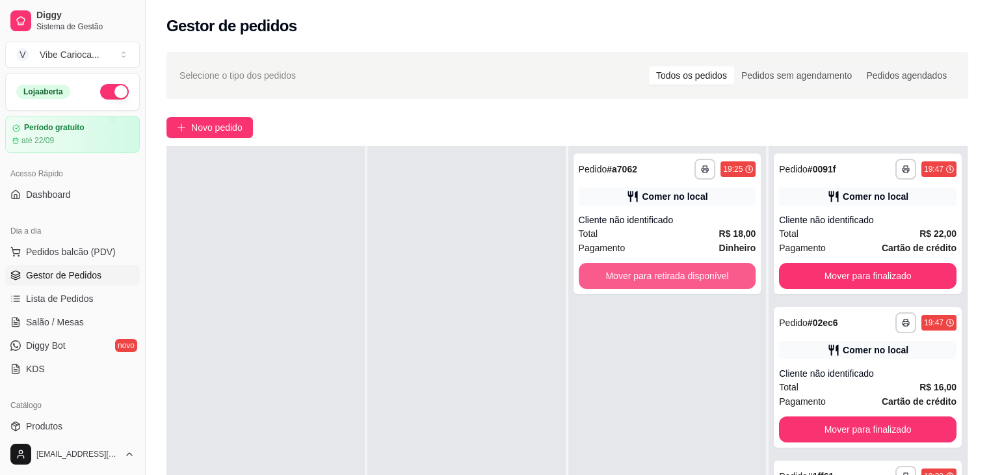
click at [692, 272] on button "Mover para retirada disponível" at bounding box center [668, 276] width 178 height 26
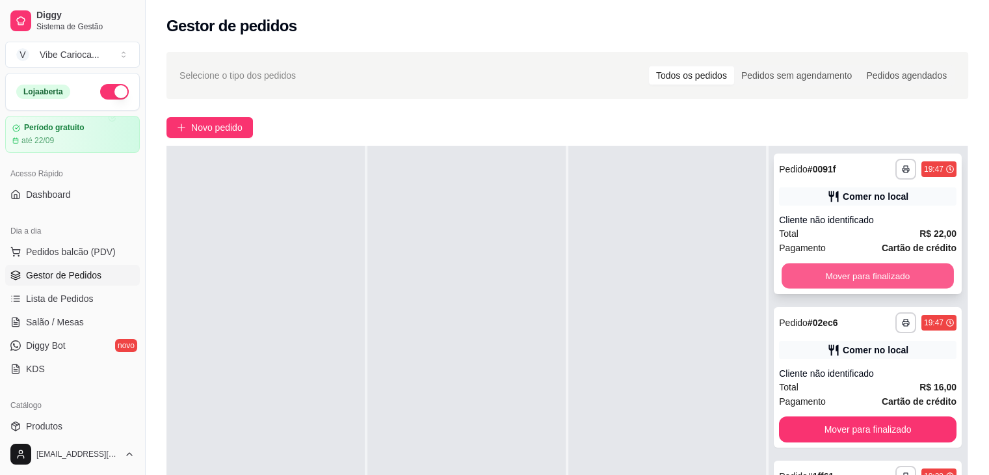
click at [831, 282] on button "Mover para finalizado" at bounding box center [868, 275] width 172 height 25
click at [831, 282] on button "Mover para finalizado" at bounding box center [868, 276] width 178 height 26
click at [831, 282] on button "Mover para finalizado" at bounding box center [868, 275] width 172 height 25
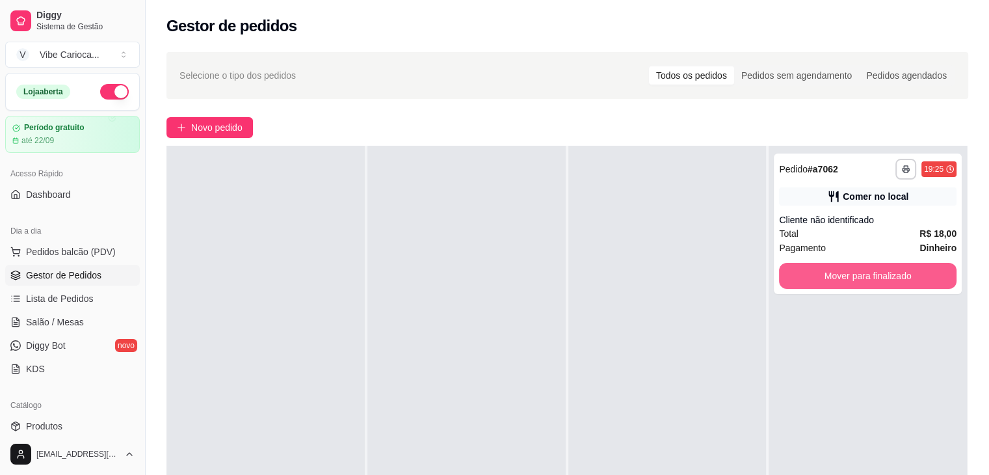
click at [831, 282] on button "Mover para finalizado" at bounding box center [868, 276] width 178 height 26
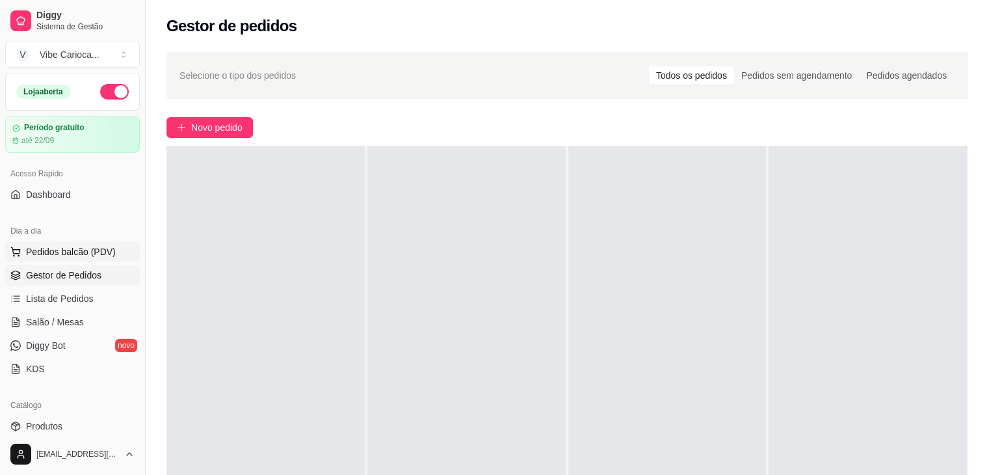
click at [73, 252] on span "Pedidos balcão (PDV)" at bounding box center [71, 251] width 90 height 13
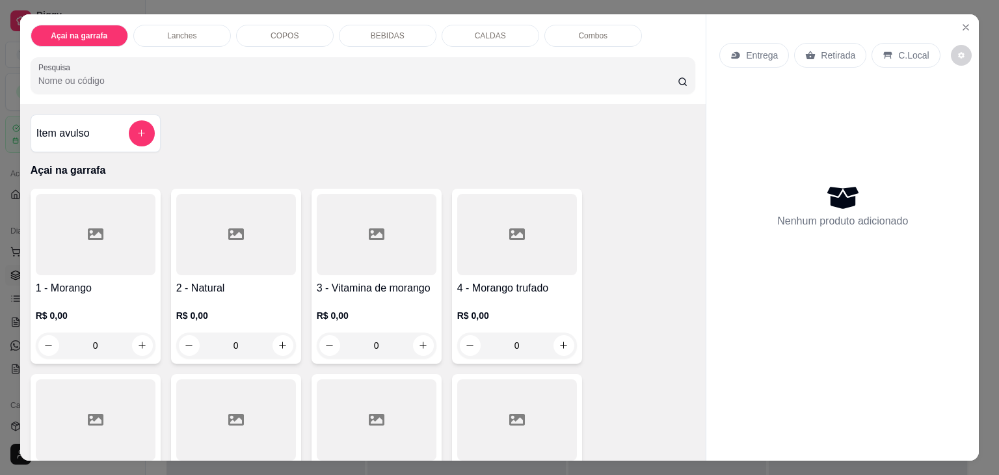
click at [310, 25] on div "COPOS" at bounding box center [285, 36] width 98 height 22
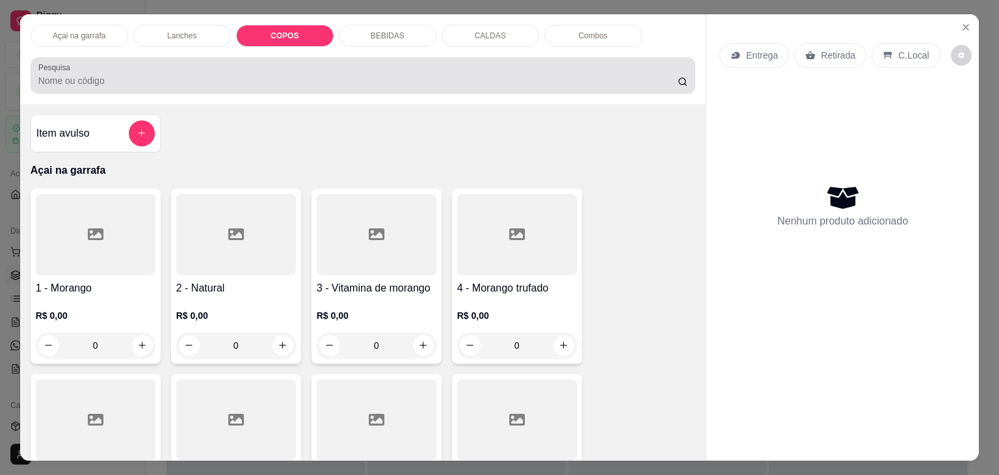
scroll to position [32, 0]
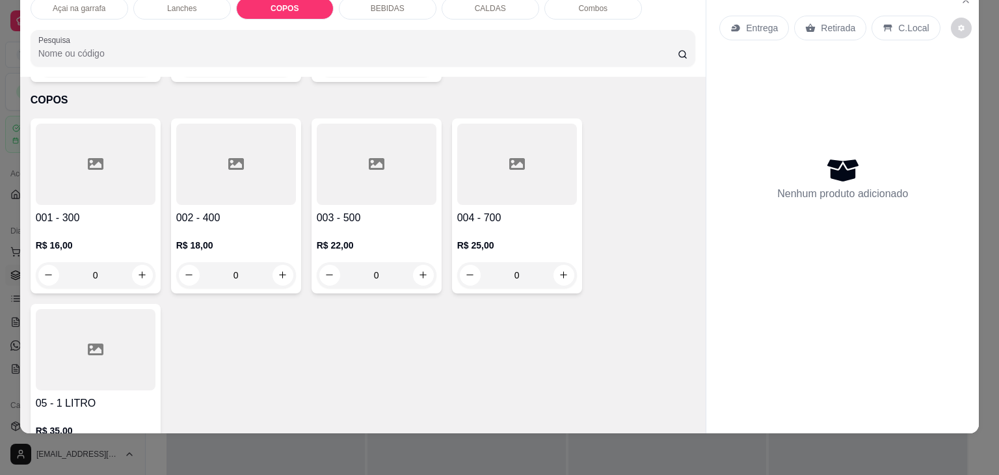
click at [409, 168] on div at bounding box center [377, 164] width 120 height 81
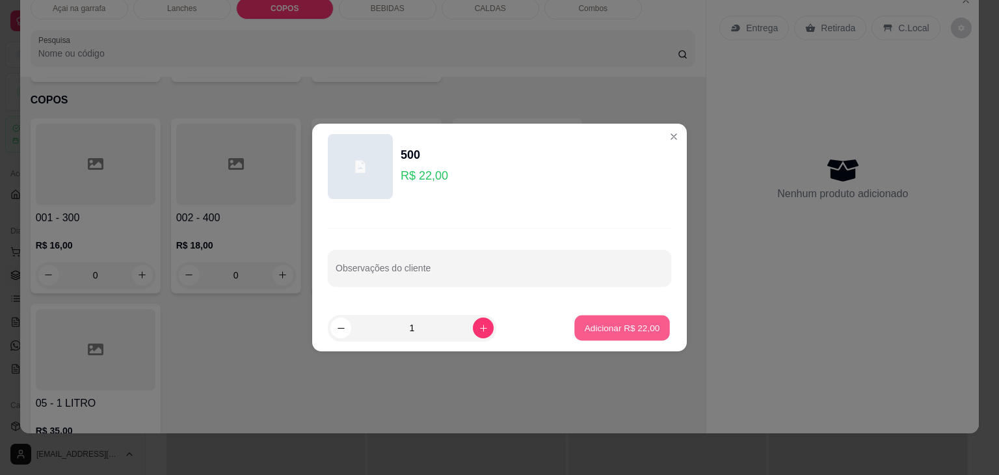
click at [637, 323] on p "Adicionar R$ 22,00" at bounding box center [622, 327] width 75 height 12
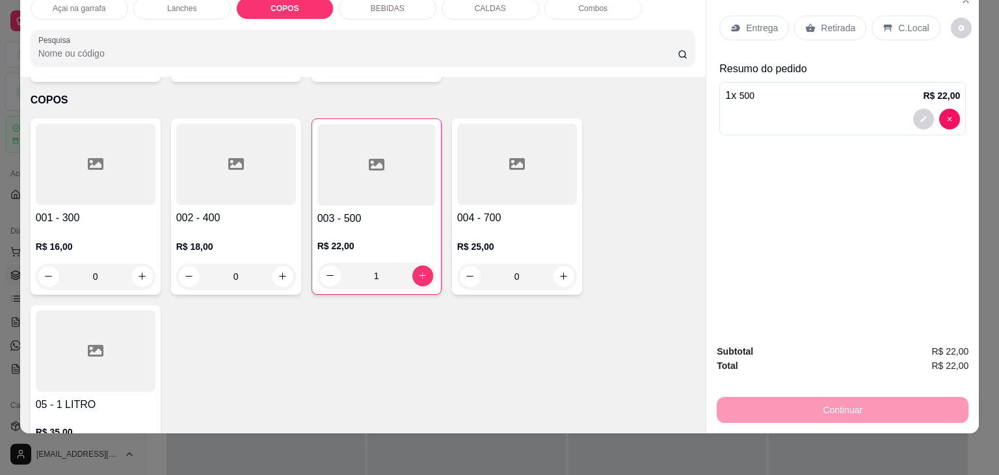
click at [898, 21] on p "C.Local" at bounding box center [913, 27] width 31 height 13
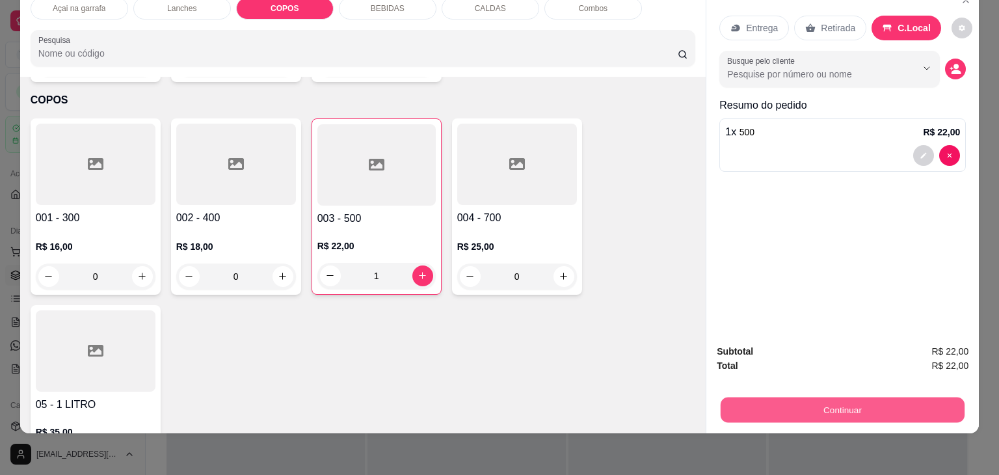
click at [839, 405] on button "Continuar" at bounding box center [843, 409] width 244 height 25
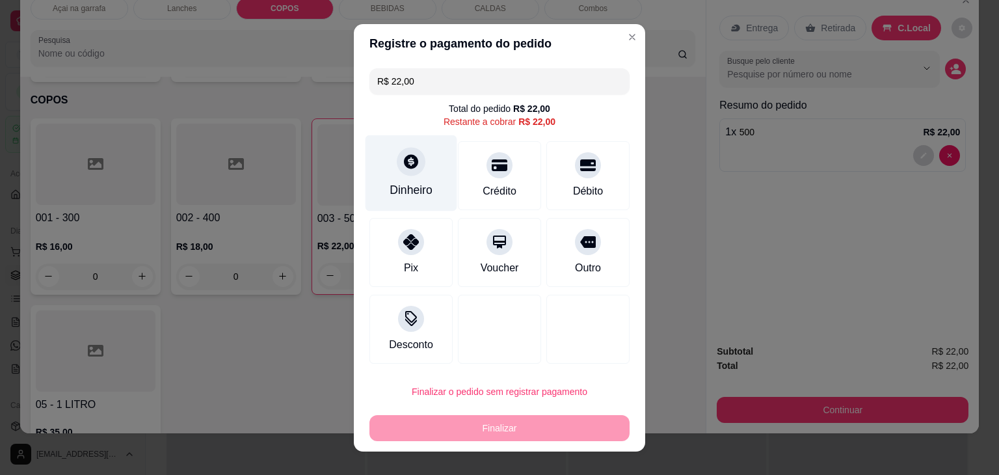
click at [388, 165] on div "Dinheiro" at bounding box center [412, 173] width 92 height 76
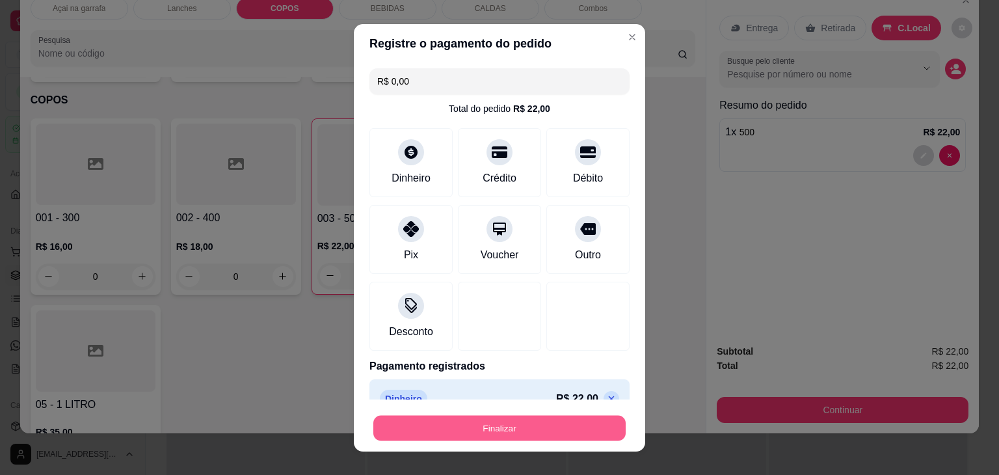
click at [492, 437] on button "Finalizar" at bounding box center [499, 427] width 252 height 25
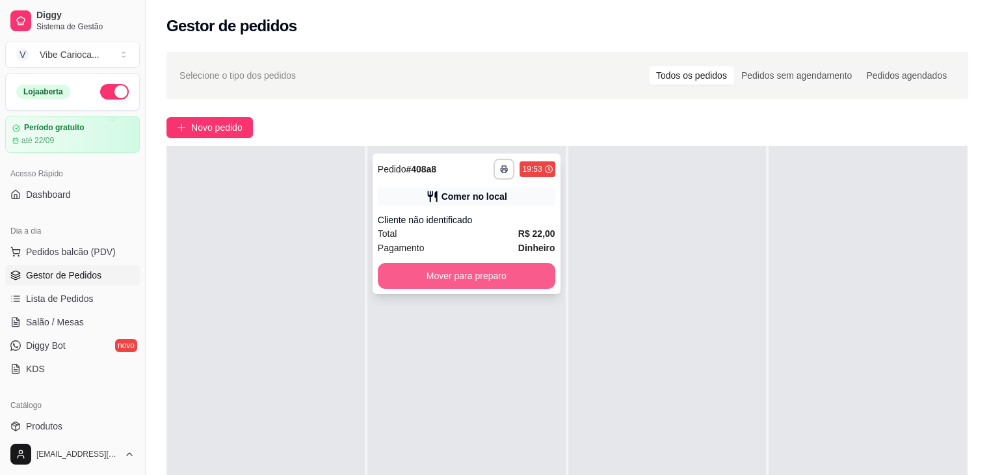
click at [476, 273] on button "Mover para preparo" at bounding box center [467, 276] width 178 height 26
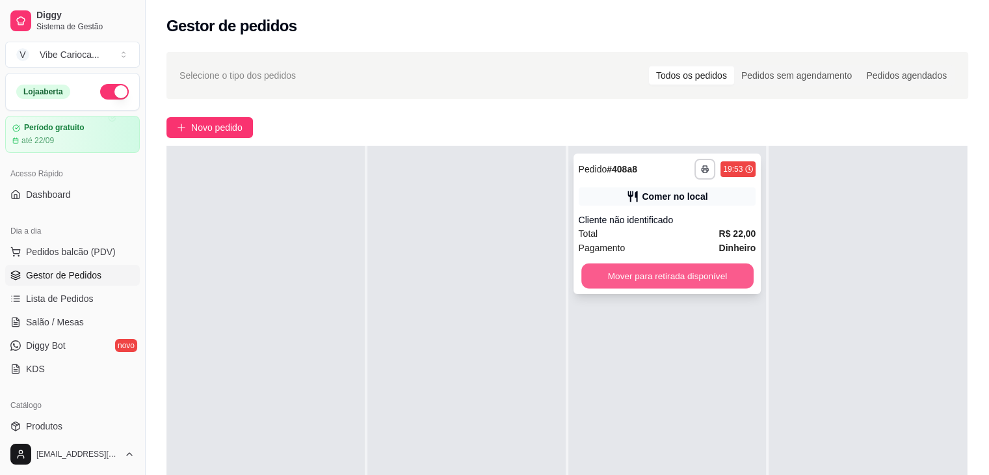
click at [656, 276] on button "Mover para retirada disponível" at bounding box center [668, 275] width 172 height 25
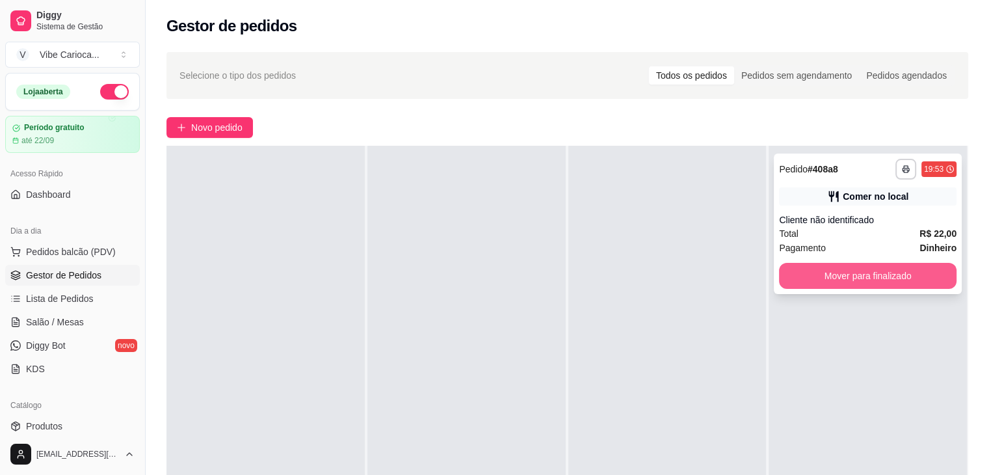
click at [861, 274] on button "Mover para finalizado" at bounding box center [868, 276] width 178 height 26
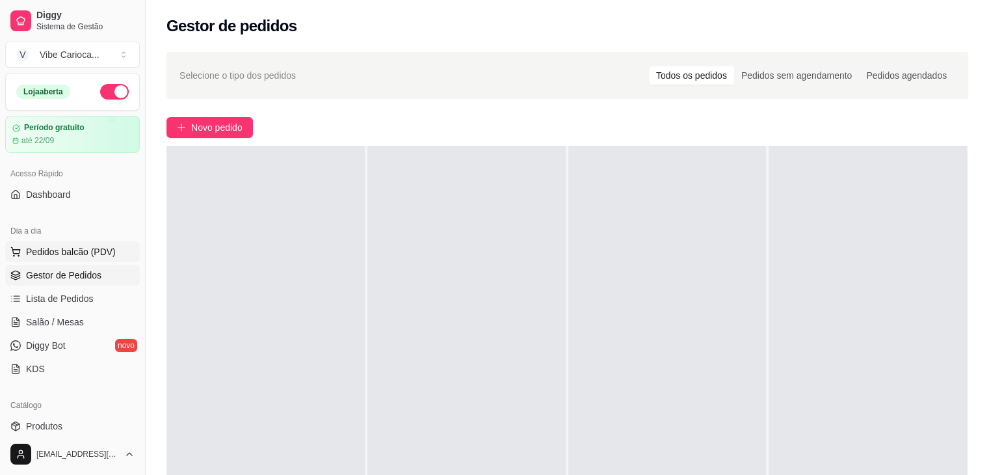
click at [49, 250] on span "Pedidos balcão (PDV)" at bounding box center [71, 251] width 90 height 13
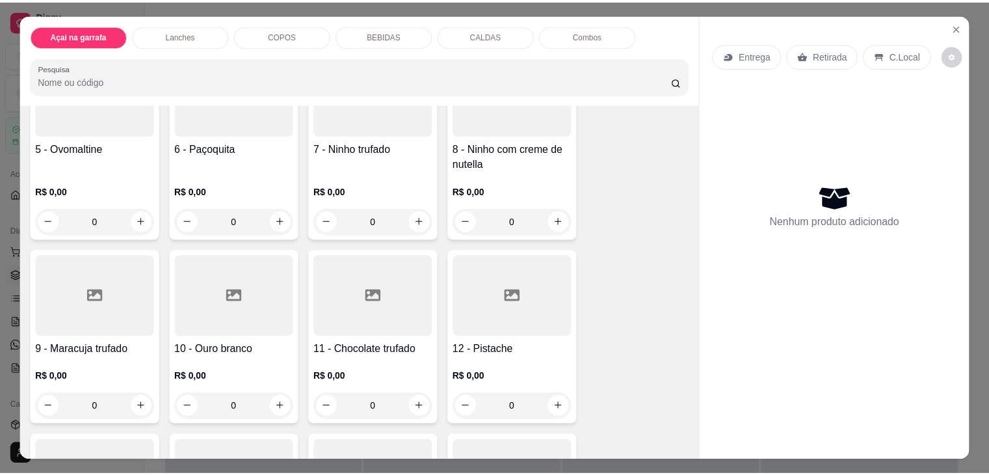
scroll to position [390, 0]
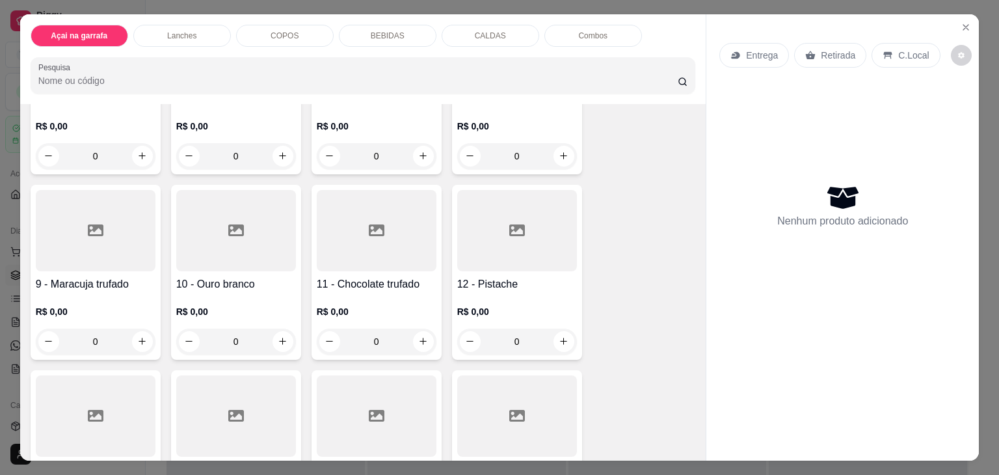
click at [88, 256] on div at bounding box center [96, 230] width 120 height 81
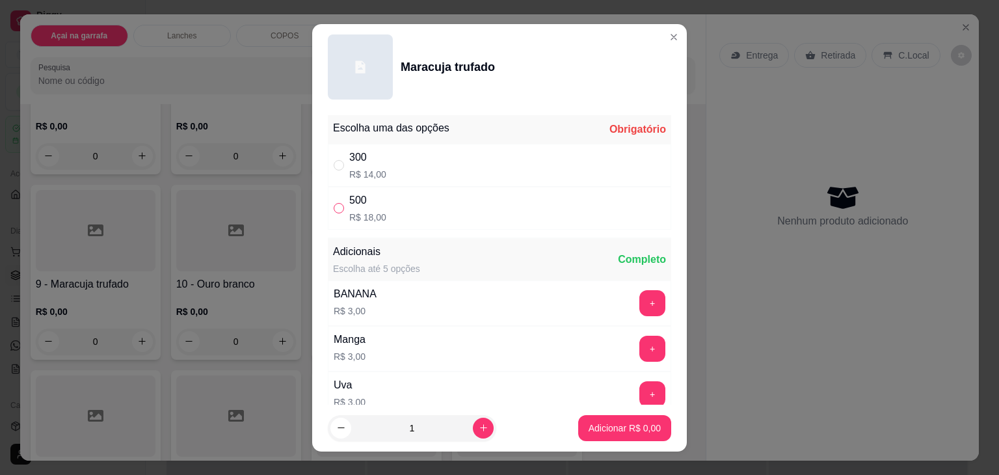
click at [336, 201] on label "" at bounding box center [339, 208] width 10 height 14
click at [336, 203] on input "" at bounding box center [339, 208] width 10 height 10
click at [335, 209] on input "" at bounding box center [339, 208] width 10 height 10
click at [630, 425] on p "Adicionar R$ 18,00" at bounding box center [622, 428] width 75 height 12
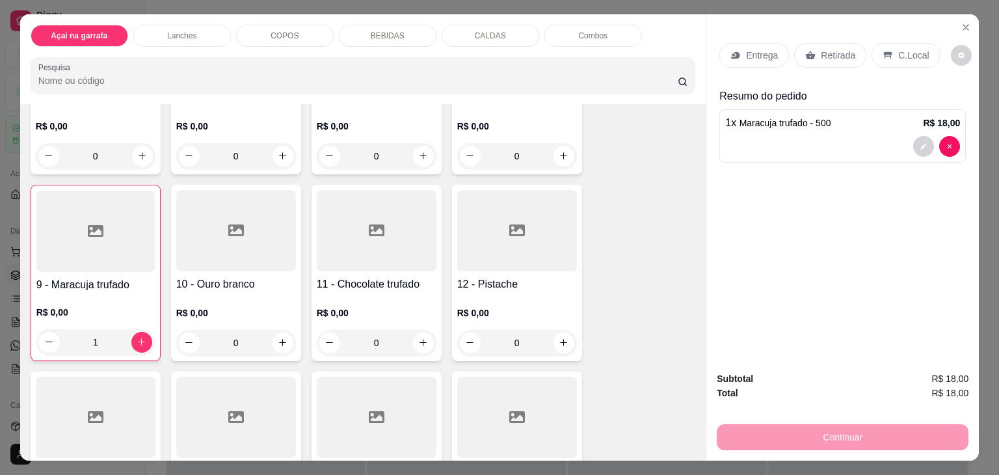
click at [901, 55] on p "C.Local" at bounding box center [913, 55] width 31 height 13
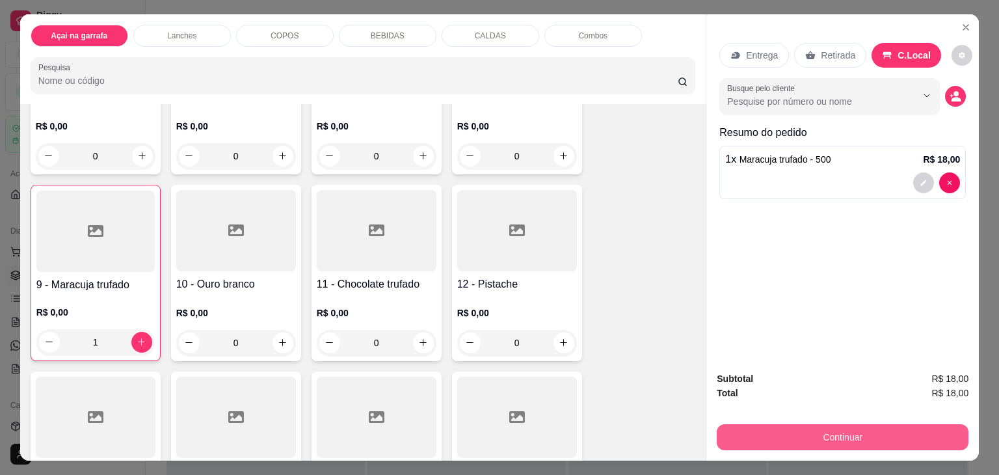
click at [835, 424] on button "Continuar" at bounding box center [843, 437] width 252 height 26
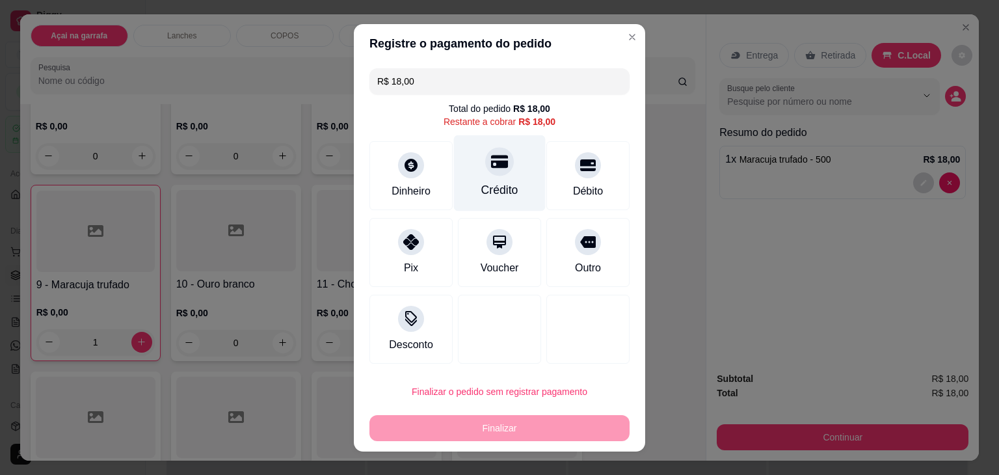
click at [483, 185] on div "Crédito" at bounding box center [499, 189] width 37 height 17
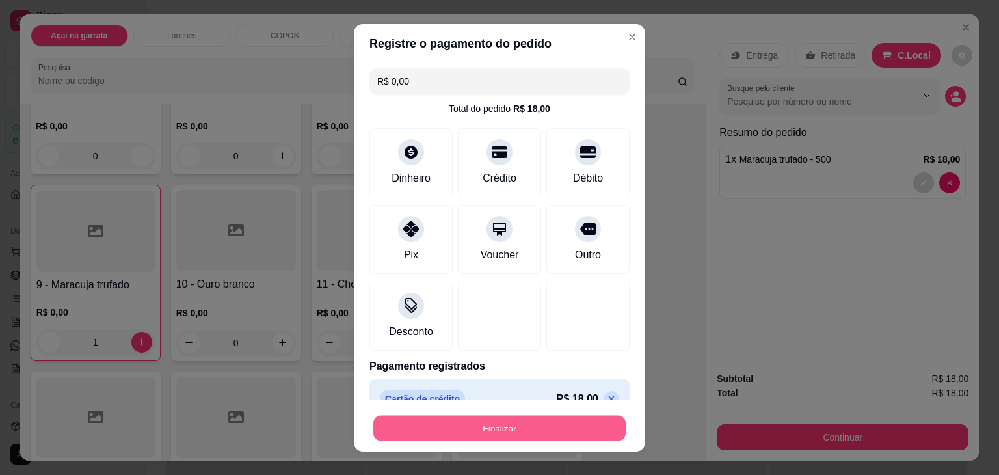
click at [548, 427] on button "Finalizar" at bounding box center [499, 427] width 252 height 25
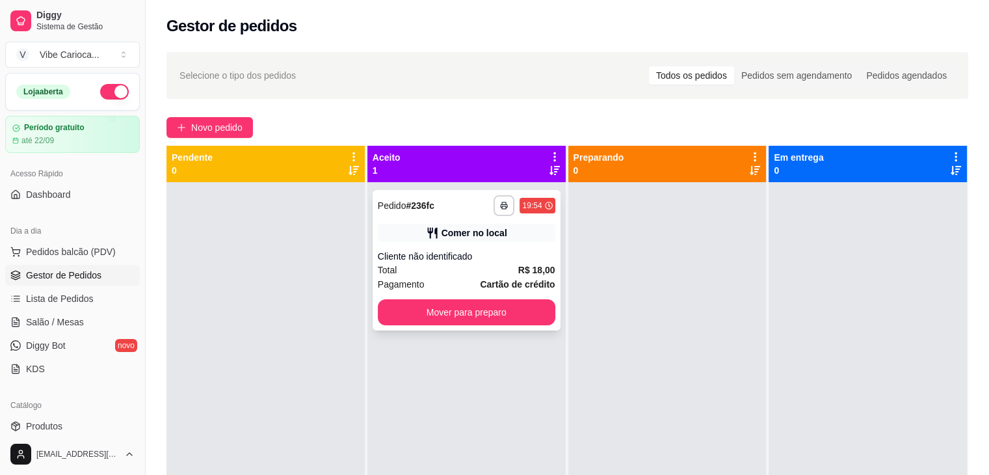
click at [415, 295] on div "**********" at bounding box center [467, 260] width 188 height 141
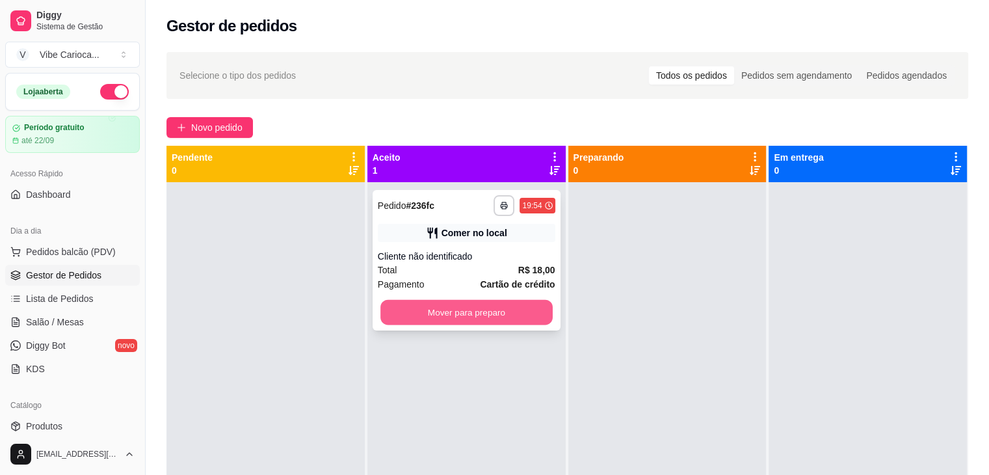
click at [482, 323] on button "Mover para preparo" at bounding box center [467, 312] width 172 height 25
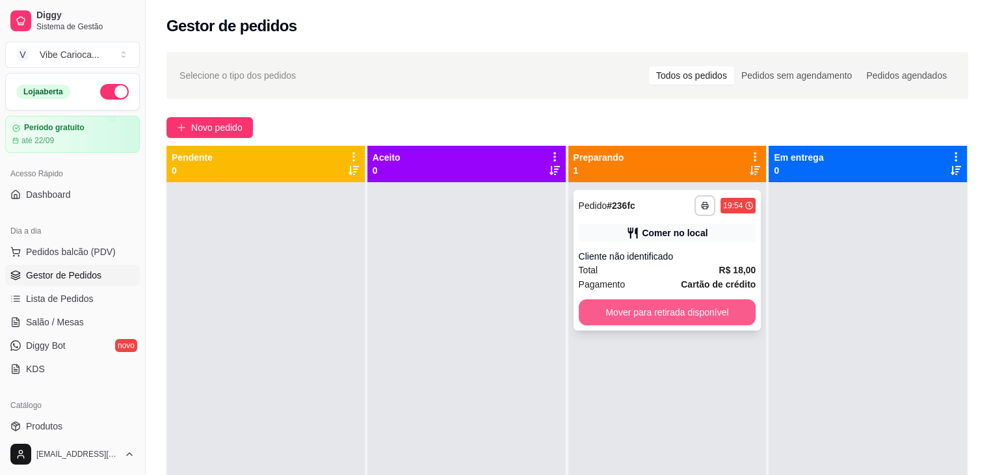
click at [682, 313] on button "Mover para retirada disponível" at bounding box center [668, 312] width 178 height 26
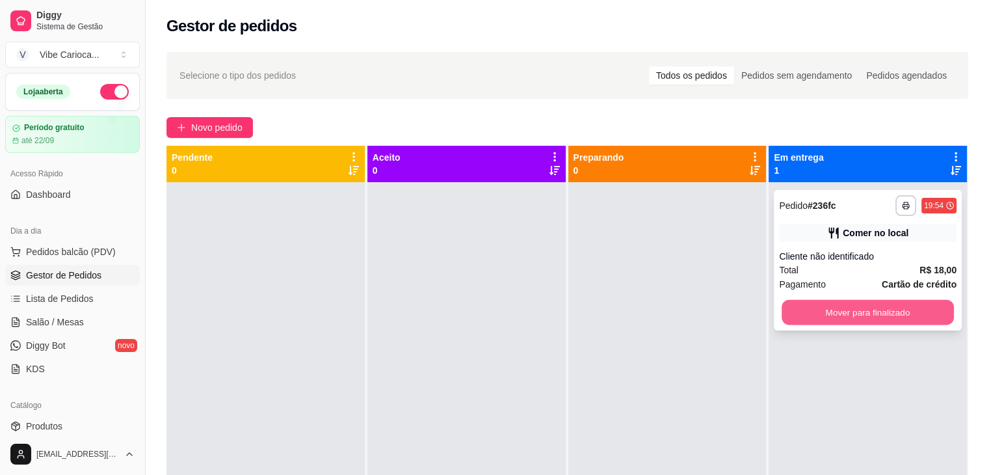
click at [803, 304] on button "Mover para finalizado" at bounding box center [868, 312] width 172 height 25
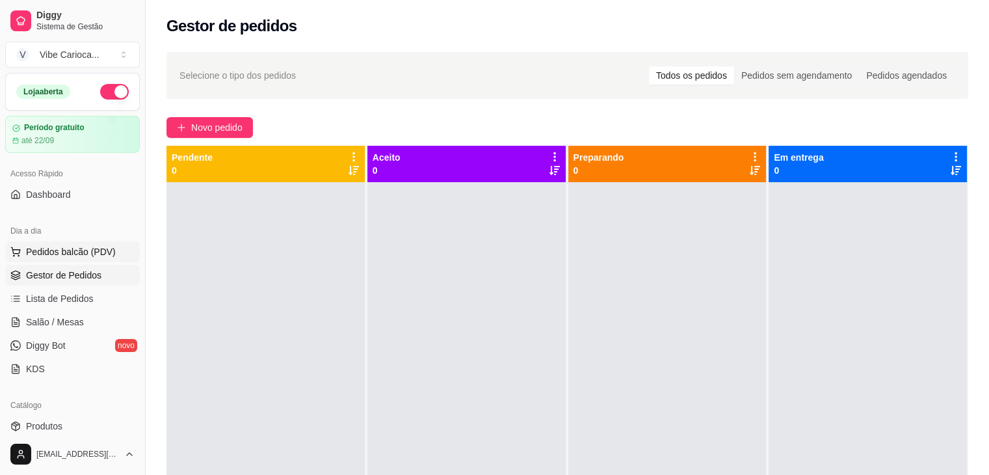
click at [56, 256] on span "Pedidos balcão (PDV)" at bounding box center [71, 251] width 90 height 13
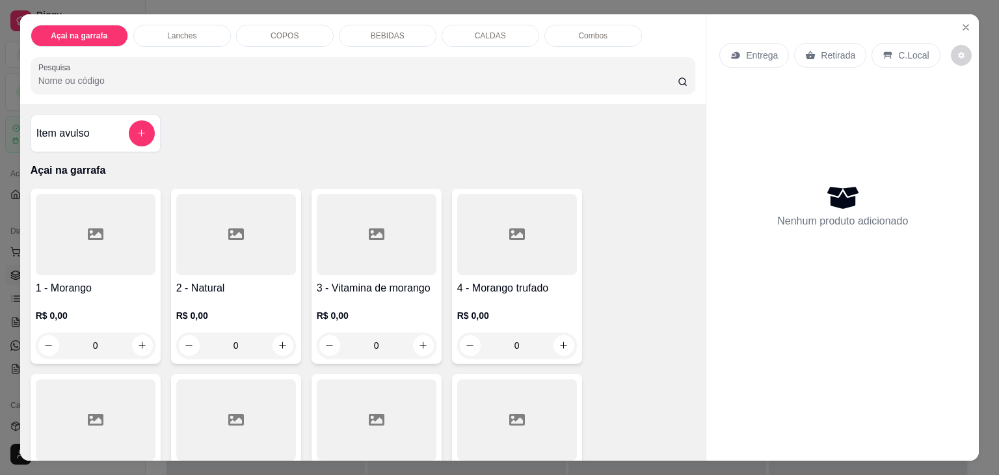
click at [310, 29] on div "COPOS" at bounding box center [285, 36] width 98 height 22
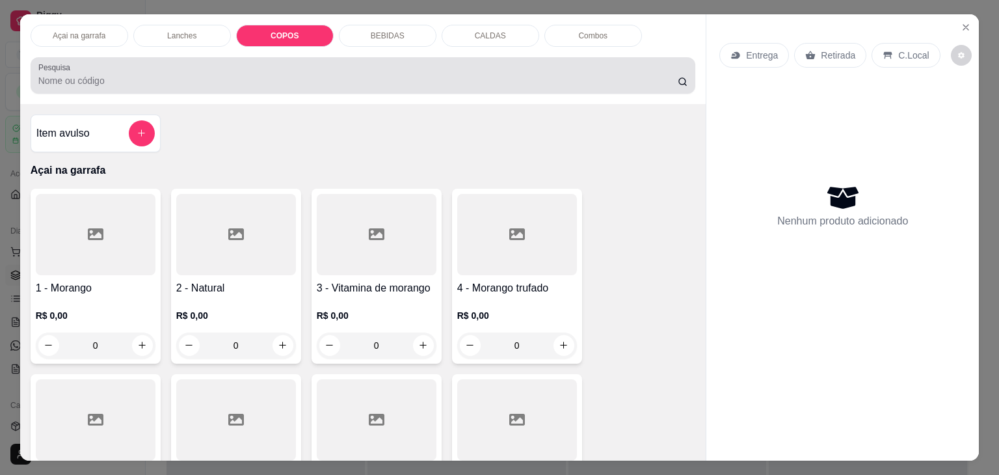
scroll to position [32, 0]
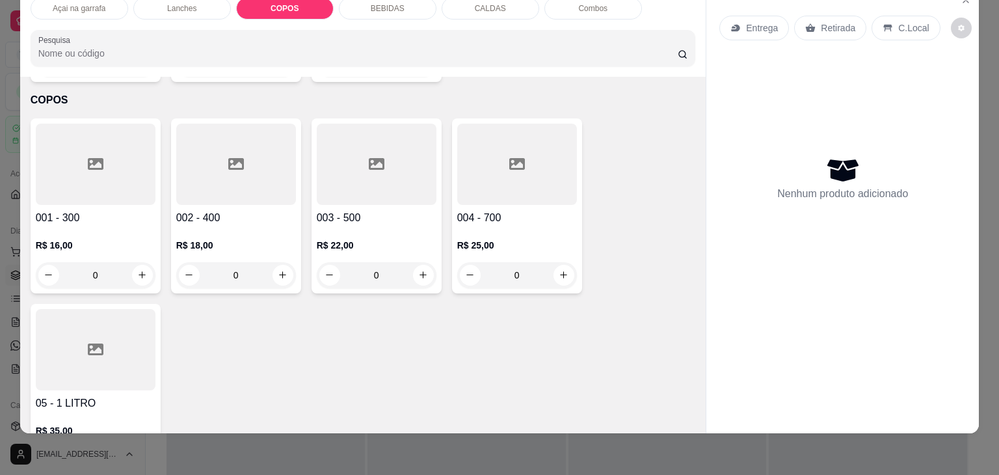
click at [485, 137] on div at bounding box center [517, 164] width 120 height 81
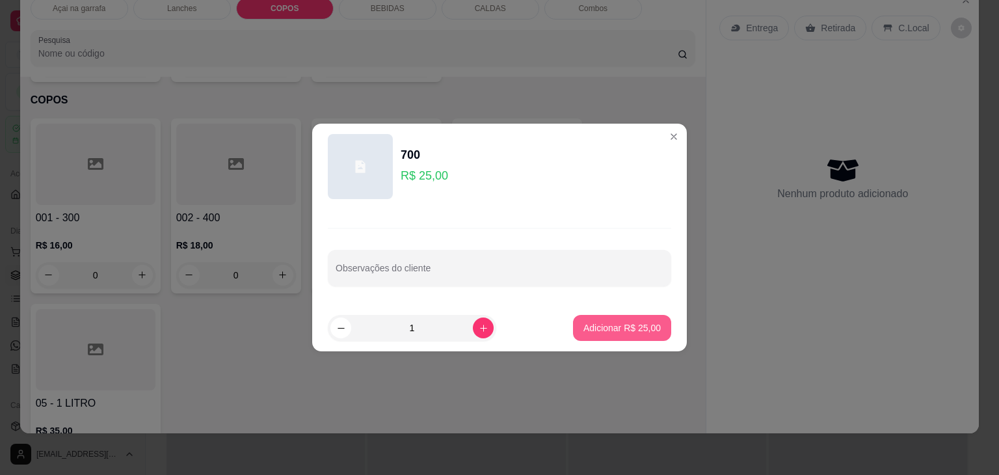
click at [598, 319] on button "Adicionar R$ 25,00" at bounding box center [622, 328] width 98 height 26
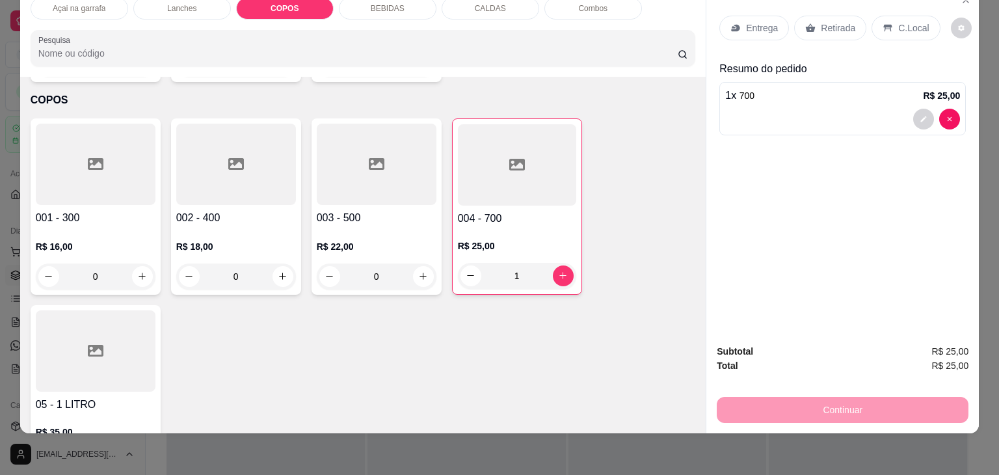
click at [884, 25] on icon at bounding box center [888, 28] width 8 height 7
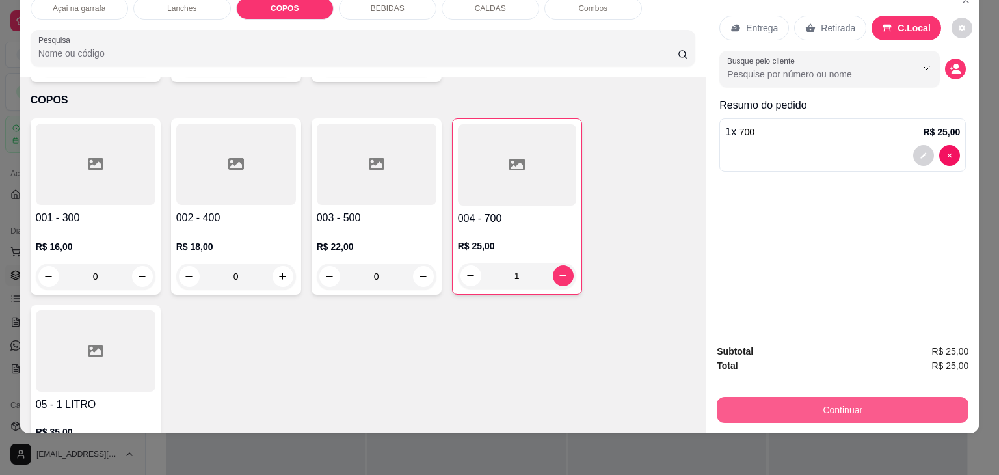
click at [811, 399] on button "Continuar" at bounding box center [843, 410] width 252 height 26
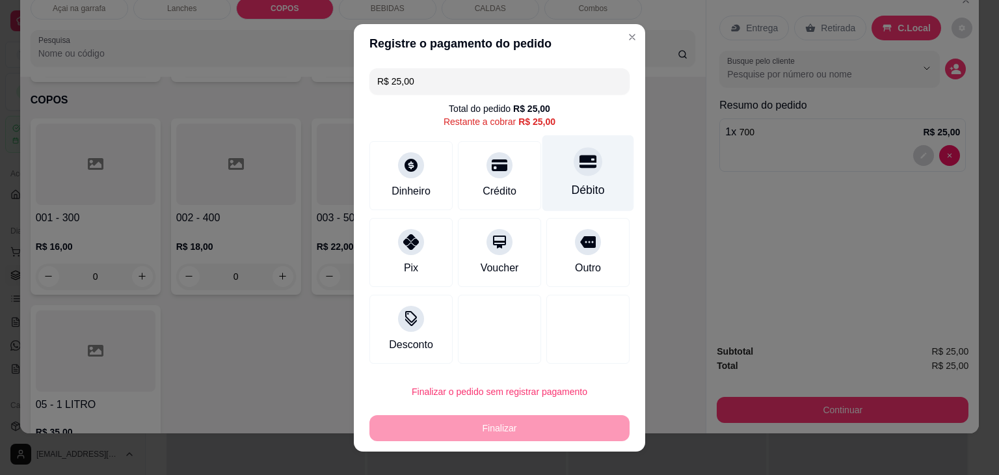
click at [574, 154] on div at bounding box center [588, 161] width 29 height 29
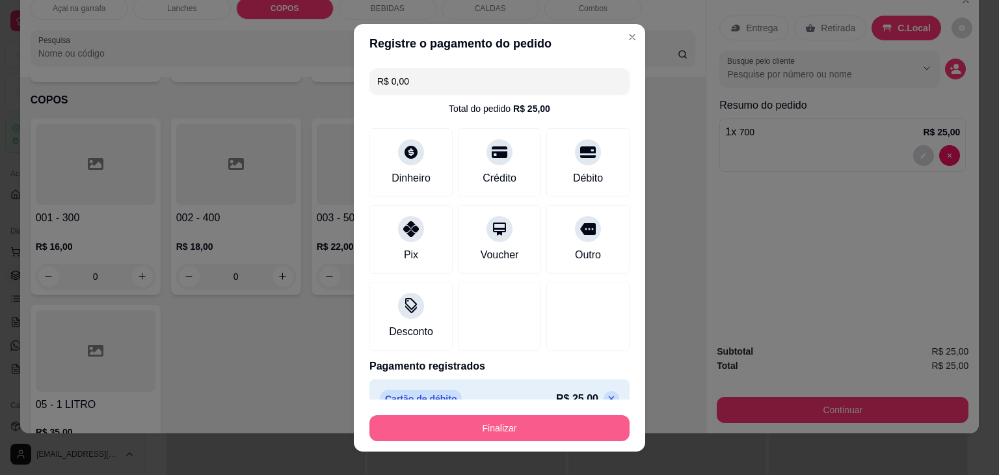
click at [488, 418] on button "Finalizar" at bounding box center [500, 428] width 260 height 26
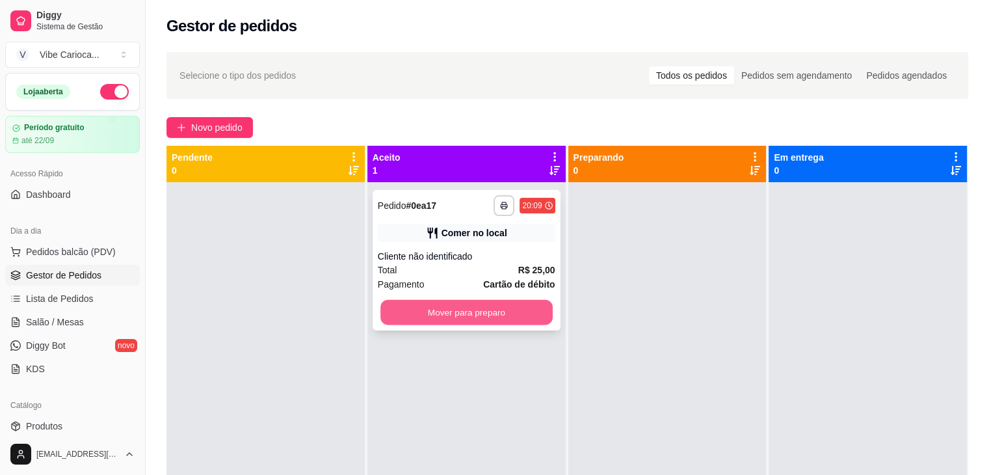
click at [520, 314] on button "Mover para preparo" at bounding box center [467, 312] width 172 height 25
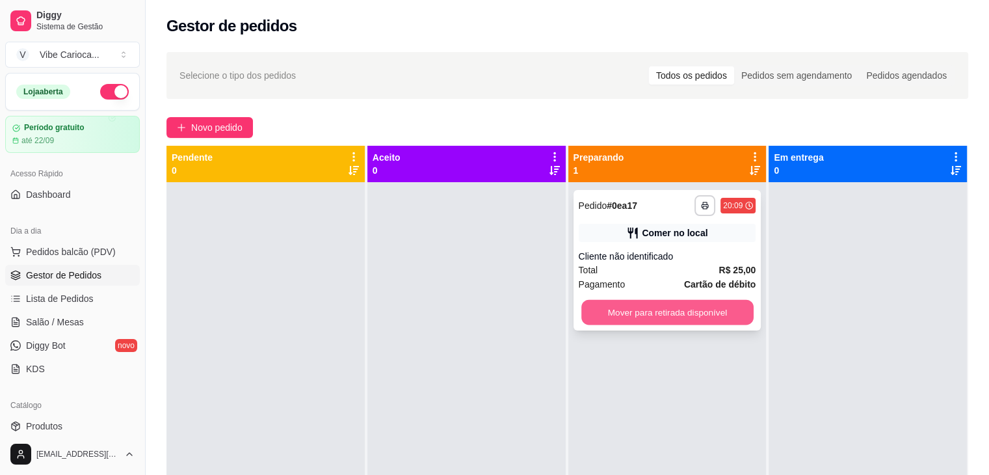
click at [706, 317] on button "Mover para retirada disponível" at bounding box center [668, 312] width 172 height 25
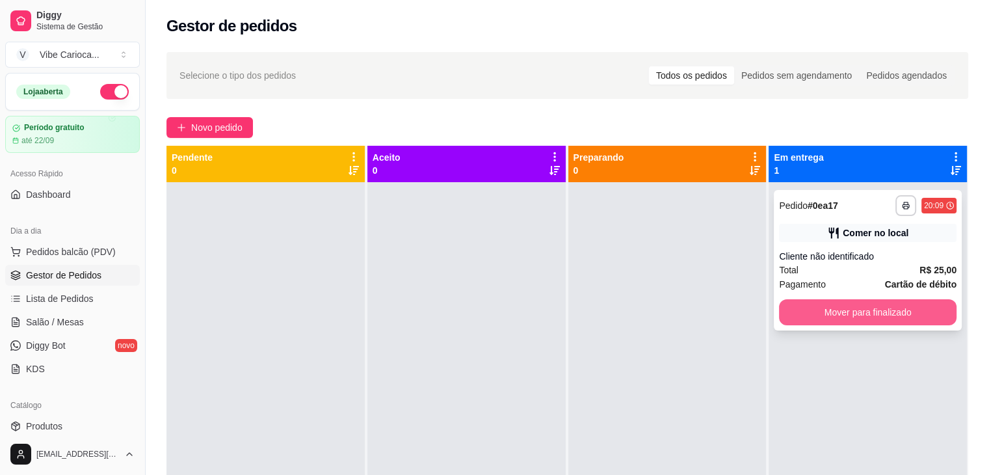
click at [913, 319] on button "Mover para finalizado" at bounding box center [868, 312] width 178 height 26
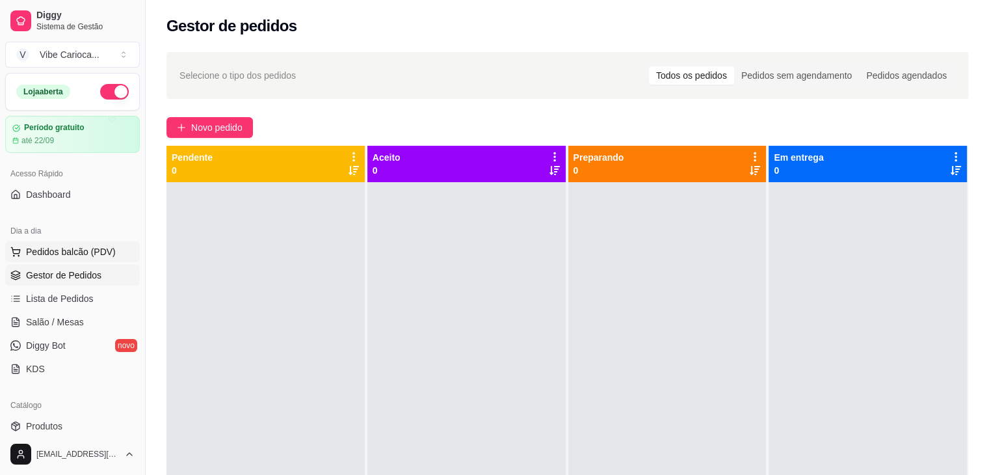
click at [97, 253] on span "Pedidos balcão (PDV)" at bounding box center [71, 251] width 90 height 13
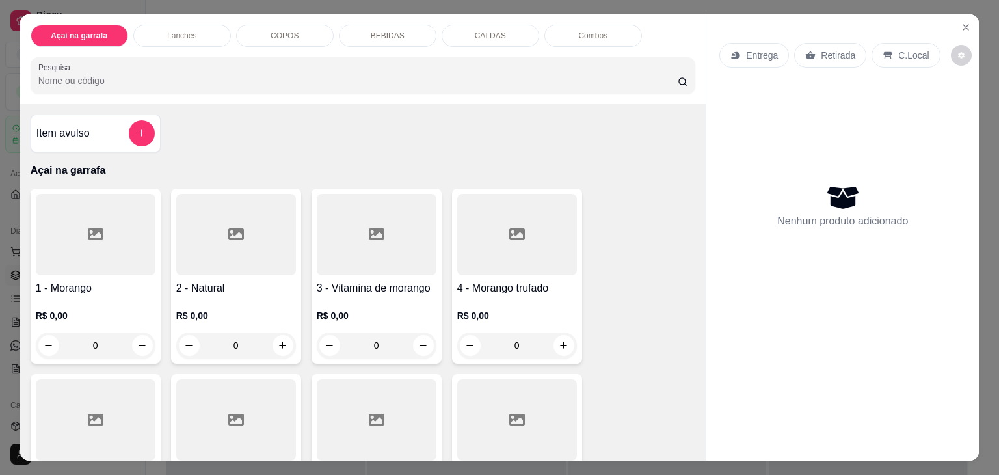
click at [287, 34] on p "COPOS" at bounding box center [285, 36] width 28 height 10
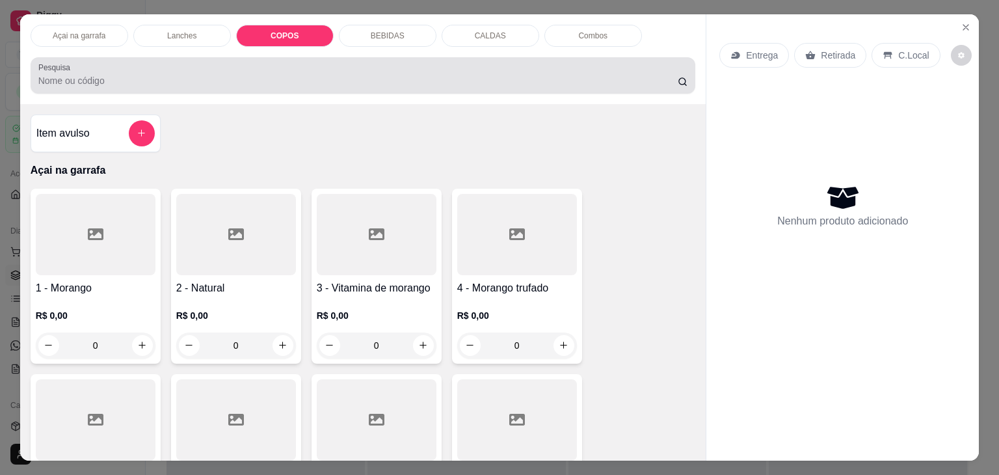
scroll to position [32, 0]
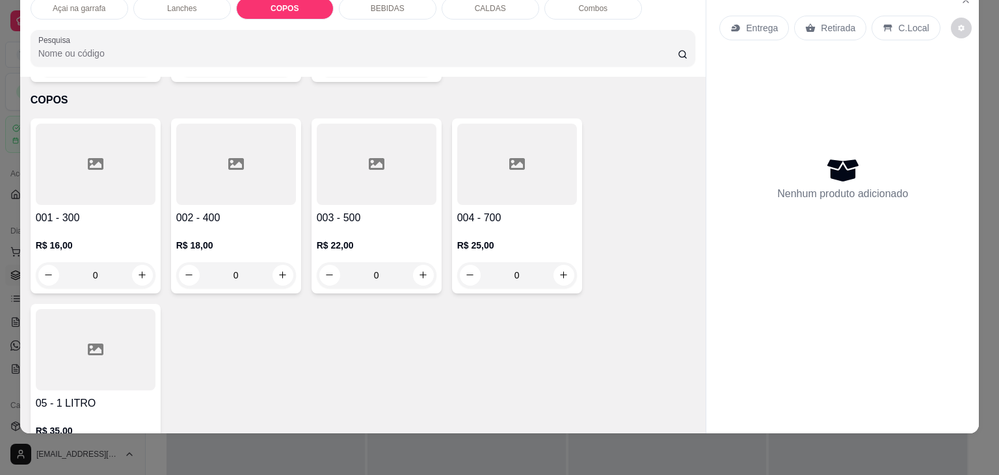
click at [201, 128] on div at bounding box center [236, 164] width 120 height 81
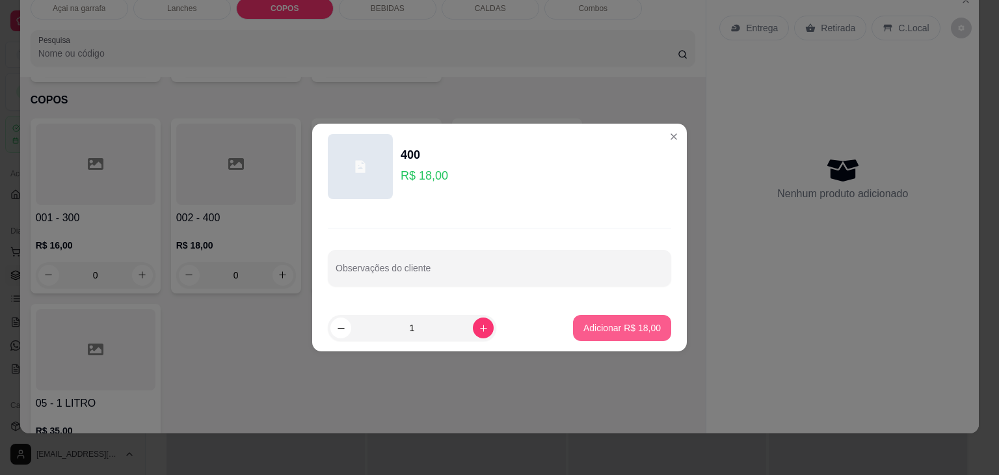
click at [606, 327] on p "Adicionar R$ 18,00" at bounding box center [622, 327] width 77 height 13
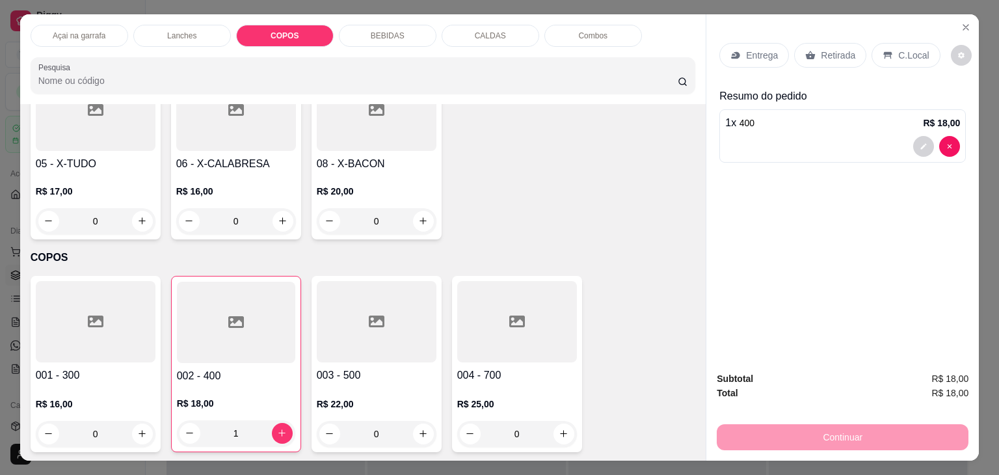
scroll to position [913, 0]
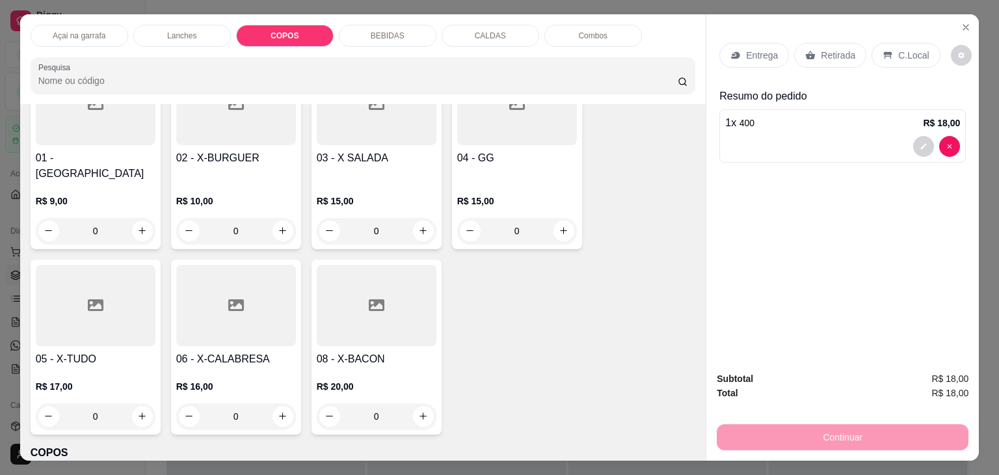
click at [226, 77] on input "Pesquisa" at bounding box center [357, 80] width 639 height 13
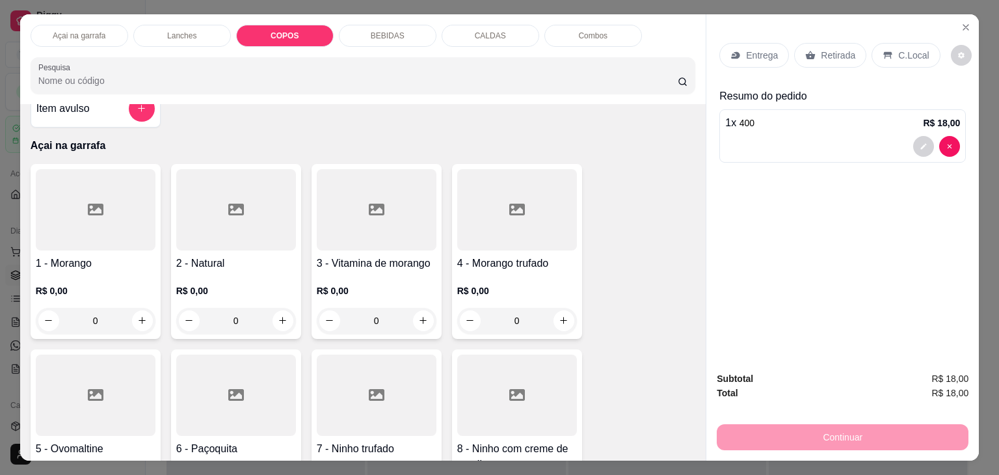
scroll to position [3, 0]
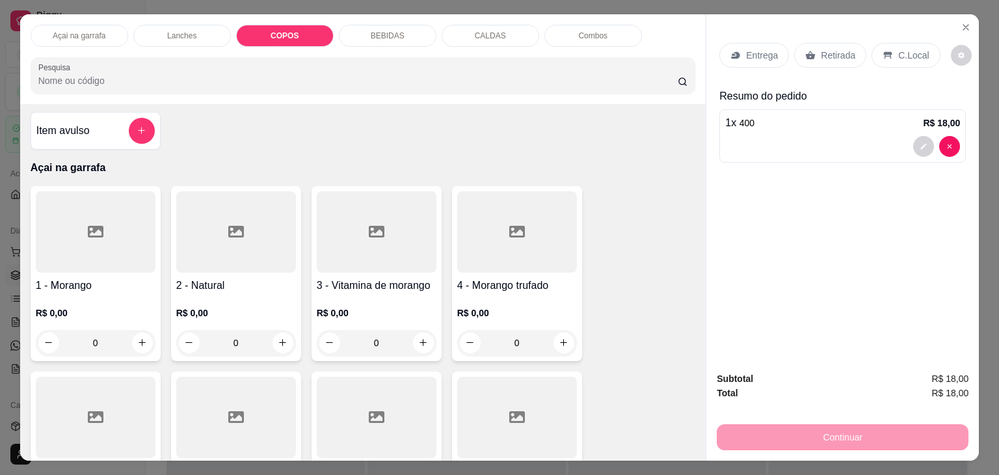
click at [129, 81] on input "Pesquisa" at bounding box center [357, 80] width 639 height 13
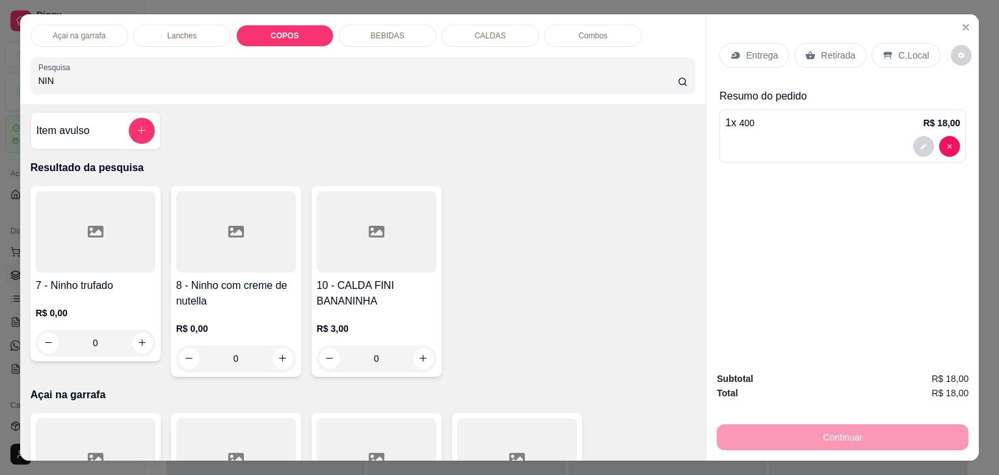
click at [69, 221] on div at bounding box center [96, 231] width 120 height 81
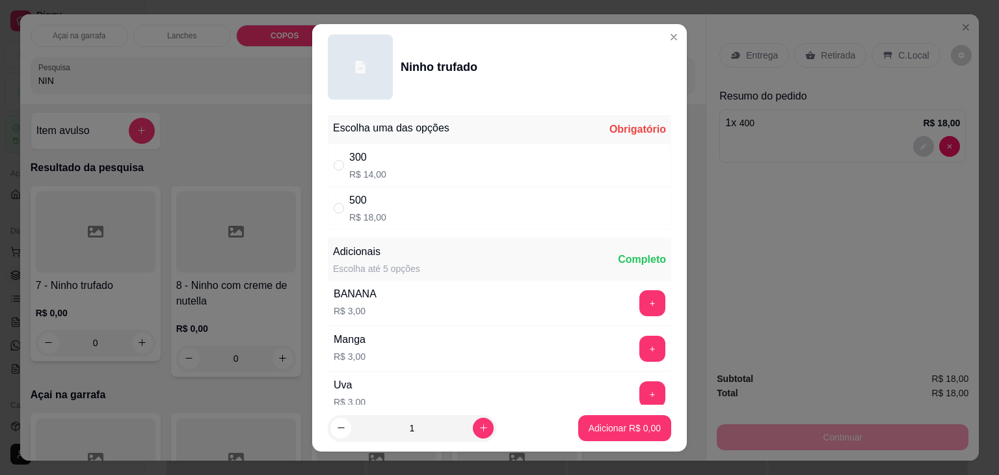
click at [328, 170] on div "300 R$ 14,00" at bounding box center [499, 165] width 343 height 43
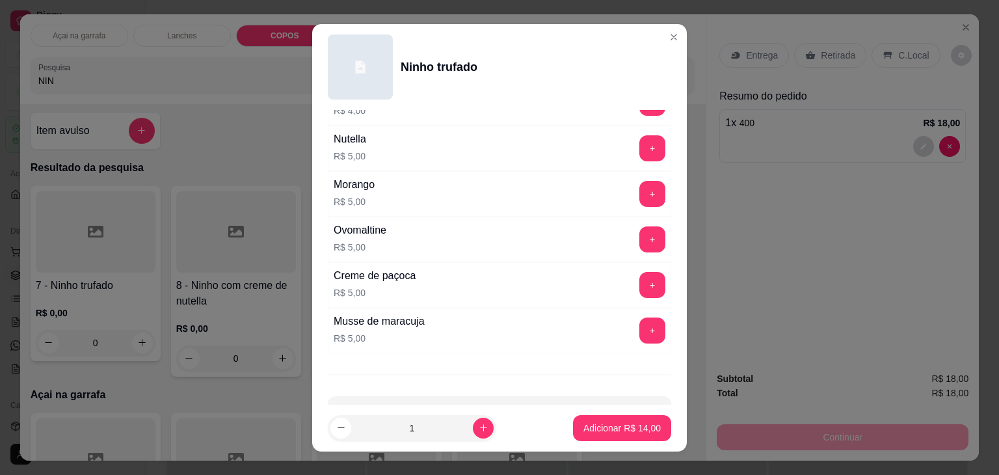
scroll to position [561, 0]
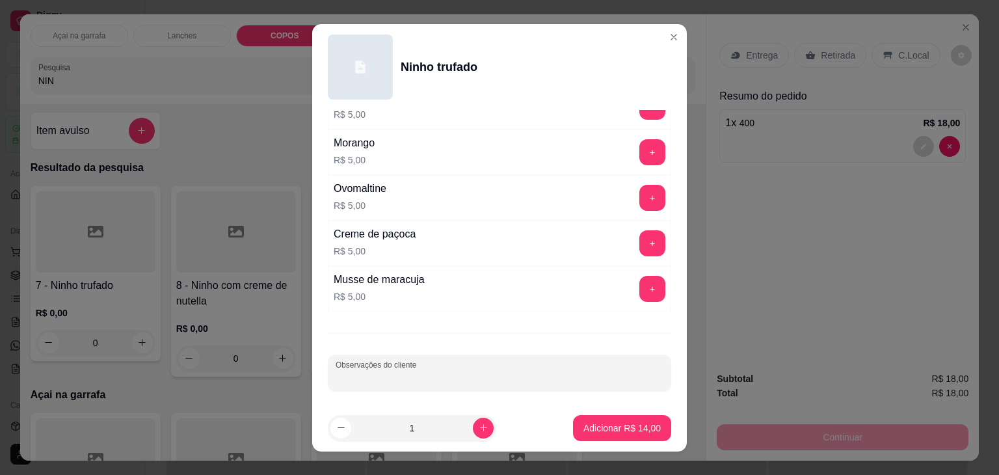
click at [461, 373] on input "Observações do cliente" at bounding box center [500, 377] width 328 height 13
click at [610, 422] on p "Adicionar R$ 14,00" at bounding box center [622, 428] width 77 height 13
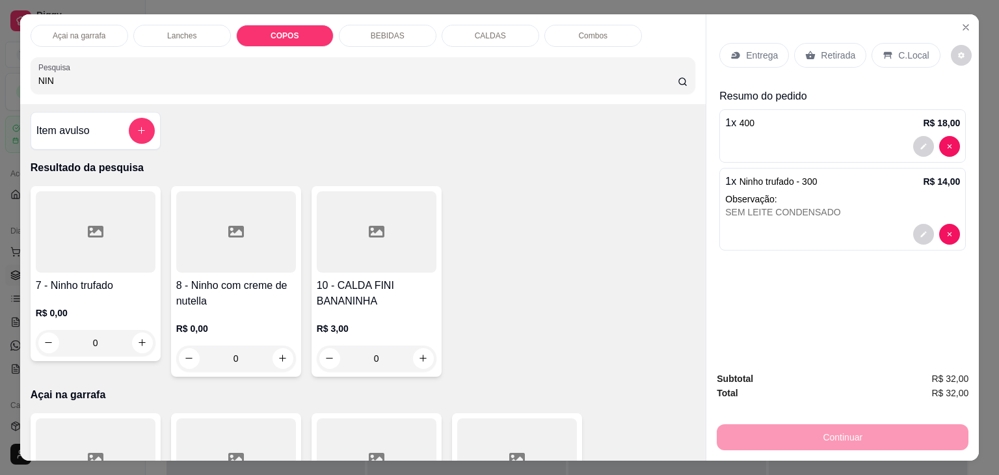
click at [911, 49] on p "C.Local" at bounding box center [913, 55] width 31 height 13
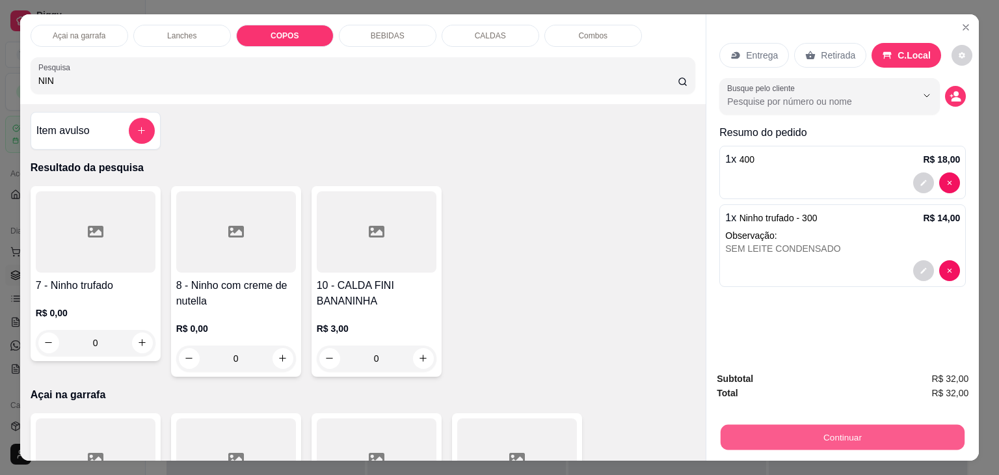
click at [876, 427] on button "Continuar" at bounding box center [843, 437] width 244 height 25
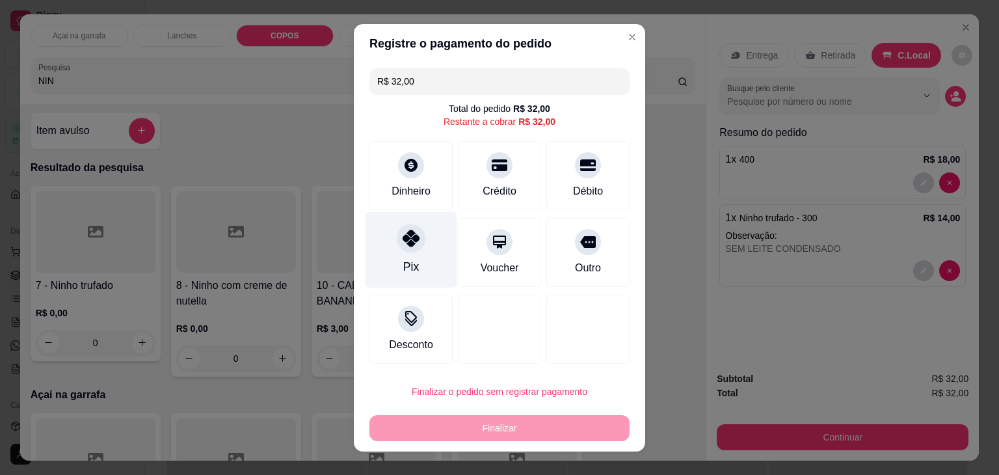
click at [409, 256] on div "Pix" at bounding box center [412, 249] width 92 height 76
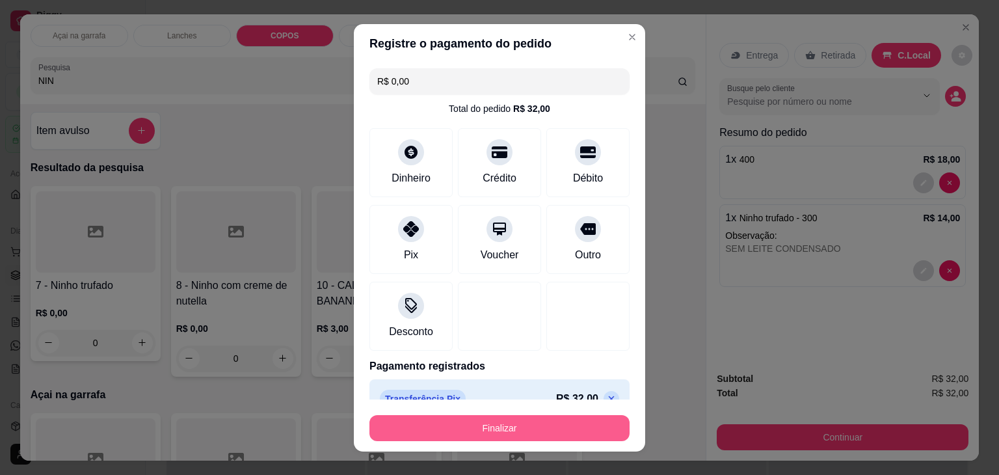
click at [452, 430] on button "Finalizar" at bounding box center [500, 428] width 260 height 26
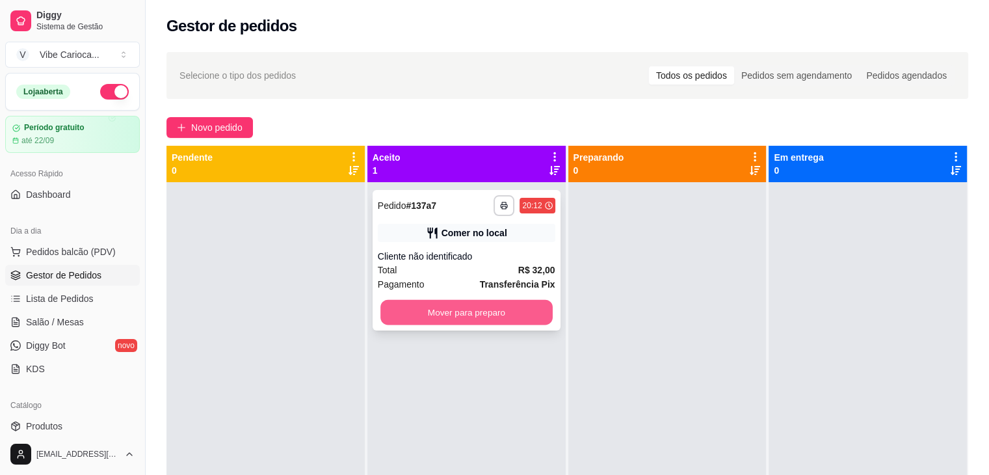
click at [479, 316] on button "Mover para preparo" at bounding box center [467, 312] width 172 height 25
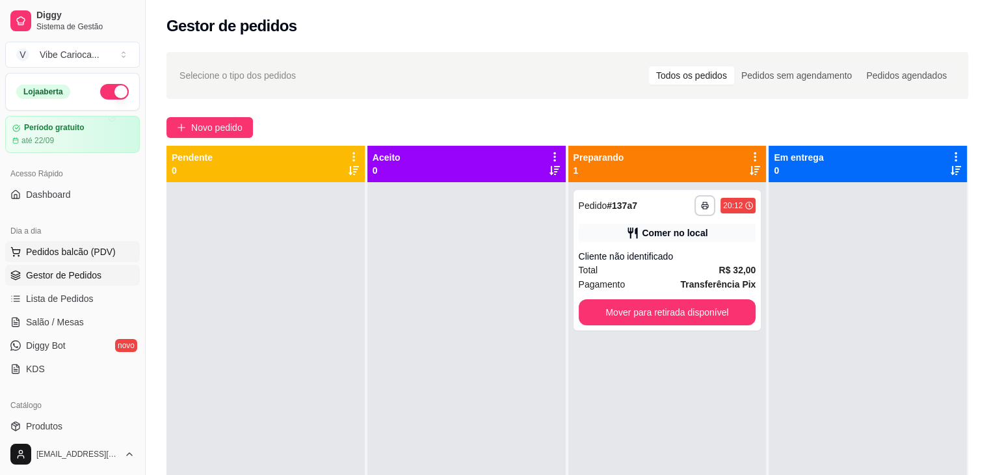
click at [47, 254] on span "Pedidos balcão (PDV)" at bounding box center [71, 251] width 90 height 13
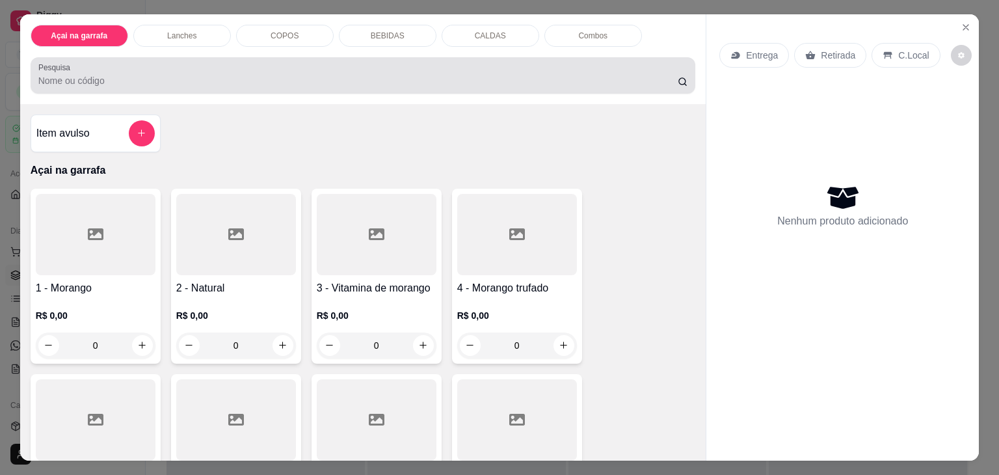
click at [199, 62] on div at bounding box center [363, 75] width 650 height 26
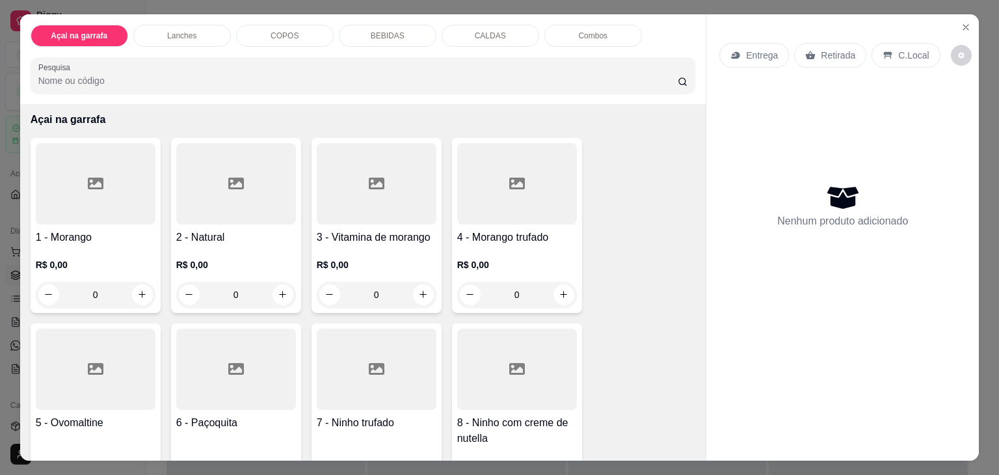
scroll to position [130, 0]
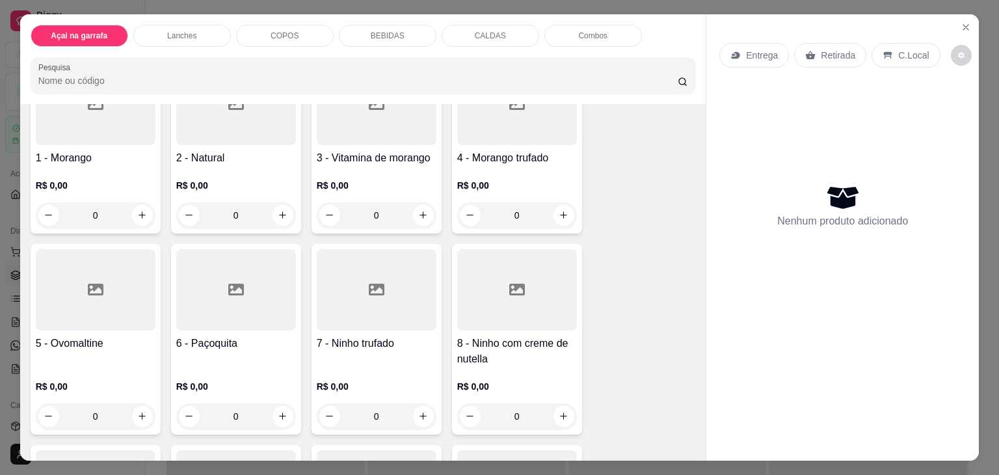
click at [509, 282] on icon at bounding box center [517, 290] width 16 height 16
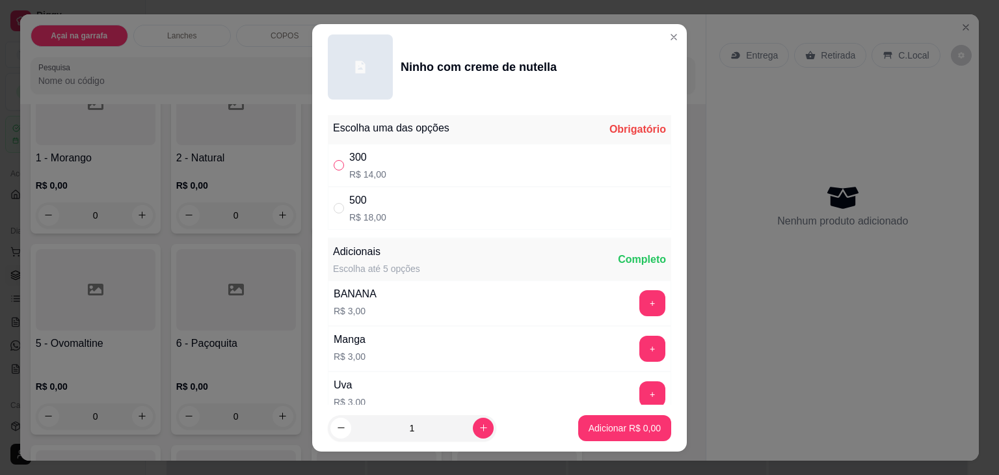
click at [336, 167] on input "" at bounding box center [339, 165] width 10 height 10
click at [634, 434] on button "Adicionar R$ 14,00" at bounding box center [622, 427] width 96 height 25
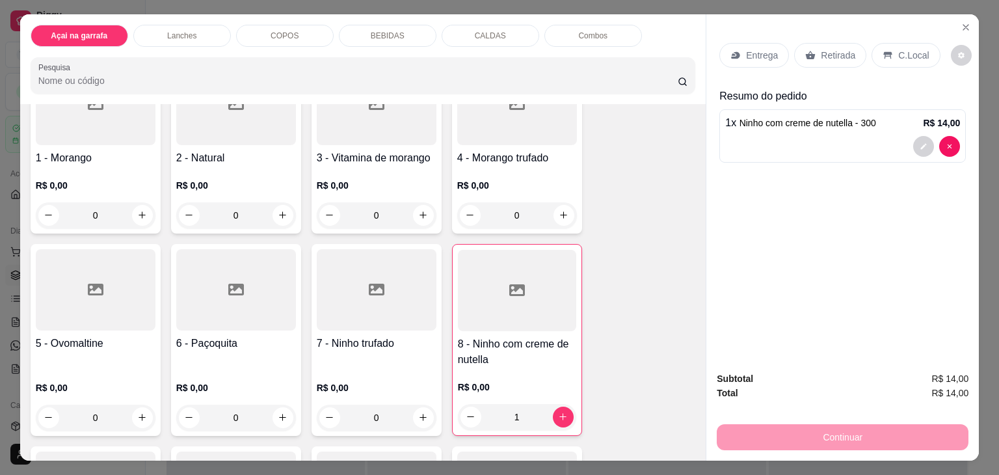
click at [888, 43] on div "C.Local" at bounding box center [906, 55] width 68 height 25
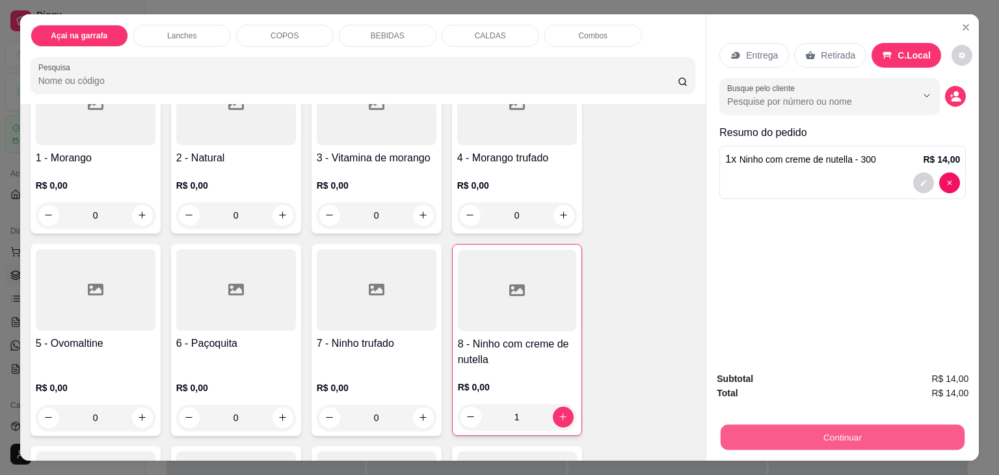
click at [798, 427] on button "Continuar" at bounding box center [843, 437] width 244 height 25
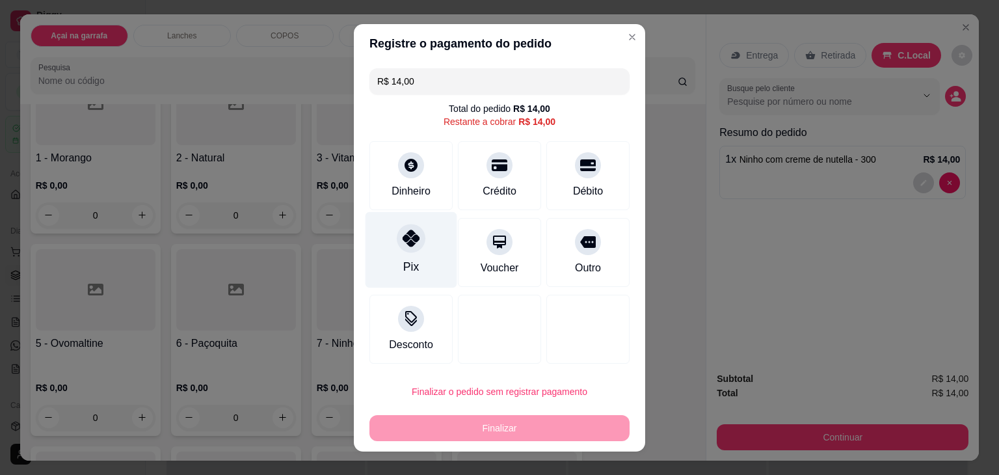
click at [406, 258] on div "Pix" at bounding box center [411, 266] width 16 height 17
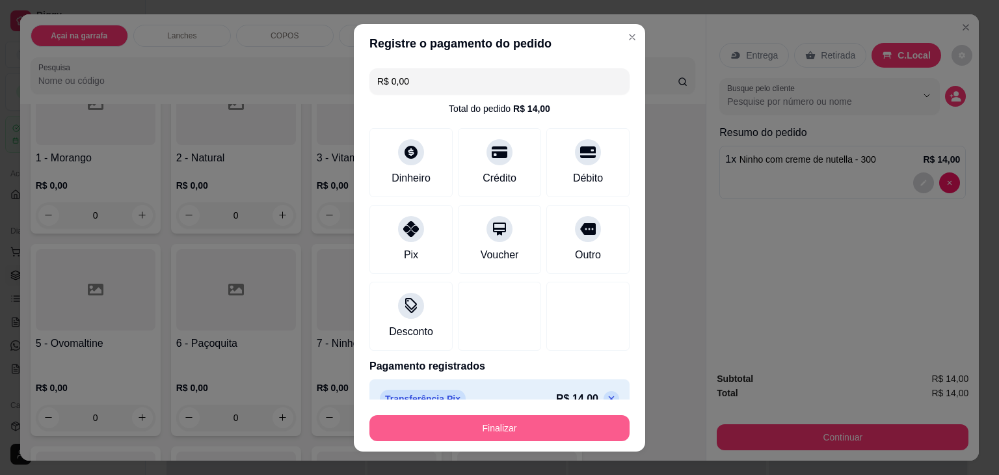
click at [508, 423] on button "Finalizar" at bounding box center [500, 428] width 260 height 26
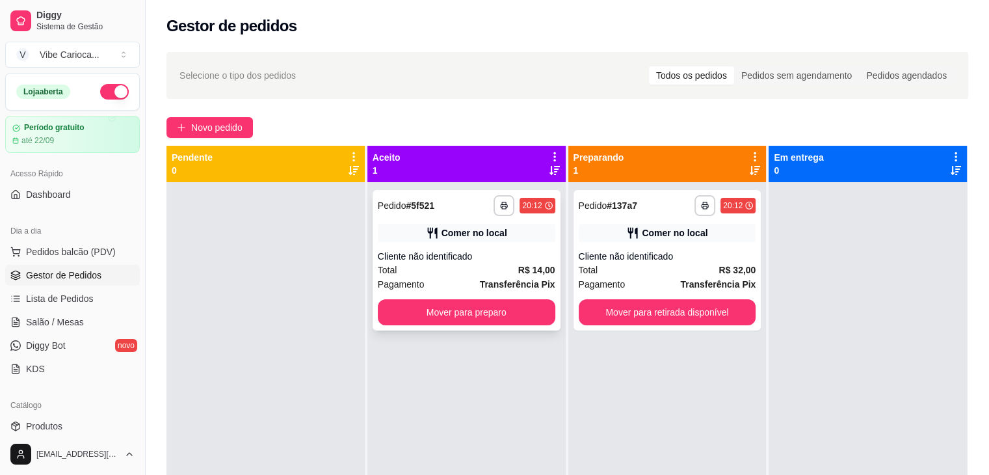
click at [462, 323] on button "Mover para preparo" at bounding box center [467, 312] width 178 height 26
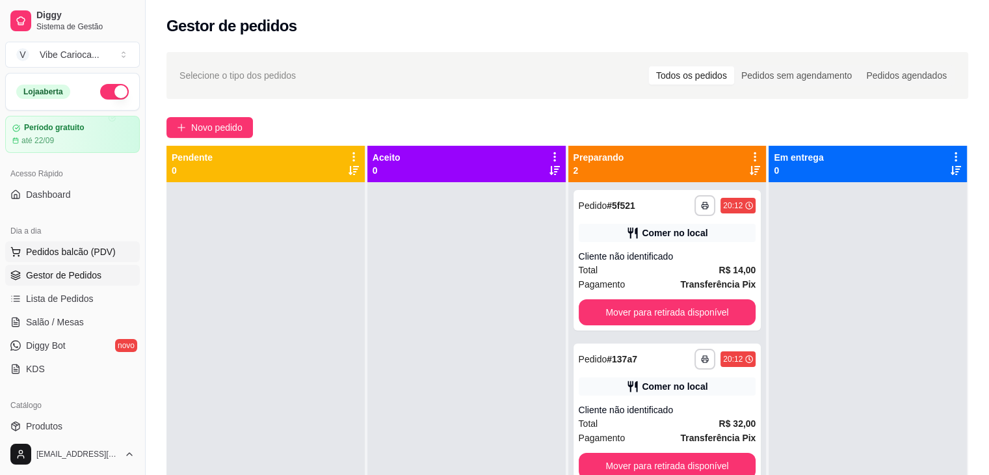
click at [49, 252] on span "Pedidos balcão (PDV)" at bounding box center [71, 251] width 90 height 13
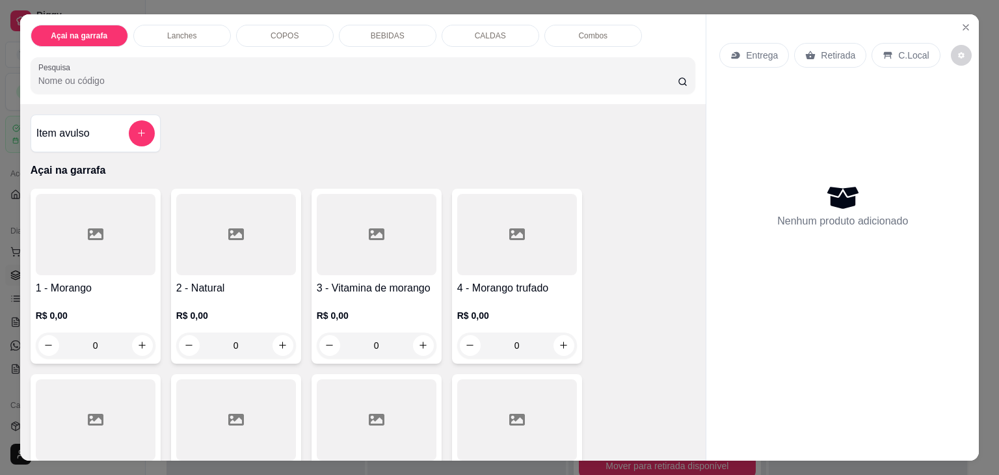
click at [280, 31] on p "COPOS" at bounding box center [285, 36] width 28 height 10
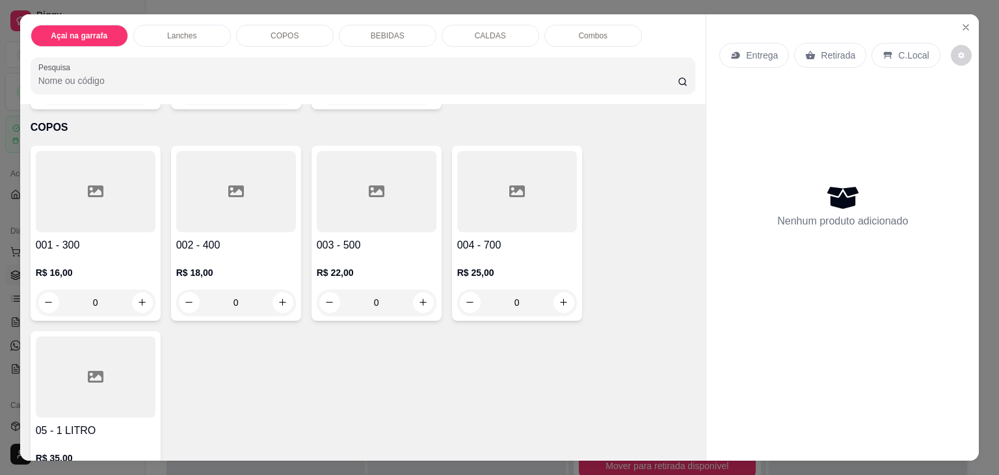
scroll to position [32, 0]
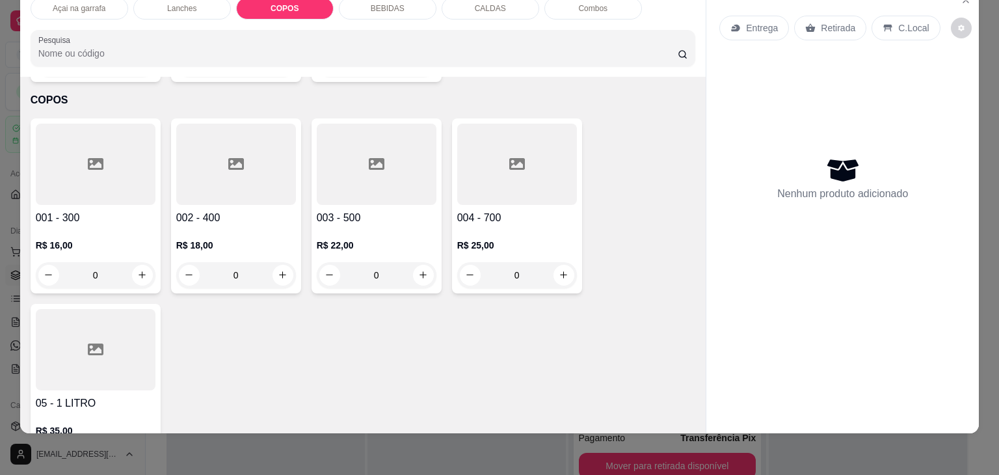
click at [98, 131] on div at bounding box center [96, 164] width 120 height 81
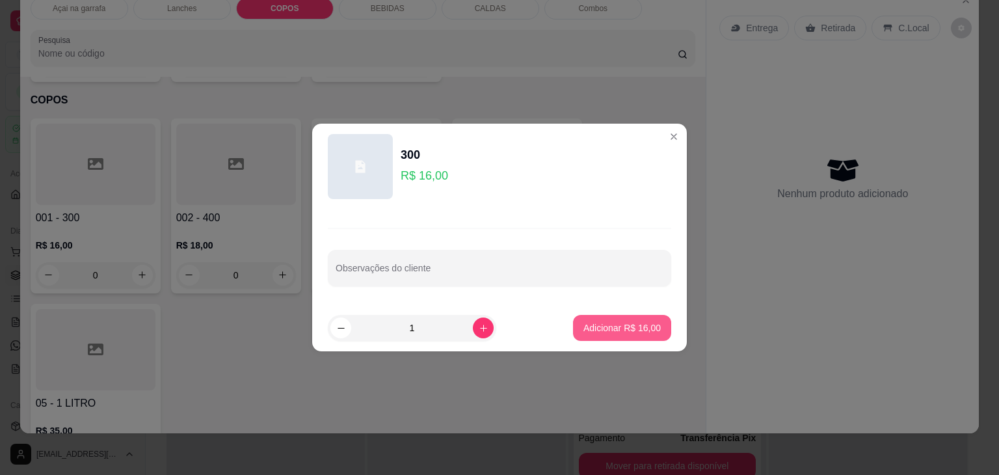
click at [586, 329] on p "Adicionar R$ 16,00" at bounding box center [622, 327] width 77 height 13
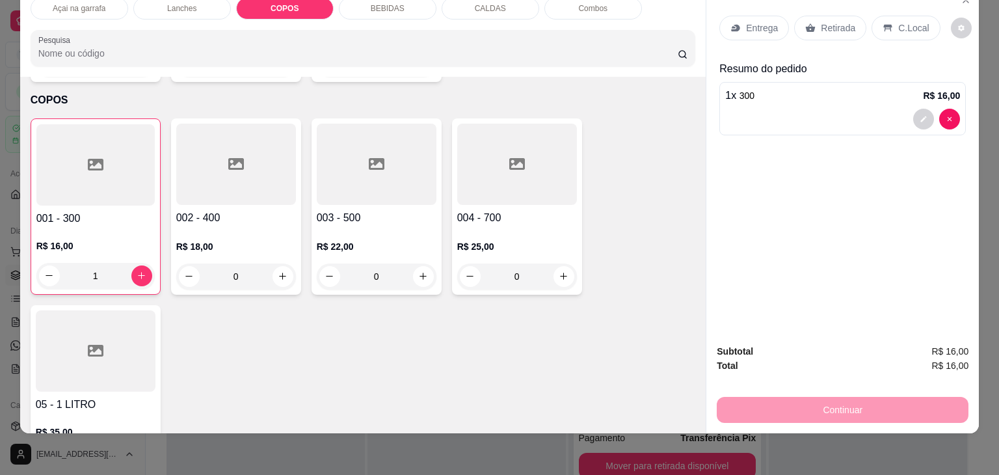
click at [88, 157] on icon at bounding box center [96, 165] width 16 height 16
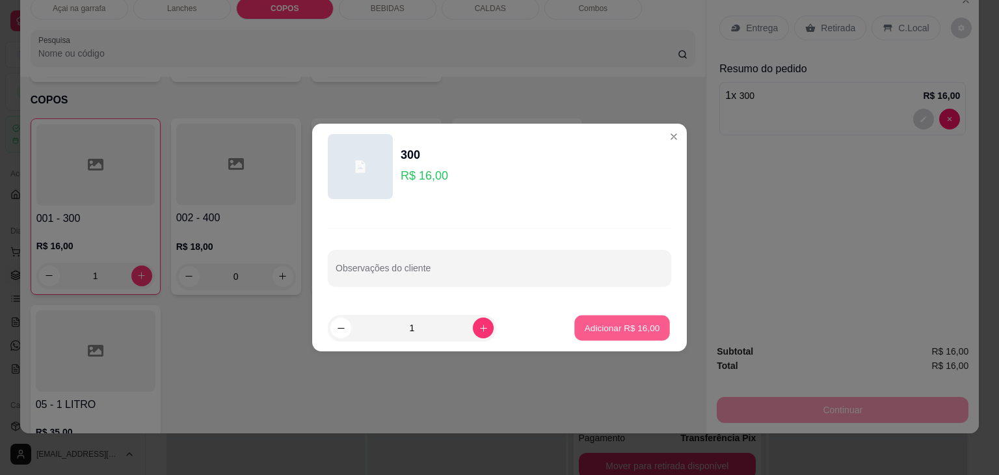
click at [608, 334] on p "Adicionar R$ 16,00" at bounding box center [622, 327] width 75 height 12
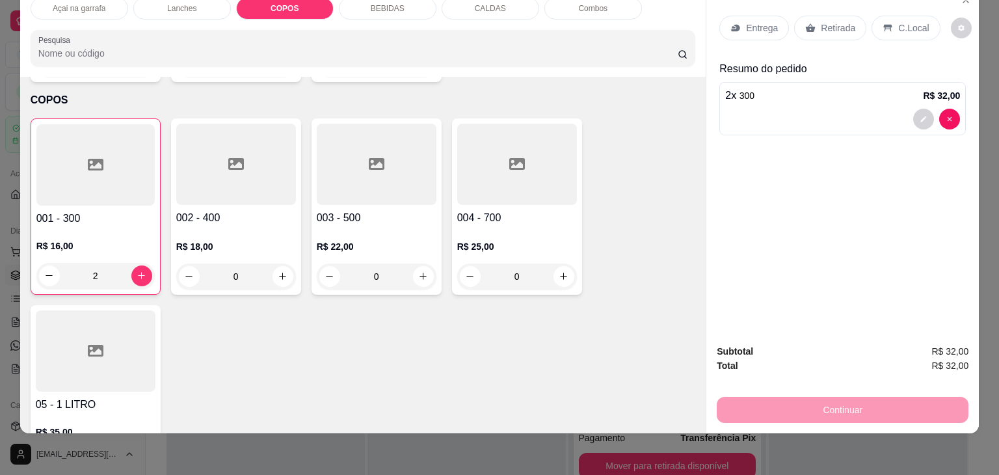
click at [885, 17] on div "C.Local" at bounding box center [906, 28] width 68 height 25
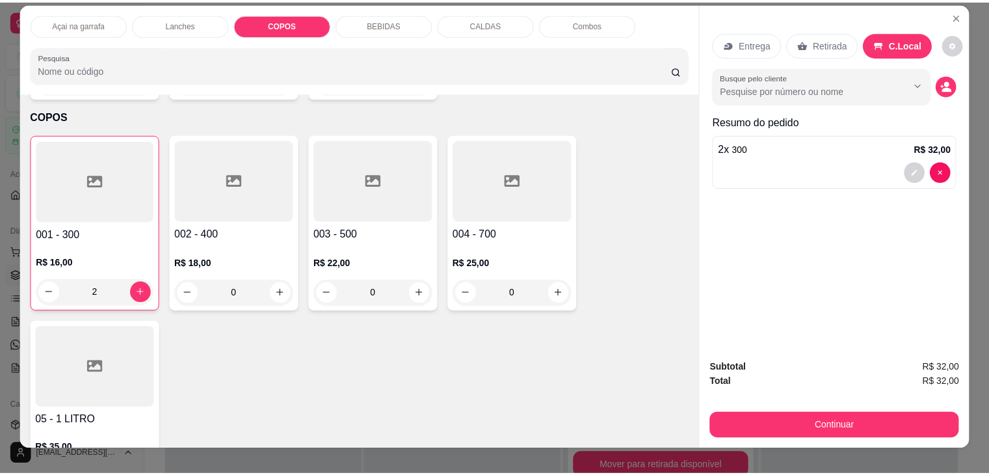
scroll to position [0, 0]
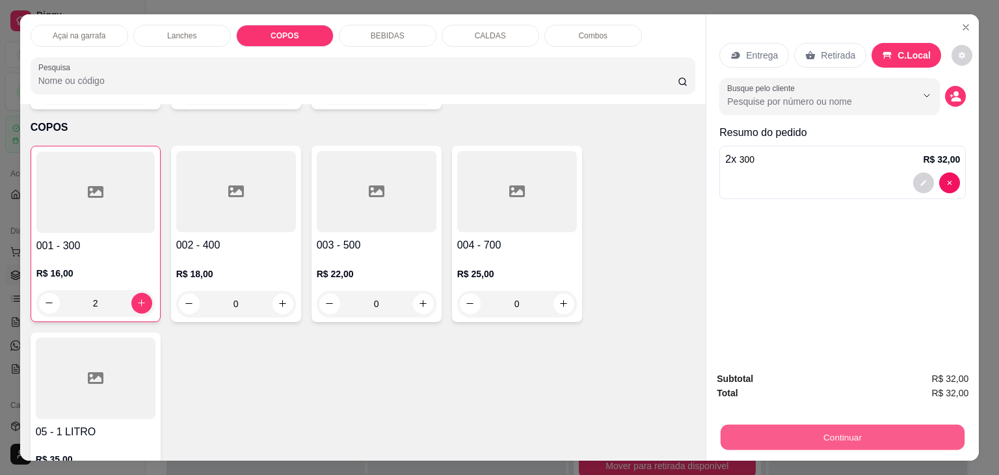
click at [841, 429] on button "Continuar" at bounding box center [843, 437] width 244 height 25
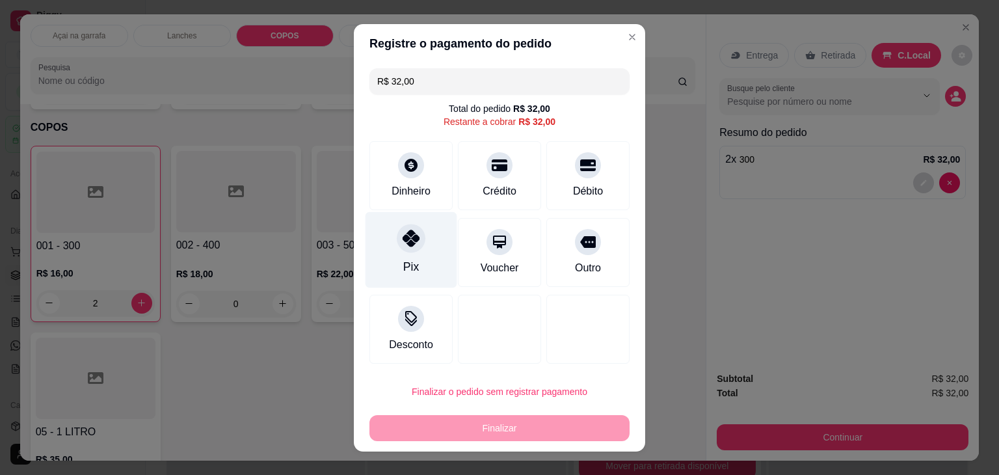
click at [397, 252] on div "Pix" at bounding box center [412, 249] width 92 height 76
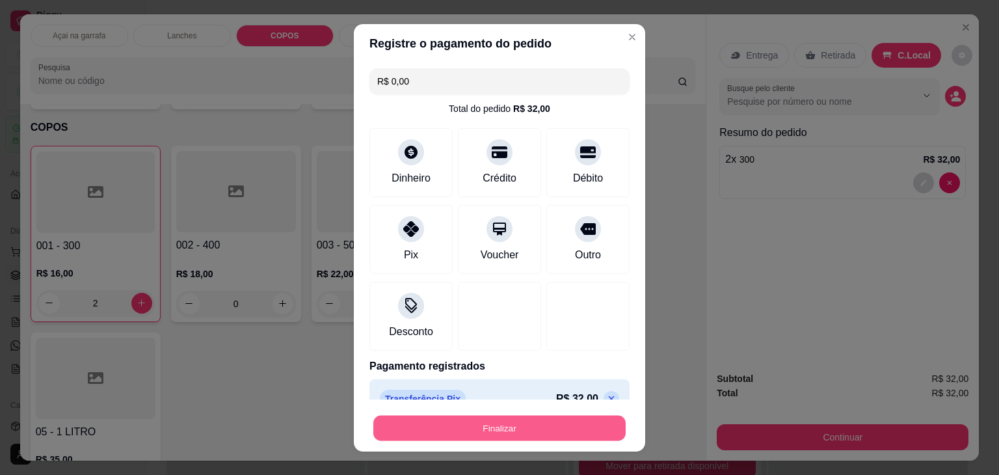
click at [485, 432] on button "Finalizar" at bounding box center [499, 427] width 252 height 25
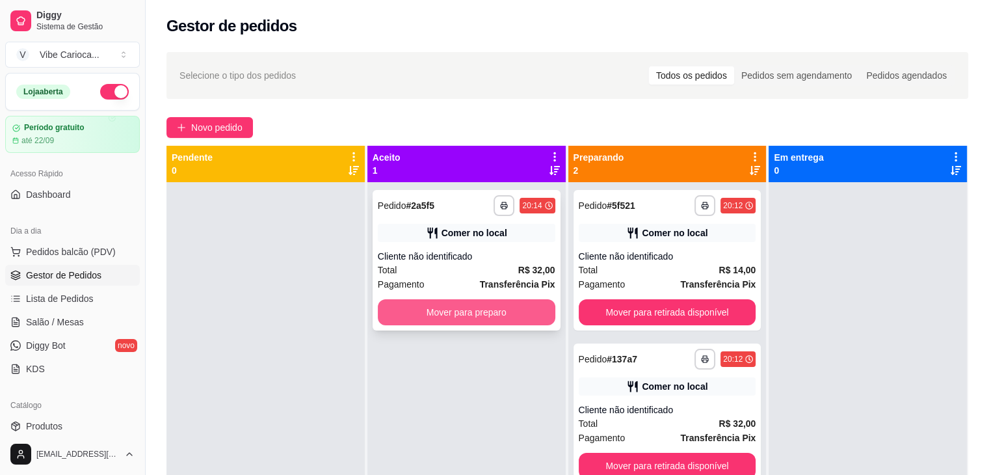
click at [469, 315] on button "Mover para preparo" at bounding box center [467, 312] width 178 height 26
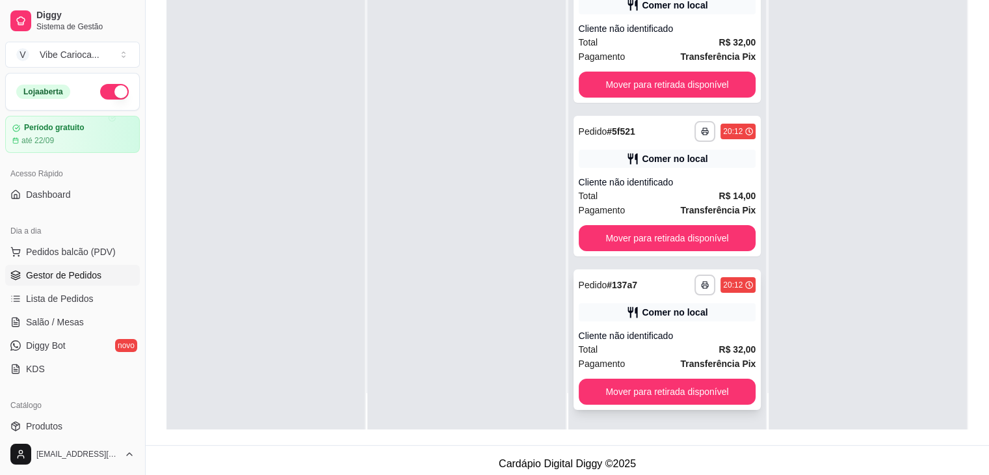
scroll to position [195, 0]
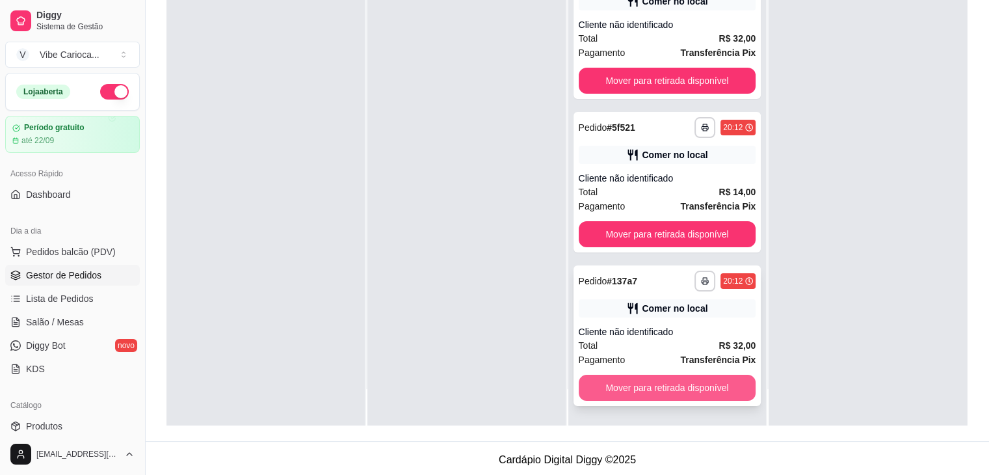
click at [627, 394] on button "Mover para retirada disponível" at bounding box center [668, 388] width 178 height 26
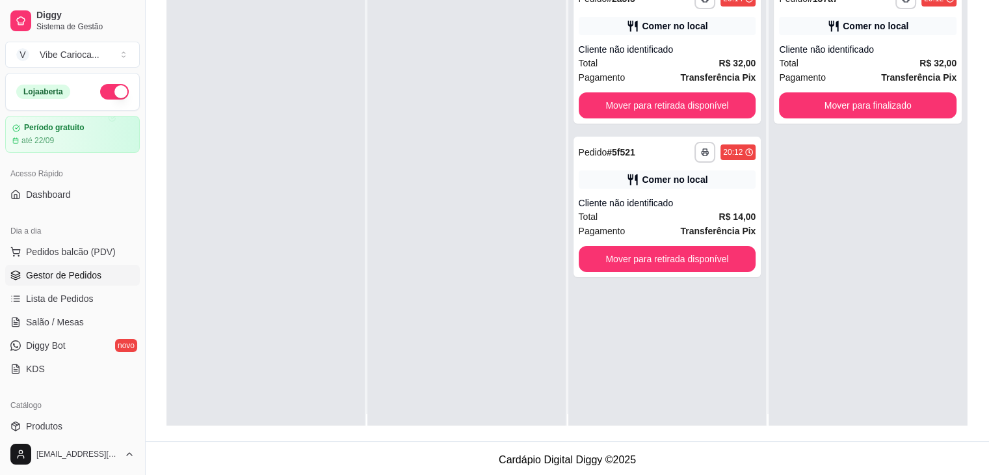
scroll to position [0, 0]
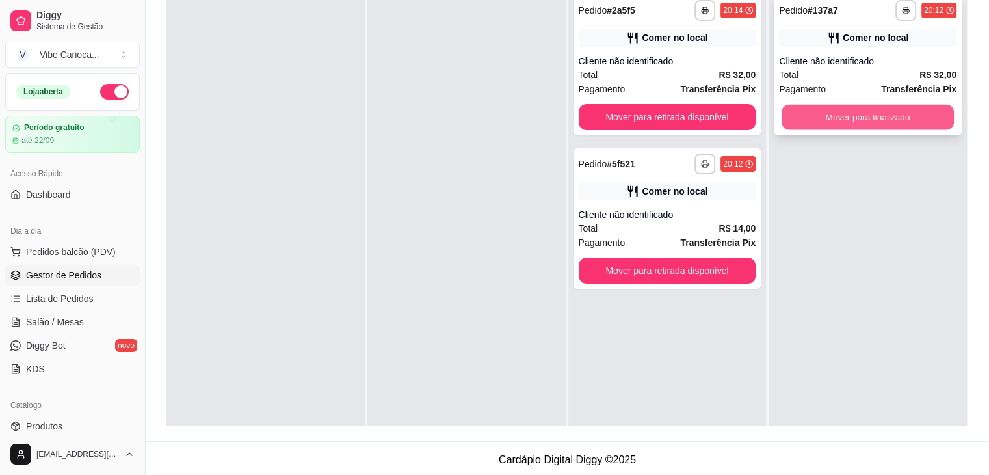
click at [856, 107] on button "Mover para finalizado" at bounding box center [868, 117] width 172 height 25
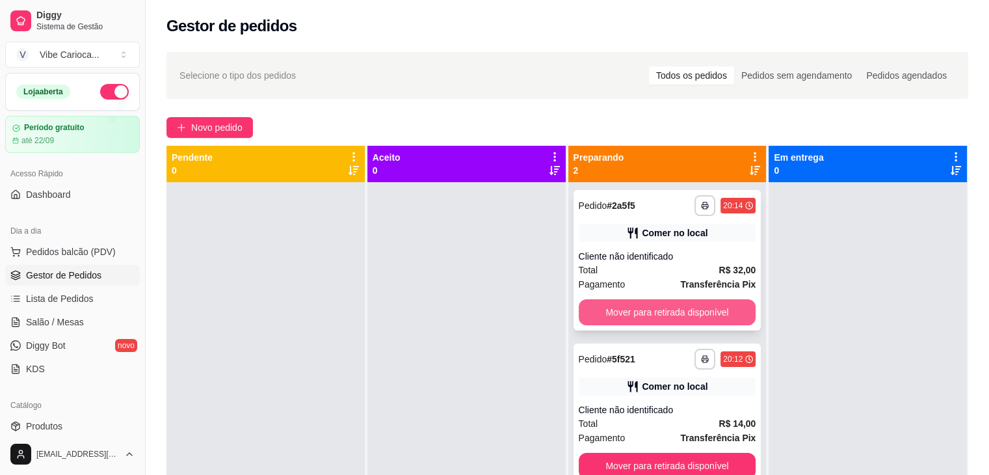
click at [660, 319] on button "Mover para retirada disponível" at bounding box center [668, 312] width 178 height 26
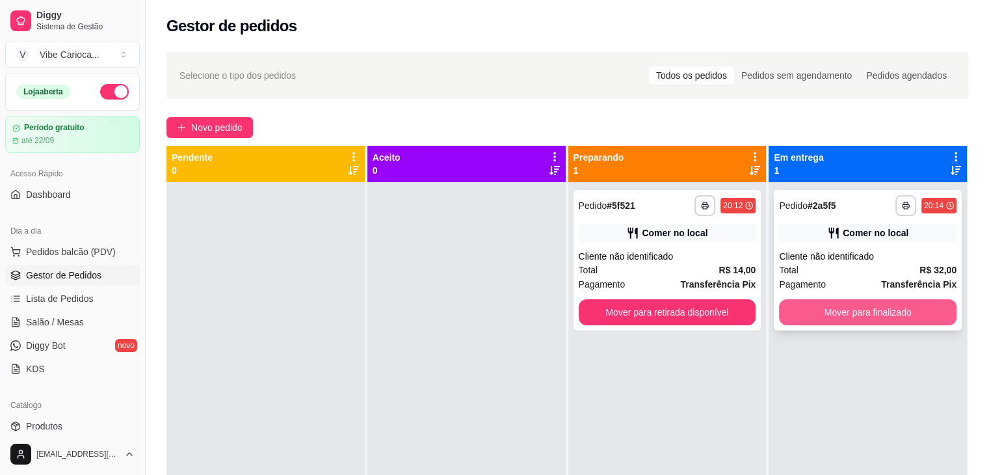
click at [833, 318] on button "Mover para finalizado" at bounding box center [868, 312] width 178 height 26
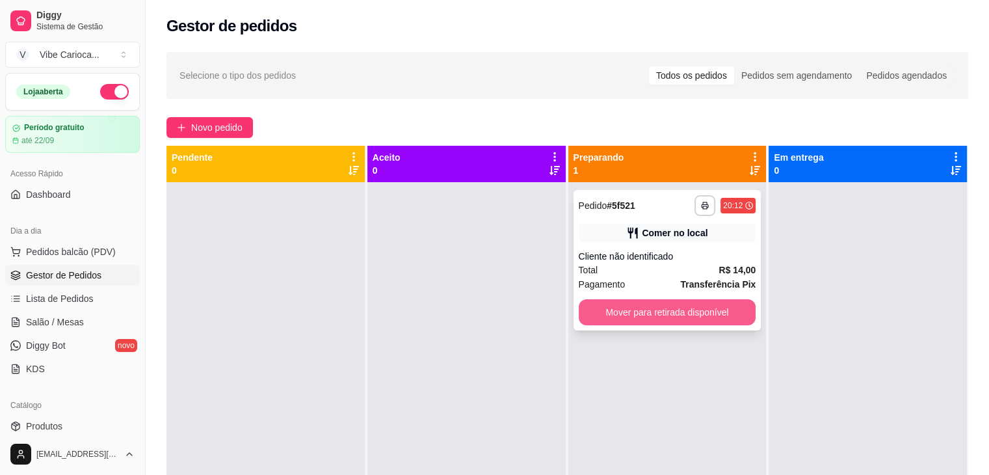
click at [632, 306] on button "Mover para retirada disponível" at bounding box center [668, 312] width 178 height 26
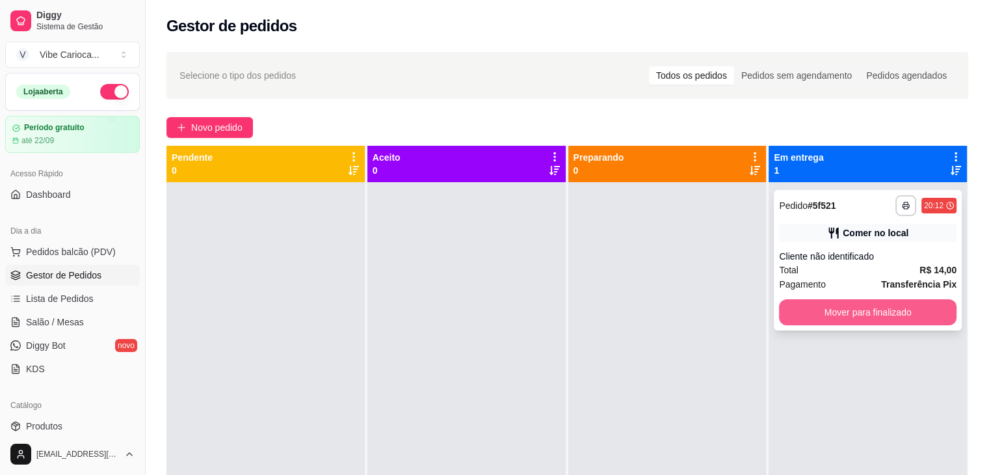
click at [862, 312] on button "Mover para finalizado" at bounding box center [868, 312] width 178 height 26
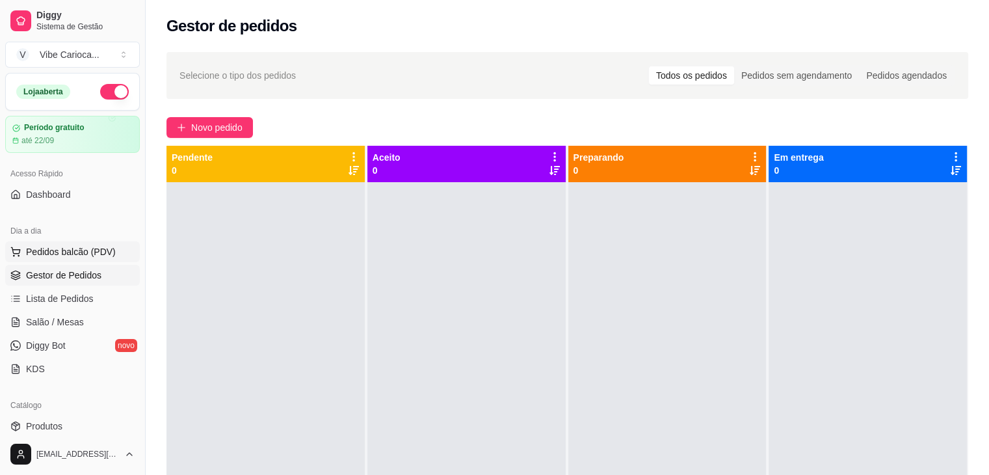
click at [74, 250] on span "Pedidos balcão (PDV)" at bounding box center [71, 251] width 90 height 13
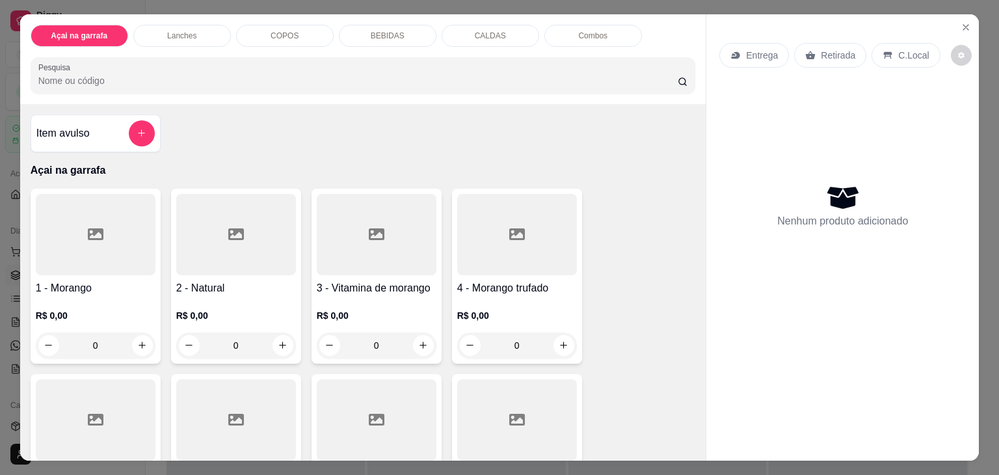
click at [250, 25] on div "COPOS" at bounding box center [285, 36] width 98 height 22
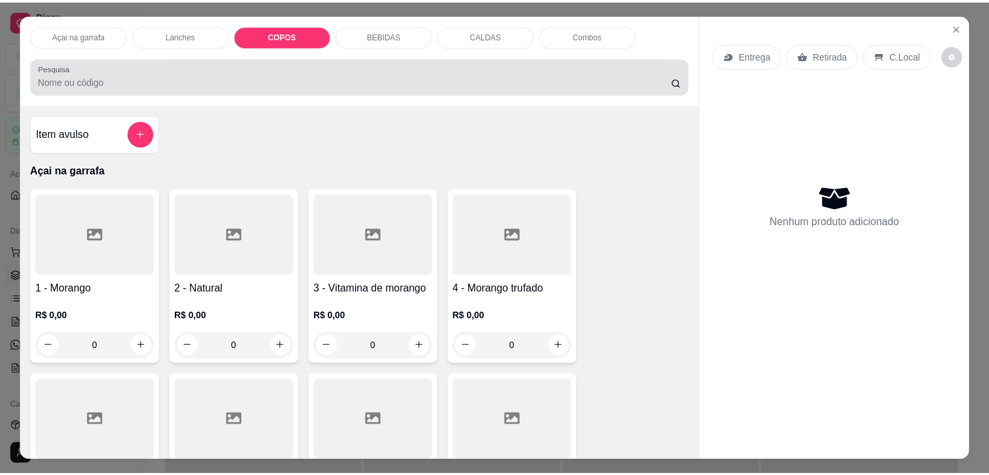
scroll to position [32, 0]
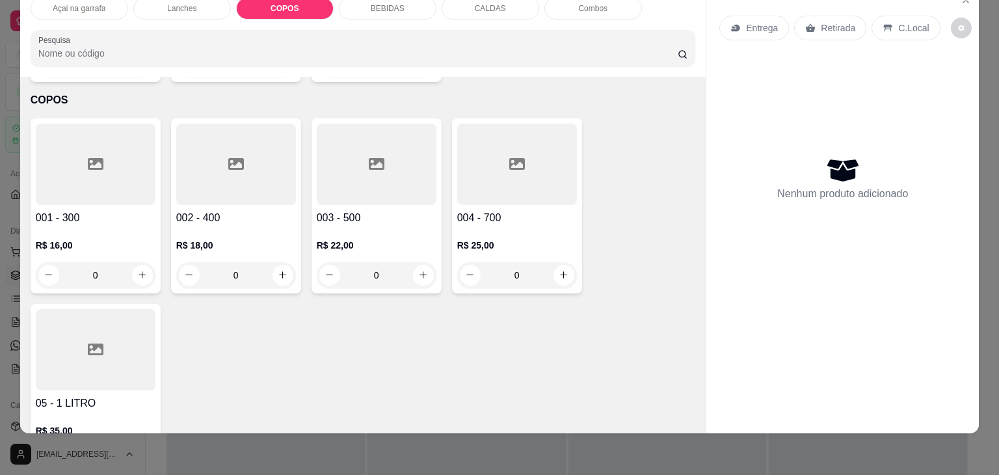
click at [369, 156] on icon at bounding box center [377, 164] width 16 height 16
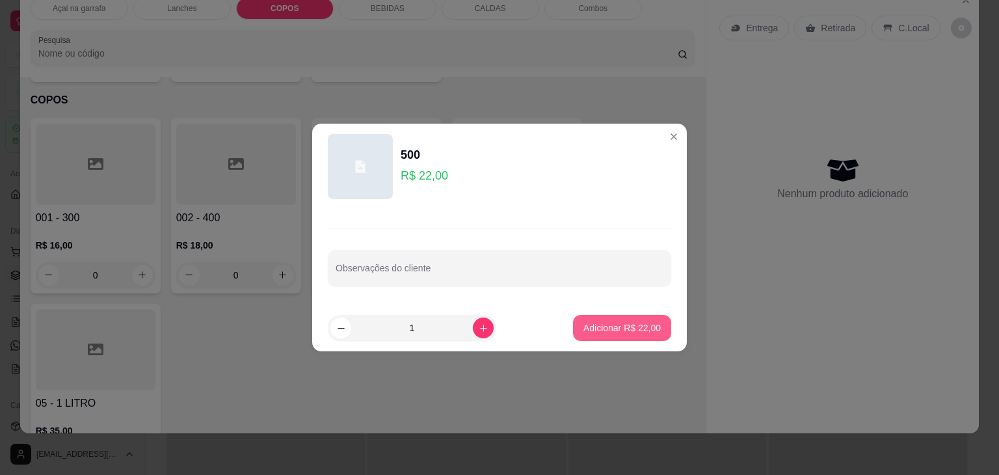
click at [591, 325] on p "Adicionar R$ 22,00" at bounding box center [622, 327] width 77 height 13
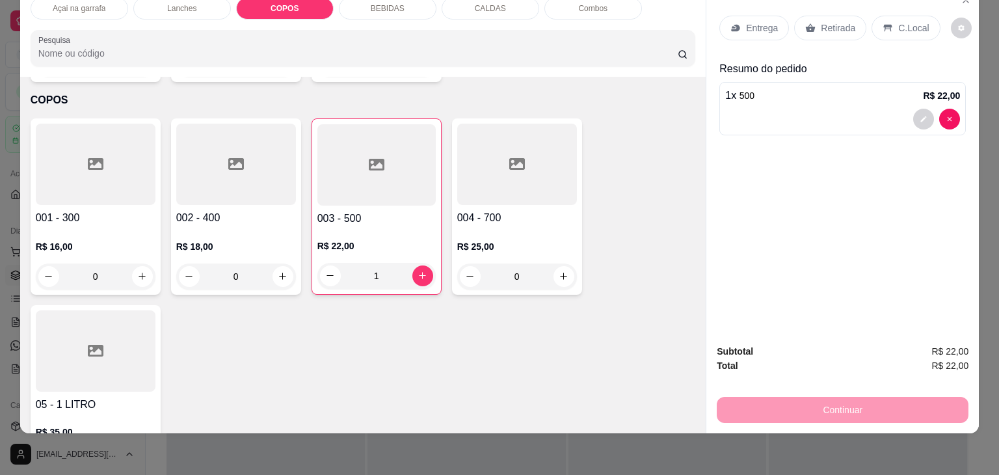
click at [913, 21] on p "C.Local" at bounding box center [913, 27] width 31 height 13
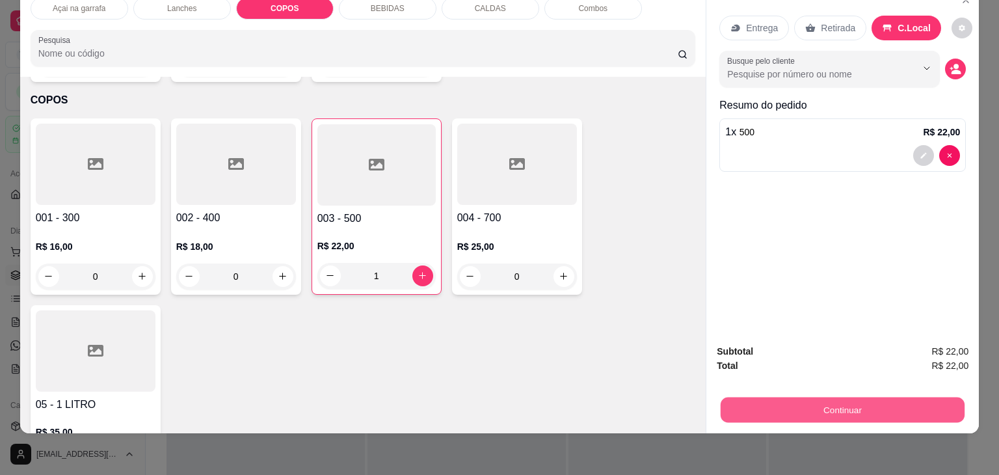
click at [818, 403] on button "Continuar" at bounding box center [843, 409] width 244 height 25
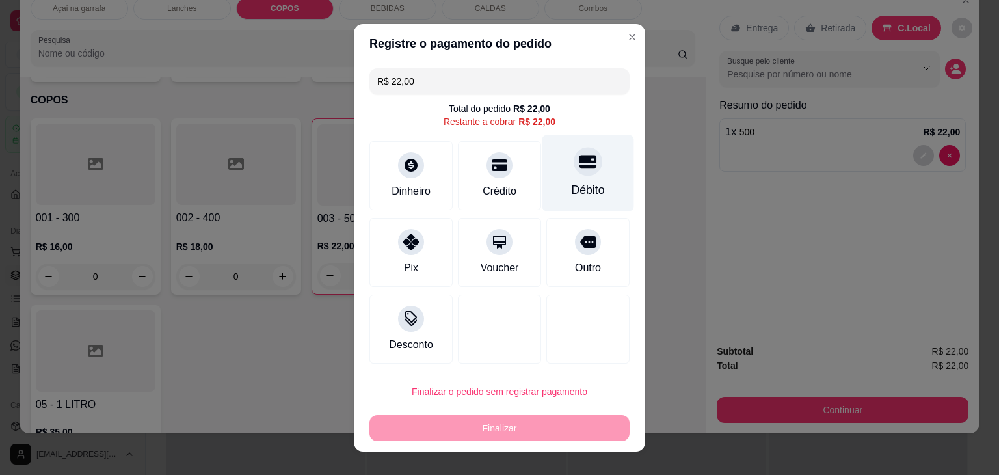
click at [585, 165] on div at bounding box center [588, 161] width 29 height 29
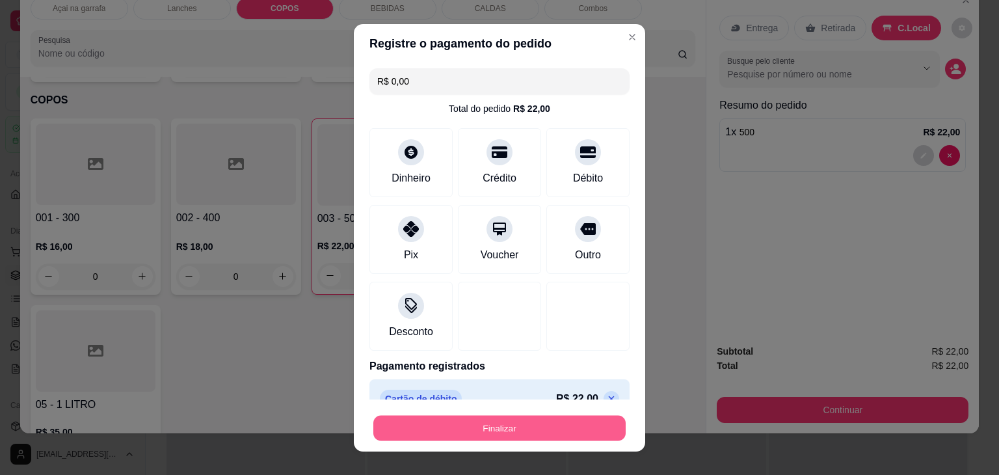
click at [418, 434] on button "Finalizar" at bounding box center [499, 427] width 252 height 25
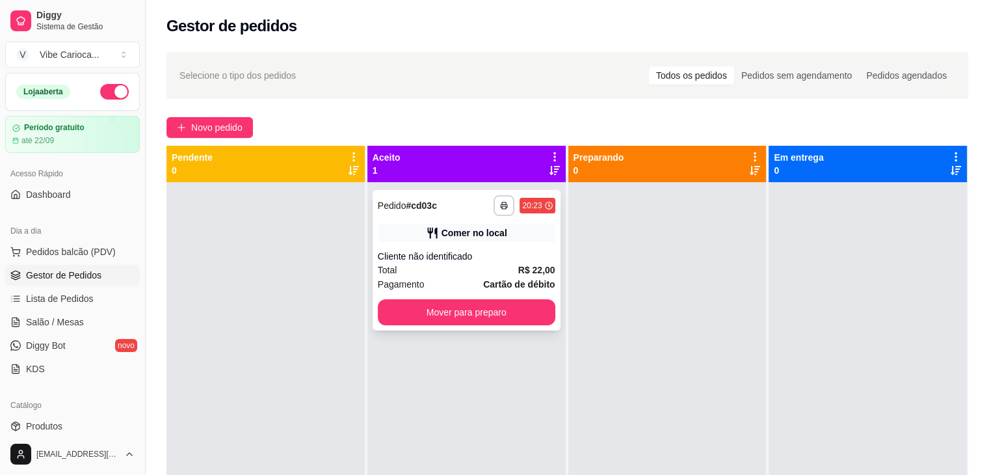
click at [472, 329] on div "**********" at bounding box center [467, 260] width 188 height 141
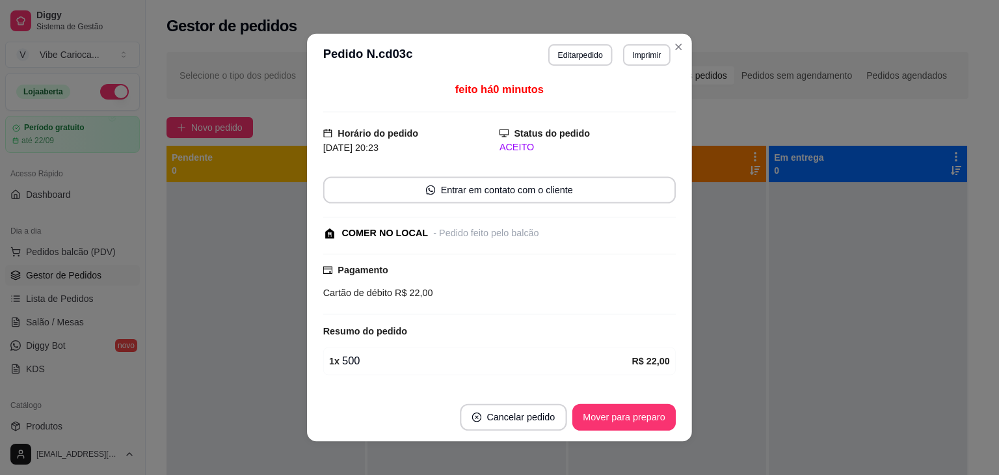
click at [484, 318] on div "feito há 0 minutos Horário do pedido [DATE] 20:23 Status do pedido ACEITO Entra…" at bounding box center [499, 235] width 353 height 306
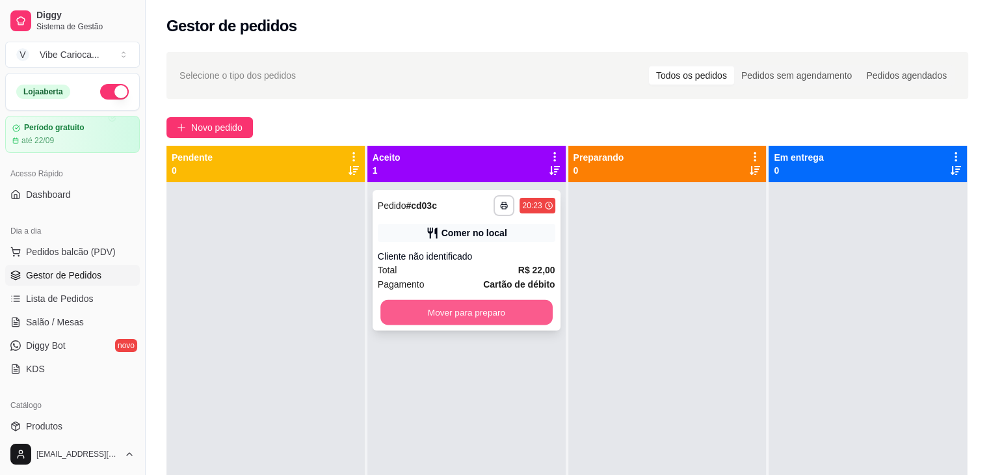
click at [461, 314] on button "Mover para preparo" at bounding box center [467, 312] width 172 height 25
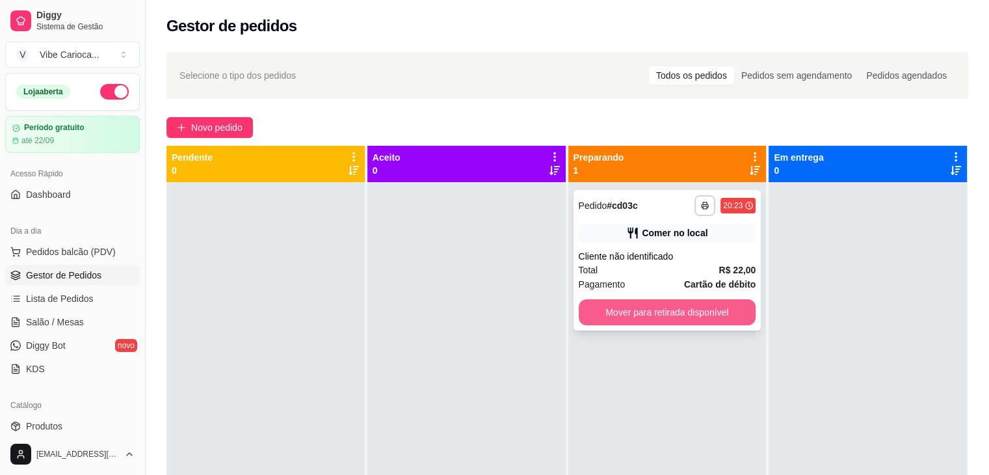
click at [671, 313] on button "Mover para retirada disponível" at bounding box center [668, 312] width 178 height 26
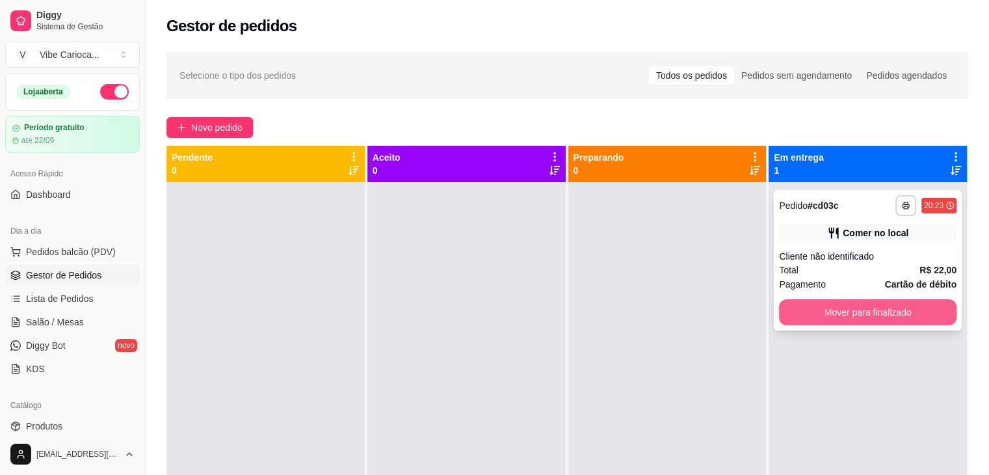
click at [807, 311] on button "Mover para finalizado" at bounding box center [868, 312] width 178 height 26
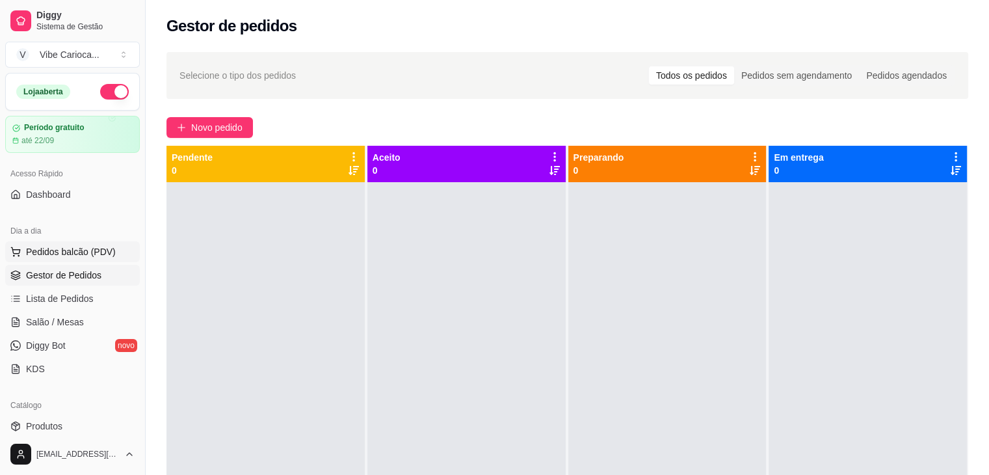
click at [34, 248] on span "Pedidos balcão (PDV)" at bounding box center [71, 251] width 90 height 13
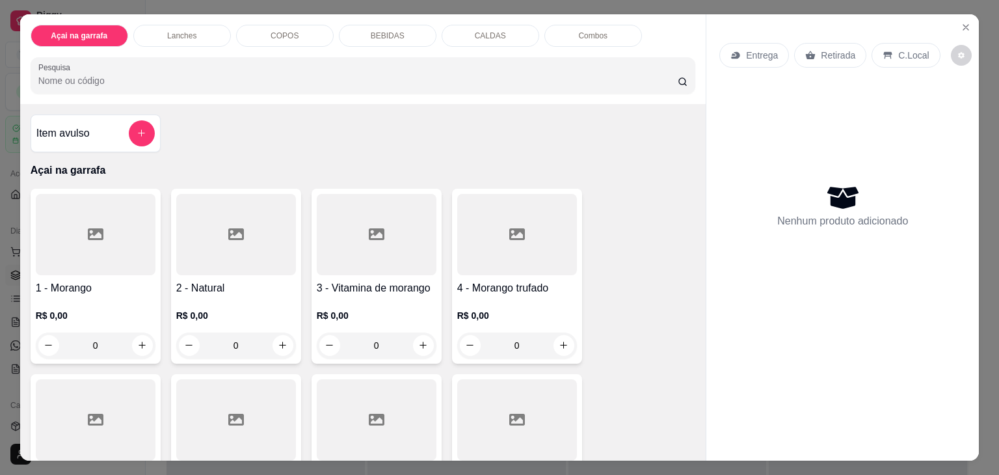
click at [409, 32] on div "BEBIDAS" at bounding box center [388, 36] width 98 height 22
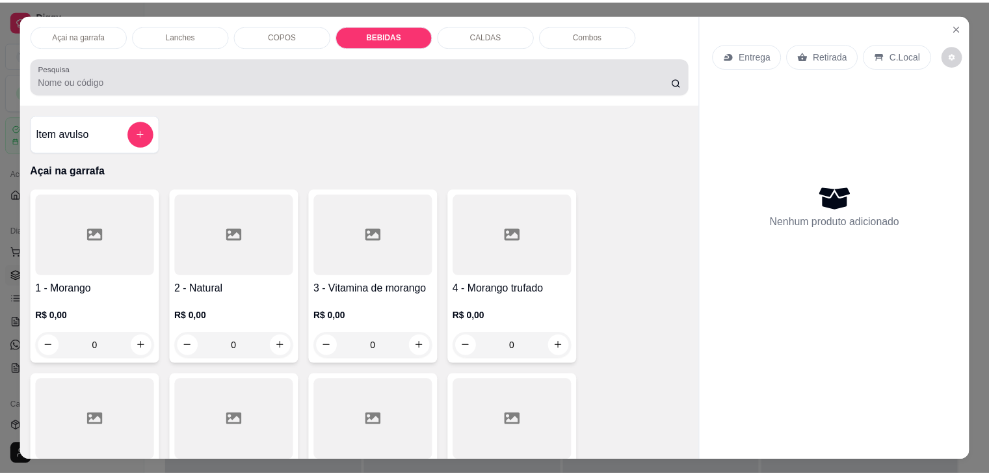
scroll to position [32, 0]
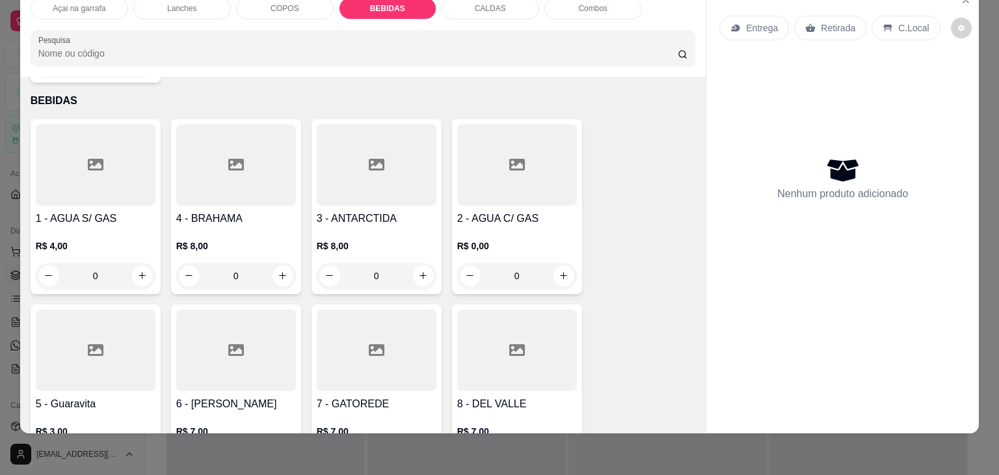
click at [93, 344] on icon at bounding box center [96, 350] width 16 height 12
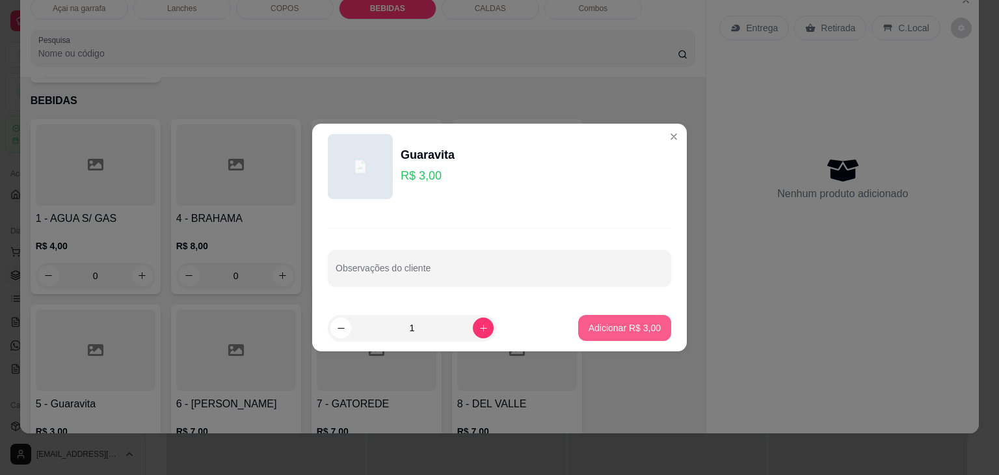
click at [625, 325] on p "Adicionar R$ 3,00" at bounding box center [625, 327] width 72 height 13
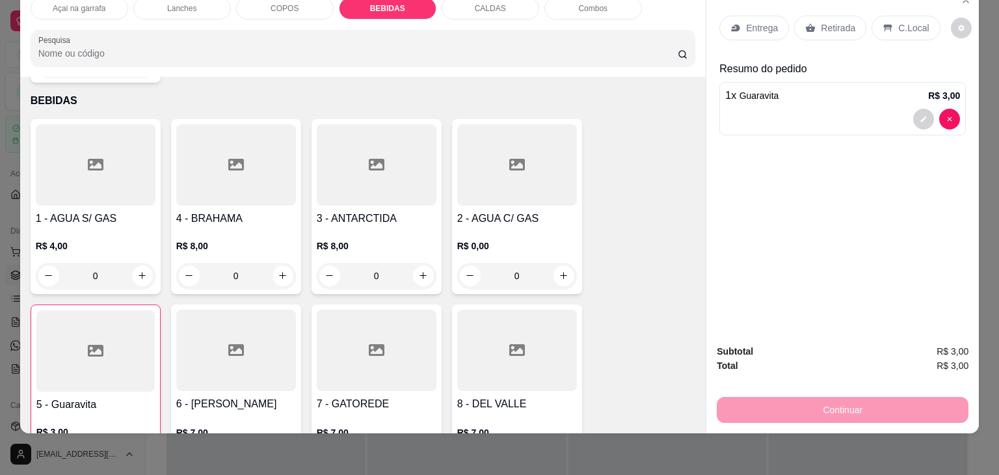
click at [885, 16] on div "C.Local" at bounding box center [906, 28] width 68 height 25
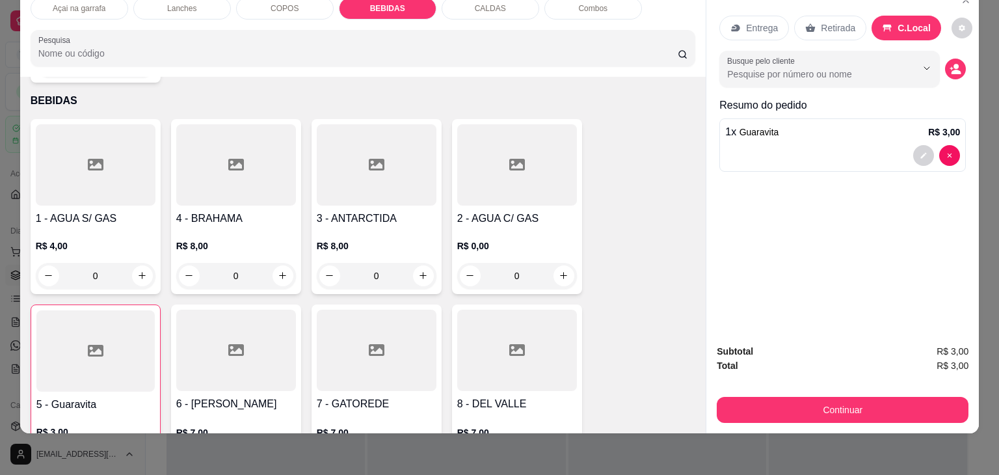
drag, startPoint x: 835, startPoint y: 416, endPoint x: 825, endPoint y: 396, distance: 22.1
click at [834, 412] on div "Subtotal R$ 3,00 Total R$ 3,00 Continuar" at bounding box center [842, 384] width 273 height 100
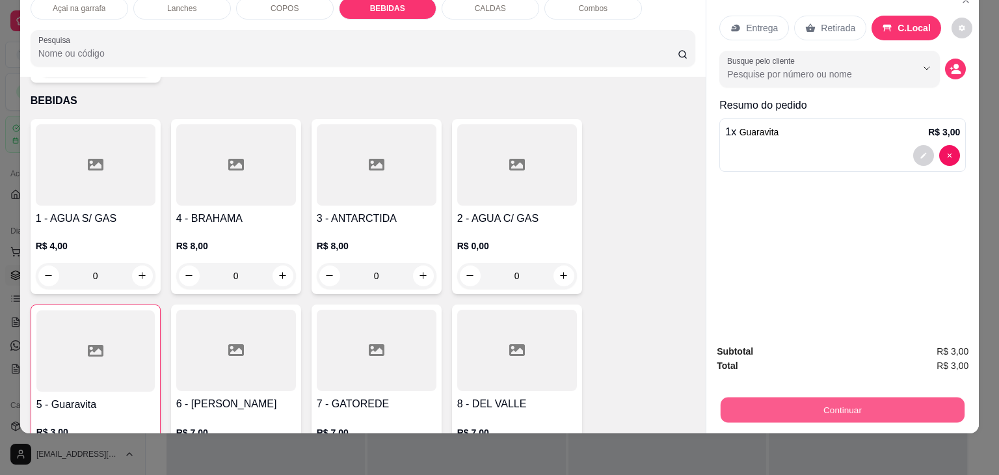
click at [825, 397] on button "Continuar" at bounding box center [843, 409] width 244 height 25
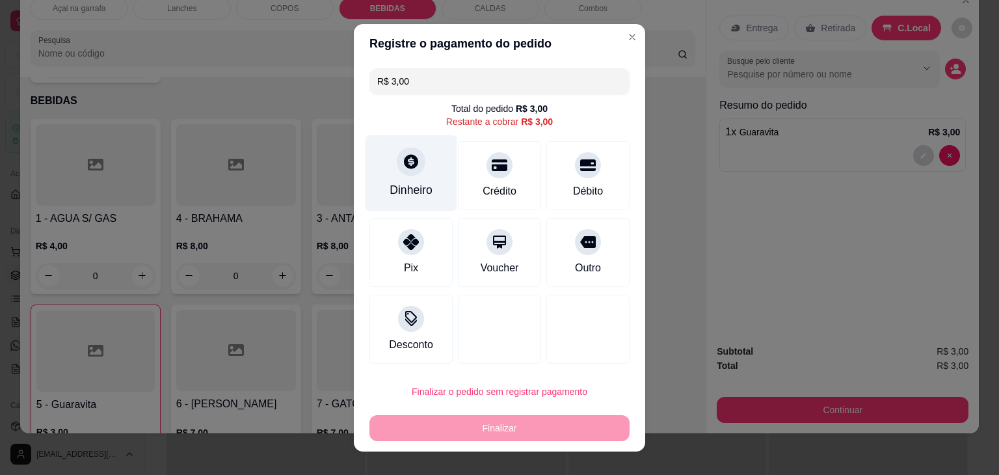
click at [394, 172] on div "Dinheiro" at bounding box center [412, 173] width 92 height 76
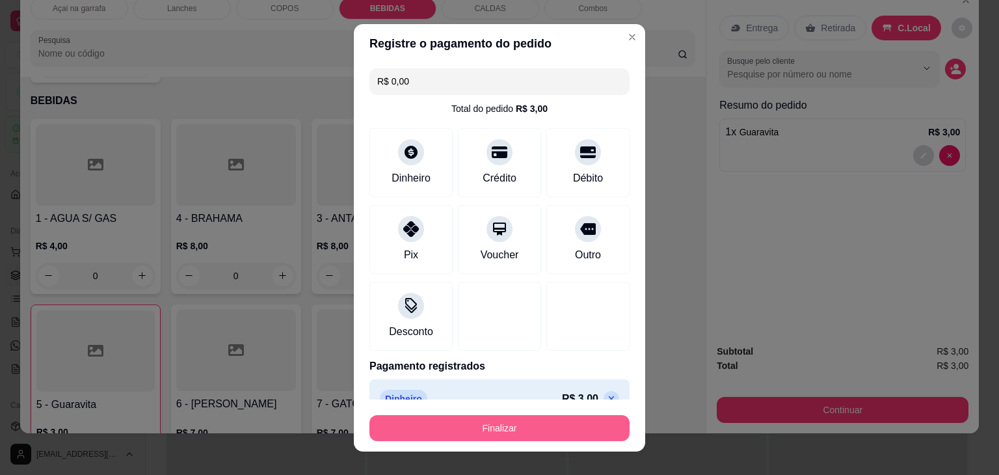
click at [559, 417] on button "Finalizar" at bounding box center [500, 428] width 260 height 26
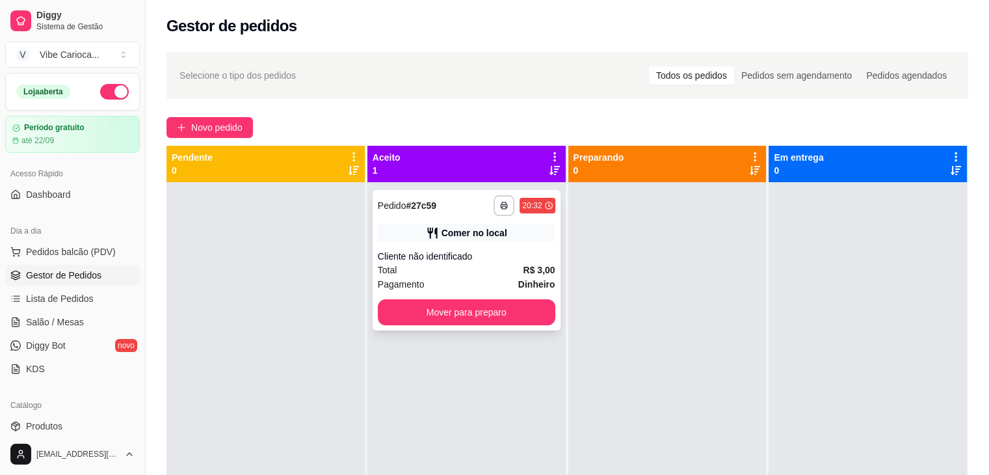
click at [479, 327] on div "**********" at bounding box center [467, 260] width 188 height 141
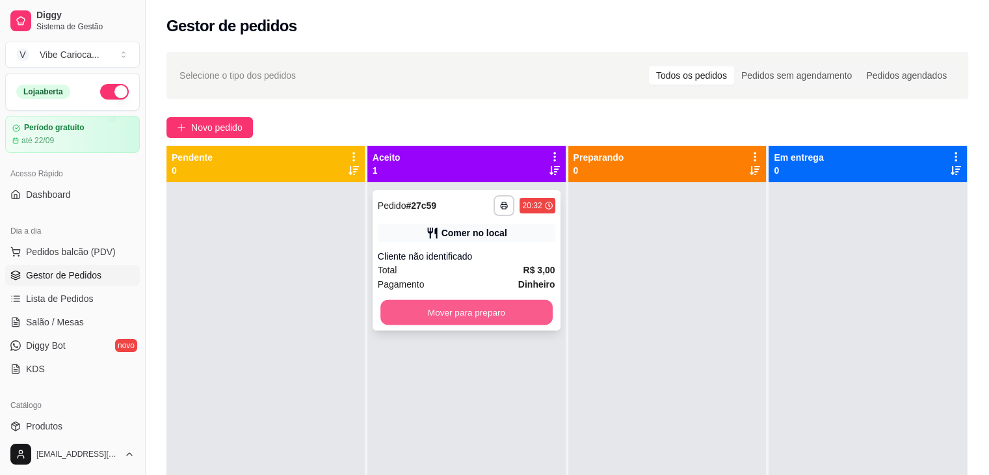
click at [510, 300] on button "Mover para preparo" at bounding box center [467, 312] width 172 height 25
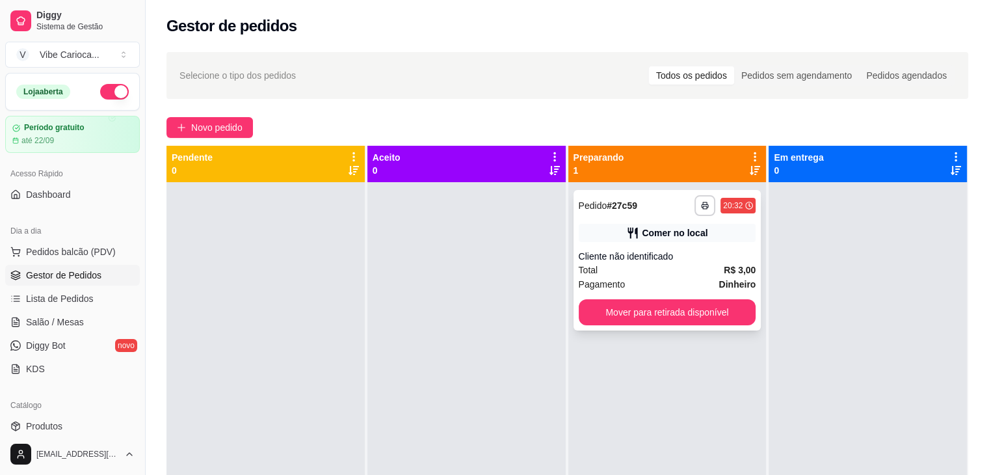
click at [645, 326] on div "**********" at bounding box center [668, 260] width 188 height 141
click at [671, 316] on button "Mover para retirada disponível" at bounding box center [668, 312] width 178 height 26
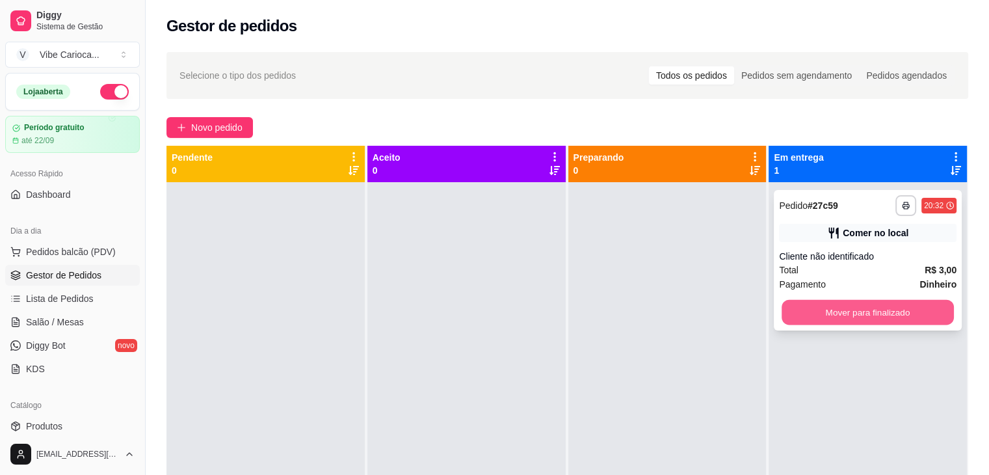
click at [836, 310] on button "Mover para finalizado" at bounding box center [868, 312] width 172 height 25
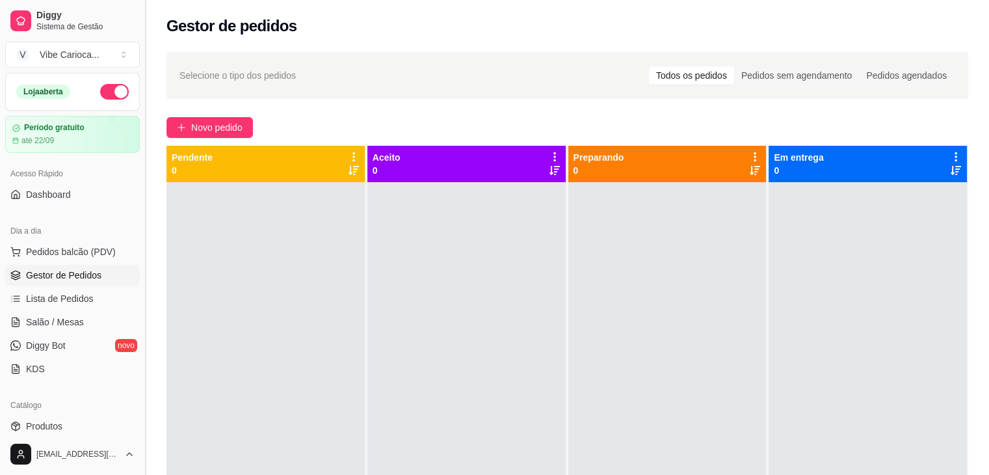
click at [141, 79] on button "Toggle Sidebar" at bounding box center [145, 237] width 10 height 475
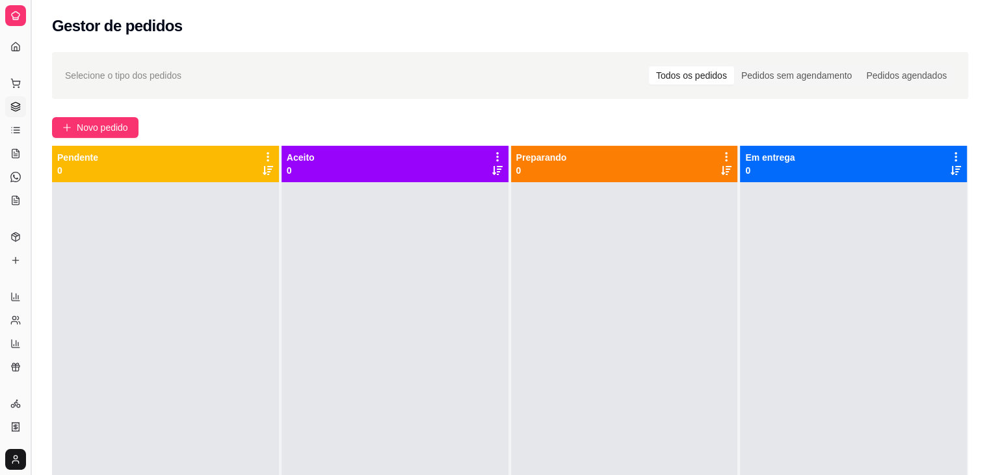
click at [31, 97] on button "Toggle Sidebar" at bounding box center [30, 237] width 10 height 475
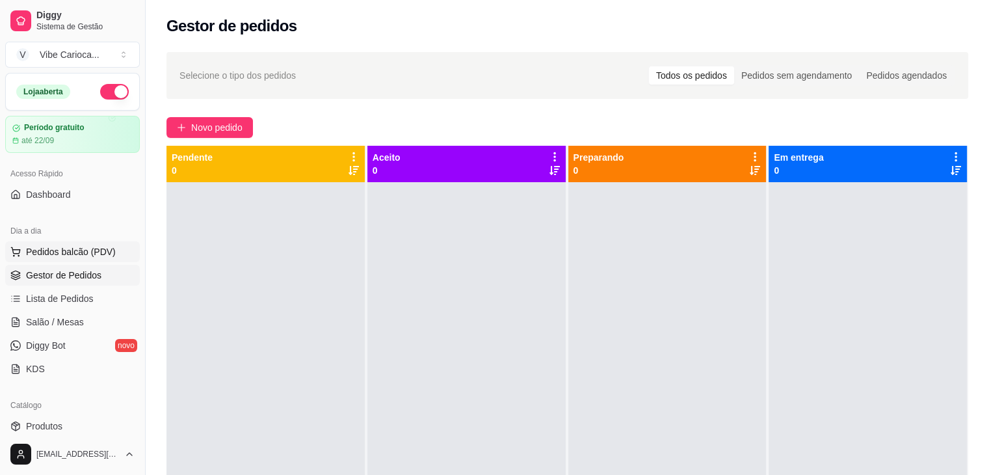
click at [41, 249] on span "Pedidos balcão (PDV)" at bounding box center [71, 251] width 90 height 13
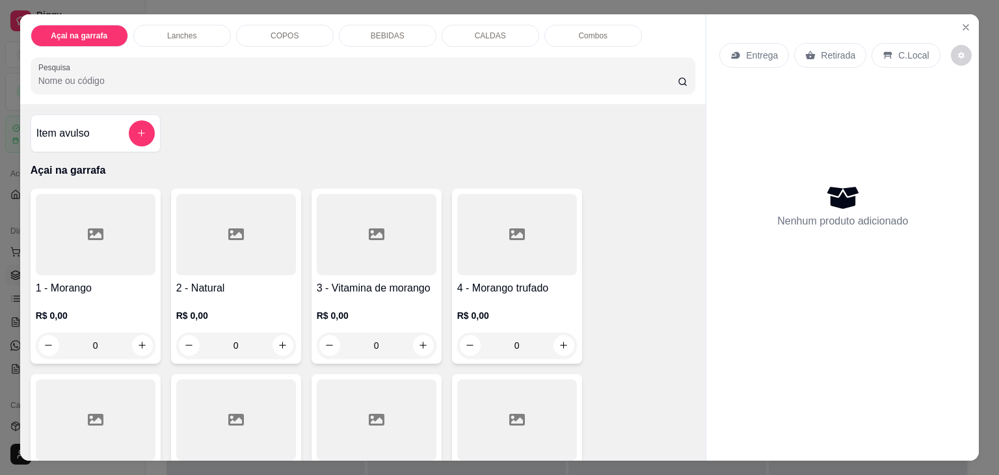
click at [278, 40] on div "COPOS" at bounding box center [285, 36] width 98 height 22
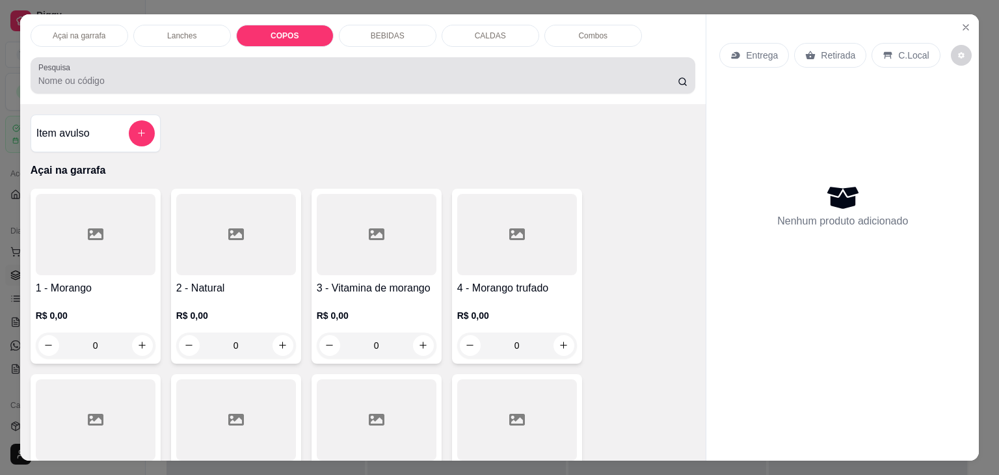
scroll to position [32, 0]
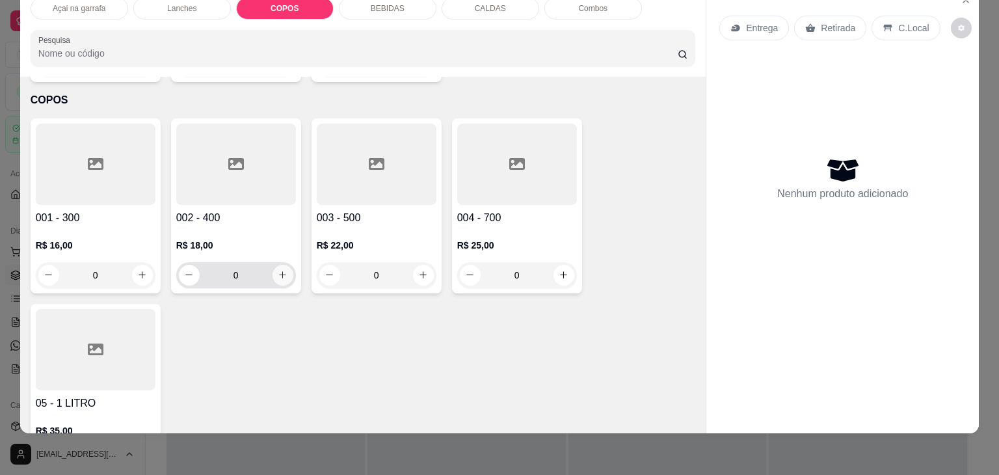
click at [278, 270] on icon "increase-product-quantity" at bounding box center [283, 275] width 10 height 10
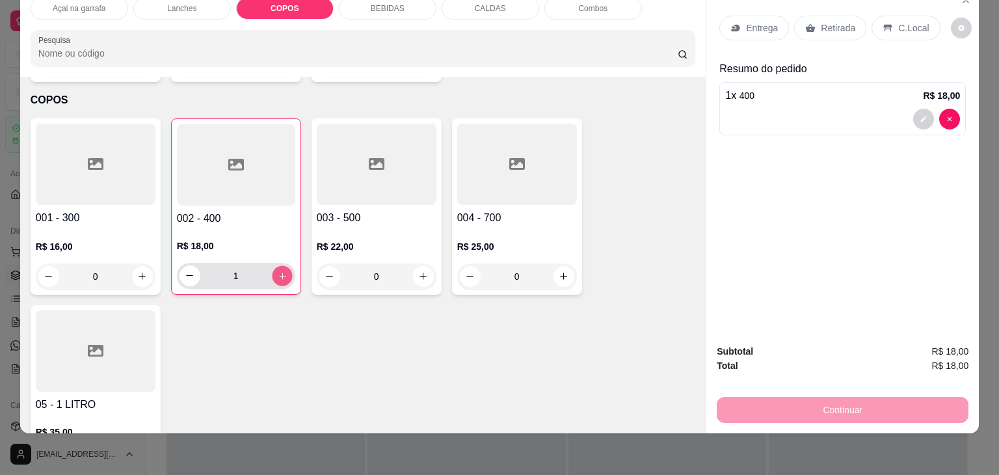
click at [278, 271] on icon "increase-product-quantity" at bounding box center [282, 276] width 10 height 10
click at [887, 19] on div "C.Local" at bounding box center [906, 28] width 68 height 25
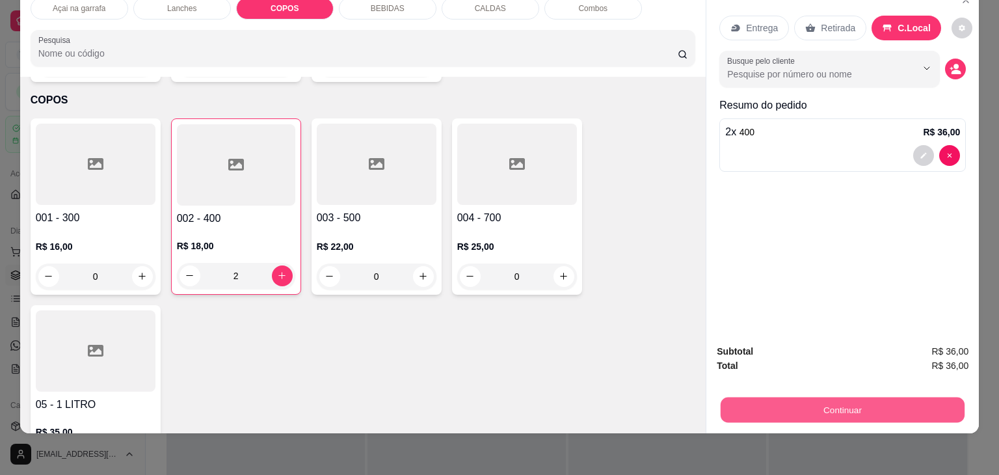
click at [819, 397] on button "Continuar" at bounding box center [843, 409] width 244 height 25
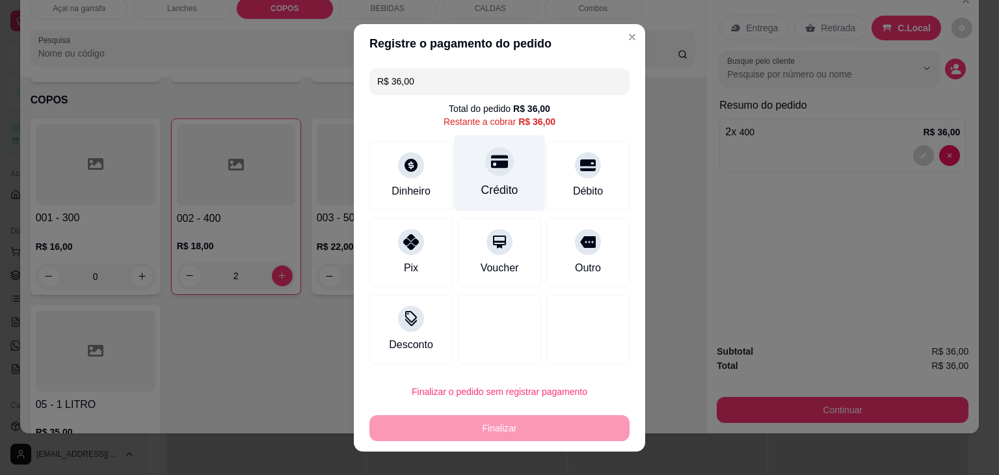
click at [500, 181] on div "Crédito" at bounding box center [499, 189] width 37 height 17
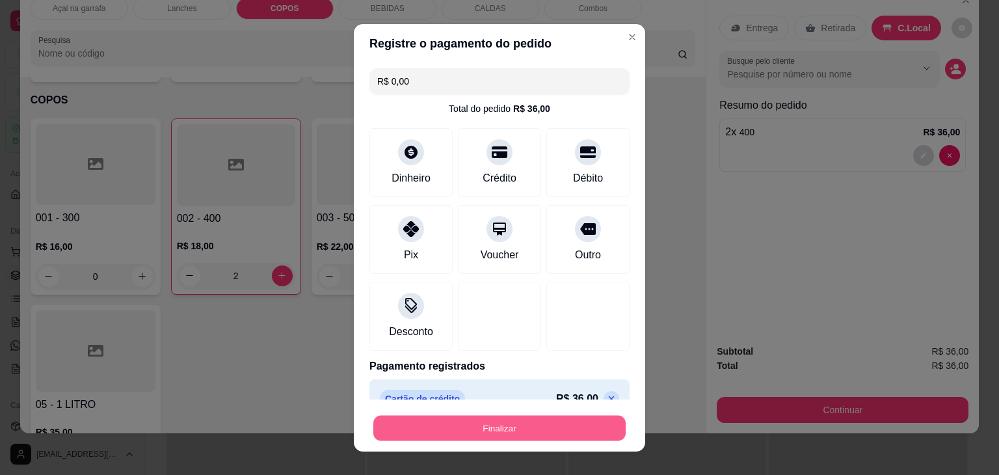
click at [505, 433] on button "Finalizar" at bounding box center [499, 427] width 252 height 25
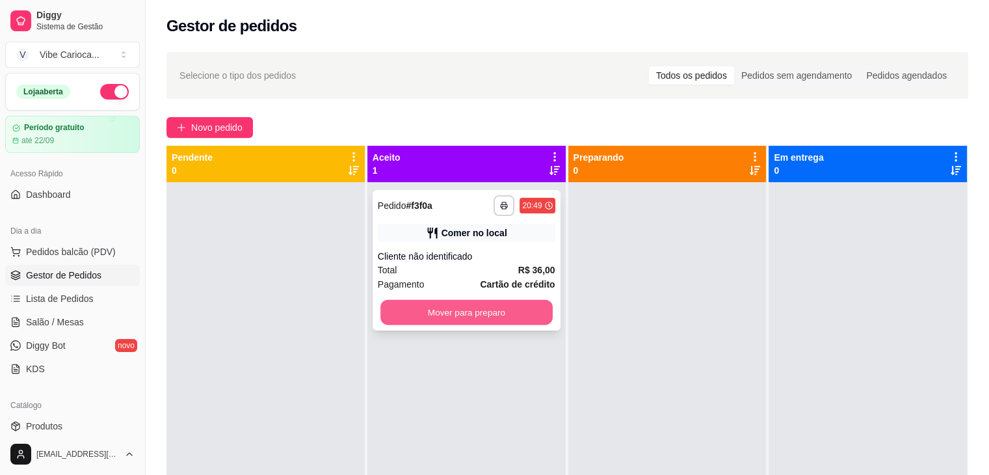
click at [429, 302] on button "Mover para preparo" at bounding box center [467, 312] width 172 height 25
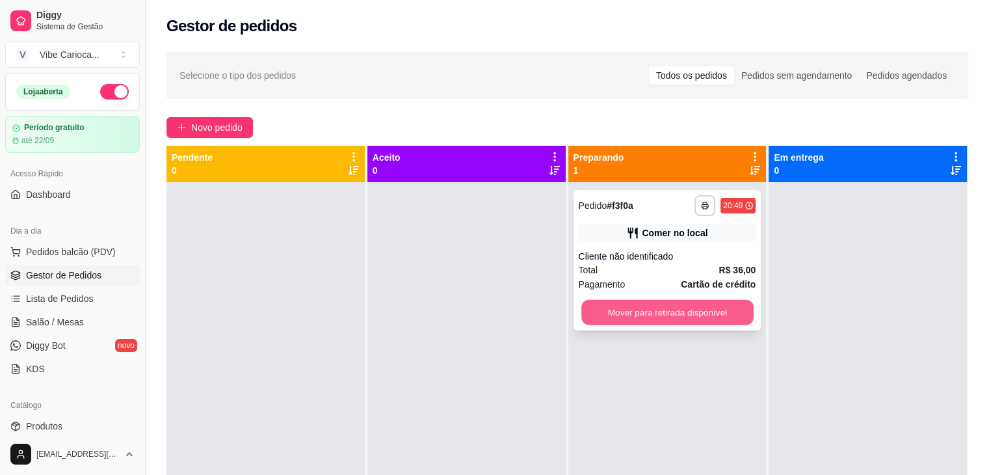
click at [636, 303] on button "Mover para retirada disponível" at bounding box center [668, 312] width 172 height 25
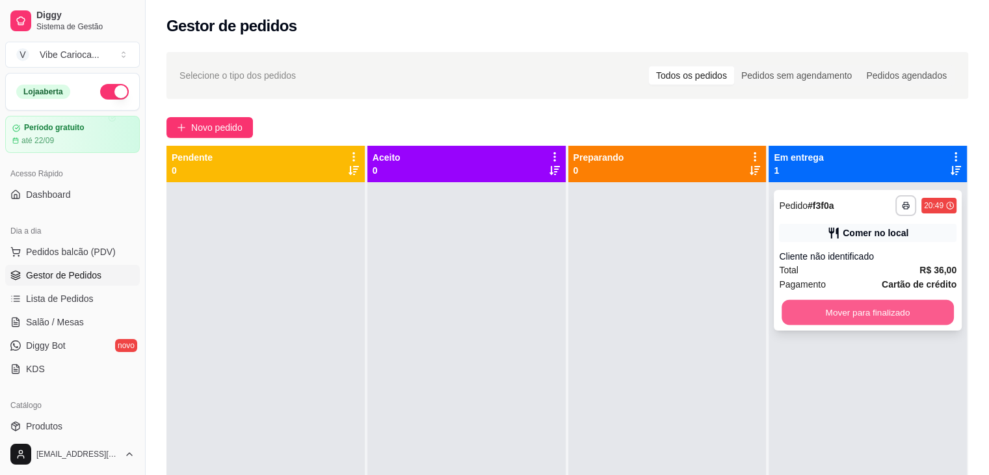
click at [788, 306] on button "Mover para finalizado" at bounding box center [868, 312] width 172 height 25
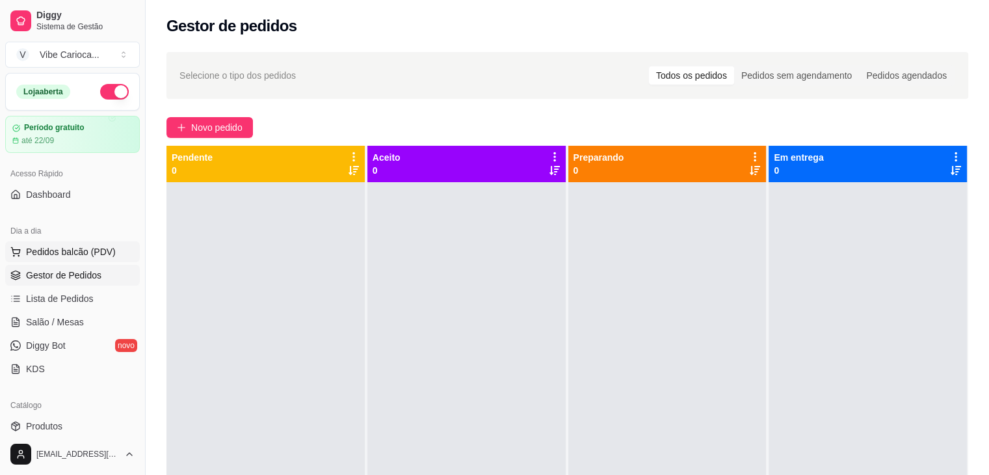
click at [97, 243] on button "Pedidos balcão (PDV)" at bounding box center [72, 251] width 135 height 21
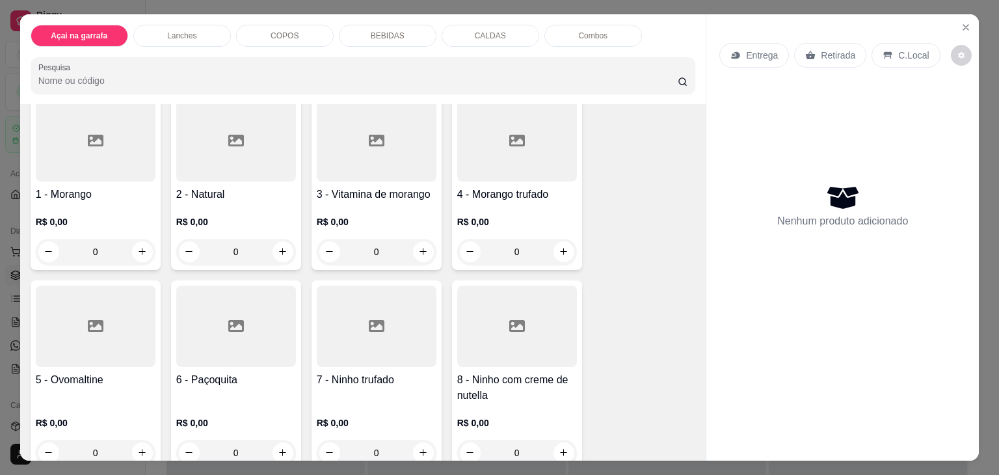
scroll to position [195, 0]
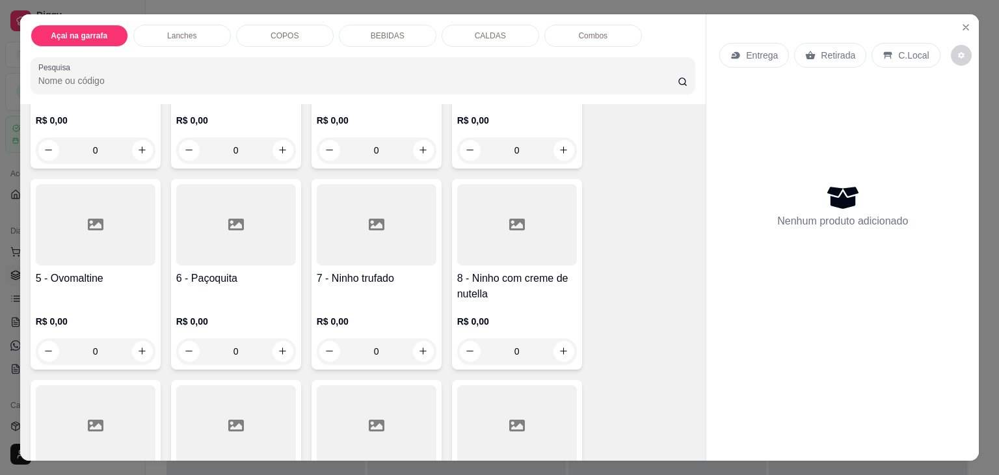
click at [514, 225] on icon at bounding box center [517, 225] width 16 height 16
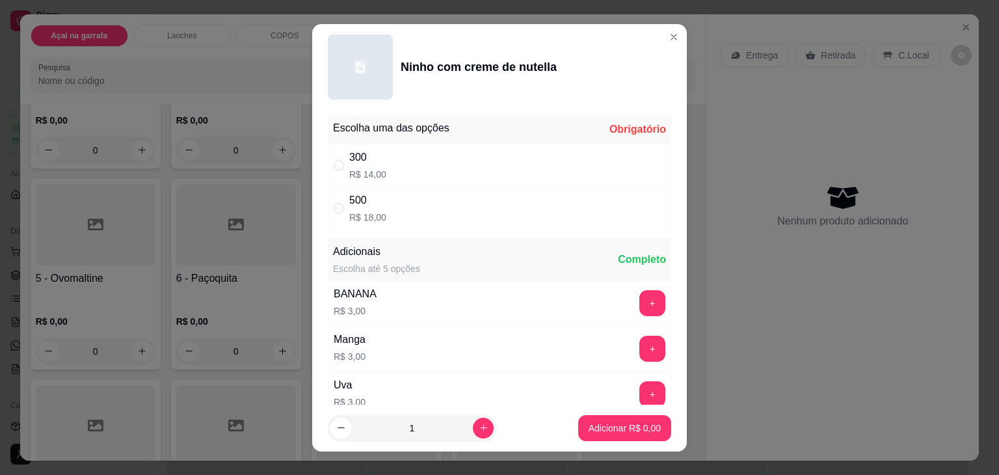
click at [341, 210] on div "" at bounding box center [342, 208] width 16 height 14
click at [641, 423] on p "Adicionar R$ 18,00" at bounding box center [622, 428] width 75 height 12
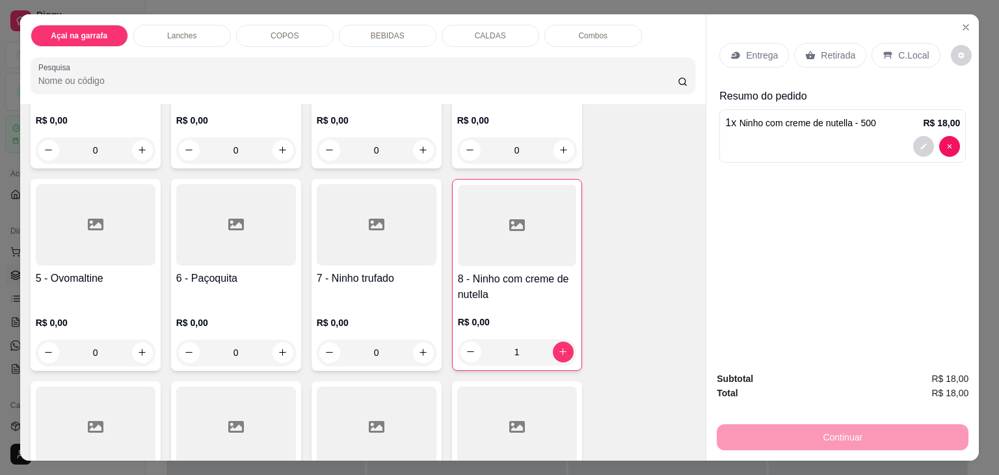
click at [898, 49] on p "C.Local" at bounding box center [913, 55] width 31 height 13
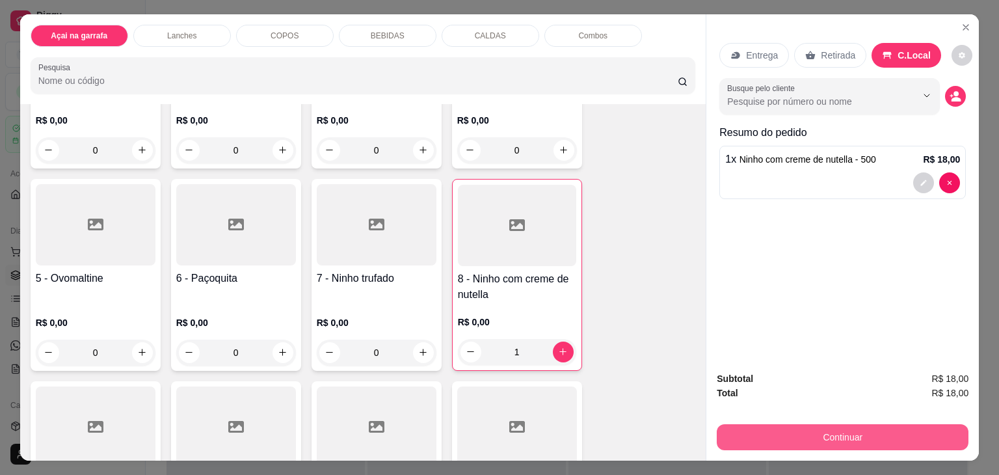
click at [836, 431] on button "Continuar" at bounding box center [843, 437] width 252 height 26
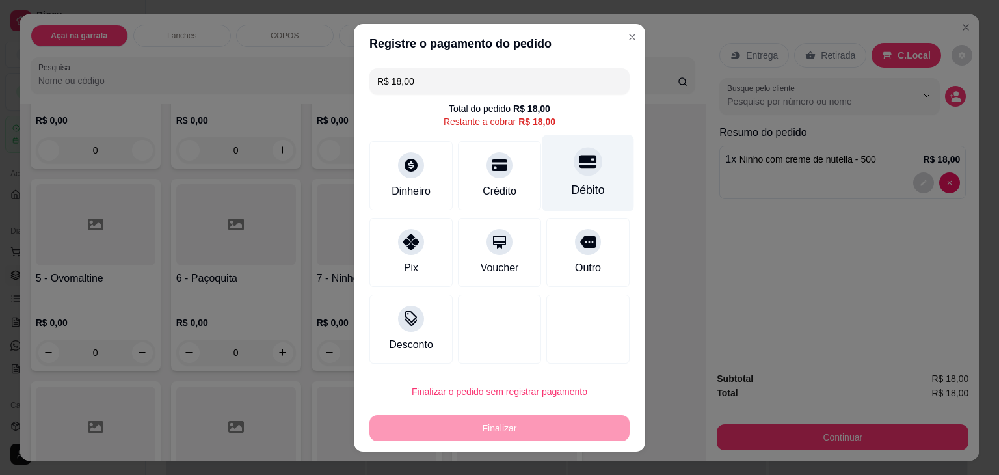
click at [580, 161] on icon at bounding box center [588, 161] width 17 height 13
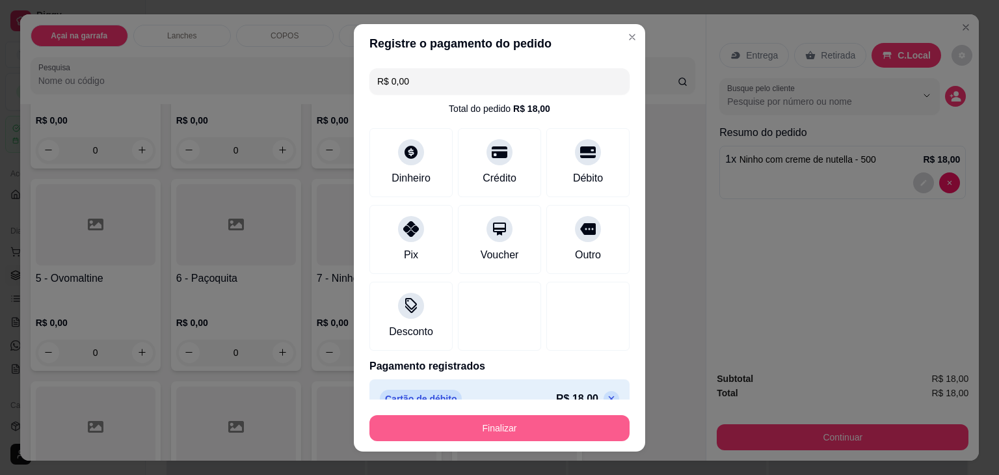
click at [500, 423] on button "Finalizar" at bounding box center [500, 428] width 260 height 26
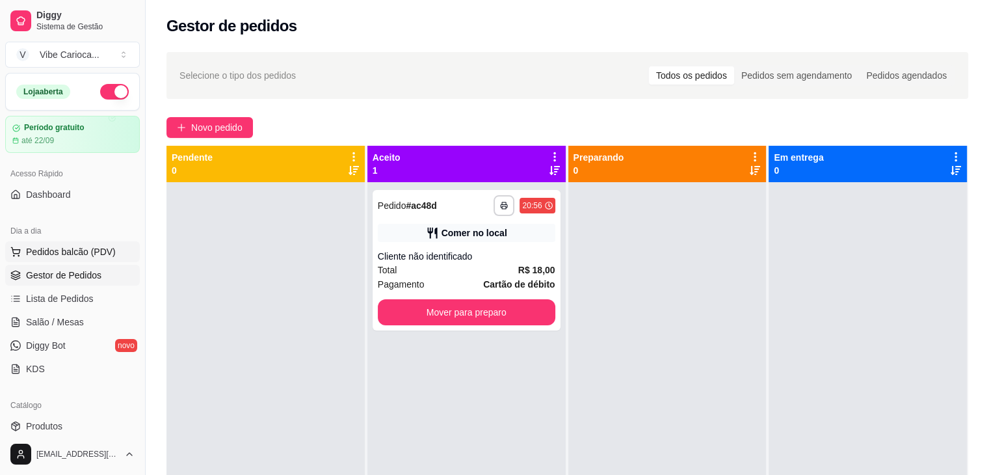
click at [66, 253] on span "Pedidos balcão (PDV)" at bounding box center [71, 251] width 90 height 13
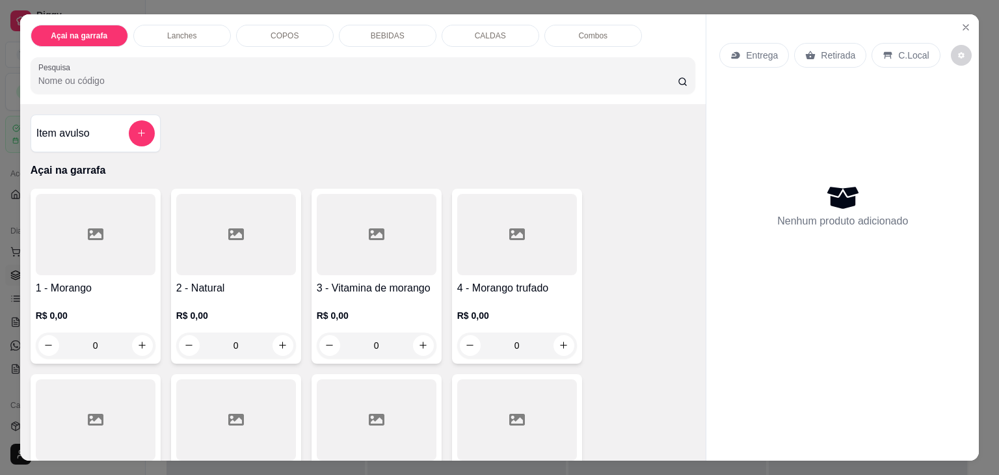
click at [277, 32] on p "COPOS" at bounding box center [285, 36] width 28 height 10
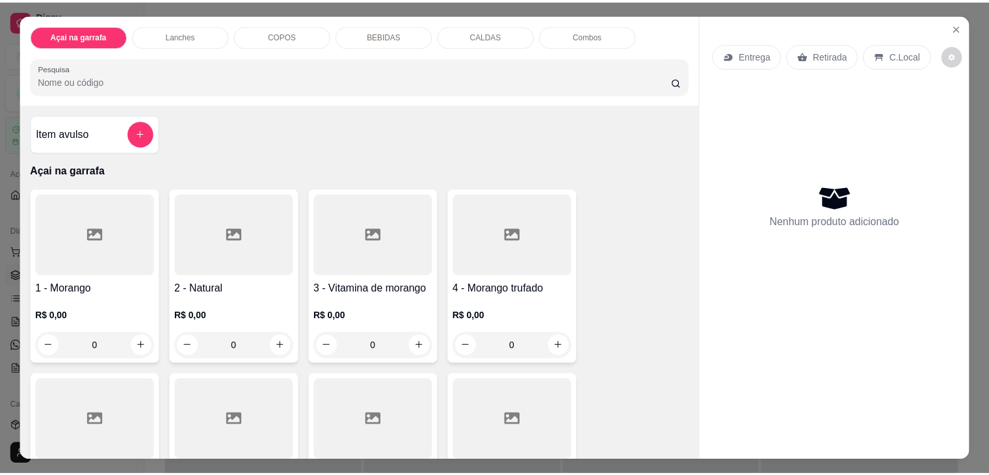
scroll to position [32, 0]
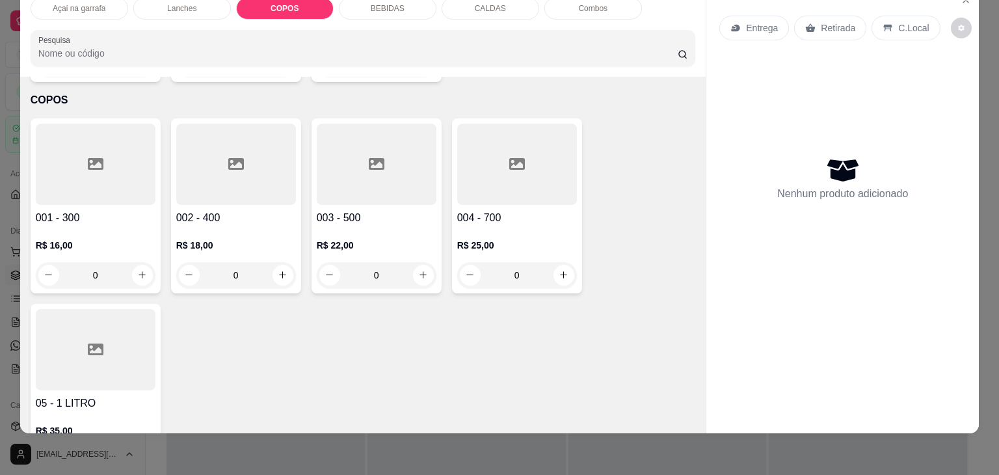
click at [114, 136] on div at bounding box center [96, 164] width 120 height 81
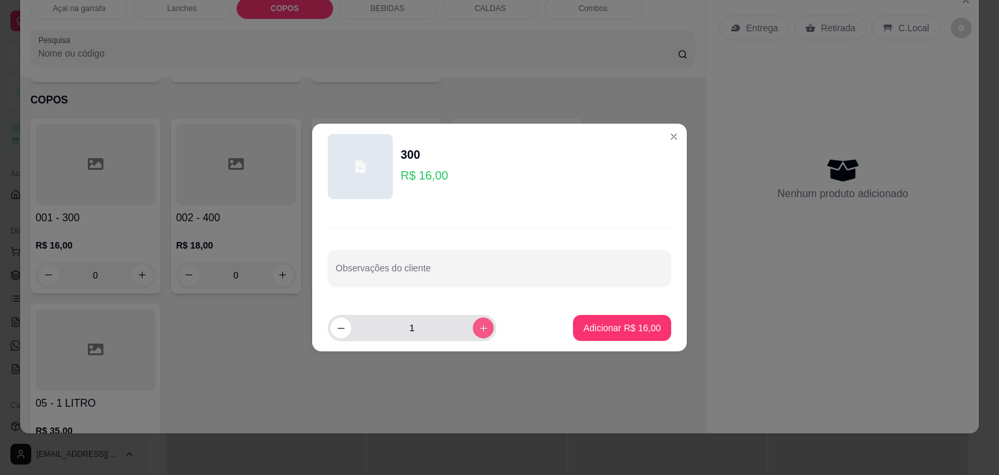
click at [479, 332] on icon "increase-product-quantity" at bounding box center [484, 328] width 10 height 10
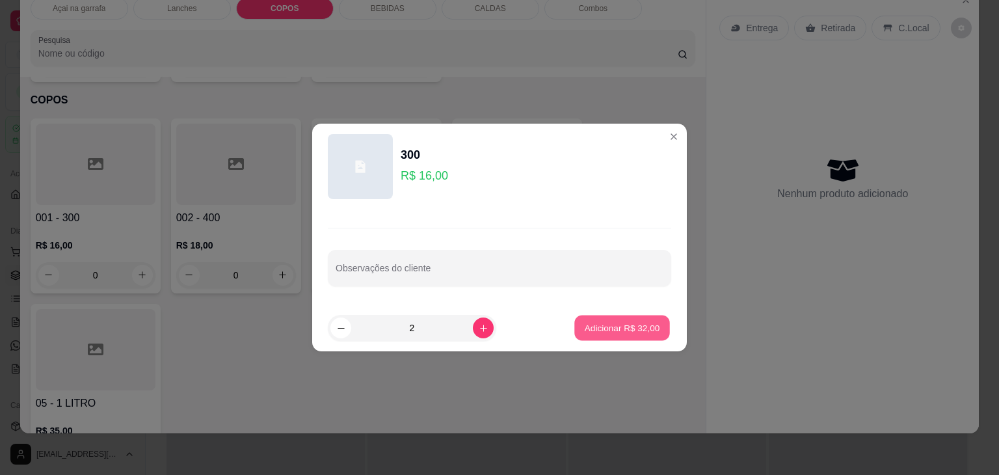
click at [617, 331] on p "Adicionar R$ 32,00" at bounding box center [622, 327] width 75 height 12
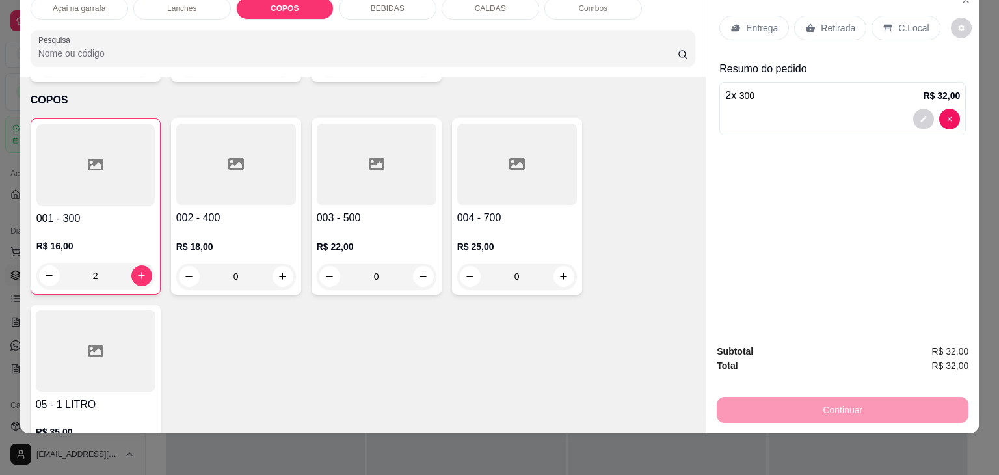
click at [898, 21] on p "C.Local" at bounding box center [913, 27] width 31 height 13
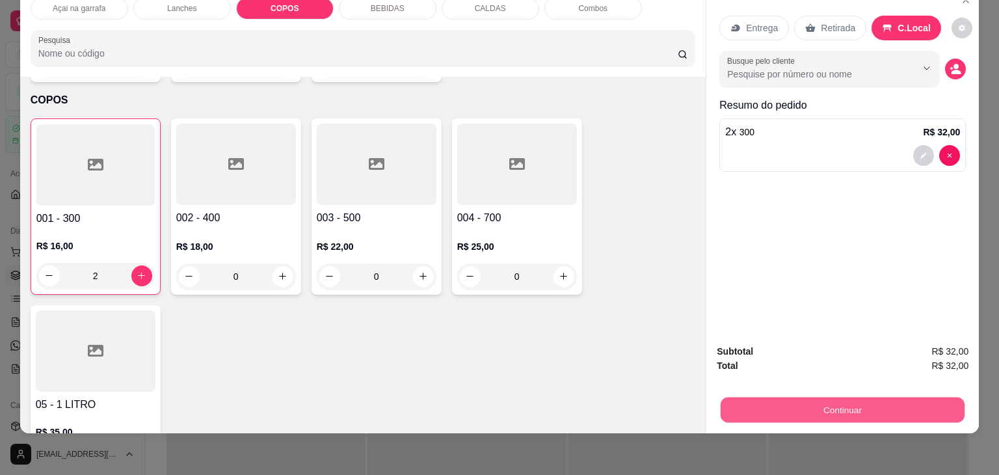
click at [801, 397] on button "Continuar" at bounding box center [843, 409] width 244 height 25
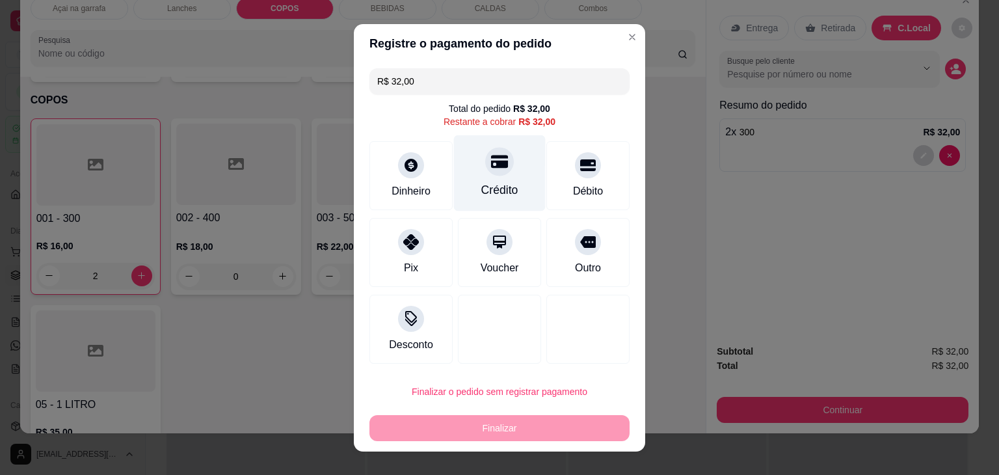
click at [497, 187] on div "Crédito" at bounding box center [499, 189] width 37 height 17
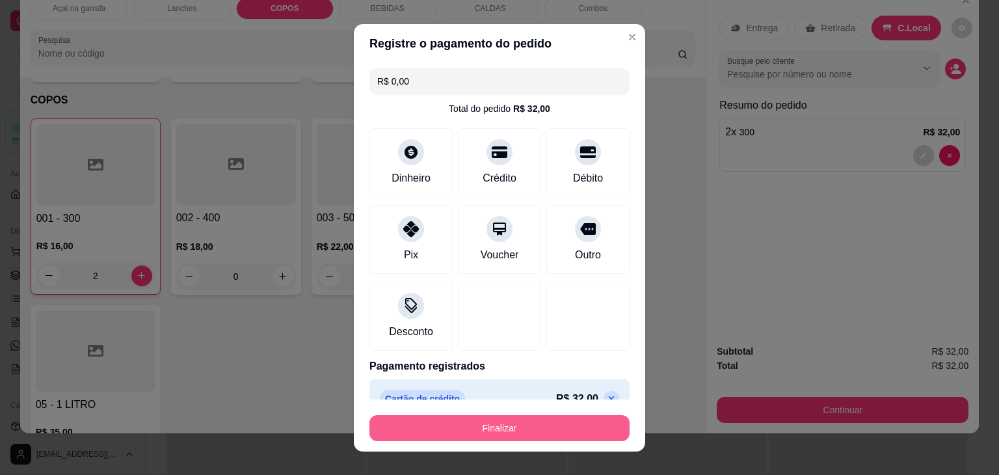
click at [513, 423] on button "Finalizar" at bounding box center [500, 428] width 260 height 26
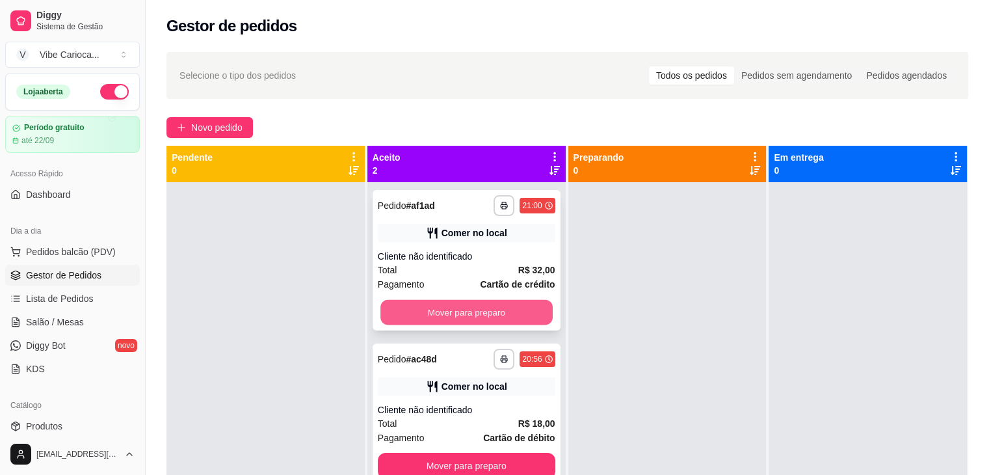
click at [442, 317] on button "Mover para preparo" at bounding box center [467, 312] width 172 height 25
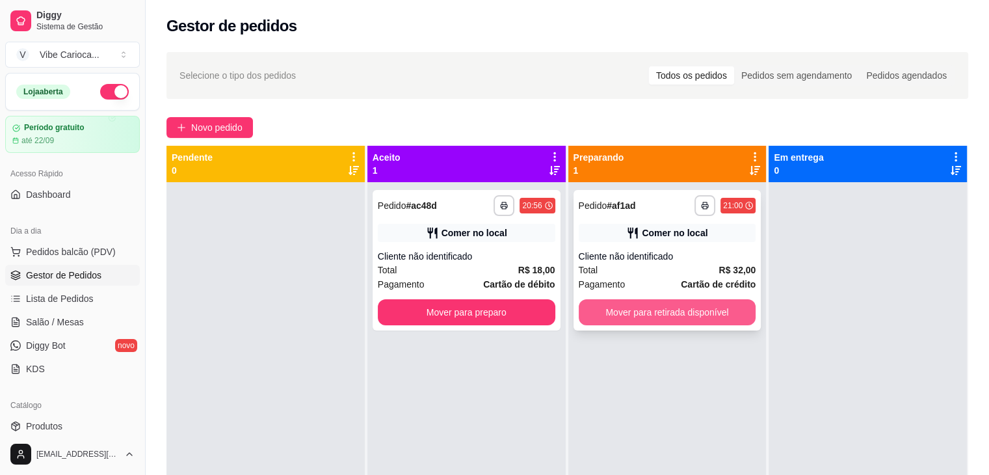
click at [649, 304] on button "Mover para retirada disponível" at bounding box center [668, 312] width 178 height 26
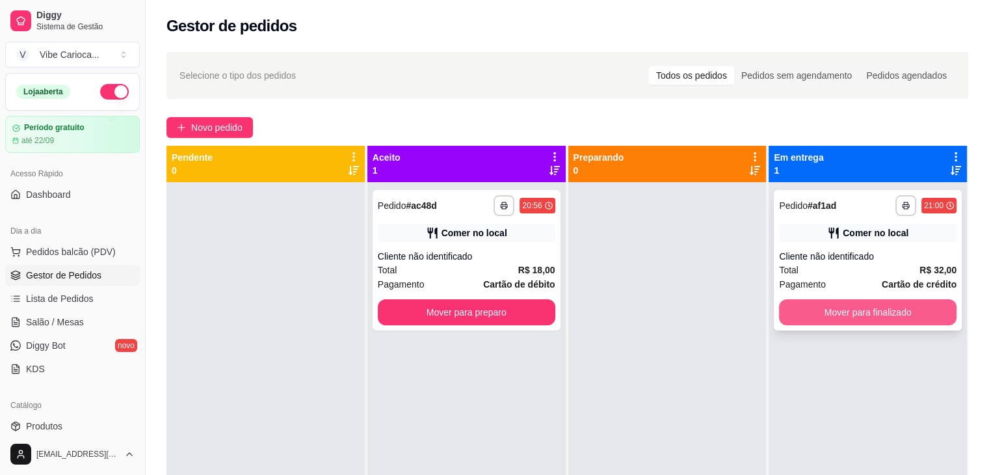
click at [859, 316] on button "Mover para finalizado" at bounding box center [868, 312] width 178 height 26
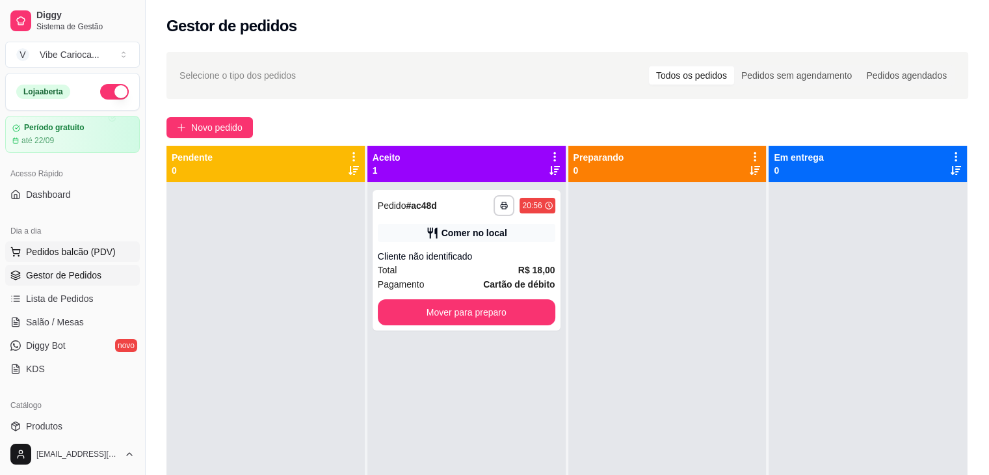
click at [70, 256] on span "Pedidos balcão (PDV)" at bounding box center [71, 251] width 90 height 13
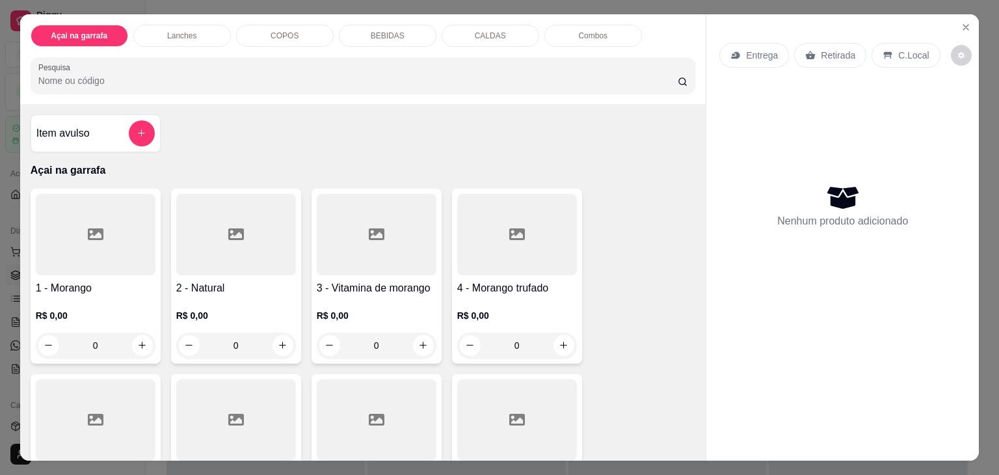
click at [299, 27] on div "COPOS" at bounding box center [285, 36] width 98 height 22
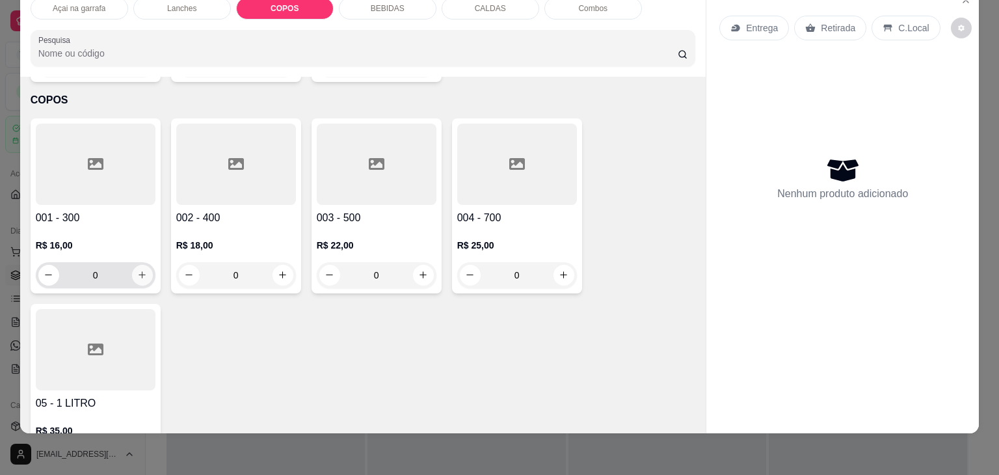
click at [138, 270] on icon "increase-product-quantity" at bounding box center [142, 275] width 10 height 10
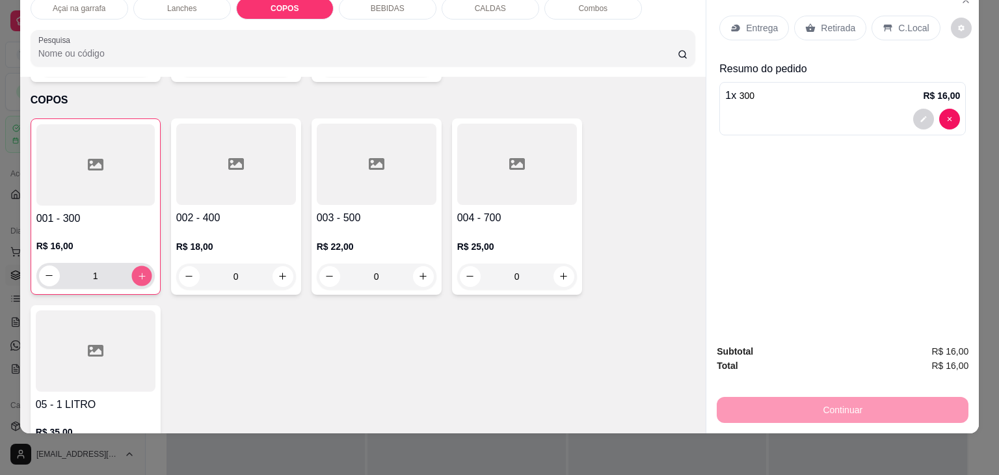
click at [131, 265] on button "increase-product-quantity" at bounding box center [141, 275] width 20 height 20
click at [908, 21] on p "C.Local" at bounding box center [913, 27] width 31 height 13
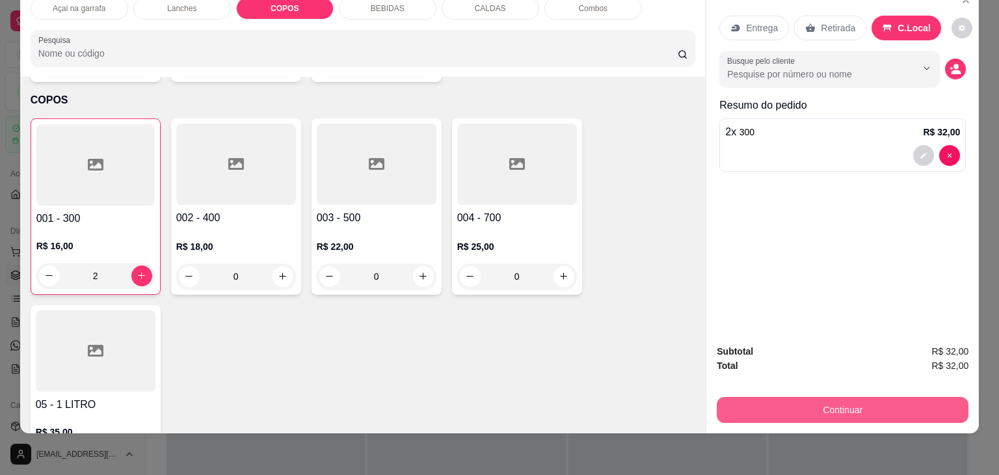
click at [798, 409] on button "Continuar" at bounding box center [843, 410] width 252 height 26
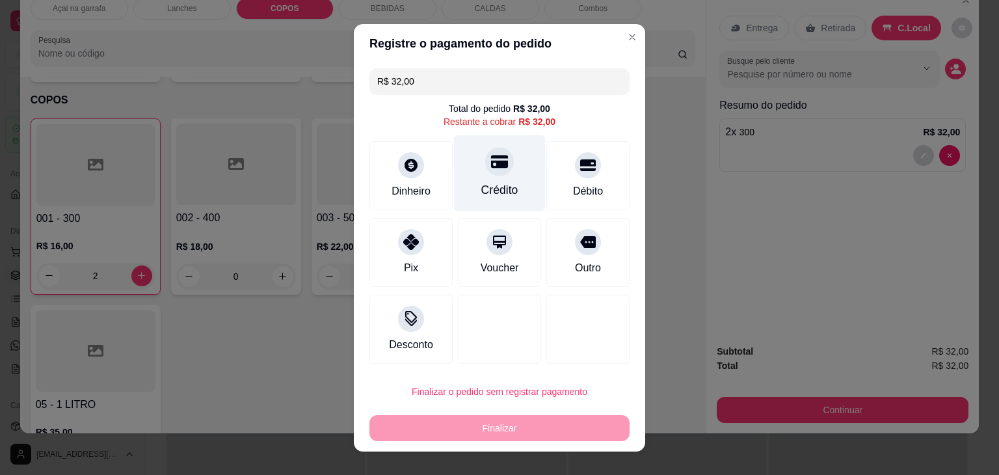
click at [502, 172] on div "Crédito" at bounding box center [500, 173] width 92 height 76
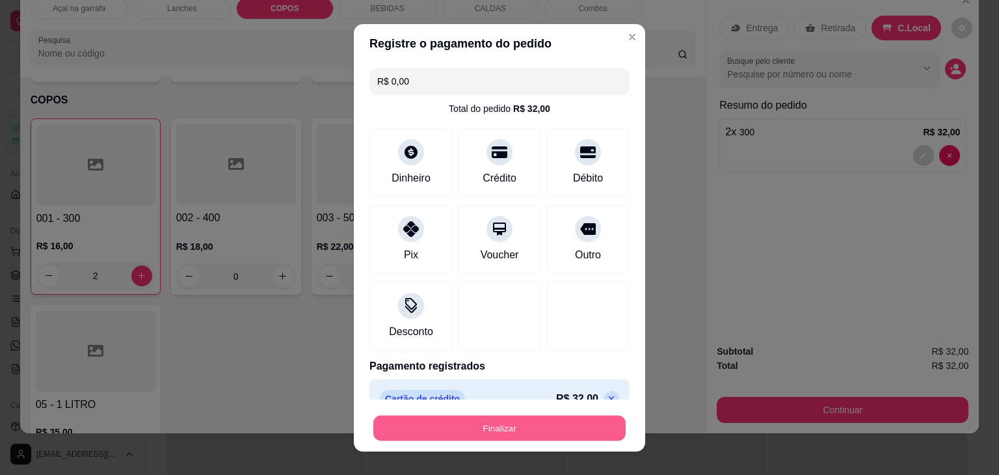
click at [559, 419] on button "Finalizar" at bounding box center [499, 427] width 252 height 25
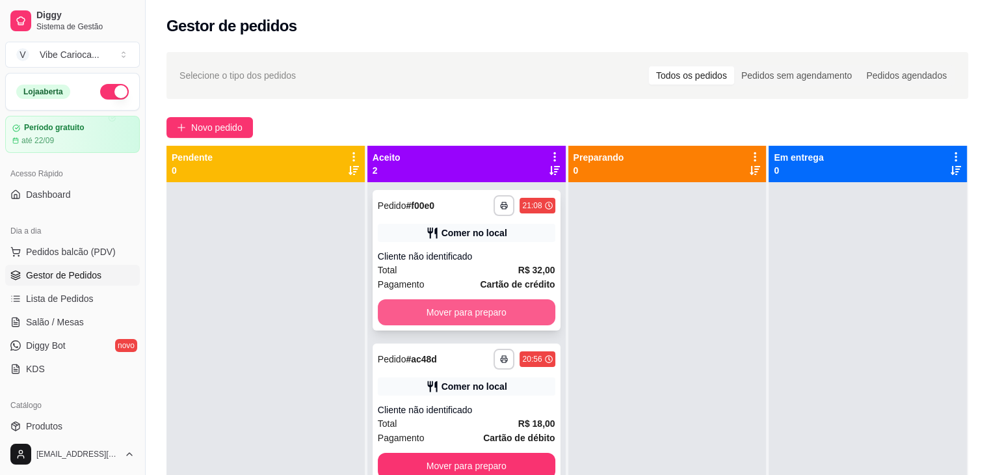
click at [429, 299] on button "Mover para preparo" at bounding box center [467, 312] width 178 height 26
click at [489, 316] on button "Mover para preparo" at bounding box center [467, 312] width 172 height 25
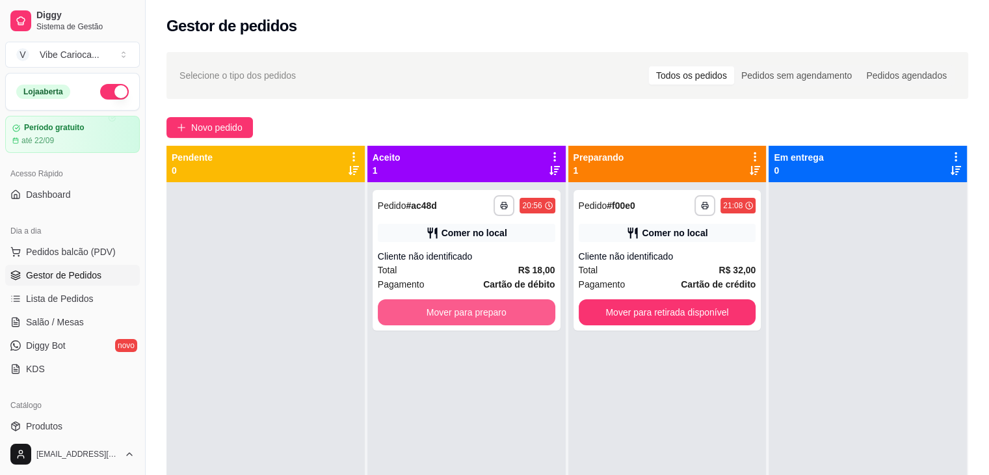
click at [489, 316] on button "Mover para preparo" at bounding box center [467, 312] width 178 height 26
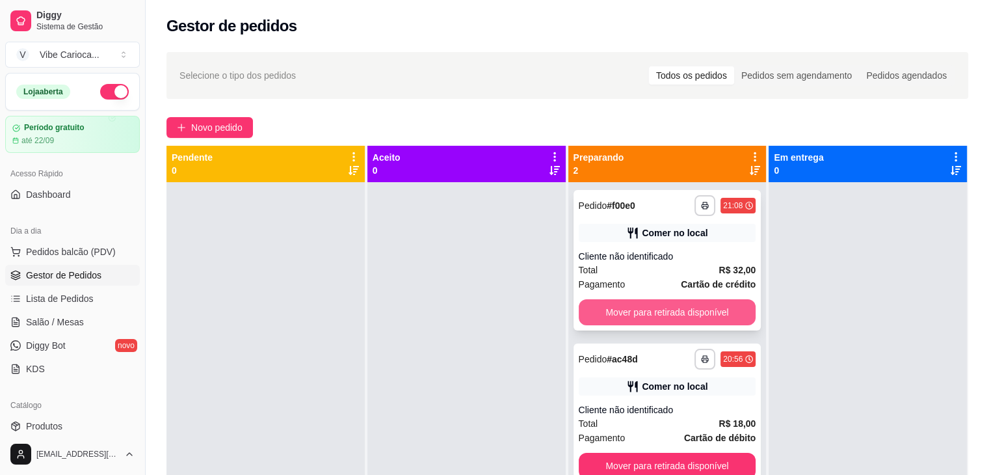
click at [729, 323] on button "Mover para retirada disponível" at bounding box center [668, 312] width 178 height 26
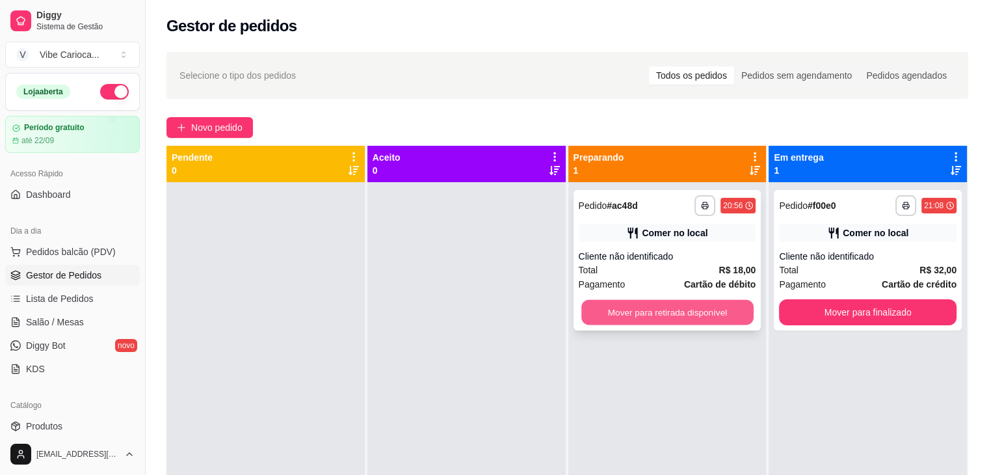
click at [716, 301] on button "Mover para retirada disponível" at bounding box center [668, 312] width 172 height 25
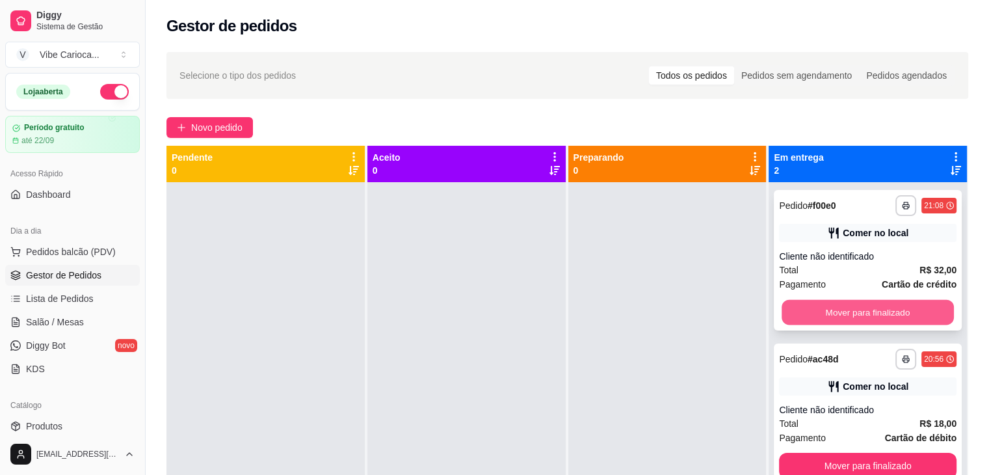
click at [812, 301] on button "Mover para finalizado" at bounding box center [868, 312] width 172 height 25
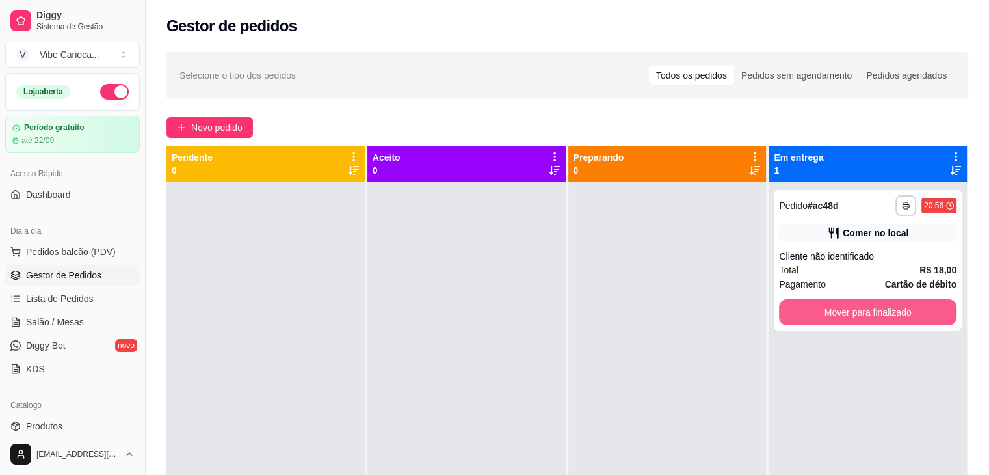
click at [806, 301] on button "Mover para finalizado" at bounding box center [868, 312] width 178 height 26
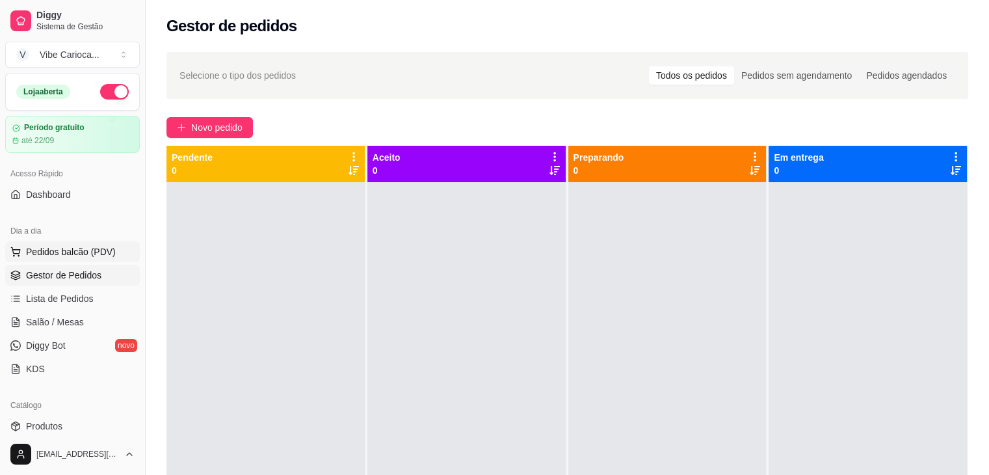
click at [61, 258] on button "Pedidos balcão (PDV)" at bounding box center [72, 251] width 135 height 21
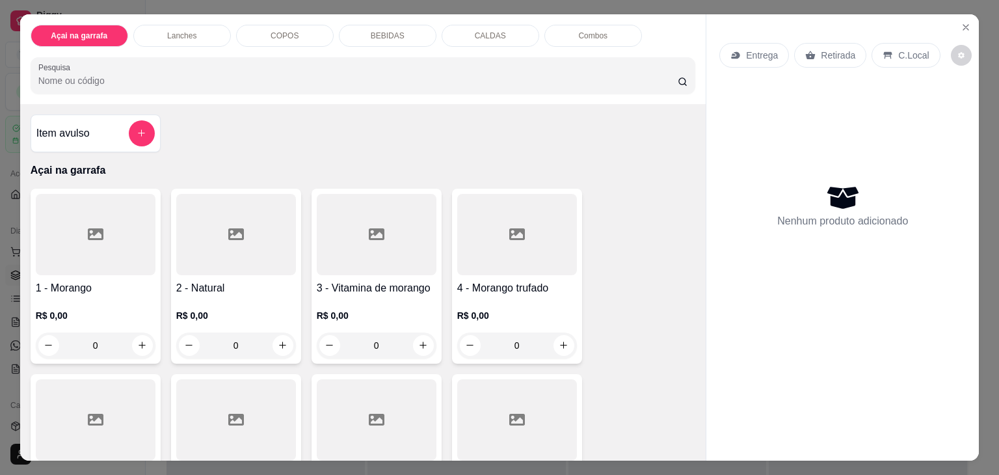
click at [292, 33] on div "COPOS" at bounding box center [285, 36] width 98 height 22
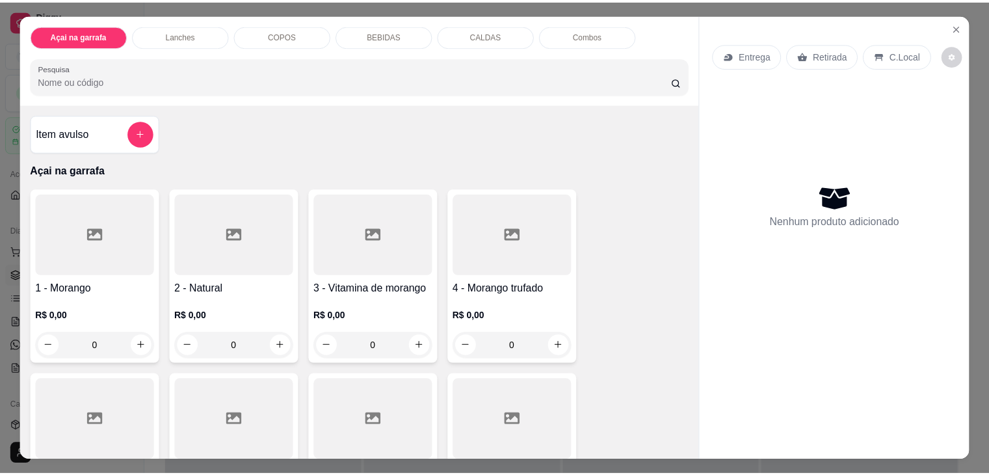
scroll to position [32, 0]
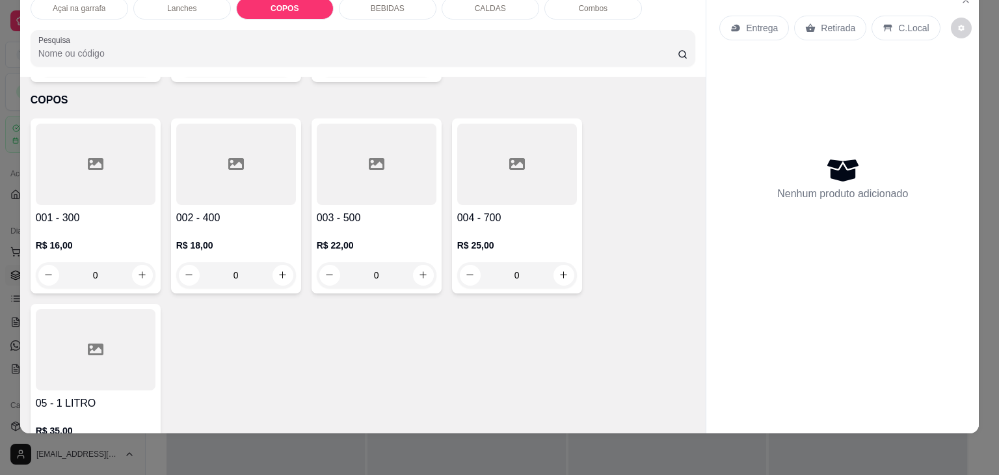
click at [232, 156] on icon at bounding box center [236, 164] width 16 height 16
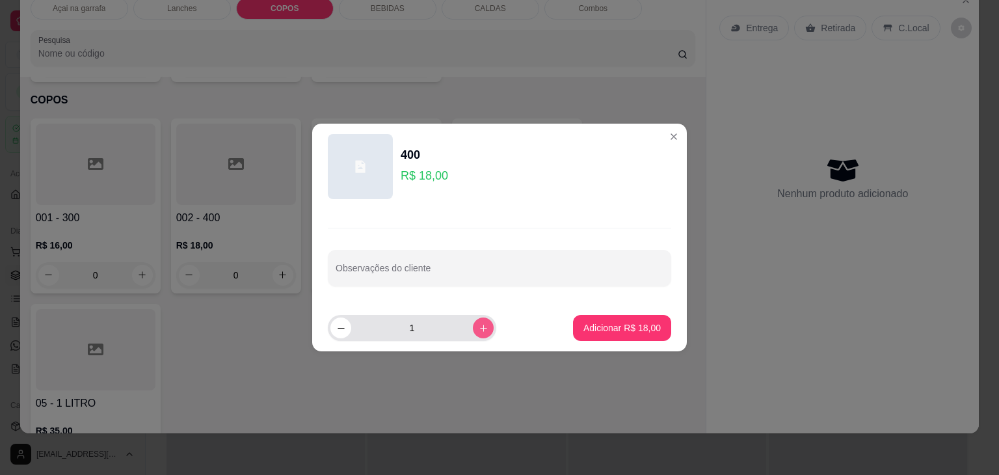
click at [474, 318] on button "increase-product-quantity" at bounding box center [483, 327] width 21 height 21
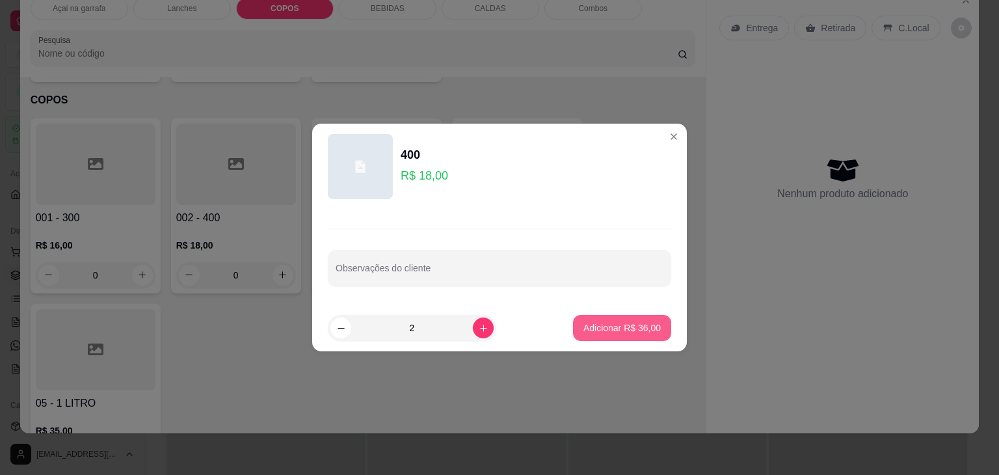
click at [600, 325] on p "Adicionar R$ 36,00" at bounding box center [622, 327] width 77 height 13
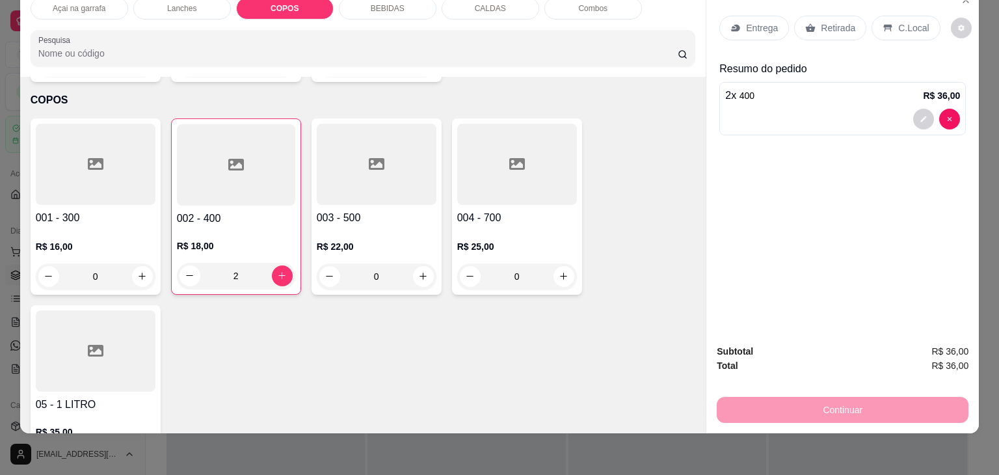
click at [887, 16] on div "C.Local" at bounding box center [906, 28] width 68 height 25
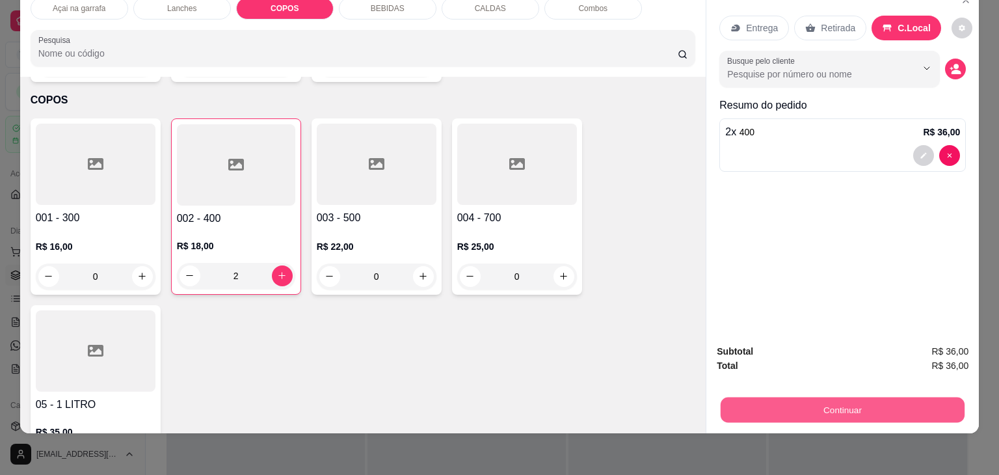
click at [816, 397] on button "Continuar" at bounding box center [843, 409] width 244 height 25
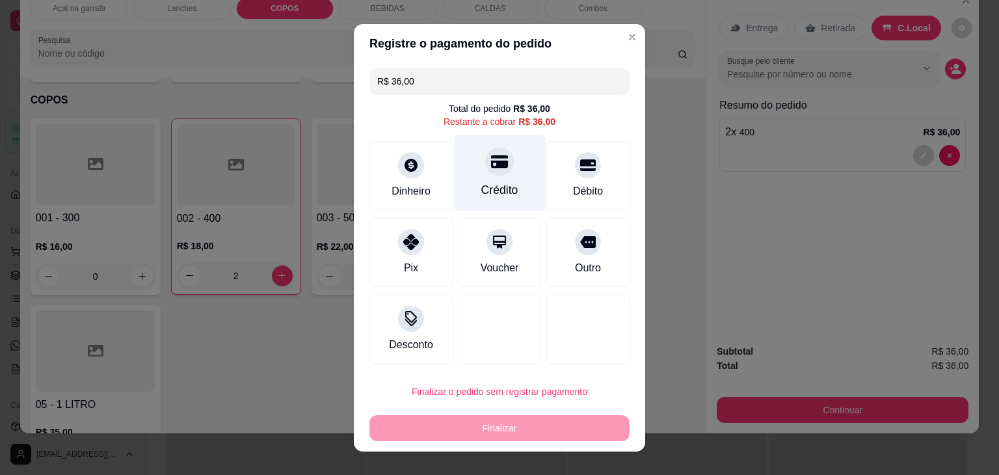
click at [505, 175] on div "Crédito" at bounding box center [500, 173] width 92 height 76
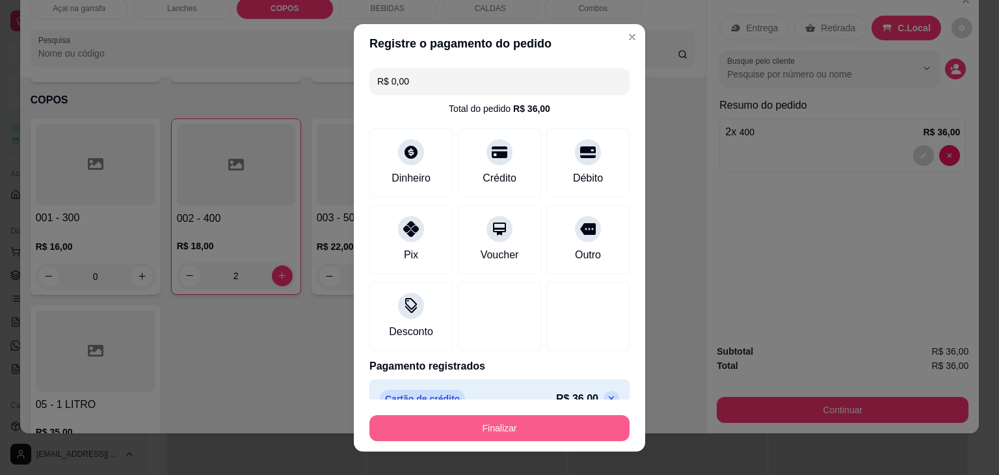
click at [579, 424] on button "Finalizar" at bounding box center [500, 428] width 260 height 26
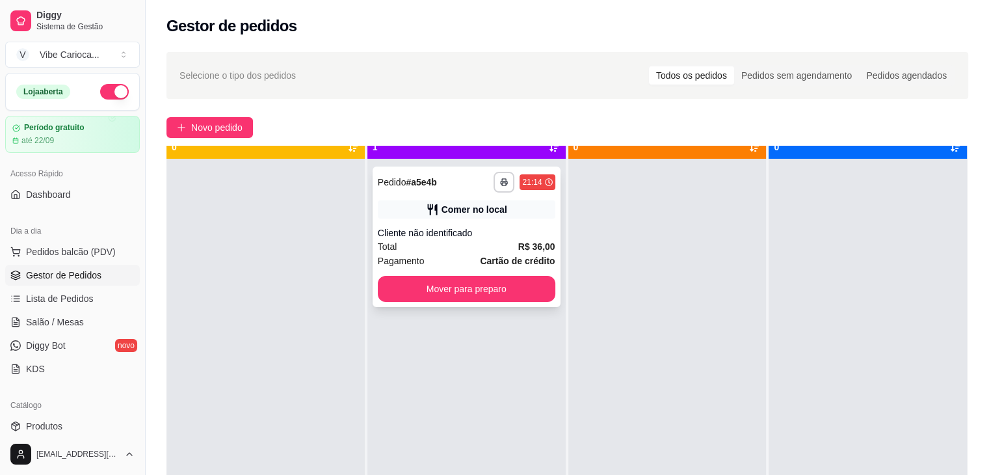
scroll to position [36, 0]
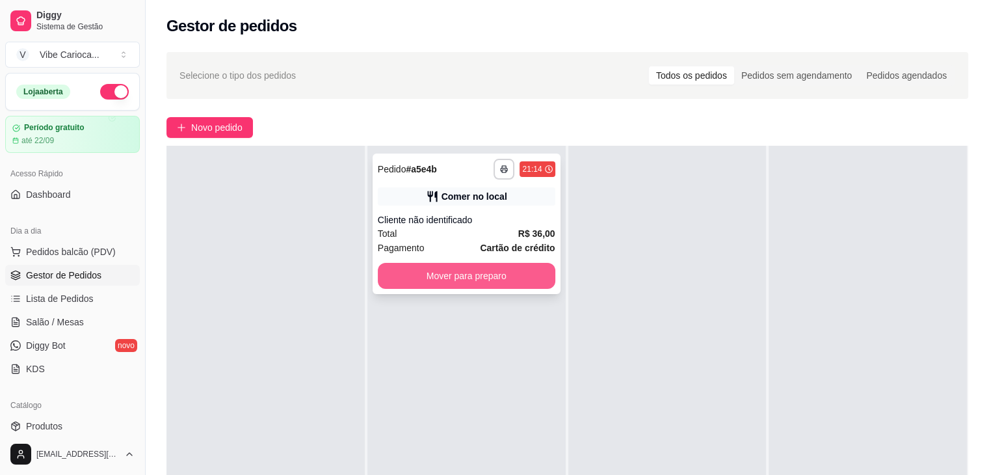
click at [468, 284] on button "Mover para preparo" at bounding box center [467, 276] width 178 height 26
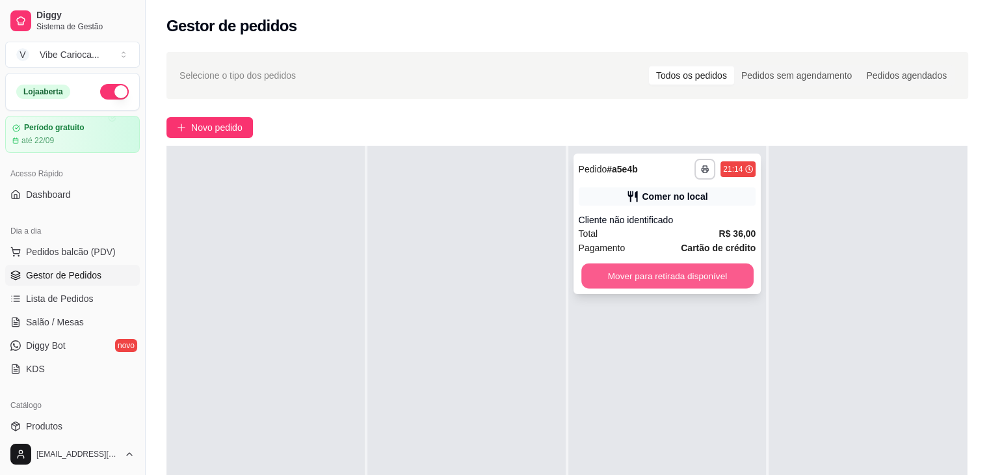
click at [690, 281] on button "Mover para retirada disponível" at bounding box center [668, 275] width 172 height 25
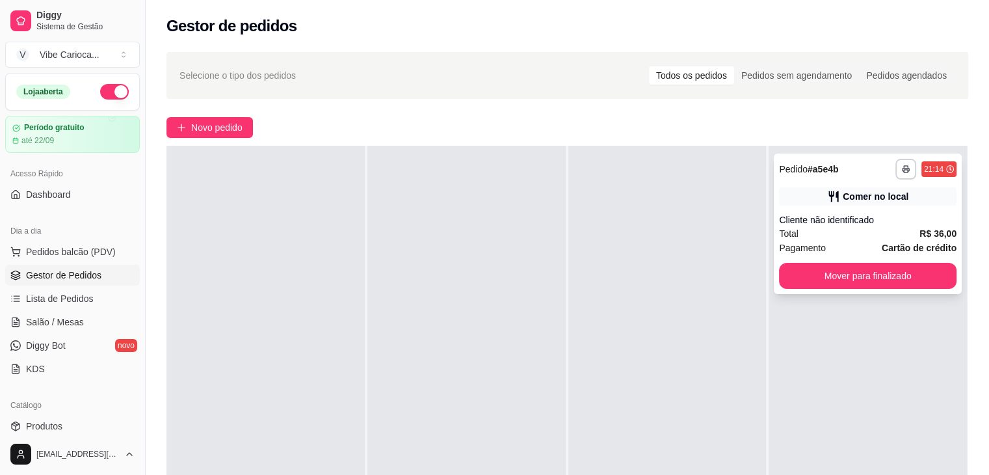
click at [909, 261] on div "**********" at bounding box center [868, 224] width 188 height 141
click at [861, 270] on button "Mover para finalizado" at bounding box center [868, 275] width 172 height 25
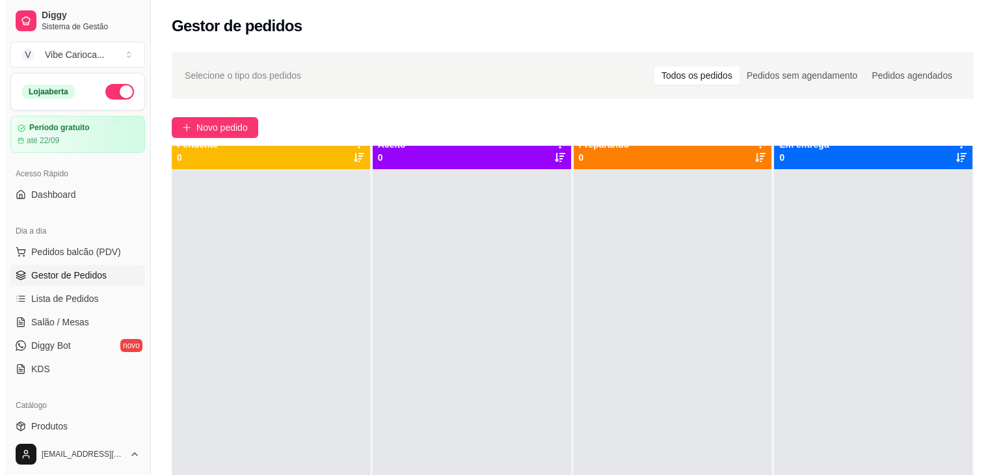
scroll to position [0, 0]
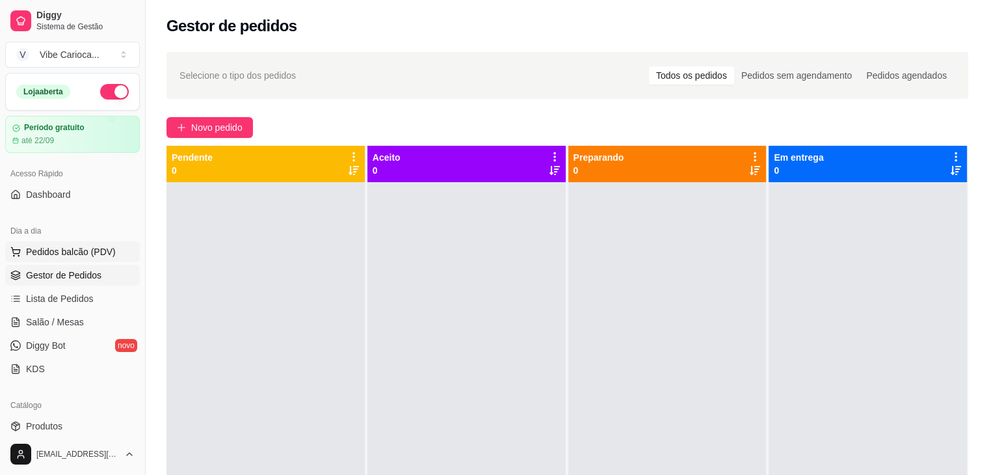
click at [35, 256] on span "Pedidos balcão (PDV)" at bounding box center [71, 251] width 90 height 13
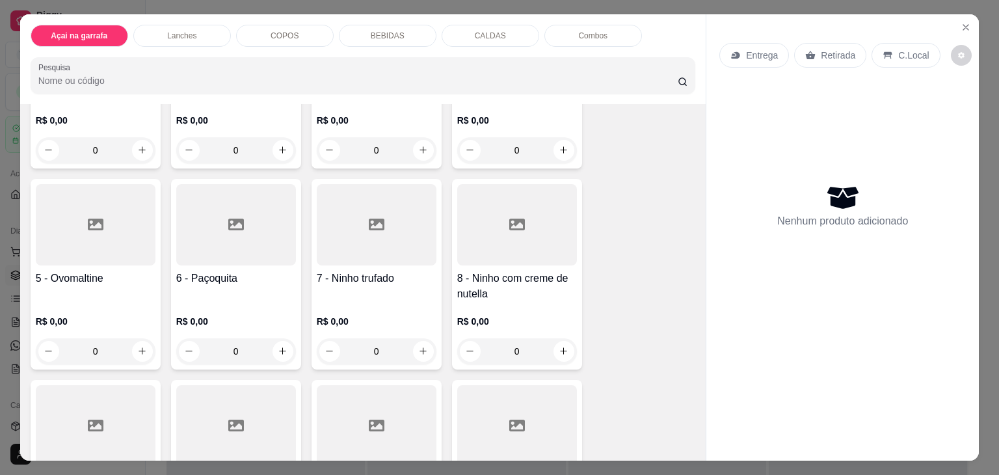
scroll to position [325, 0]
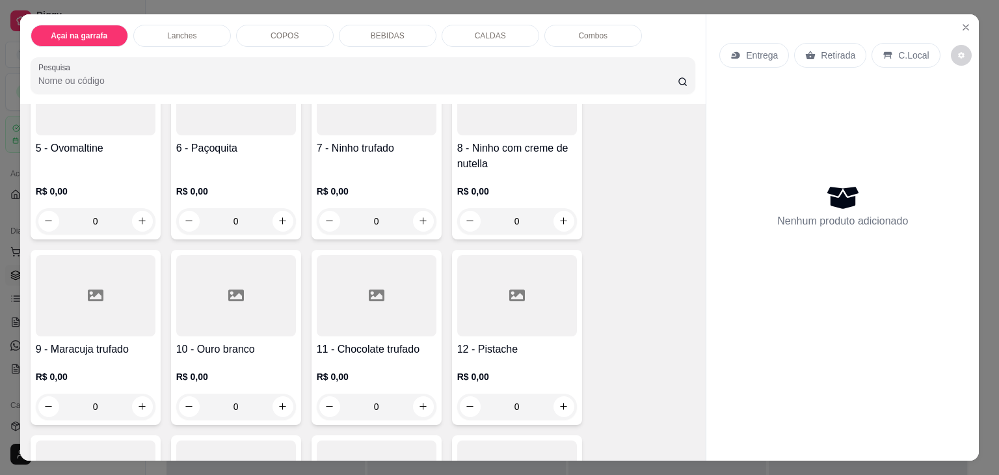
click at [88, 295] on icon at bounding box center [96, 295] width 16 height 12
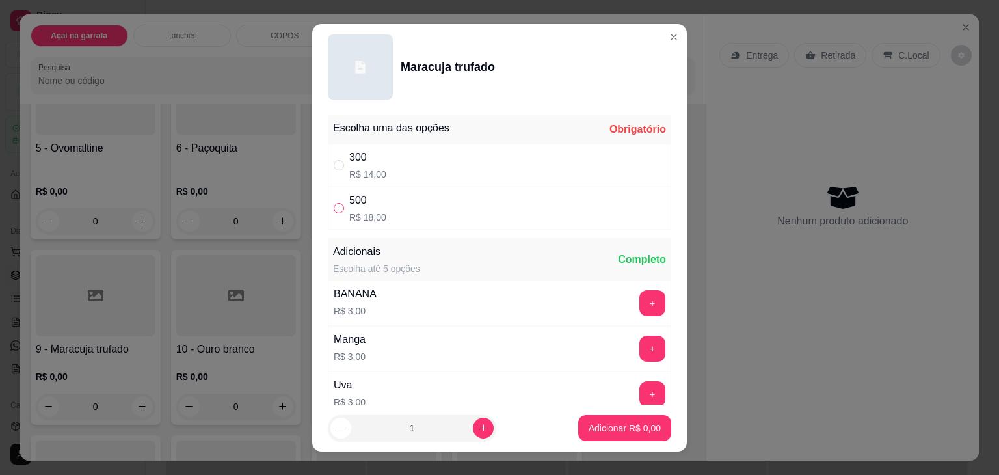
click at [336, 209] on input "" at bounding box center [339, 208] width 10 height 10
click at [584, 422] on p "Adicionar R$ 18,00" at bounding box center [622, 428] width 77 height 13
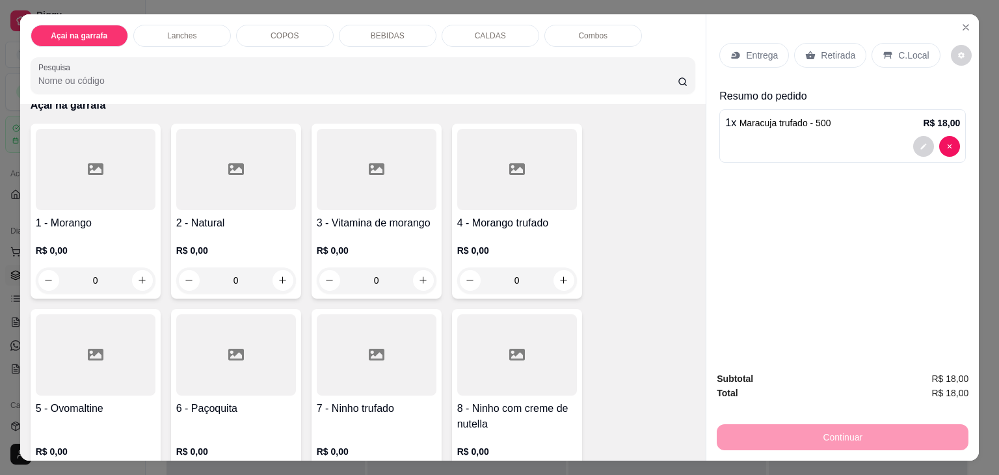
click at [275, 31] on p "COPOS" at bounding box center [285, 36] width 28 height 10
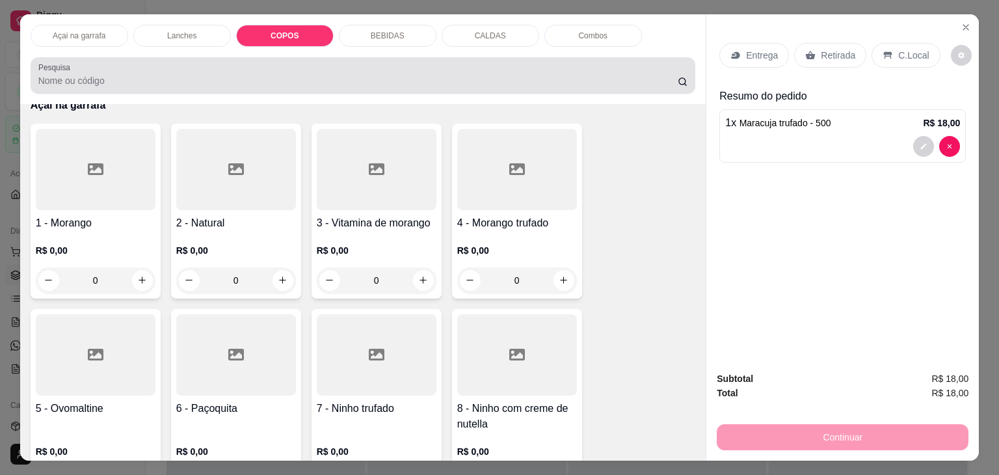
scroll to position [32, 0]
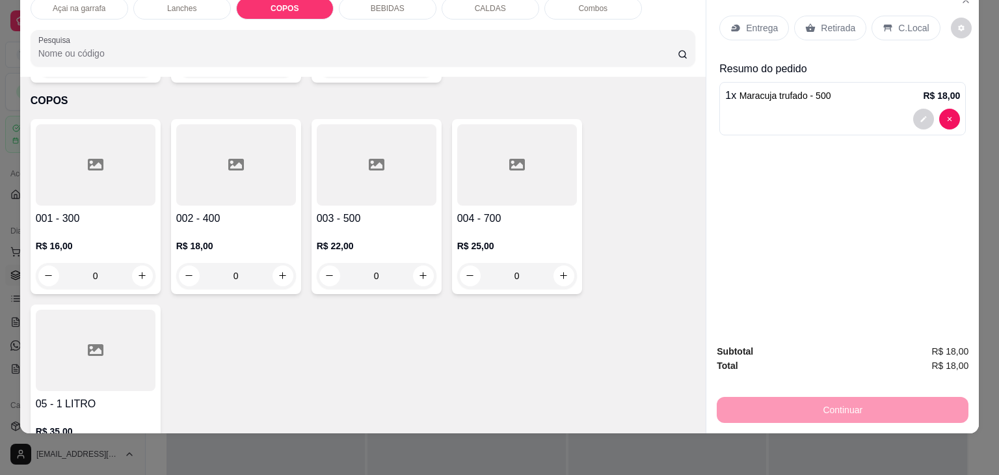
click at [353, 158] on div at bounding box center [377, 164] width 120 height 81
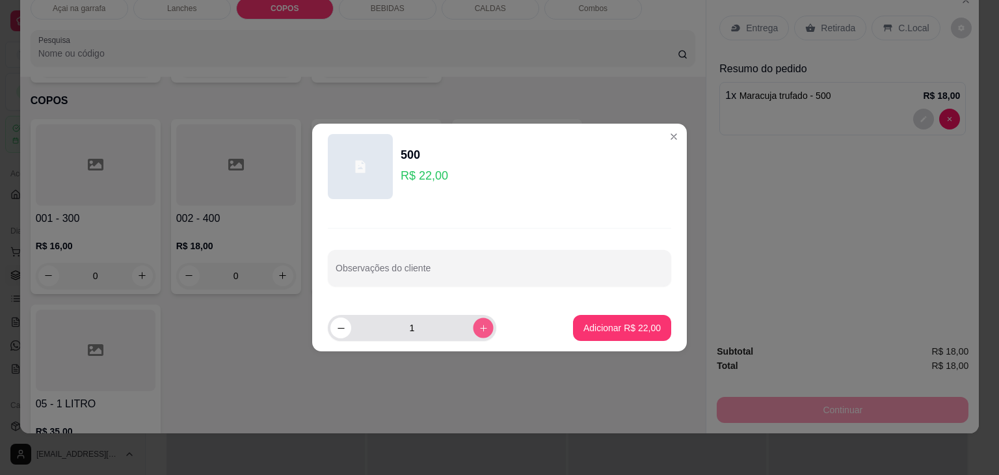
click at [477, 331] on button "increase-product-quantity" at bounding box center [483, 327] width 20 height 20
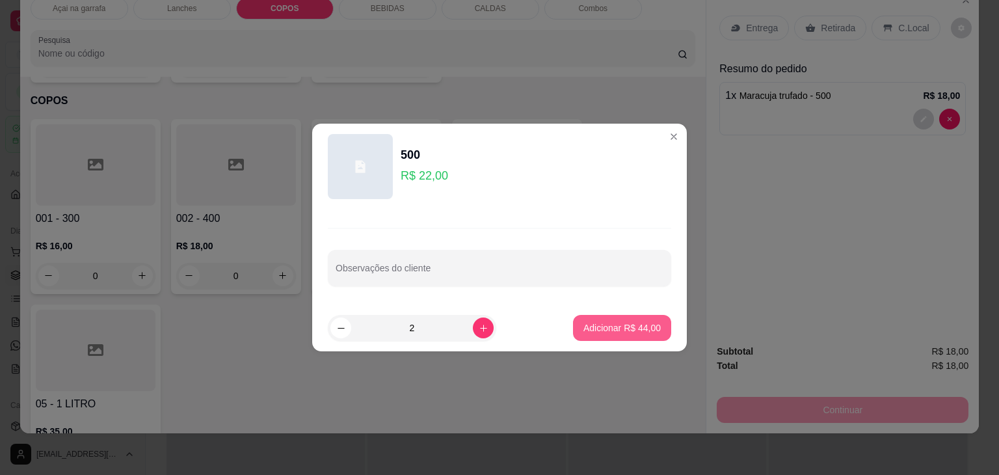
click at [584, 325] on p "Adicionar R$ 44,00" at bounding box center [622, 327] width 77 height 13
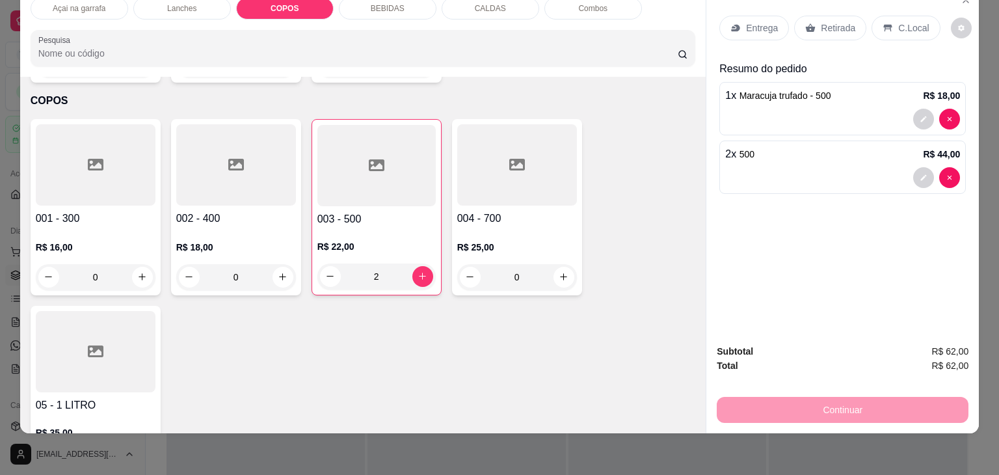
click at [200, 133] on div at bounding box center [236, 164] width 120 height 81
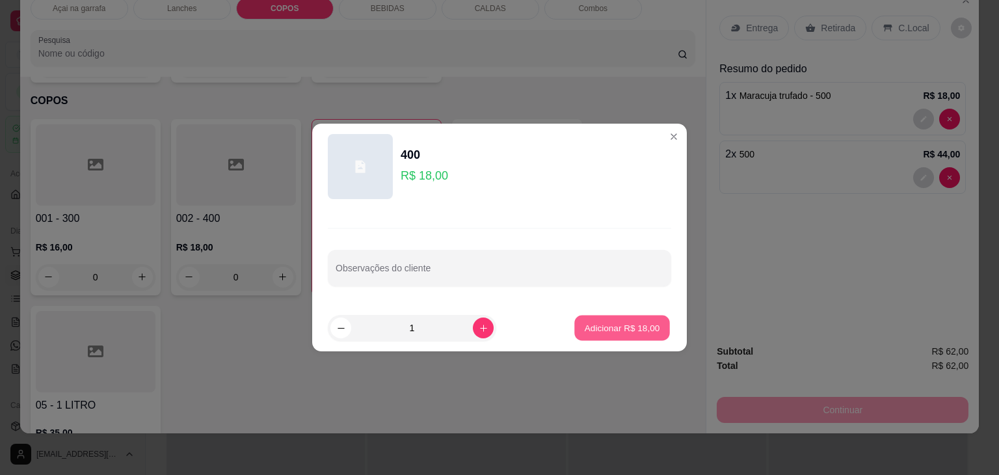
click at [598, 325] on p "Adicionar R$ 18,00" at bounding box center [622, 327] width 75 height 12
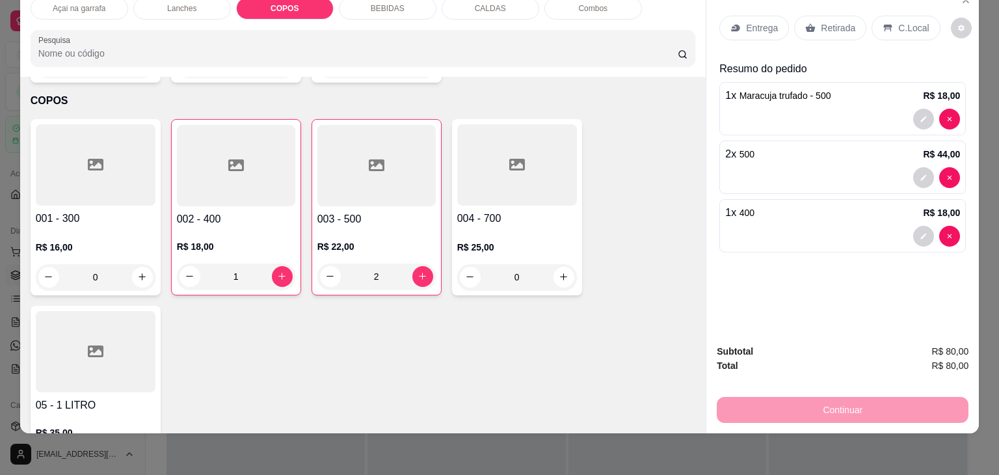
click at [912, 24] on div "C.Local" at bounding box center [906, 28] width 68 height 25
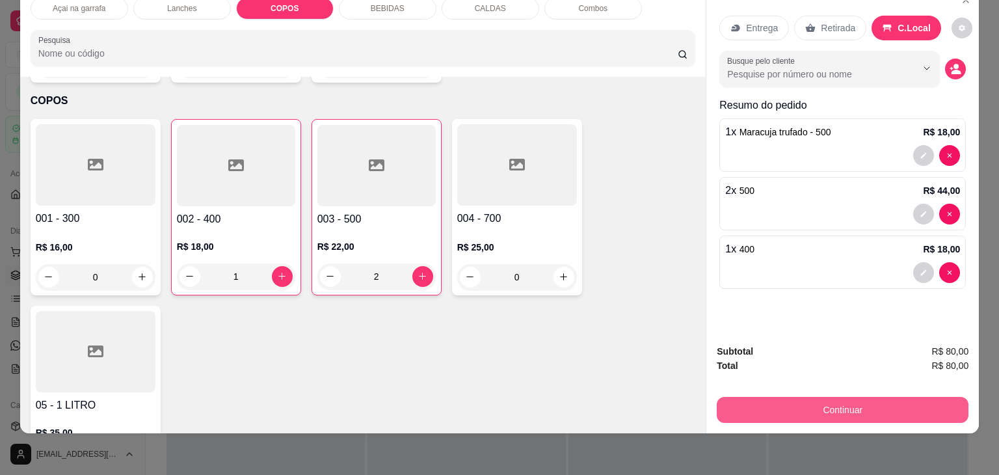
click at [827, 401] on button "Continuar" at bounding box center [843, 410] width 252 height 26
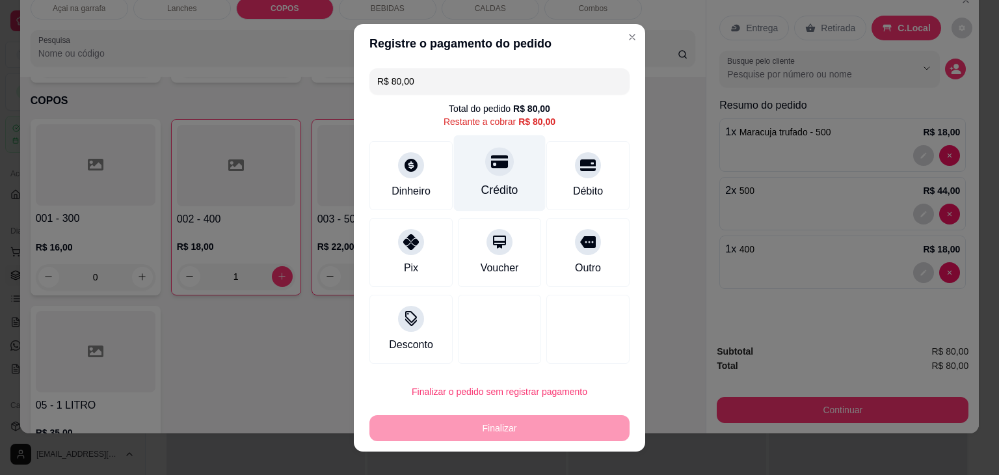
click at [485, 188] on div "Crédito" at bounding box center [499, 189] width 37 height 17
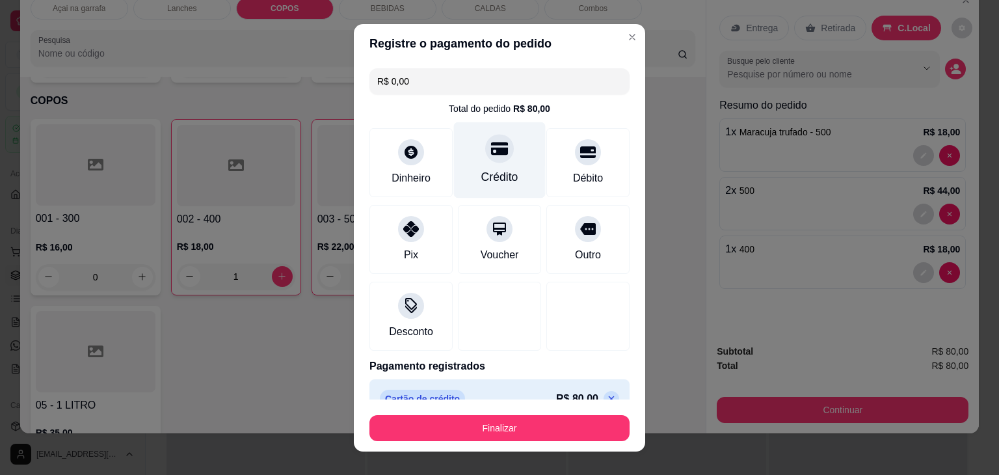
click at [470, 167] on div "Crédito" at bounding box center [500, 160] width 92 height 76
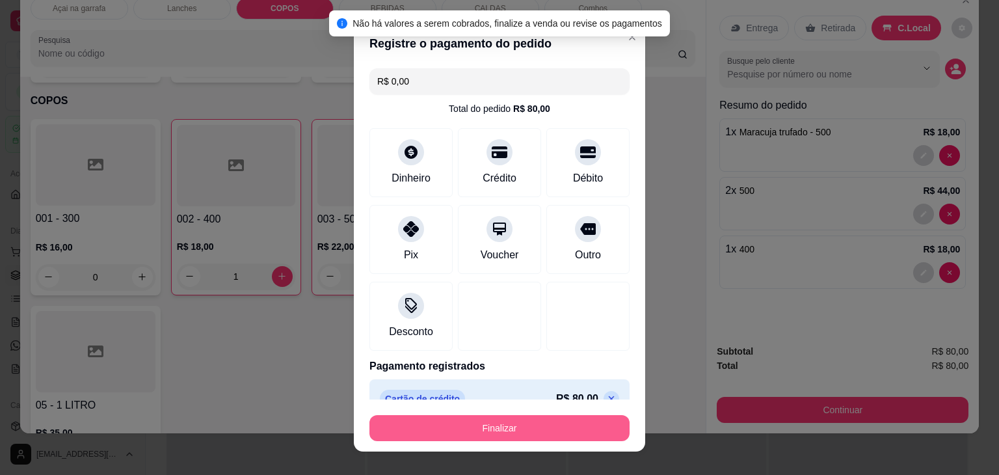
click at [580, 423] on button "Finalizar" at bounding box center [500, 428] width 260 height 26
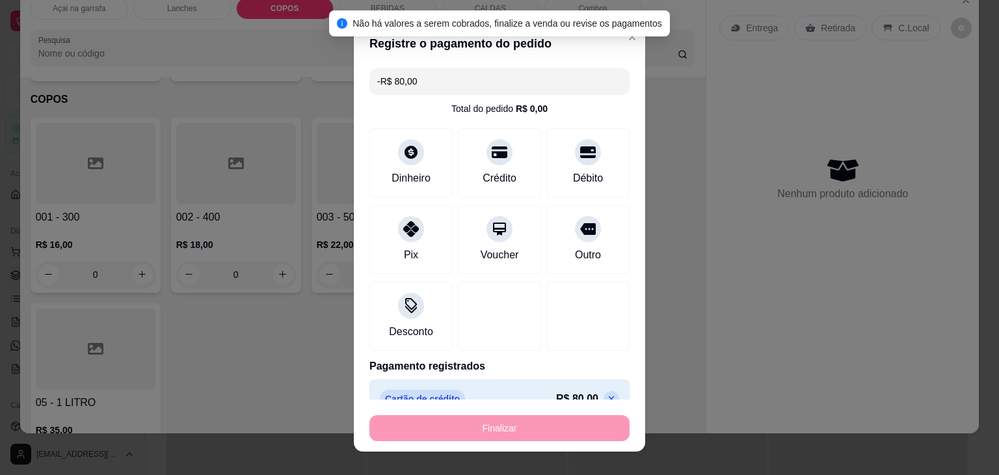
scroll to position [1239, 0]
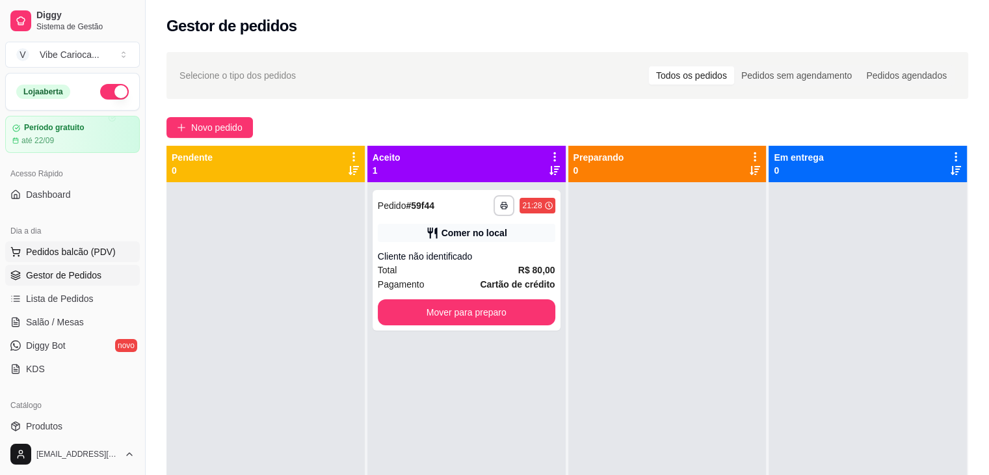
click at [77, 246] on span "Pedidos balcão (PDV)" at bounding box center [71, 251] width 90 height 13
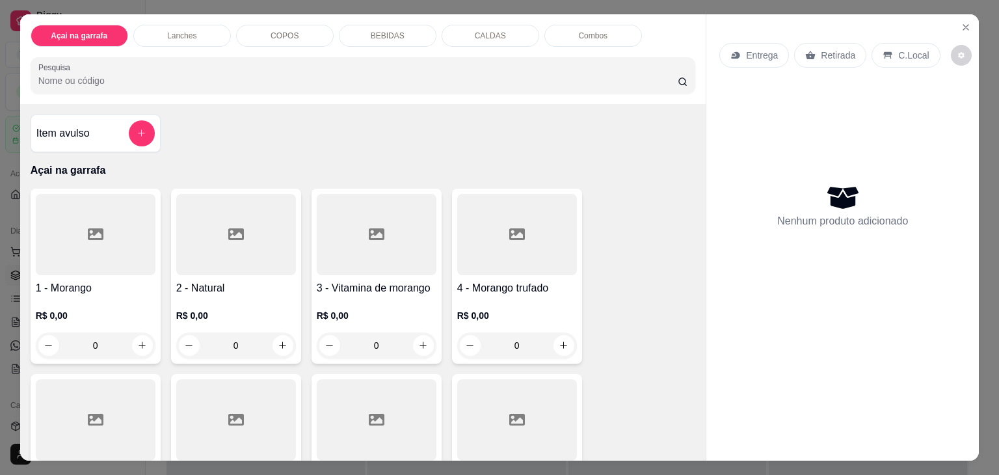
click at [599, 31] on p "Combos" at bounding box center [592, 36] width 29 height 10
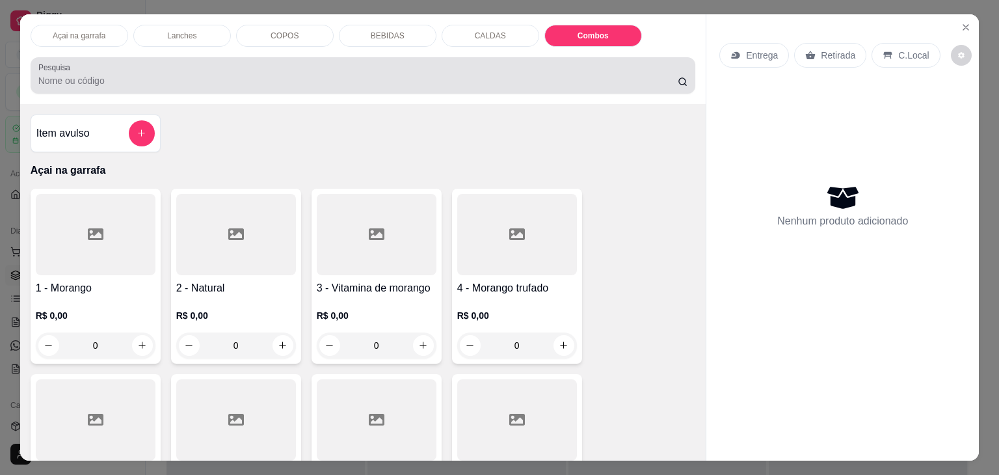
scroll to position [32, 0]
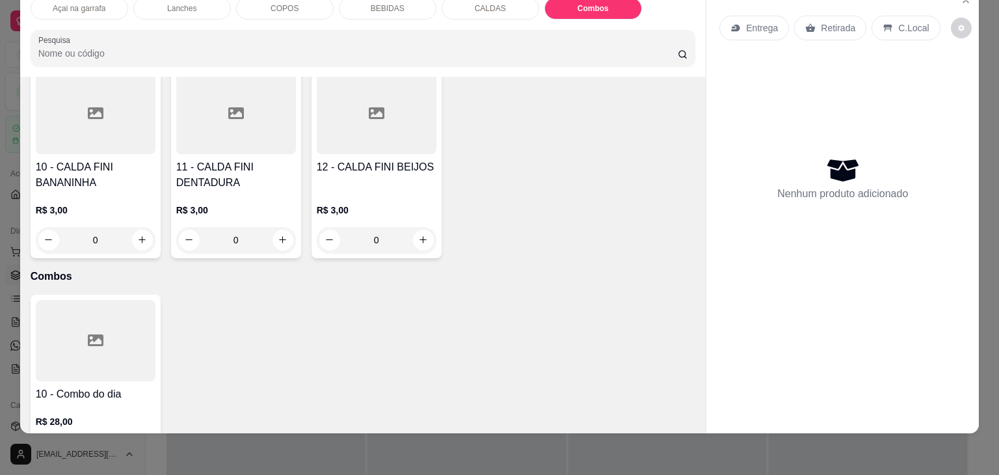
click at [91, 300] on div at bounding box center [96, 340] width 120 height 81
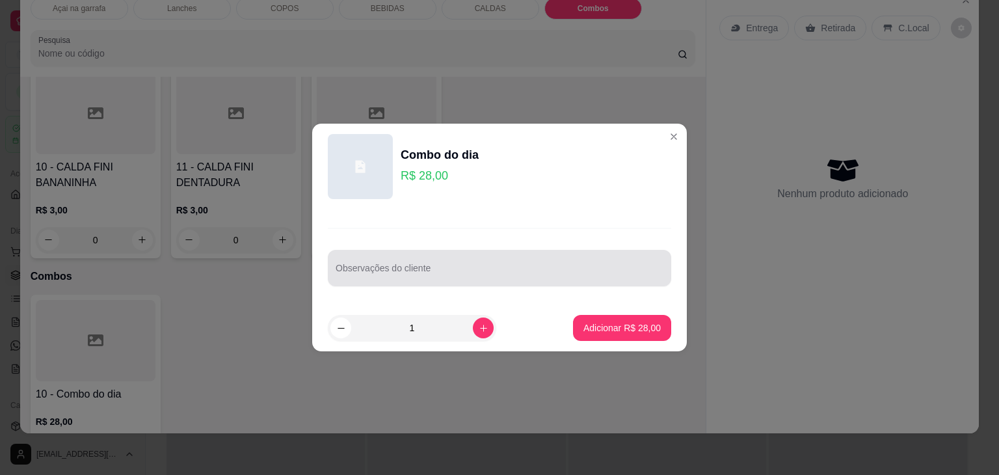
click at [384, 273] on input "Observações do cliente" at bounding box center [500, 273] width 328 height 13
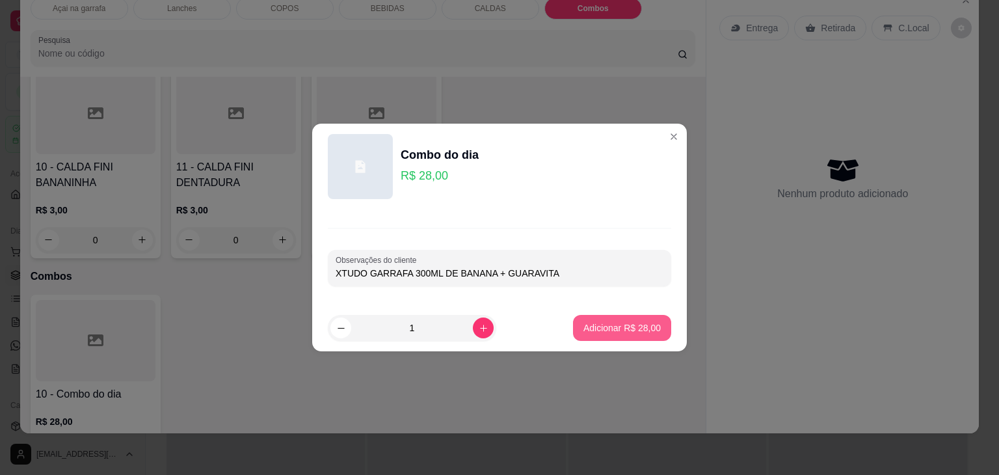
click at [587, 321] on p "Adicionar R$ 28,00" at bounding box center [622, 327] width 77 height 13
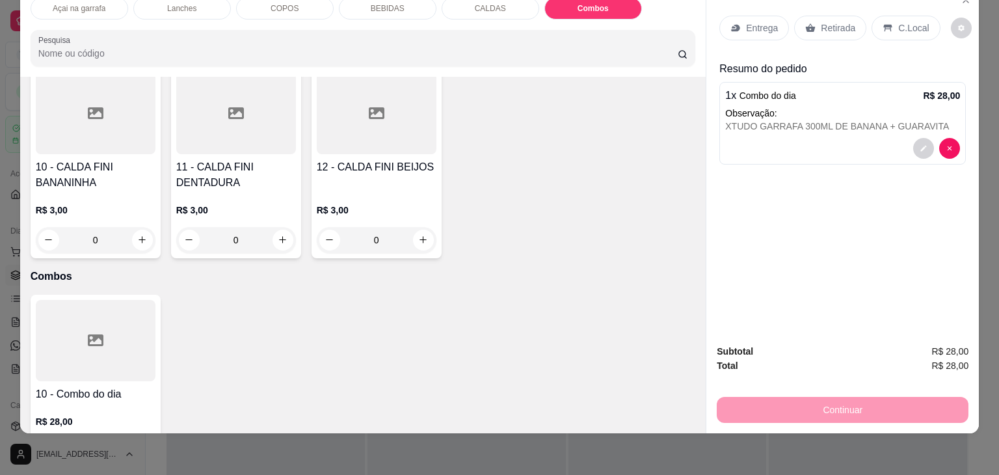
click at [885, 16] on div "C.Local" at bounding box center [906, 28] width 68 height 25
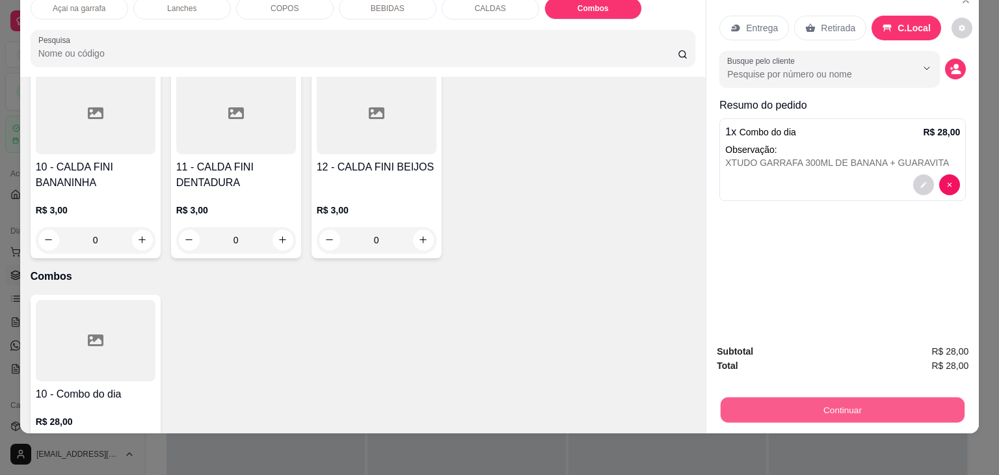
click at [854, 401] on button "Continuar" at bounding box center [843, 409] width 244 height 25
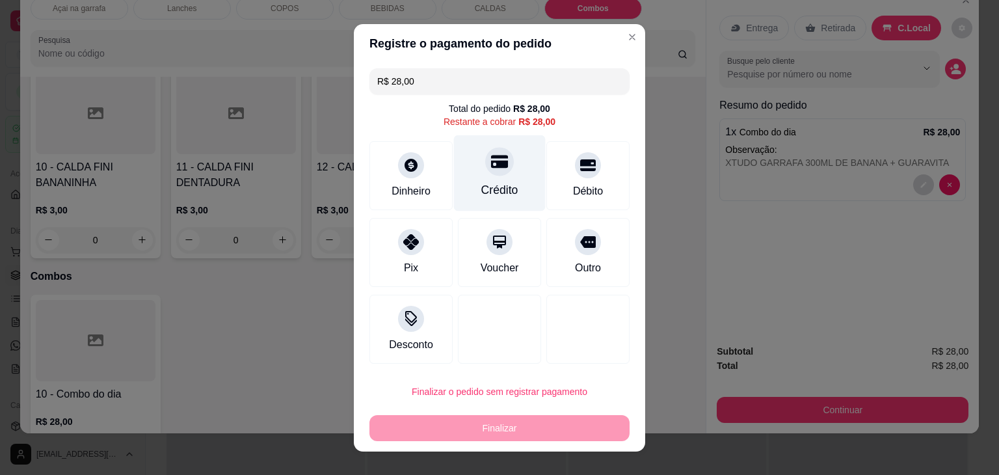
click at [485, 158] on div at bounding box center [499, 161] width 29 height 29
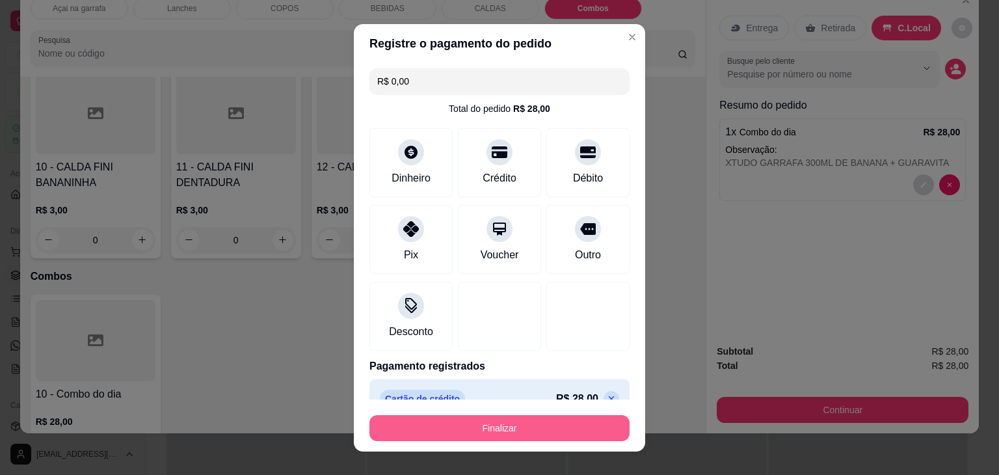
click at [559, 429] on button "Finalizar" at bounding box center [500, 428] width 260 height 26
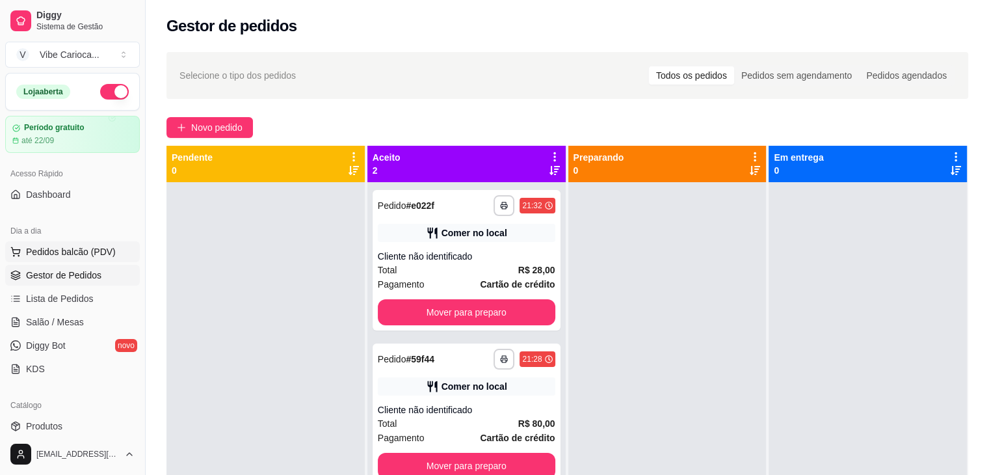
click at [64, 254] on span "Pedidos balcão (PDV)" at bounding box center [71, 251] width 90 height 13
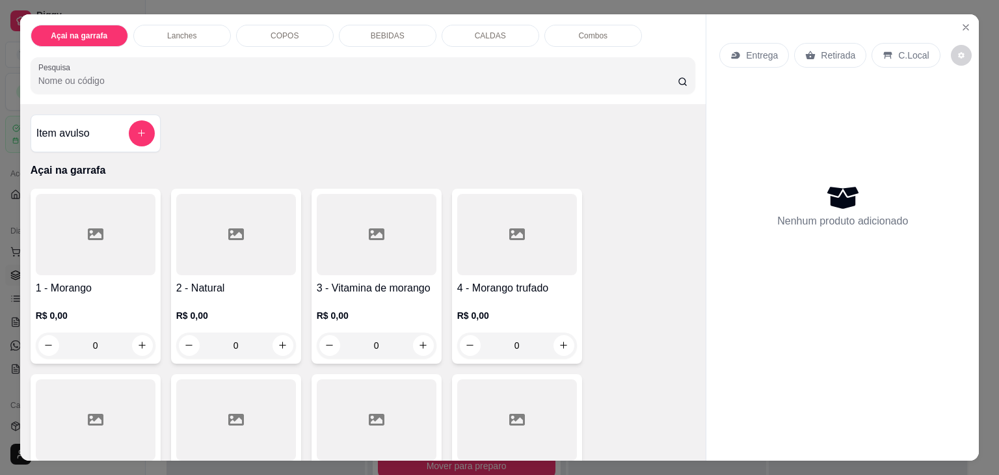
click at [96, 228] on icon at bounding box center [96, 234] width 16 height 12
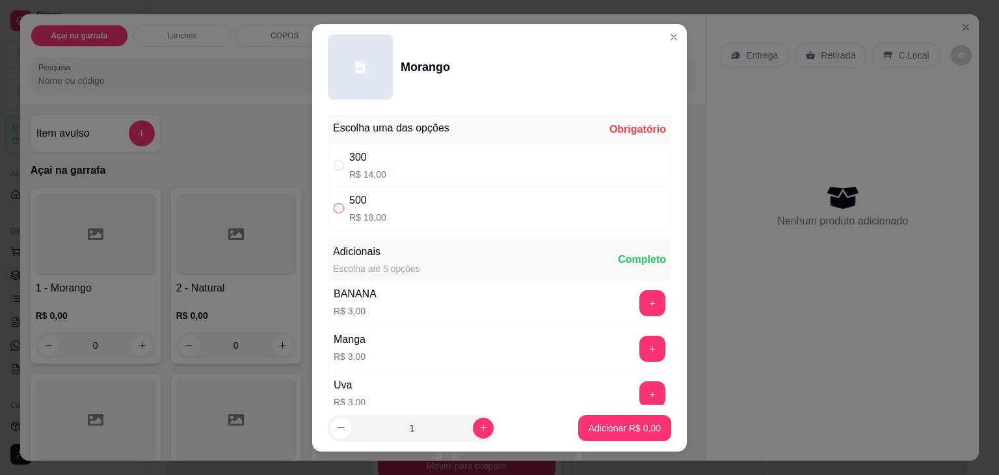
click at [334, 204] on input "" at bounding box center [339, 208] width 10 height 10
drag, startPoint x: 476, startPoint y: 422, endPoint x: 468, endPoint y: 422, distance: 7.8
click at [474, 422] on div "1" at bounding box center [411, 428] width 163 height 26
click at [473, 430] on button "increase-product-quantity" at bounding box center [483, 428] width 21 height 21
click at [592, 429] on p "Adicionar R$ 36,00" at bounding box center [622, 428] width 75 height 12
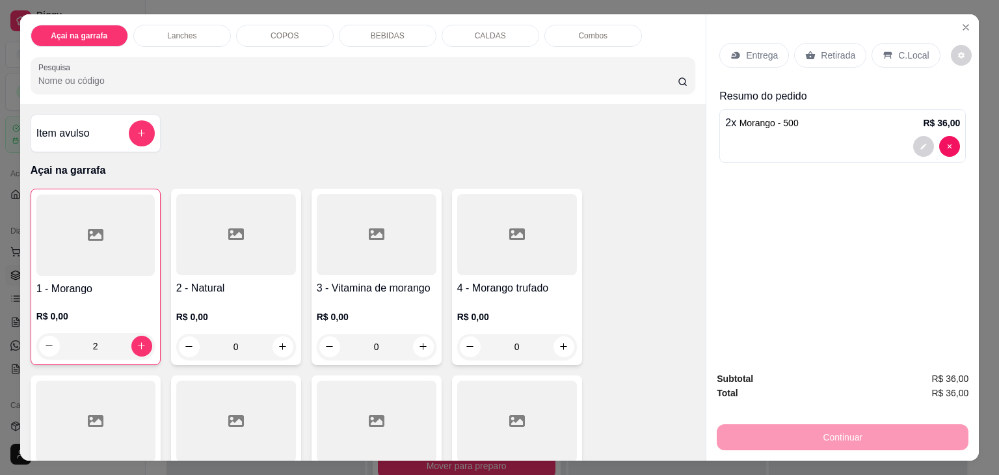
click at [883, 50] on icon at bounding box center [888, 55] width 10 height 10
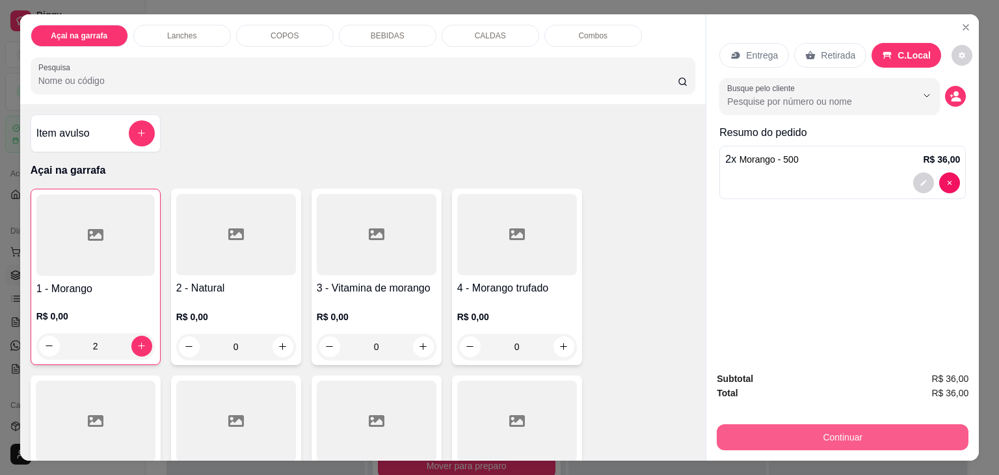
click at [800, 427] on button "Continuar" at bounding box center [843, 437] width 252 height 26
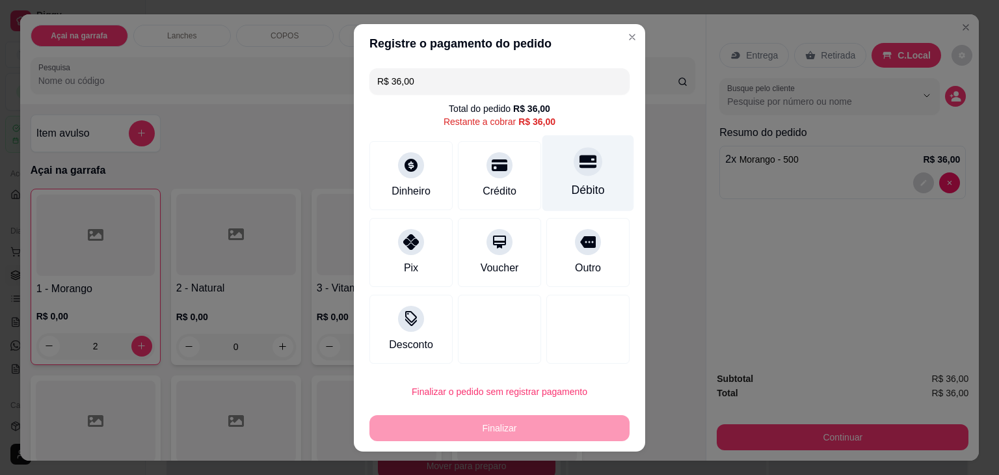
click at [583, 157] on icon at bounding box center [588, 161] width 17 height 13
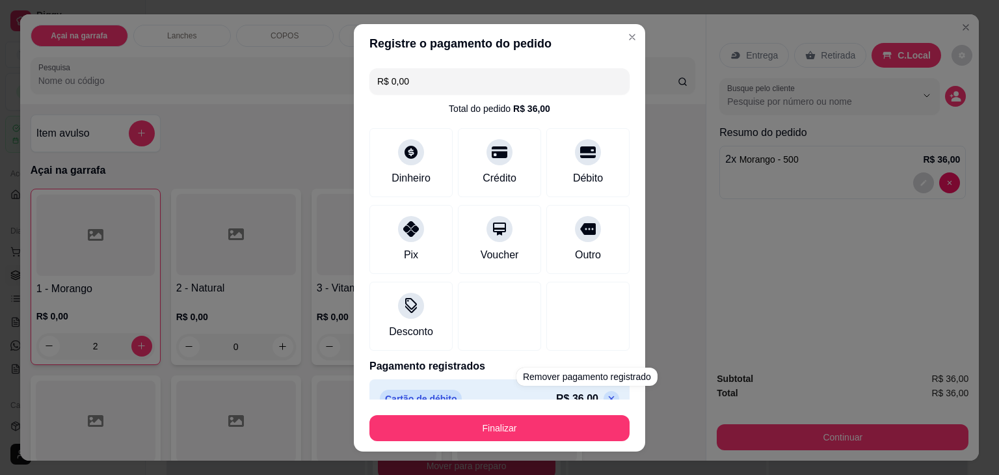
click at [577, 407] on footer "Finalizar" at bounding box center [499, 425] width 291 height 52
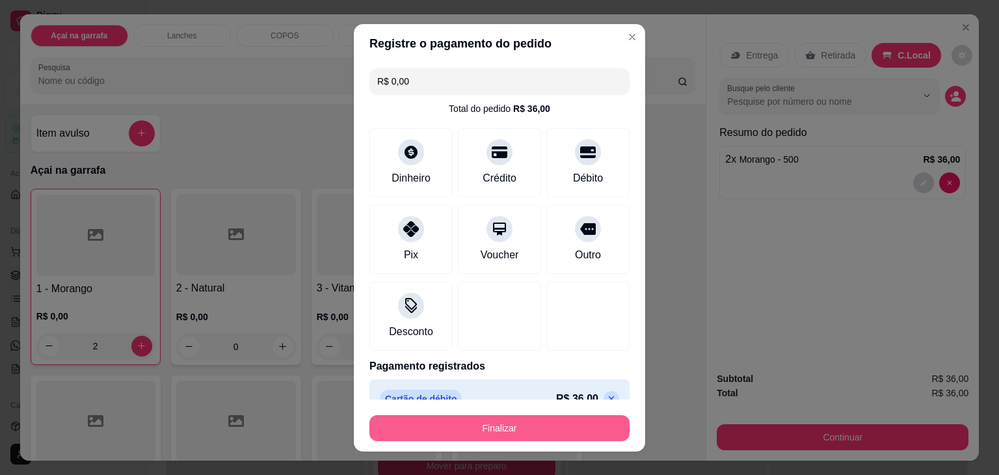
click at [502, 430] on button "Finalizar" at bounding box center [500, 428] width 260 height 26
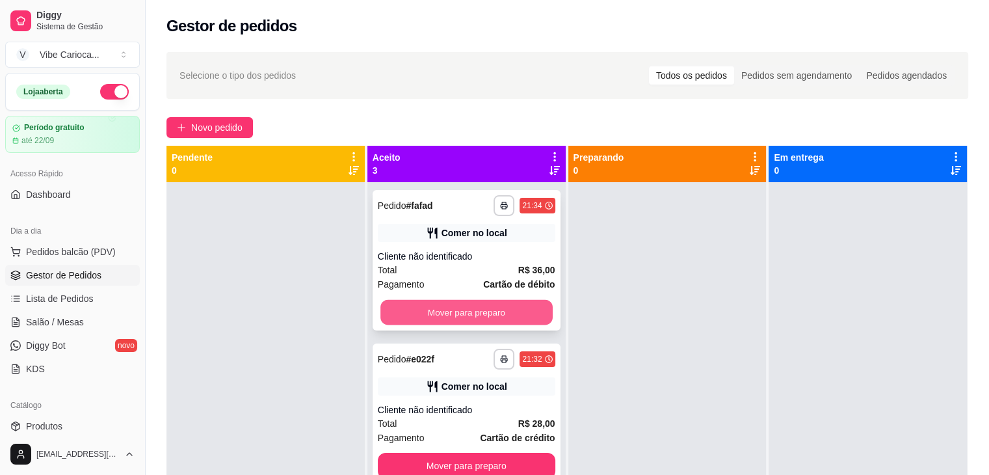
click at [505, 318] on button "Mover para preparo" at bounding box center [467, 312] width 172 height 25
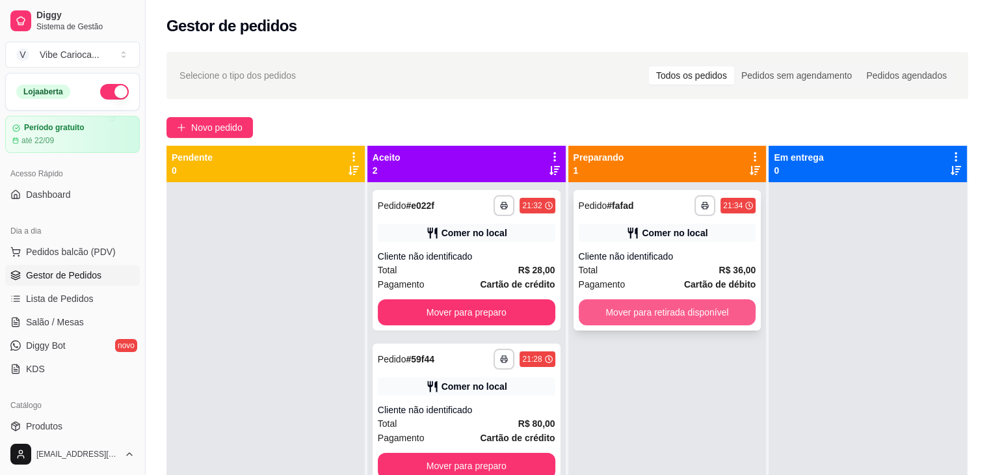
click at [644, 310] on button "Mover para retirada disponível" at bounding box center [668, 312] width 178 height 26
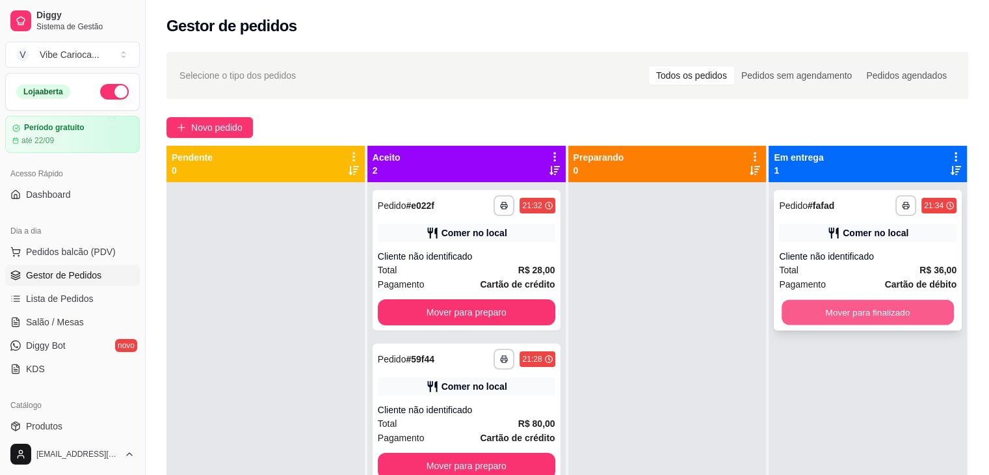
click at [832, 300] on button "Mover para finalizado" at bounding box center [868, 312] width 172 height 25
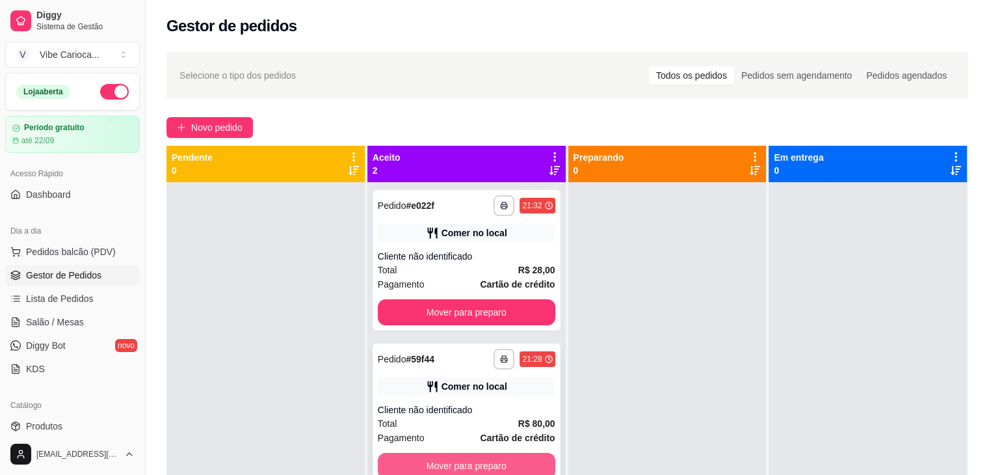
click at [409, 453] on button "Mover para preparo" at bounding box center [467, 466] width 178 height 26
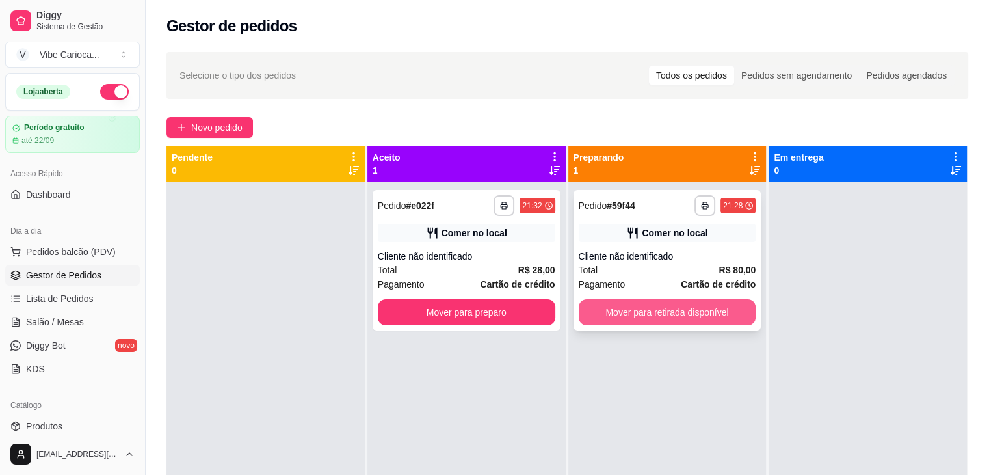
click at [706, 310] on button "Mover para retirada disponível" at bounding box center [668, 312] width 178 height 26
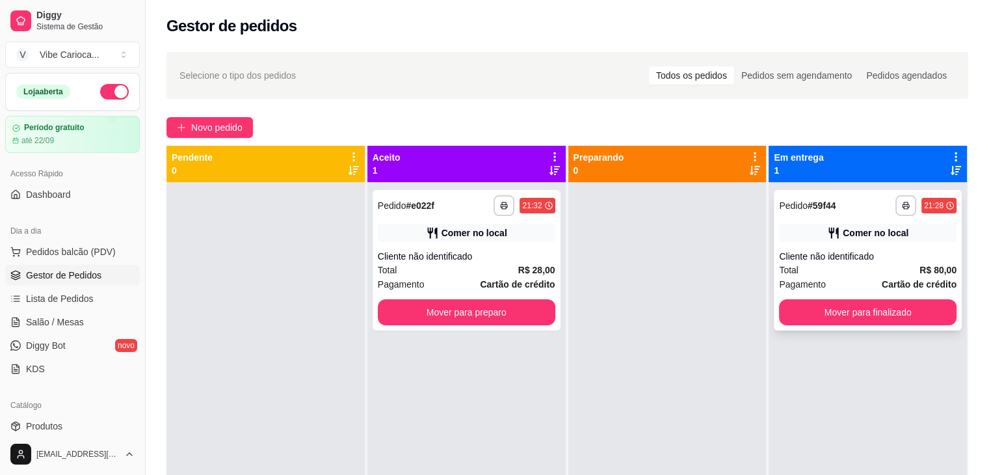
click at [839, 295] on div "**********" at bounding box center [868, 260] width 188 height 141
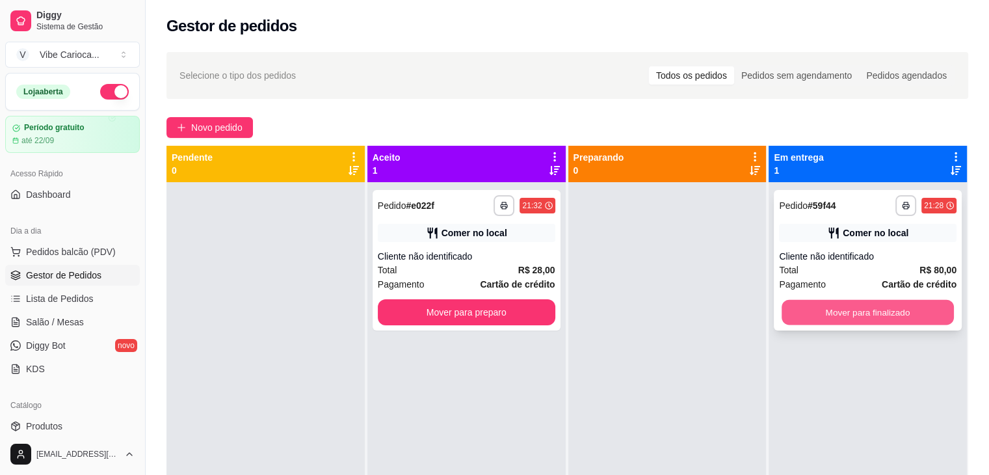
click at [836, 300] on button "Mover para finalizado" at bounding box center [868, 312] width 172 height 25
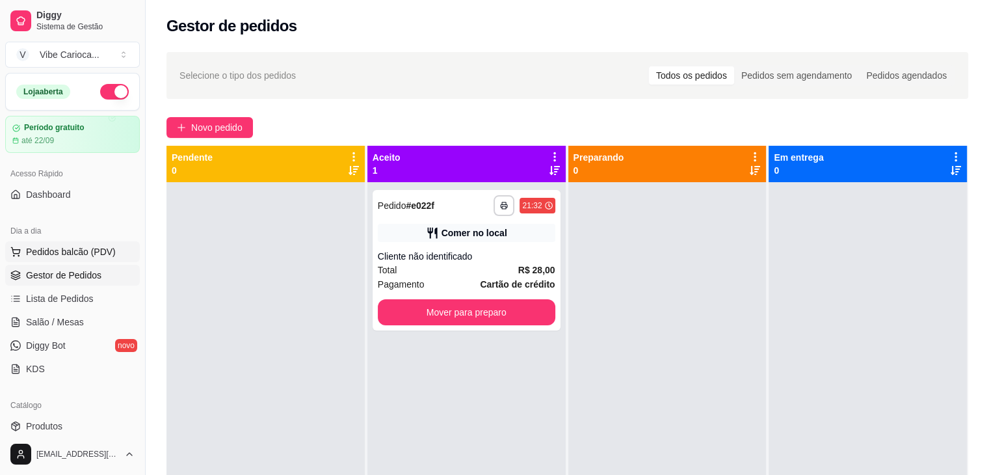
click at [94, 241] on button "Pedidos balcão (PDV)" at bounding box center [72, 251] width 135 height 21
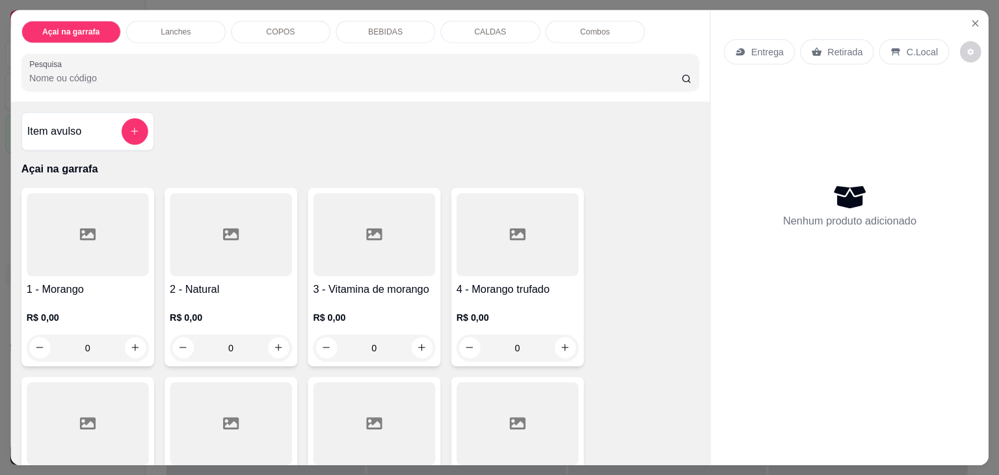
click at [90, 249] on div at bounding box center [88, 234] width 122 height 83
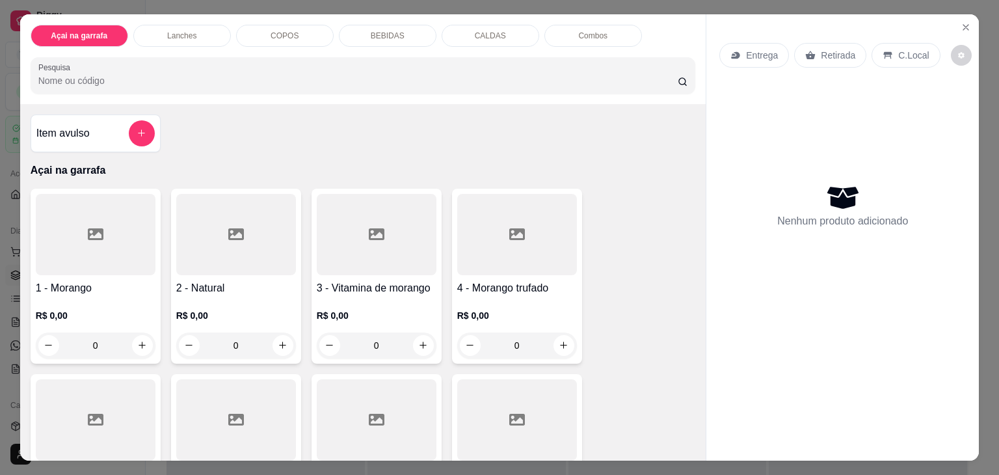
click at [302, 25] on div "COPOS" at bounding box center [285, 36] width 98 height 22
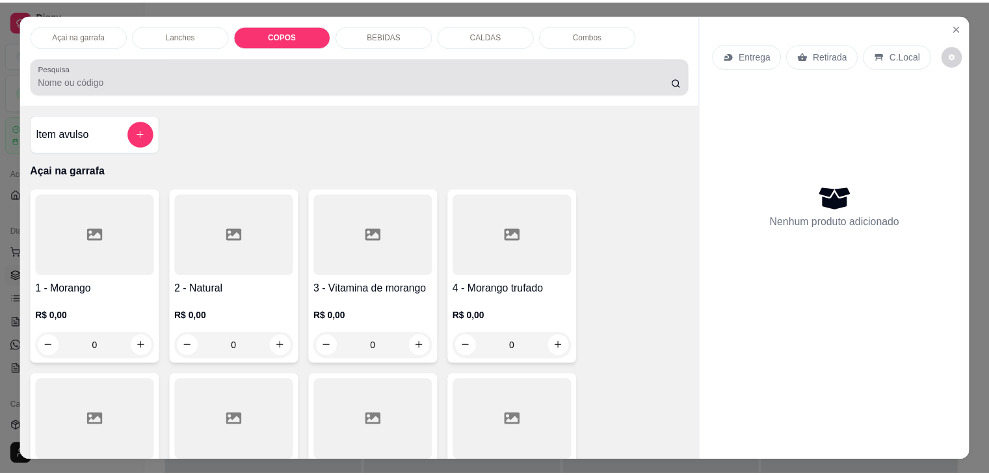
scroll to position [32, 0]
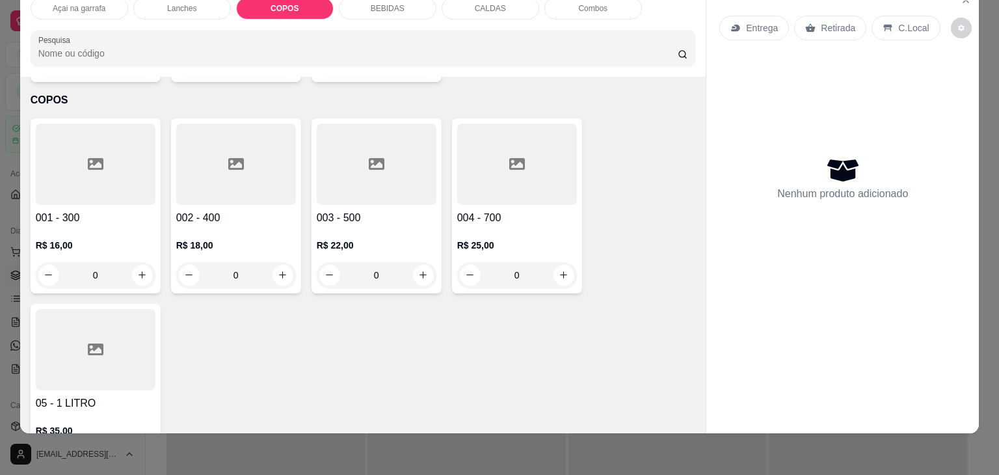
click at [85, 154] on div at bounding box center [96, 164] width 120 height 81
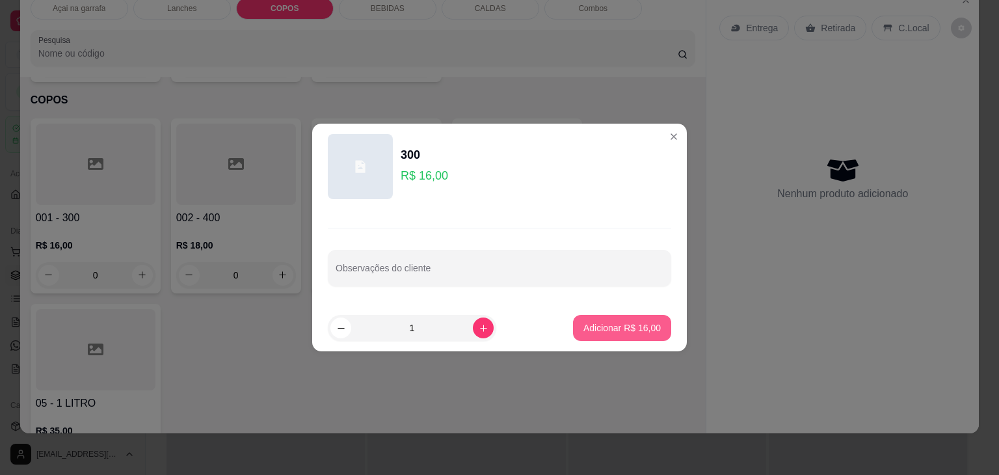
click at [603, 336] on button "Adicionar R$ 16,00" at bounding box center [622, 328] width 98 height 26
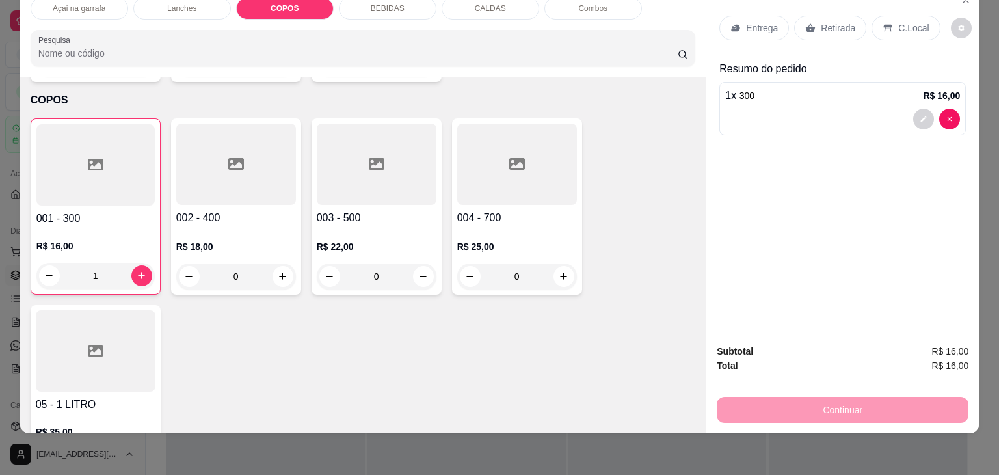
click at [911, 21] on p "C.Local" at bounding box center [913, 27] width 31 height 13
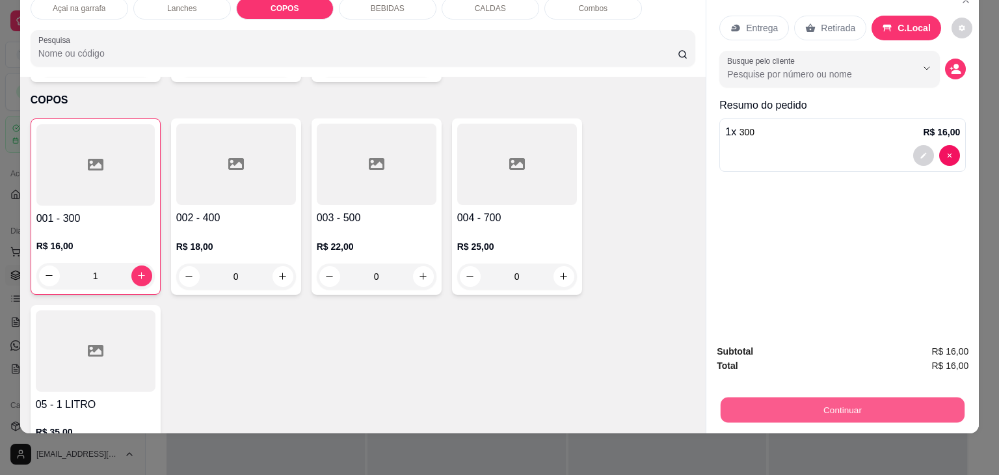
click at [790, 397] on button "Continuar" at bounding box center [843, 409] width 244 height 25
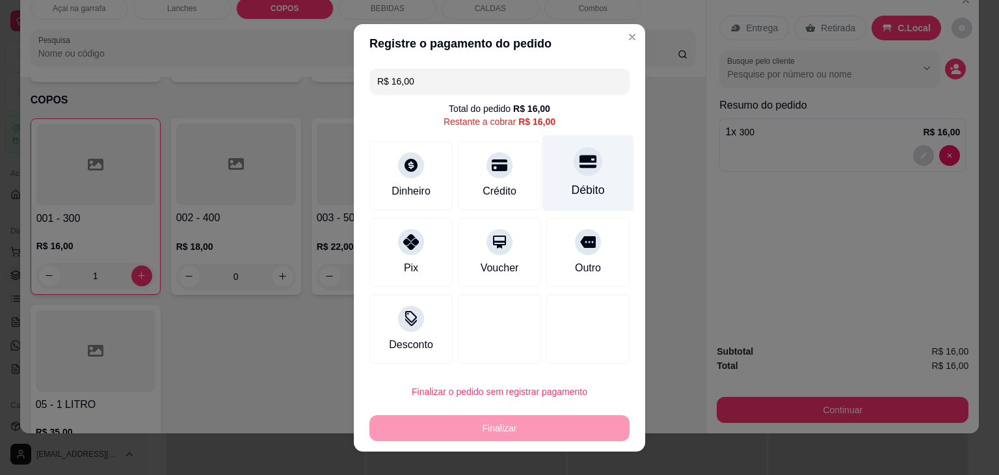
click at [585, 168] on div at bounding box center [588, 161] width 29 height 29
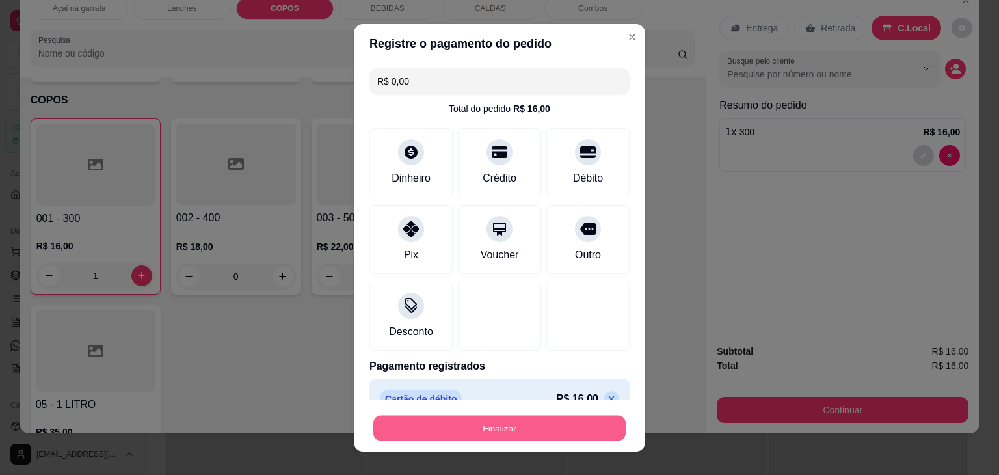
click at [503, 427] on button "Finalizar" at bounding box center [499, 427] width 252 height 25
